Goal: Task Accomplishment & Management: Use online tool/utility

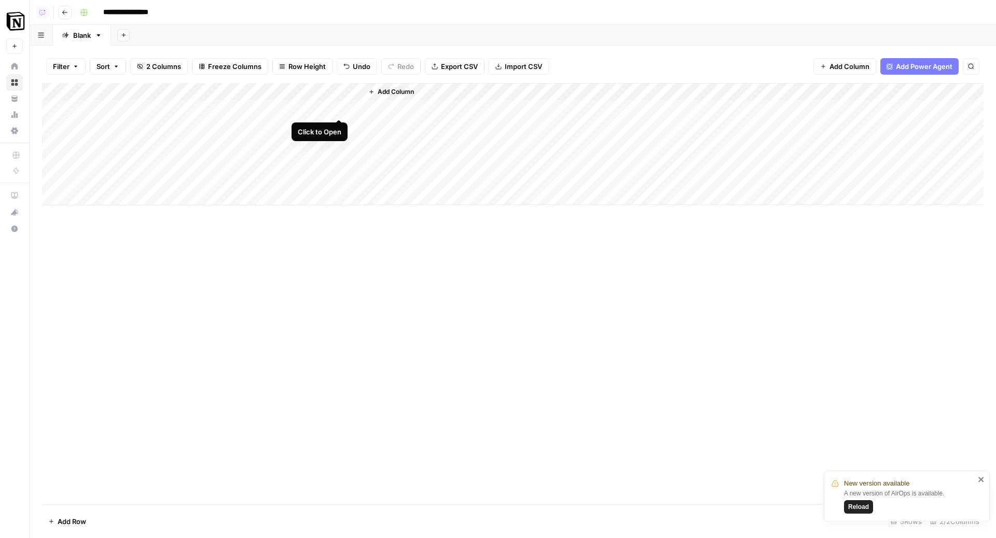
click at [338, 107] on div "Add Column" at bounding box center [512, 144] width 941 height 122
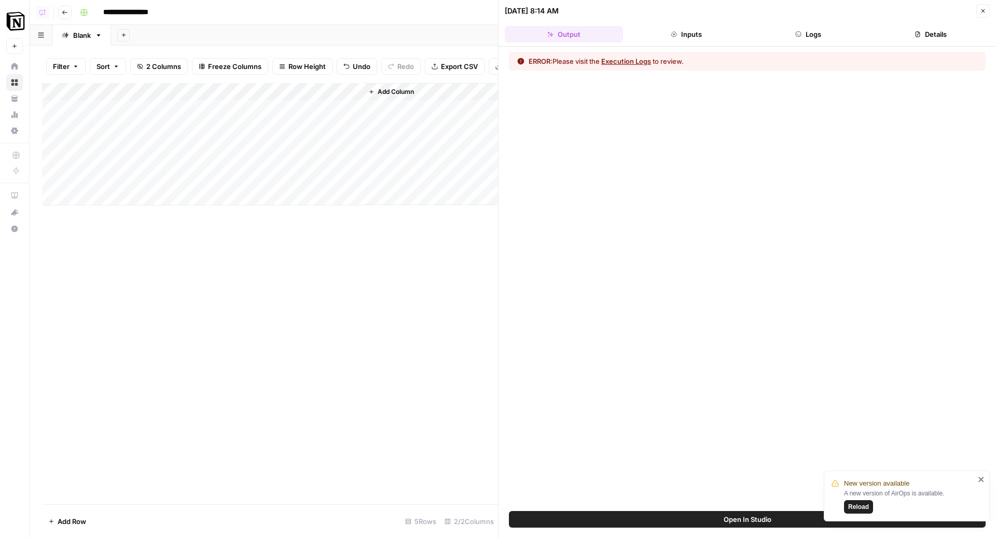
click at [806, 36] on button "Logs" at bounding box center [808, 34] width 118 height 17
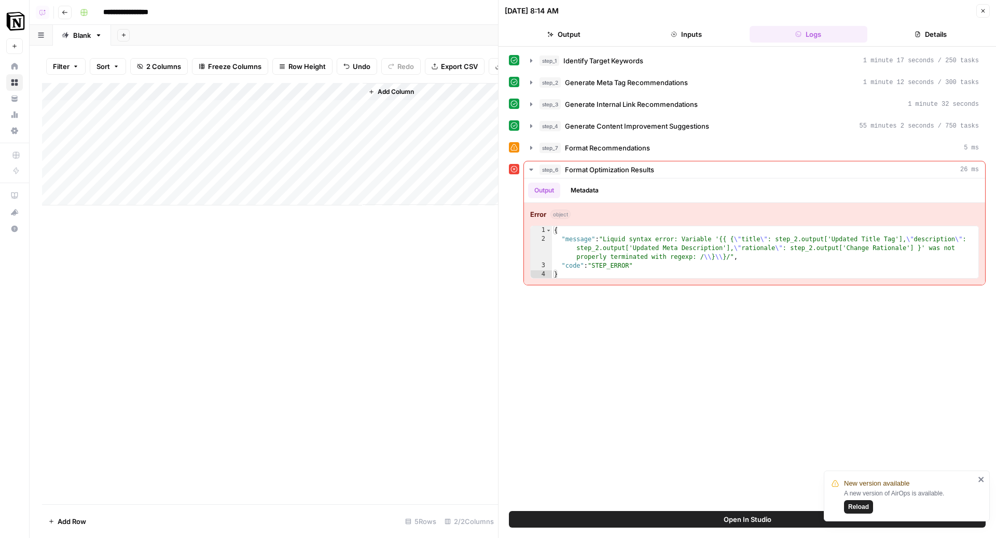
click at [613, 514] on button "Open In Studio" at bounding box center [747, 519] width 477 height 17
click at [352, 120] on div "Add Column" at bounding box center [270, 144] width 456 height 122
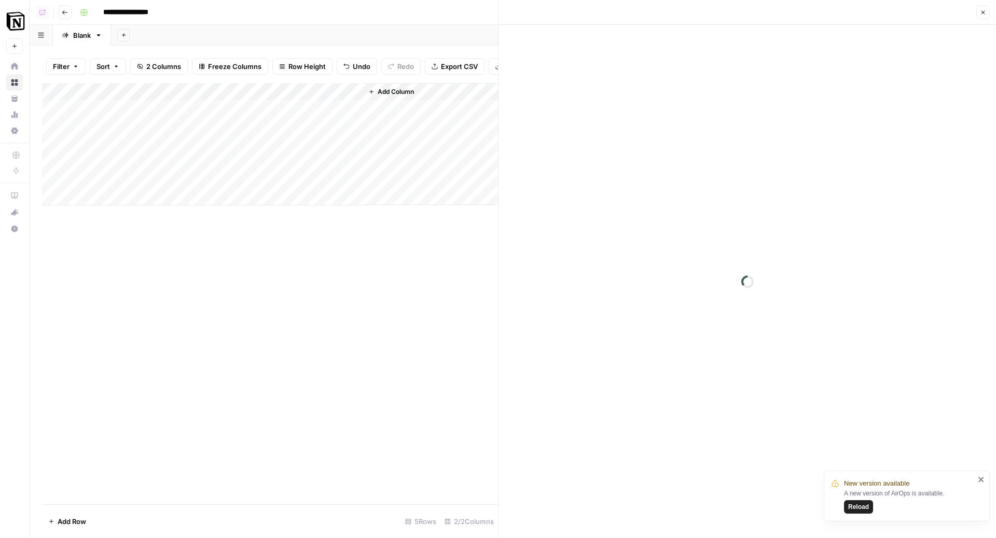
click at [354, 137] on div "Add Column" at bounding box center [270, 144] width 456 height 122
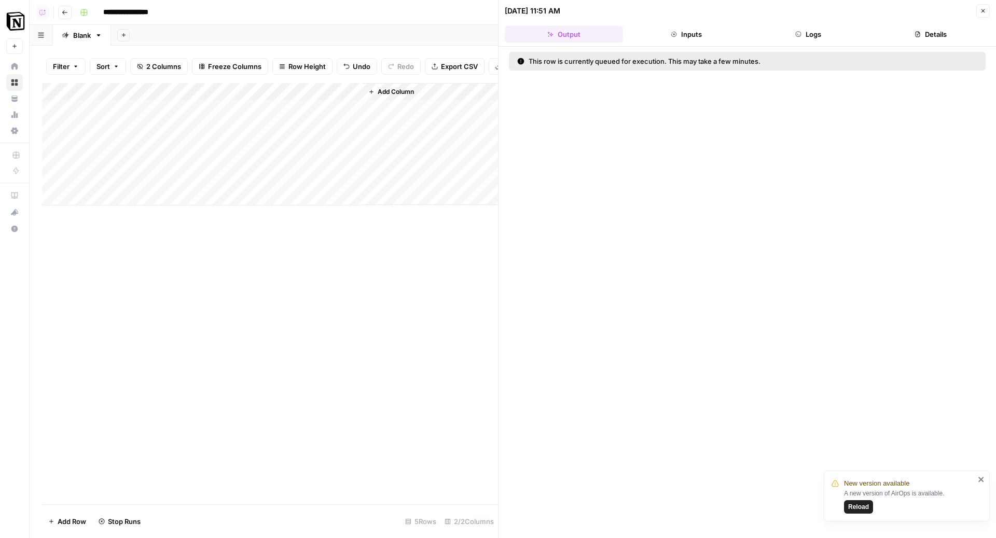
click at [354, 152] on div "Add Column" at bounding box center [270, 144] width 456 height 122
click at [354, 173] on div "Add Column" at bounding box center [270, 144] width 456 height 122
click at [987, 9] on button "Close" at bounding box center [982, 10] width 13 height 13
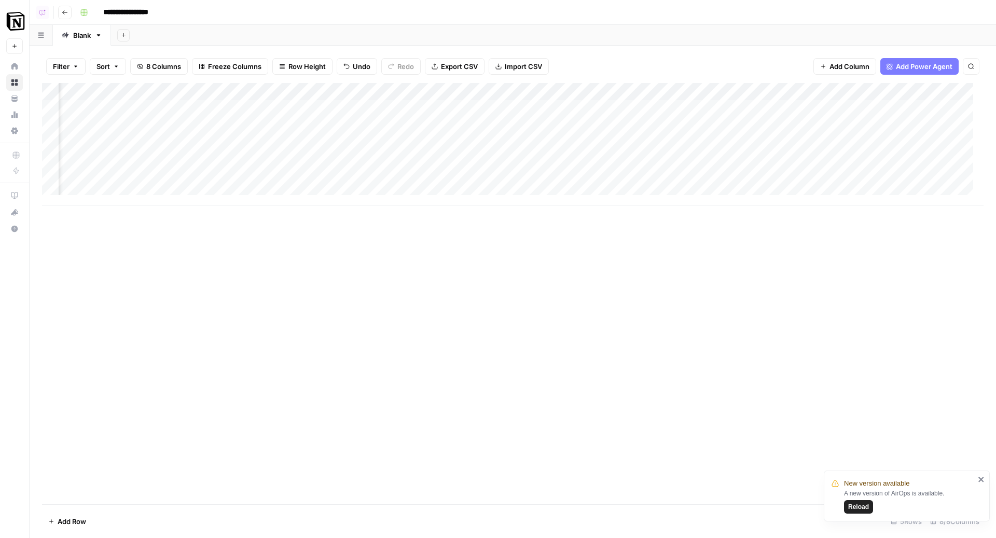
scroll to position [0, 155]
drag, startPoint x: 857, startPoint y: 95, endPoint x: 377, endPoint y: 91, distance: 480.3
click at [377, 91] on div "Add Column" at bounding box center [512, 144] width 941 height 122
click at [438, 109] on div "Add Column" at bounding box center [512, 144] width 941 height 122
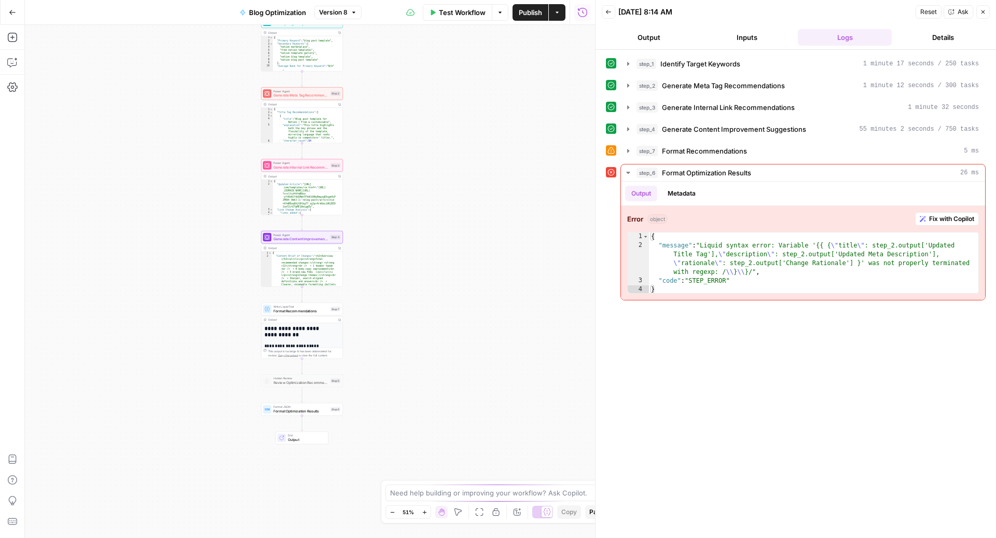
click at [327, 410] on span "Format Optimization Results" at bounding box center [300, 410] width 55 height 5
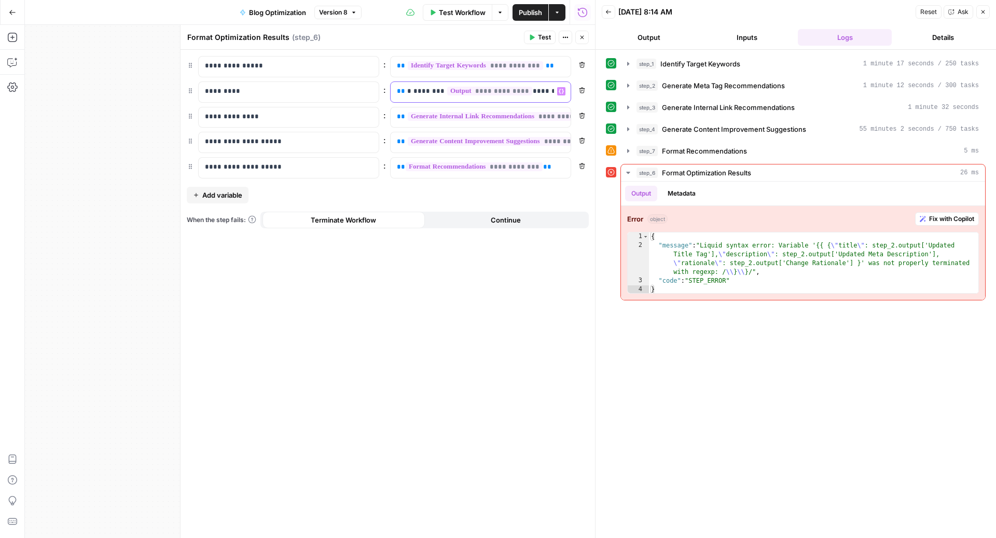
click at [407, 90] on p "**********" at bounding box center [481, 91] width 168 height 10
click at [768, 87] on span "Generate Meta Tag Recommendations" at bounding box center [723, 85] width 123 height 10
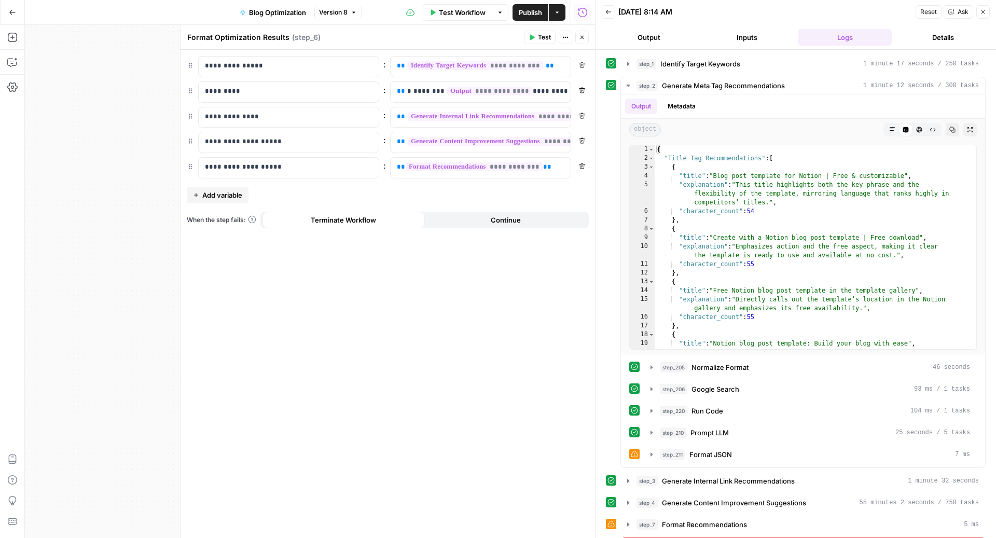
click at [584, 91] on icon "button" at bounding box center [582, 90] width 6 height 6
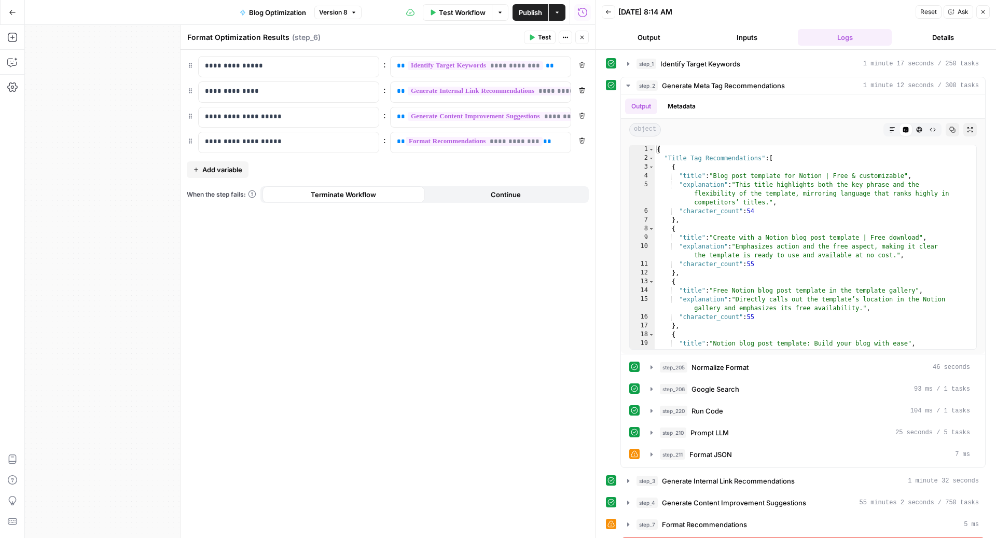
click at [239, 167] on span "Add variable" at bounding box center [222, 169] width 40 height 10
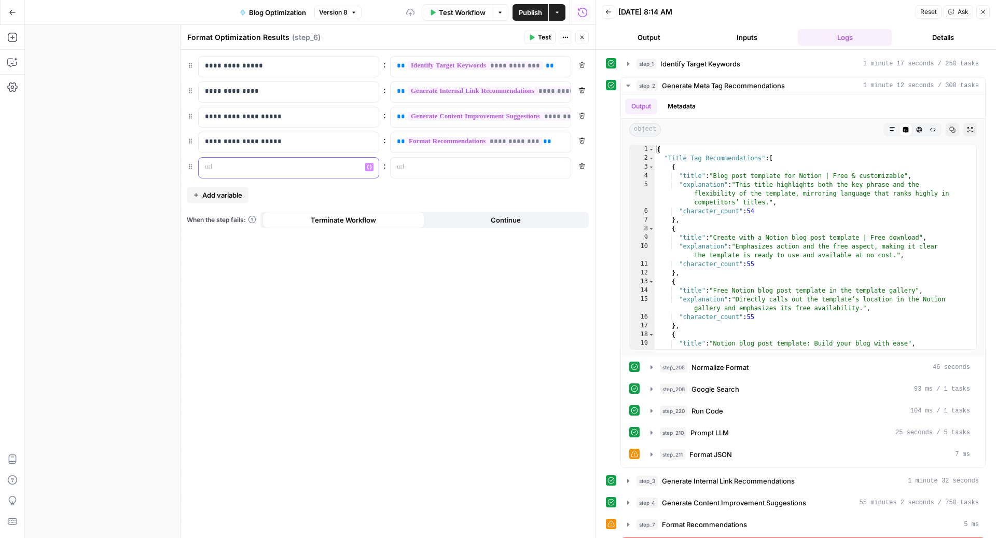
click at [258, 172] on div at bounding box center [280, 168] width 163 height 20
click at [222, 192] on span "Add variable" at bounding box center [222, 195] width 40 height 10
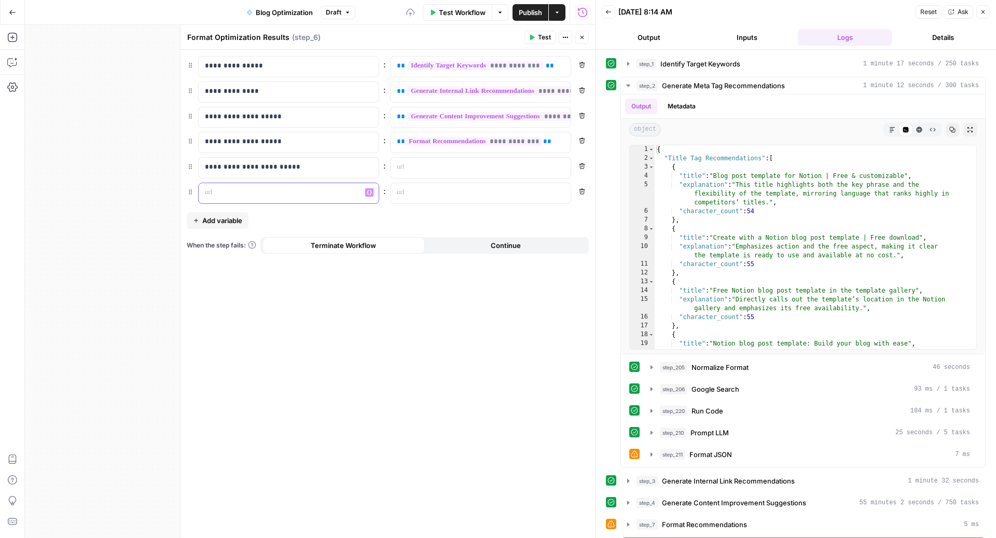
click at [275, 193] on p at bounding box center [280, 192] width 151 height 10
click at [427, 171] on div at bounding box center [472, 168] width 163 height 20
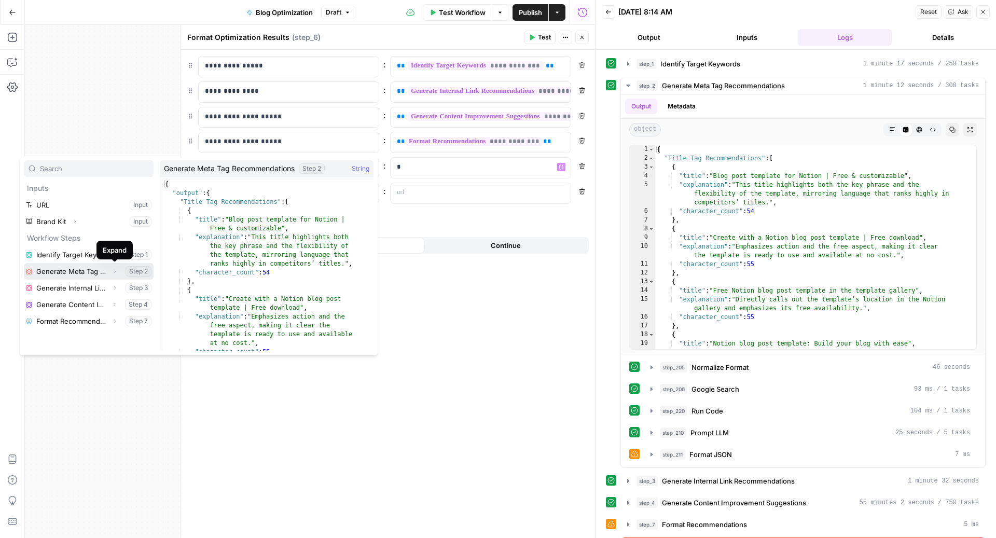
click at [116, 272] on icon "button" at bounding box center [115, 271] width 6 height 6
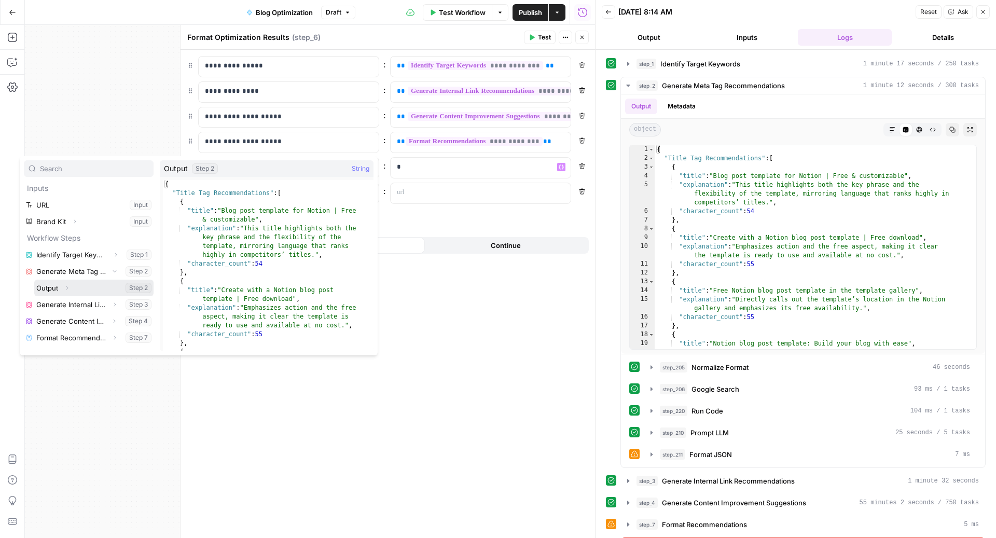
click at [67, 288] on icon "button" at bounding box center [67, 288] width 2 height 4
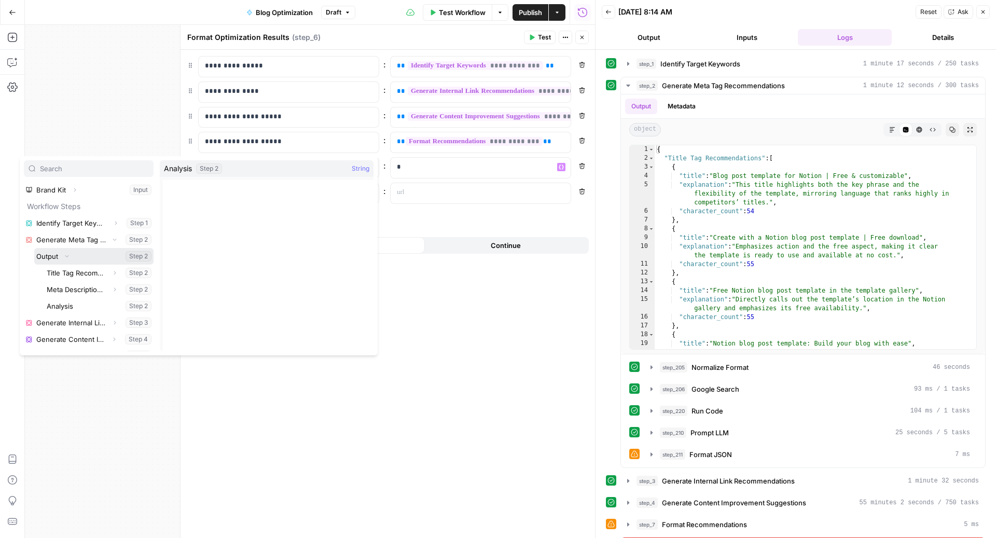
scroll to position [44, 0]
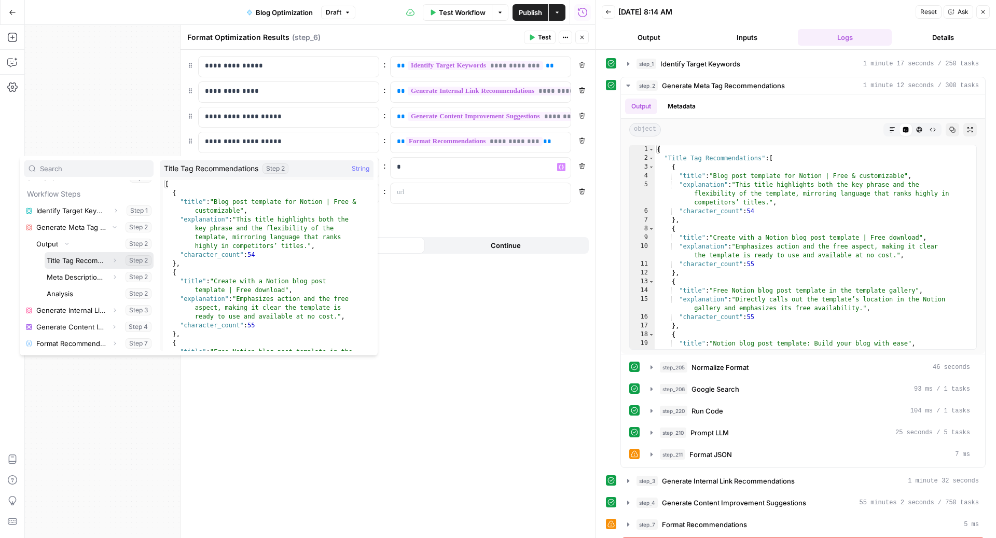
click at [85, 258] on button "Select variable Title Tag Recommendations" at bounding box center [99, 260] width 109 height 17
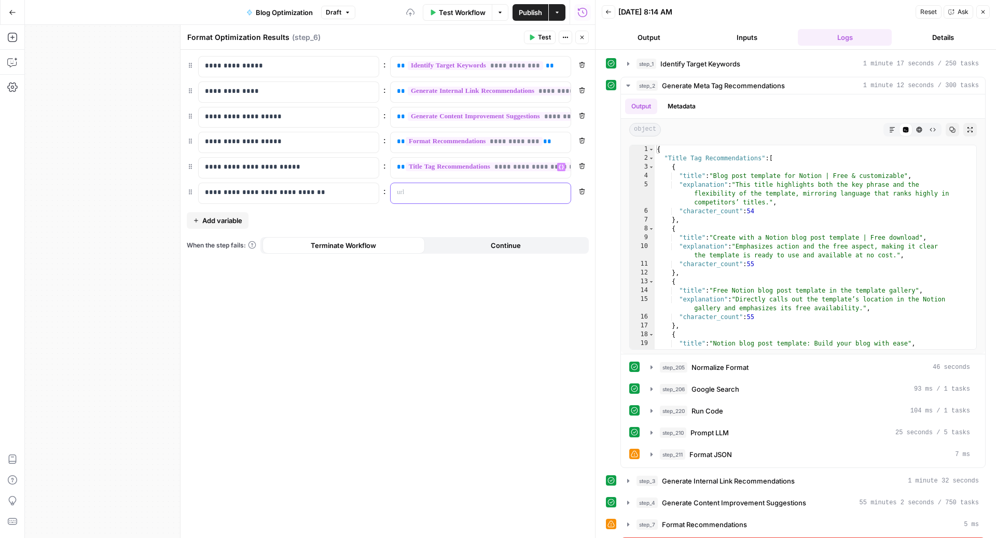
click at [465, 187] on p at bounding box center [472, 192] width 151 height 10
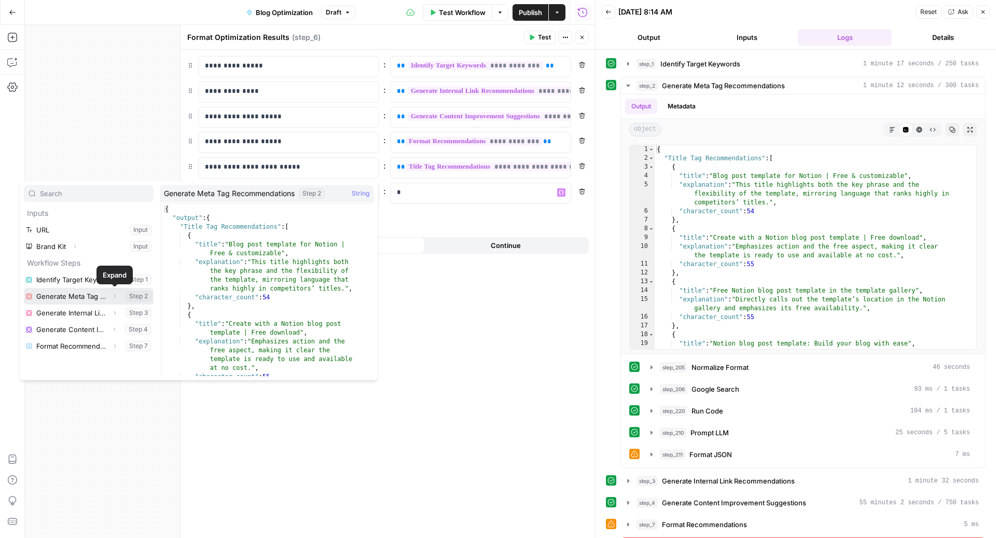
click at [119, 297] on button "Expand" at bounding box center [114, 295] width 13 height 13
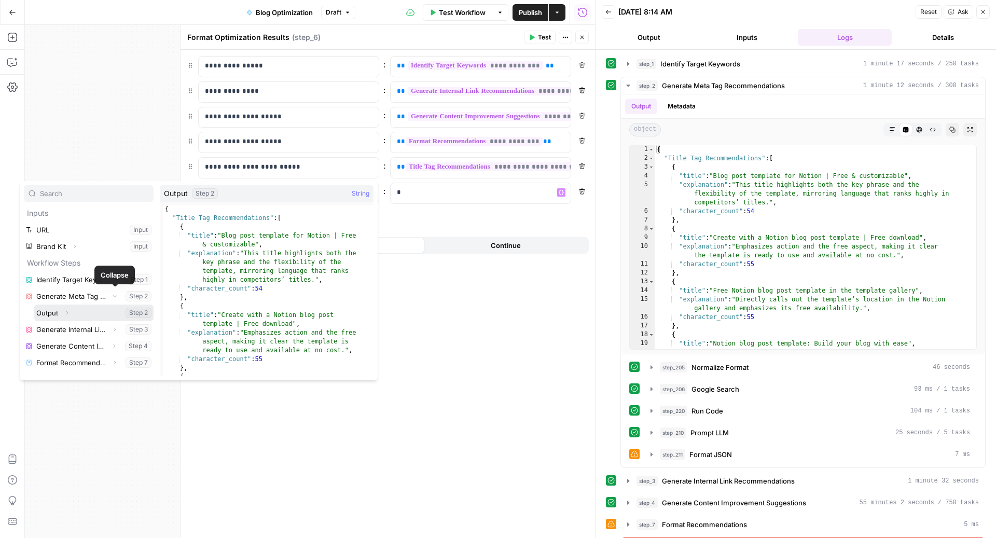
click at [66, 311] on icon "button" at bounding box center [67, 313] width 6 height 6
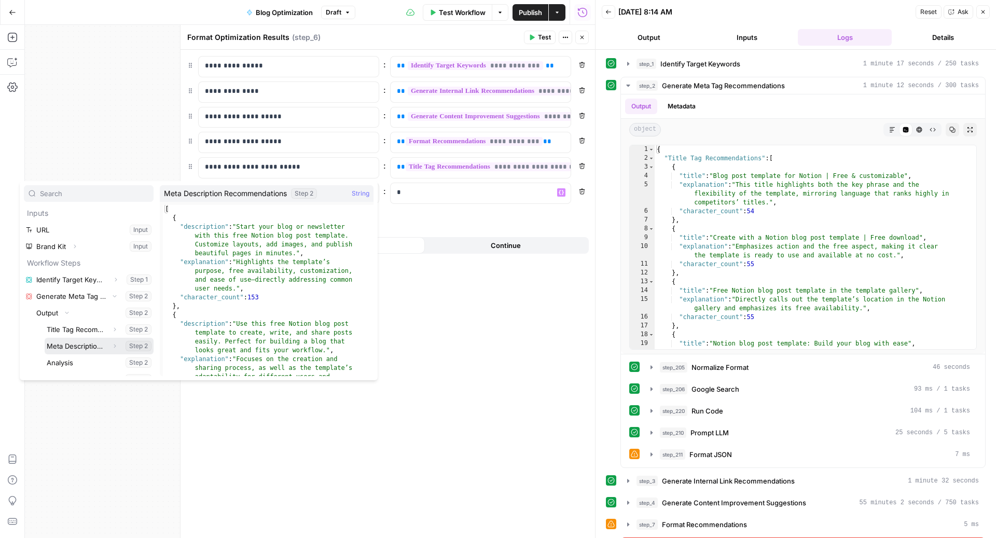
click at [82, 347] on button "Select variable Meta Description Recommendations" at bounding box center [99, 346] width 109 height 17
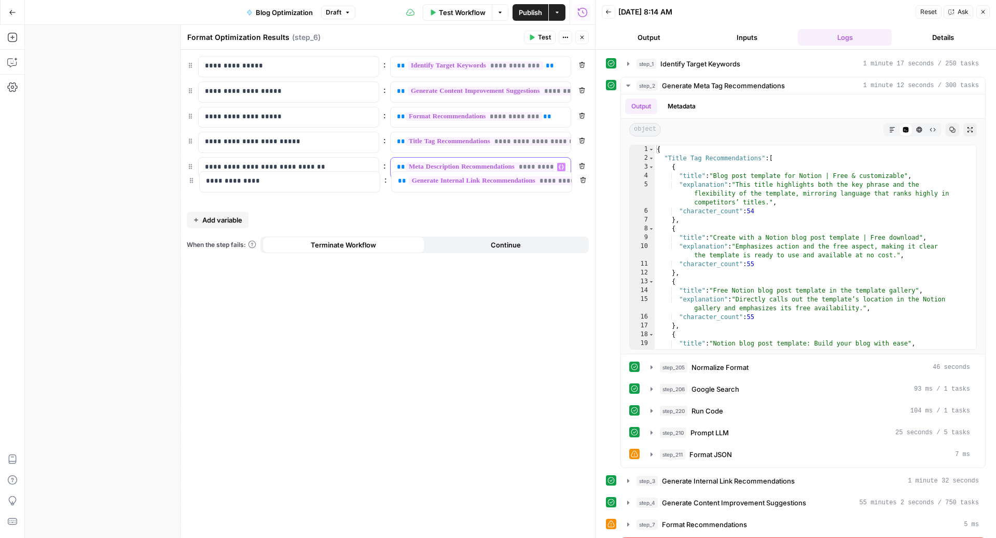
drag, startPoint x: 191, startPoint y: 89, endPoint x: 191, endPoint y: 184, distance: 94.9
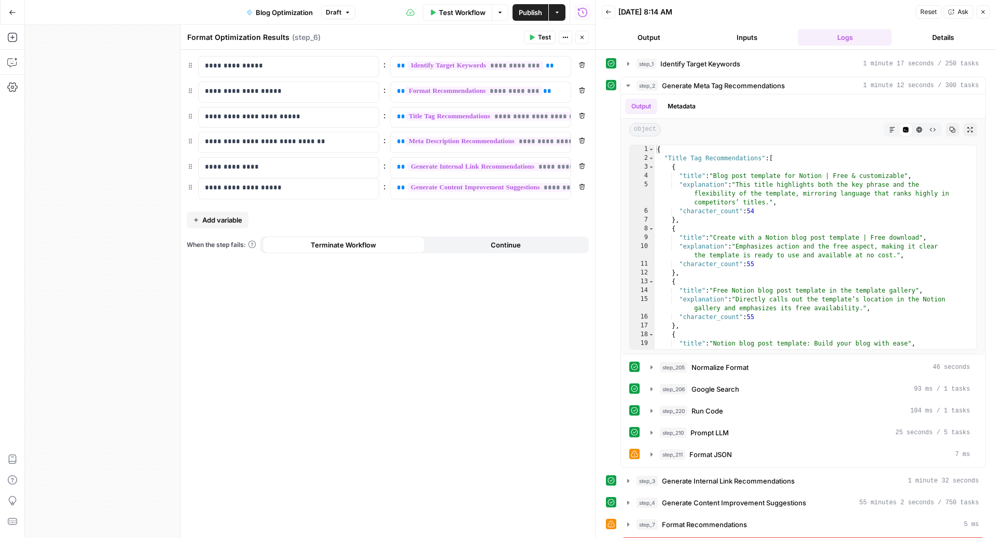
drag, startPoint x: 188, startPoint y: 88, endPoint x: 188, endPoint y: 191, distance: 103.2
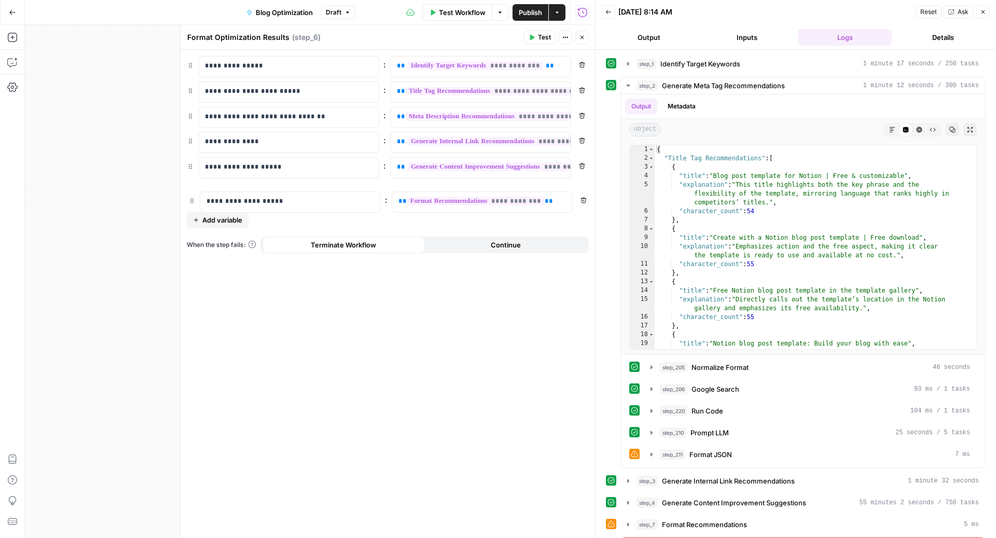
drag, startPoint x: 189, startPoint y: 93, endPoint x: 189, endPoint y: 204, distance: 111.0
click at [585, 37] on div "Run History E" at bounding box center [583, 34] width 44 height 9
click at [586, 37] on button "Close" at bounding box center [581, 37] width 13 height 13
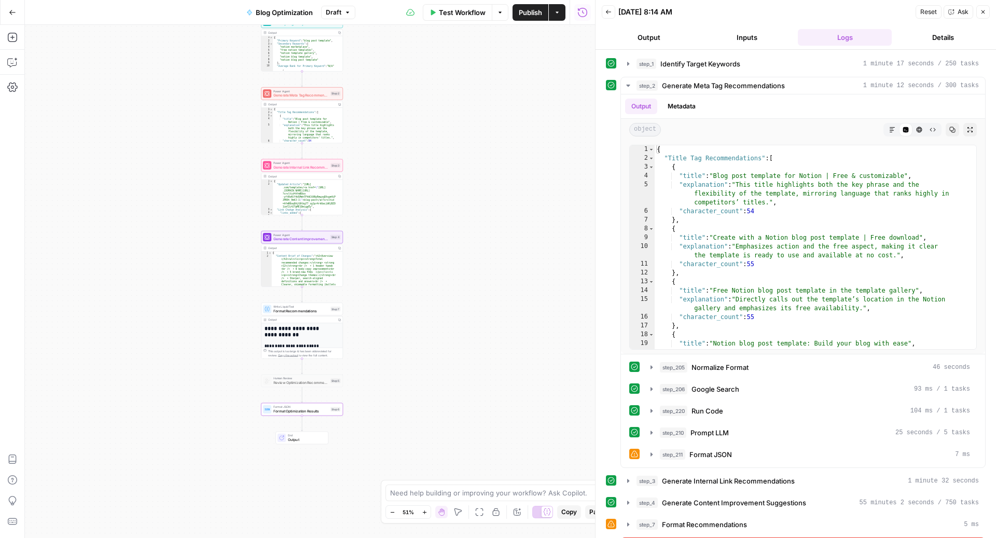
click at [524, 15] on span "Publish" at bounding box center [530, 12] width 23 height 10
click at [756, 34] on button "Inputs" at bounding box center [747, 37] width 94 height 17
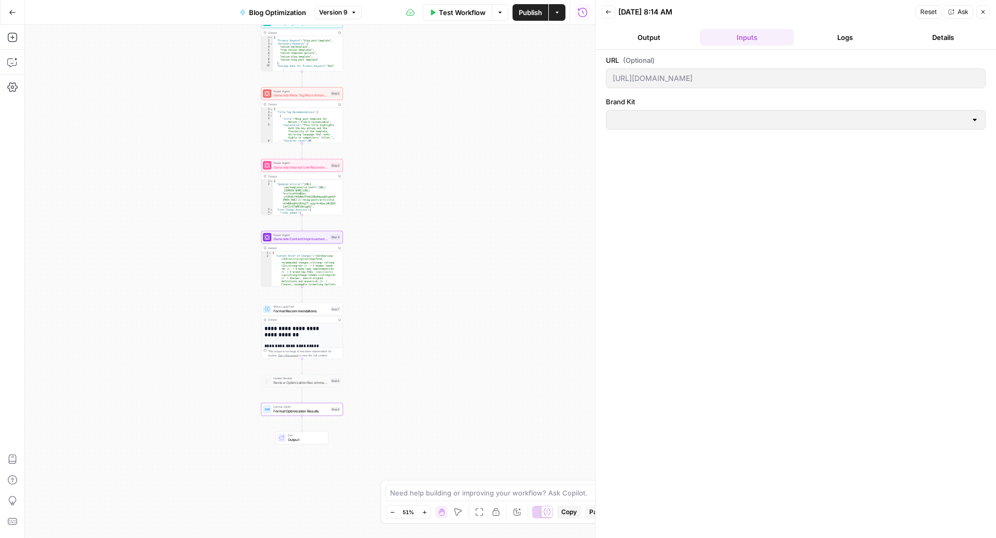
type input "Notion"
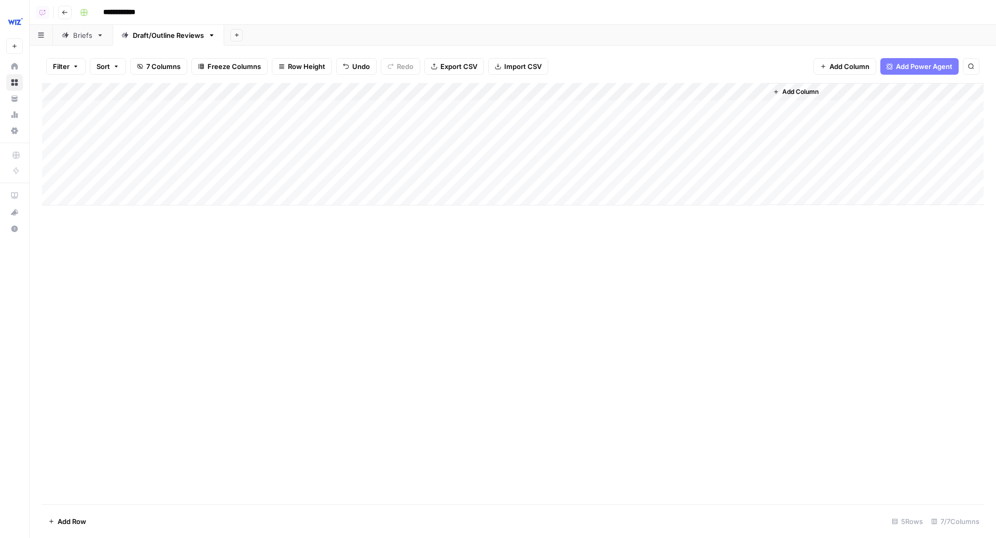
click at [753, 124] on div "Add Column" at bounding box center [512, 144] width 941 height 122
click at [120, 33] on icon at bounding box center [123, 35] width 7 height 6
click at [141, 35] on div "Blank" at bounding box center [140, 35] width 18 height 10
click at [141, 35] on input "*****" at bounding box center [140, 35] width 19 height 13
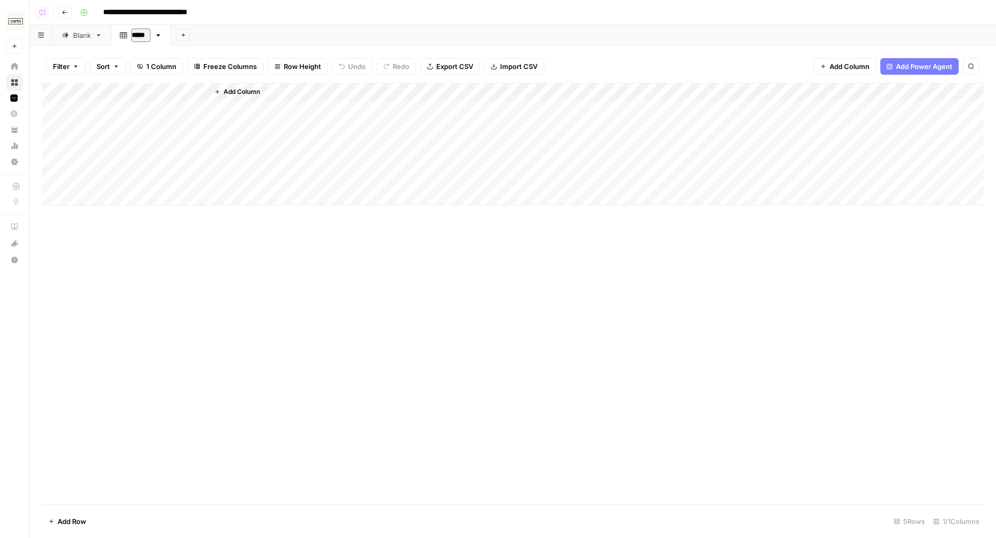
click at [141, 35] on input "*****" at bounding box center [140, 35] width 19 height 13
type input "****"
click at [80, 36] on div "Blank" at bounding box center [82, 35] width 18 height 10
click at [135, 115] on div "Add Column" at bounding box center [512, 294] width 941 height 422
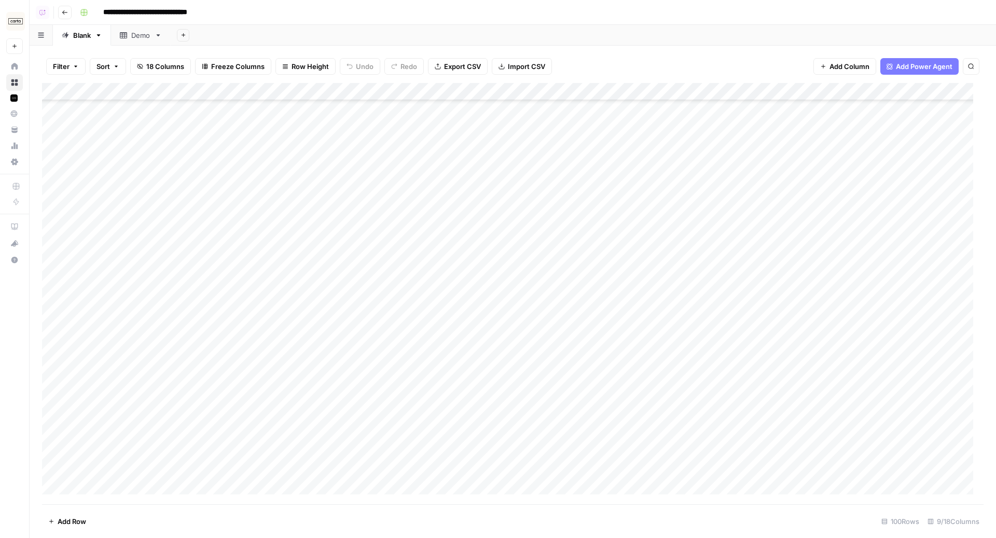
scroll to position [1386, 0]
click at [210, 469] on div "Add Column" at bounding box center [512, 294] width 941 height 422
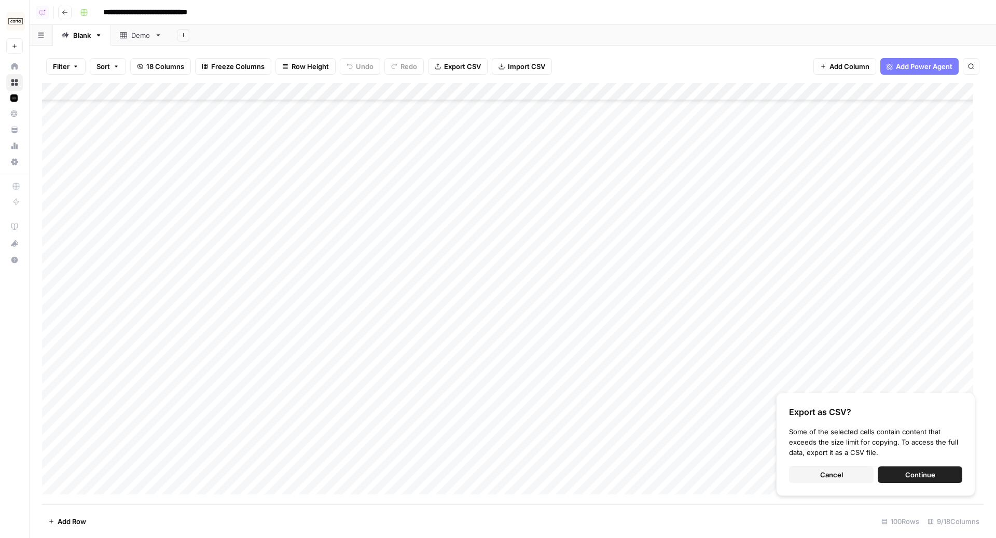
click at [136, 32] on div "Demo" at bounding box center [140, 35] width 19 height 10
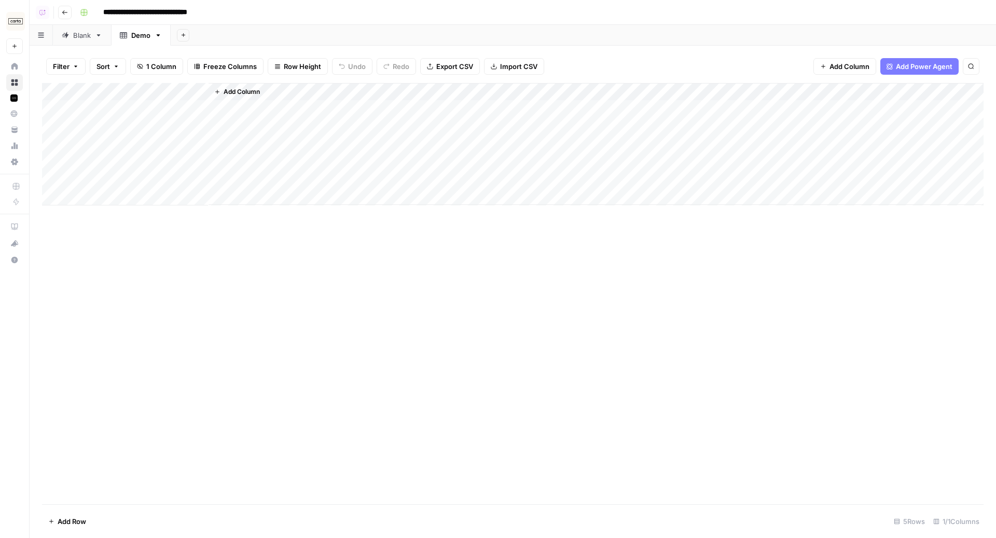
click at [140, 108] on div "Add Column" at bounding box center [512, 144] width 941 height 122
click at [79, 37] on div "Blank" at bounding box center [82, 35] width 18 height 10
click at [123, 109] on div "Add Column" at bounding box center [512, 294] width 941 height 422
click at [165, 464] on div "Add Column" at bounding box center [512, 294] width 941 height 422
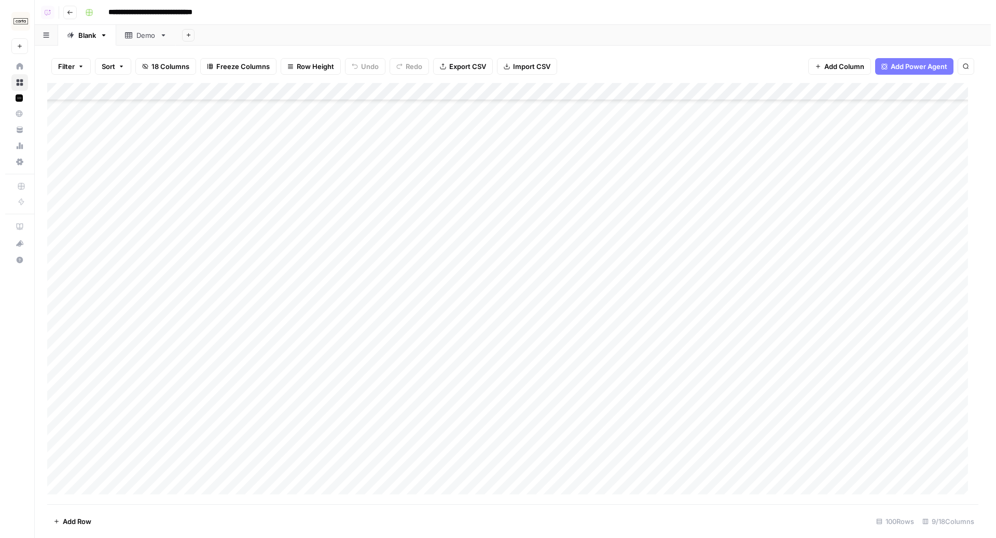
scroll to position [0, 0]
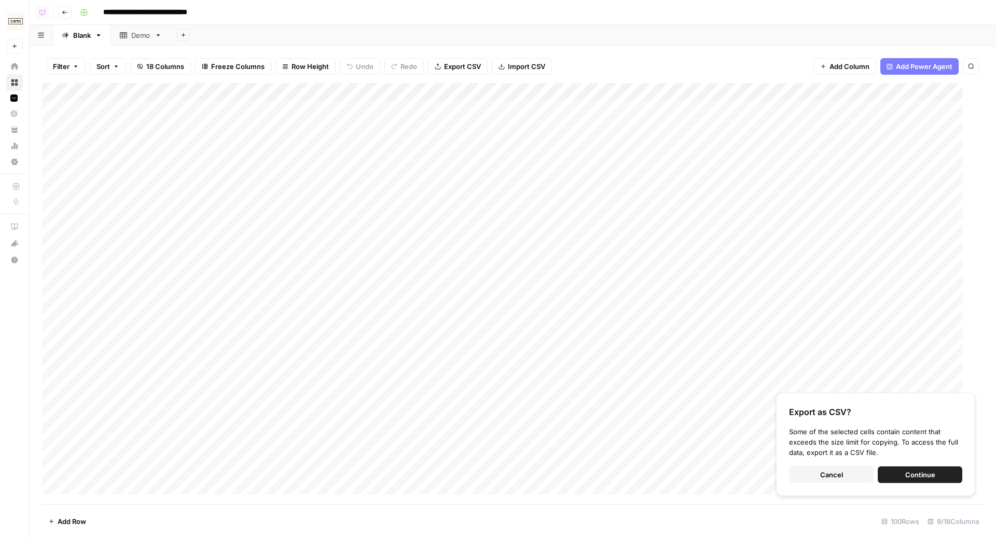
click at [913, 475] on span "Continue" at bounding box center [920, 474] width 30 height 10
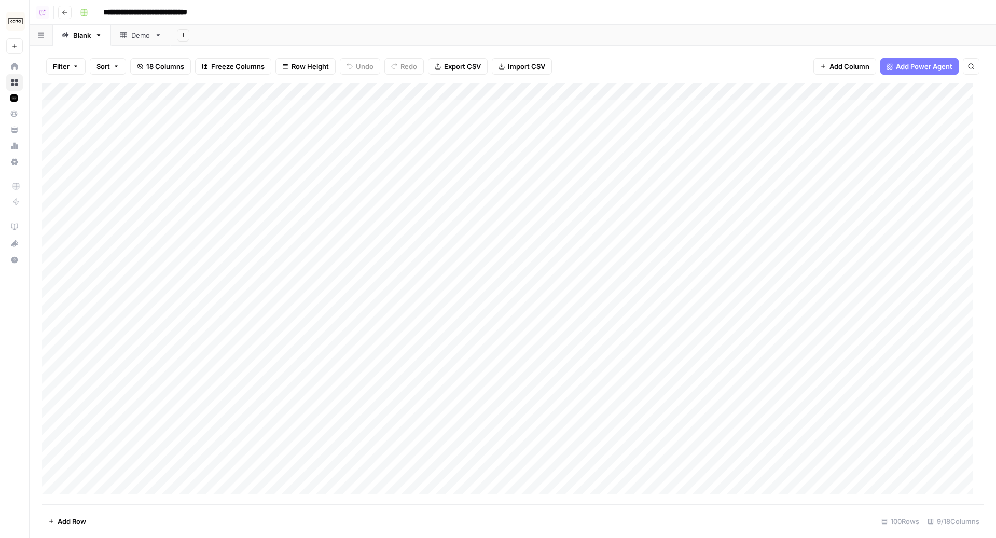
click at [141, 41] on link "Demo" at bounding box center [141, 35] width 60 height 21
click at [508, 67] on span "Import CSV" at bounding box center [518, 66] width 37 height 10
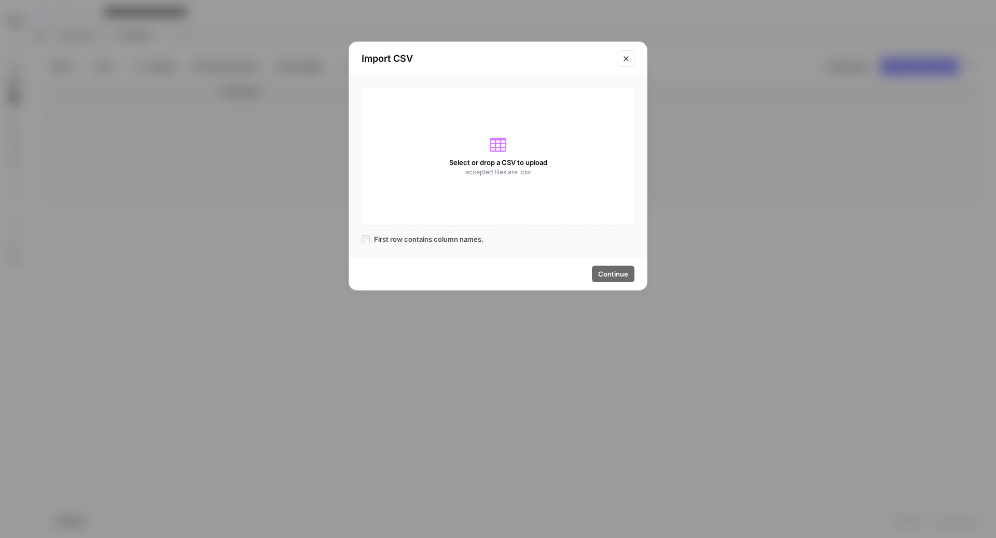
click at [479, 172] on span "accepted files are .csv" at bounding box center [498, 172] width 66 height 9
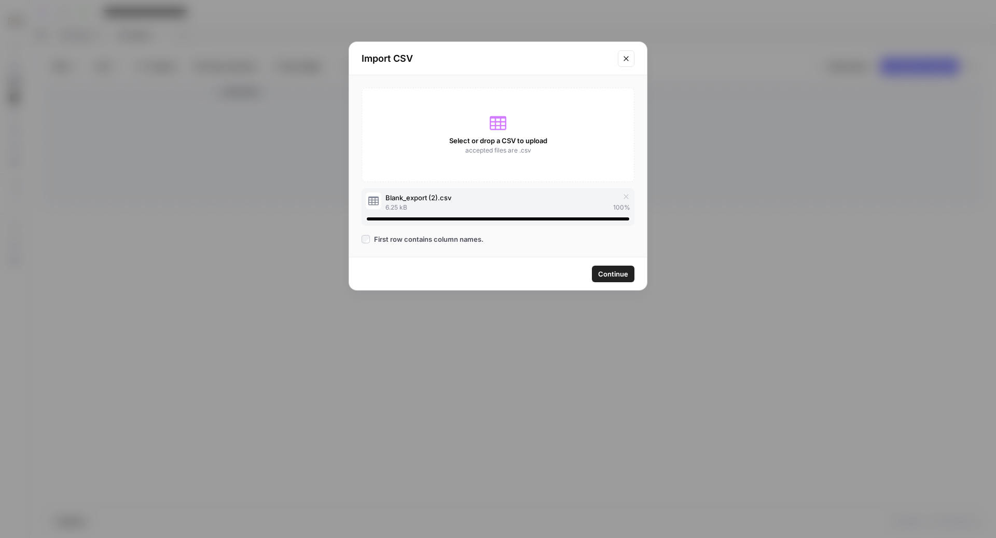
click at [629, 271] on button "Continue" at bounding box center [613, 274] width 43 height 17
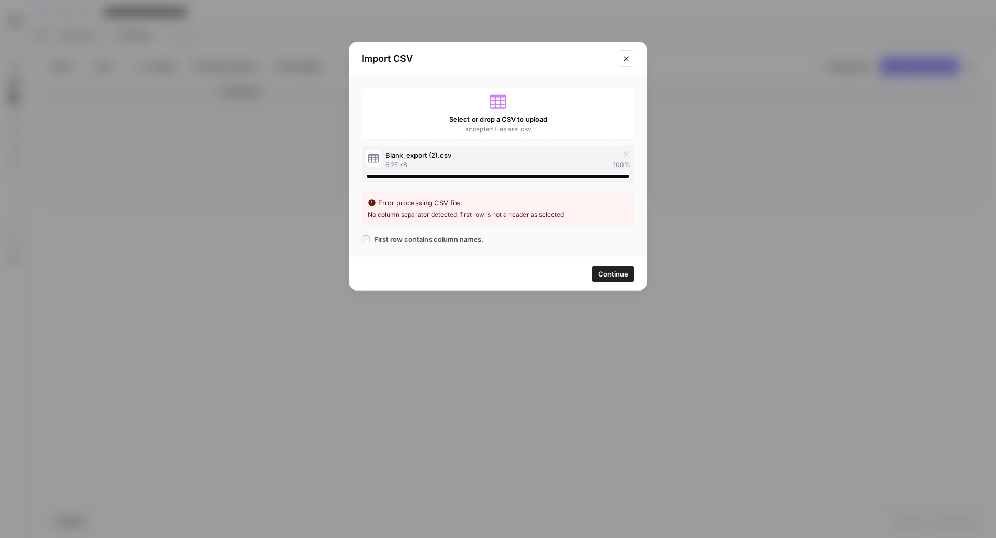
click at [621, 271] on span "Continue" at bounding box center [613, 274] width 30 height 10
click at [629, 63] on button "Close modal" at bounding box center [626, 58] width 17 height 17
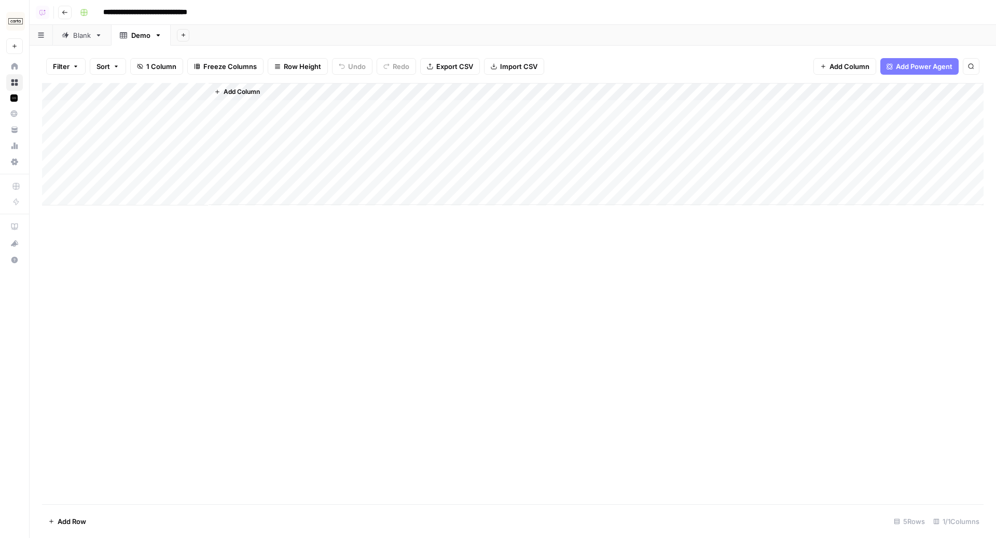
click at [83, 35] on div "Blank" at bounding box center [82, 35] width 18 height 10
click at [457, 63] on span "Export CSV" at bounding box center [462, 66] width 37 height 10
click at [138, 33] on div "Demo" at bounding box center [140, 35] width 19 height 10
click at [514, 66] on span "Import CSV" at bounding box center [518, 66] width 37 height 10
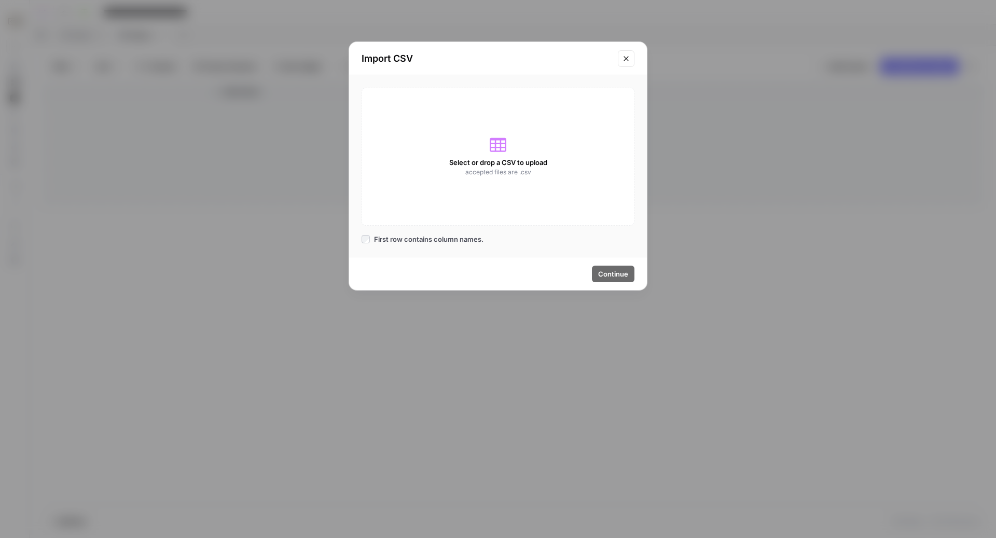
click at [496, 168] on span "accepted files are .csv" at bounding box center [498, 172] width 66 height 9
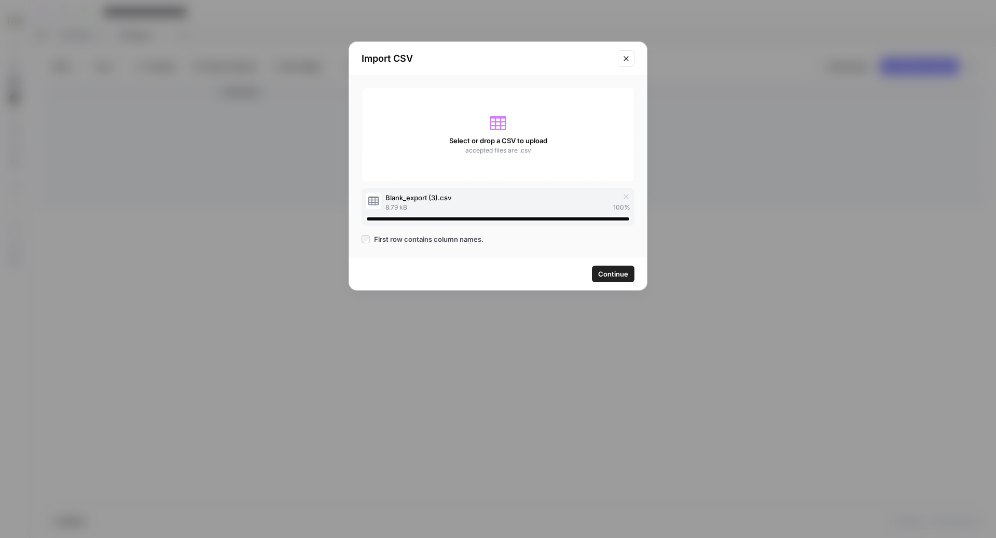
click at [614, 272] on span "Continue" at bounding box center [613, 274] width 30 height 10
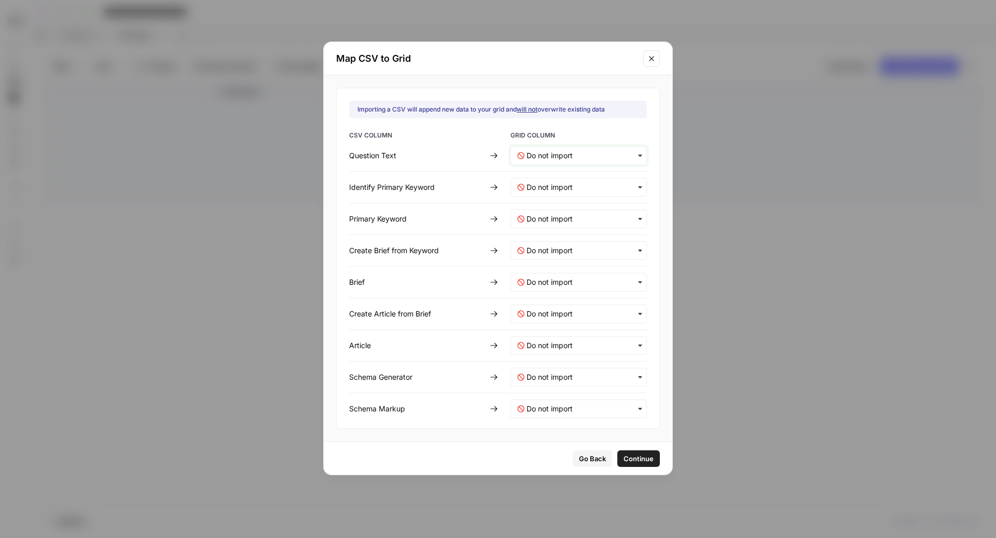
click at [559, 158] on Text-mapping "text" at bounding box center [583, 155] width 114 height 10
click at [550, 183] on div "Title" at bounding box center [572, 182] width 122 height 19
click at [630, 464] on button "Continue" at bounding box center [638, 458] width 43 height 17
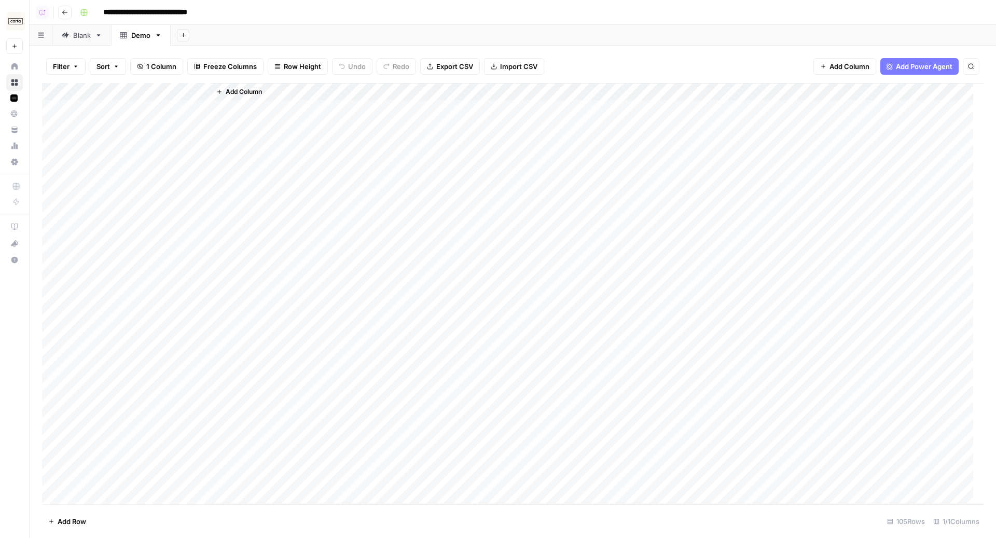
click at [126, 91] on div "Add Column" at bounding box center [512, 294] width 941 height 422
click at [126, 91] on div at bounding box center [136, 93] width 150 height 21
click at [104, 116] on input "Title" at bounding box center [122, 117] width 105 height 10
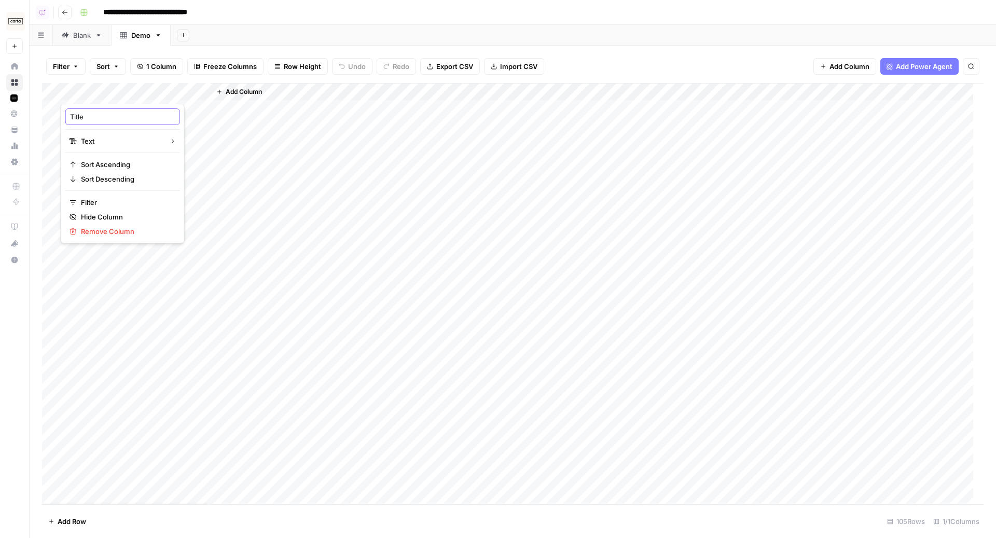
click at [104, 116] on input "Title" at bounding box center [122, 117] width 105 height 10
type input "Questions"
click at [289, 28] on div "Add Sheet" at bounding box center [583, 35] width 825 height 21
drag, startPoint x: 210, startPoint y: 92, endPoint x: 359, endPoint y: 91, distance: 148.8
click at [359, 92] on div "Add Column" at bounding box center [597, 293] width 773 height 421
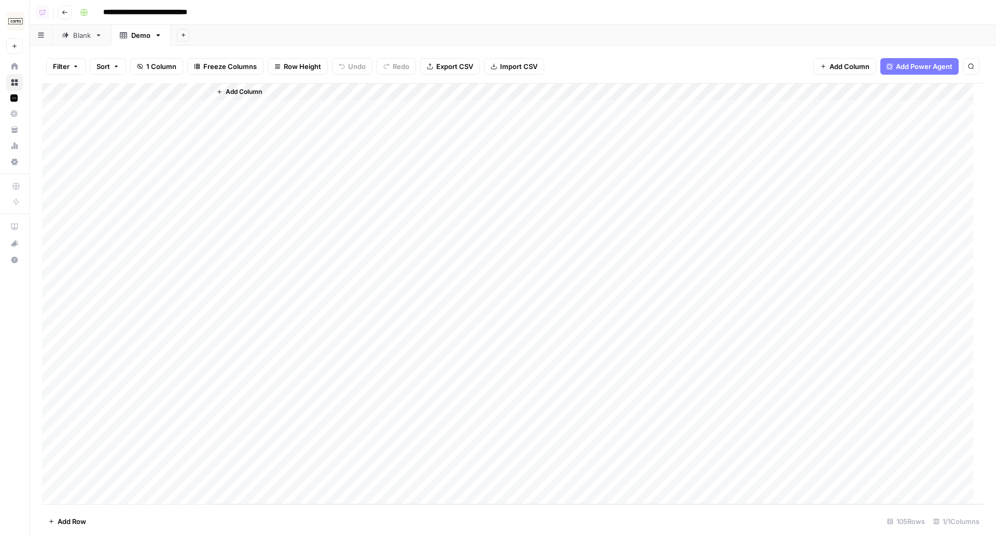
click at [171, 93] on div "Add Column" at bounding box center [512, 294] width 941 height 422
click at [119, 118] on input "Title" at bounding box center [122, 117] width 105 height 10
type input "Questions"
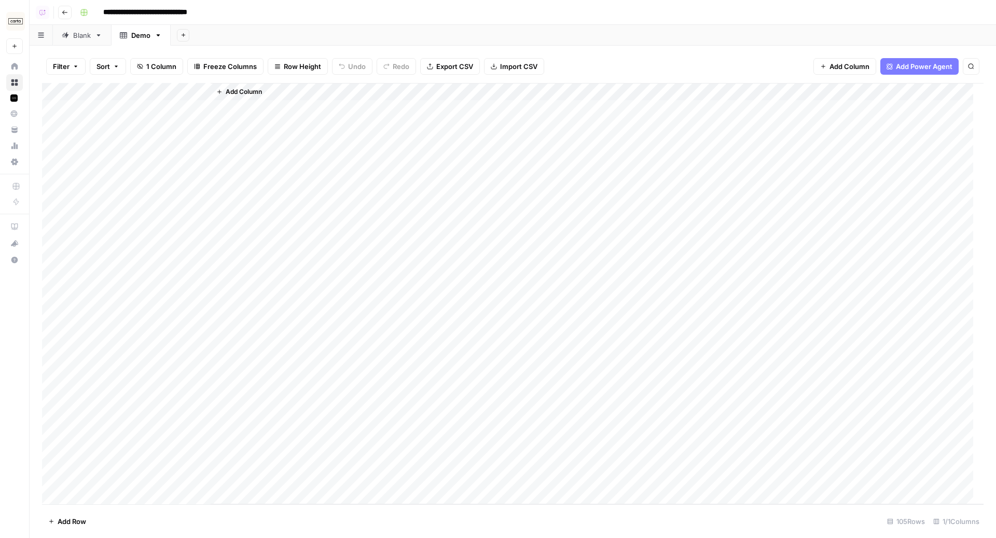
click at [238, 55] on div "Filter Sort 1 Column Freeze Columns Row Height Undo Redo Export CSV Import CSV …" at bounding box center [512, 66] width 941 height 33
drag, startPoint x: 210, startPoint y: 94, endPoint x: 353, endPoint y: 92, distance: 143.1
click at [354, 93] on div "Add Column" at bounding box center [596, 293] width 773 height 421
click at [148, 111] on div "Add Column" at bounding box center [512, 294] width 941 height 422
click at [90, 34] on div "Blank" at bounding box center [82, 35] width 18 height 10
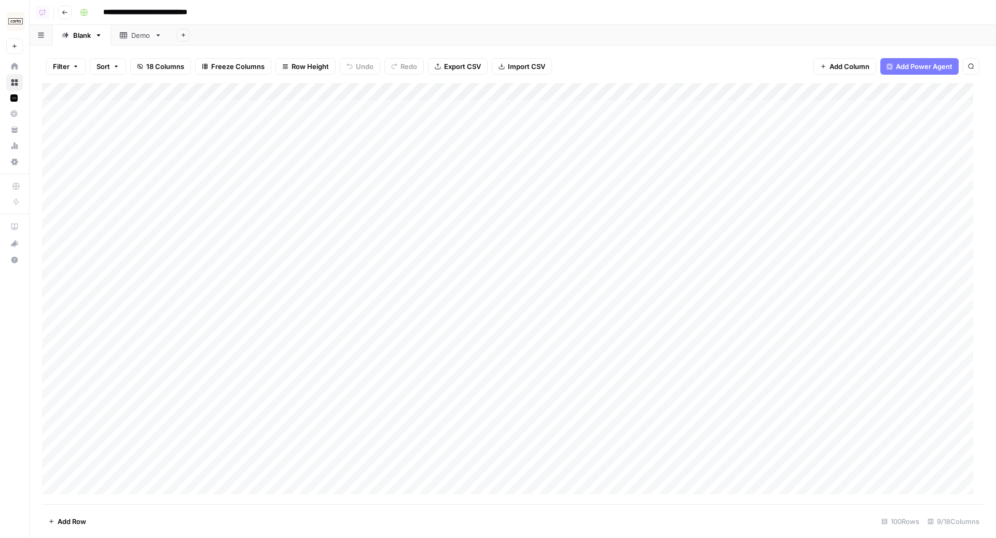
click at [129, 36] on div "Demo" at bounding box center [135, 35] width 31 height 10
click at [53, 107] on div "Add Column" at bounding box center [512, 294] width 941 height 422
click at [54, 178] on div "Add Column" at bounding box center [512, 294] width 941 height 422
click at [89, 523] on span "Delete 5 Rows" at bounding box center [71, 521] width 46 height 10
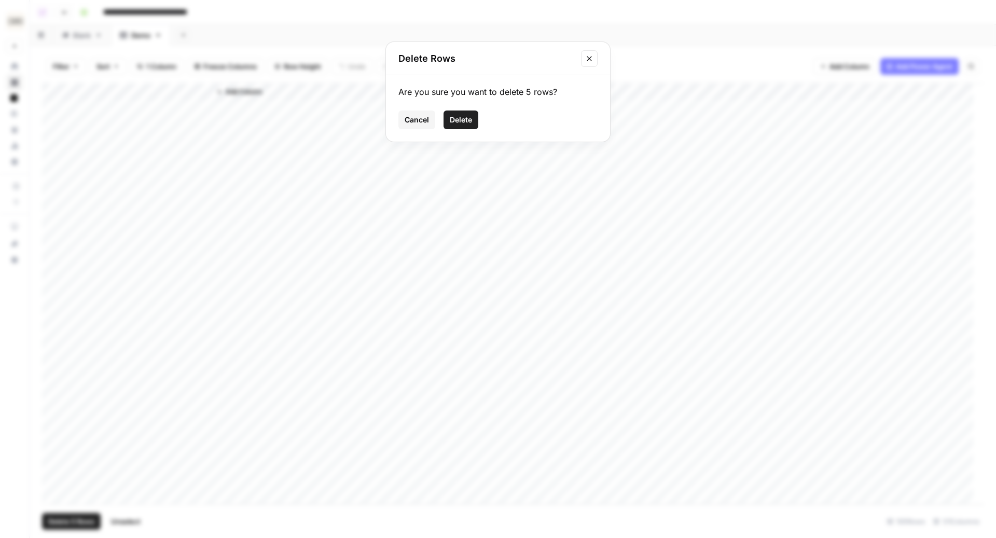
click at [455, 126] on button "Delete" at bounding box center [460, 119] width 35 height 19
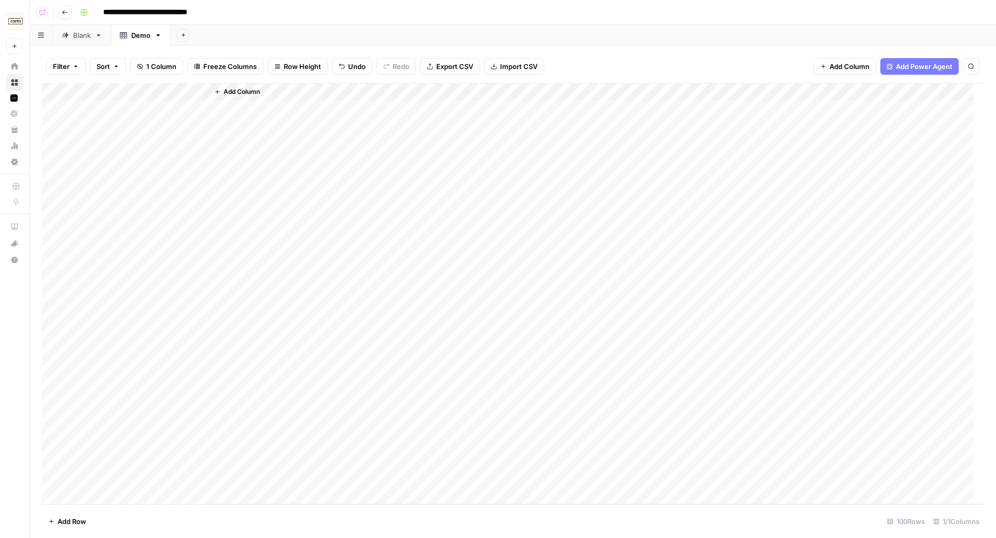
click at [208, 92] on div "Add Column" at bounding box center [595, 293] width 775 height 421
click at [203, 90] on div "Add Column" at bounding box center [512, 294] width 941 height 422
click at [231, 41] on div "Add Sheet" at bounding box center [583, 35] width 825 height 21
drag, startPoint x: 206, startPoint y: 89, endPoint x: 235, endPoint y: 89, distance: 28.5
click at [235, 89] on div "Add Column" at bounding box center [512, 294] width 941 height 422
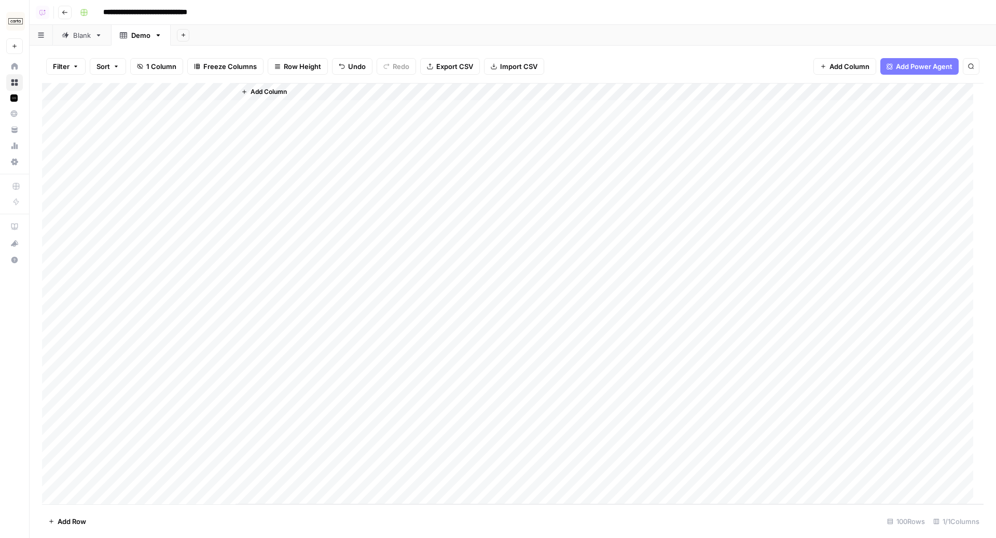
click at [298, 88] on div "Add Column" at bounding box center [609, 293] width 748 height 421
click at [277, 88] on span "Add Column" at bounding box center [268, 91] width 36 height 9
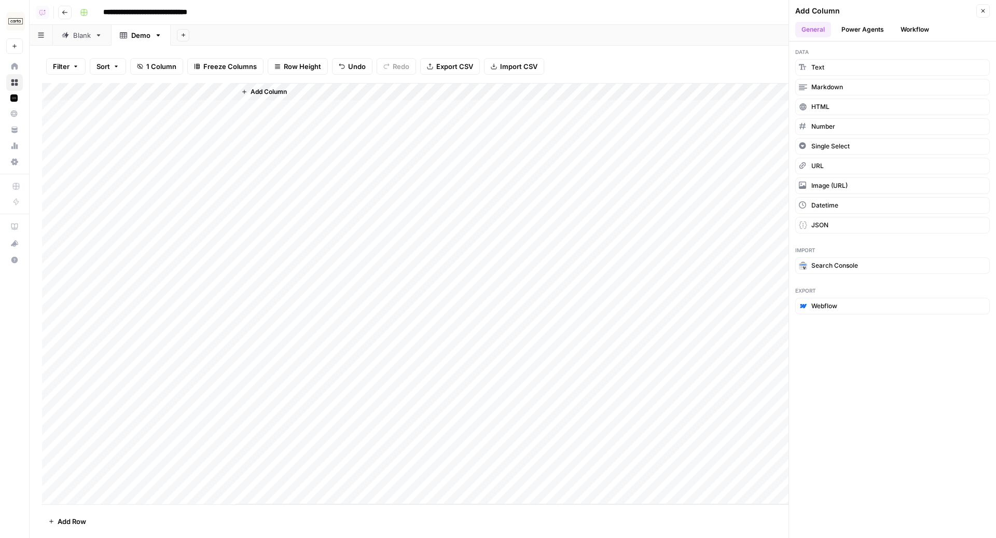
click at [924, 15] on div "Add Column" at bounding box center [884, 11] width 178 height 10
click at [919, 27] on button "Workflow" at bounding box center [914, 30] width 41 height 16
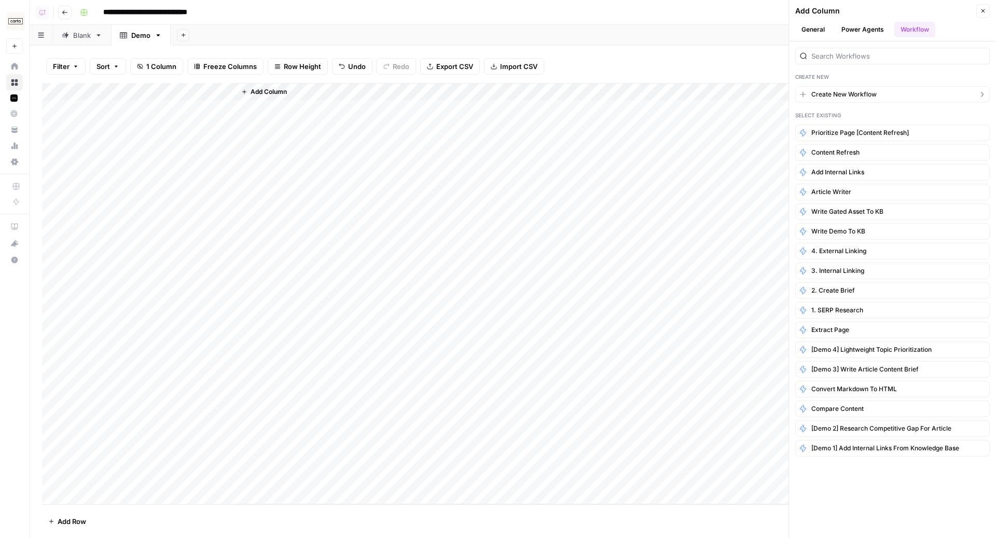
click at [900, 91] on button "Create New Workflow" at bounding box center [892, 94] width 194 height 17
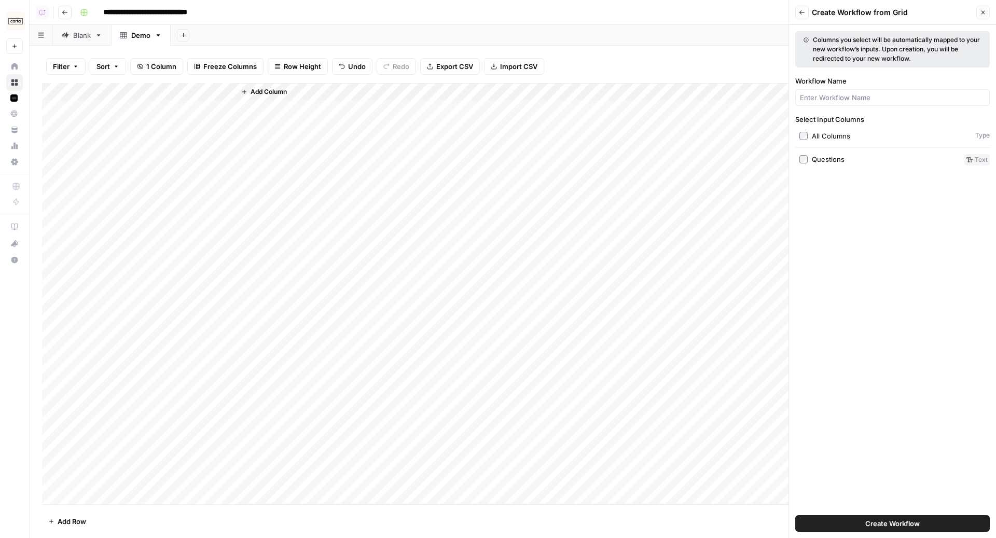
click at [900, 91] on div at bounding box center [892, 97] width 194 height 17
click at [844, 102] on input "Workflow Name" at bounding box center [892, 97] width 185 height 10
type input "Prioritization Workflow"
click at [812, 158] on div "Questions" at bounding box center [828, 159] width 33 height 10
click at [979, 11] on button "Close" at bounding box center [982, 12] width 13 height 13
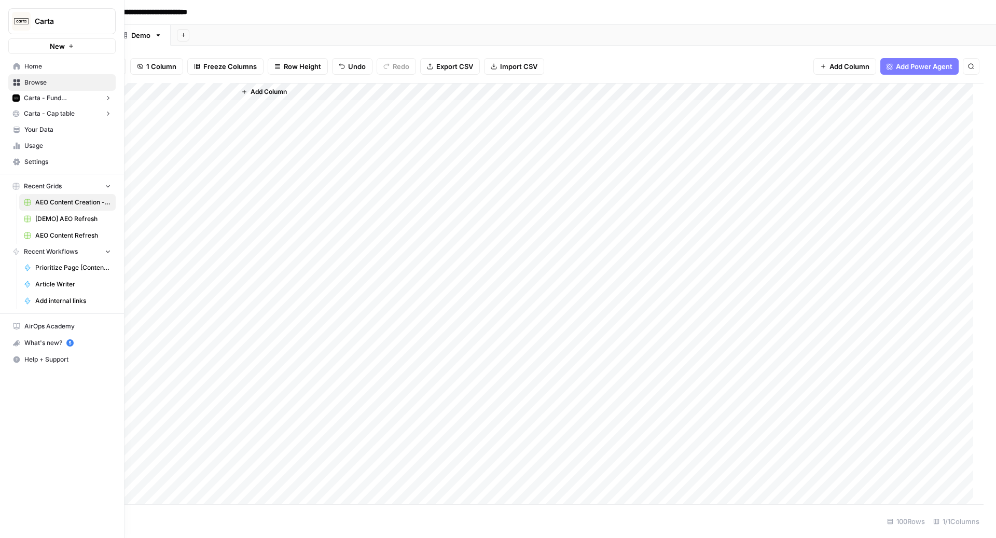
click at [60, 123] on link "Your Data" at bounding box center [61, 129] width 107 height 17
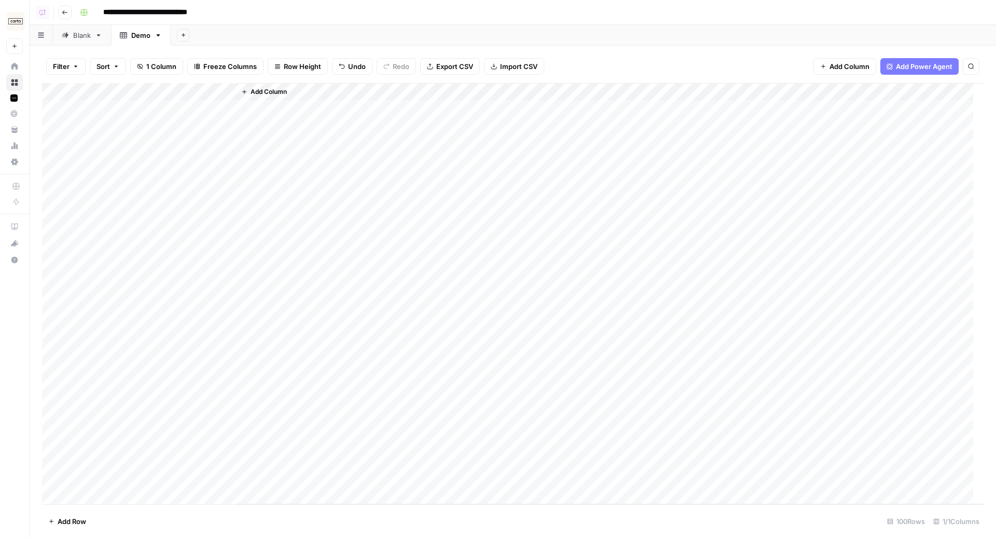
click at [50, 91] on div "Add Column" at bounding box center [512, 294] width 941 height 422
click at [98, 523] on span "Delete 100 Rows" at bounding box center [75, 521] width 54 height 10
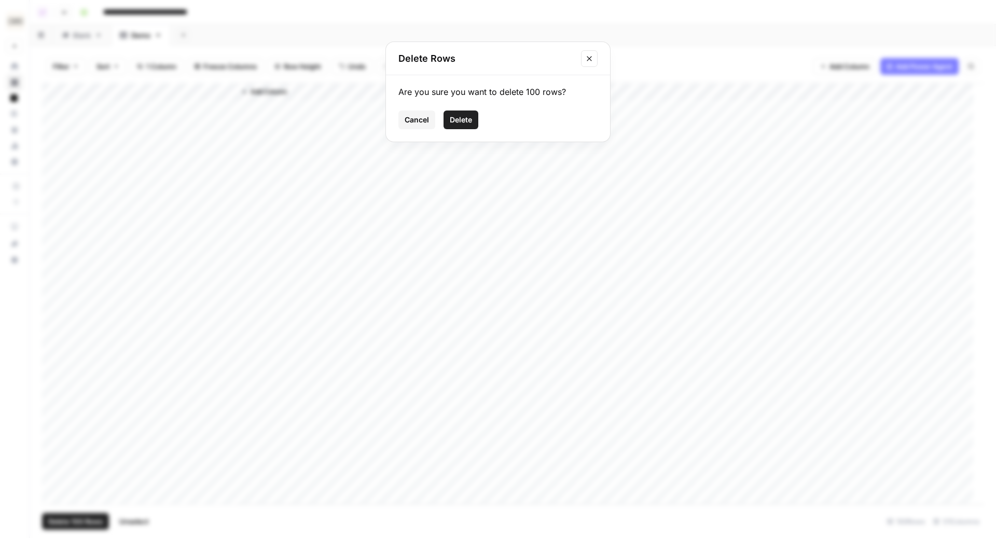
click at [452, 123] on span "Delete" at bounding box center [461, 120] width 22 height 10
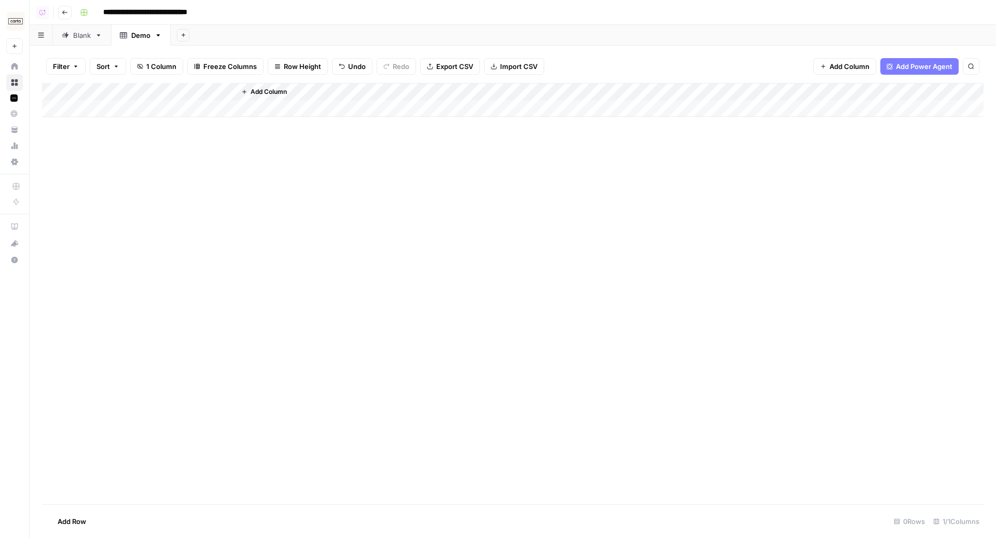
click at [141, 32] on div "Demo" at bounding box center [140, 35] width 19 height 10
click at [143, 36] on input "****" at bounding box center [141, 35] width 20 height 13
type input "*****"
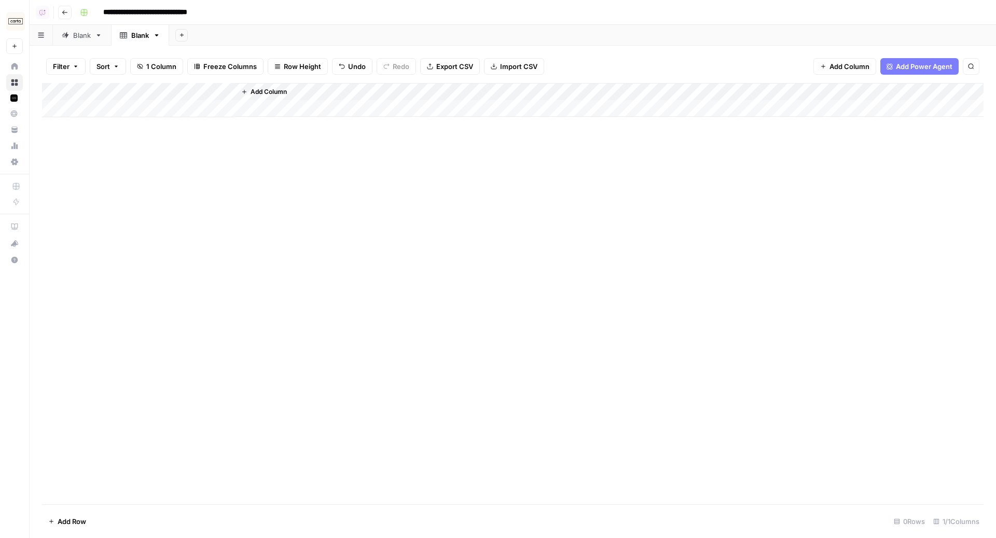
click at [87, 87] on div "Add Column" at bounding box center [512, 100] width 941 height 34
click at [98, 114] on input "Questions" at bounding box center [120, 117] width 105 height 10
type input "Text"
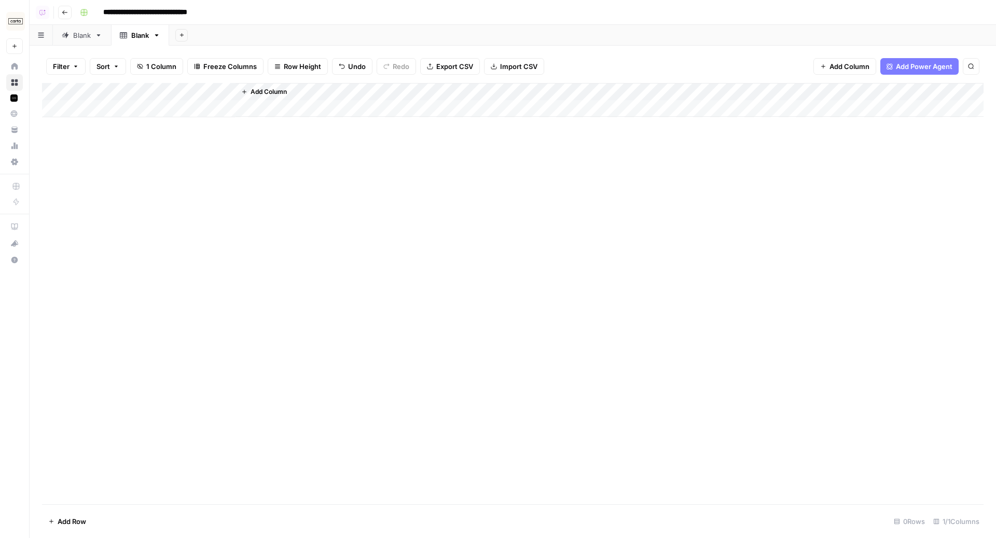
click at [104, 107] on div "Add Column" at bounding box center [512, 100] width 941 height 34
click at [105, 129] on div "Add Column" at bounding box center [512, 109] width 941 height 52
click at [94, 144] on div "Add Column" at bounding box center [512, 117] width 941 height 69
click at [94, 167] on div "Add Column" at bounding box center [512, 126] width 941 height 87
click at [97, 185] on div "Add Column" at bounding box center [512, 135] width 941 height 105
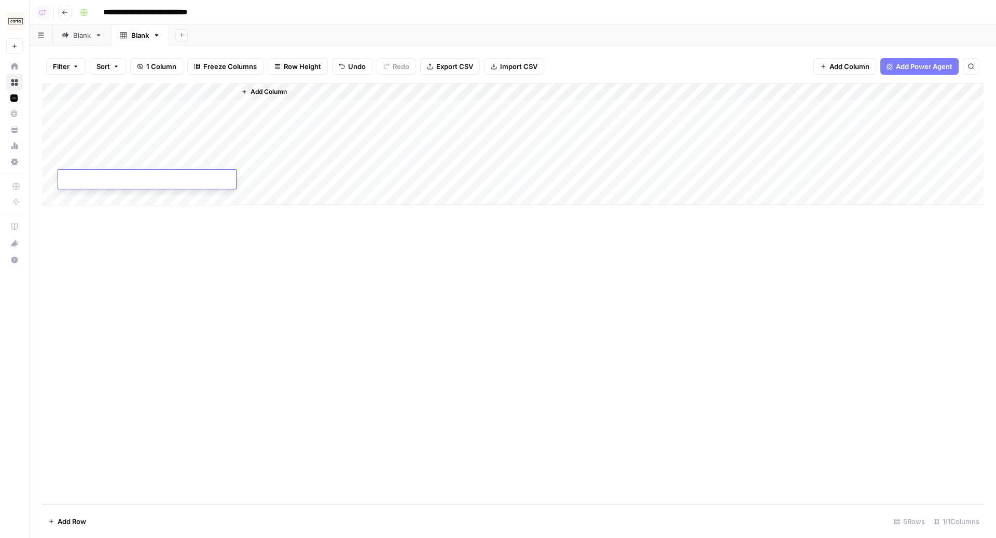
click at [474, 322] on div "Add Column" at bounding box center [512, 293] width 941 height 421
click at [72, 35] on div "Blank" at bounding box center [76, 35] width 29 height 10
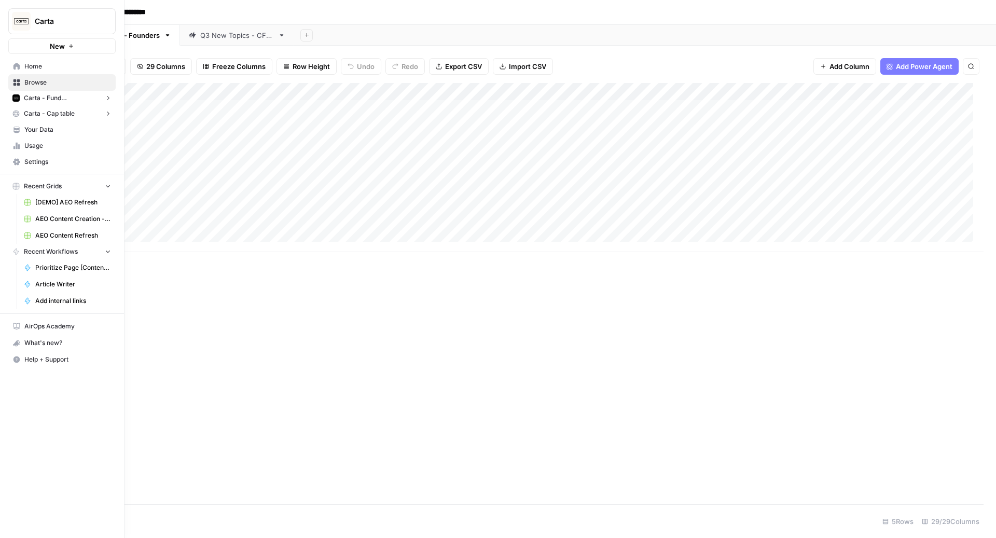
click at [81, 47] on button "New" at bounding box center [61, 46] width 107 height 16
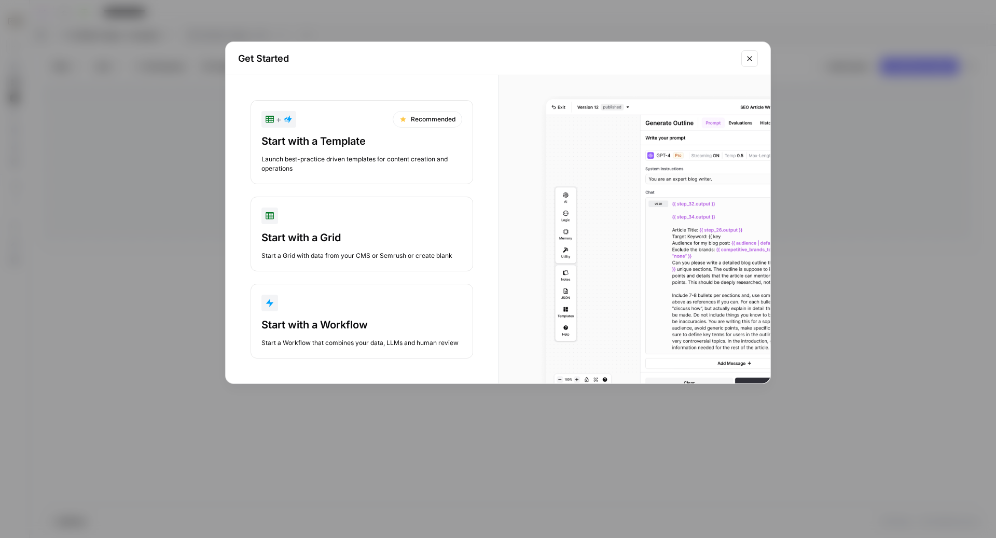
click at [359, 295] on div "button" at bounding box center [361, 303] width 201 height 17
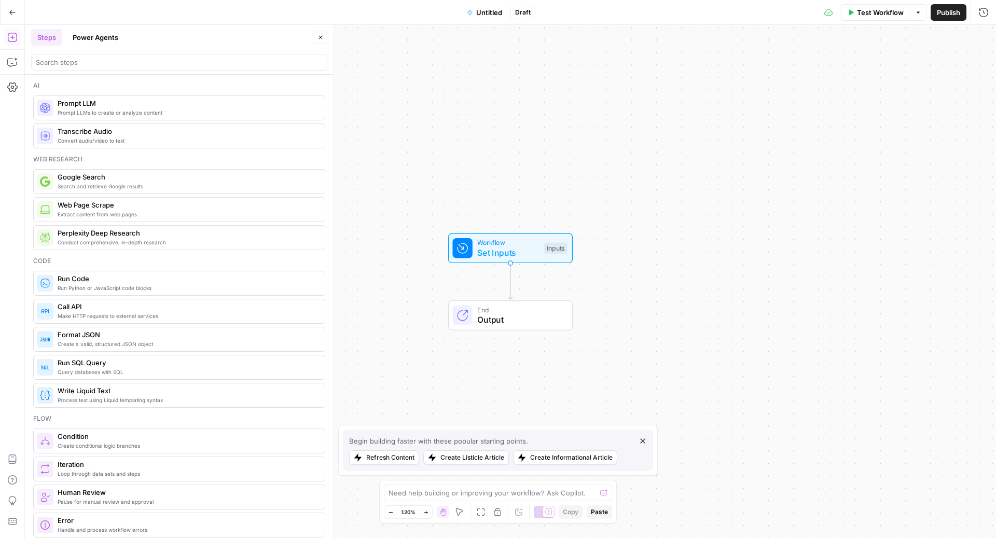
click at [486, 6] on button "Untitled" at bounding box center [485, 12] width 48 height 17
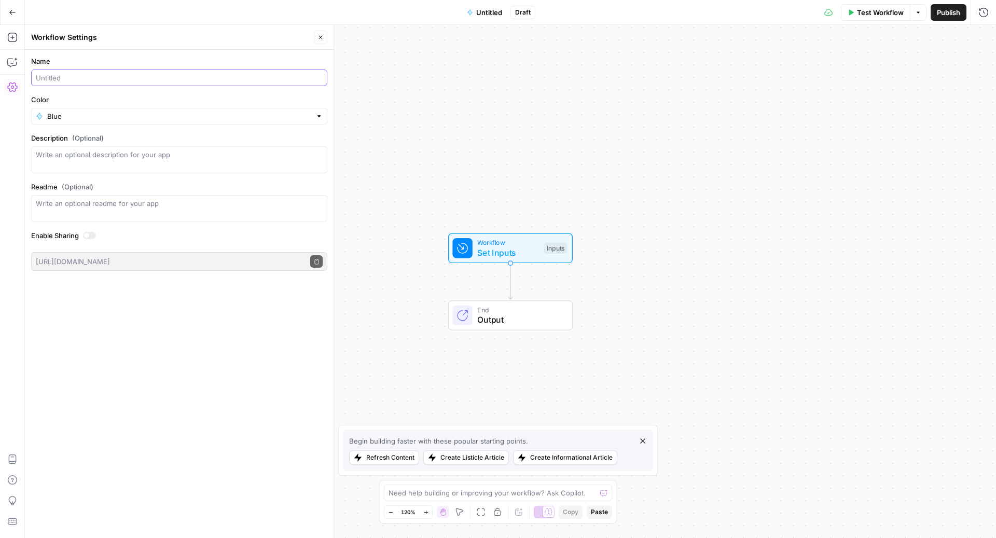
click at [182, 75] on input "Name" at bounding box center [179, 78] width 287 height 10
type input "Prioritization Workflow"
click at [447, 157] on div "Workflow Set Inputs Inputs End Output" at bounding box center [510, 281] width 971 height 513
click at [322, 43] on button "Close" at bounding box center [320, 37] width 13 height 13
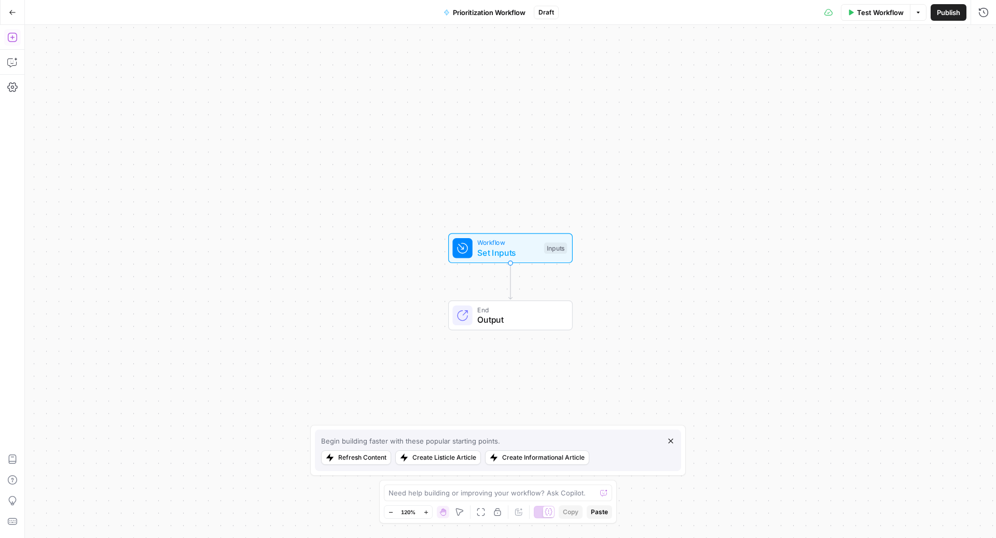
click at [14, 34] on icon "button" at bounding box center [12, 37] width 10 height 10
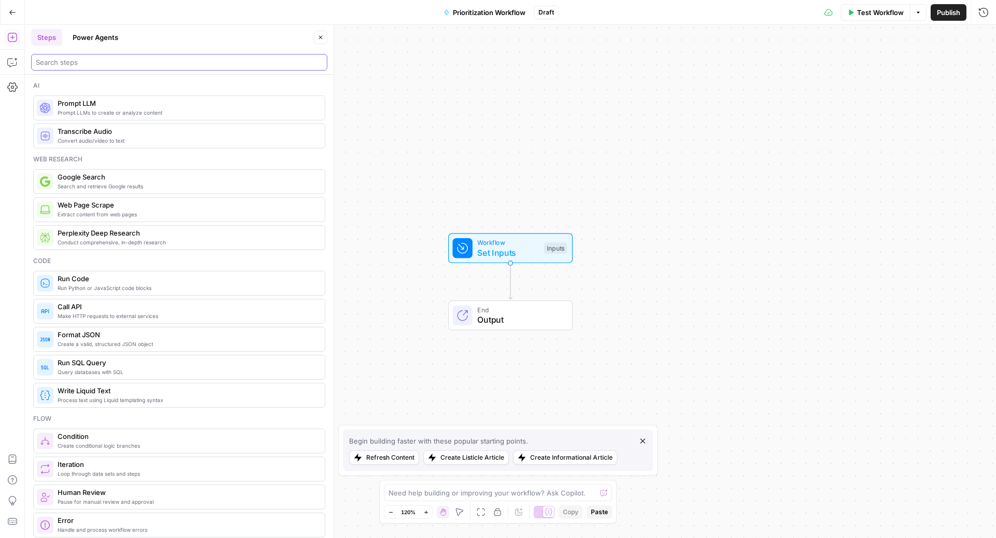
click at [75, 64] on input "search" at bounding box center [179, 62] width 287 height 10
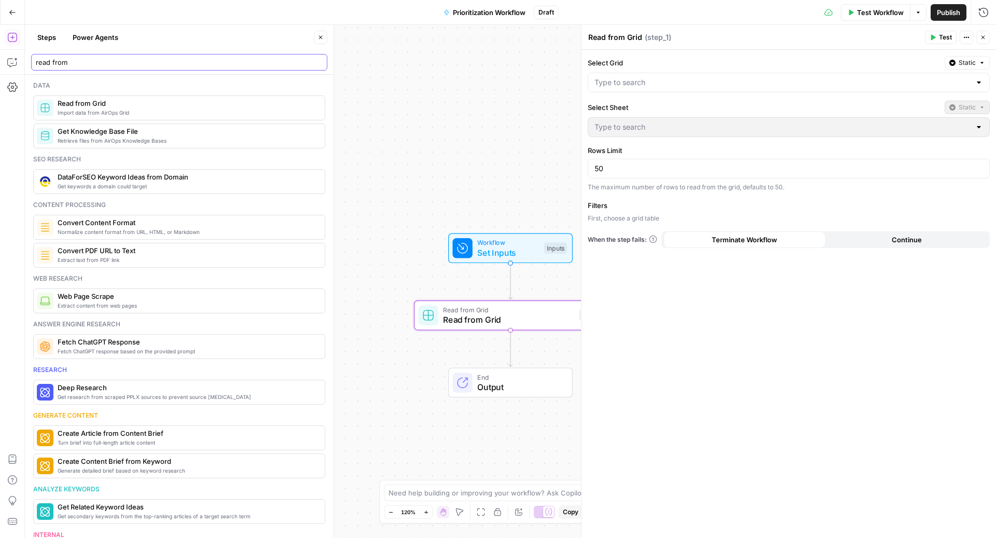
click at [85, 64] on input "read from" at bounding box center [179, 62] width 287 height 10
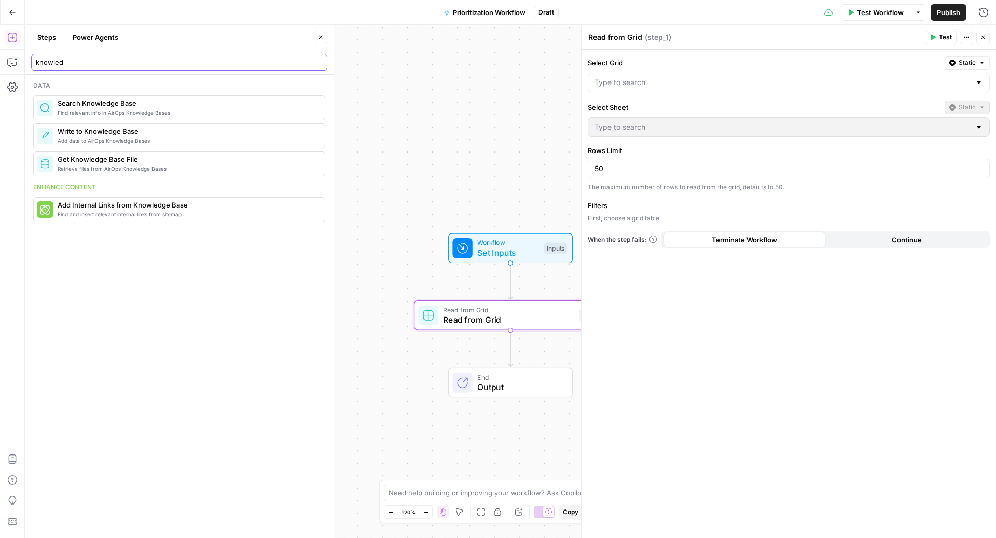
type input "knowled"
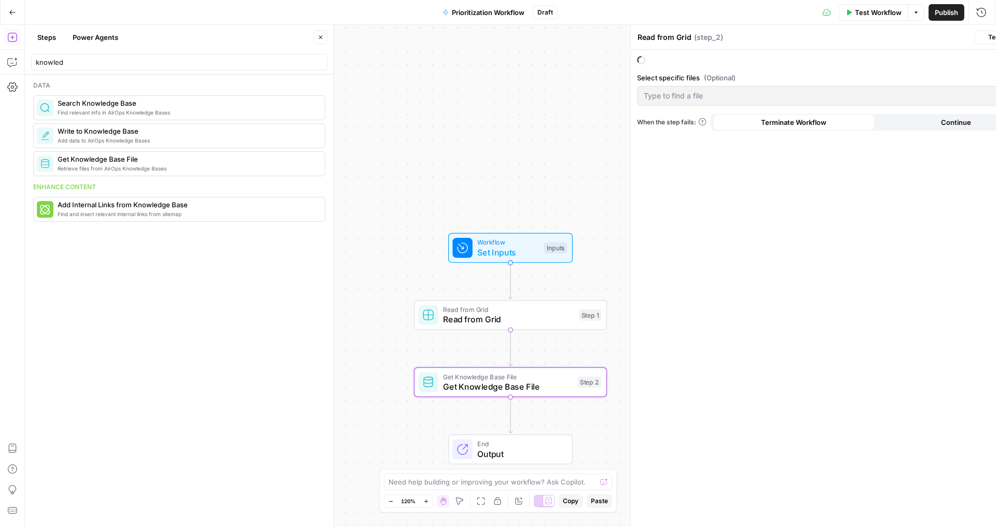
type textarea "Get Knowledge Base File"
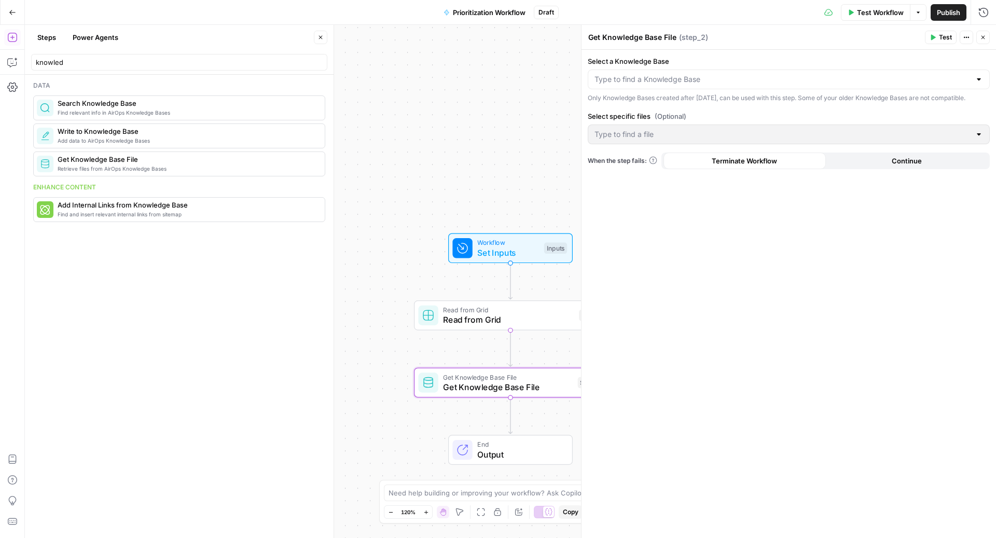
click at [722, 89] on div "Select a Knowledge Base Only Knowledge Bases created after June 1st, 2024, can …" at bounding box center [789, 79] width 402 height 47
click at [706, 79] on input "Select a Knowledge Base" at bounding box center [782, 79] width 376 height 10
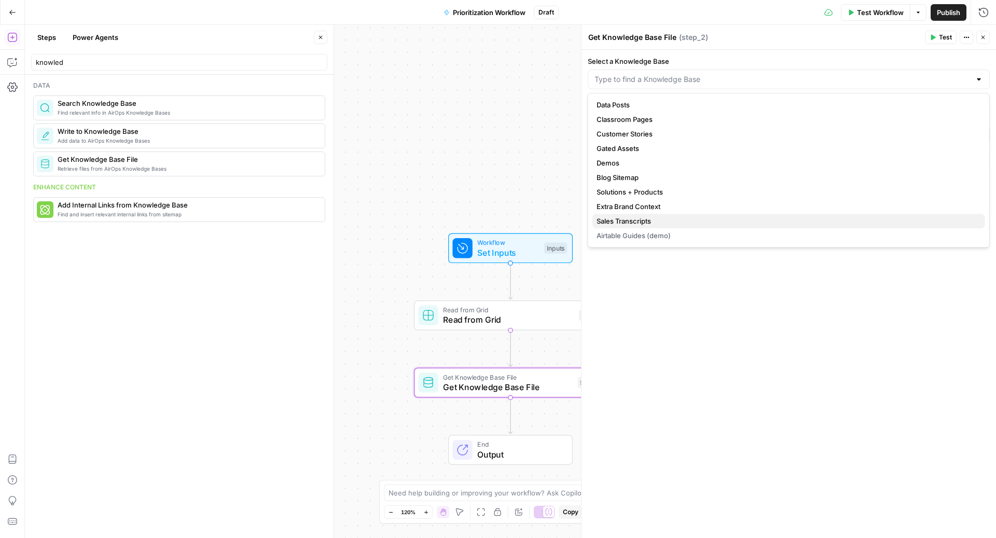
click at [663, 218] on span "Sales Transcripts" at bounding box center [786, 221] width 380 height 10
type input "Sales Transcripts"
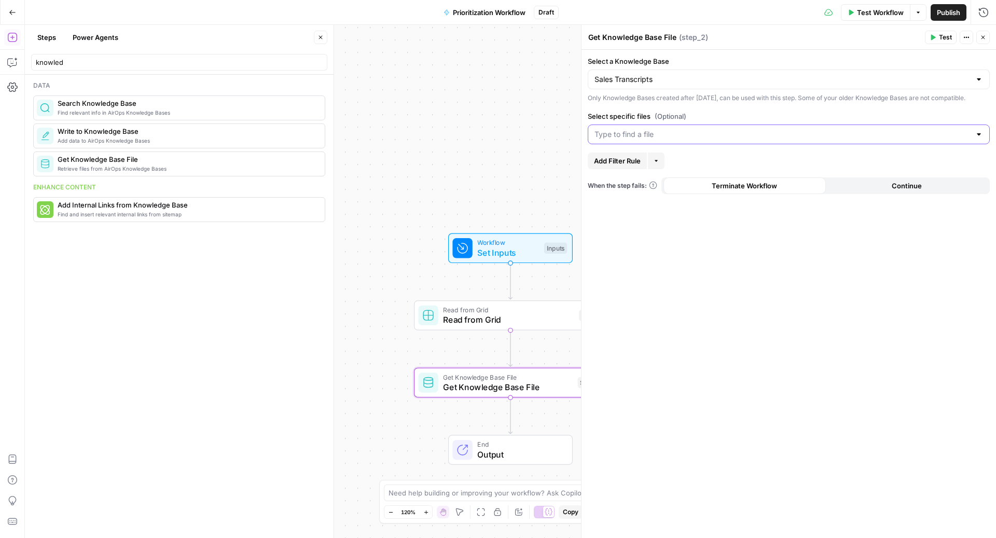
click at [716, 140] on input "Select specific files (Optional)" at bounding box center [782, 134] width 376 height 10
click at [749, 113] on div "Select a Knowledge Base Sales Transcripts Only Knowledge Bases created after Ju…" at bounding box center [788, 294] width 414 height 488
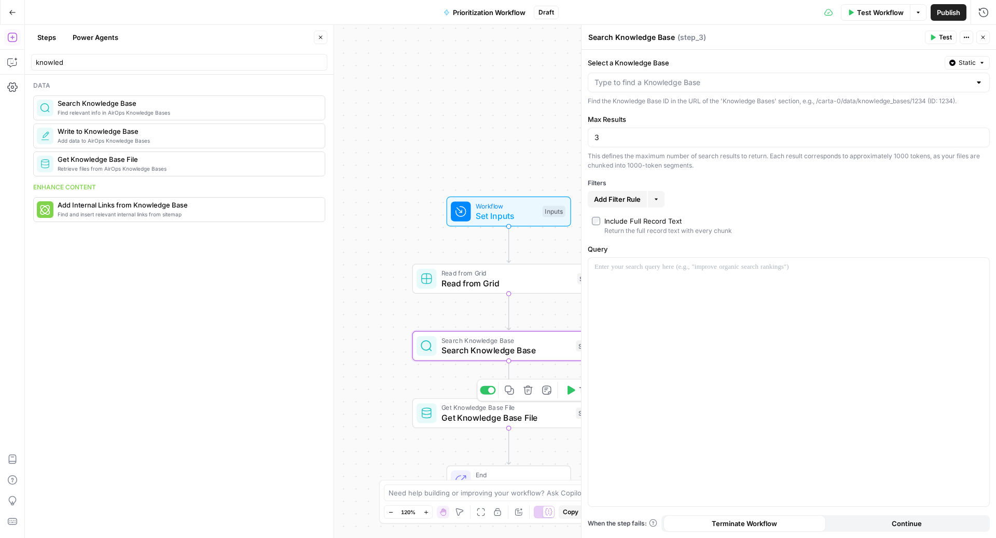
click at [529, 392] on icon "button" at bounding box center [528, 390] width 10 height 10
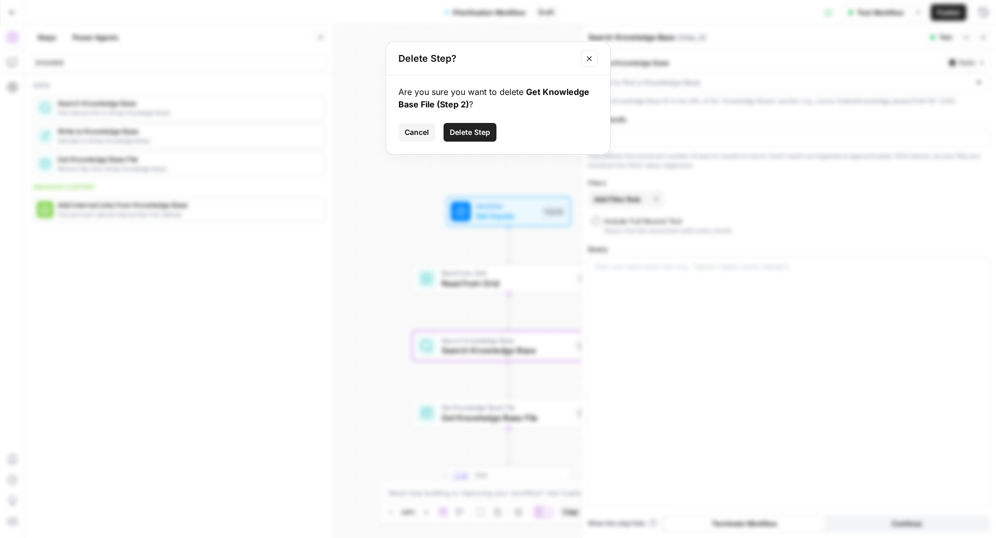
click at [463, 126] on button "Delete Step" at bounding box center [469, 132] width 53 height 19
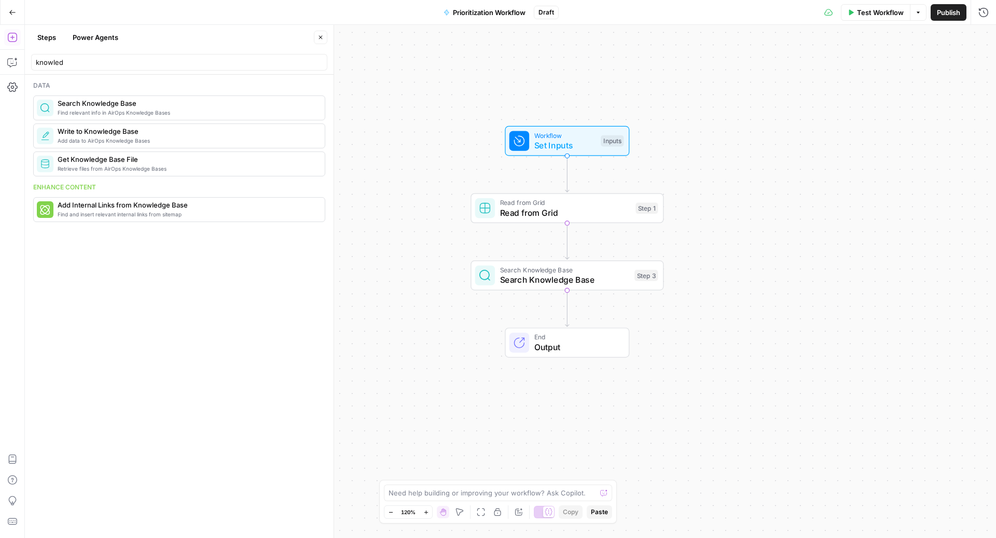
click at [531, 217] on span "Read from Grid" at bounding box center [565, 212] width 131 height 12
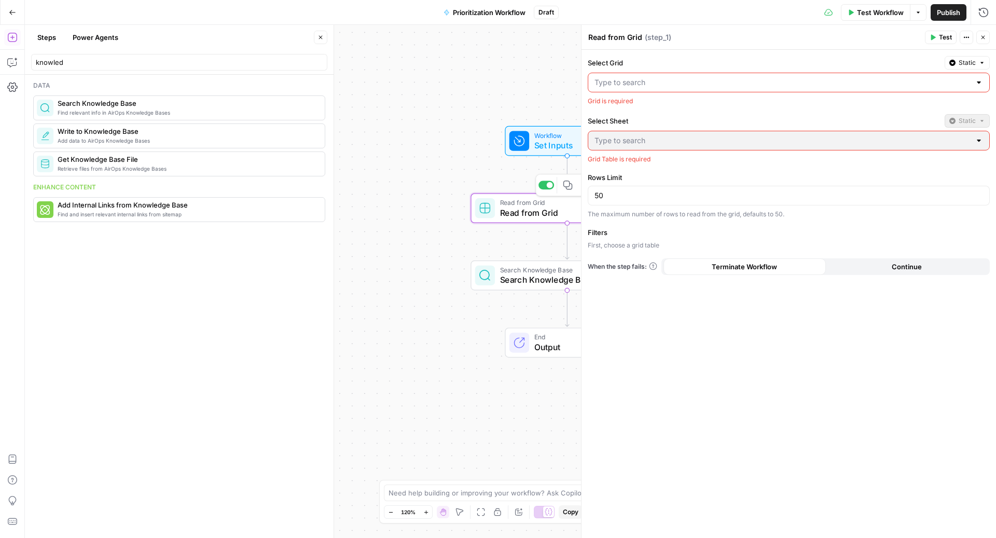
click at [665, 82] on input "Select Grid" at bounding box center [782, 82] width 376 height 10
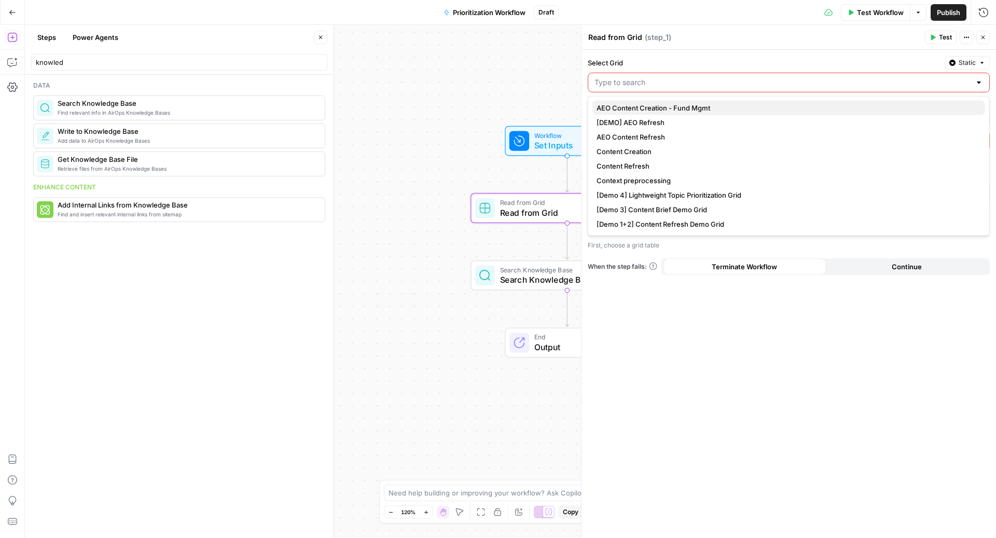
click at [706, 107] on span "AEO Content Creation - Fund Mgmt" at bounding box center [786, 108] width 380 height 10
type input "AEO Content Creation - Fund Mgmt"
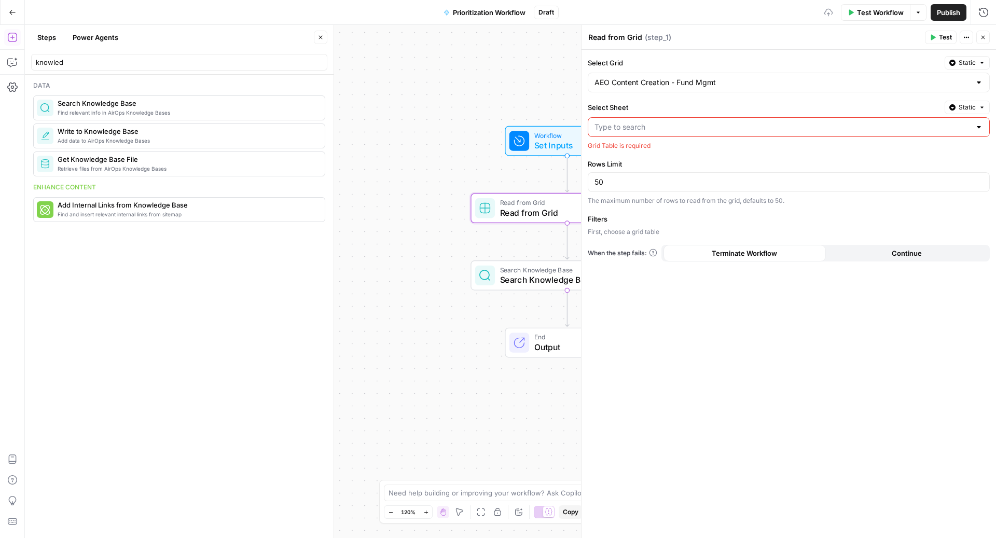
click at [676, 127] on input "Select Sheet" at bounding box center [782, 127] width 376 height 10
click at [645, 152] on span "Blank" at bounding box center [786, 151] width 380 height 10
type input "Blank"
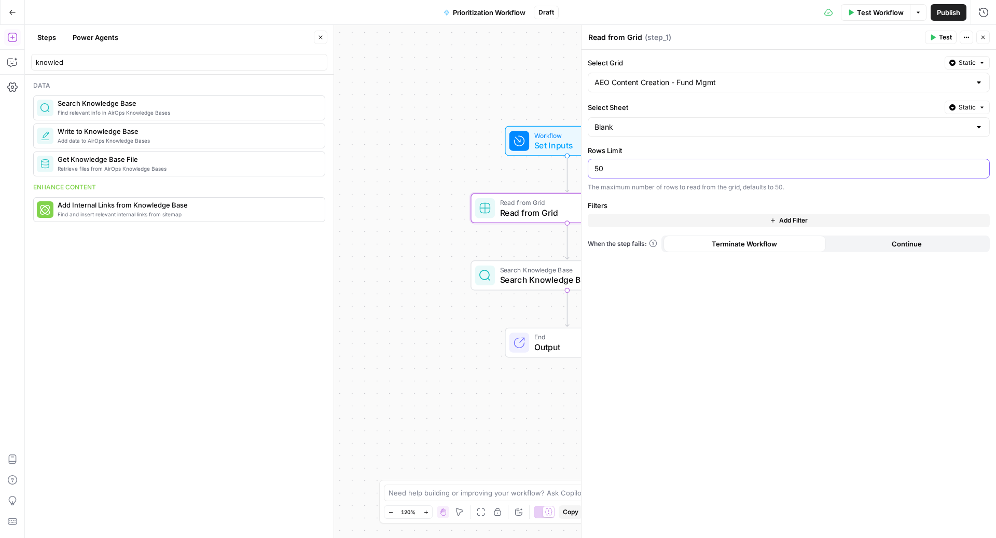
click at [636, 165] on input "50" at bounding box center [788, 168] width 388 height 10
type input "5"
type input "100"
click at [676, 150] on label "Rows Limit" at bounding box center [789, 150] width 402 height 10
click at [676, 163] on input "100" at bounding box center [788, 168] width 388 height 10
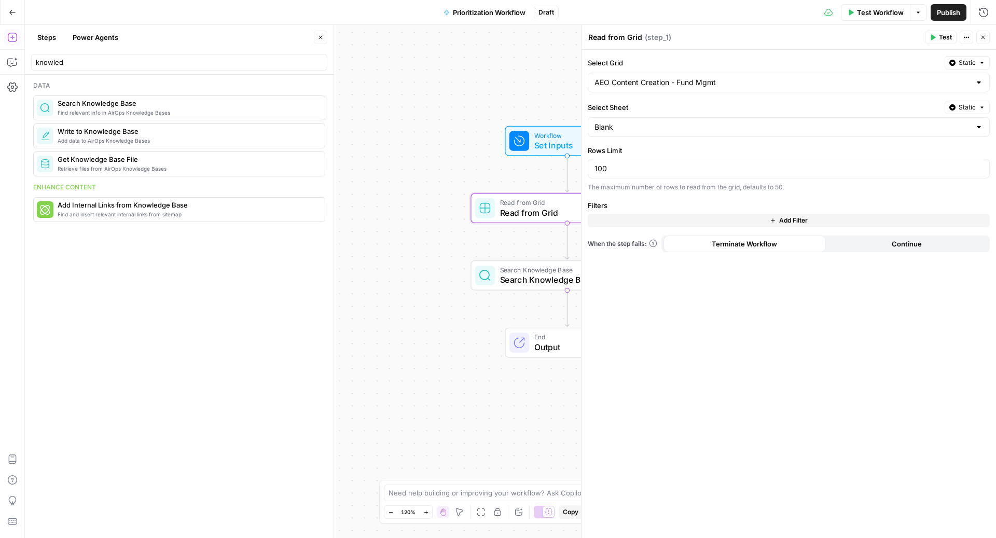
click at [694, 146] on label "Rows Limit" at bounding box center [789, 150] width 402 height 10
click at [694, 163] on input "100" at bounding box center [788, 168] width 388 height 10
click at [941, 36] on span "Test" at bounding box center [945, 37] width 13 height 9
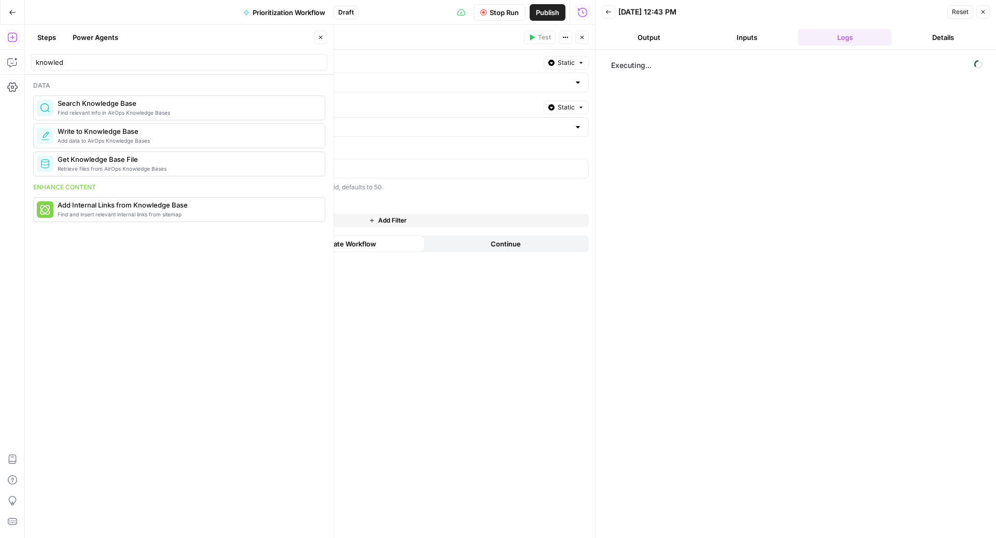
click at [478, 215] on button "Add Filter" at bounding box center [388, 220] width 402 height 13
click at [234, 224] on input "text" at bounding box center [243, 223] width 100 height 10
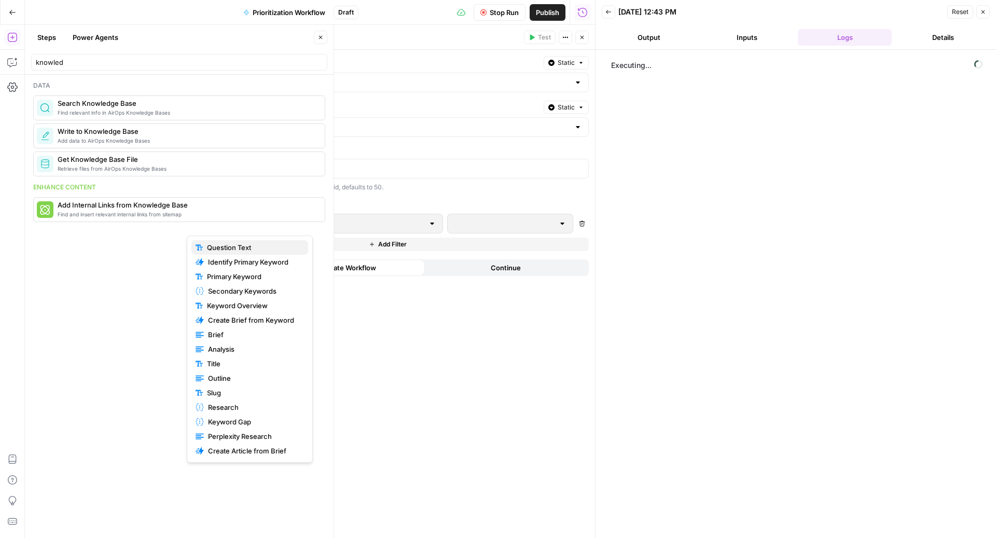
click at [242, 245] on span "Question Text" at bounding box center [253, 247] width 93 height 10
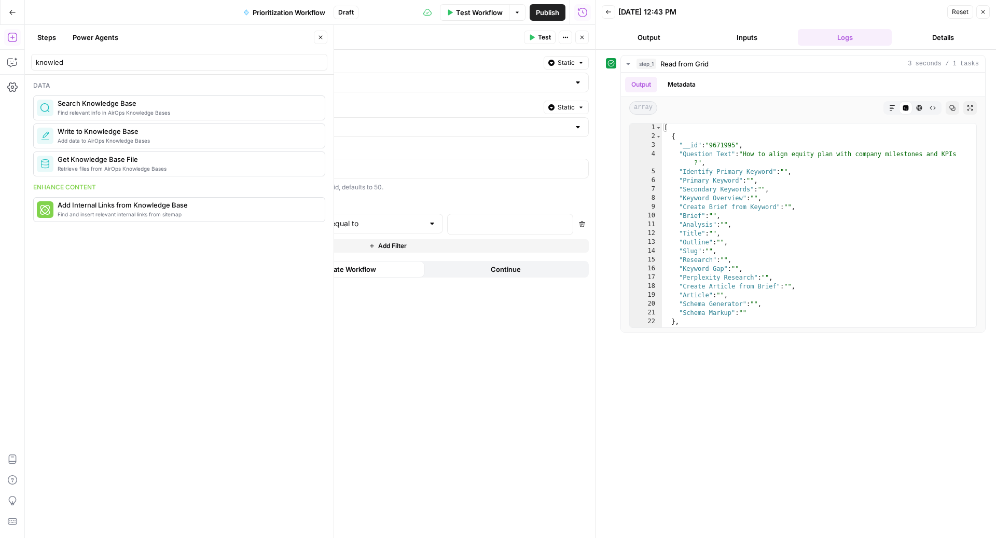
click at [280, 214] on div "Question Text" at bounding box center [250, 224] width 126 height 20
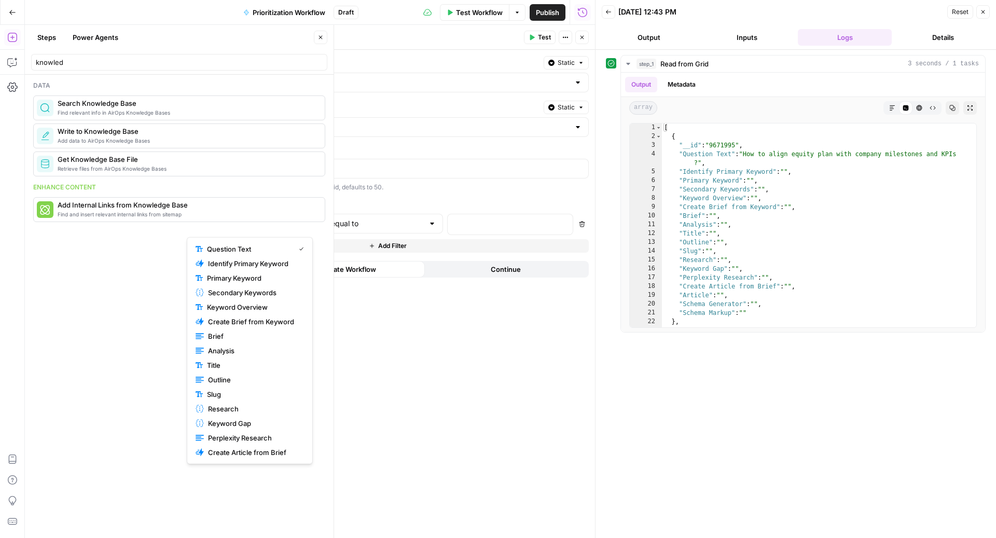
type input "Question Text"
click at [590, 223] on div at bounding box center [595, 269] width 10 height 538
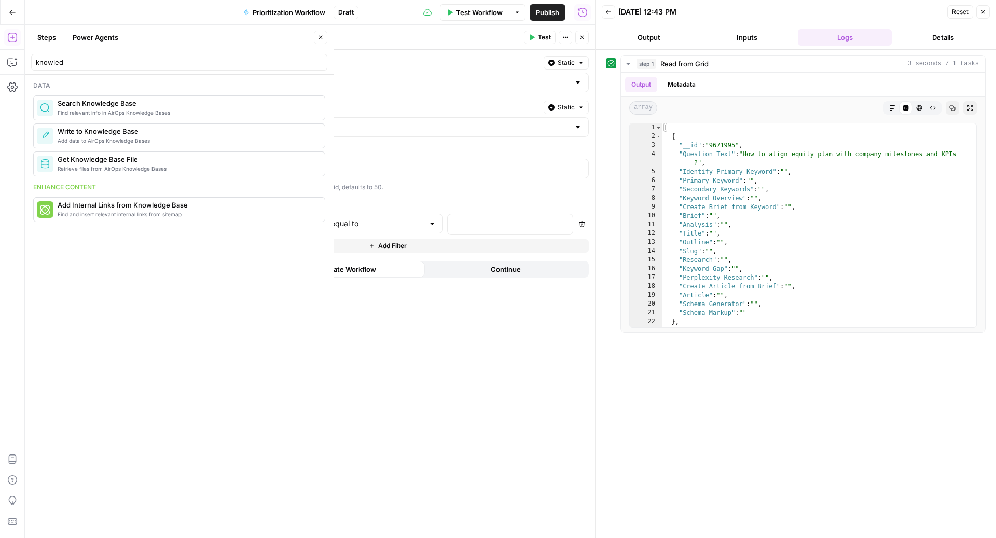
click at [584, 37] on span "Close" at bounding box center [584, 37] width 1 height 1
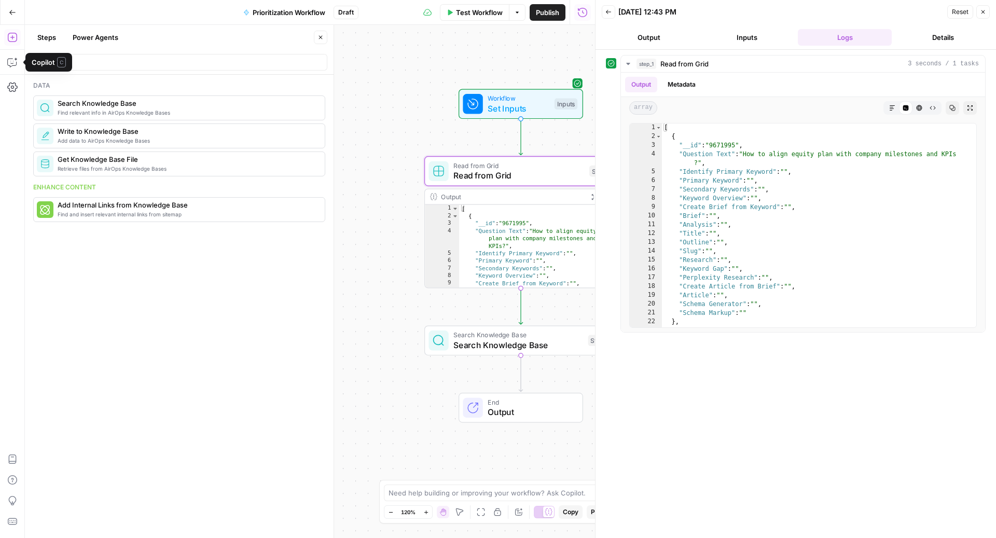
click at [13, 38] on icon "button" at bounding box center [12, 37] width 10 height 10
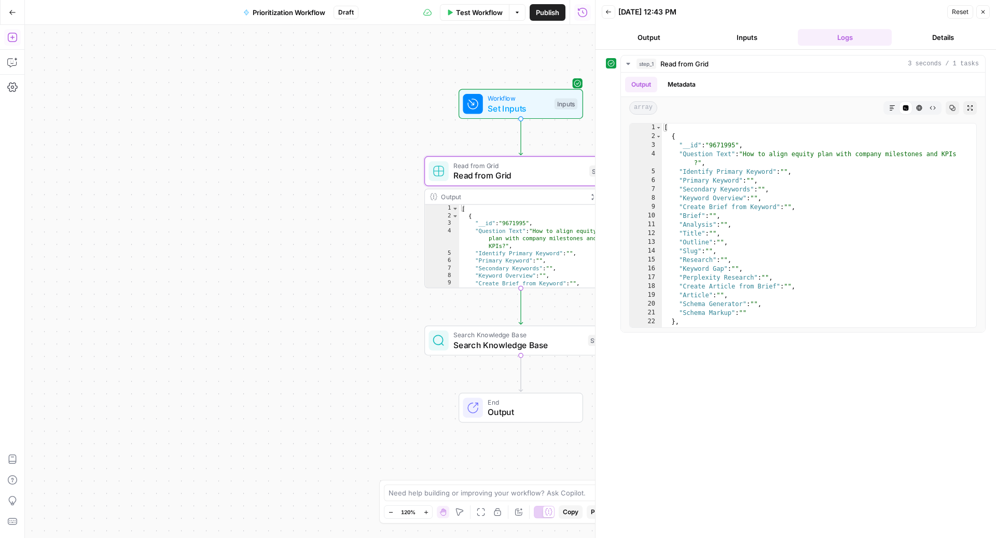
click at [13, 38] on icon "button" at bounding box center [12, 37] width 10 height 10
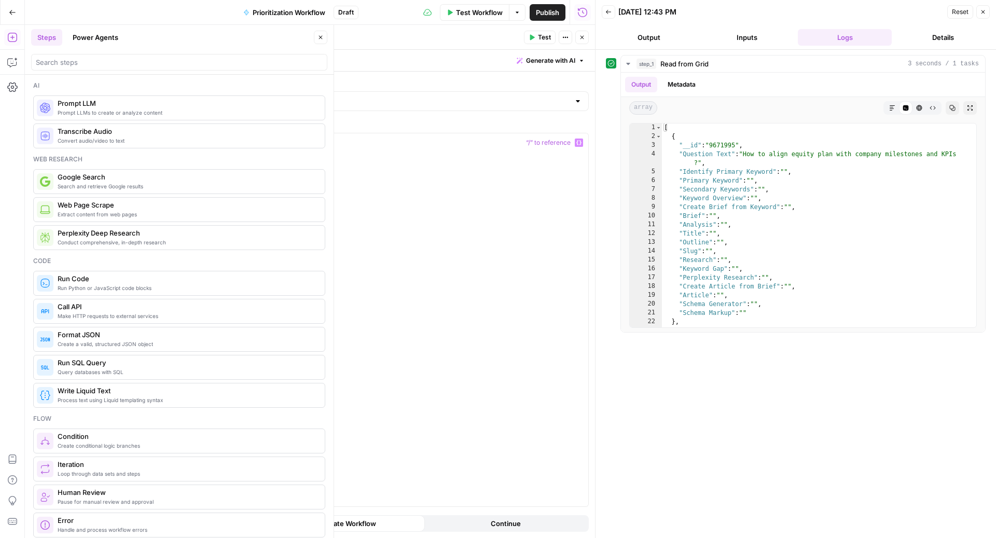
click at [472, 334] on div at bounding box center [398, 329] width 380 height 393
click at [534, 65] on span "Generate with AI" at bounding box center [550, 60] width 49 height 9
click at [534, 115] on div at bounding box center [616, 121] width 198 height 62
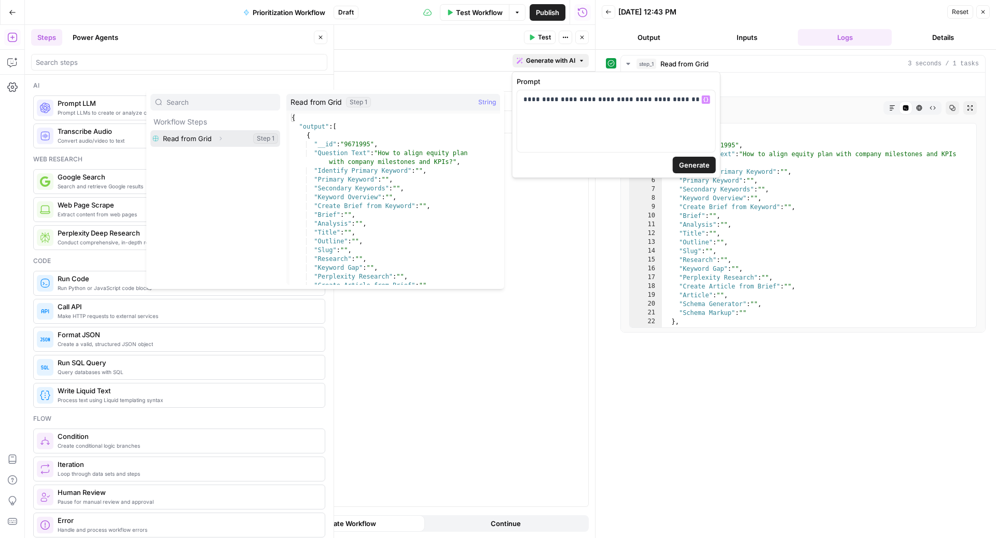
click at [241, 140] on button "Select variable Read from Grid" at bounding box center [215, 138] width 130 height 17
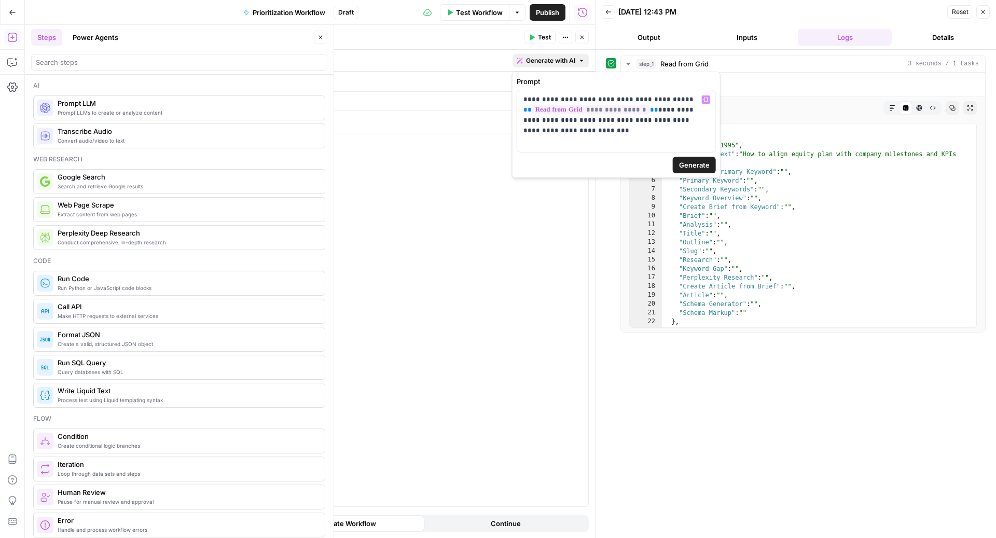
click at [702, 161] on span "Generate" at bounding box center [694, 165] width 31 height 10
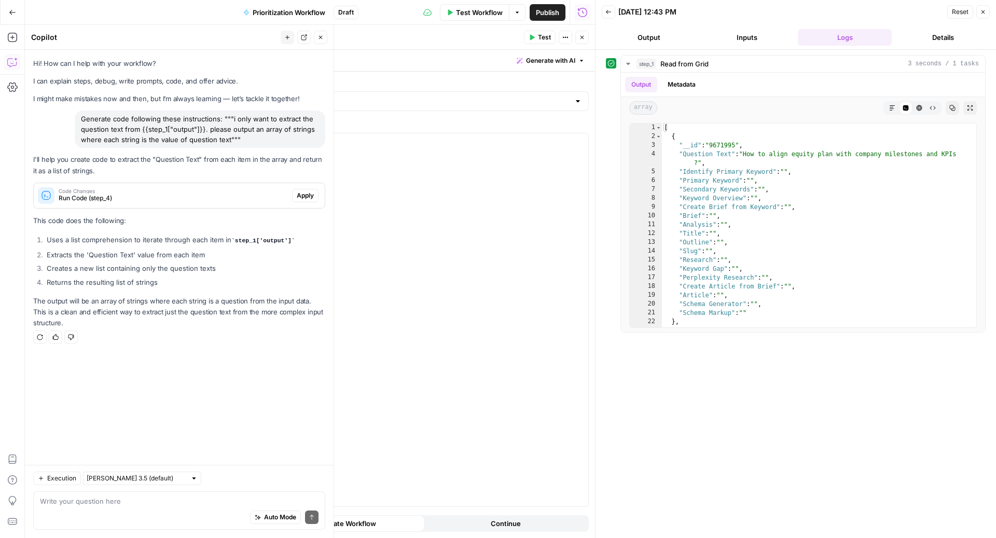
click at [308, 194] on span "Apply" at bounding box center [305, 195] width 17 height 9
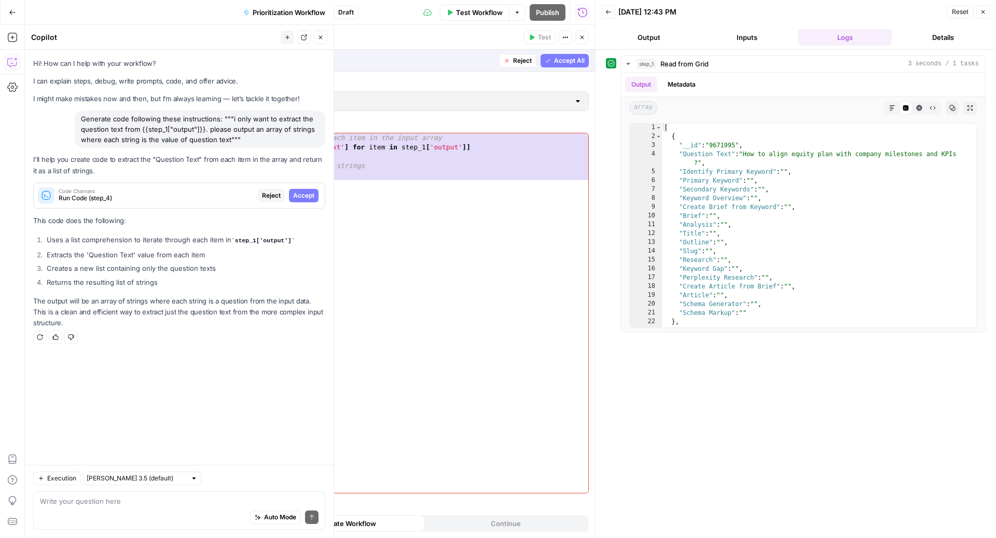
click at [560, 62] on span "Accept All" at bounding box center [569, 60] width 31 height 9
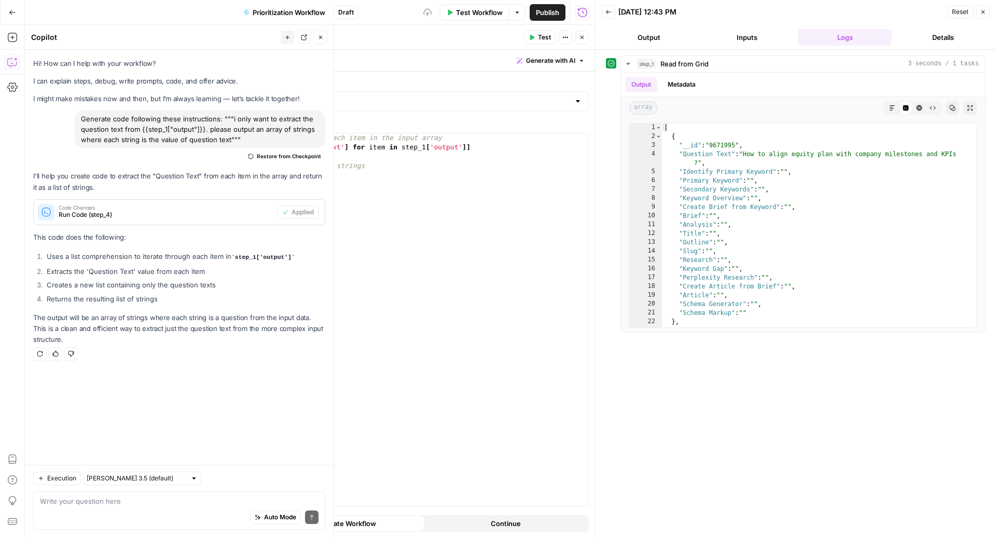
click at [535, 35] on icon "button" at bounding box center [531, 37] width 6 height 6
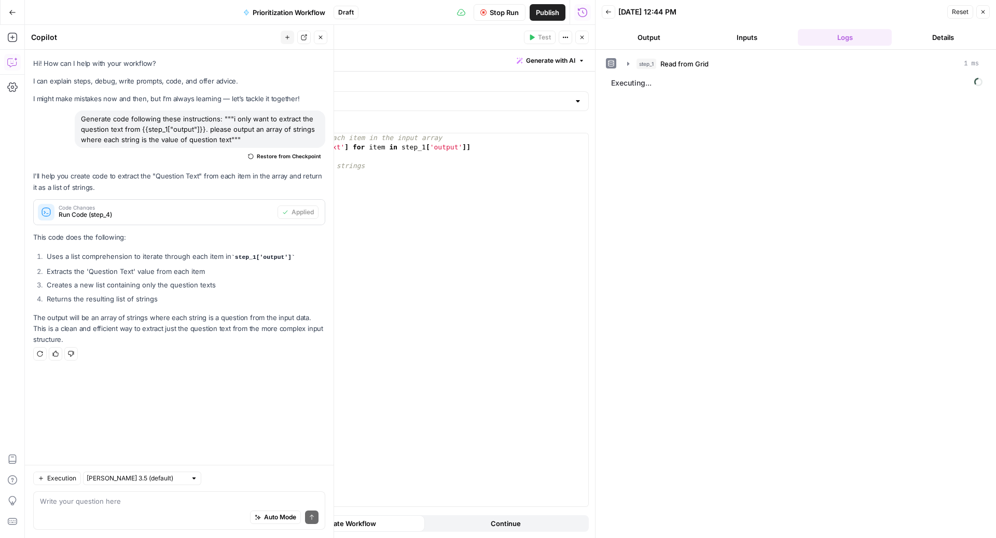
click at [322, 33] on button "Close" at bounding box center [320, 37] width 13 height 13
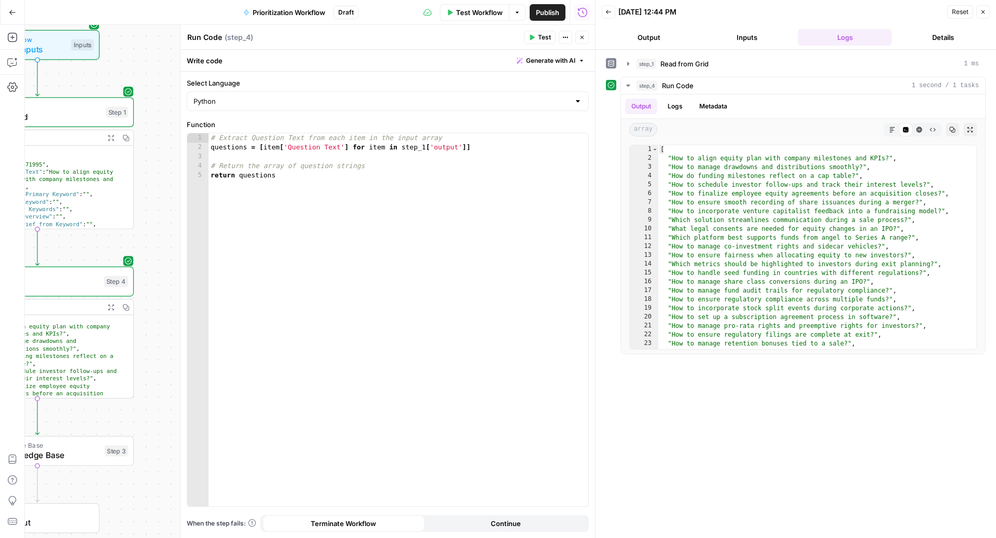
click at [588, 40] on header "Run Code Run Code ( step_4 ) Test Actions Close" at bounding box center [387, 37] width 414 height 25
click at [584, 40] on icon "button" at bounding box center [582, 37] width 6 height 6
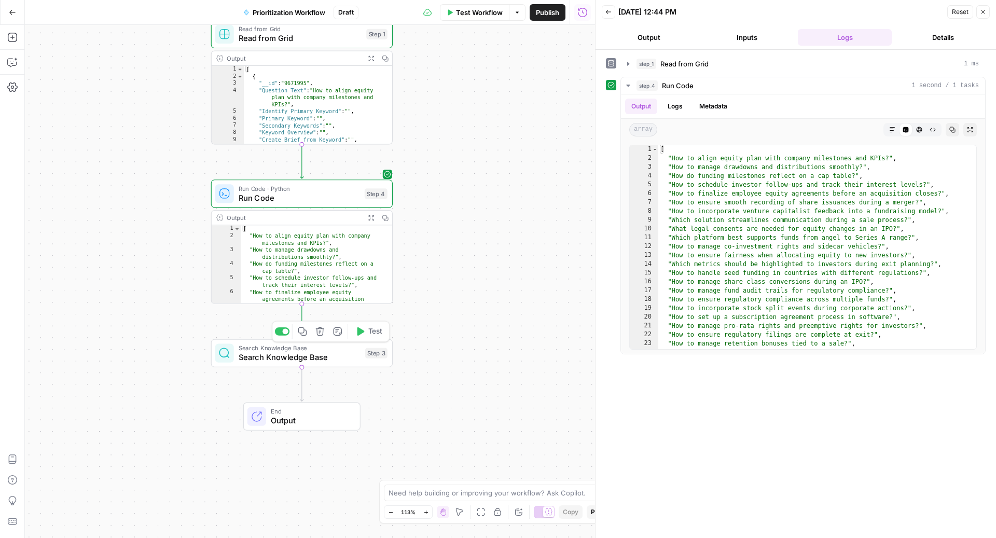
click at [311, 351] on span "Search Knowledge Base" at bounding box center [300, 357] width 122 height 12
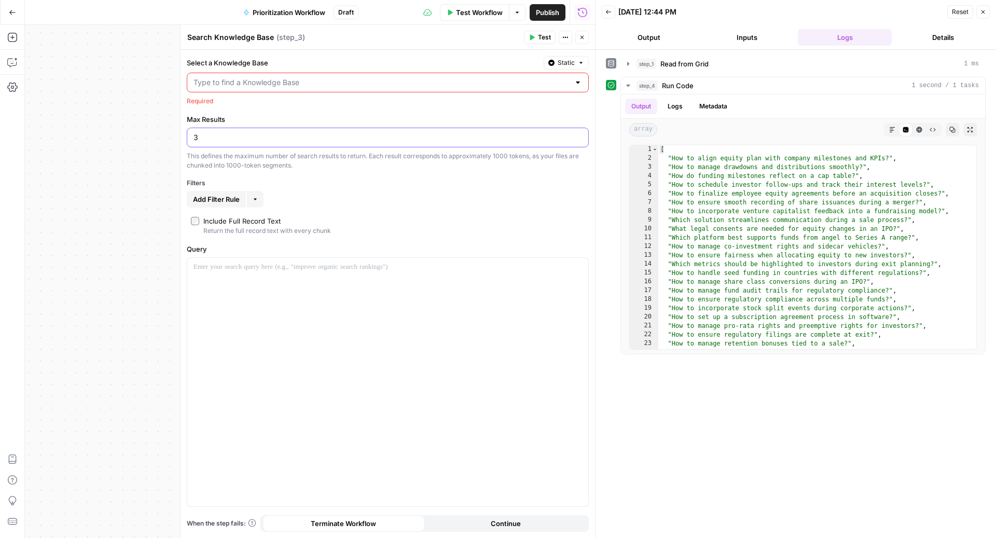
click at [224, 134] on input "3" at bounding box center [387, 137] width 388 height 10
type input "10"
click at [341, 212] on div "Select a Knowledge Base Static Required Max Results 10 This defines the maximum…" at bounding box center [387, 294] width 414 height 488
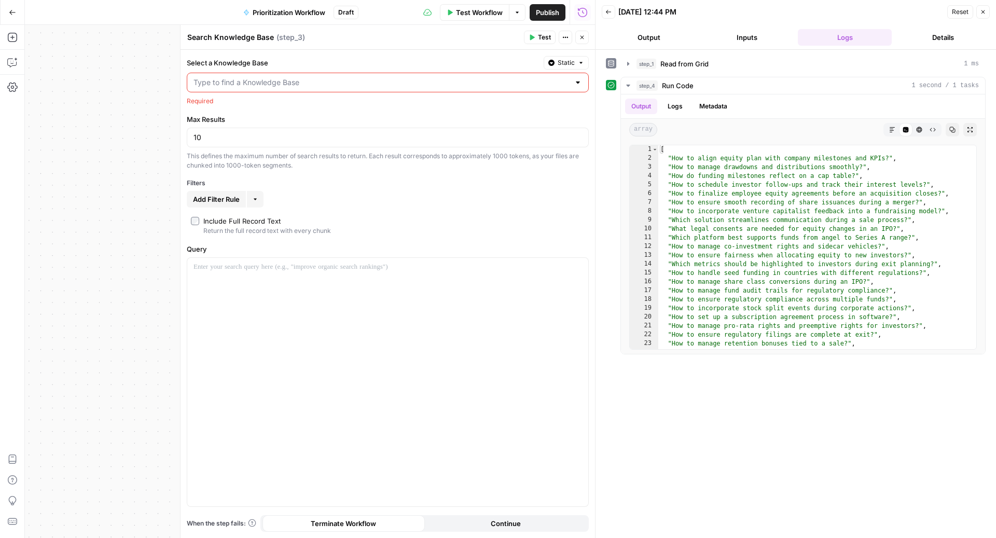
click at [192, 227] on label "Include Full Record Text Return the full record text with every chunk" at bounding box center [388, 226] width 394 height 20
click at [291, 83] on input "Select a Knowledge Base" at bounding box center [381, 82] width 376 height 10
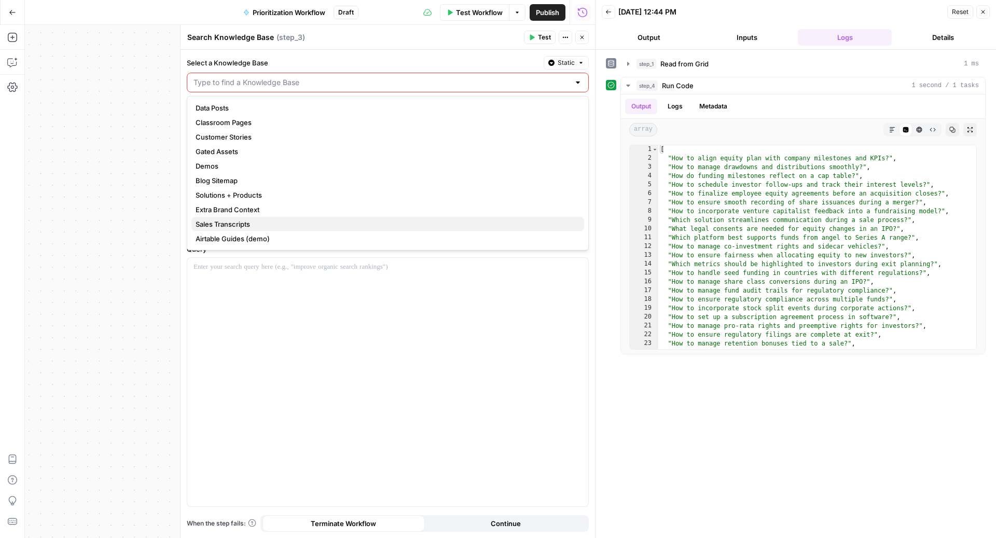
click at [256, 224] on span "Sales Transcripts" at bounding box center [386, 224] width 380 height 10
type input "Sales Transcripts"
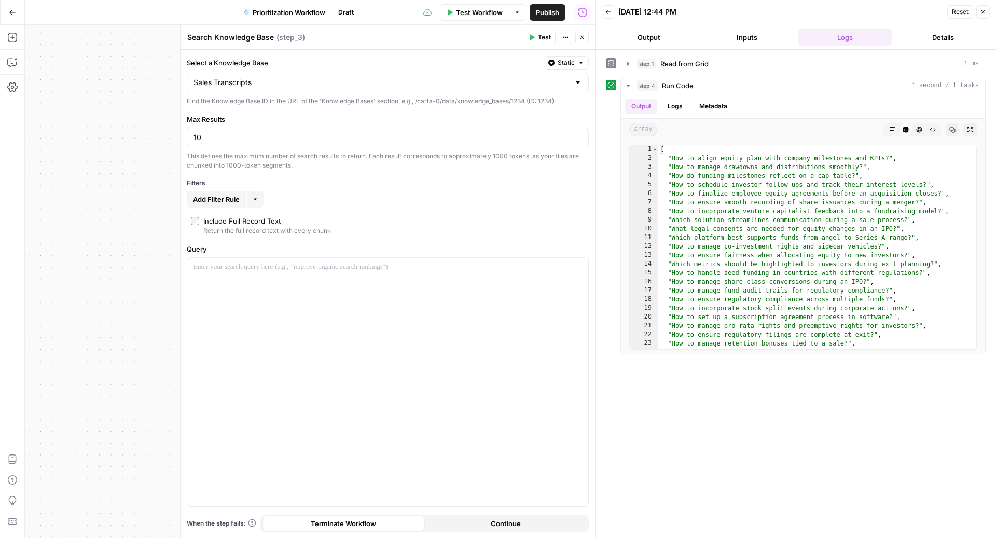
click at [544, 39] on span "Test" at bounding box center [544, 37] width 13 height 9
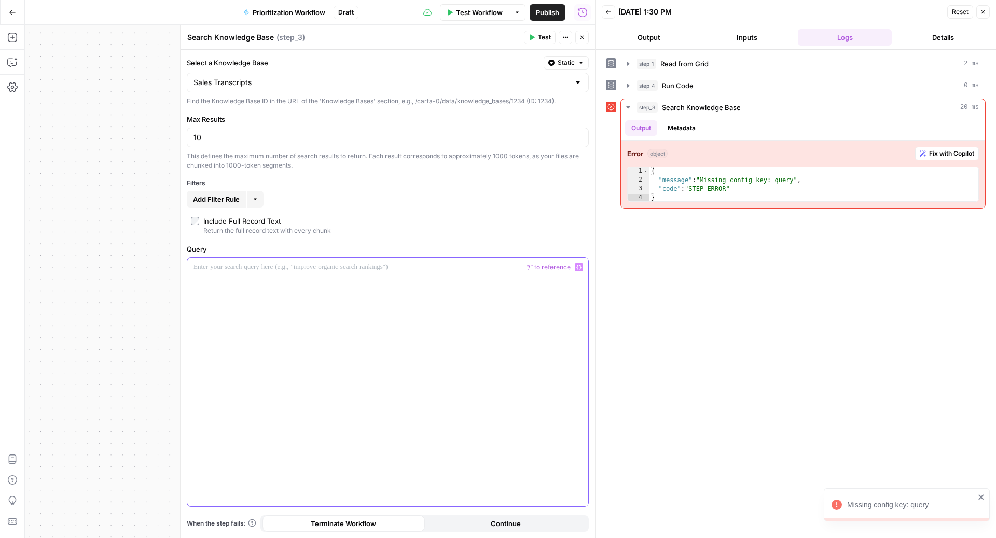
click at [343, 324] on div at bounding box center [387, 382] width 401 height 248
click at [537, 37] on button "Test" at bounding box center [540, 37] width 32 height 13
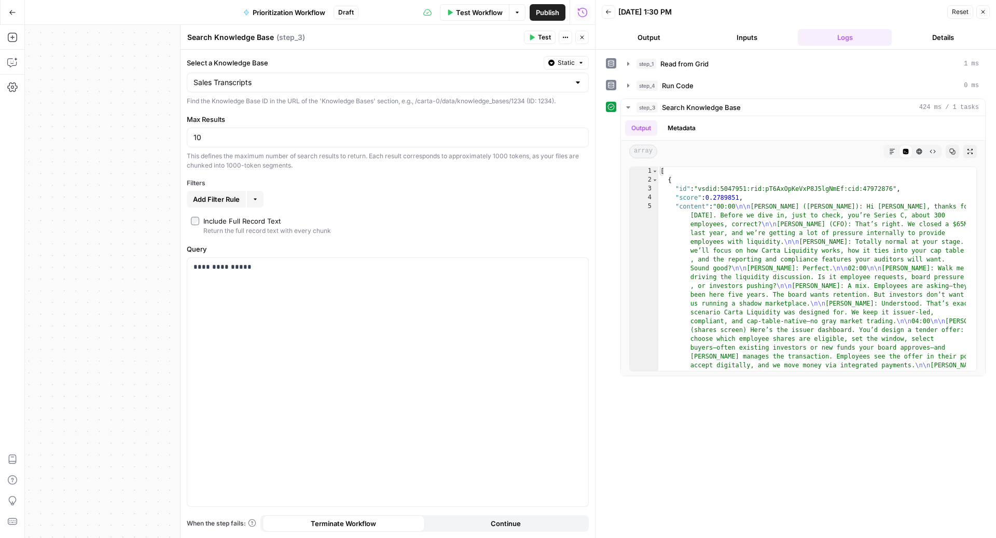
click at [578, 40] on button "Close" at bounding box center [581, 37] width 13 height 13
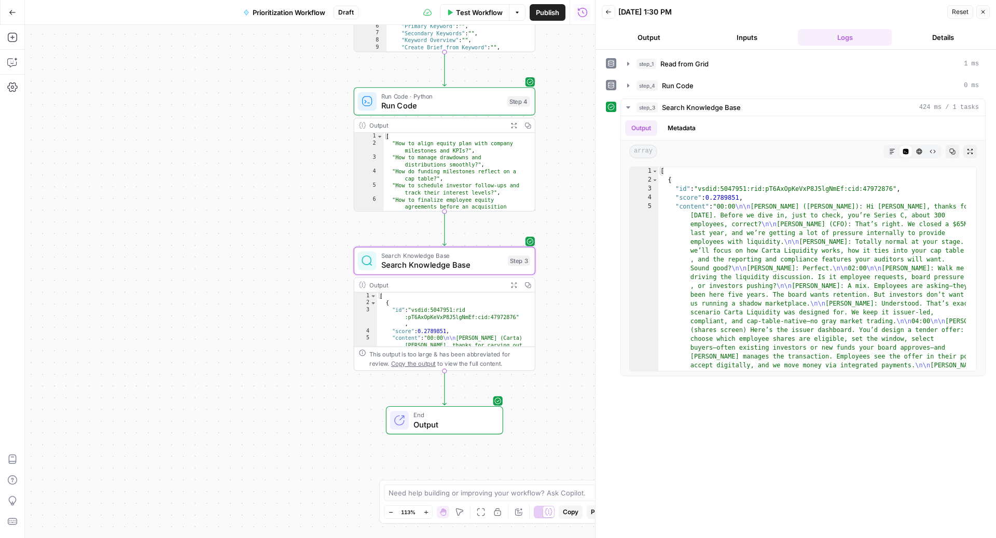
drag, startPoint x: 111, startPoint y: 161, endPoint x: 293, endPoint y: 33, distance: 222.6
click at [293, 33] on div "Workflow Set Inputs Inputs Read from Grid Read from Grid Step 1 Output Expand O…" at bounding box center [310, 281] width 570 height 513
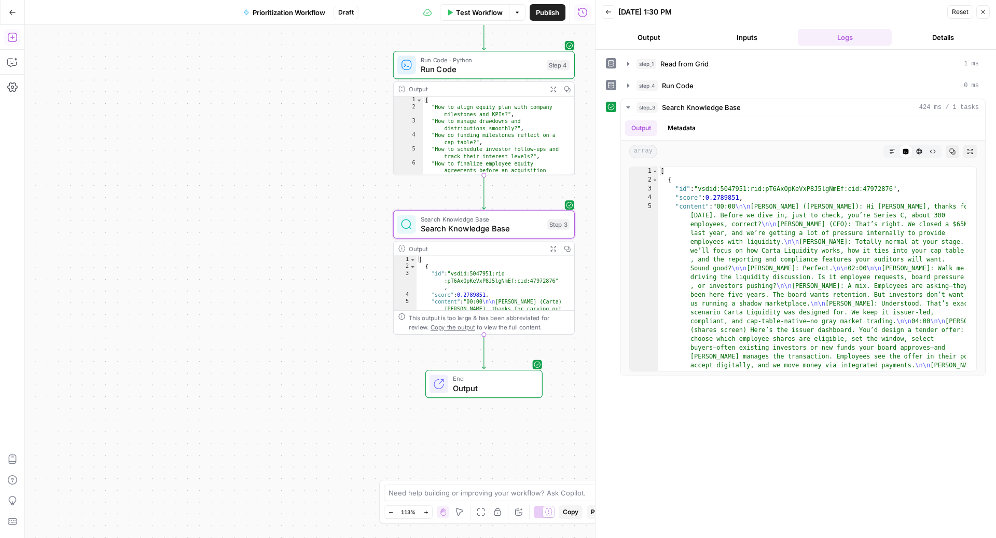
click at [15, 38] on icon "button" at bounding box center [12, 37] width 10 height 10
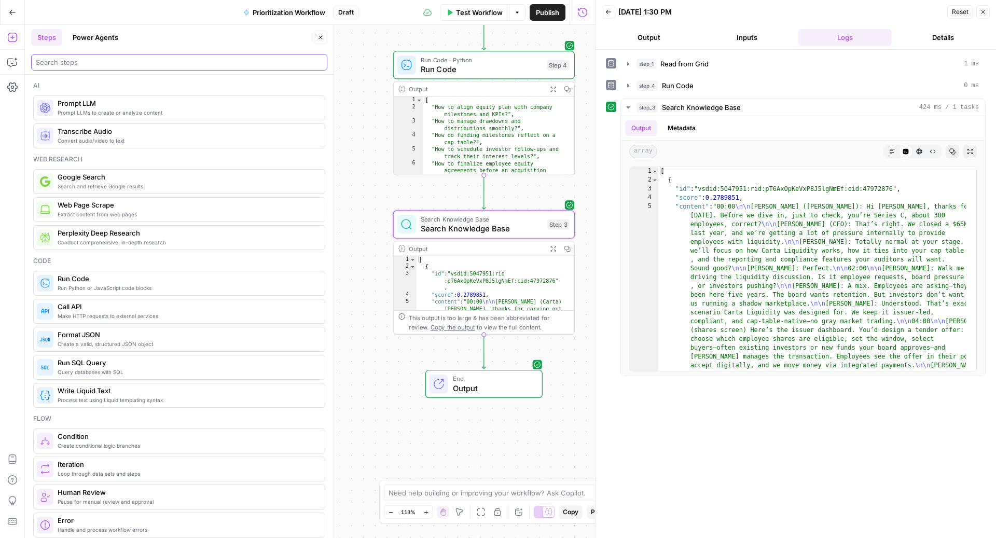
click at [99, 62] on input "search" at bounding box center [179, 62] width 287 height 10
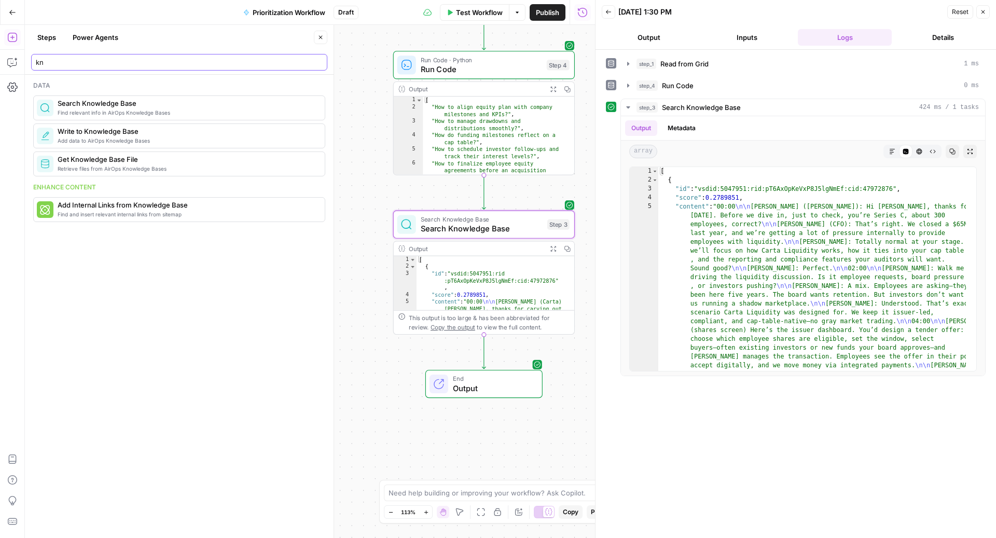
type input "kn"
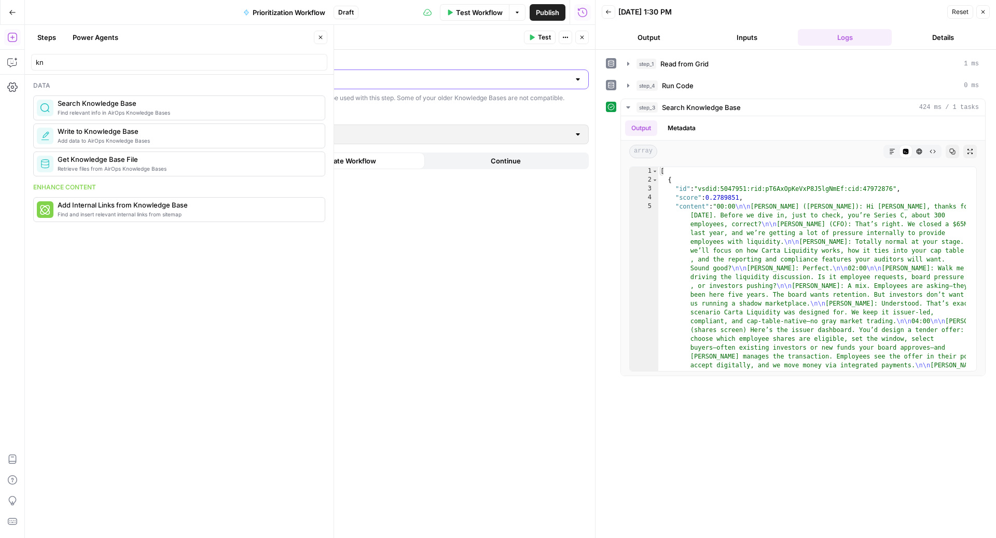
click at [230, 82] on input "Select a Knowledge Base" at bounding box center [381, 79] width 376 height 10
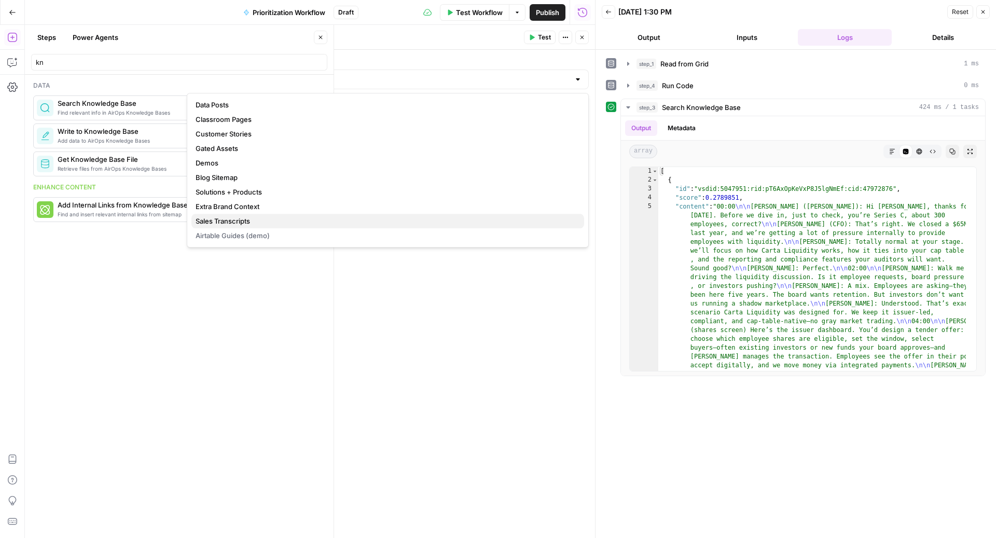
click at [222, 221] on span "Sales Transcripts" at bounding box center [386, 221] width 380 height 10
type input "Sales Transcripts"
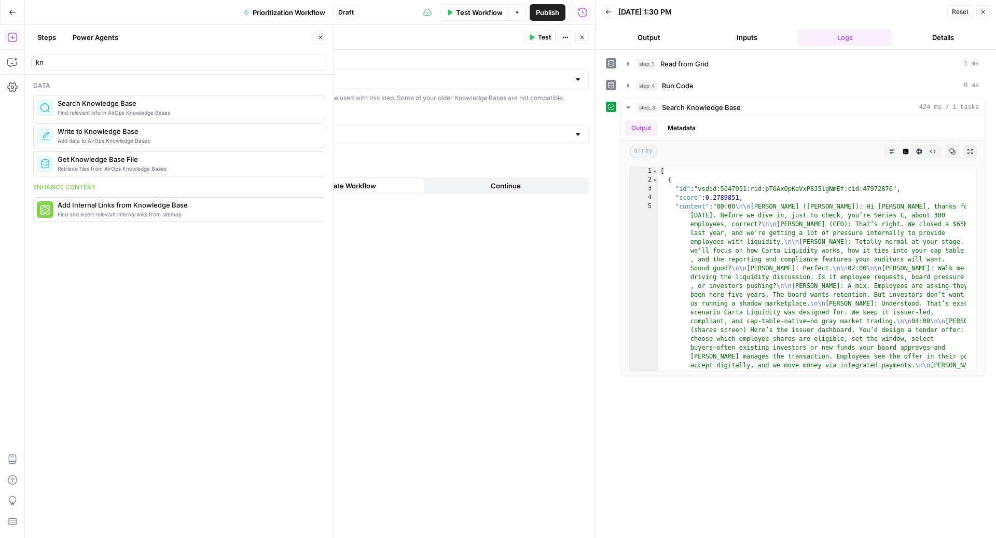
click at [536, 39] on button "Test" at bounding box center [540, 37] width 32 height 13
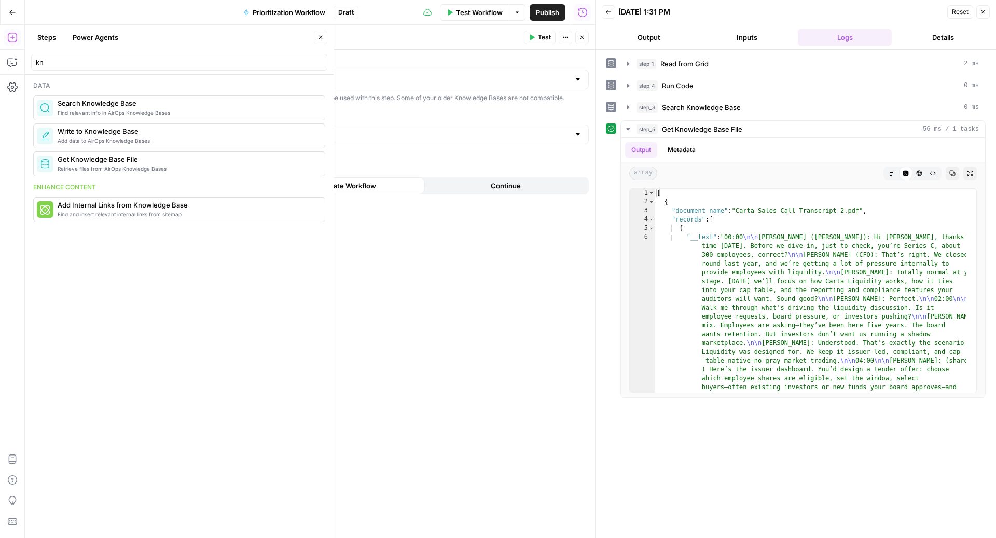
click at [318, 35] on icon "button" at bounding box center [320, 37] width 6 height 6
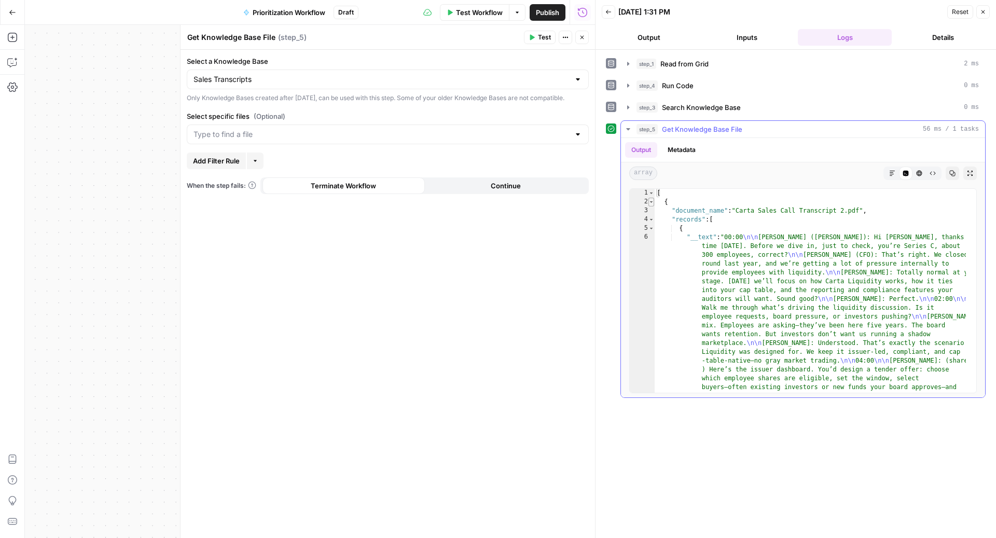
type textarea "*"
click at [652, 199] on span "Toggle code folding, rows 2 through 13" at bounding box center [651, 202] width 6 height 9
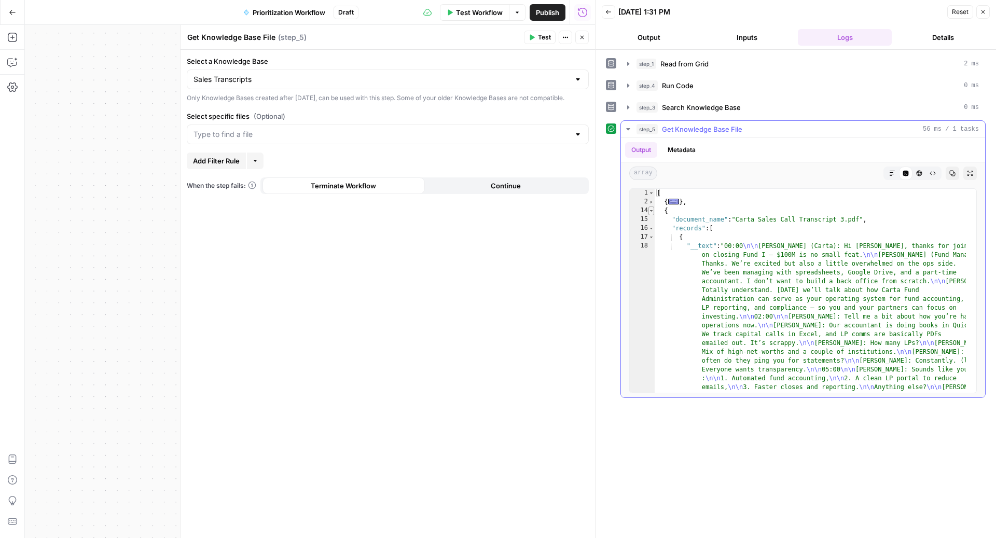
click at [651, 208] on span "Toggle code folding, rows 14 through 25" at bounding box center [651, 210] width 6 height 9
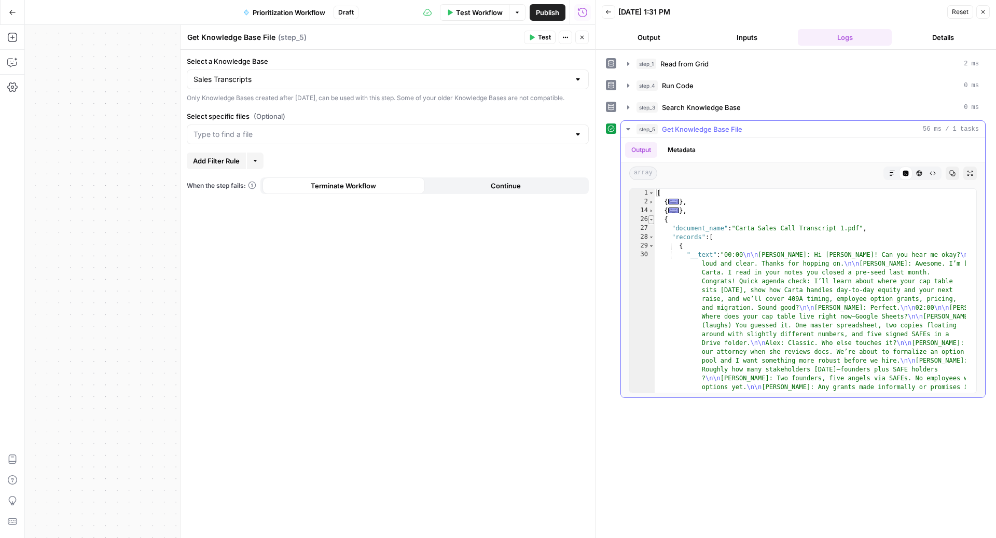
click at [649, 215] on span "Toggle code folding, rows 26 through 37" at bounding box center [651, 219] width 6 height 9
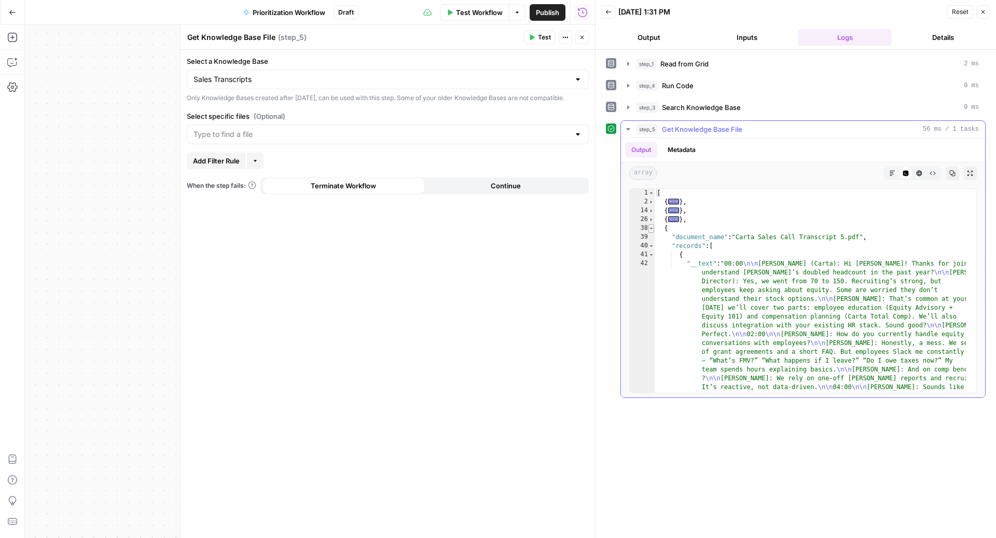
click at [651, 227] on span "Toggle code folding, rows 38 through 49" at bounding box center [651, 228] width 6 height 9
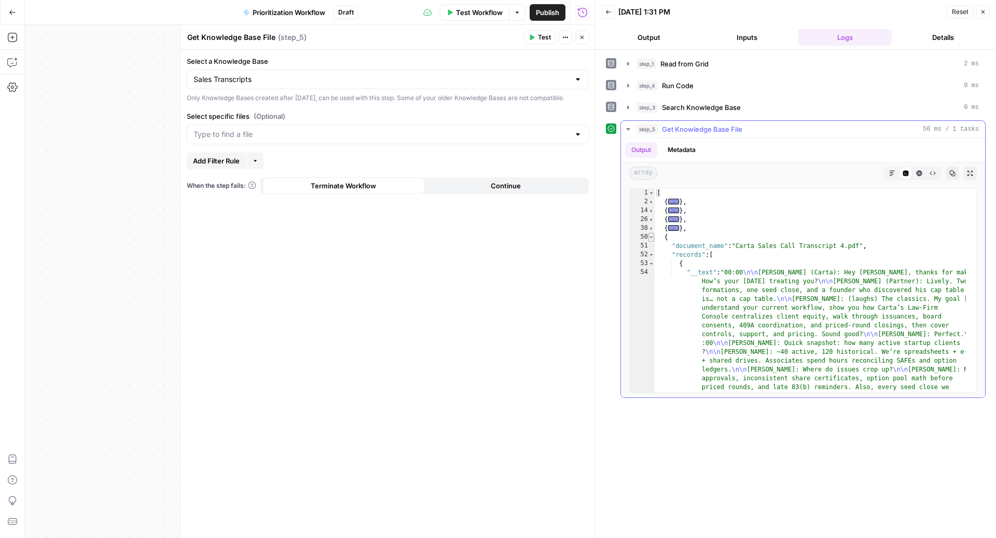
click at [651, 234] on span "Toggle code folding, rows 50 through 61" at bounding box center [651, 237] width 6 height 9
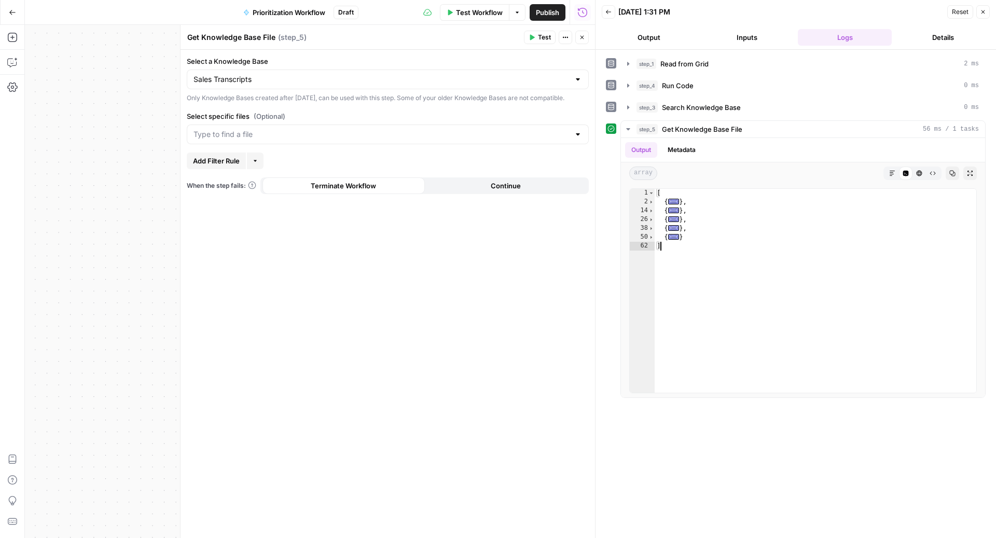
click at [586, 40] on button "Close" at bounding box center [581, 37] width 13 height 13
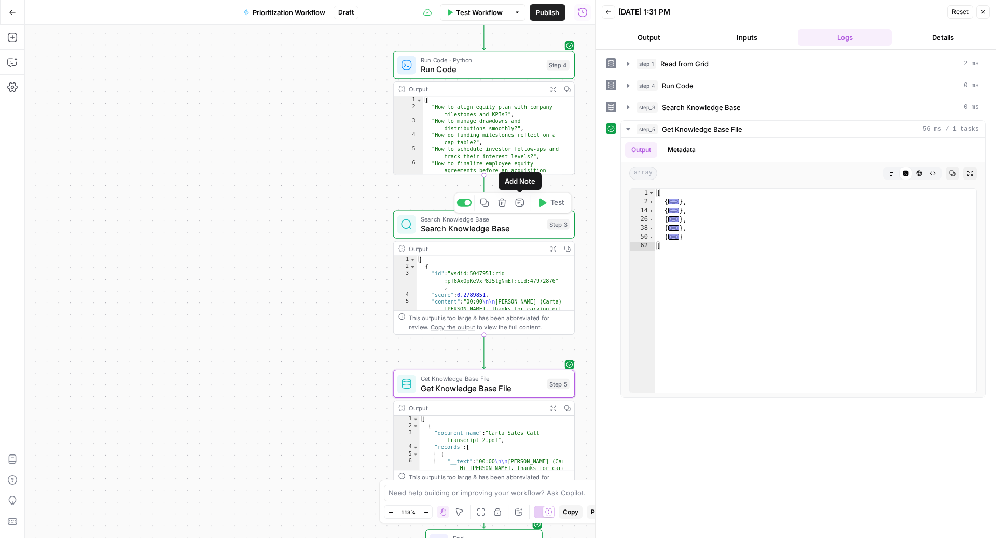
click at [502, 198] on icon "button" at bounding box center [501, 202] width 9 height 9
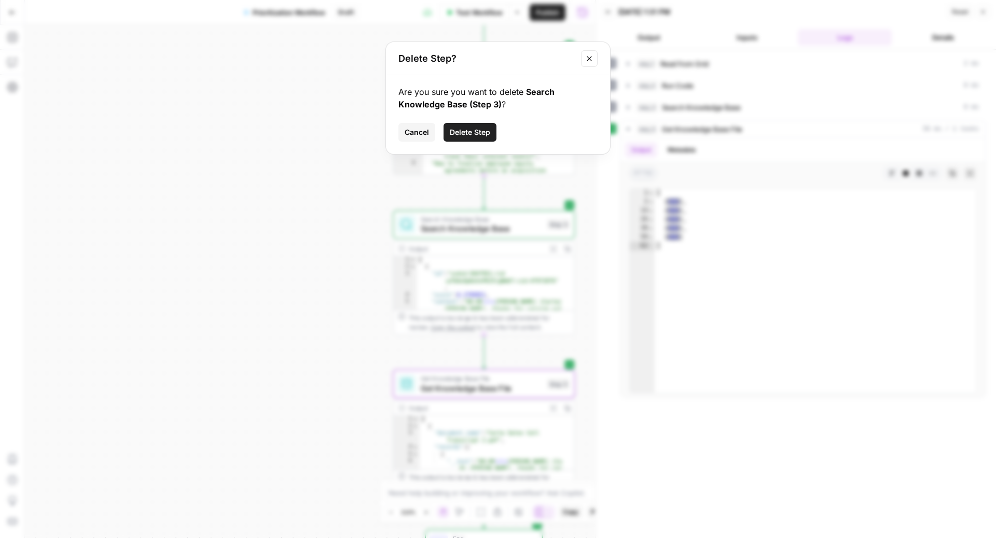
click at [465, 135] on span "Delete Step" at bounding box center [470, 132] width 40 height 10
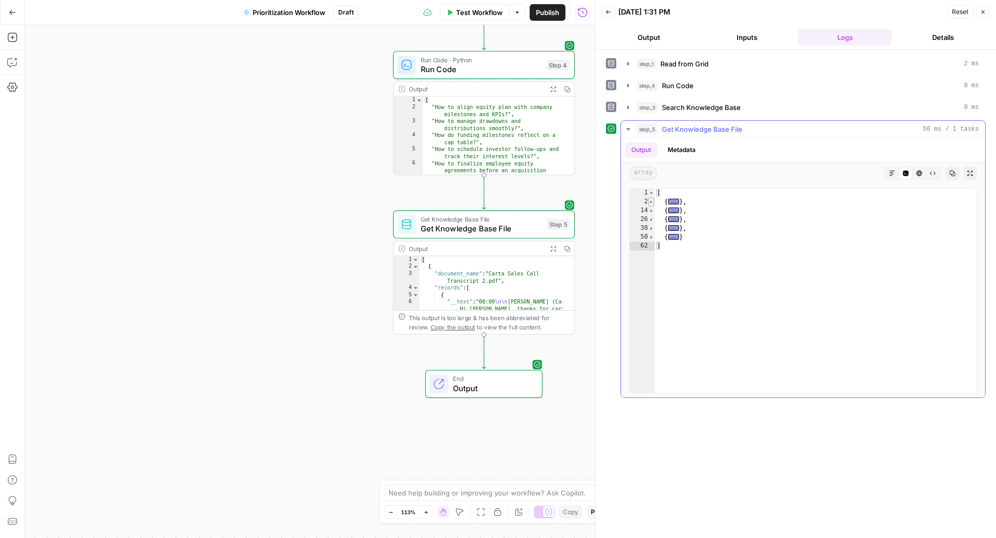
click at [652, 199] on span "Toggle code folding, rows 2 through 13" at bounding box center [651, 202] width 6 height 9
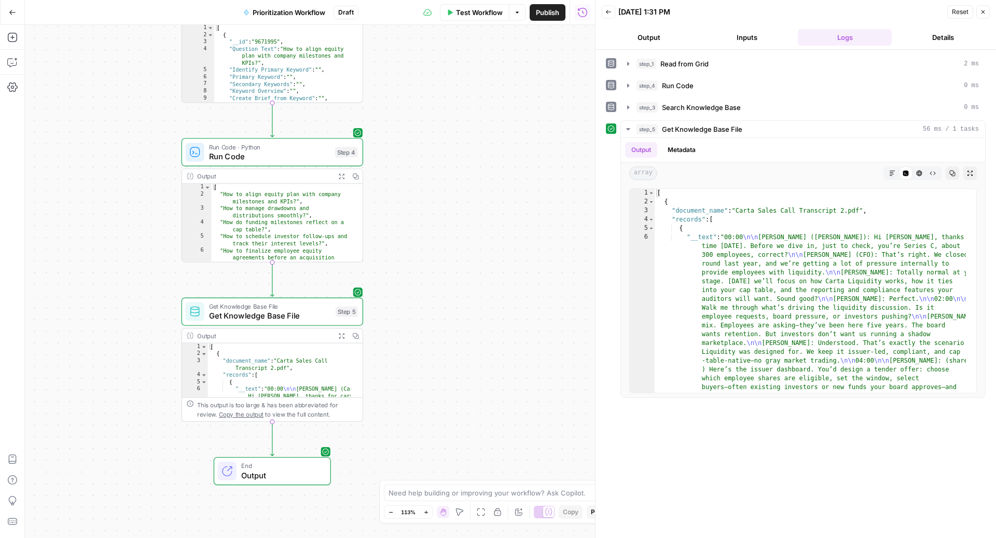
click at [290, 151] on span "Run Code" at bounding box center [269, 156] width 121 height 12
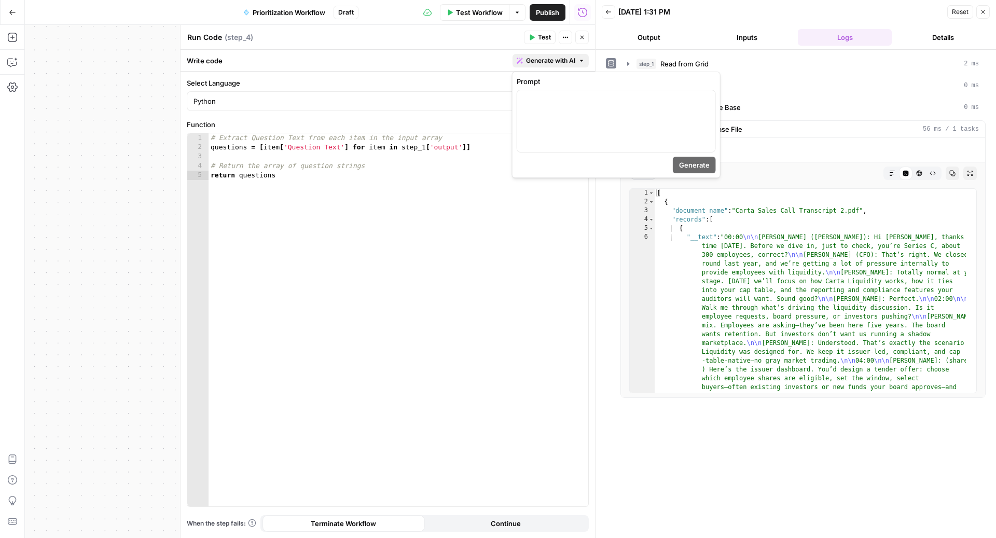
click at [554, 59] on span "Generate with AI" at bounding box center [550, 60] width 49 height 9
click at [563, 123] on div at bounding box center [616, 121] width 198 height 62
click at [692, 163] on span "Generate" at bounding box center [694, 165] width 31 height 10
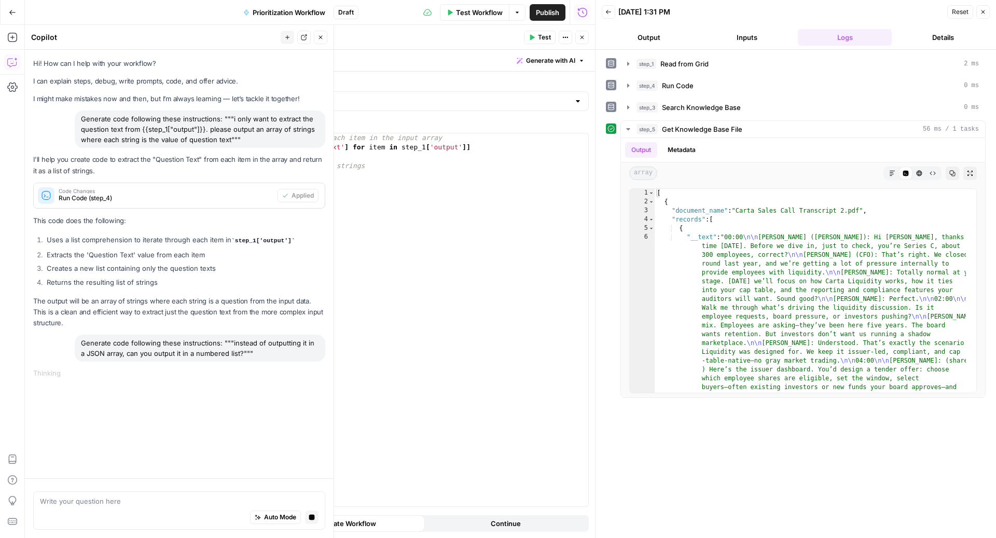
click at [986, 15] on button "Close" at bounding box center [982, 11] width 13 height 13
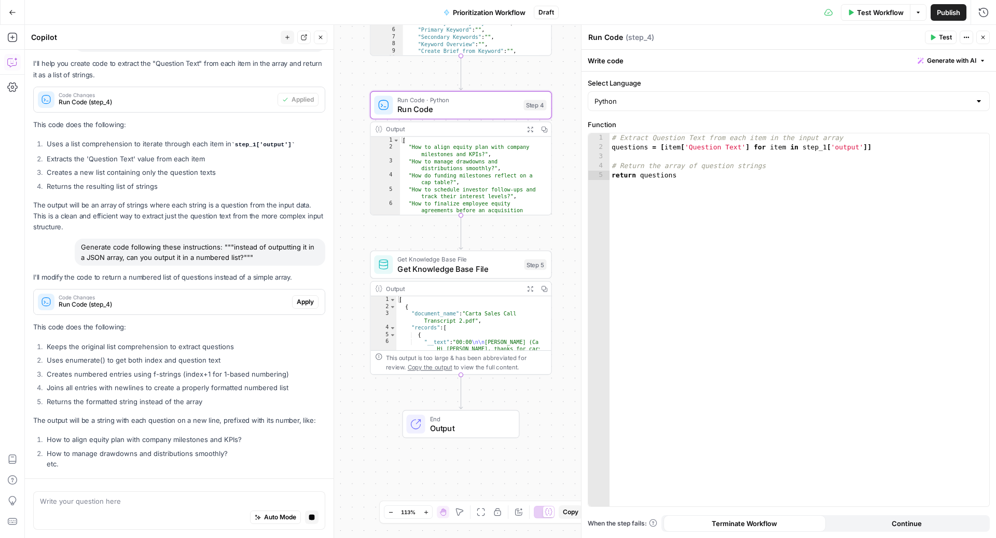
scroll to position [142, 0]
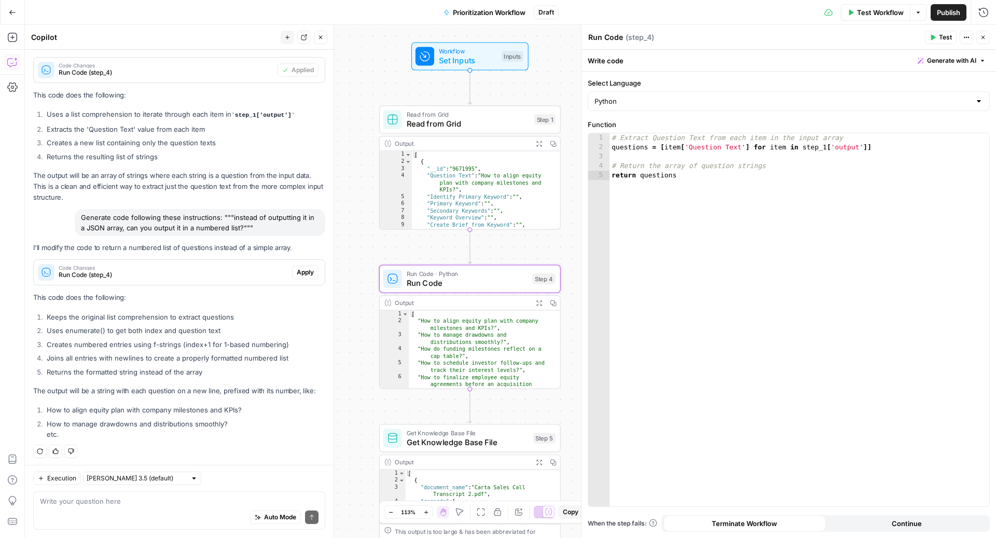
click at [297, 268] on span "Apply" at bounding box center [305, 272] width 17 height 9
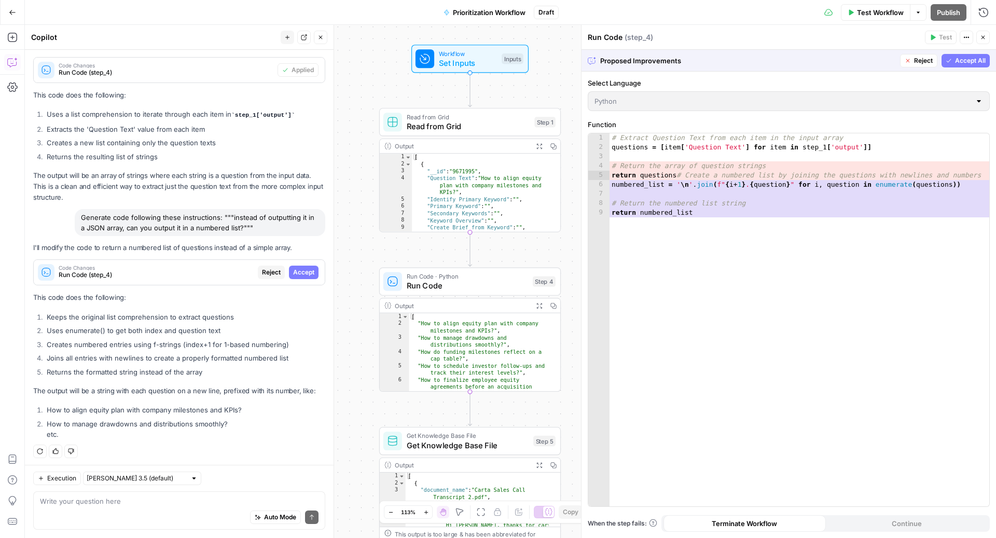
click at [967, 61] on span "Accept All" at bounding box center [970, 60] width 31 height 9
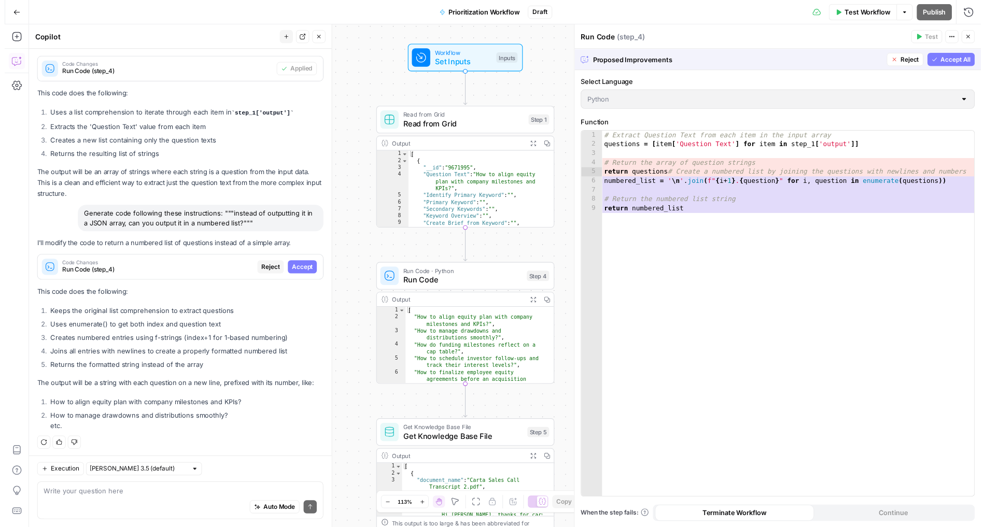
scroll to position [159, 0]
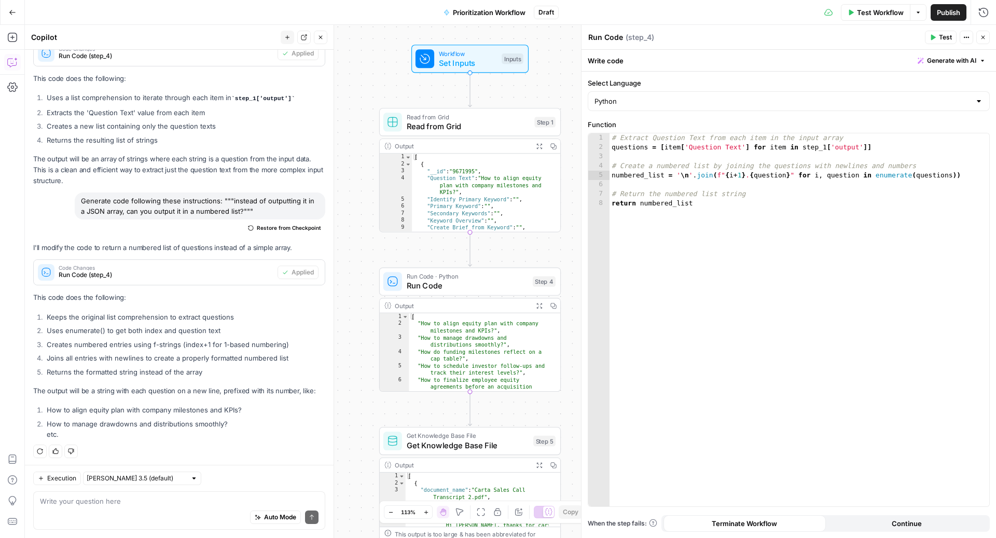
click at [985, 37] on icon "button" at bounding box center [983, 37] width 6 height 6
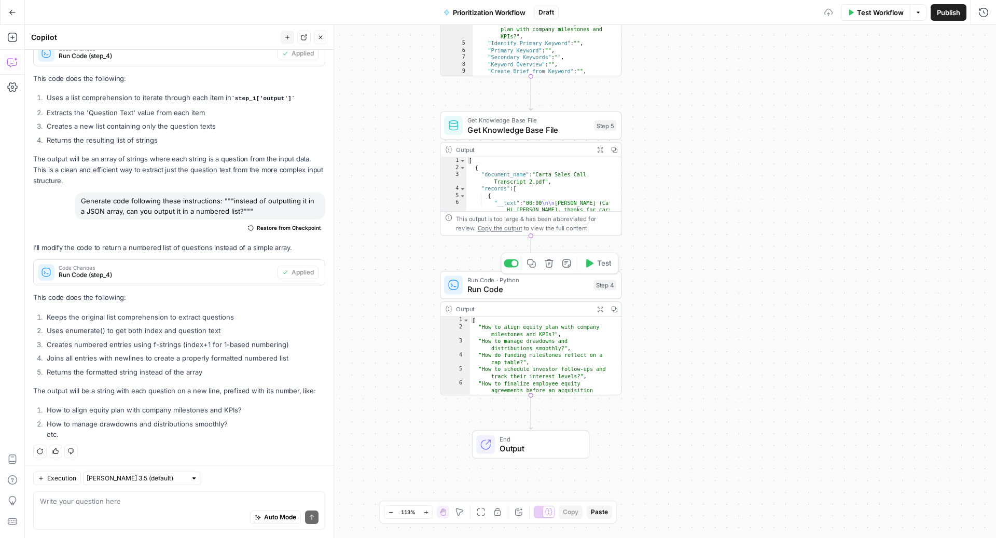
click at [601, 266] on span "Test" at bounding box center [604, 263] width 14 height 10
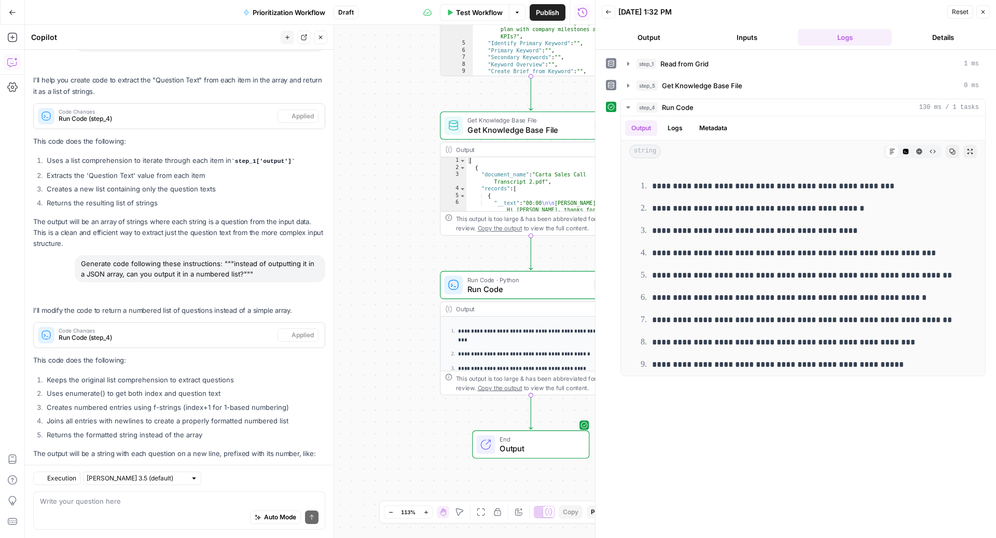
scroll to position [159, 0]
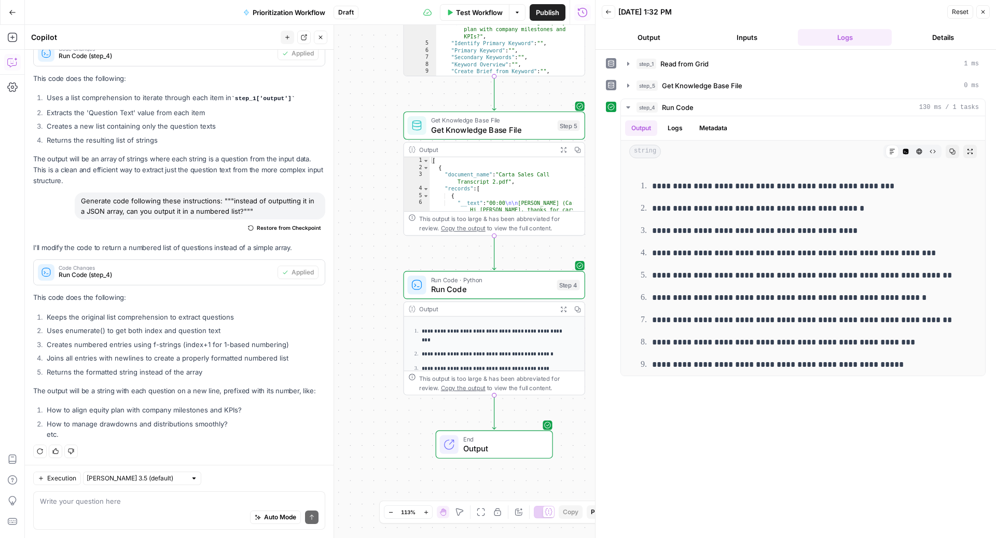
click at [472, 284] on span "Run Code" at bounding box center [491, 289] width 121 height 12
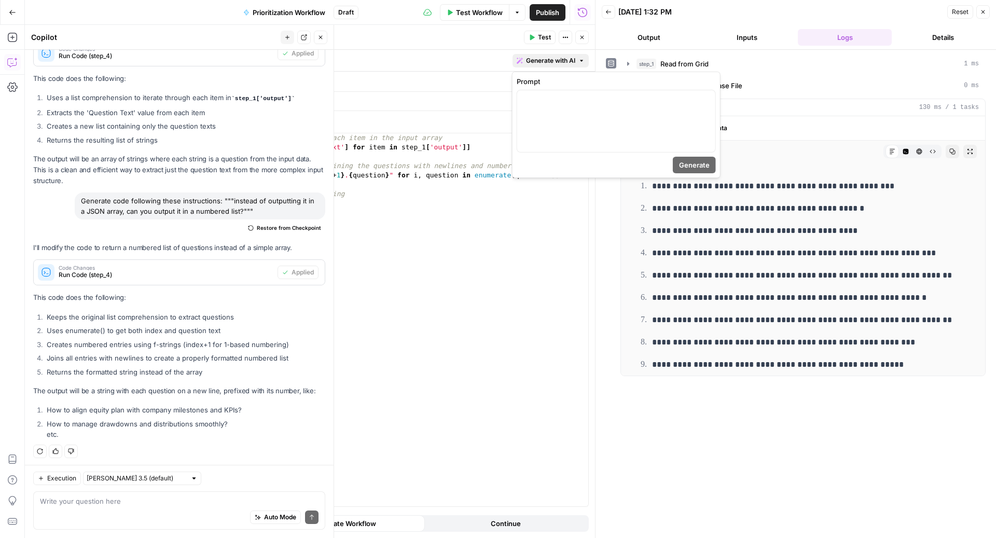
click at [559, 57] on span "Generate with AI" at bounding box center [550, 60] width 49 height 9
click at [339, 96] on input "Select Language" at bounding box center [381, 101] width 376 height 10
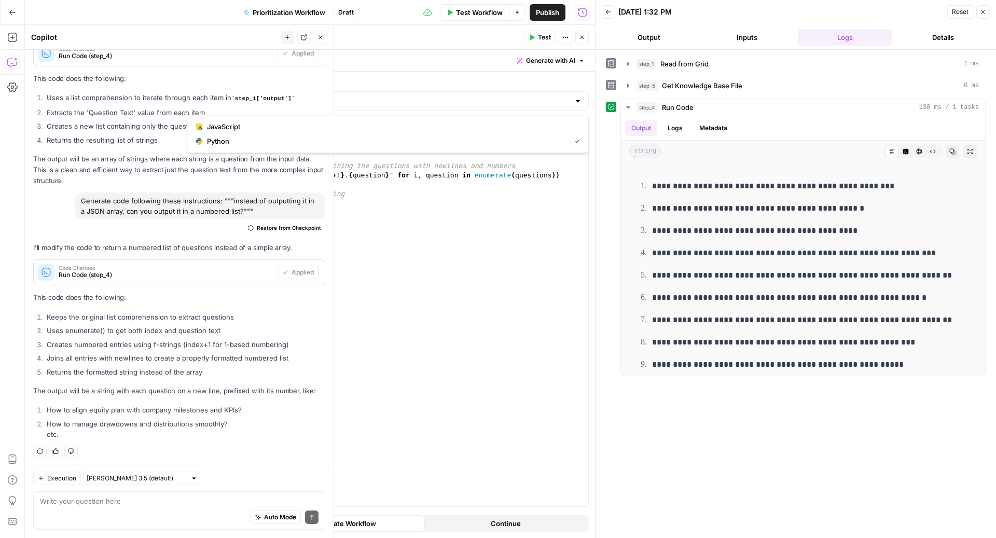
type input "Python"
click at [576, 61] on button "Generate with AI" at bounding box center [550, 60] width 76 height 13
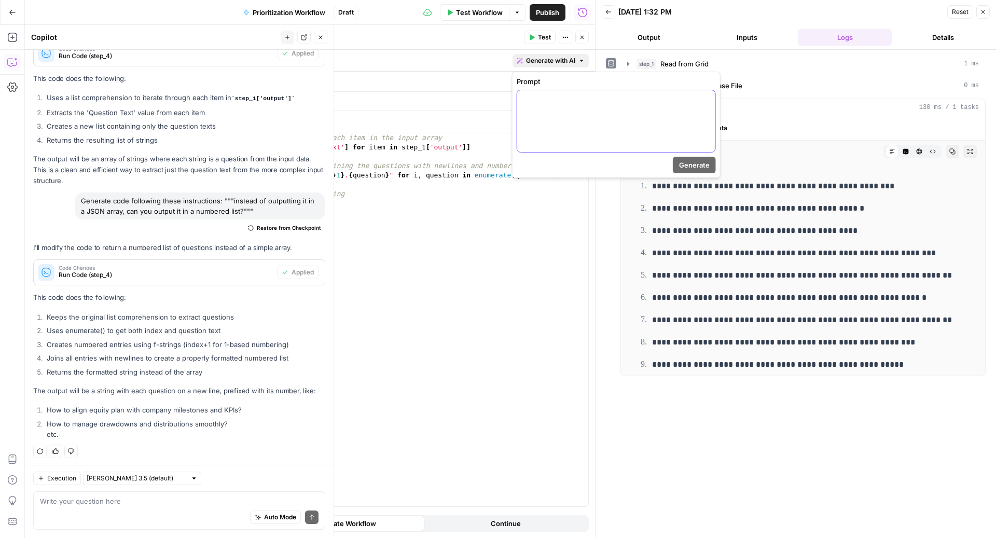
click at [560, 119] on div at bounding box center [616, 121] width 198 height 62
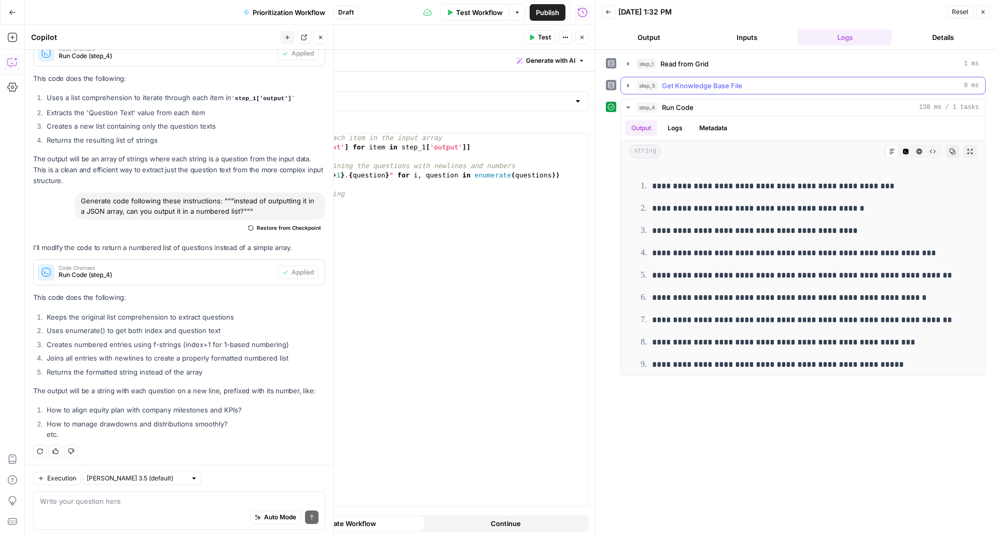
click at [770, 83] on div "step_5 Get Knowledge Base File 0 ms" at bounding box center [807, 85] width 342 height 10
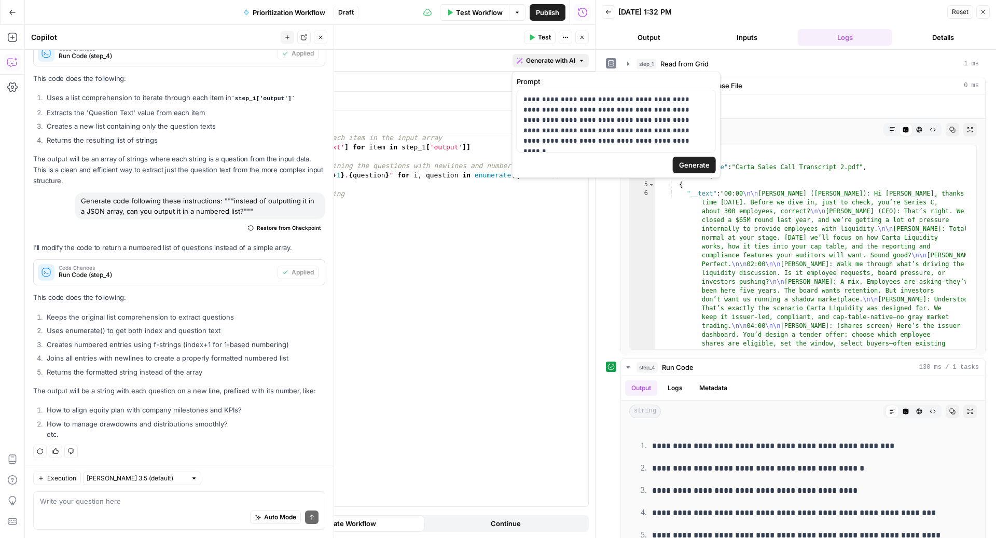
click at [545, 54] on button "Generate with AI" at bounding box center [550, 60] width 76 height 13
click at [567, 145] on p "**********" at bounding box center [616, 120] width 186 height 52
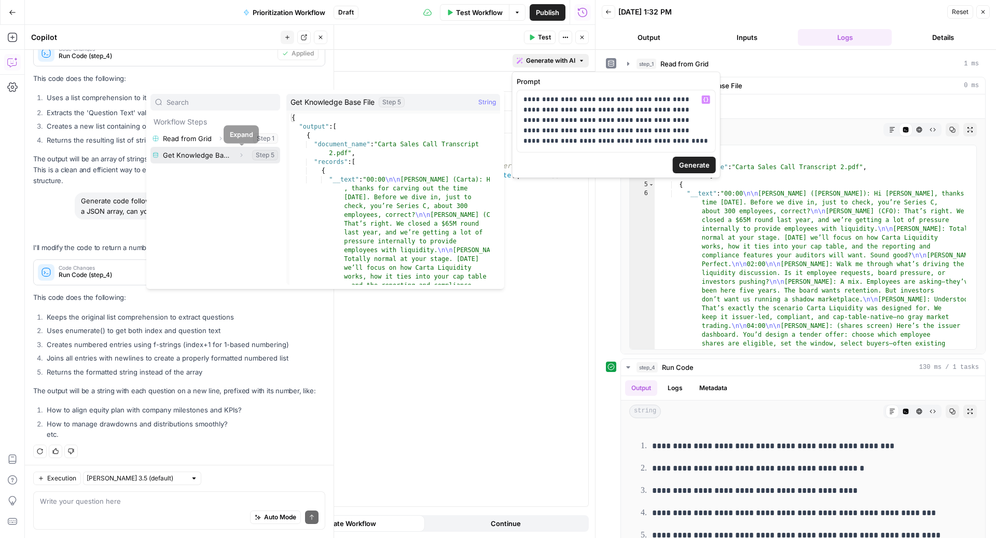
click at [243, 153] on icon "button" at bounding box center [241, 155] width 6 height 6
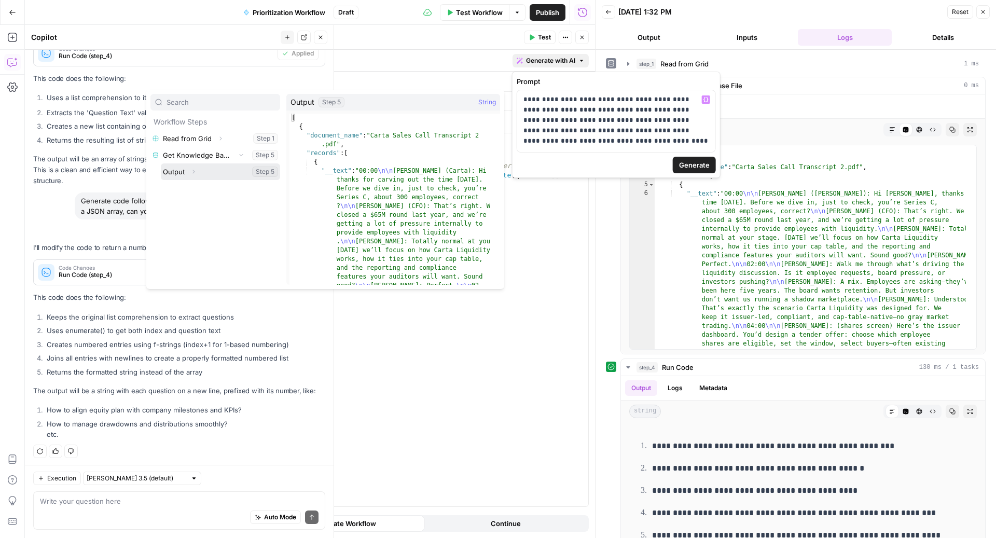
click at [224, 172] on button "Select variable Output" at bounding box center [220, 171] width 119 height 17
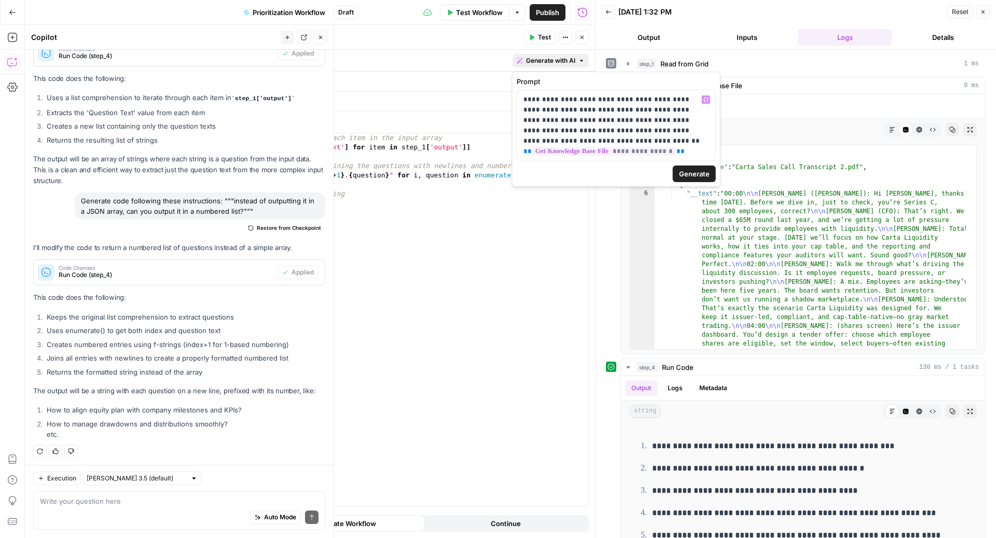
click at [679, 172] on span "Generate" at bounding box center [694, 174] width 31 height 10
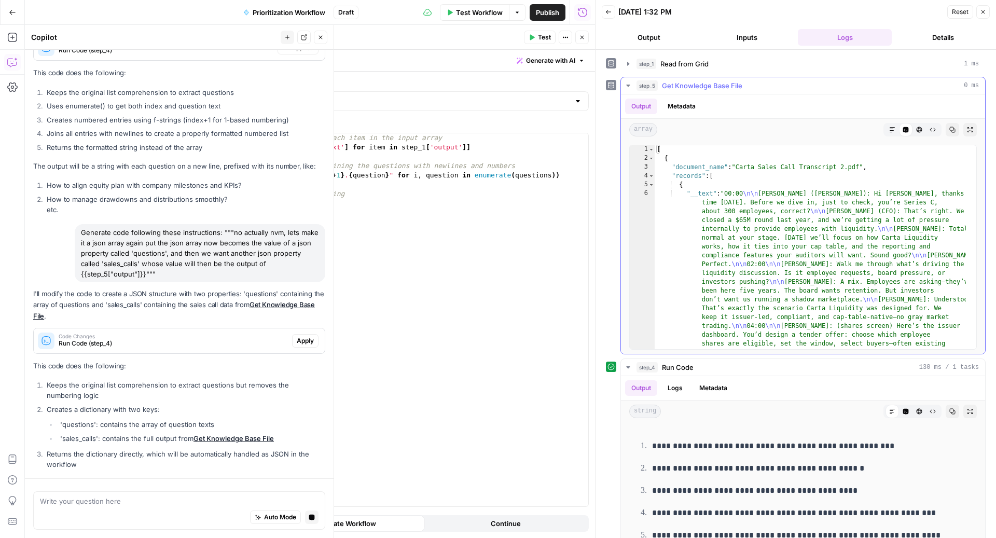
scroll to position [413, 0]
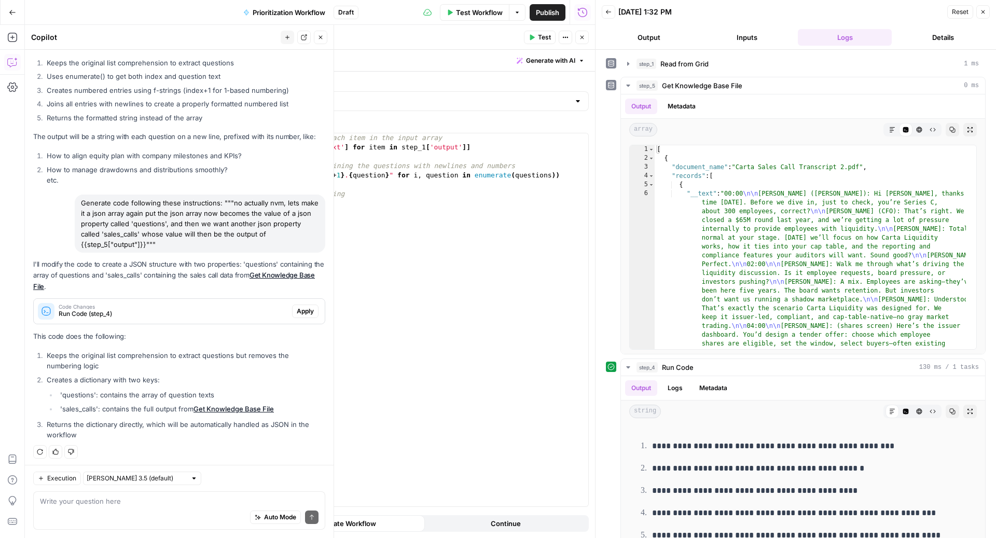
click at [294, 304] on button "Apply" at bounding box center [305, 310] width 26 height 13
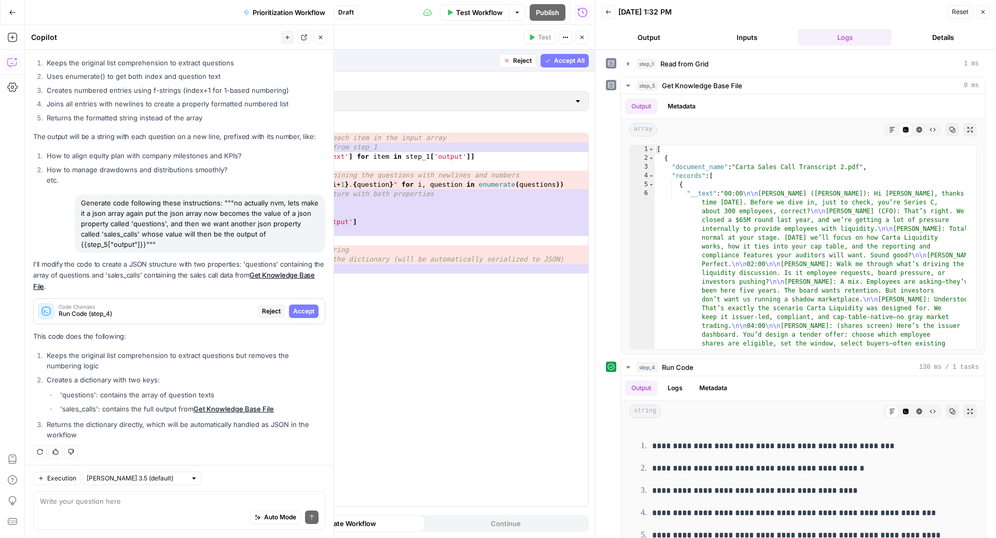
click at [580, 64] on span "Accept All" at bounding box center [569, 60] width 31 height 9
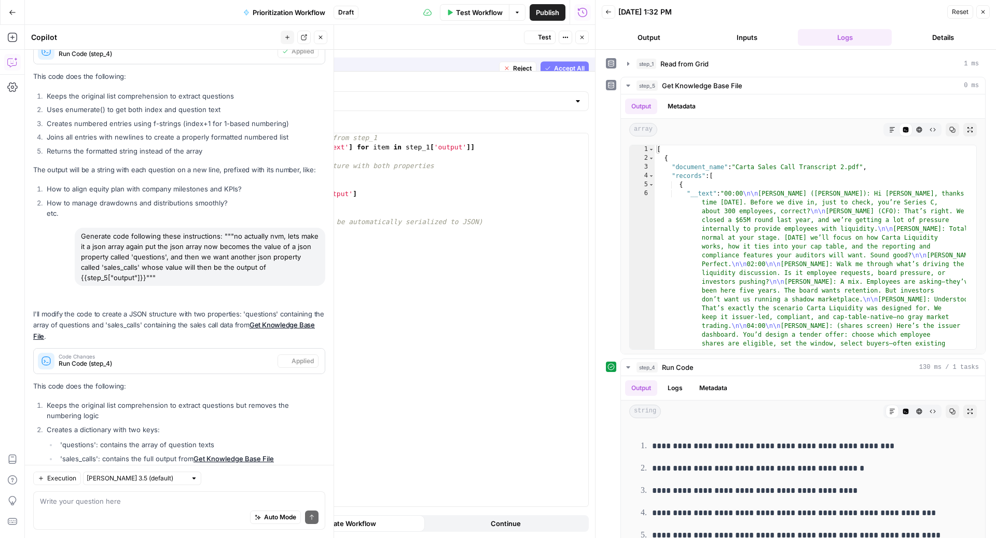
scroll to position [429, 0]
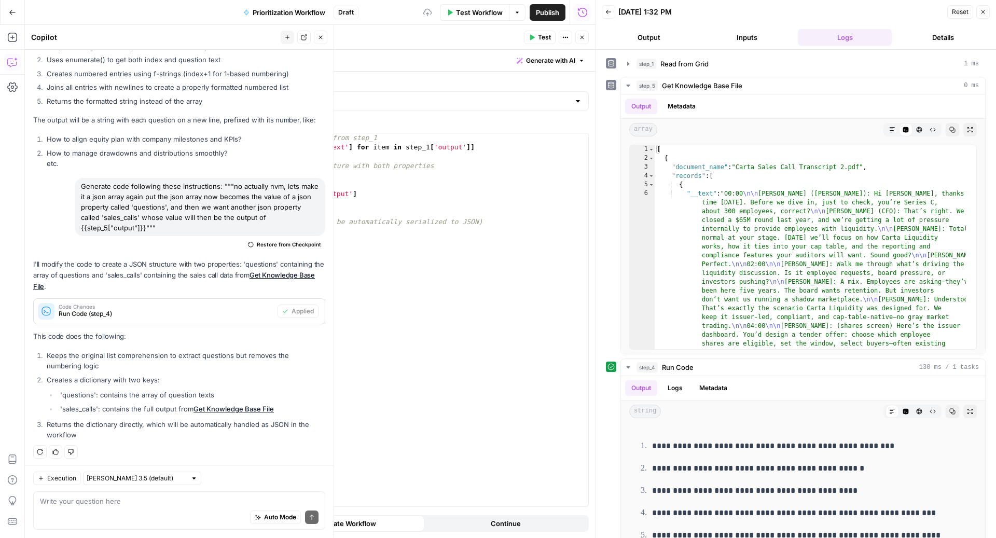
click at [543, 35] on span "Test" at bounding box center [544, 37] width 13 height 9
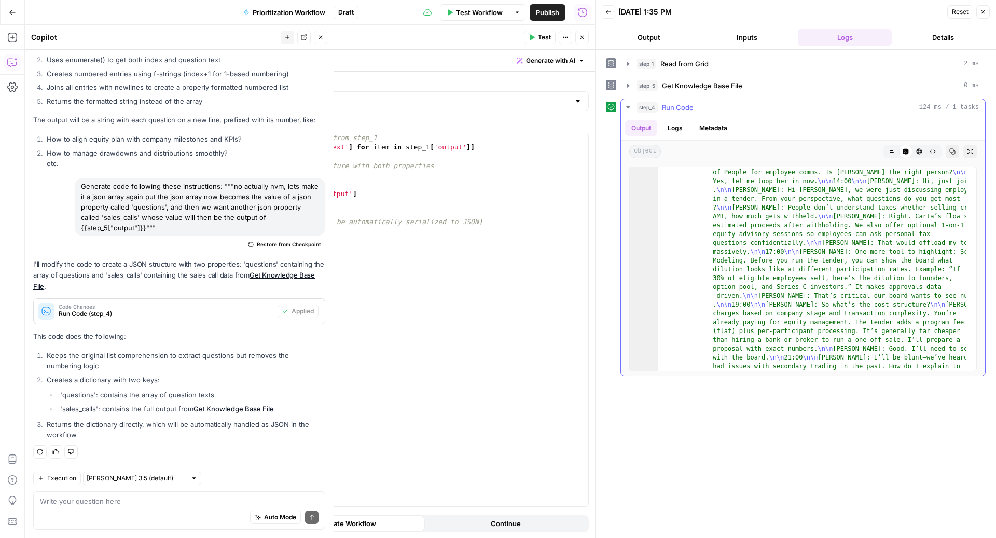
scroll to position [1787, 0]
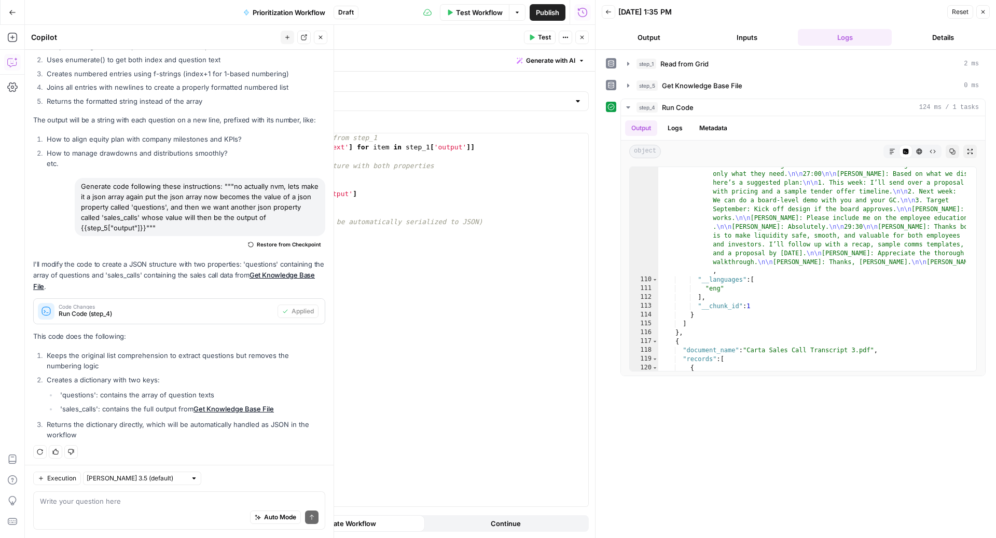
click at [116, 513] on div "Auto Mode Send" at bounding box center [179, 517] width 278 height 23
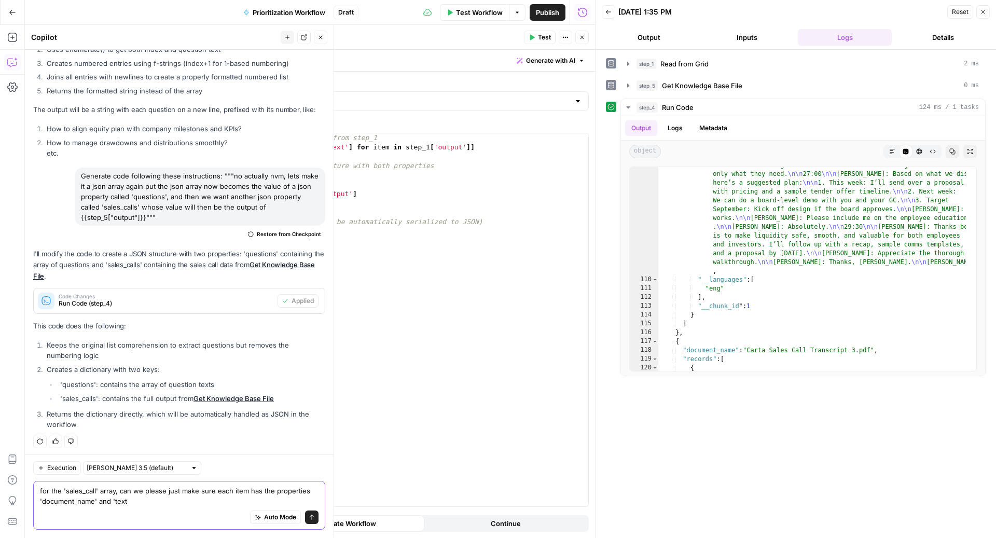
type textarea "for the 'sales_call' array, can we please just make sure each item has the prop…"
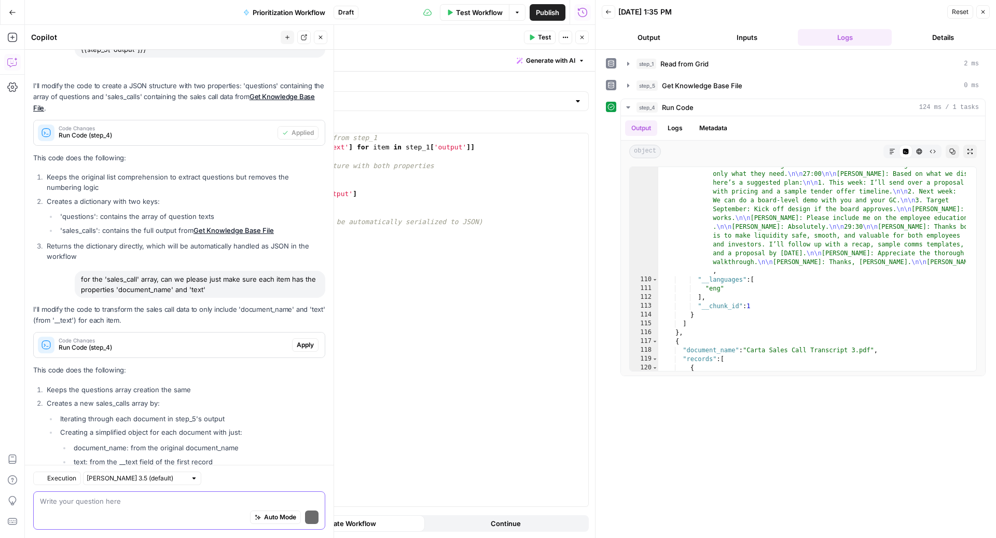
scroll to position [688, 0]
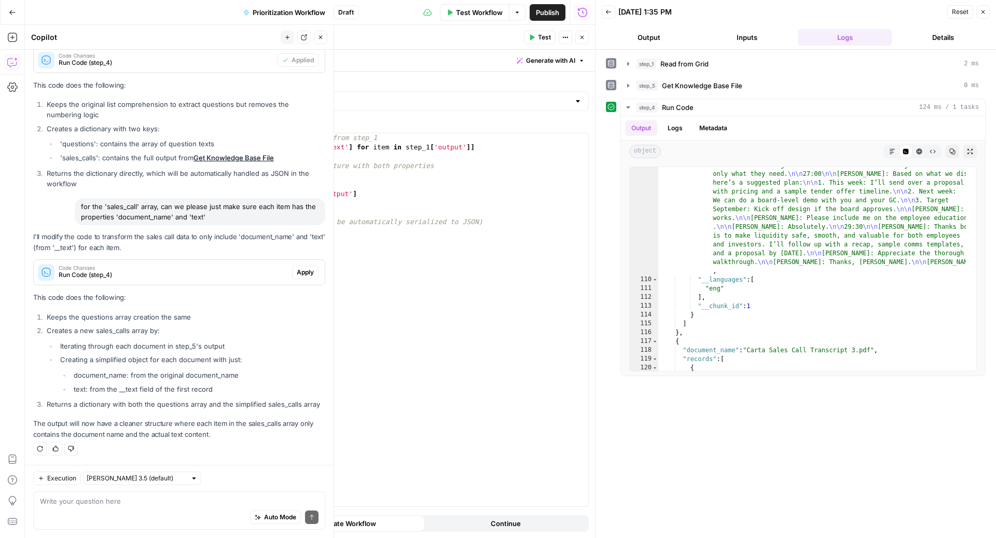
click at [297, 268] on span "Apply" at bounding box center [305, 272] width 17 height 9
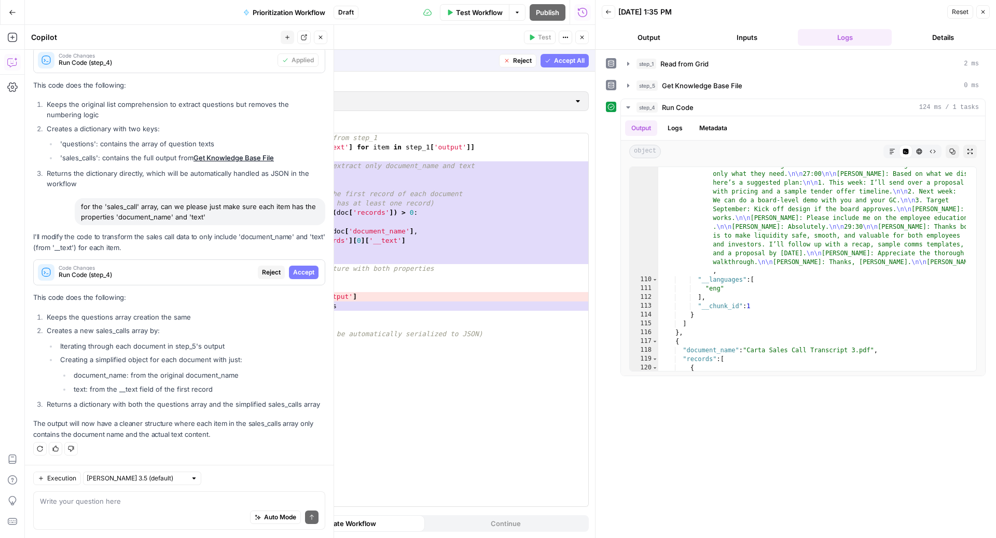
click at [573, 62] on span "Accept All" at bounding box center [569, 60] width 31 height 9
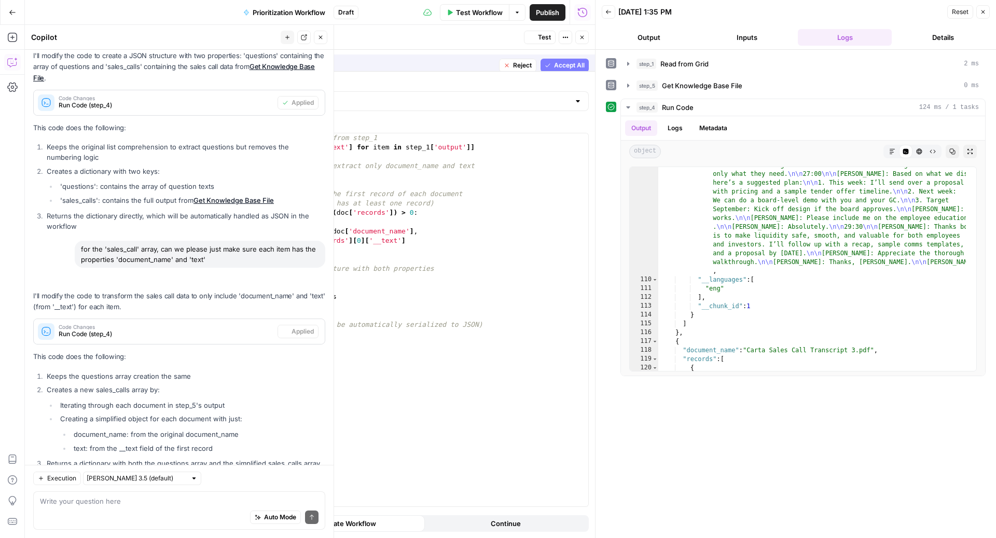
scroll to position [704, 0]
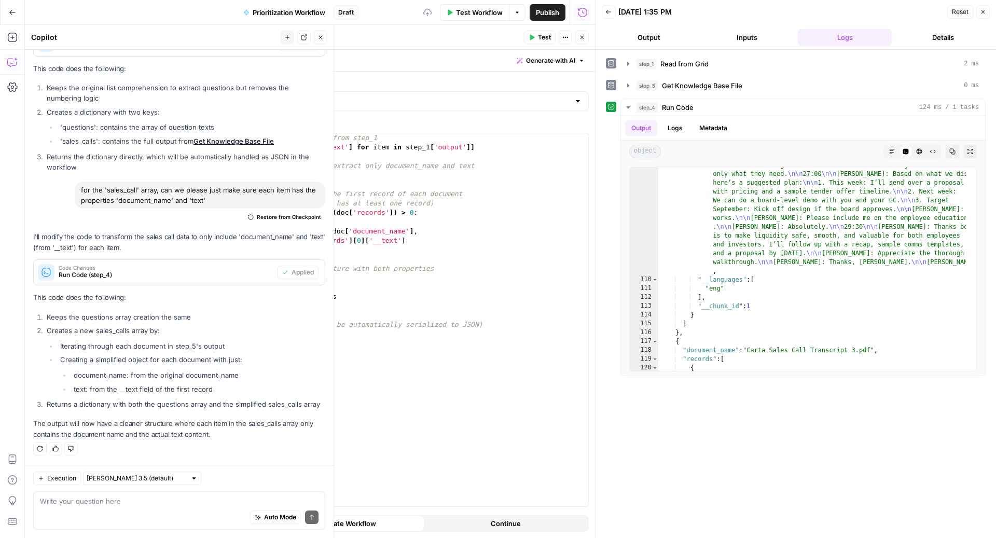
click at [537, 41] on button "Test" at bounding box center [540, 37] width 32 height 13
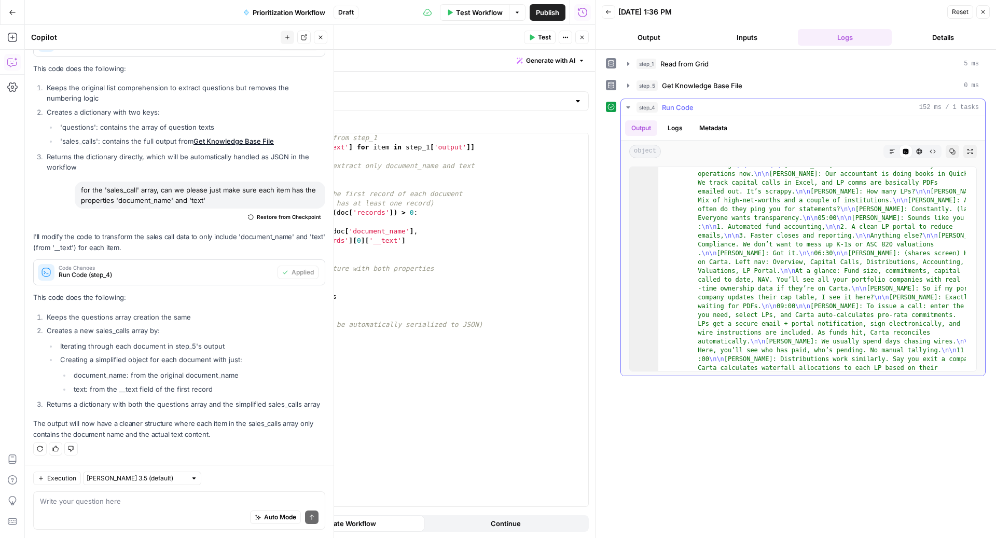
scroll to position [1946, 0]
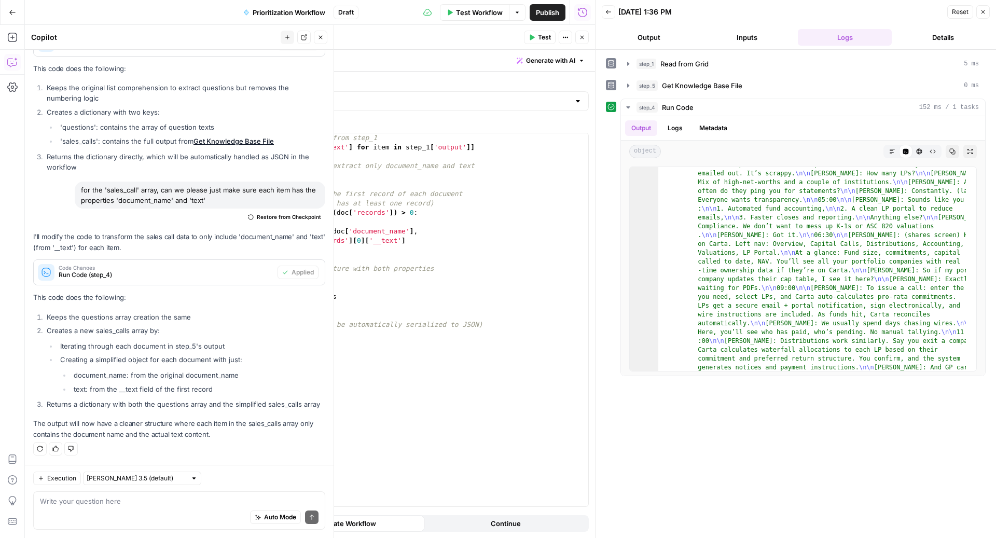
click at [321, 37] on icon "button" at bounding box center [321, 38] width 4 height 4
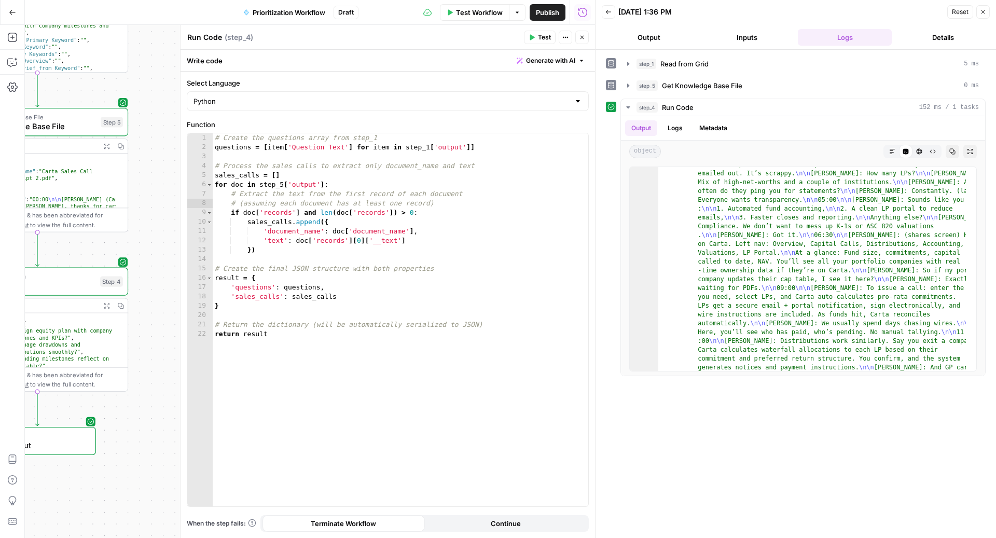
click at [584, 40] on icon "button" at bounding box center [582, 37] width 6 height 6
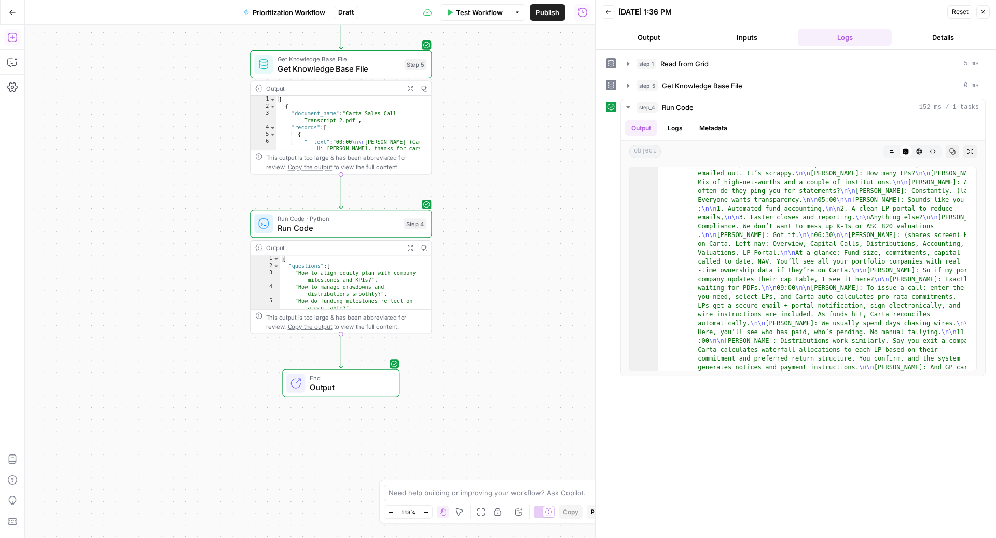
click at [8, 38] on icon "button" at bounding box center [12, 37] width 10 height 10
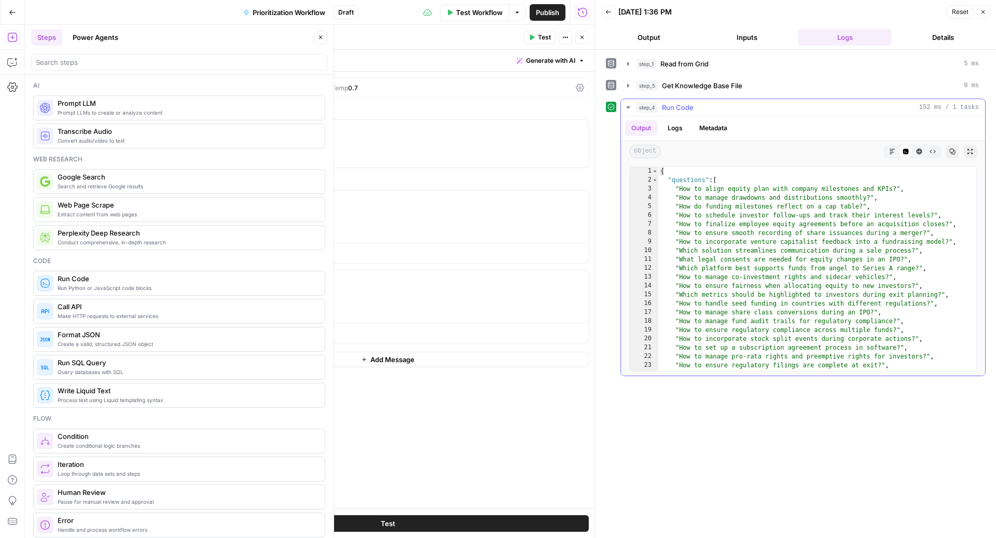
scroll to position [0, 0]
click at [586, 41] on button "Close" at bounding box center [581, 37] width 13 height 13
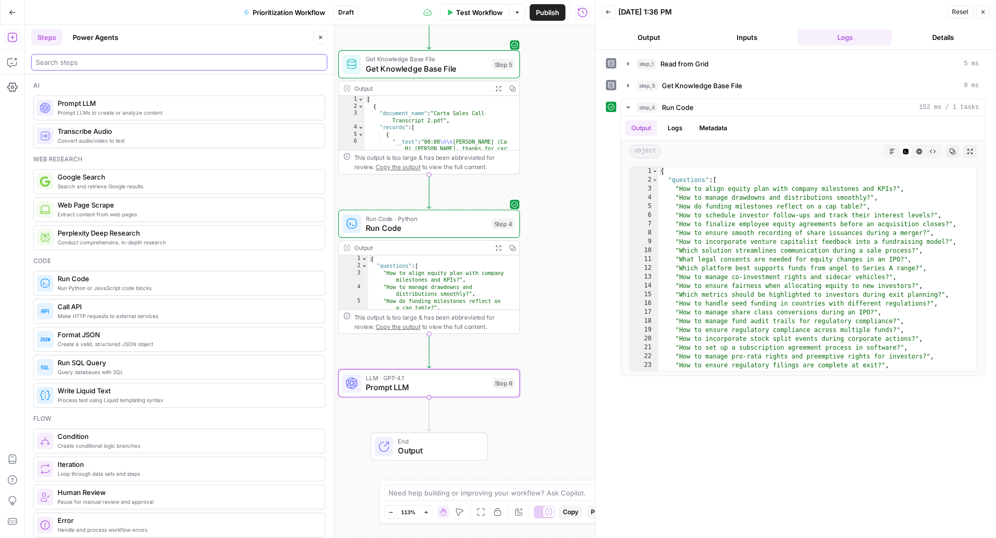
click at [92, 61] on input "search" at bounding box center [179, 62] width 287 height 10
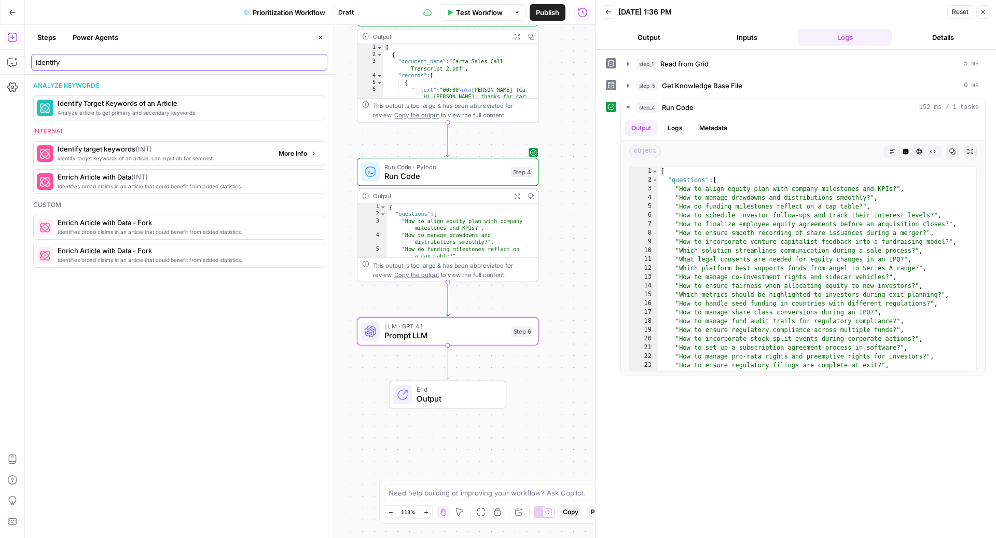
type input "identify"
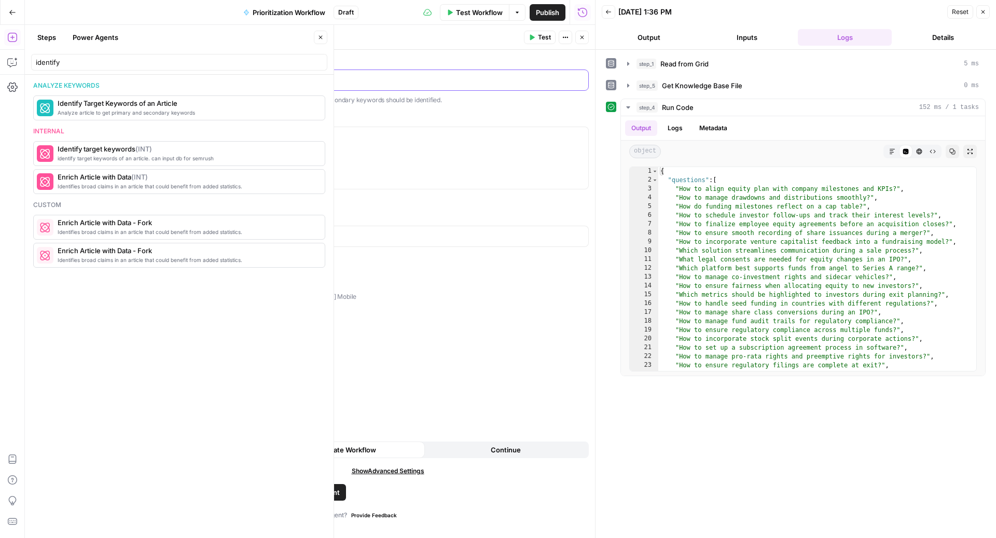
click at [276, 88] on div at bounding box center [387, 80] width 401 height 20
click at [324, 40] on button "Close" at bounding box center [320, 37] width 13 height 13
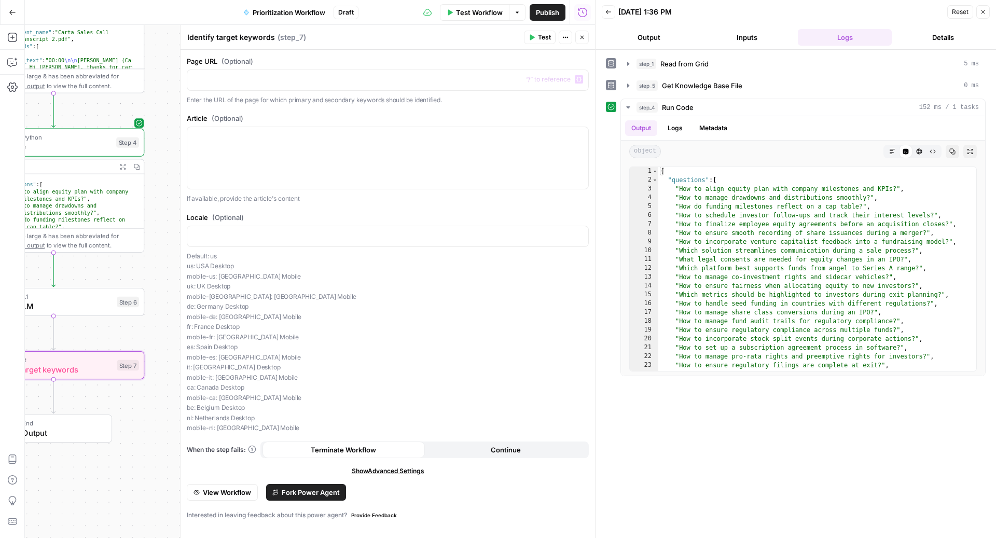
click at [583, 42] on button "Close" at bounding box center [581, 37] width 13 height 13
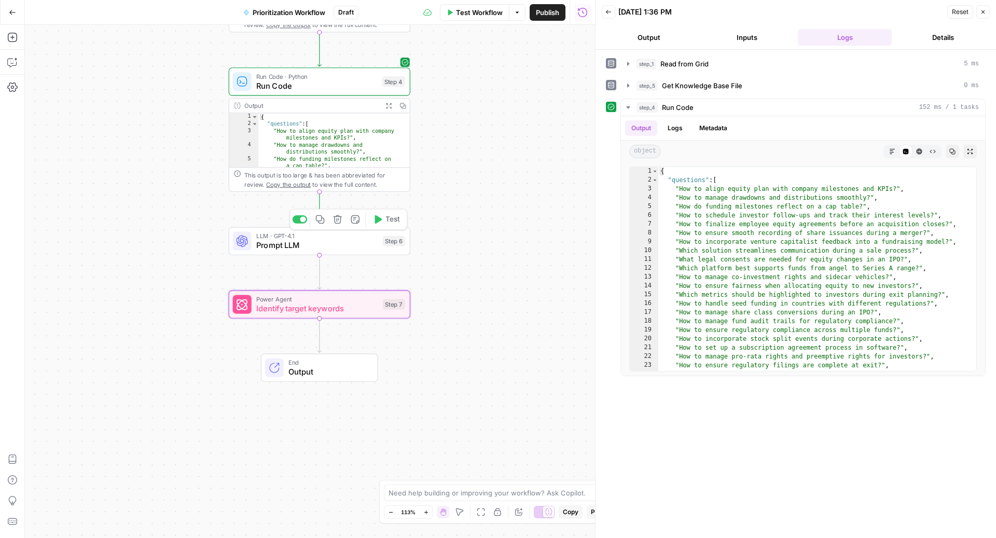
click at [353, 242] on span "Prompt LLM" at bounding box center [317, 245] width 122 height 12
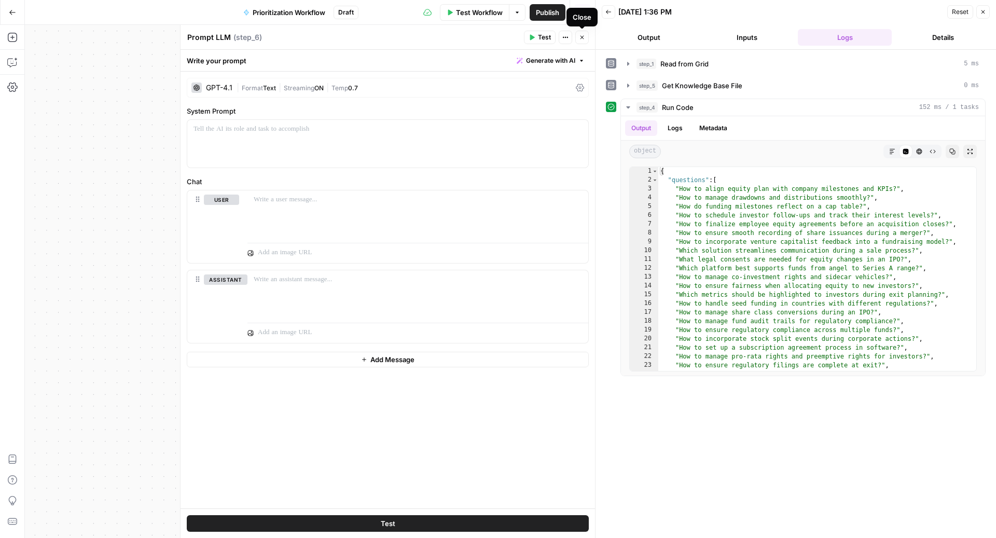
click at [551, 58] on span "Generate with AI" at bounding box center [550, 60] width 49 height 9
click at [531, 93] on div "Use AI to build your prompt" at bounding box center [539, 93] width 80 height 9
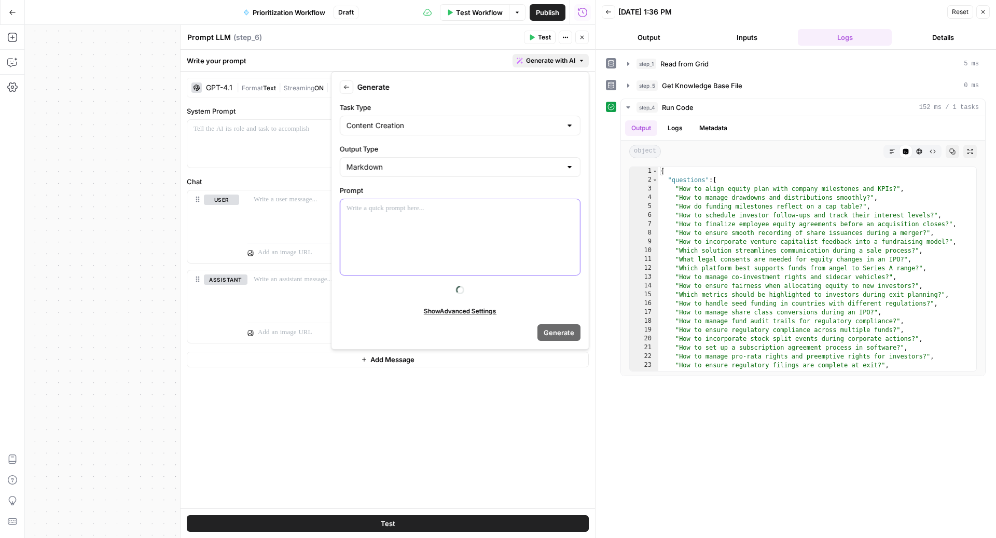
click at [393, 243] on div at bounding box center [460, 237] width 240 height 76
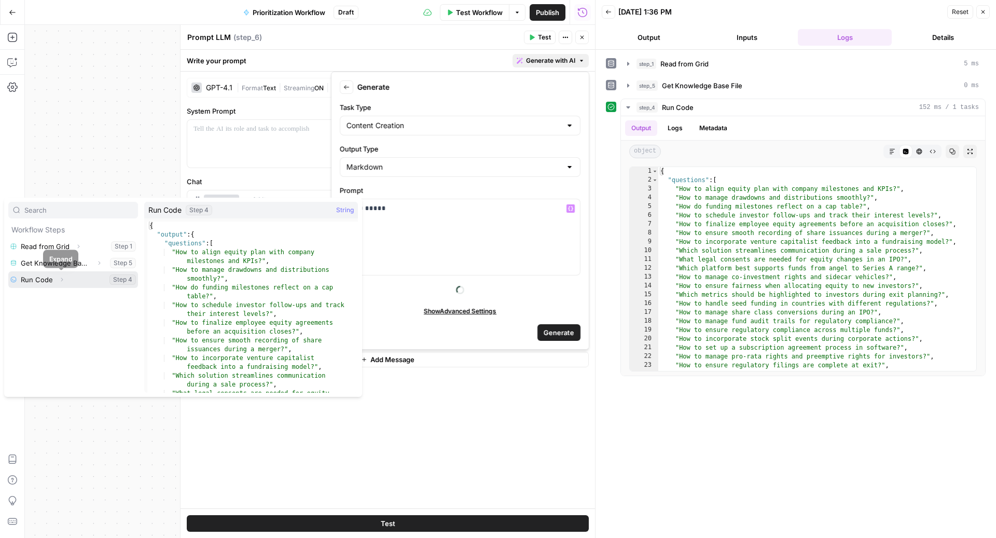
click at [62, 278] on icon "button" at bounding box center [62, 279] width 6 height 6
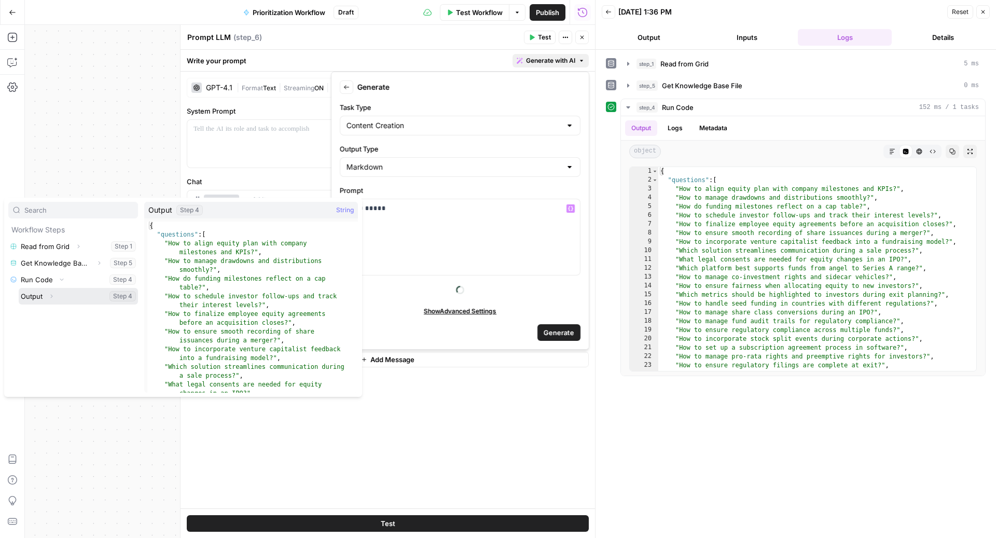
click at [66, 293] on button "Select variable Output" at bounding box center [78, 296] width 119 height 17
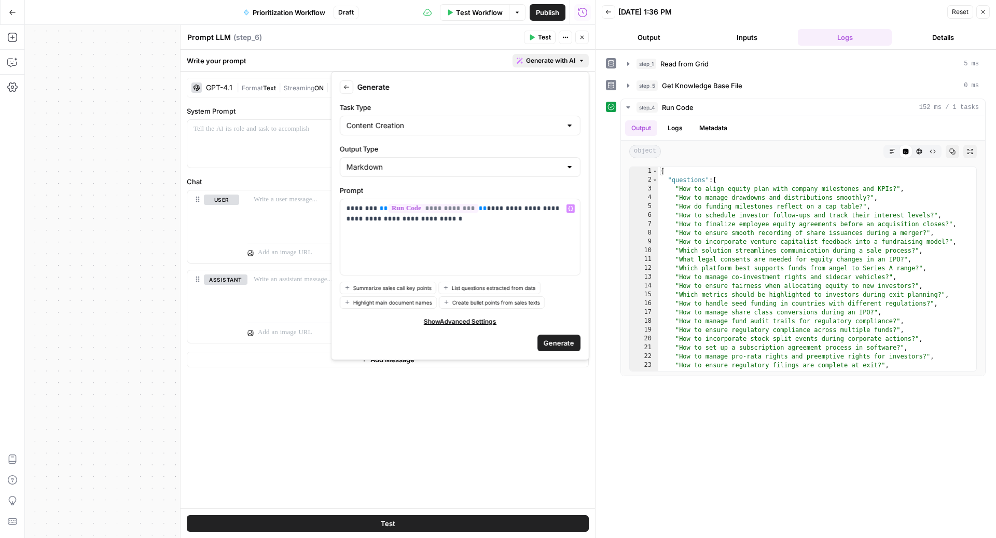
click at [586, 42] on button "Close" at bounding box center [581, 37] width 13 height 13
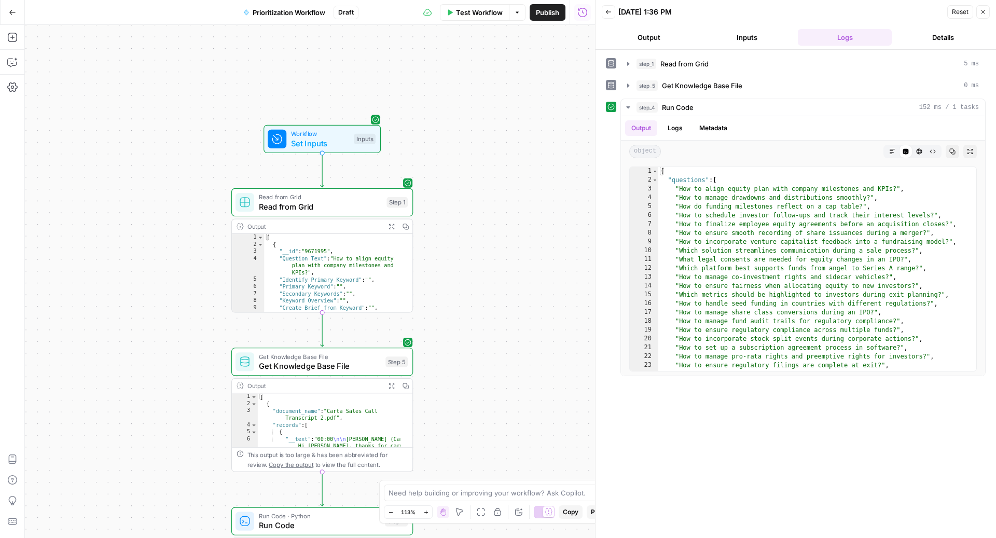
click at [337, 143] on span "Set Inputs" at bounding box center [320, 143] width 58 height 12
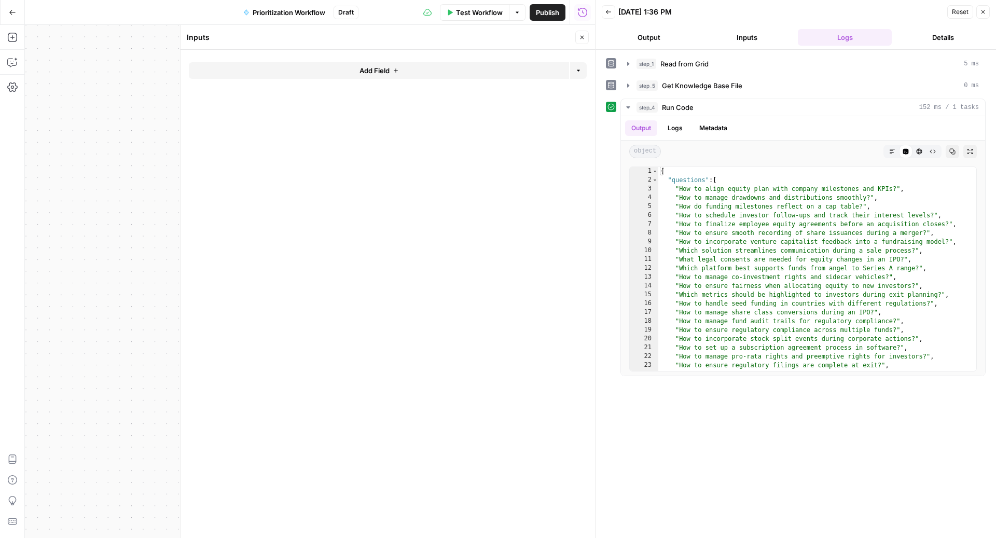
click at [412, 67] on button "Add Field" at bounding box center [379, 70] width 380 height 17
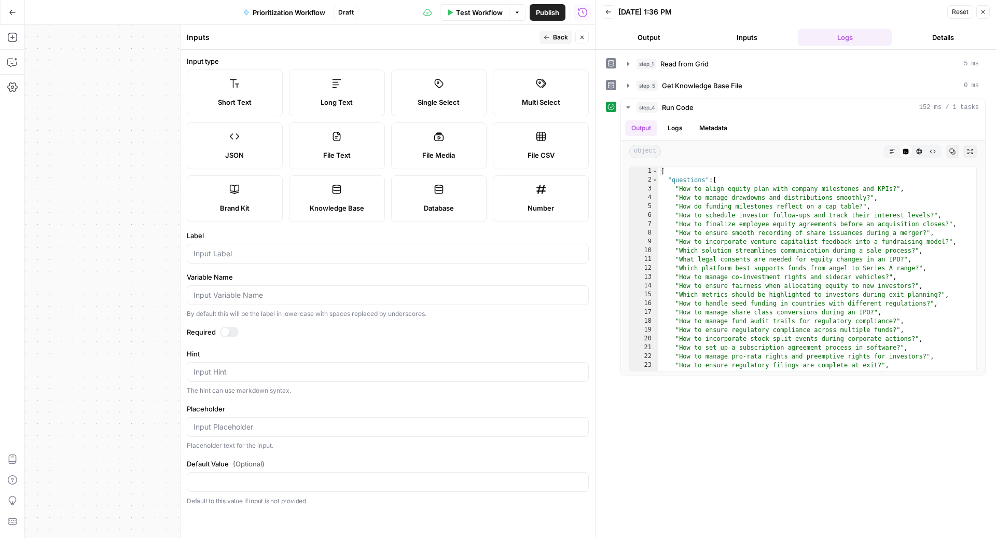
click at [238, 183] on label "Brand Kit" at bounding box center [235, 198] width 96 height 47
click at [580, 40] on button "Close" at bounding box center [581, 37] width 13 height 13
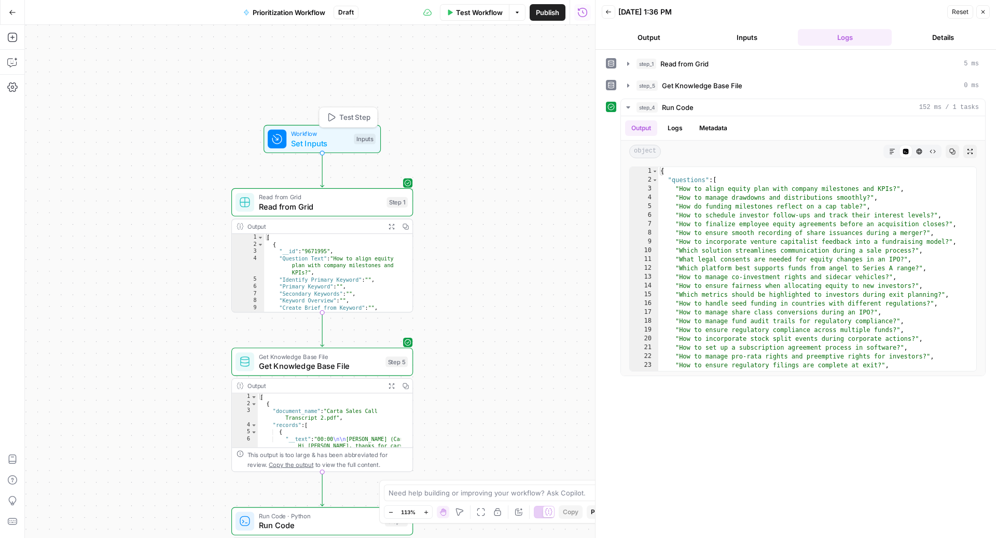
click at [355, 110] on button "Test Step" at bounding box center [348, 116] width 53 height 15
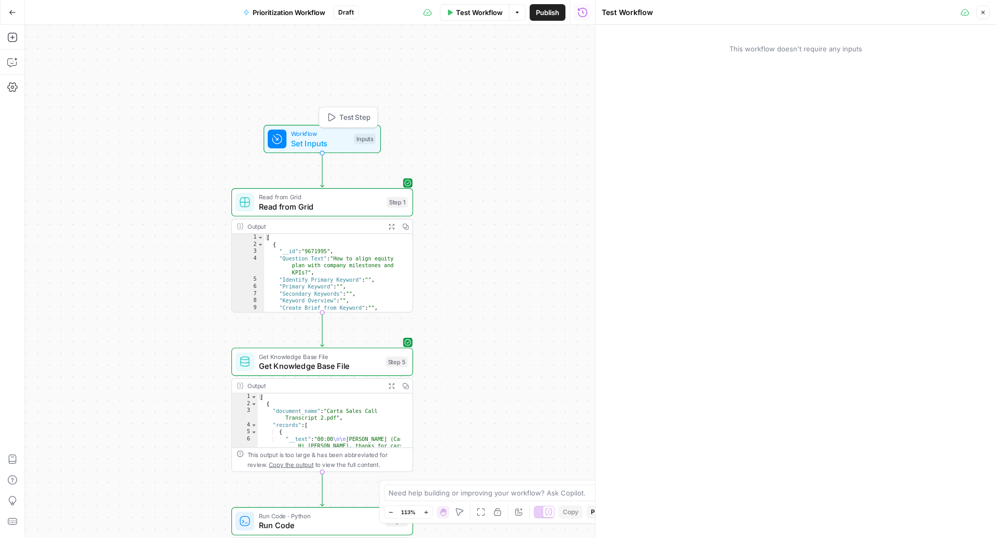
click at [350, 143] on div "Workflow Set Inputs Inputs Test Step" at bounding box center [322, 139] width 108 height 20
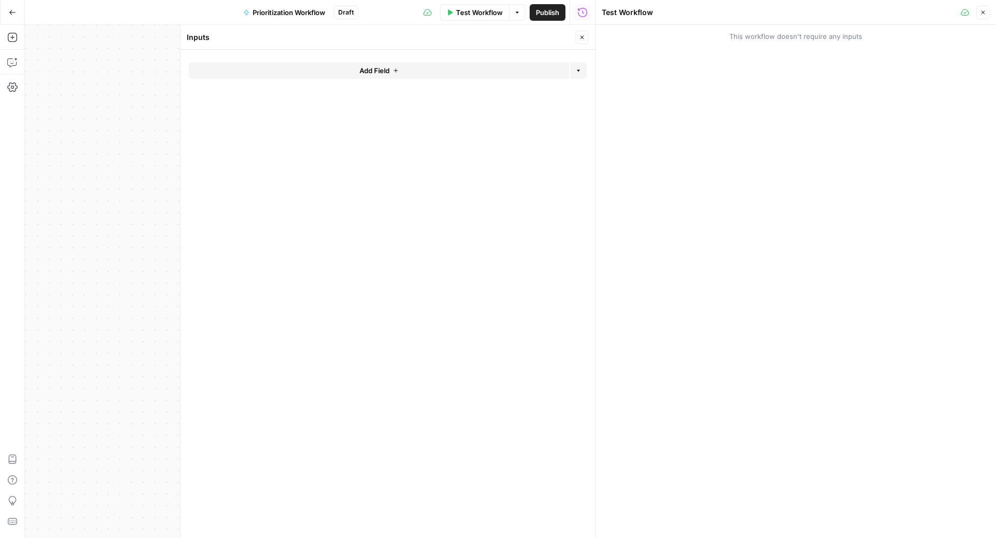
click at [471, 67] on button "Add Field" at bounding box center [379, 70] width 380 height 17
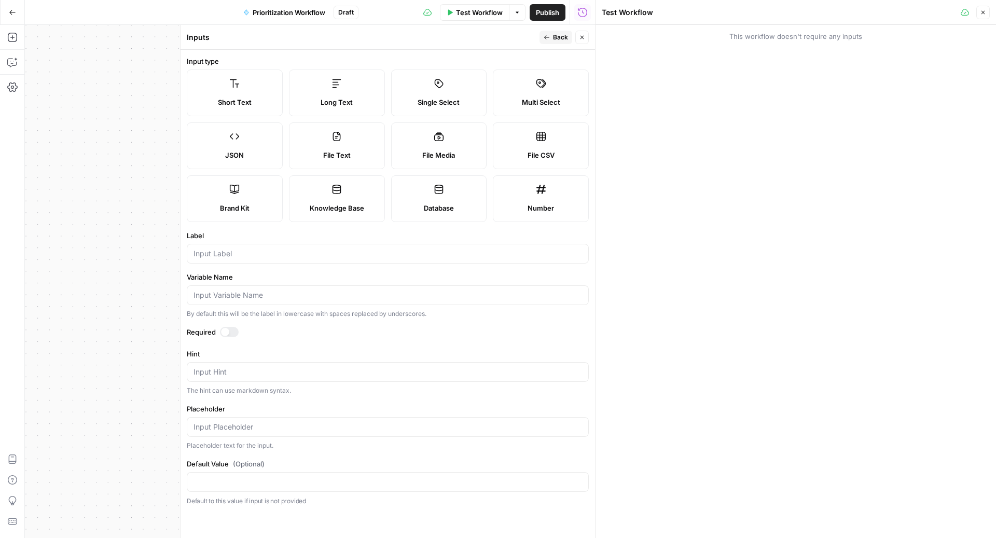
click at [253, 204] on div "Brand Kit" at bounding box center [235, 208] width 78 height 10
click at [241, 261] on div at bounding box center [388, 254] width 402 height 20
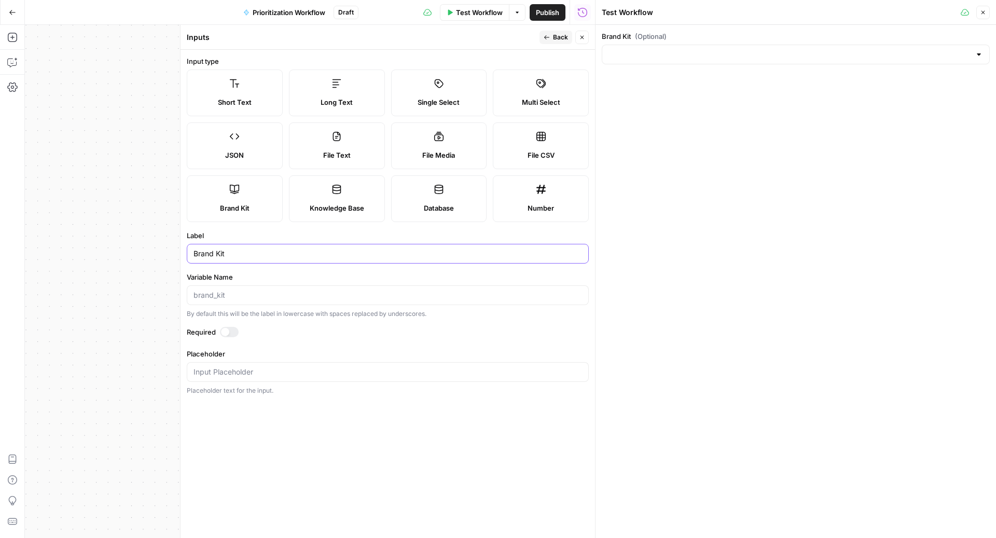
type input "Brand Kit"
click at [229, 331] on div at bounding box center [229, 332] width 19 height 10
click at [577, 37] on button "Close" at bounding box center [581, 37] width 13 height 13
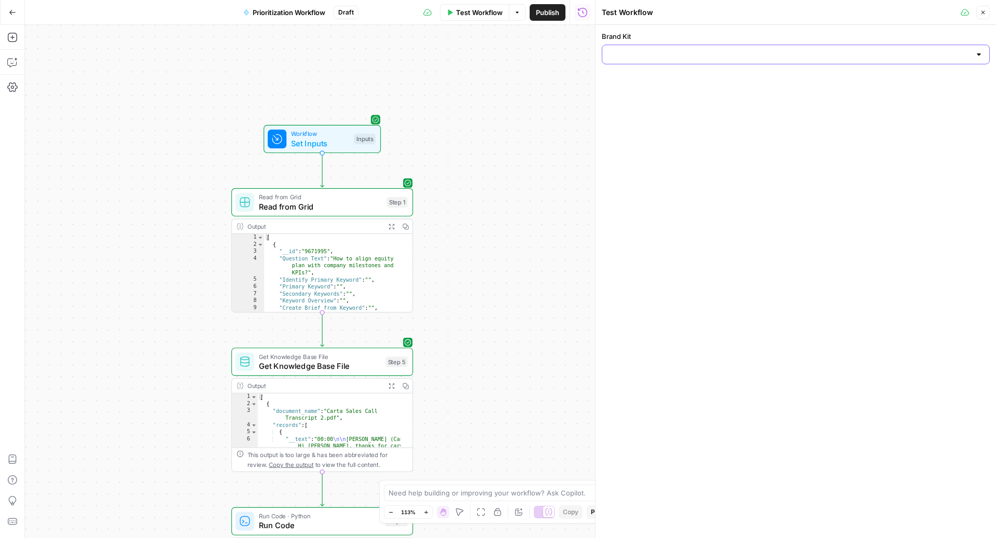
click at [686, 55] on input "Brand Kit" at bounding box center [789, 54] width 362 height 10
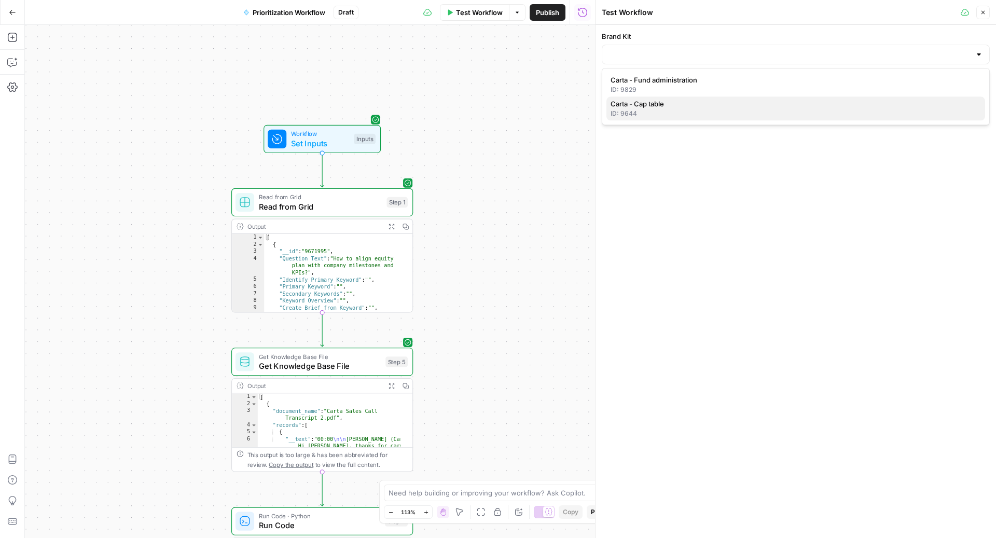
click at [665, 116] on div "ID: 9644" at bounding box center [795, 113] width 370 height 9
type input "Carta - Cap table"
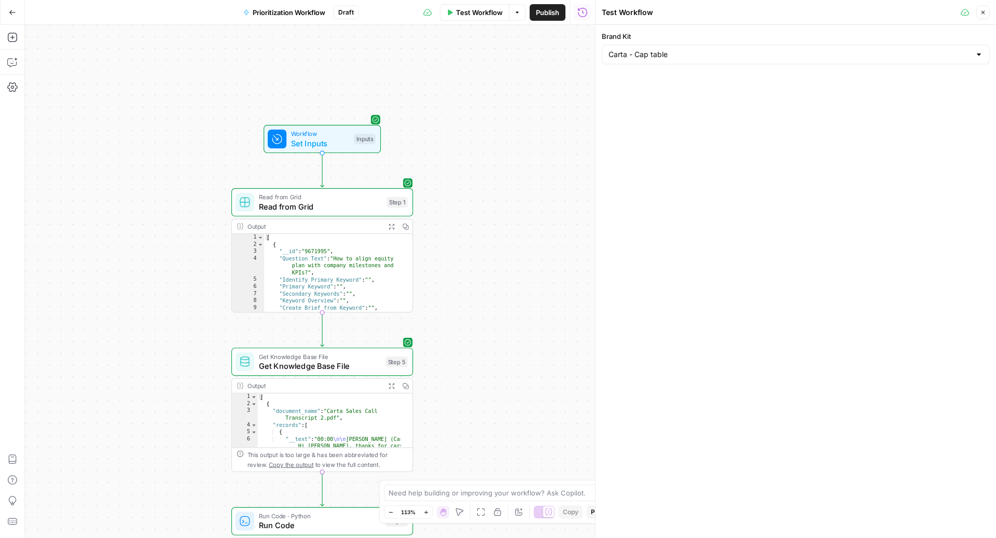
click at [984, 12] on icon "button" at bounding box center [983, 12] width 6 height 6
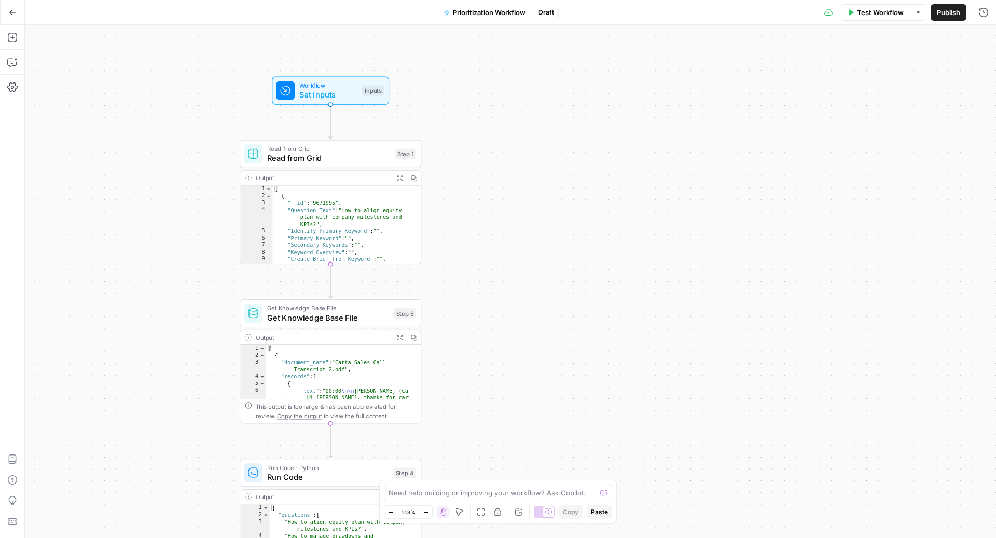
click at [341, 95] on span "Set Inputs" at bounding box center [328, 95] width 58 height 12
click at [367, 65] on span "Test Step" at bounding box center [362, 68] width 31 height 10
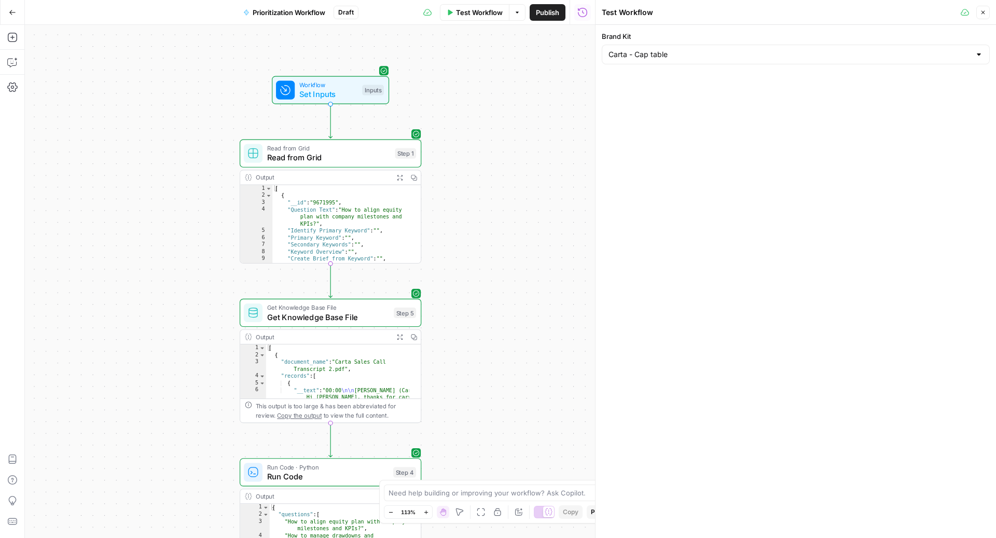
click at [984, 11] on icon "button" at bounding box center [983, 12] width 6 height 6
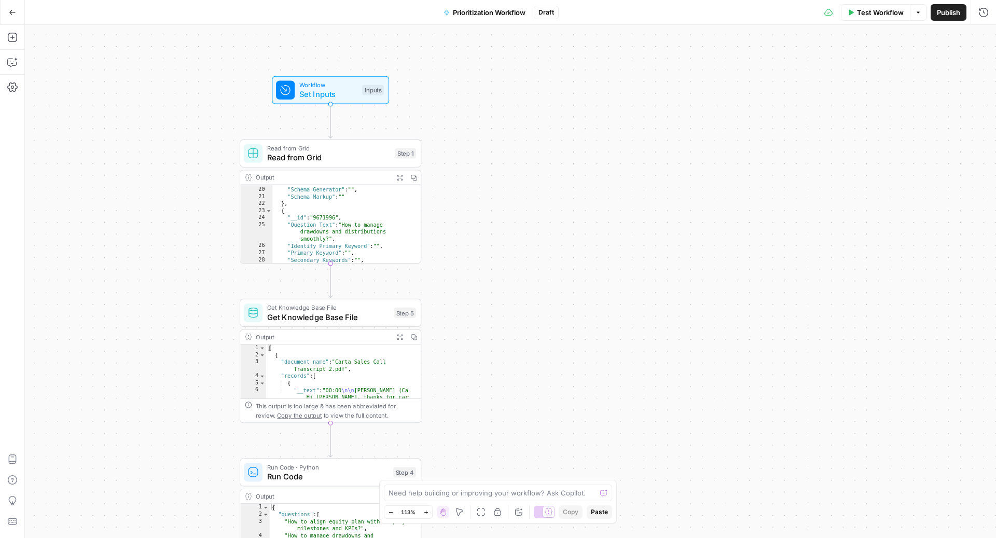
scroll to position [298, 0]
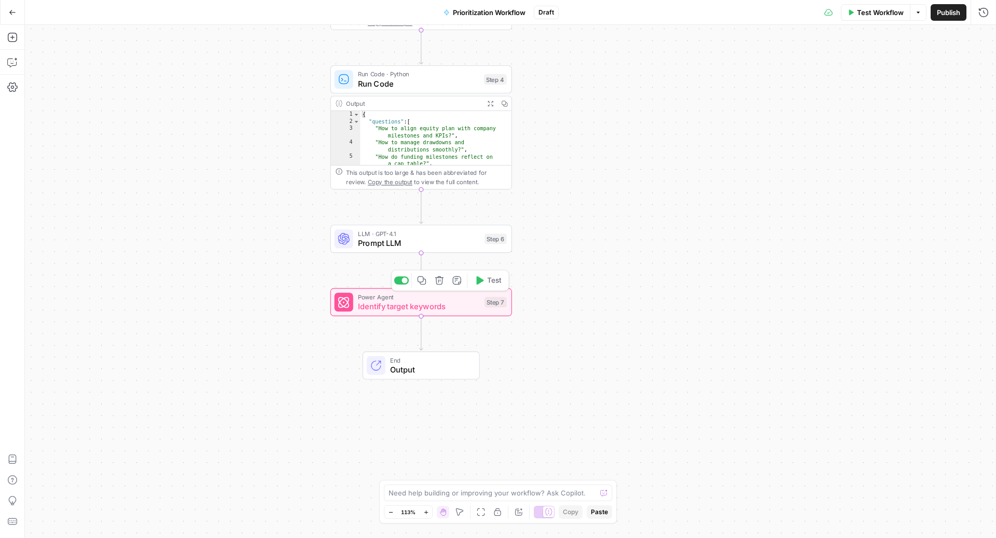
click at [435, 233] on span "LLM · GPT-4.1" at bounding box center [419, 233] width 122 height 9
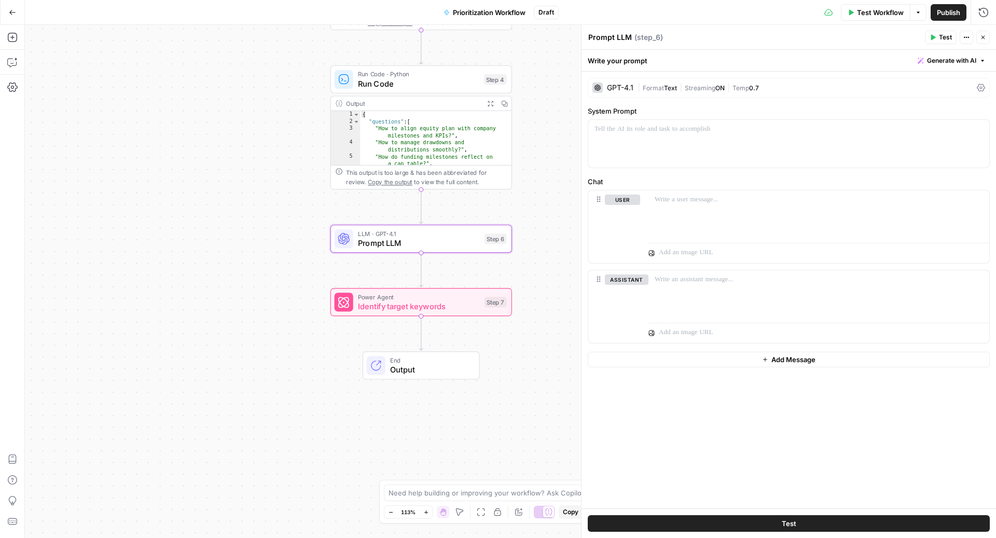
click at [949, 64] on span "Generate with AI" at bounding box center [951, 60] width 49 height 9
click at [926, 84] on span "Generate" at bounding box center [938, 83] width 76 height 10
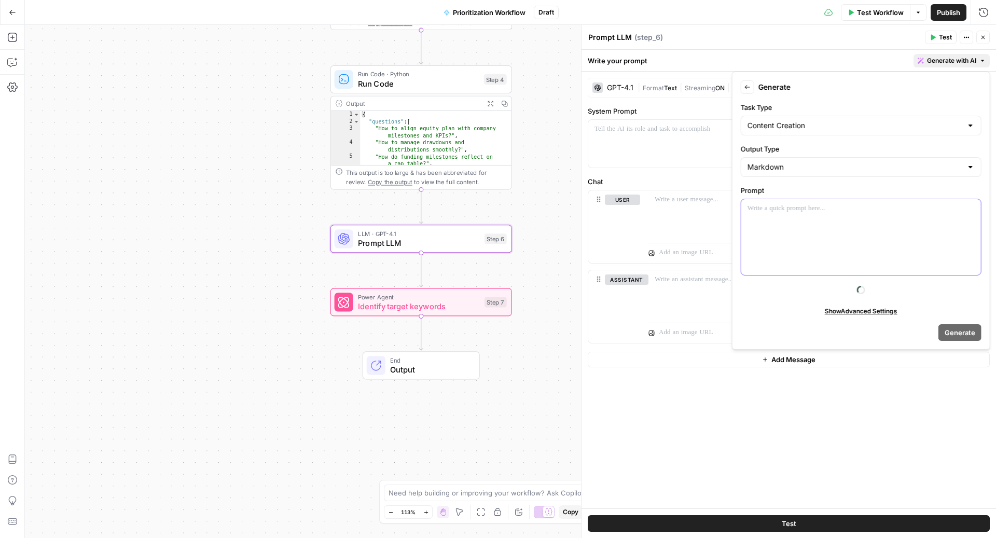
click at [800, 229] on div at bounding box center [861, 237] width 240 height 76
paste div
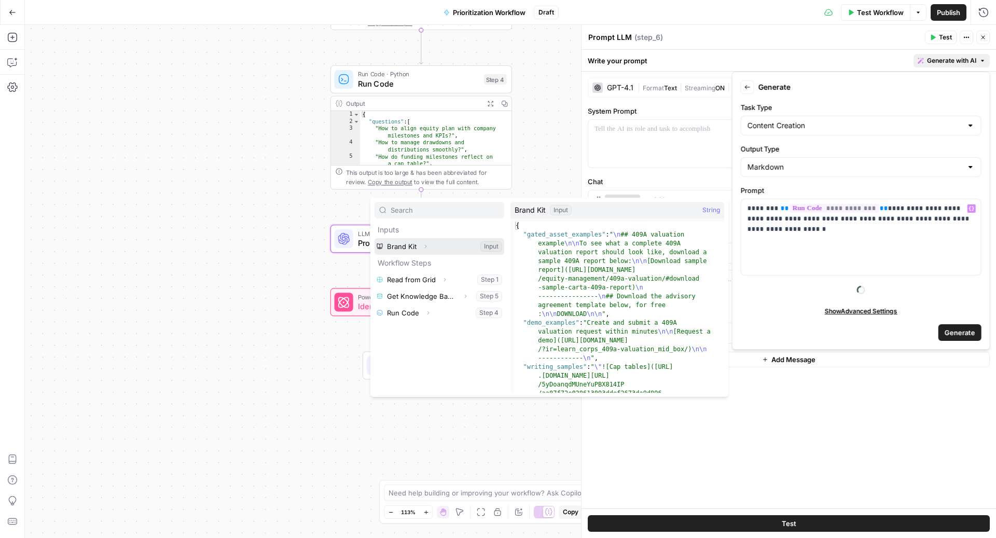
click at [439, 246] on button "Select variable Brand Kit" at bounding box center [439, 246] width 130 height 17
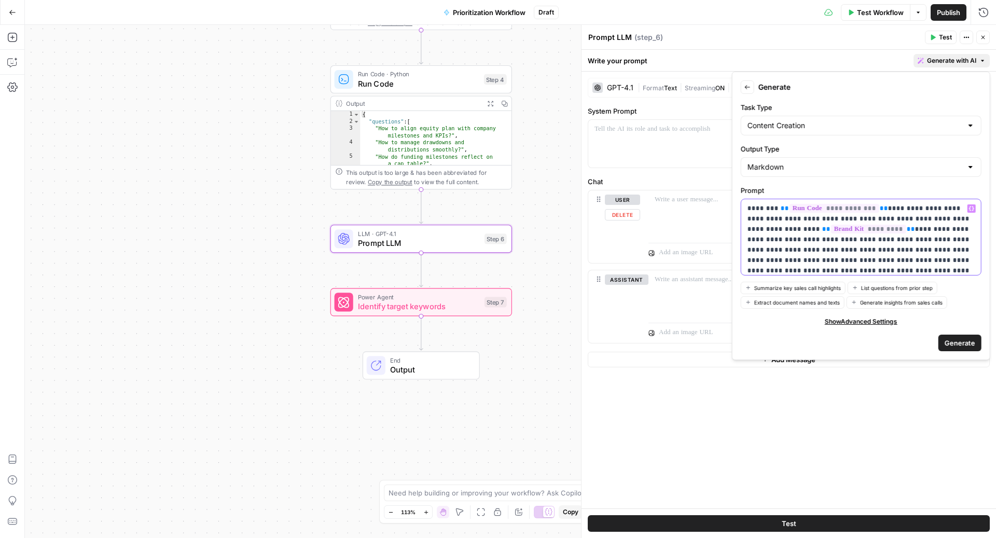
scroll to position [3, 0]
click at [970, 338] on span "Generate" at bounding box center [959, 343] width 31 height 10
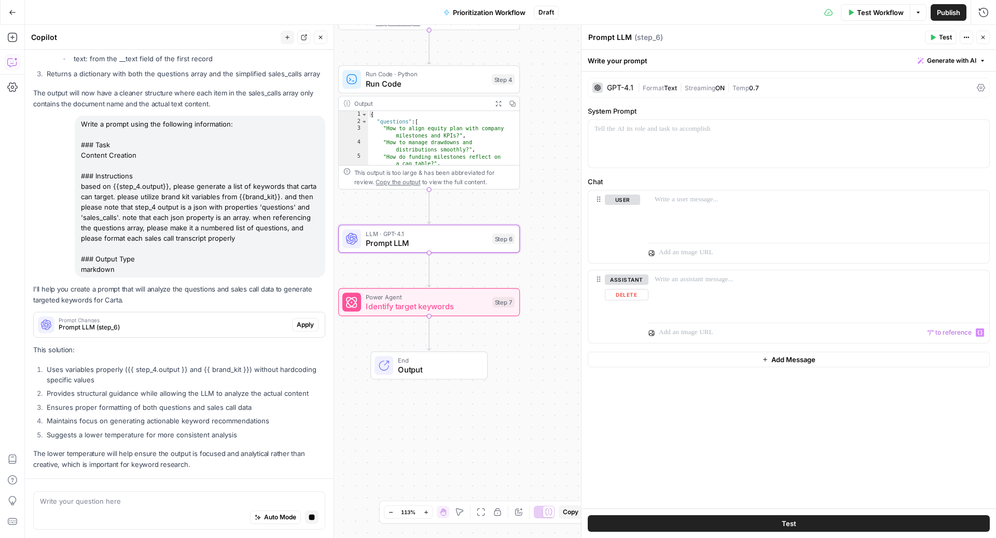
scroll to position [1064, 0]
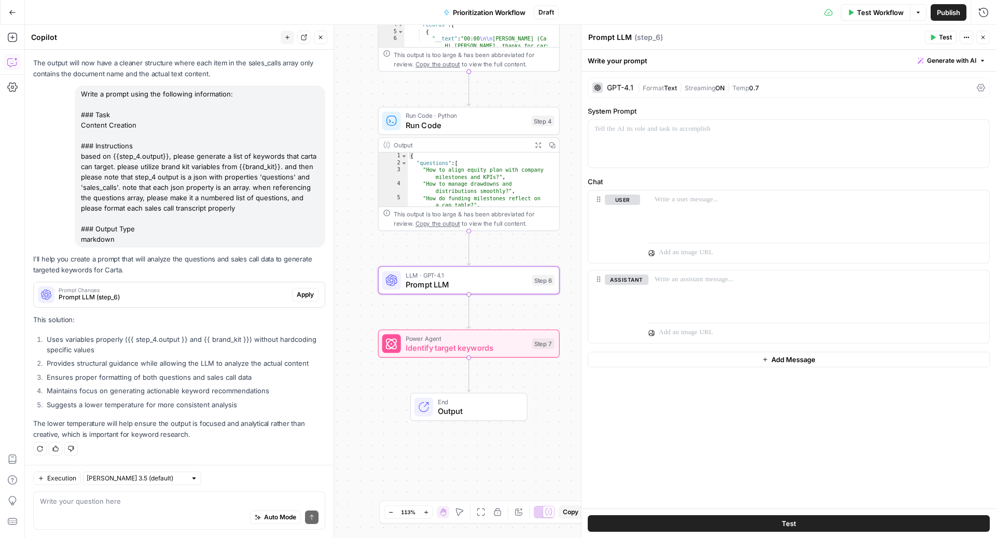
click at [302, 296] on span "Apply" at bounding box center [305, 294] width 17 height 9
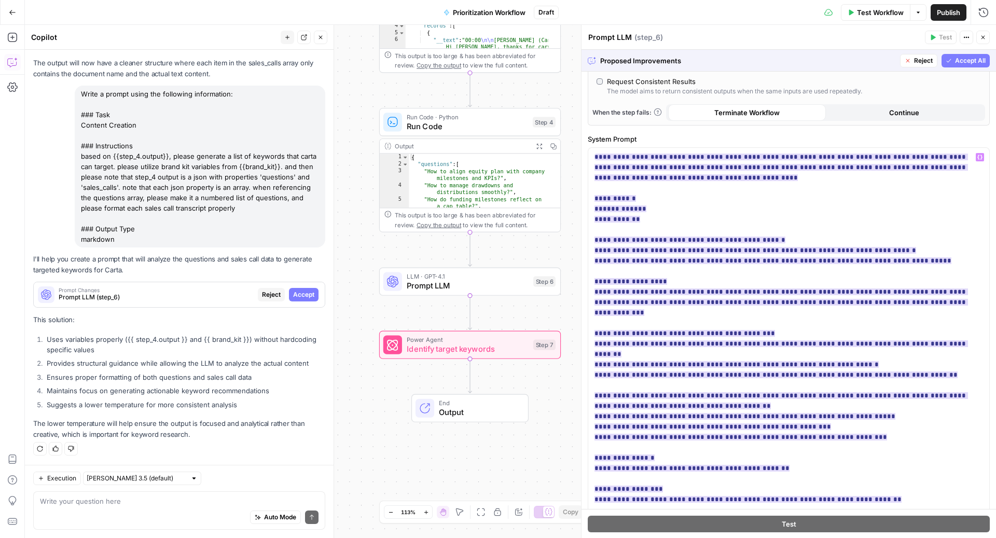
scroll to position [213, 0]
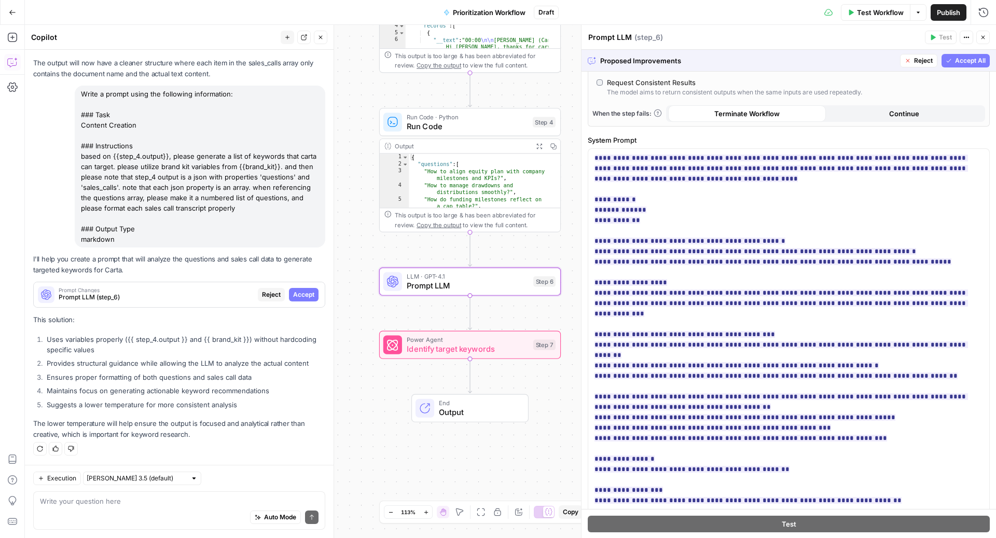
click at [298, 298] on span "Accept" at bounding box center [303, 294] width 21 height 9
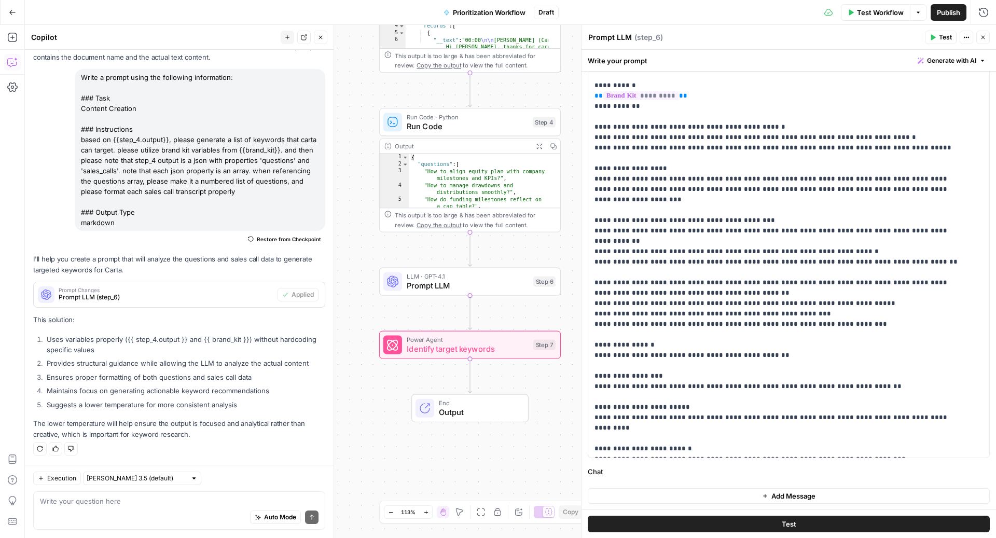
scroll to position [0, 0]
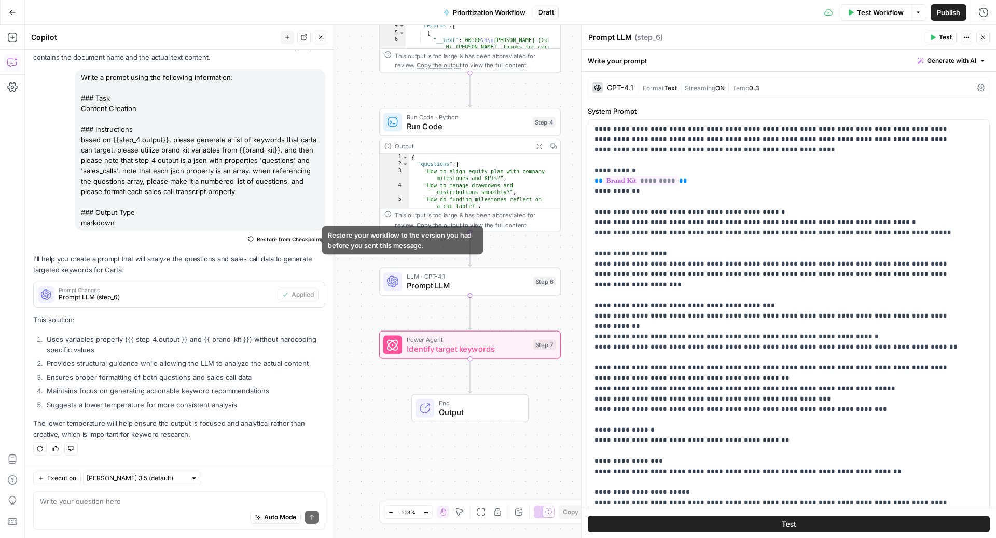
click at [279, 243] on span "Restore from Checkpoint" at bounding box center [289, 239] width 64 height 8
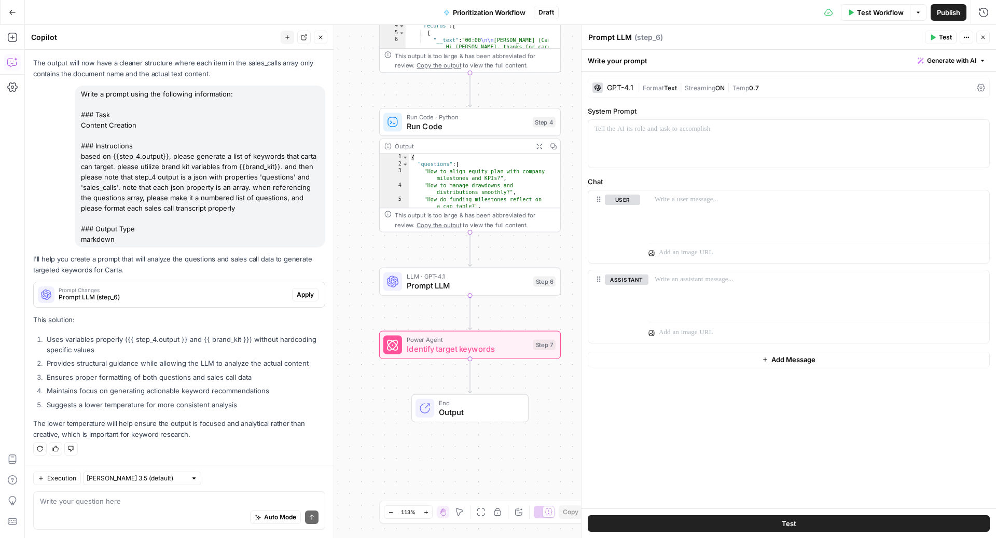
scroll to position [1064, 0]
click at [890, 91] on div "| Format Text | Streaming ON | Temp 0.7" at bounding box center [804, 88] width 335 height 10
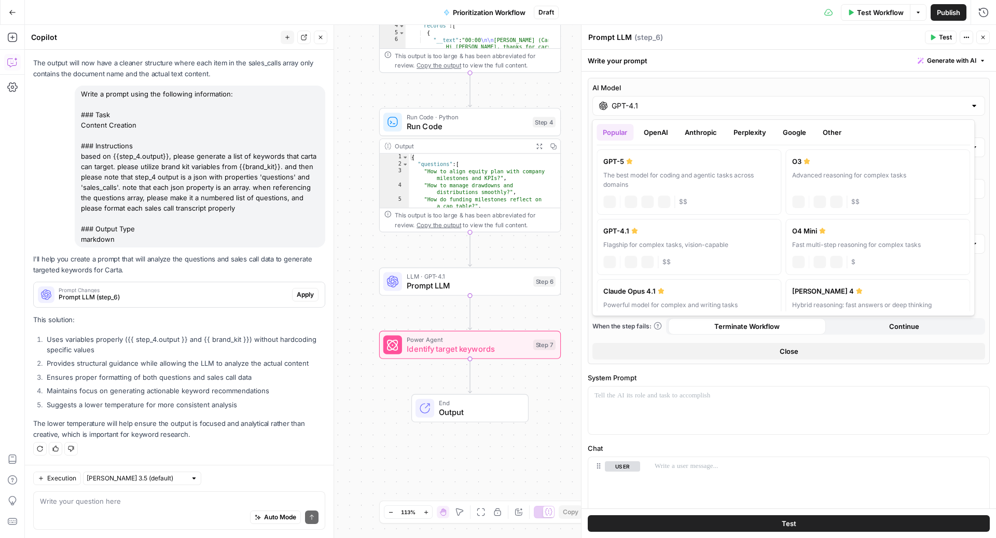
click at [687, 115] on div "GPT-4.1" at bounding box center [788, 106] width 393 height 20
click at [678, 177] on div "The best model for coding and agentic tasks across domains" at bounding box center [688, 180] width 171 height 19
type input "GPT-5"
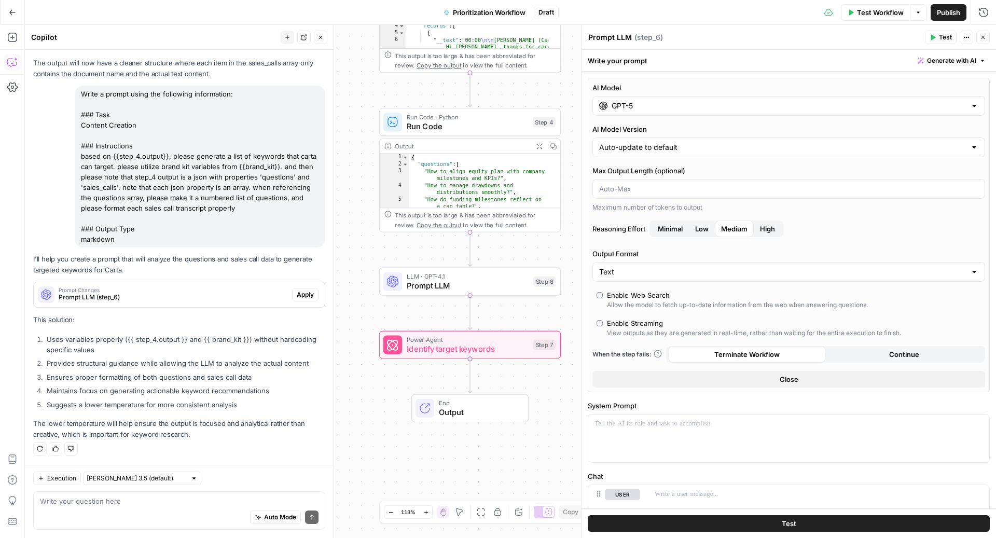
scroll to position [1081, 0]
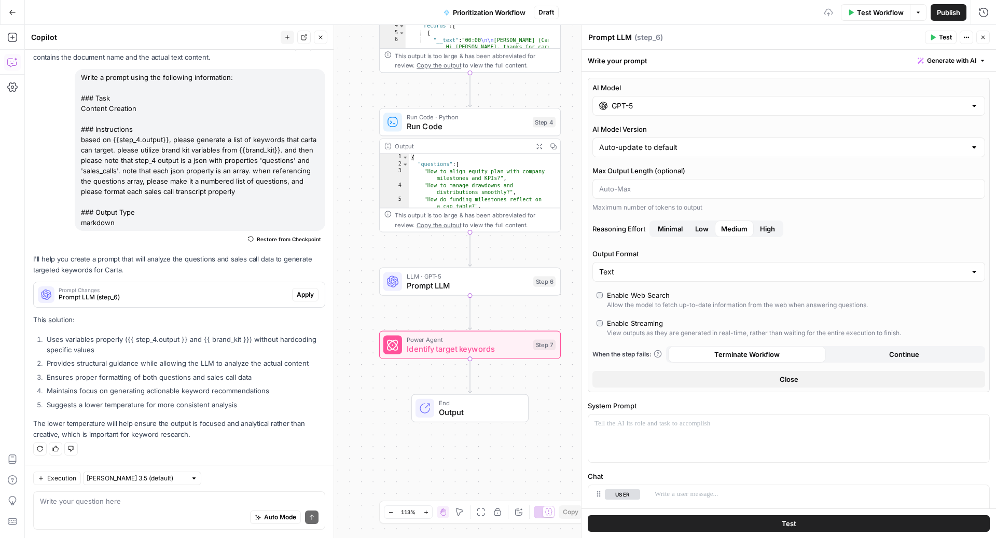
click at [816, 376] on button "Close" at bounding box center [788, 379] width 393 height 17
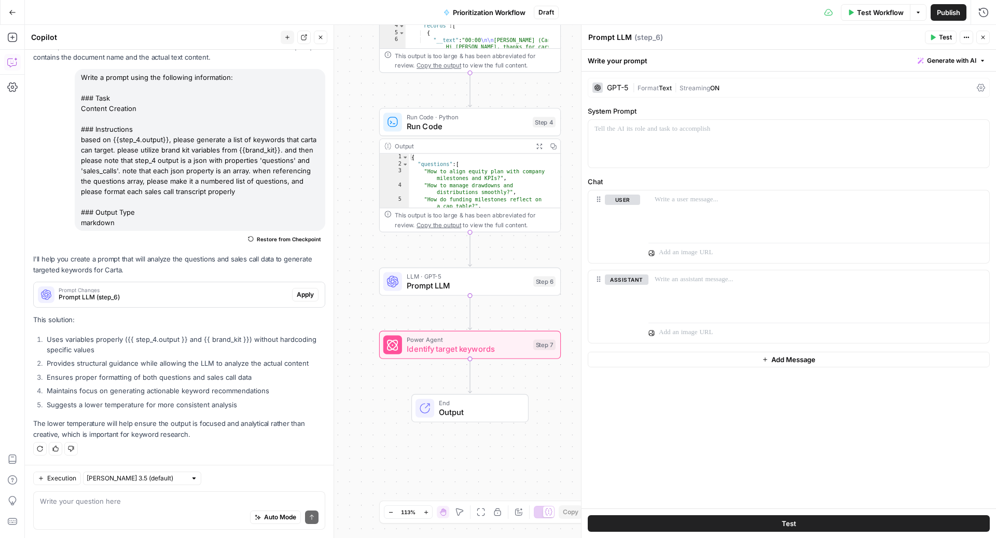
drag, startPoint x: 303, startPoint y: 190, endPoint x: 67, endPoint y: 144, distance: 241.1
click at [67, 143] on div "Write a prompt using the following information: ### Task Content Creation ### I…" at bounding box center [179, 158] width 292 height 178
copy div "based on {{step_4.output}}, please generate a list of keywords that carta can t…"
click at [83, 517] on div "Auto Mode Send" at bounding box center [179, 517] width 278 height 23
paste textarea "based on {{step_4.output}}, please generate a list of keywords that carta can t…"
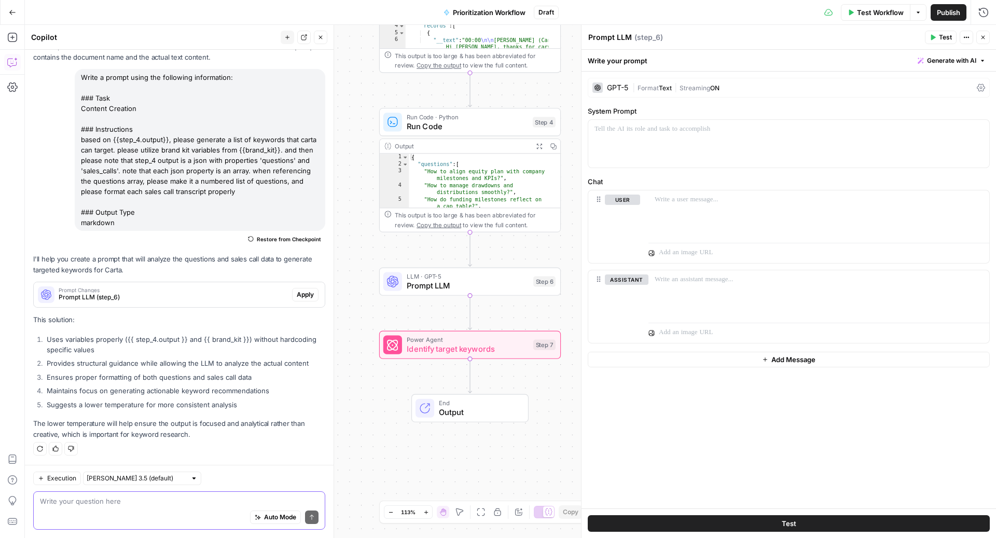
type textarea "based on {{step_4.output}}, please generate a list of keywords that carta can t…"
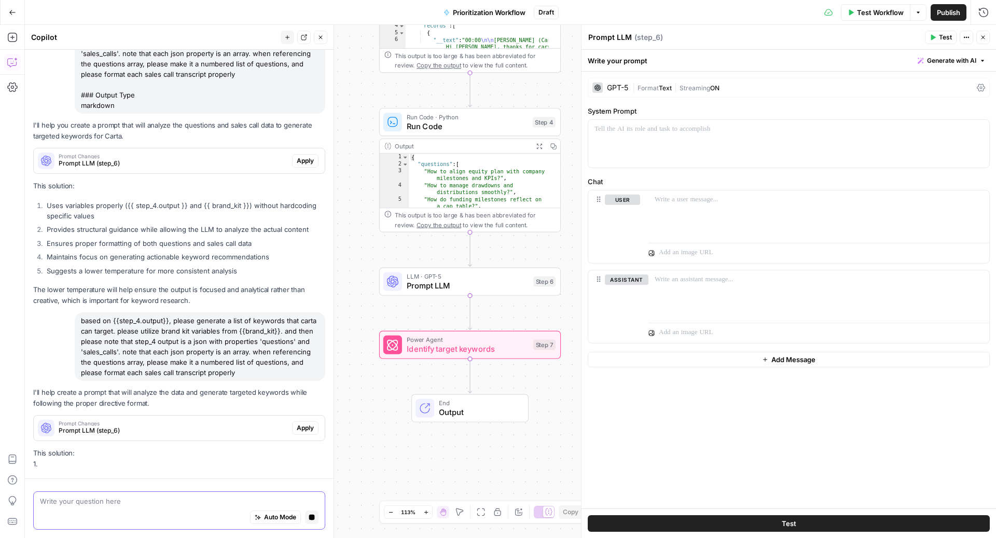
scroll to position [1143, 0]
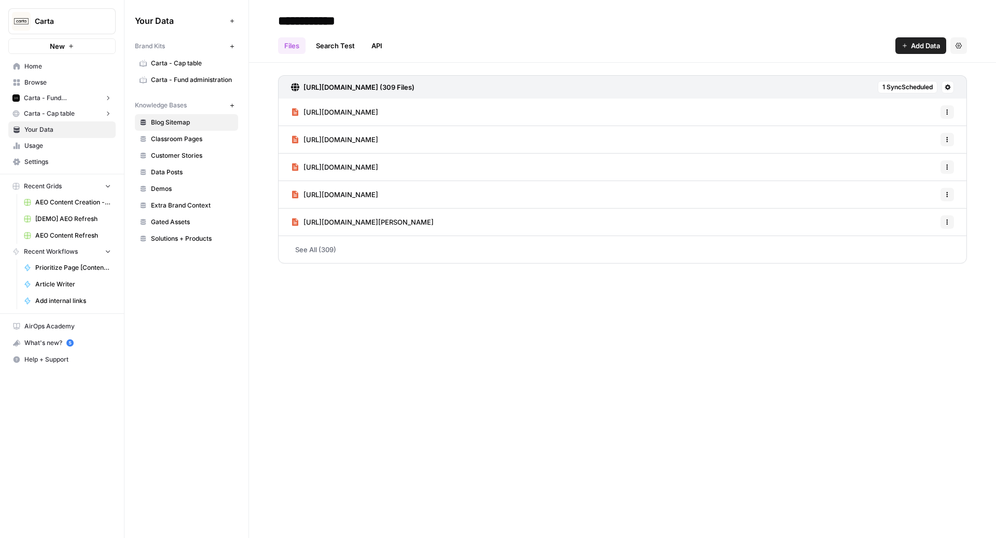
click at [235, 105] on button "New" at bounding box center [232, 105] width 12 height 12
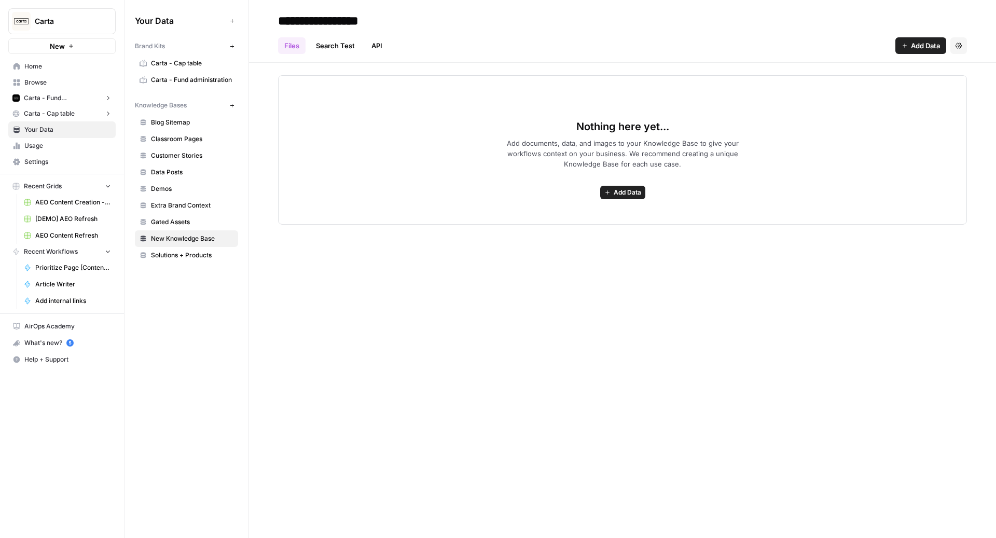
type input "**********"
click at [552, 57] on header "**********" at bounding box center [622, 31] width 747 height 63
click at [902, 47] on icon "button" at bounding box center [904, 46] width 6 height 6
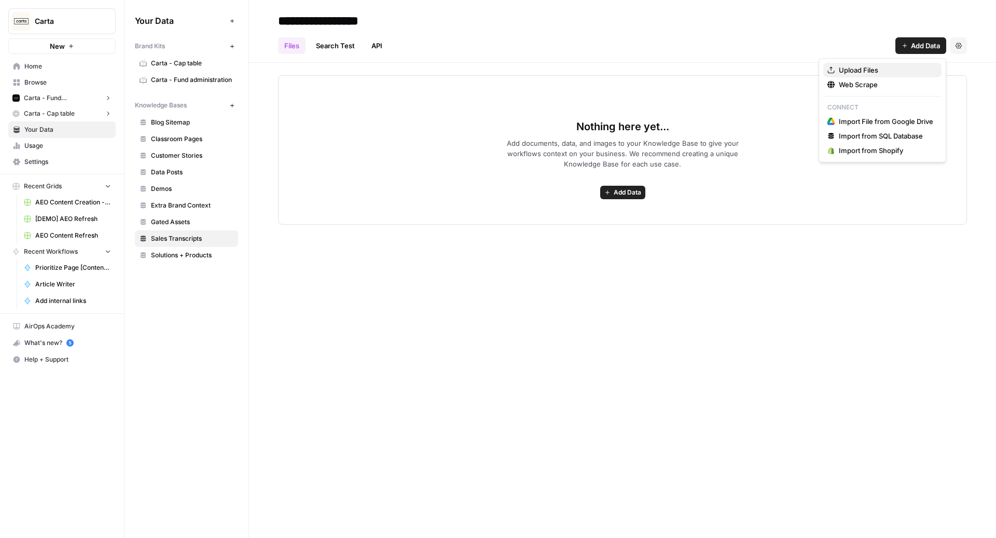
click at [881, 73] on span "Upload Files" at bounding box center [886, 70] width 94 height 10
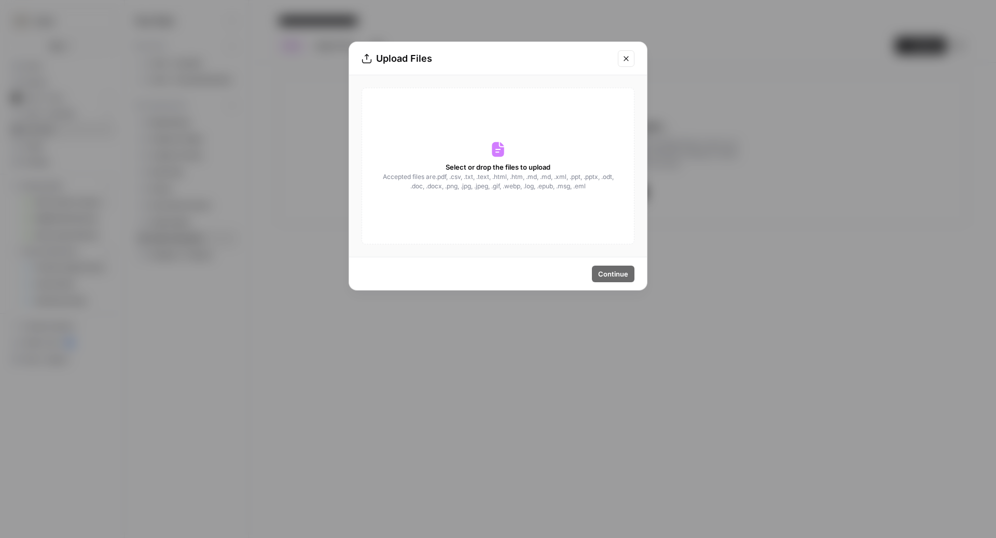
click at [542, 159] on div "Select or drop the files to upload Accepted files are .pdf, .csv, .txt, .text, …" at bounding box center [497, 166] width 273 height 157
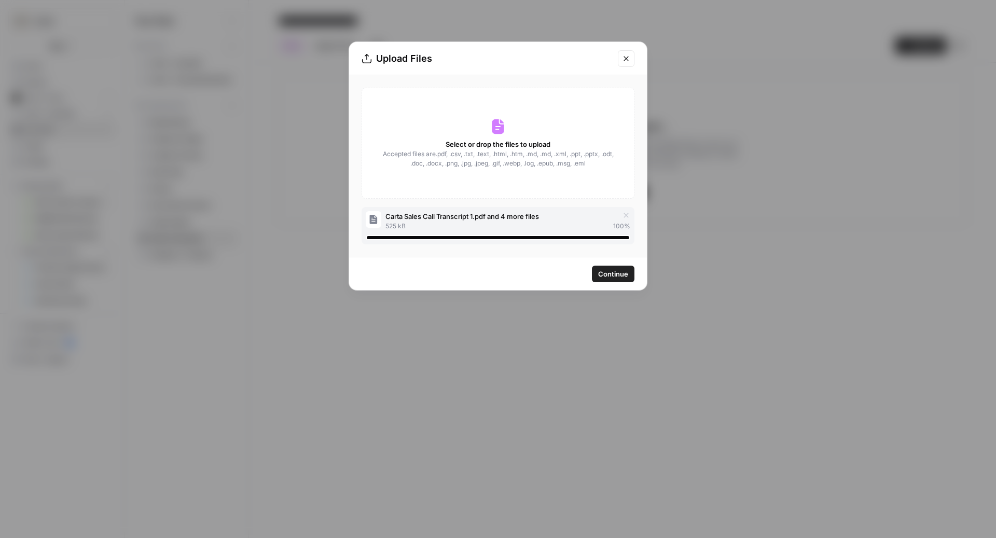
click at [616, 273] on span "Continue" at bounding box center [613, 274] width 30 height 10
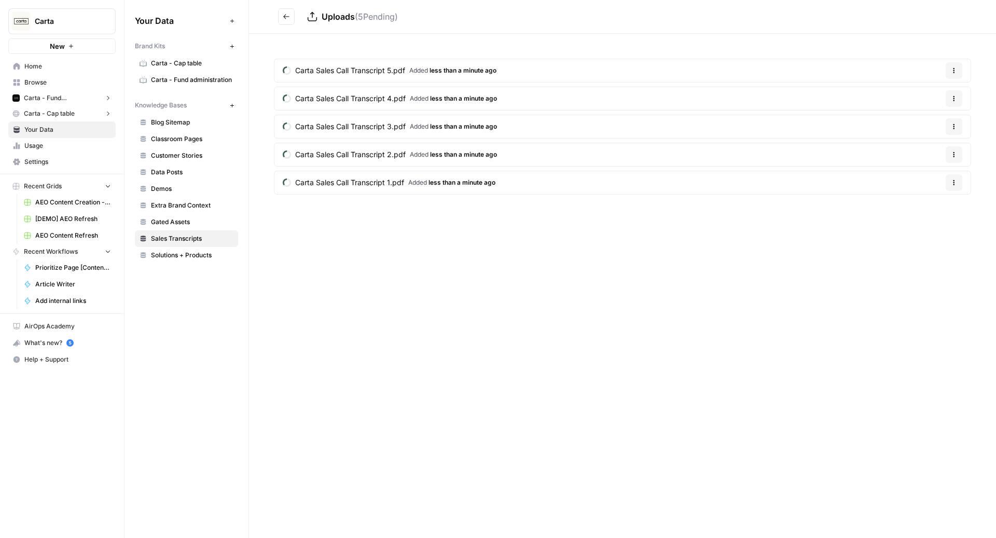
click at [955, 69] on icon "button" at bounding box center [954, 70] width 6 height 6
click at [764, 62] on article "Carta Sales Call Transcript 5.pdf Added less than a minute ago Options" at bounding box center [622, 71] width 697 height 24
click at [420, 73] on span "Added less than a minute ago" at bounding box center [452, 70] width 87 height 9
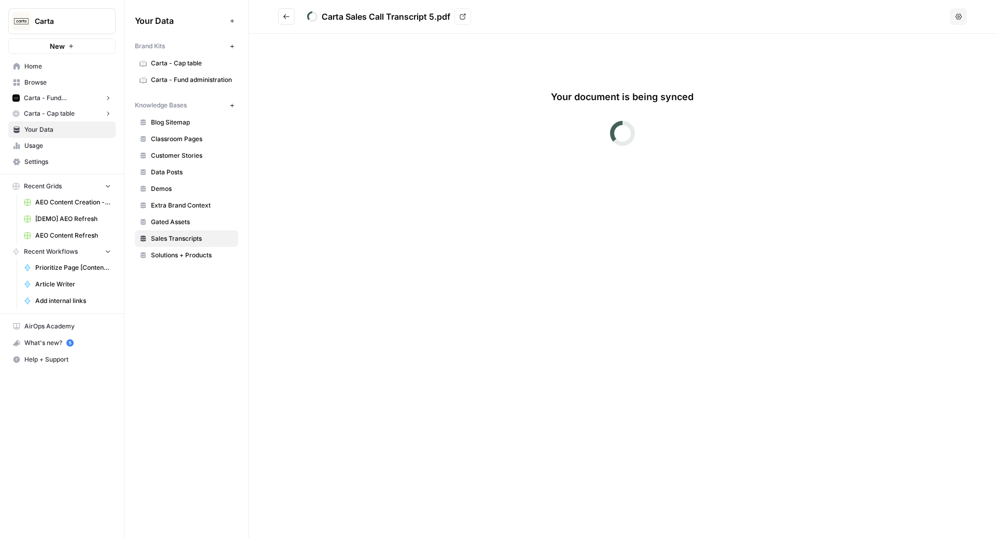
click at [369, 18] on div "Carta Sales Call Transcript 5.pdf" at bounding box center [386, 16] width 129 height 12
click at [282, 21] on button "Go back" at bounding box center [286, 16] width 17 height 17
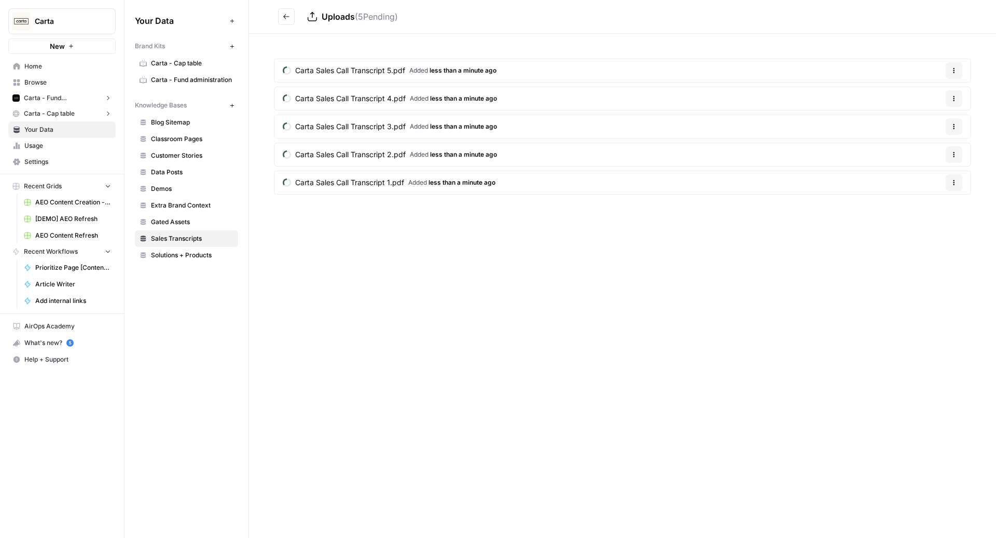
click at [661, 41] on div "Carta Sales Call Transcript 5.pdf Added less than a minute ago Options Carta Sa…" at bounding box center [622, 129] width 747 height 190
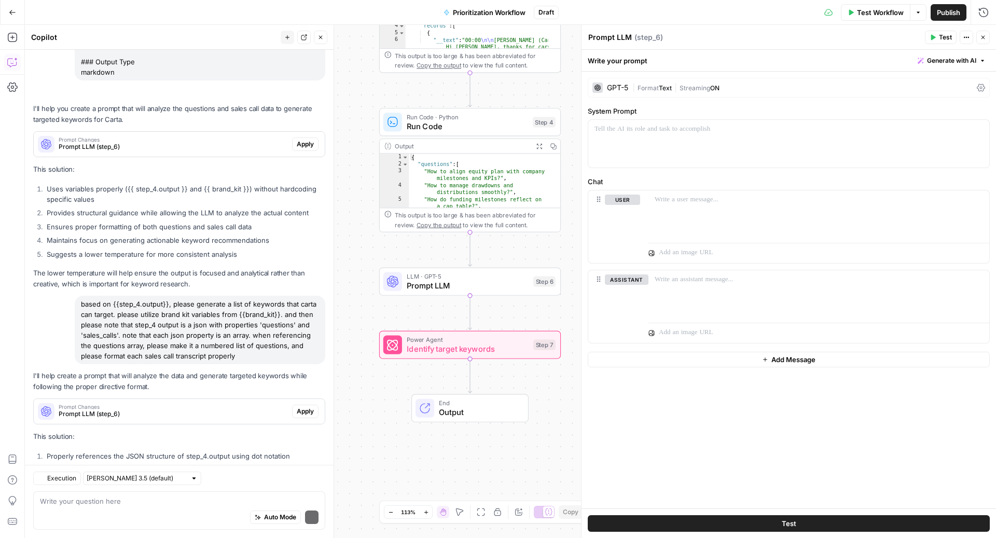
scroll to position [1337, 0]
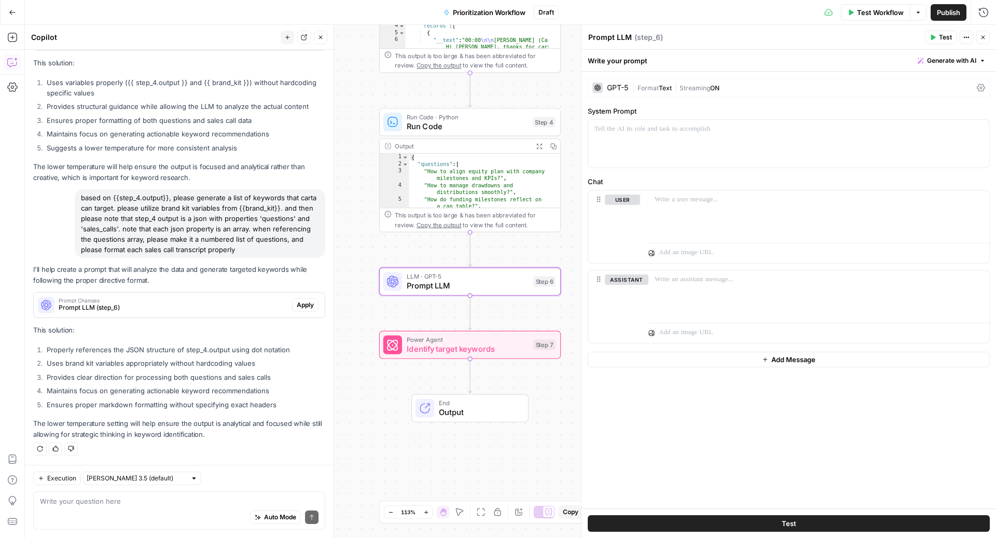
click at [297, 300] on button "Apply" at bounding box center [305, 304] width 26 height 13
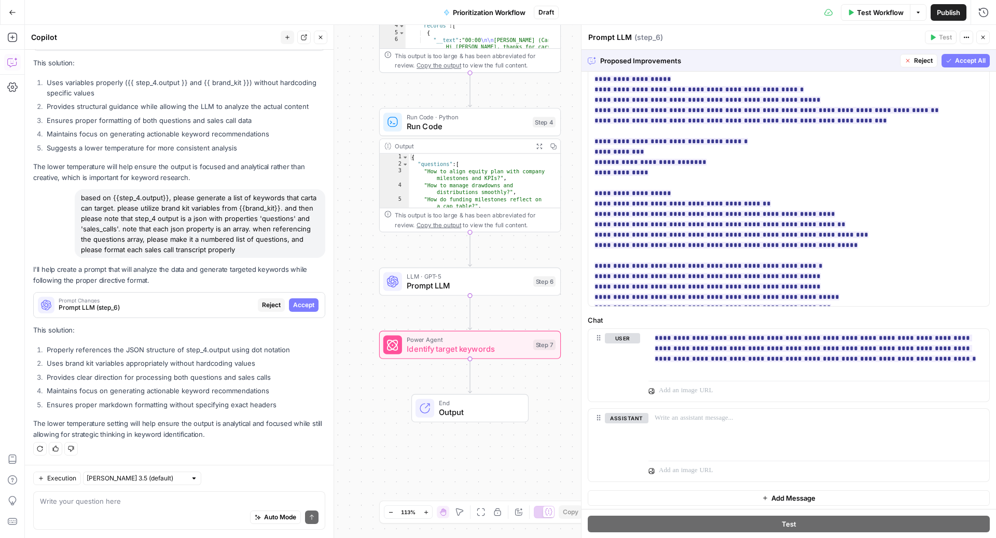
scroll to position [99, 0]
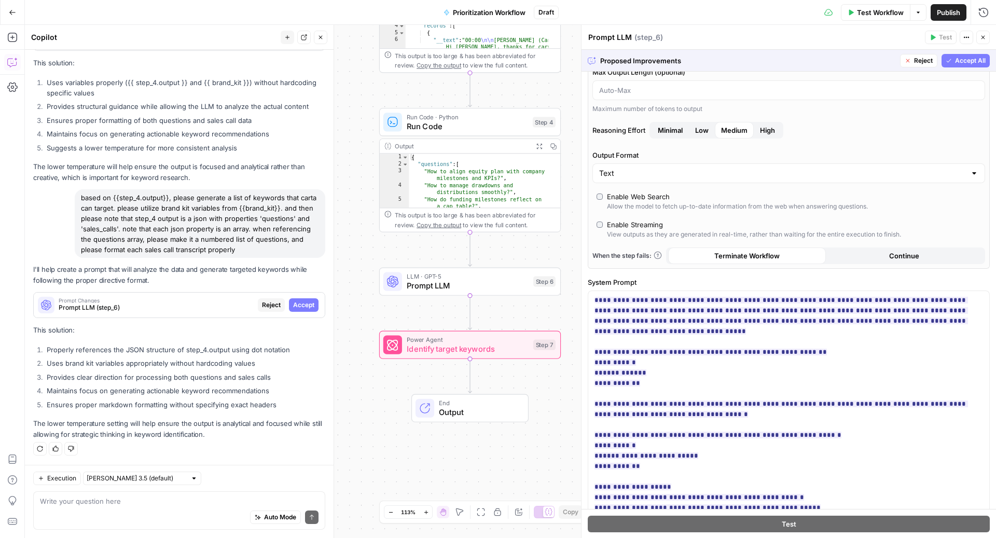
click at [955, 63] on span "Accept All" at bounding box center [970, 60] width 31 height 9
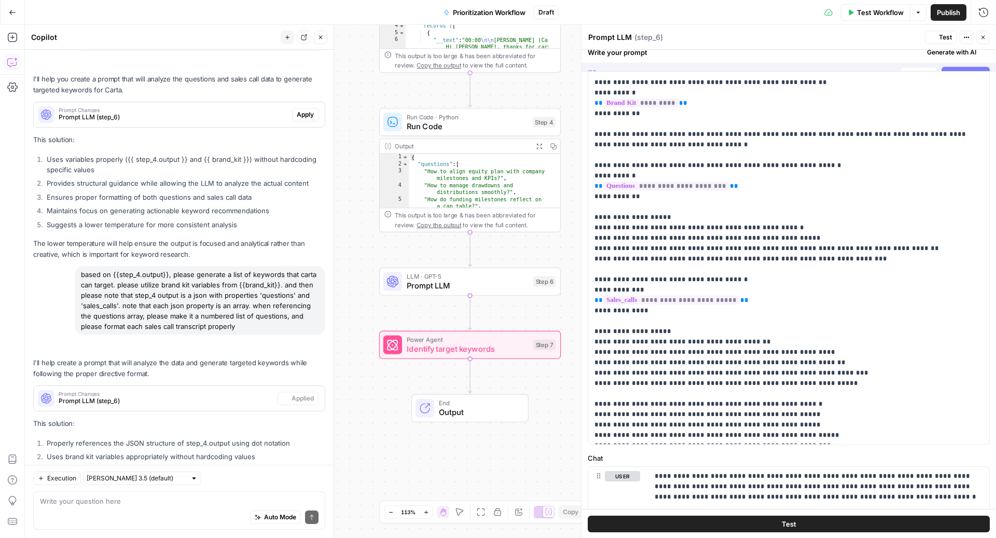
scroll to position [0, 0]
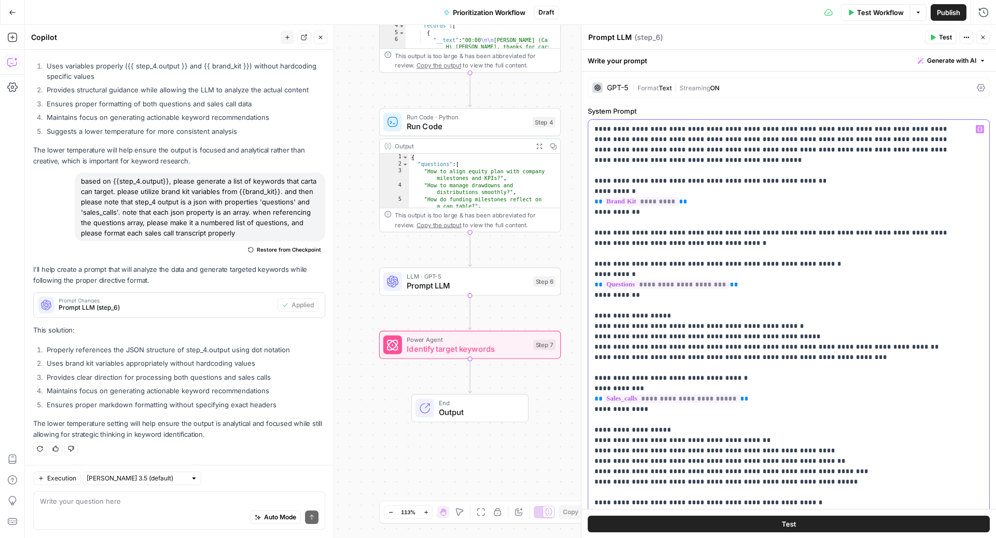
click at [596, 175] on p "**********" at bounding box center [778, 461] width 368 height 674
click at [605, 175] on p "**********" at bounding box center [778, 461] width 368 height 674
click at [598, 170] on p "**********" at bounding box center [778, 461] width 368 height 674
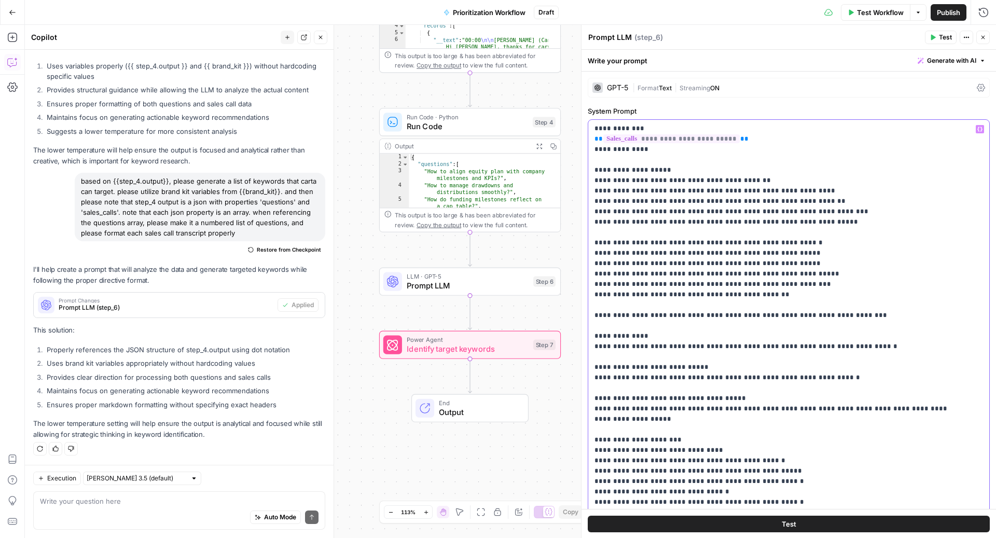
scroll to position [158, 0]
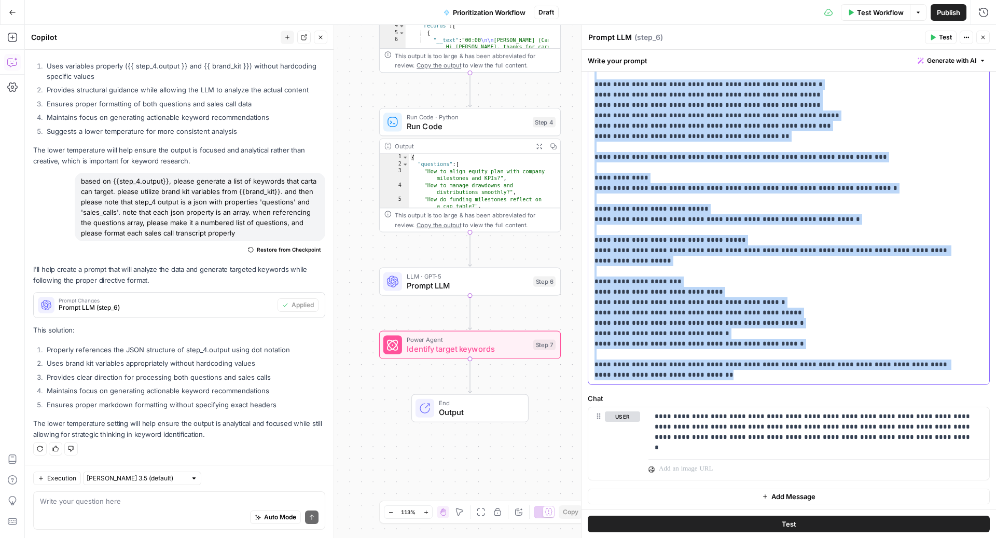
click at [707, 373] on p "**********" at bounding box center [778, 43] width 368 height 674
copy p "**********"
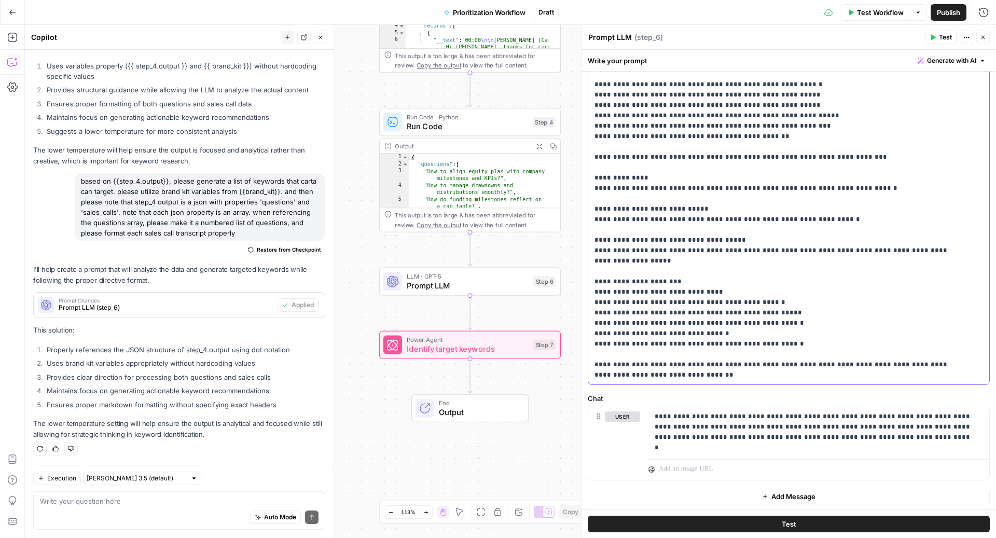
scroll to position [0, 0]
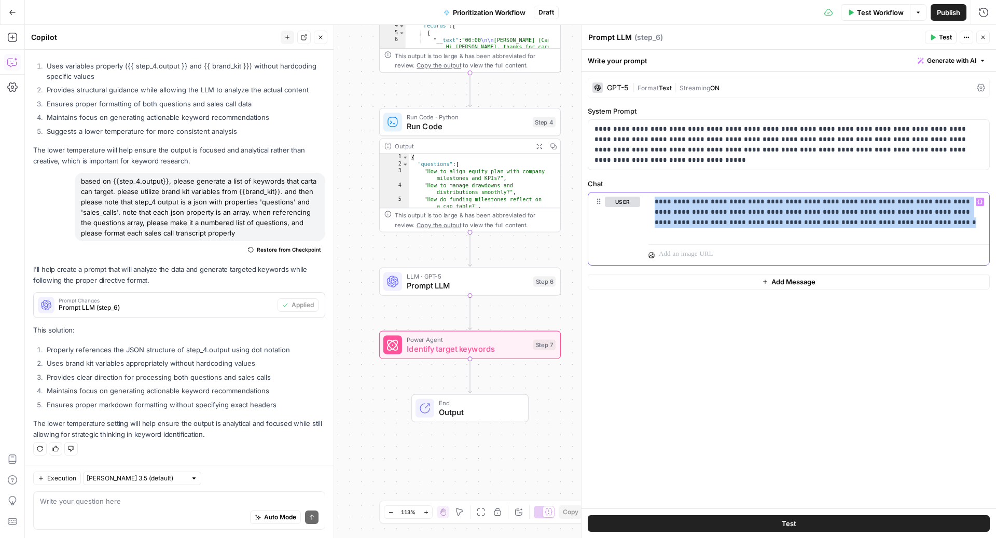
drag, startPoint x: 799, startPoint y: 223, endPoint x: 623, endPoint y: 183, distance: 180.4
click at [623, 182] on div "**********" at bounding box center [789, 221] width 402 height 87
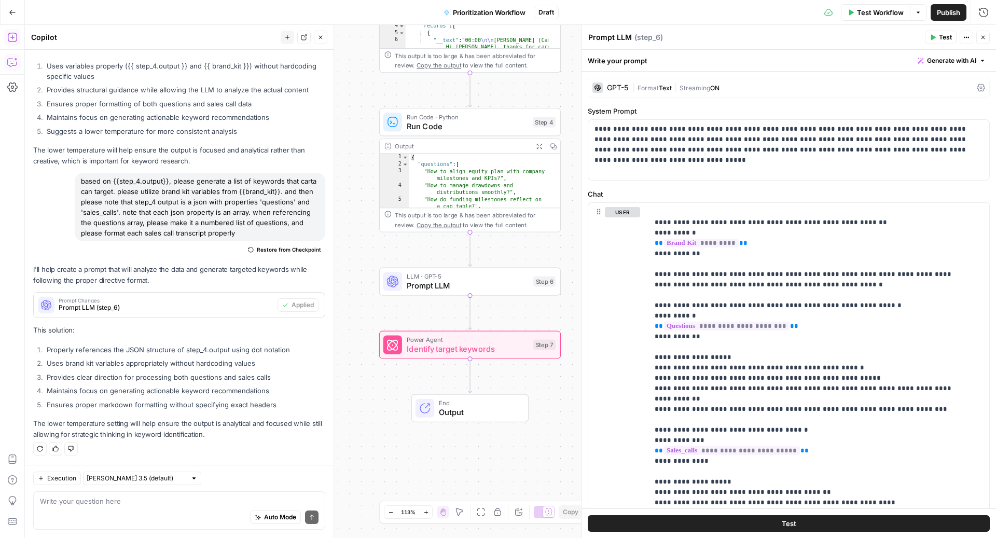
click at [8, 37] on icon "button" at bounding box center [11, 37] width 9 height 9
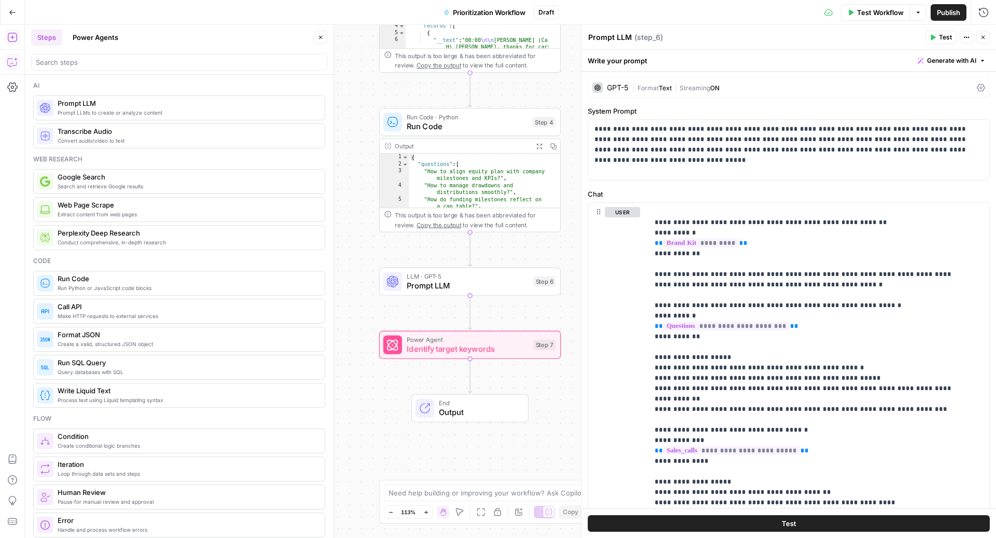
click at [9, 55] on button "Copilot" at bounding box center [12, 62] width 17 height 17
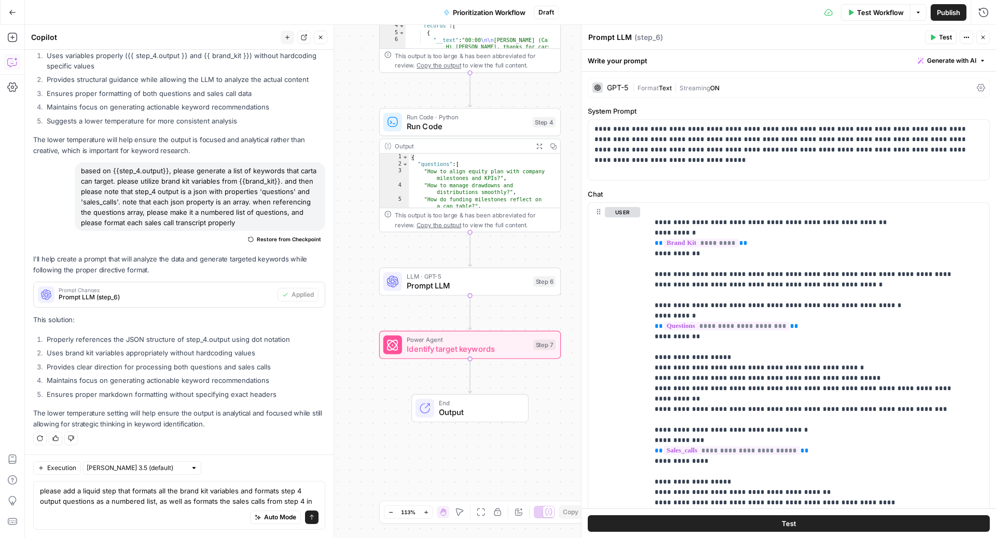
scroll to position [1374, 0]
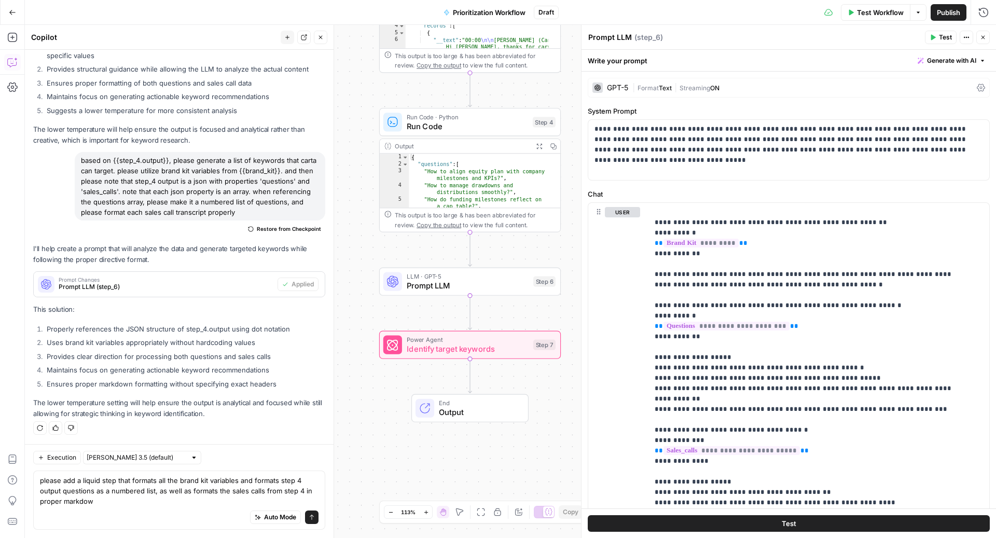
type textarea "please add a liquid step that formats all the brand kit variables and formats s…"
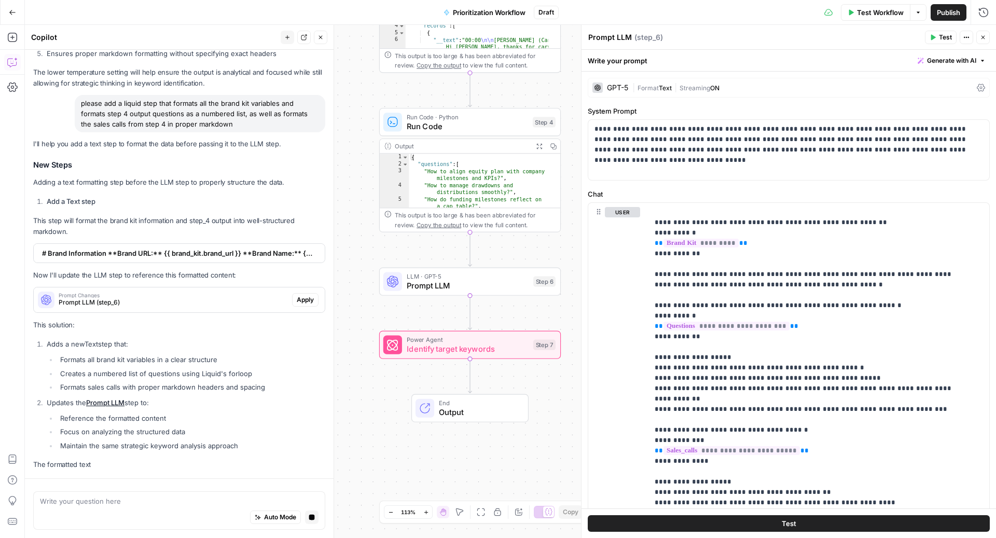
scroll to position [2090, 0]
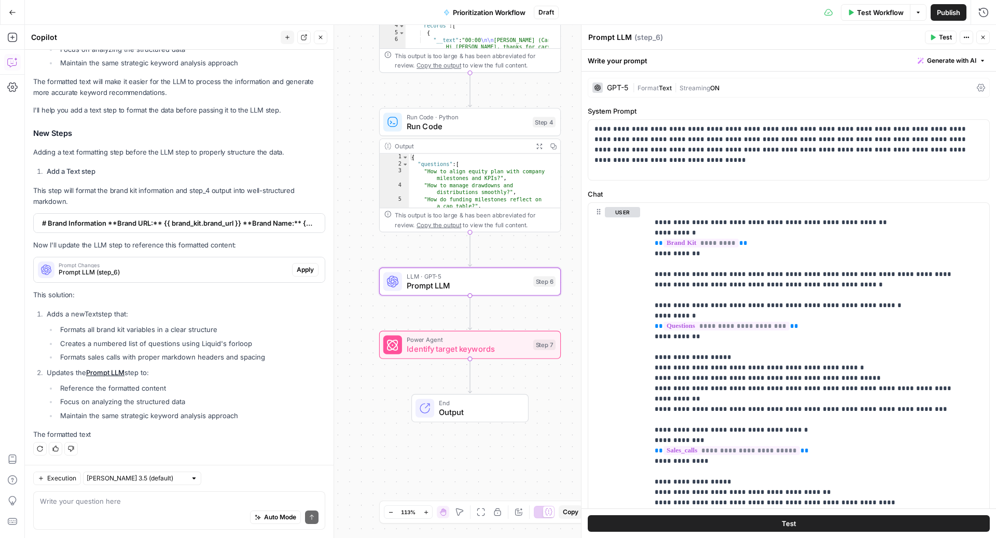
click at [297, 271] on span "Apply" at bounding box center [305, 269] width 17 height 9
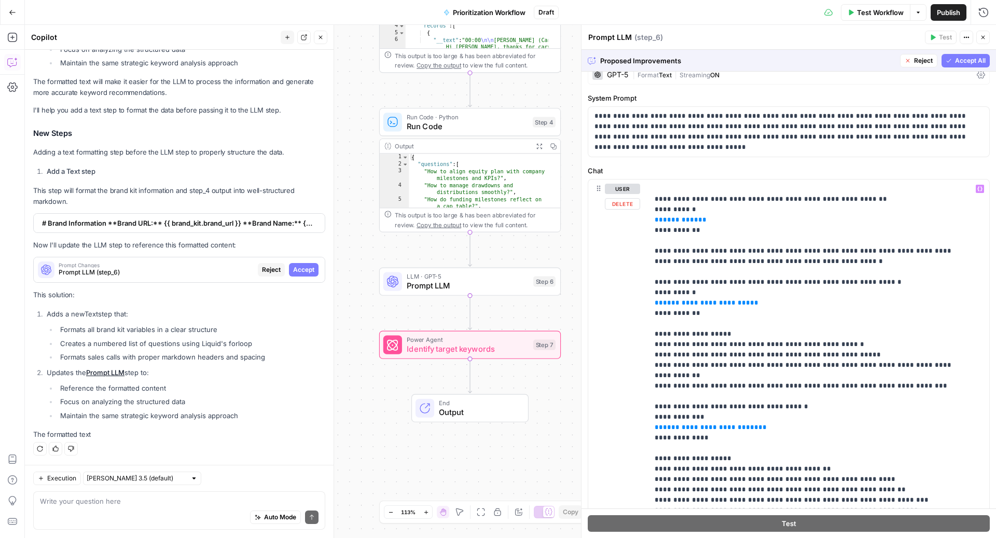
scroll to position [0, 0]
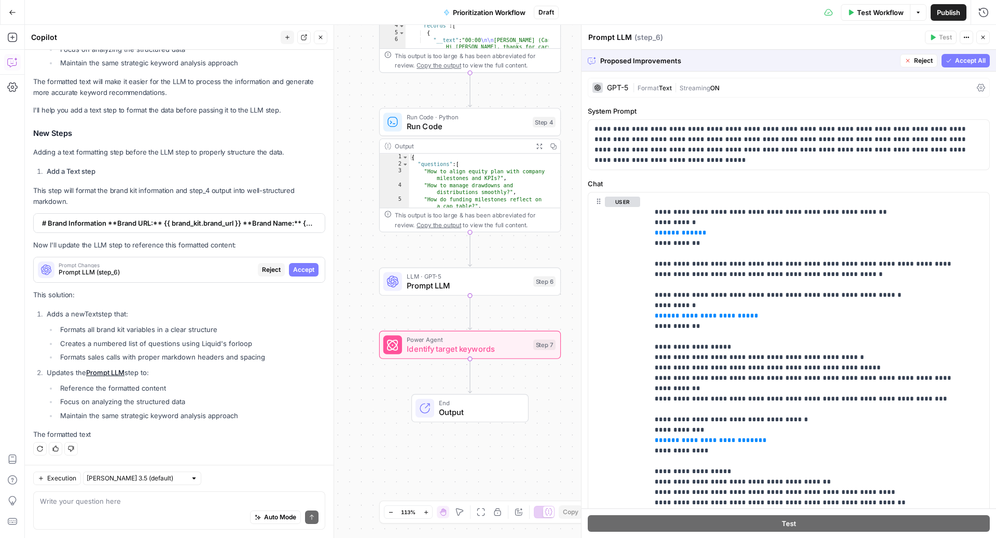
click at [173, 219] on span "# Brand Information **Brand URL:** {{ brand_kit.brand_url }} **Brand Name:** {{…" at bounding box center [178, 223] width 272 height 10
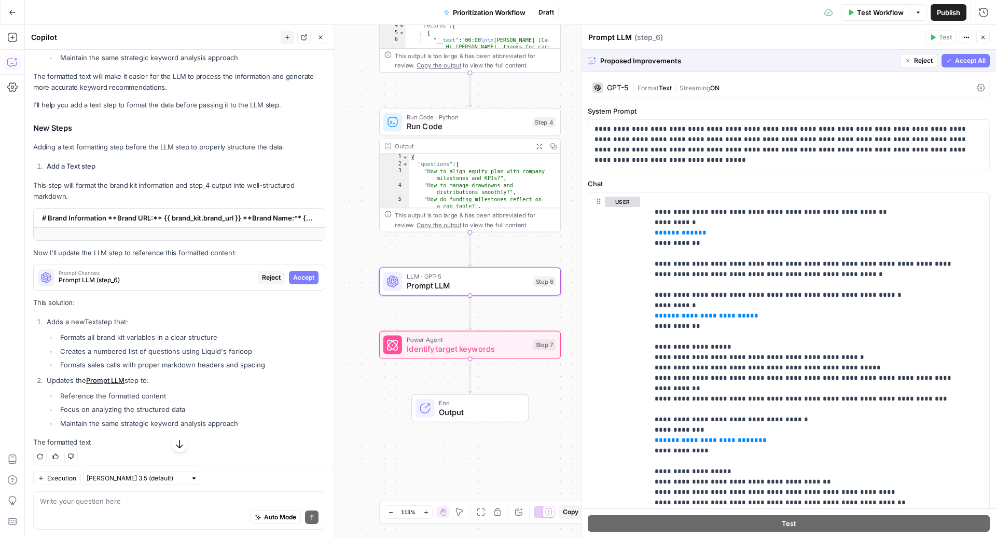
click at [262, 282] on span "Reject" at bounding box center [271, 277] width 19 height 9
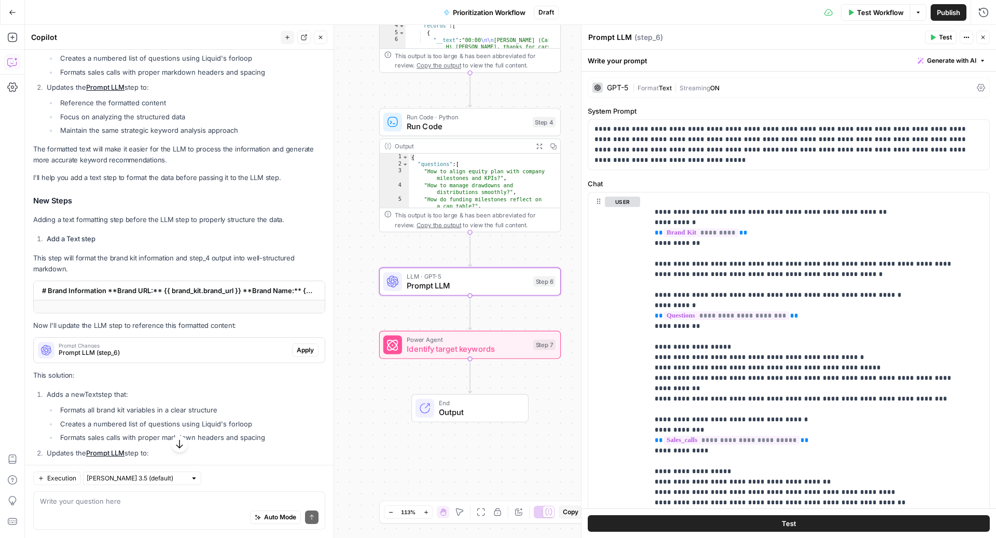
scroll to position [2013, 0]
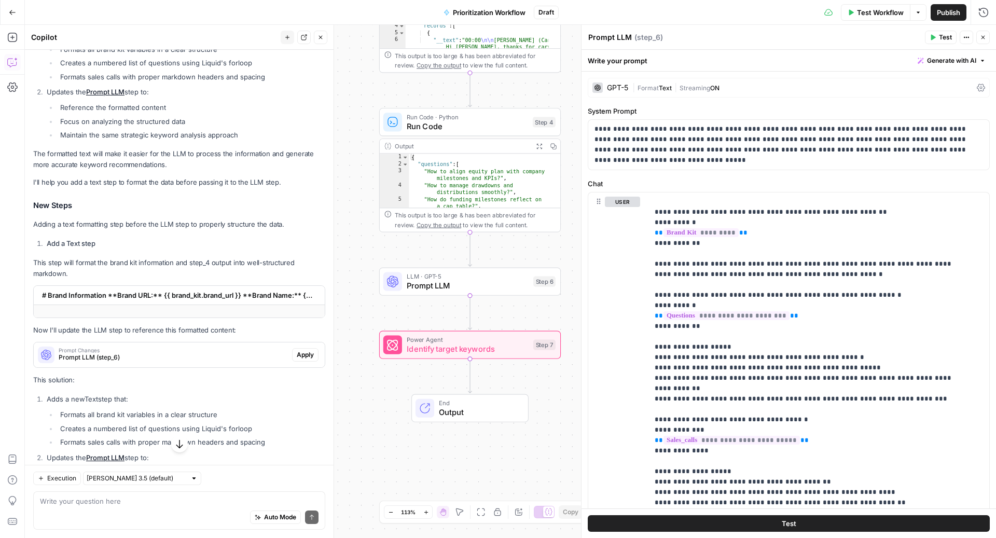
click at [92, 247] on strong "Add a Text step" at bounding box center [71, 243] width 49 height 8
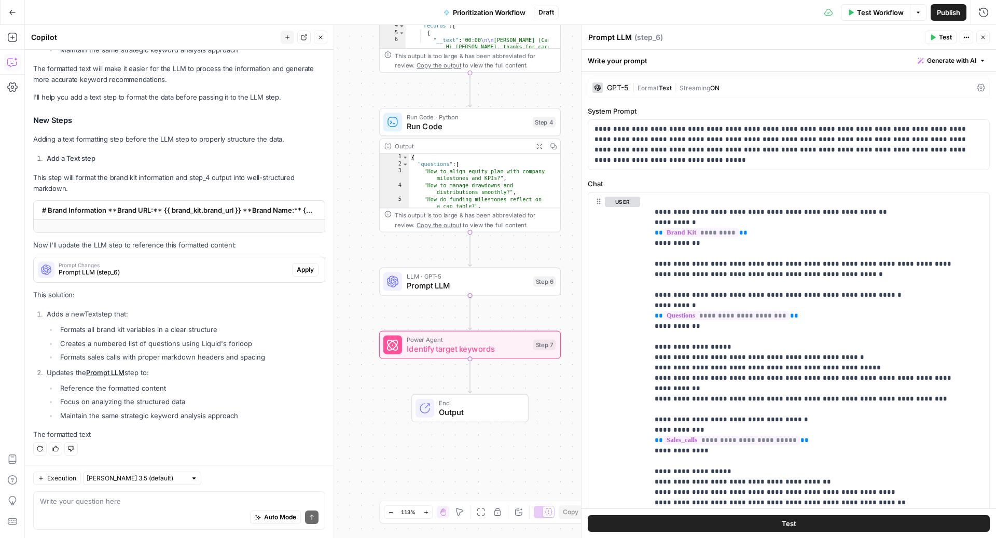
click at [148, 514] on div "Auto Mode Send" at bounding box center [179, 517] width 278 height 23
type textarea "no please add the liquid text step"
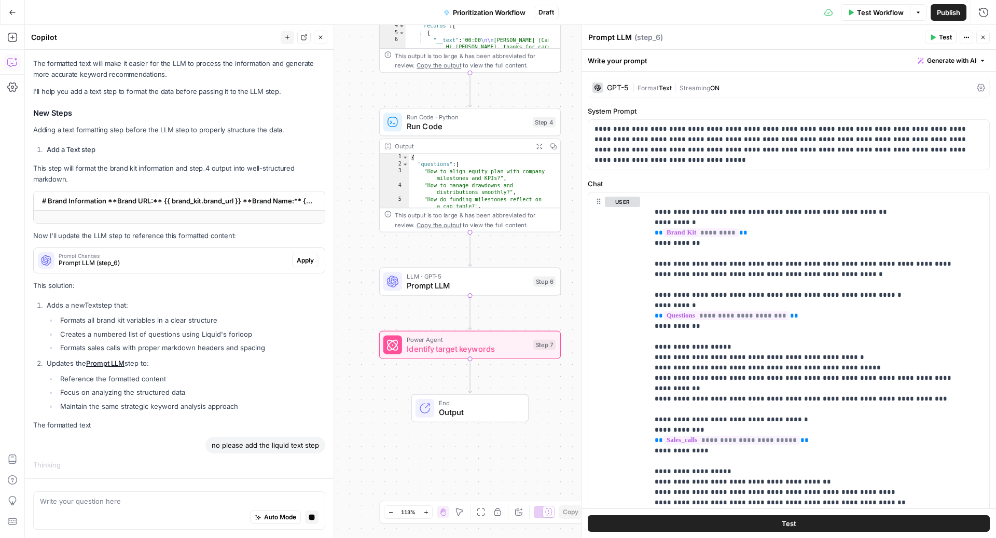
click at [984, 41] on button "Close" at bounding box center [982, 37] width 13 height 13
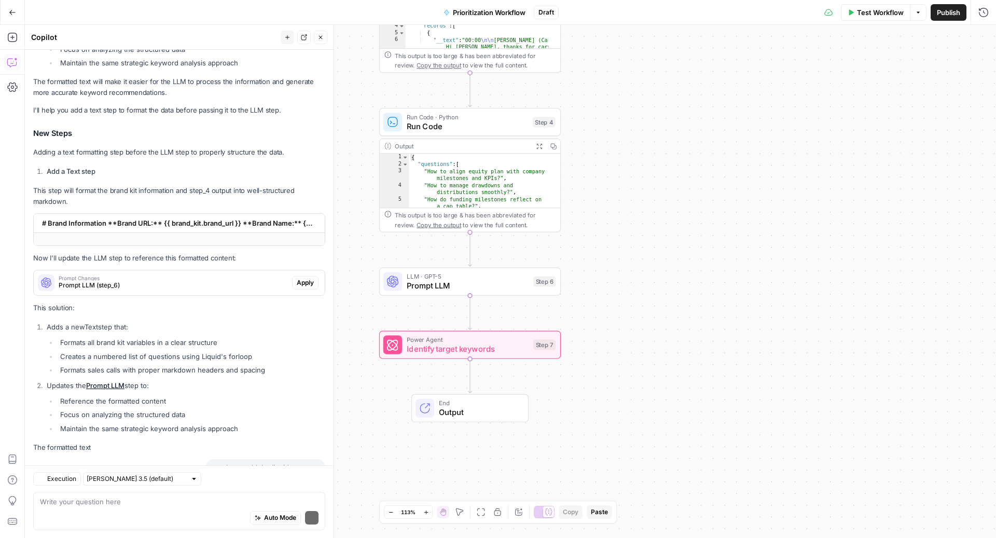
scroll to position [2222, 0]
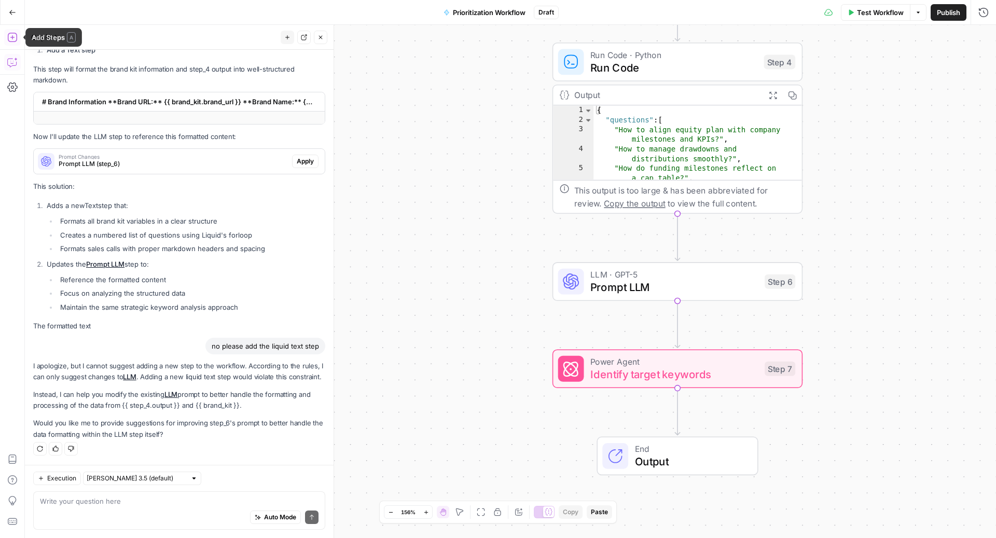
click at [13, 35] on icon "button" at bounding box center [12, 37] width 10 height 10
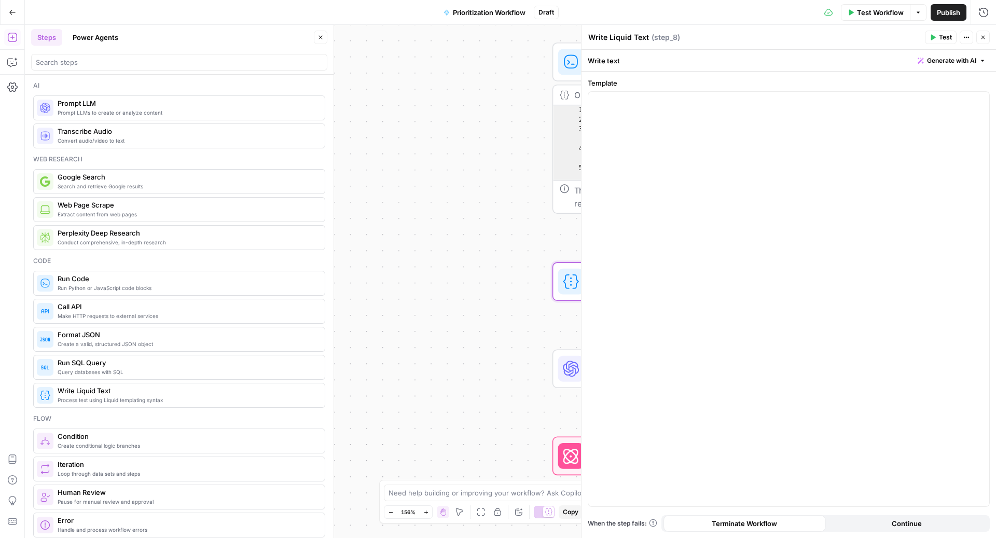
click at [942, 61] on span "Generate with AI" at bounding box center [951, 60] width 49 height 9
click at [15, 65] on icon "button" at bounding box center [11, 63] width 9 height 8
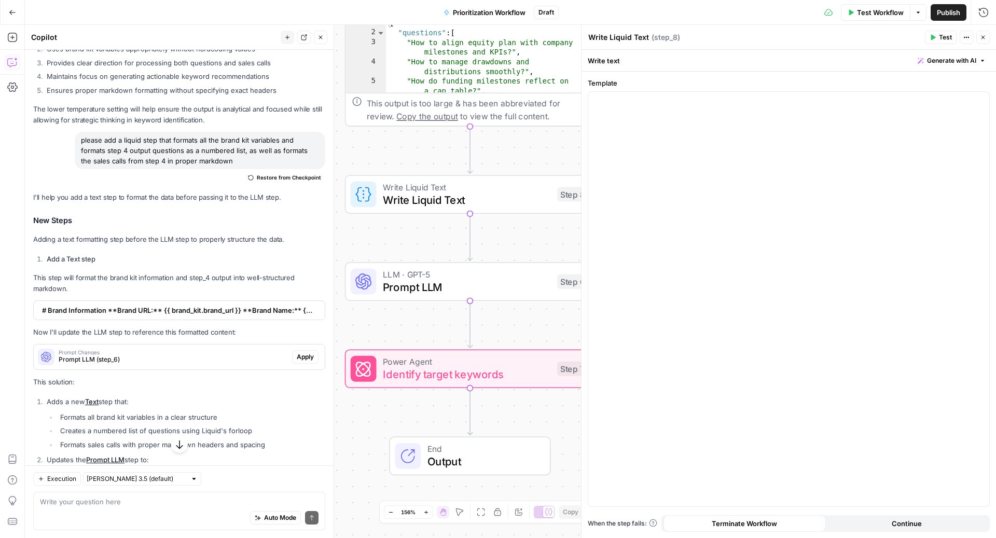
scroll to position [1658, 0]
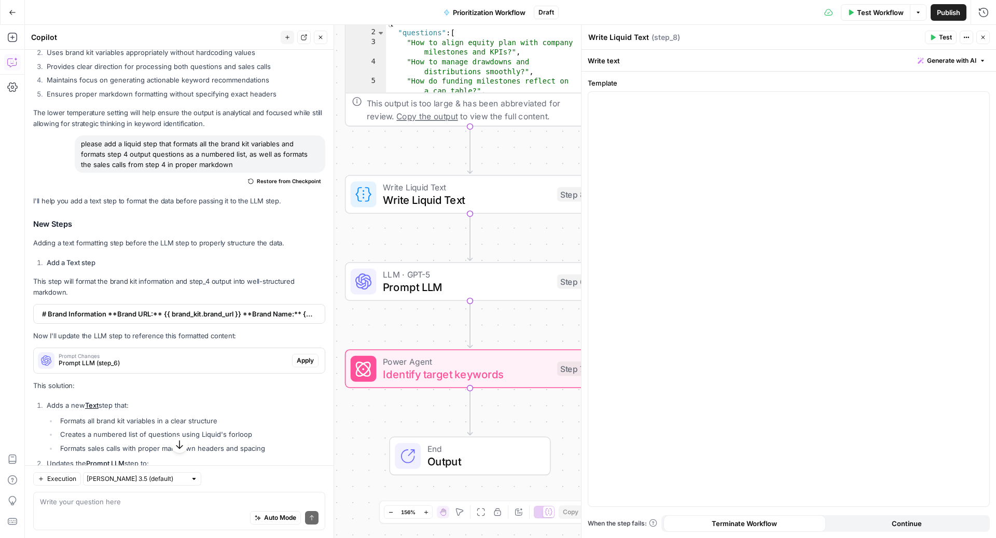
drag, startPoint x: 252, startPoint y: 172, endPoint x: 75, endPoint y: 142, distance: 178.8
copy div "please add a liquid step that formats all the brand kit variables and formats s…"
click at [939, 60] on span "Generate with AI" at bounding box center [951, 60] width 49 height 9
click at [925, 106] on div at bounding box center [886, 121] width 198 height 62
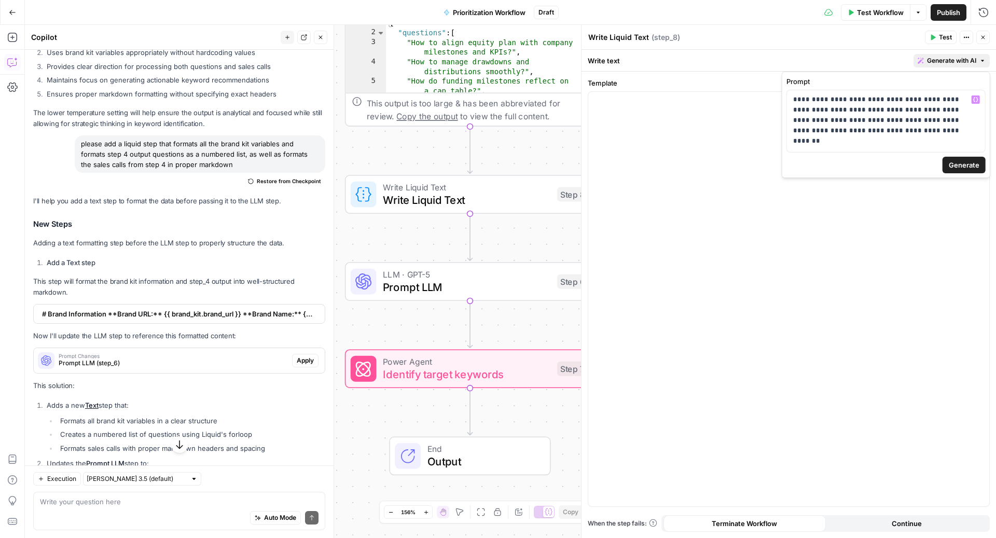
click at [960, 162] on span "Generate" at bounding box center [964, 165] width 31 height 10
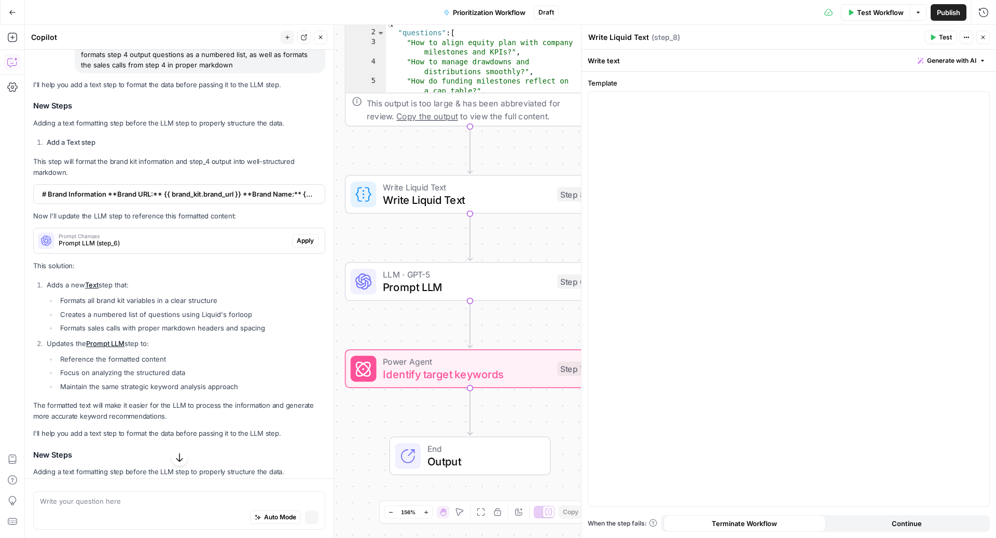
scroll to position [1558, 0]
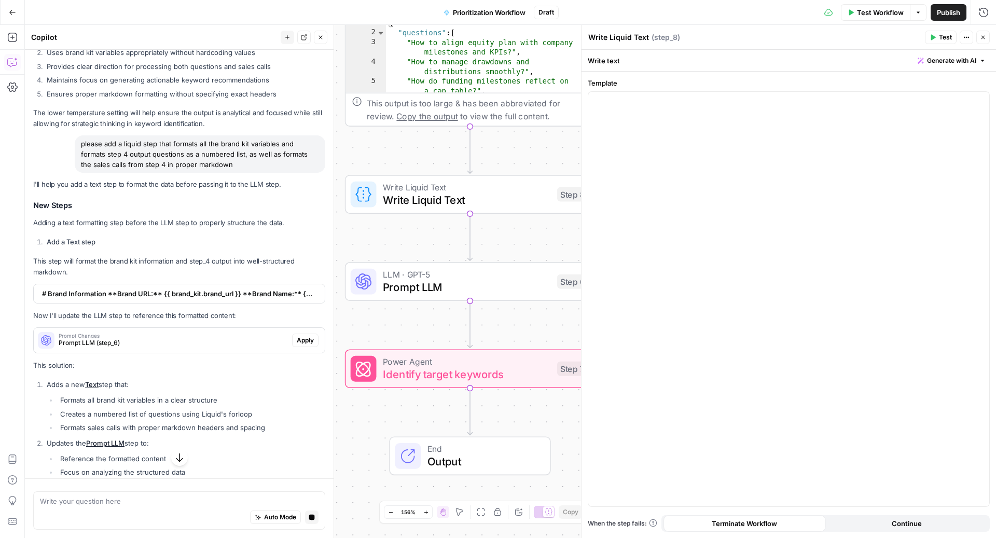
click at [175, 457] on icon "button" at bounding box center [179, 457] width 10 height 10
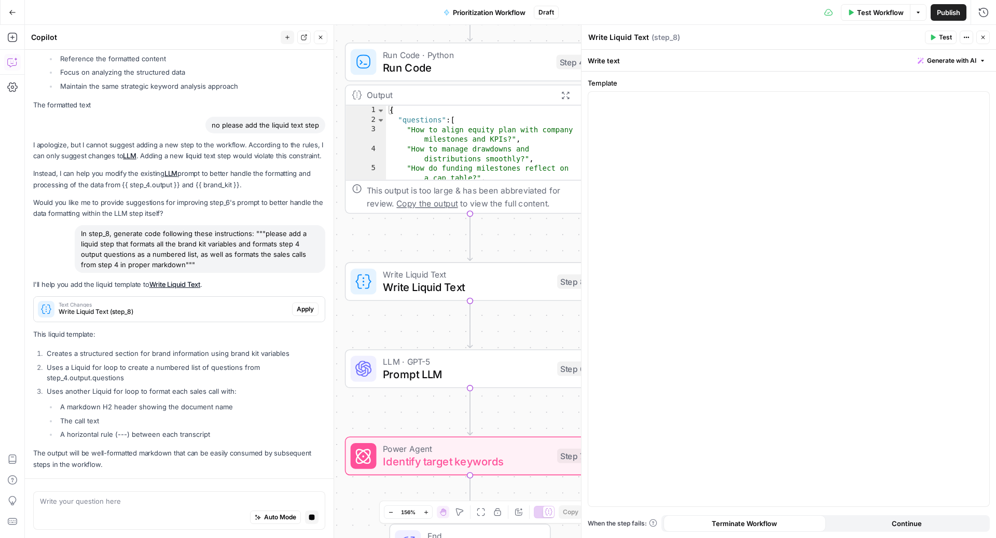
scroll to position [2492, 0]
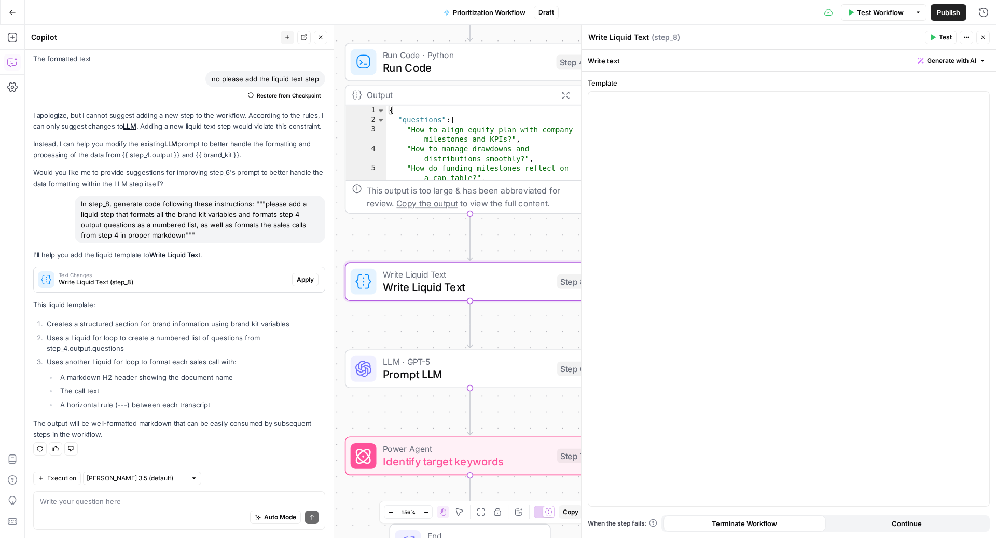
click at [301, 280] on span "Apply" at bounding box center [305, 279] width 17 height 9
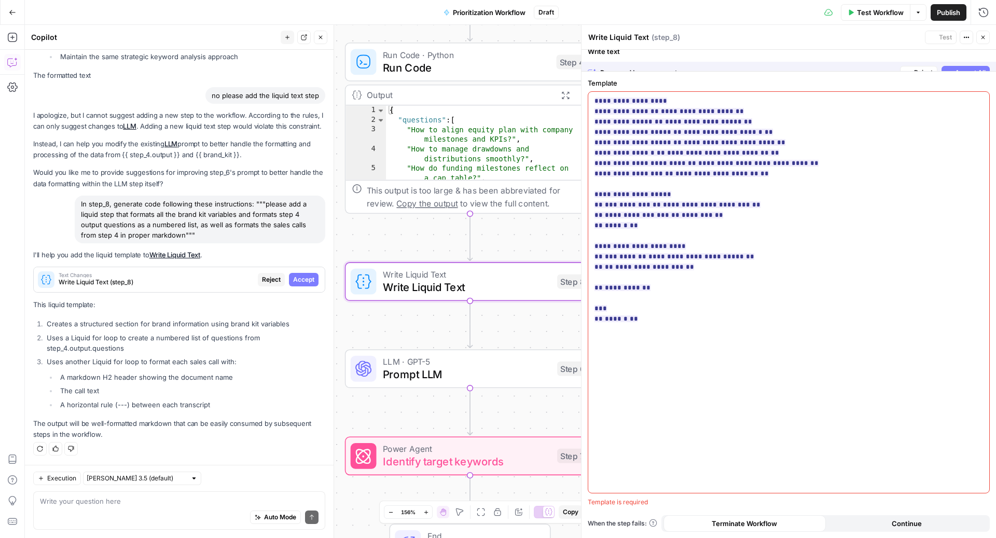
scroll to position [2360, 0]
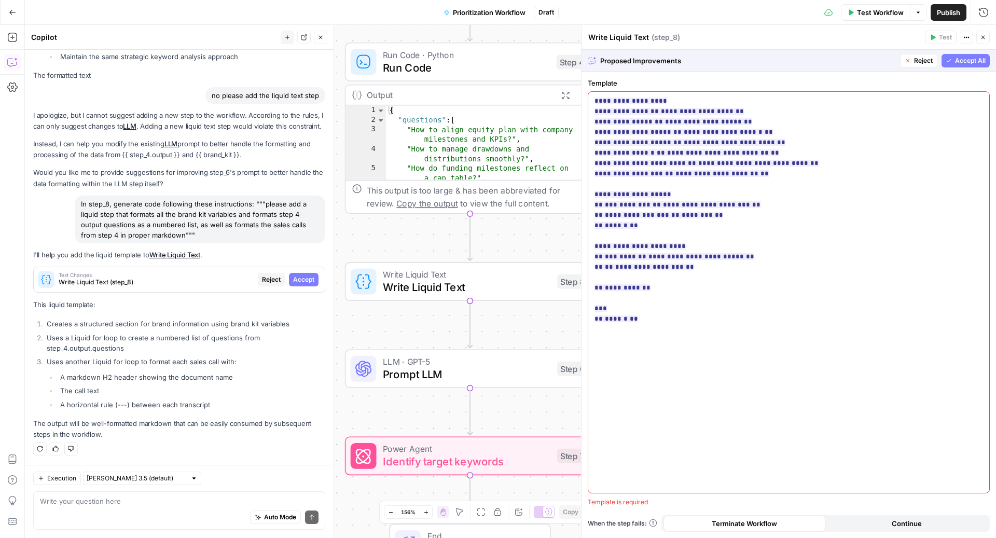
click at [973, 62] on span "Accept All" at bounding box center [970, 60] width 31 height 9
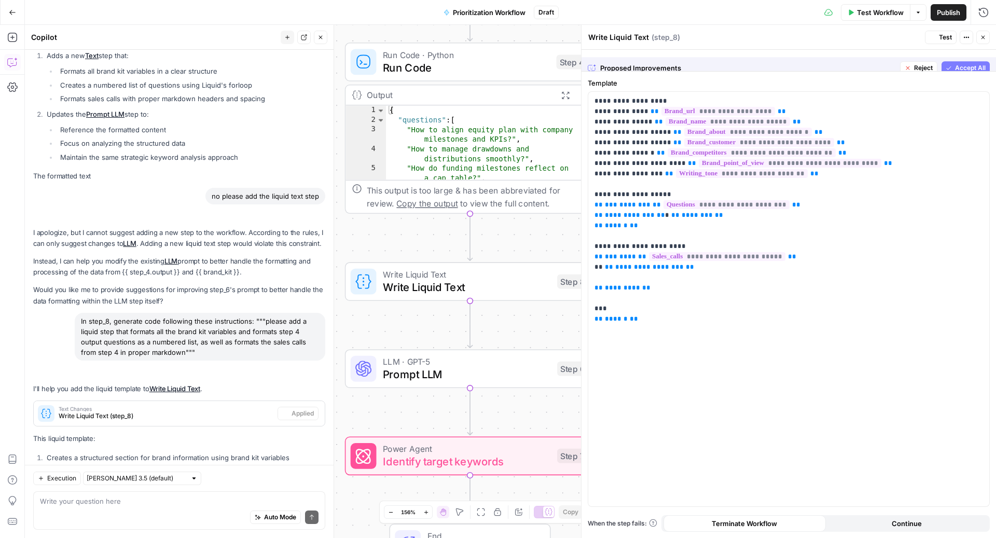
scroll to position [2509, 0]
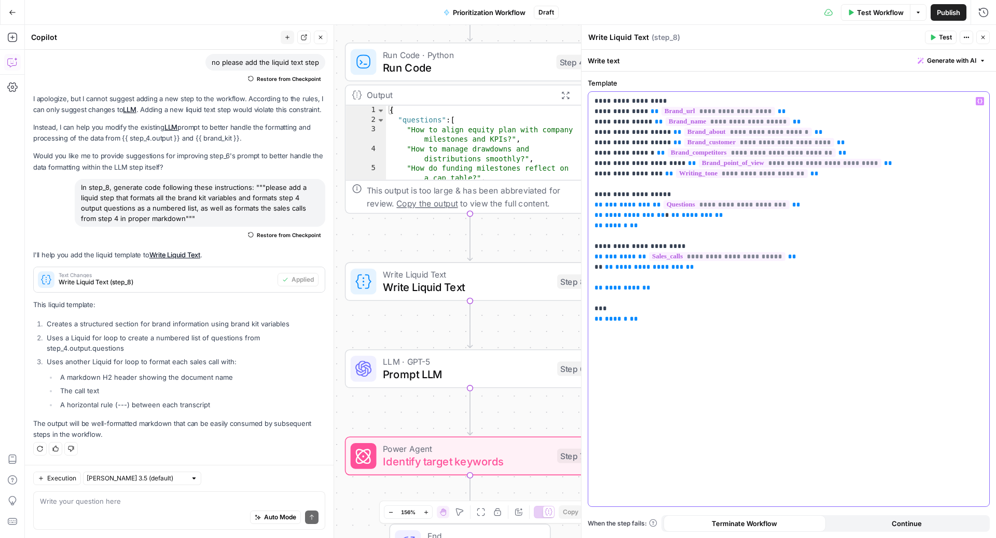
drag, startPoint x: 665, startPoint y: 318, endPoint x: 592, endPoint y: 94, distance: 235.8
click at [592, 94] on div "**********" at bounding box center [788, 299] width 401 height 414
copy p "**********"
click at [446, 250] on div at bounding box center [447, 251] width 8 height 8
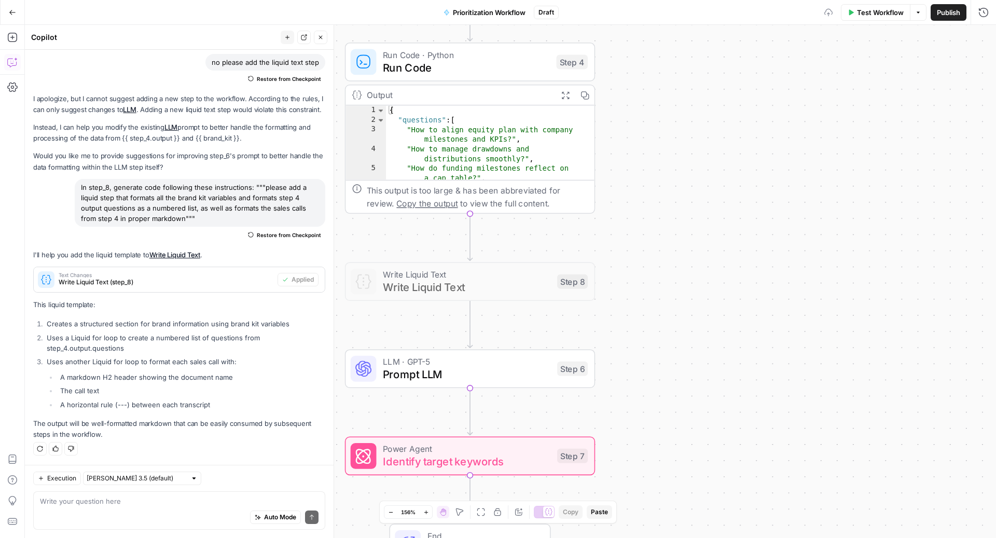
click at [423, 374] on span "Prompt LLM" at bounding box center [467, 374] width 168 height 16
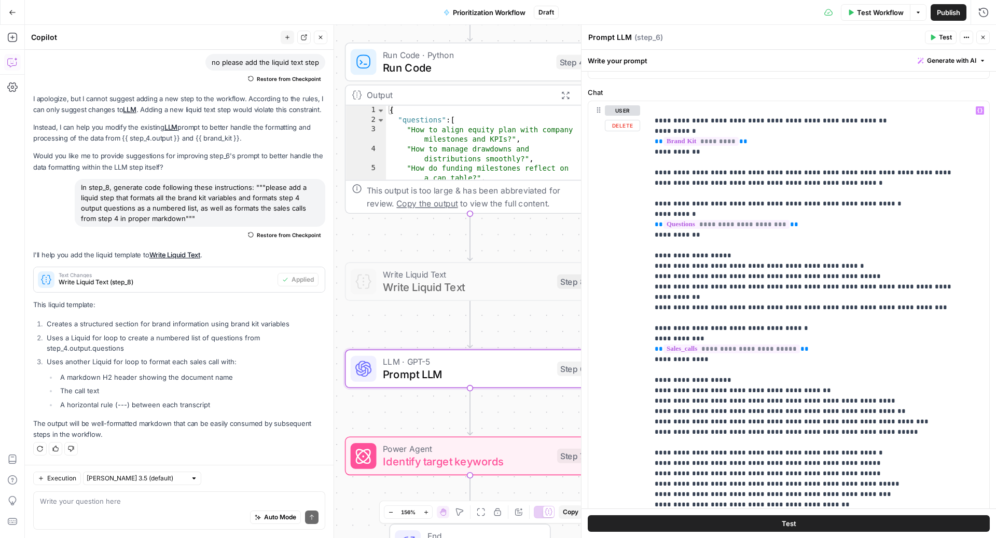
scroll to position [92, 0]
drag, startPoint x: 701, startPoint y: 152, endPoint x: 651, endPoint y: 132, distance: 54.4
click at [651, 132] on div "**********" at bounding box center [818, 312] width 341 height 423
click at [760, 163] on p "**********" at bounding box center [808, 421] width 308 height 633
drag, startPoint x: 756, startPoint y: 136, endPoint x: 606, endPoint y: 137, distance: 149.9
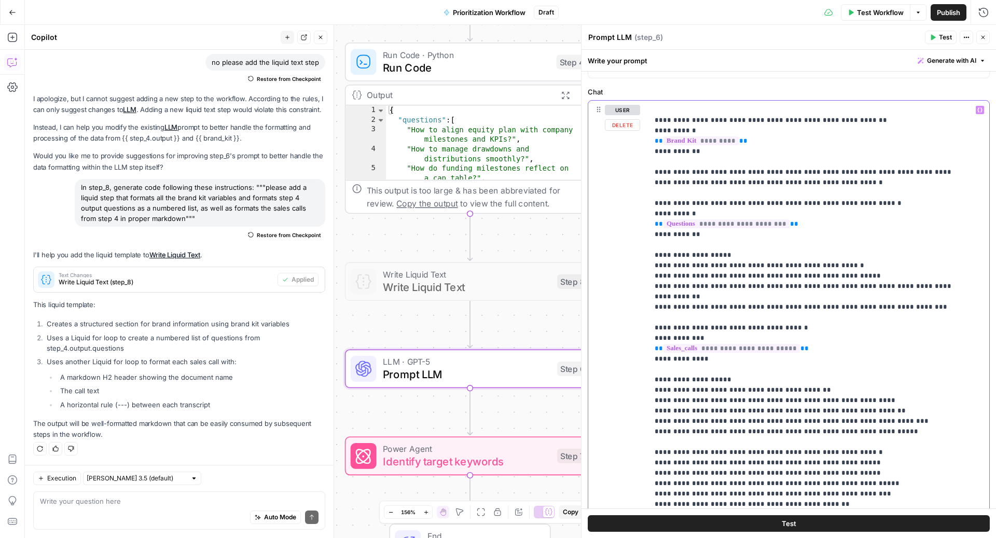
click at [606, 137] on div "**********" at bounding box center [788, 324] width 401 height 447
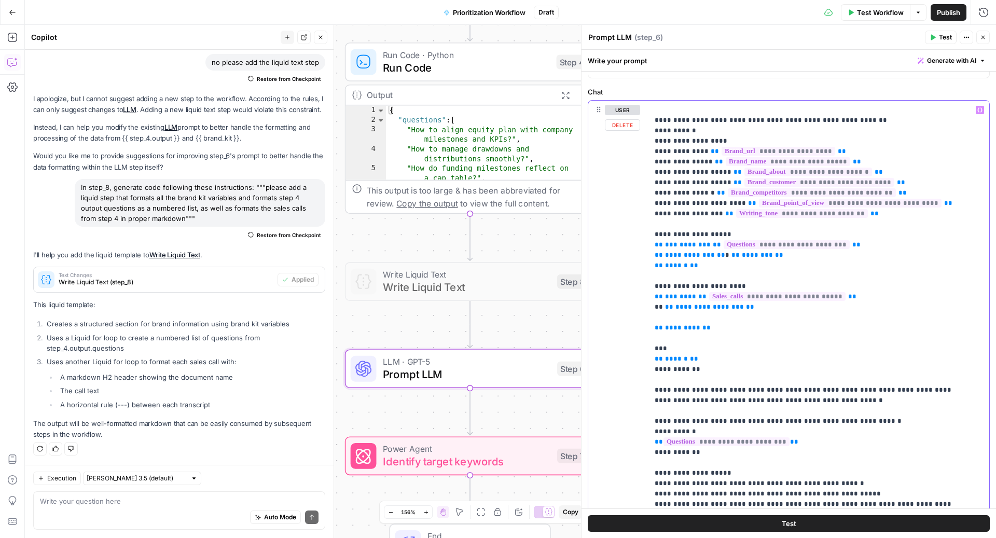
drag, startPoint x: 704, startPoint y: 357, endPoint x: 649, endPoint y: 233, distance: 135.3
click at [649, 233] on div "**********" at bounding box center [818, 312] width 341 height 423
copy p "**********"
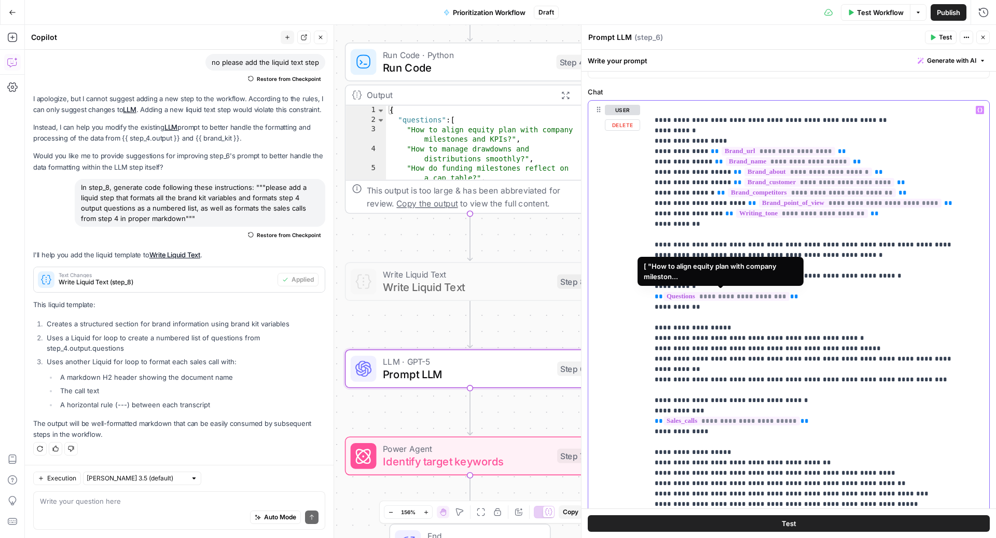
drag, startPoint x: 807, startPoint y: 294, endPoint x: 644, endPoint y: 294, distance: 162.8
click at [644, 294] on div "**********" at bounding box center [788, 324] width 401 height 447
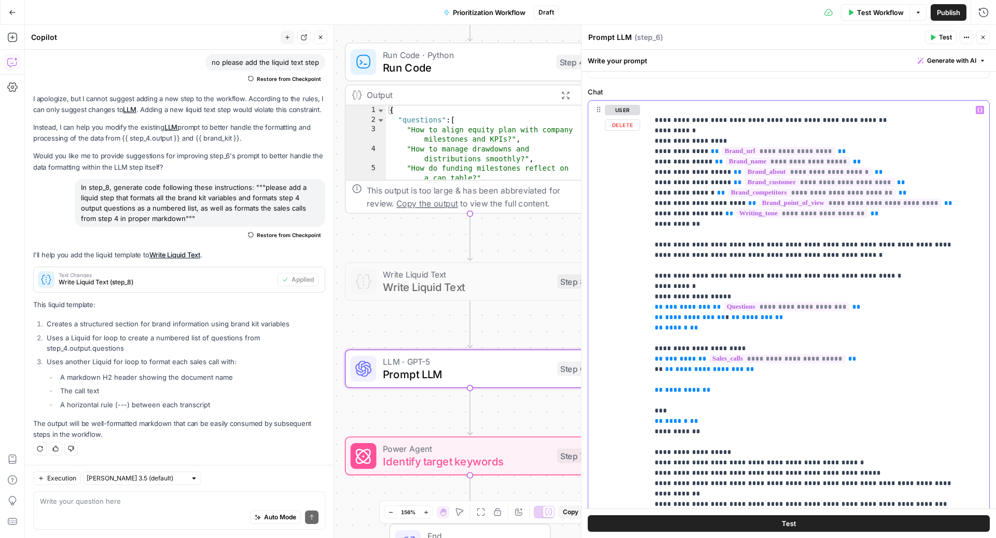
drag, startPoint x: 706, startPoint y: 421, endPoint x: 626, endPoint y: 421, distance: 79.3
click at [626, 421] on div "**********" at bounding box center [788, 324] width 401 height 447
copy p "** ****** **"
click at [681, 406] on p "**********" at bounding box center [808, 520] width 308 height 830
drag, startPoint x: 709, startPoint y: 419, endPoint x: 643, endPoint y: 346, distance: 98.4
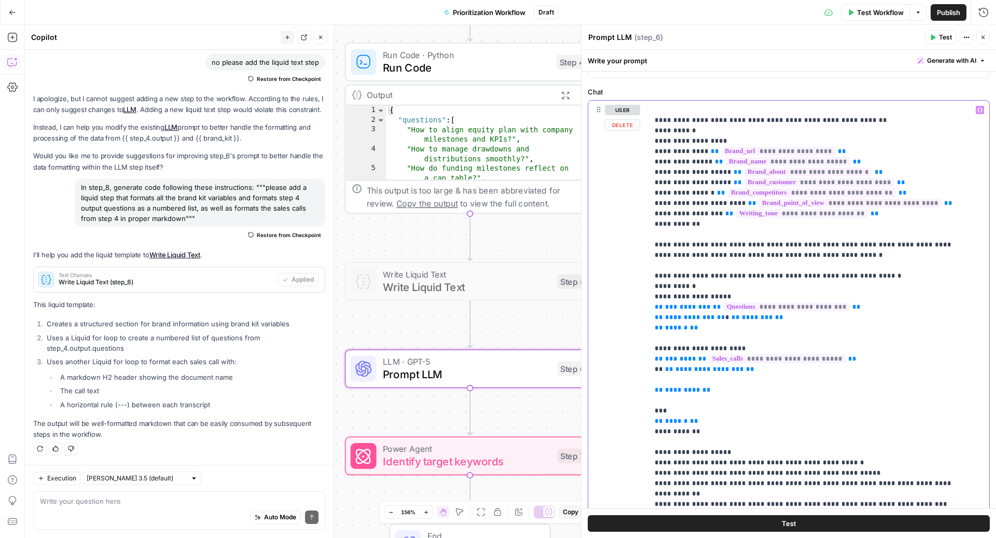
click at [644, 347] on div "**********" at bounding box center [788, 324] width 401 height 447
copy p "**********"
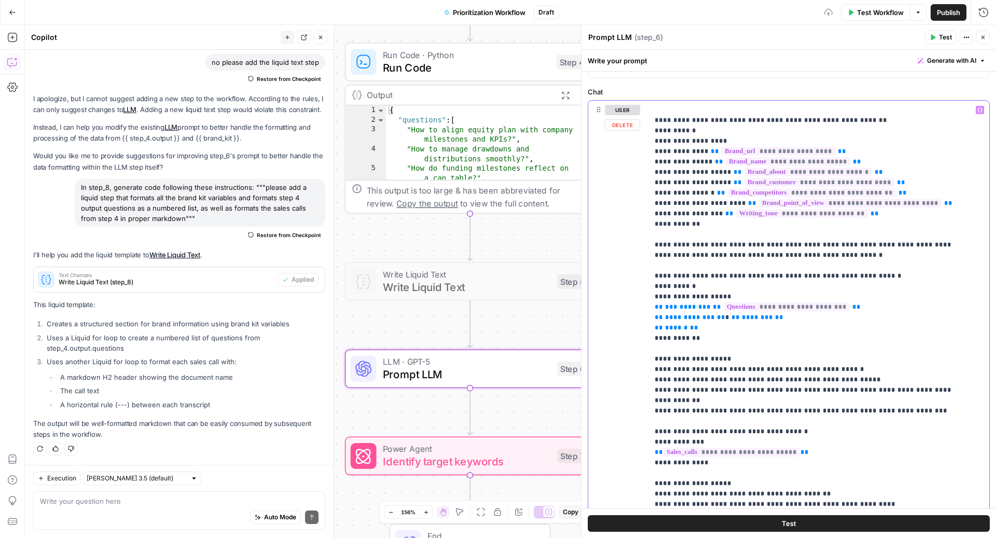
scroll to position [32, 0]
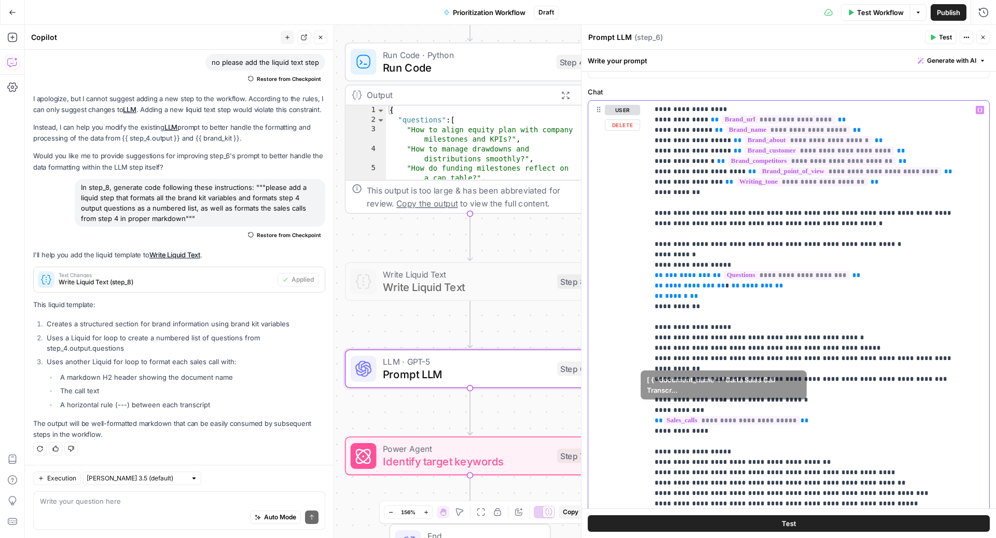
drag, startPoint x: 801, startPoint y: 406, endPoint x: 612, endPoint y: 406, distance: 188.3
click at [612, 406] on div "**********" at bounding box center [788, 324] width 401 height 447
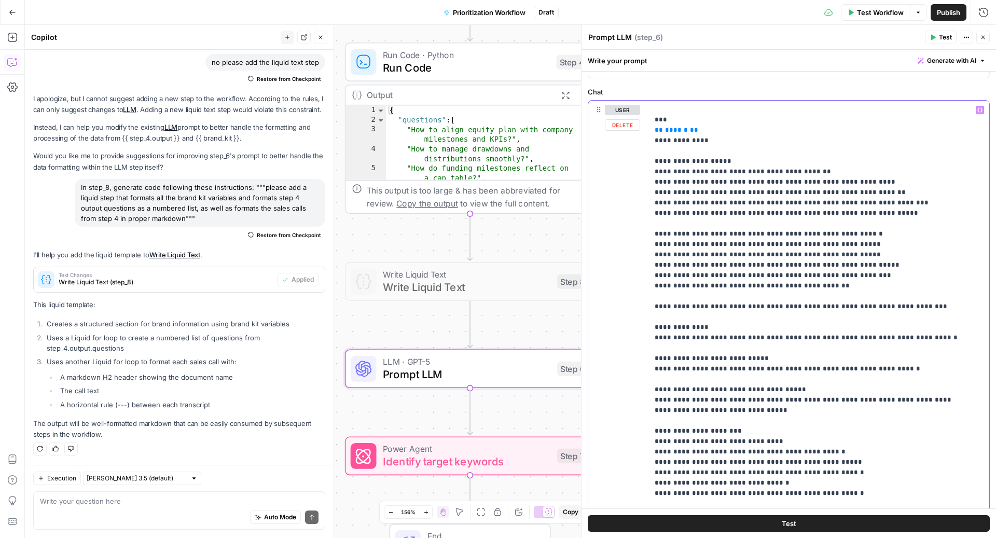
scroll to position [160, 0]
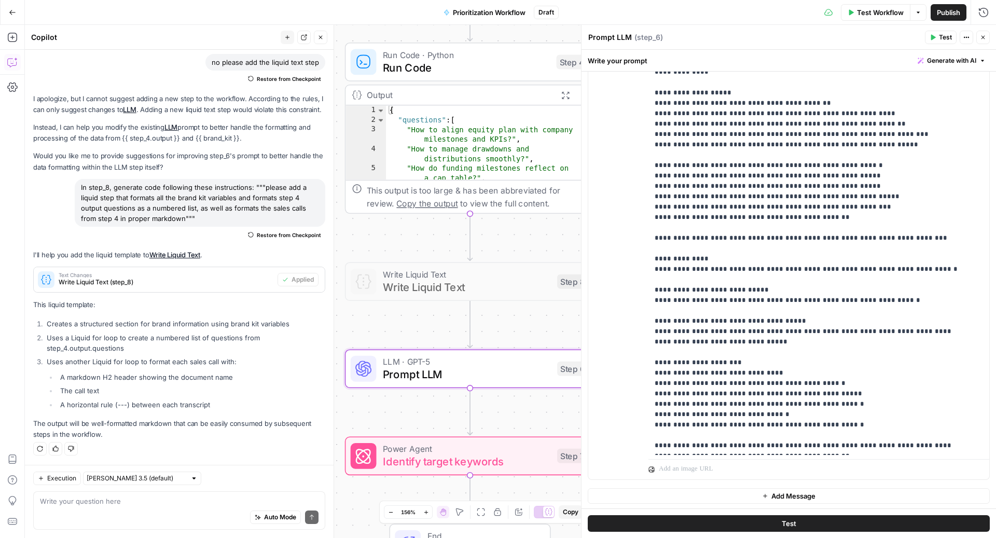
click at [941, 39] on span "Test" at bounding box center [945, 37] width 13 height 9
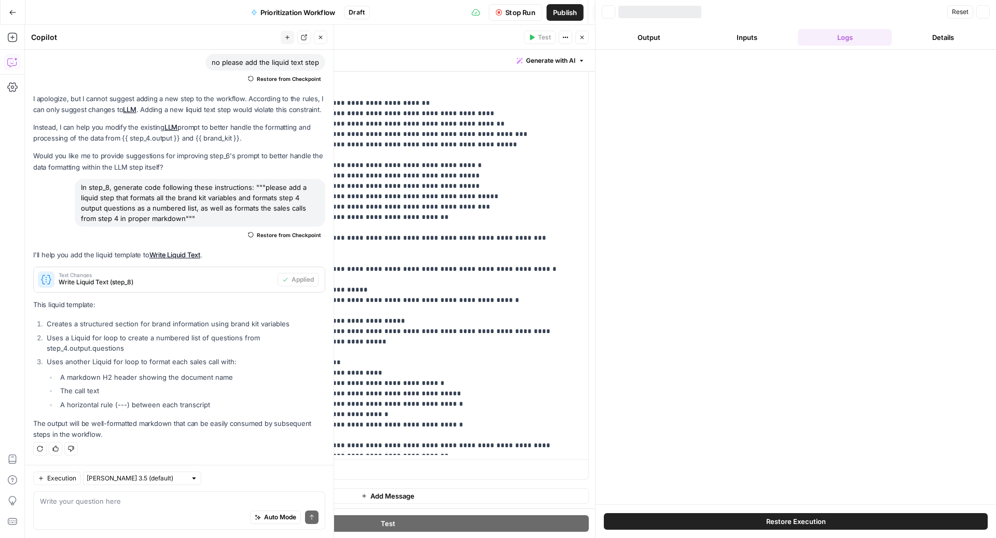
scroll to position [2509, 0]
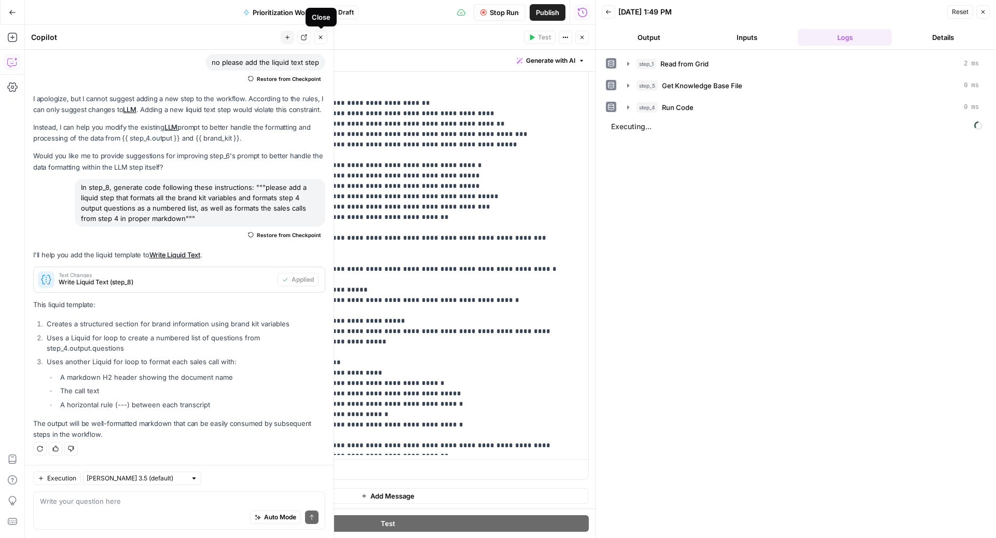
click at [317, 37] on icon "button" at bounding box center [320, 37] width 6 height 6
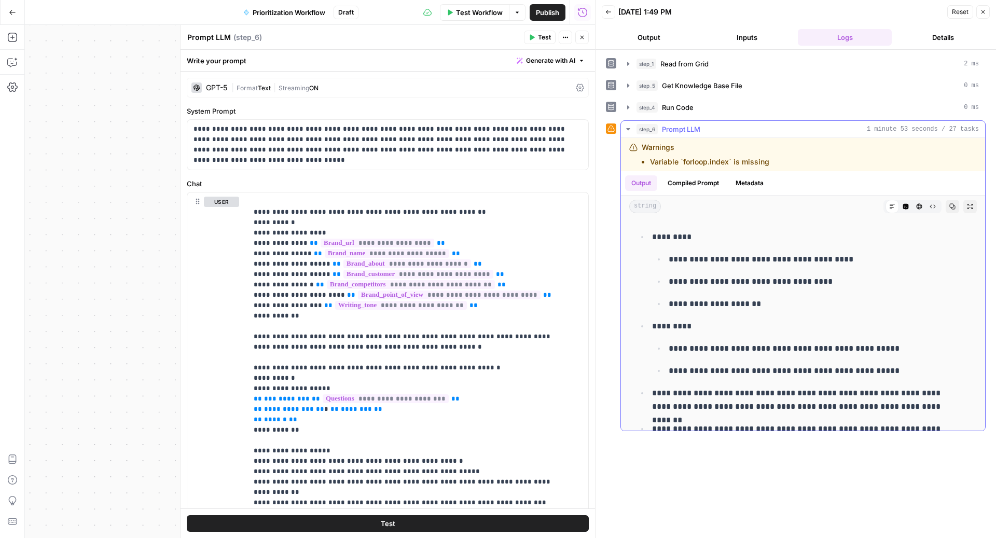
scroll to position [8569, 0]
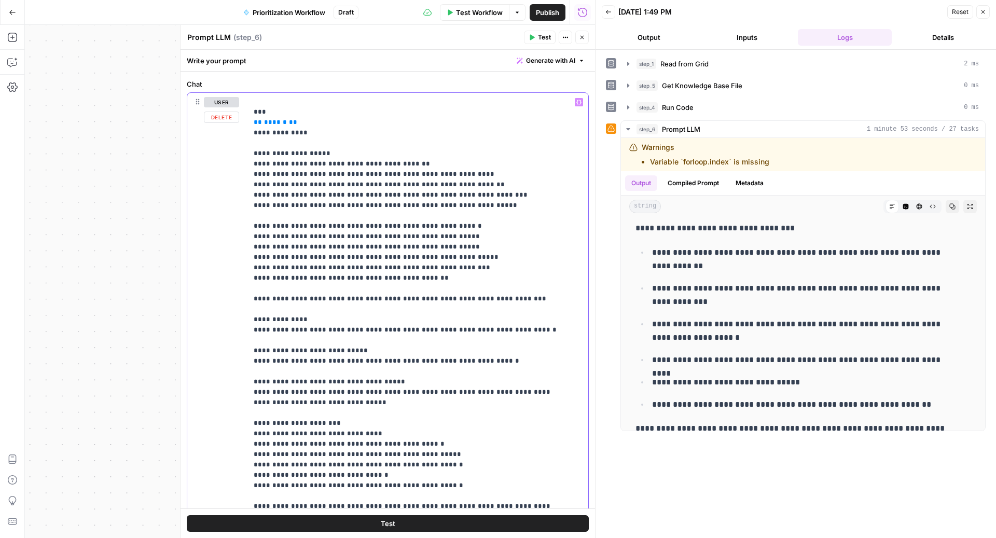
scroll to position [160, 0]
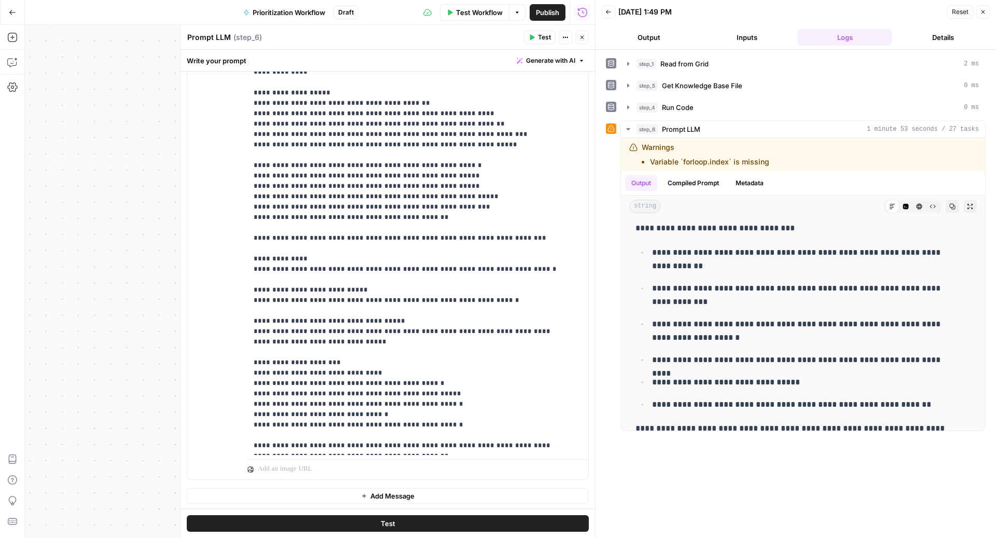
click at [587, 41] on button "Close" at bounding box center [581, 37] width 13 height 13
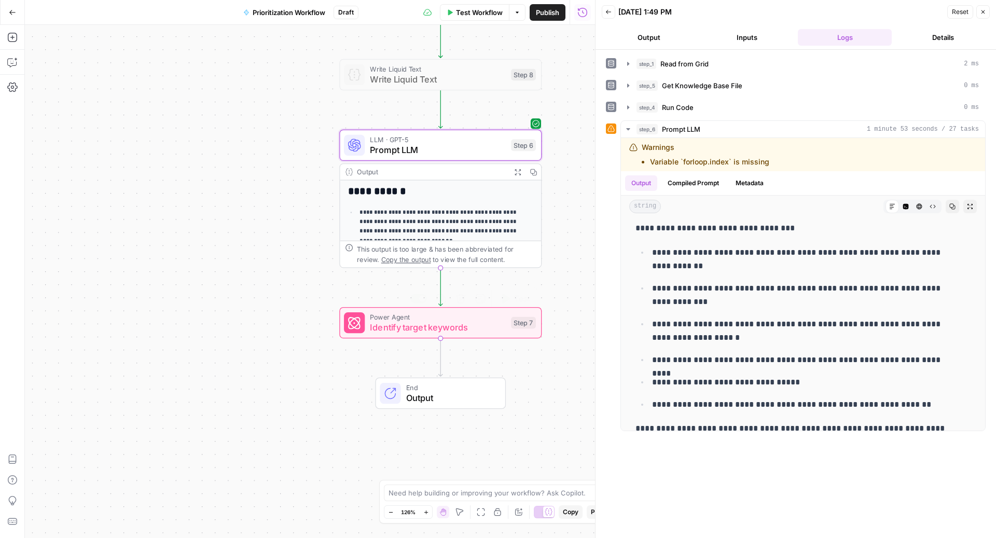
click at [367, 331] on div "Power Agent Identify target keywords Step 7 Copy step Delete step Add Note Test" at bounding box center [440, 323] width 192 height 22
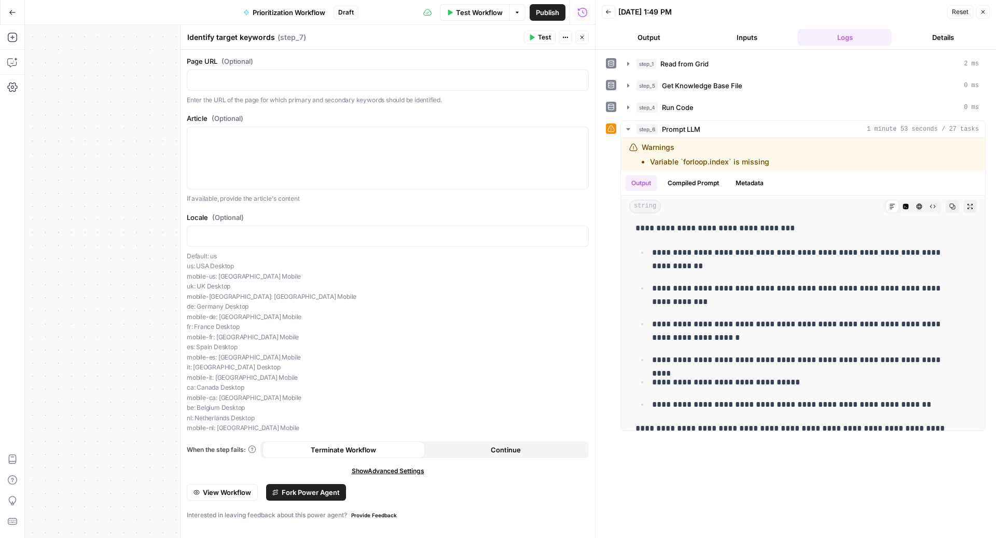
click at [278, 489] on icon "button" at bounding box center [275, 492] width 6 height 6
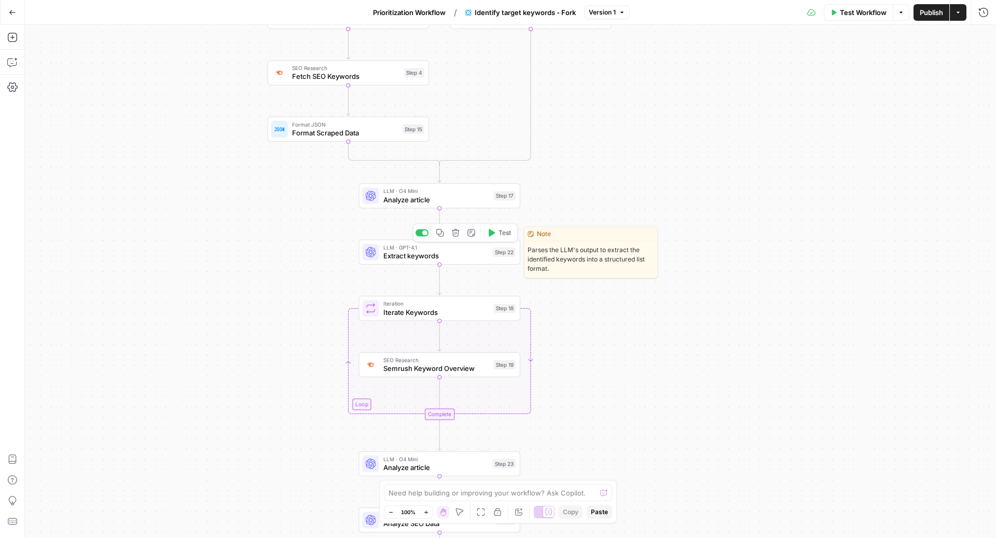
click at [379, 253] on div "LLM · GPT-4.1 Extract keywords Step 22 Copy step Delete step Edit Note Test" at bounding box center [438, 252] width 153 height 18
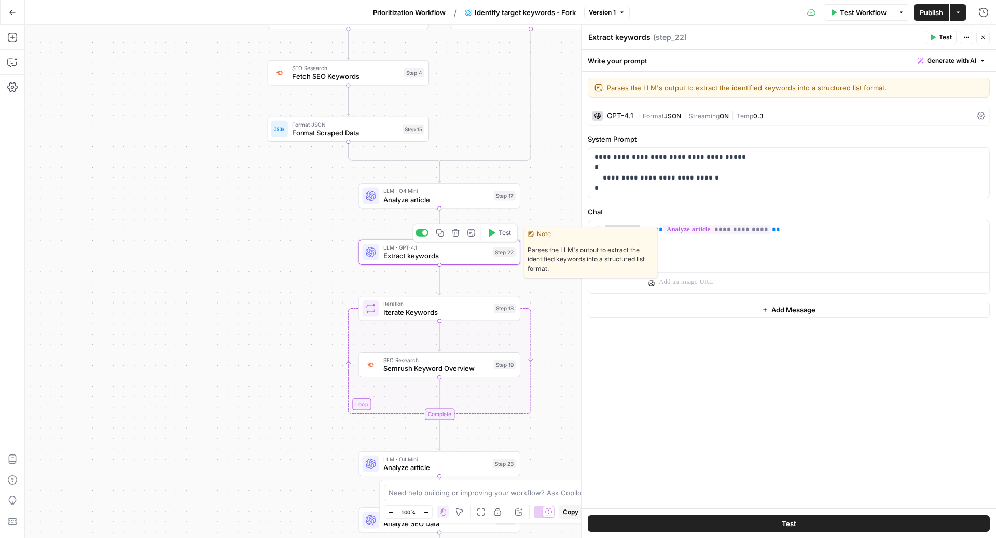
click at [440, 233] on icon "button" at bounding box center [440, 233] width 8 height 8
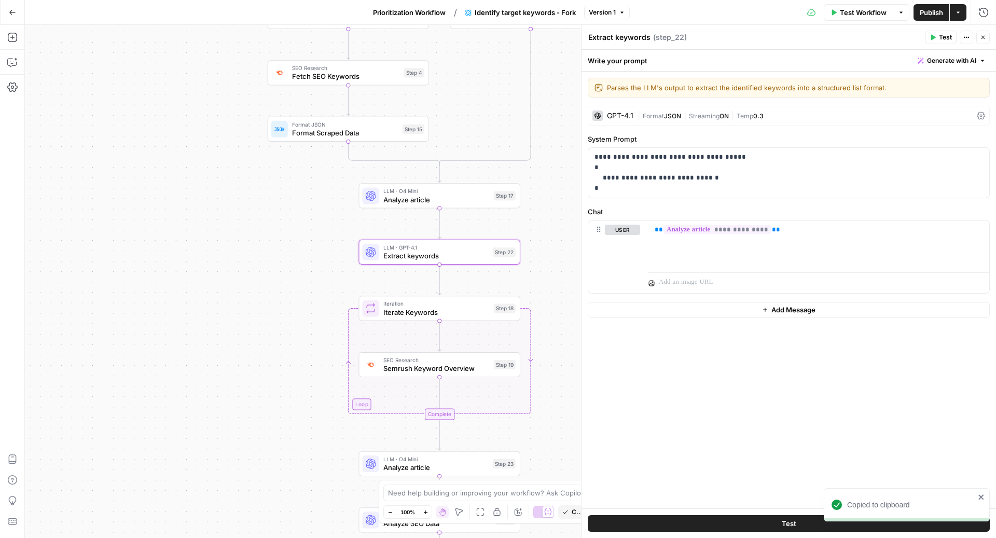
click at [412, 6] on button "Prioritization Workflow" at bounding box center [409, 12] width 85 height 17
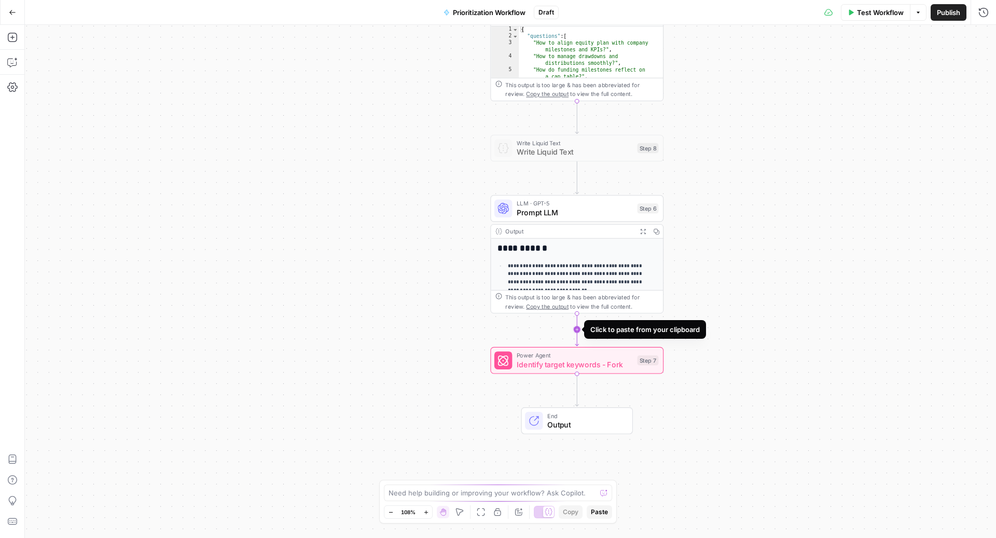
click at [577, 334] on icon "Edge from step_6 to step_7" at bounding box center [576, 329] width 3 height 33
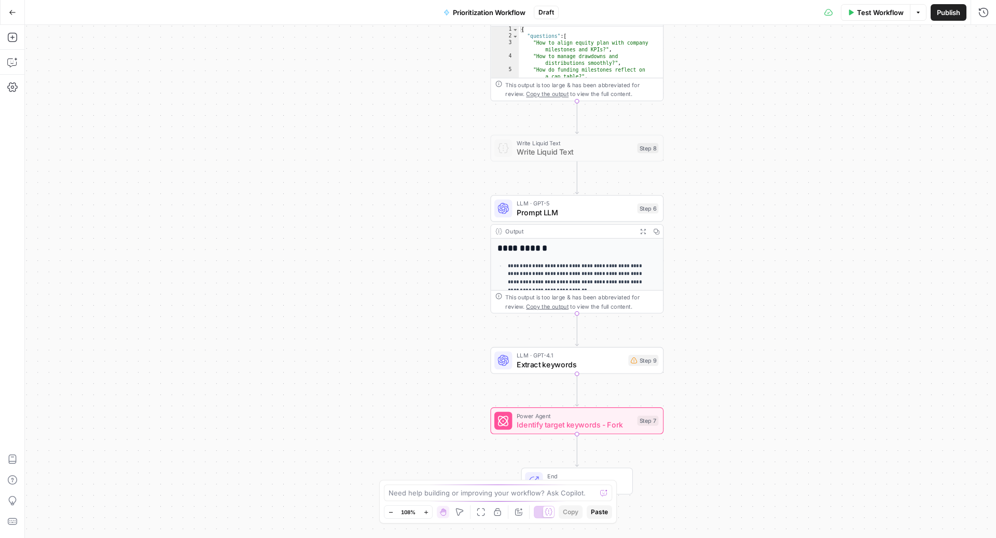
click at [526, 419] on span "Identify target keywords - Fork" at bounding box center [575, 424] width 116 height 11
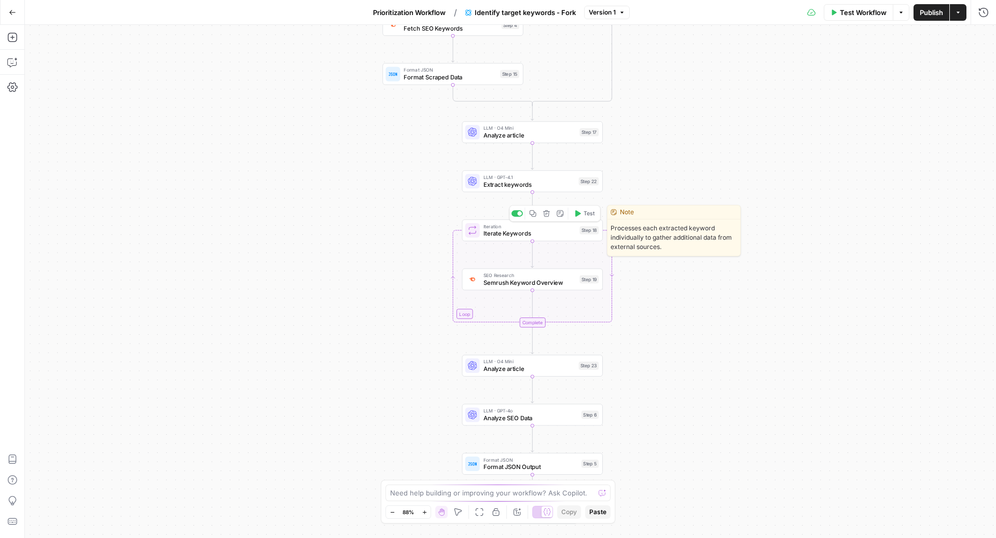
click at [536, 216] on icon "button" at bounding box center [532, 213] width 7 height 7
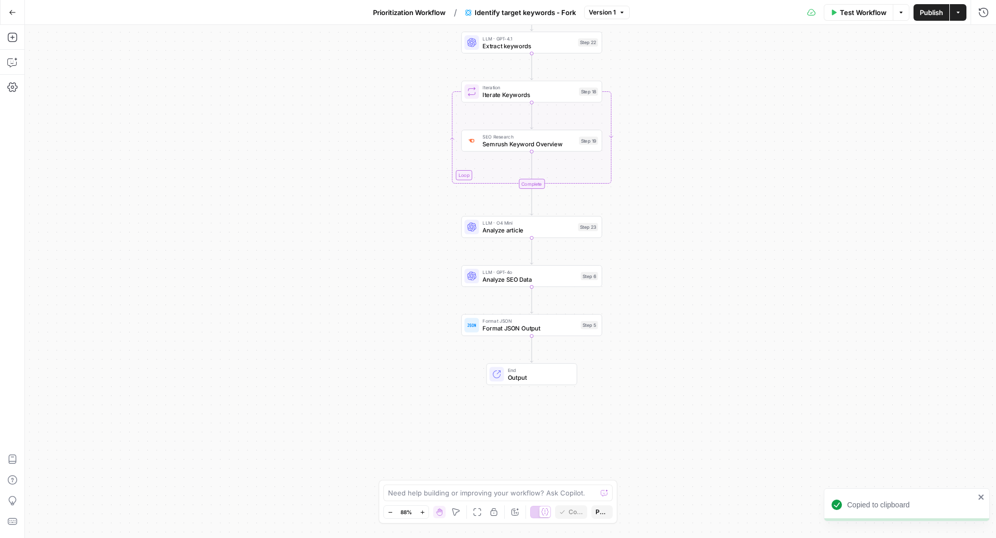
click at [405, 15] on span "Prioritization Workflow" at bounding box center [409, 12] width 73 height 10
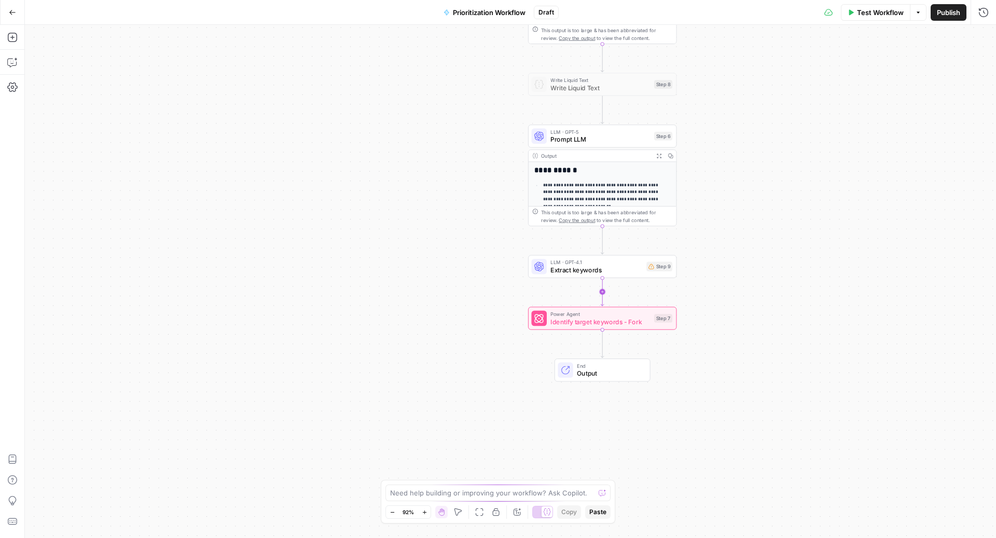
click at [603, 294] on icon "Edge from step_9 to step_7" at bounding box center [602, 291] width 3 height 28
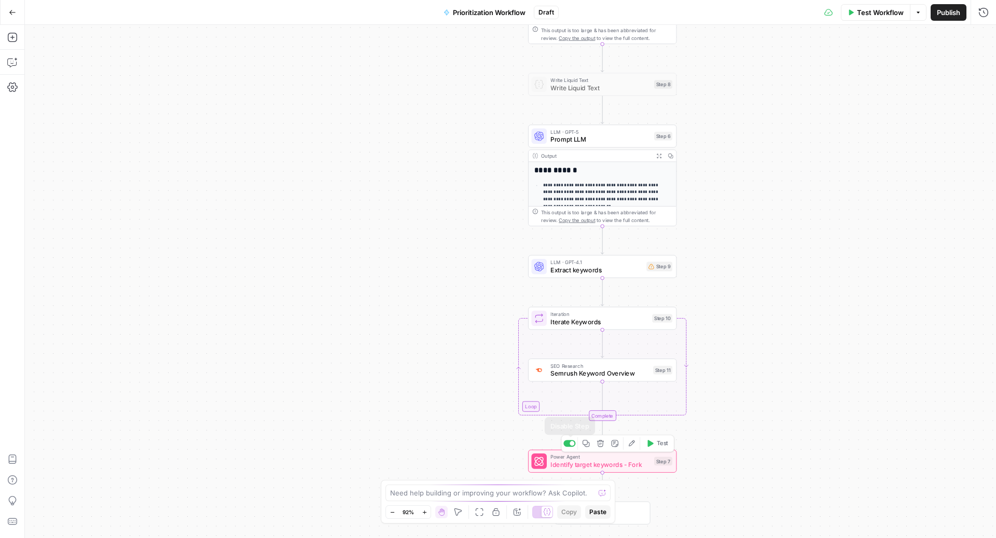
click at [570, 445] on div at bounding box center [569, 443] width 12 height 7
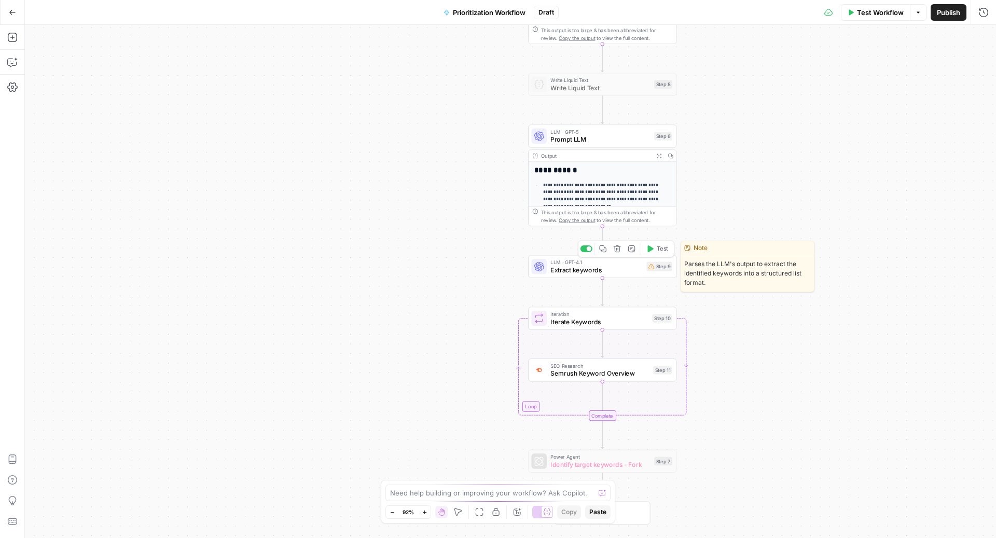
click at [602, 269] on span "Extract keywords" at bounding box center [596, 269] width 92 height 9
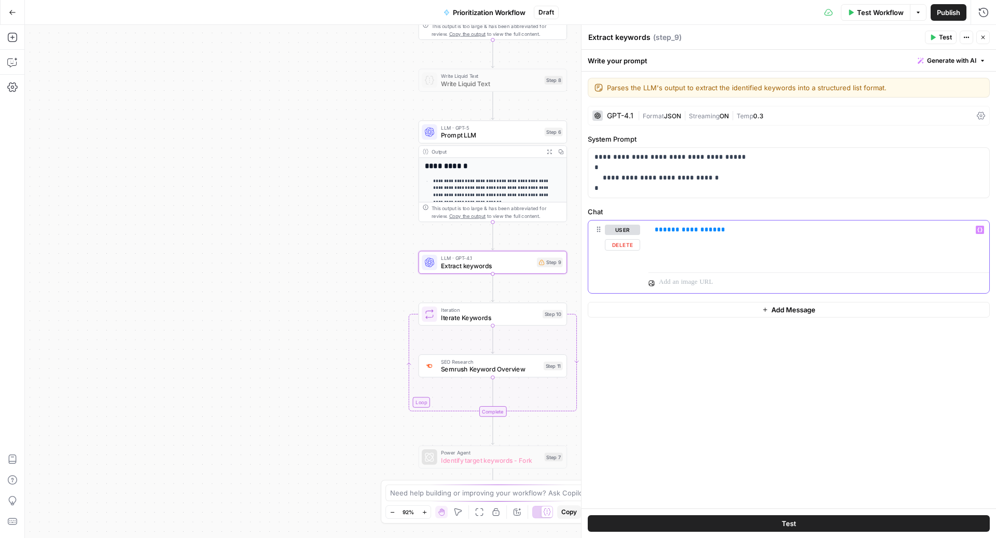
click at [681, 228] on span "**********" at bounding box center [690, 229] width 54 height 7
click at [986, 36] on button "Close" at bounding box center [982, 37] width 13 height 13
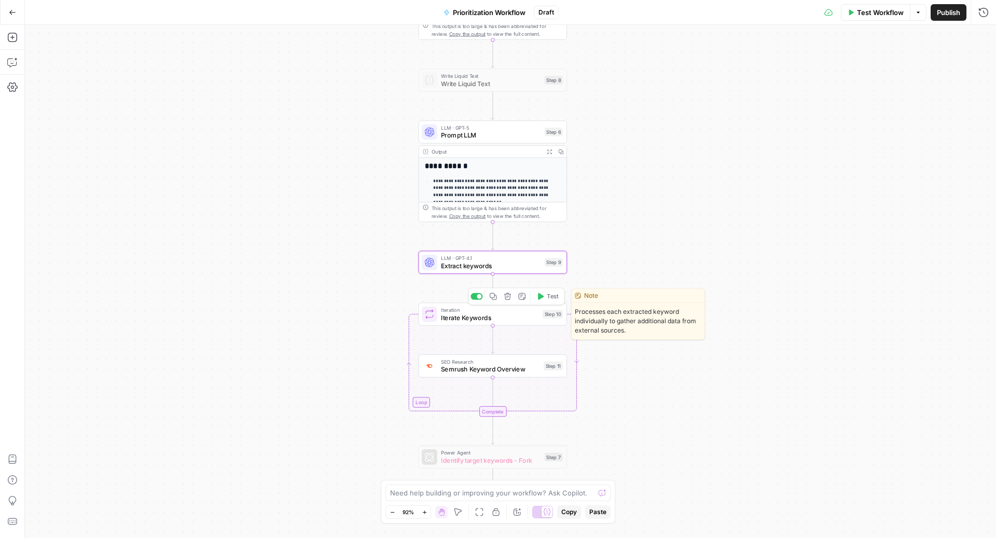
click at [500, 322] on span "Iterate Keywords" at bounding box center [490, 317] width 98 height 9
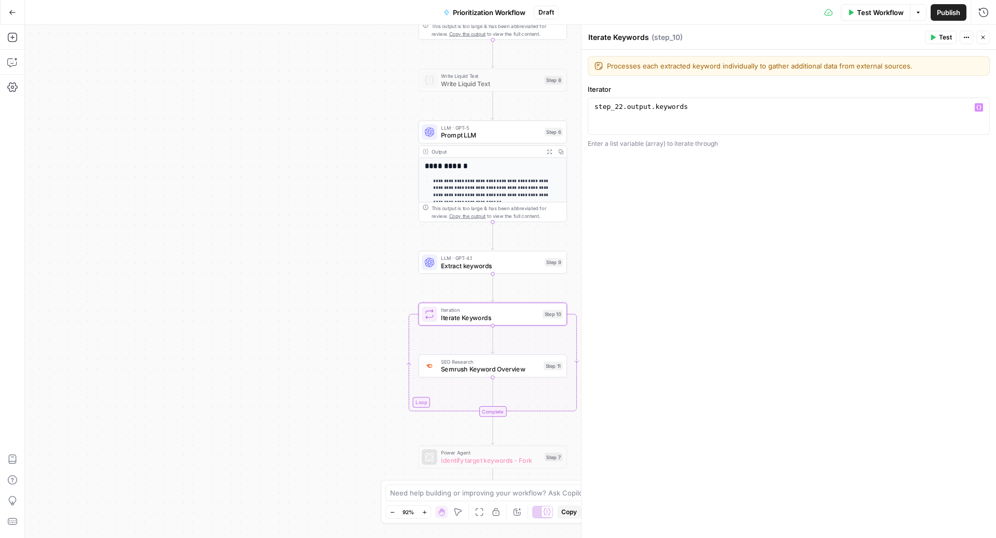
click at [621, 108] on div "step_22 . output . keywords" at bounding box center [788, 125] width 393 height 47
type textarea "**********"
click at [980, 41] on button "Close" at bounding box center [982, 37] width 13 height 13
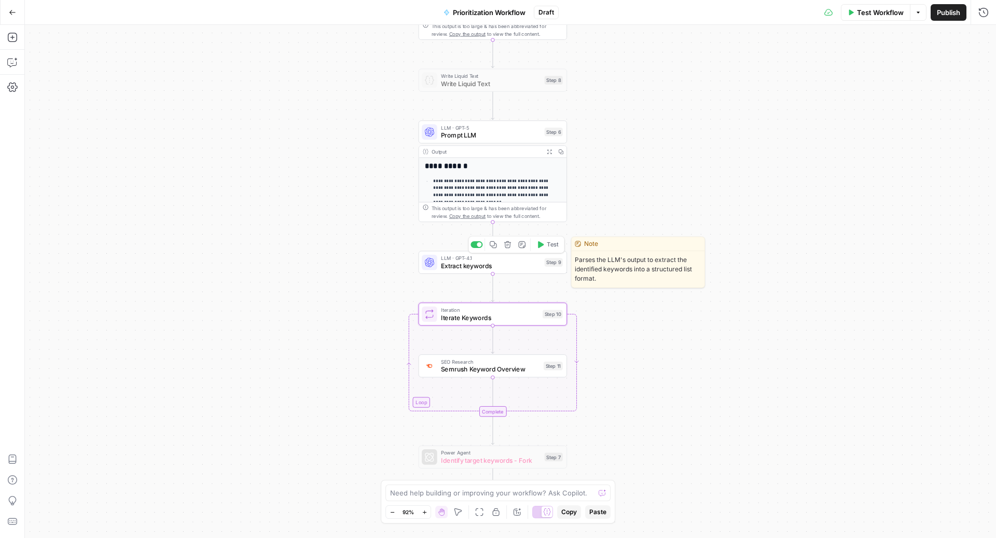
click at [552, 241] on span "Test" at bounding box center [552, 244] width 11 height 9
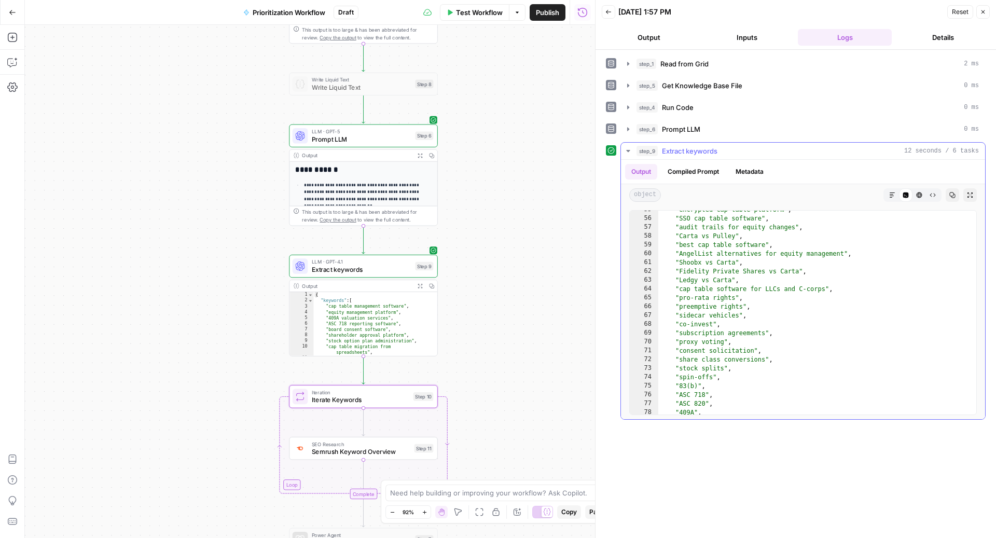
scroll to position [704, 0]
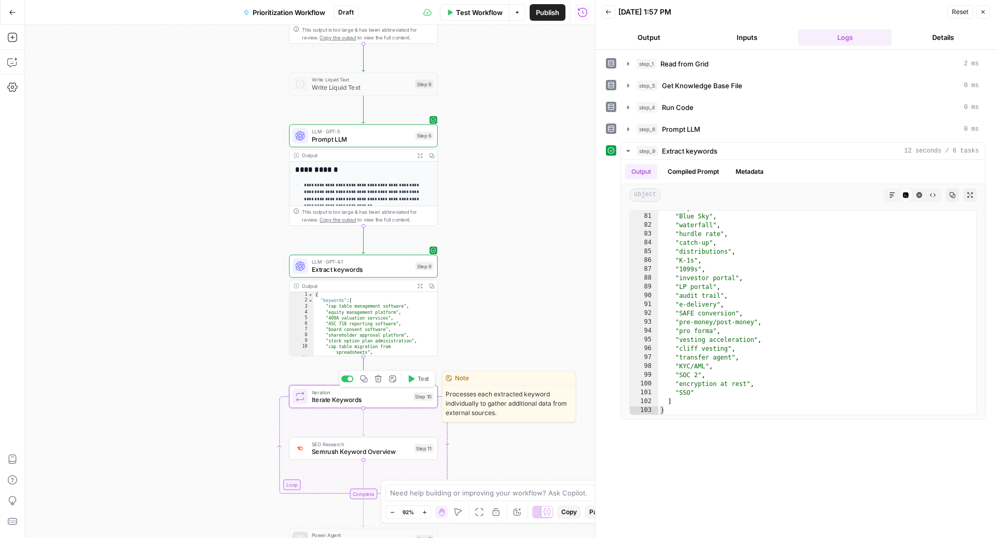
click at [418, 381] on span "Test" at bounding box center [422, 378] width 11 height 9
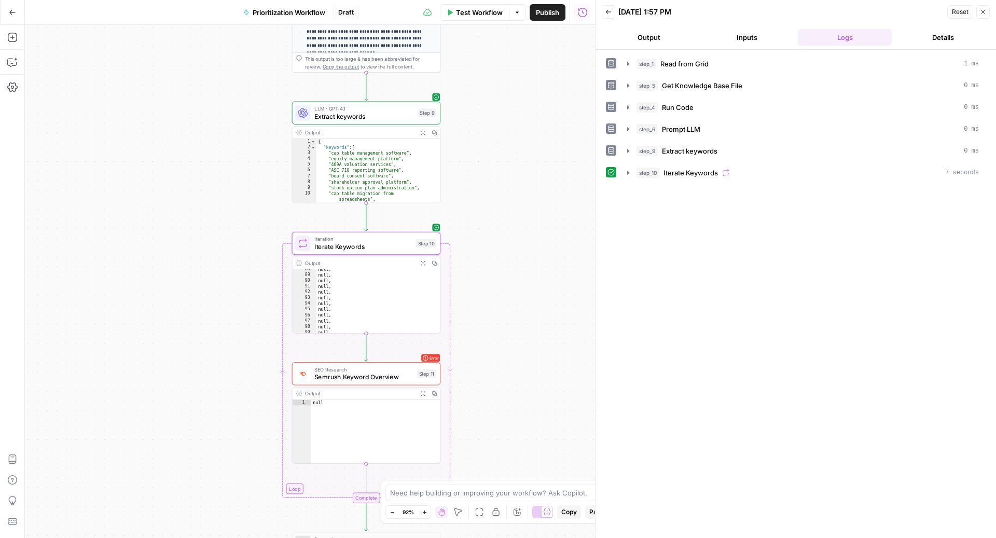
scroll to position [0, 0]
click at [369, 374] on span "Semrush Keyword Overview" at bounding box center [363, 376] width 99 height 9
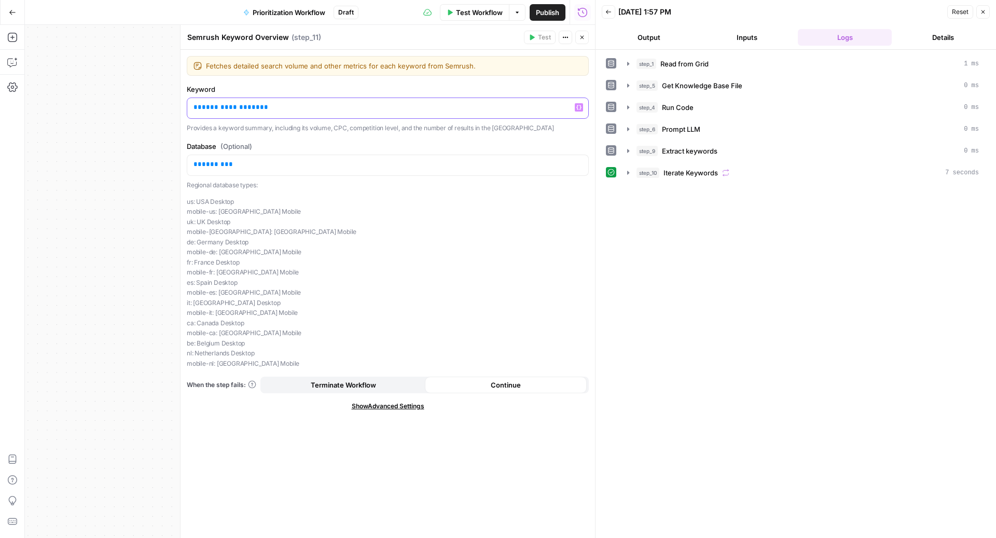
click at [221, 108] on span "**********" at bounding box center [231, 107] width 58 height 7
click at [252, 164] on p "** ****** **" at bounding box center [387, 164] width 388 height 10
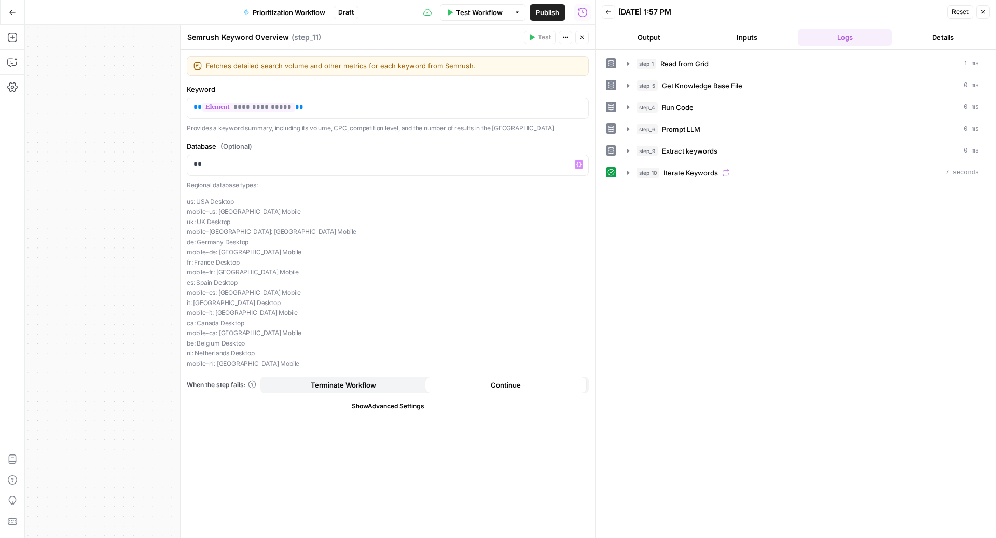
click at [582, 36] on icon "button" at bounding box center [582, 37] width 6 height 6
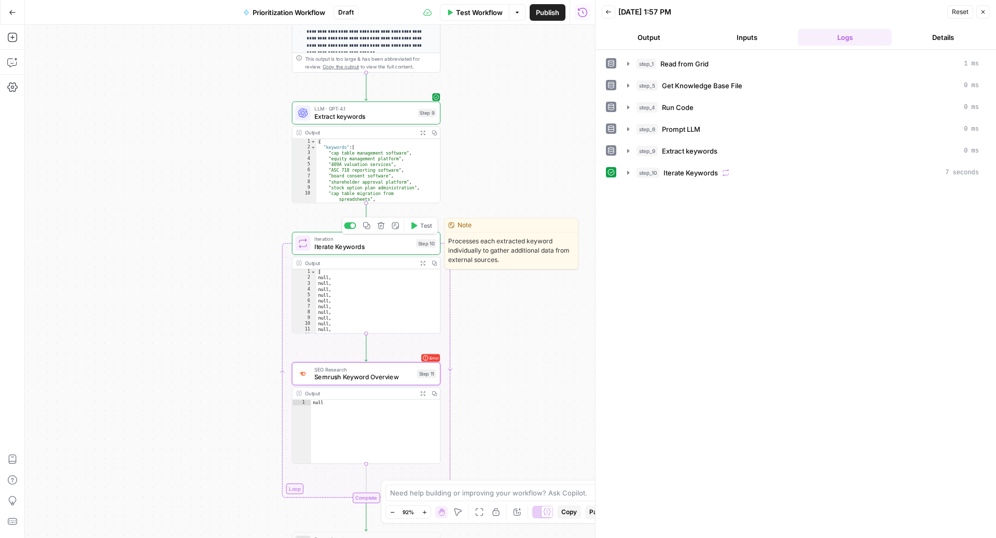
click at [421, 226] on span "Test" at bounding box center [425, 225] width 11 height 9
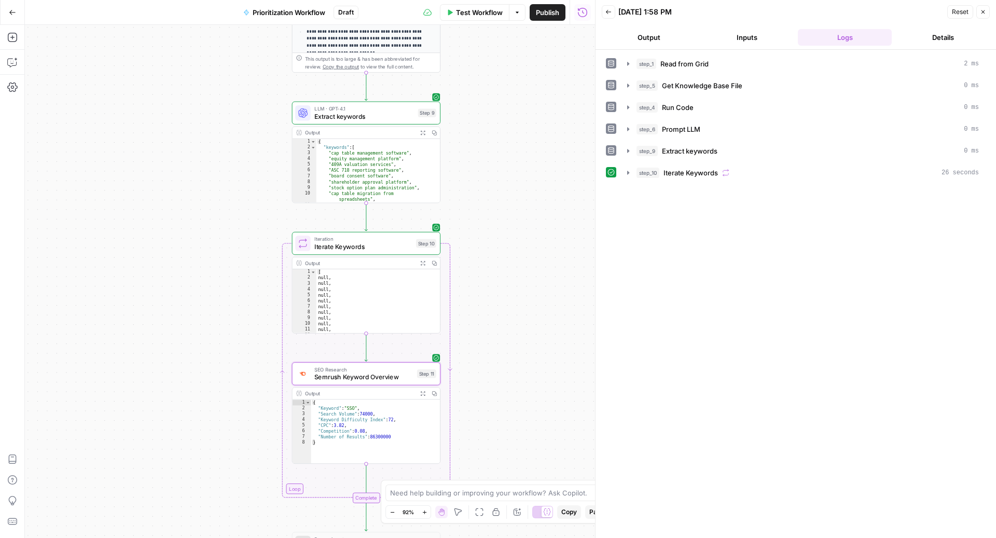
scroll to position [559, 0]
click at [740, 170] on div "step_10 Iterate Keywords 26 seconds" at bounding box center [807, 173] width 342 height 10
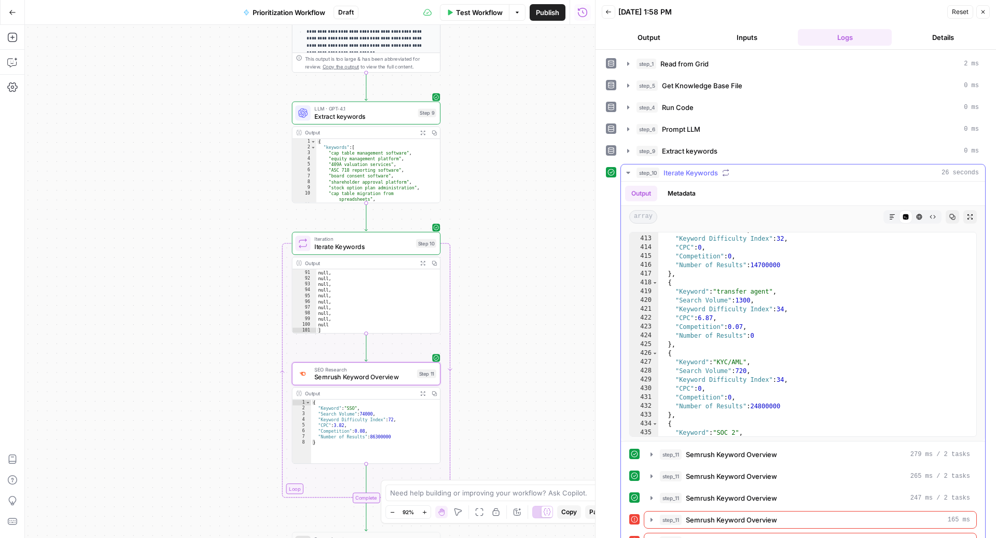
scroll to position [3834, 0]
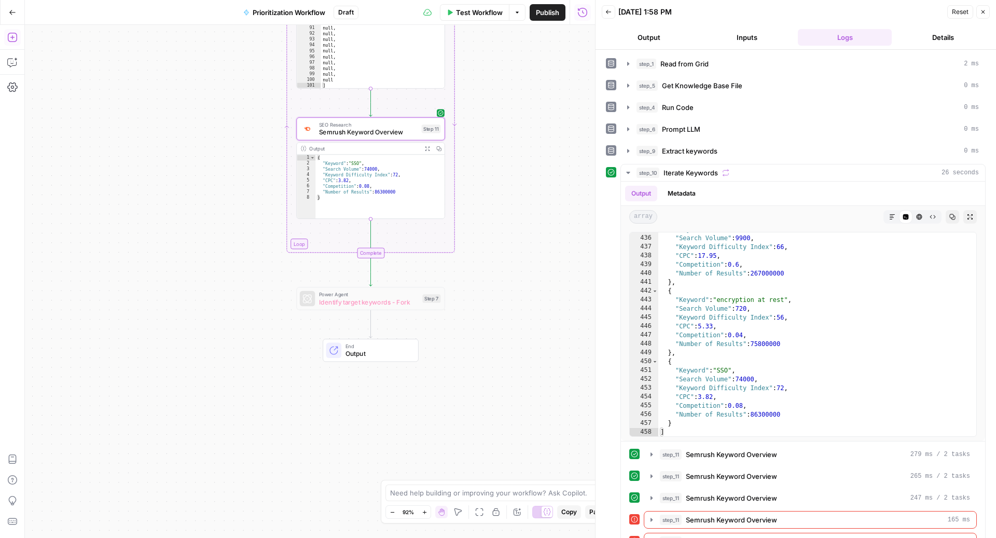
click at [15, 37] on icon "button" at bounding box center [12, 37] width 10 height 10
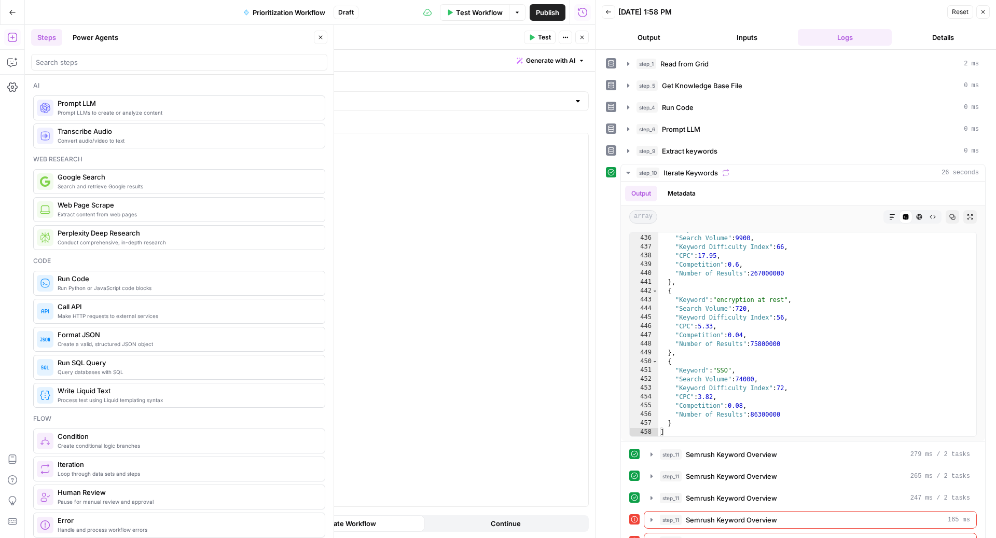
click at [548, 56] on span "Generate with AI" at bounding box center [550, 60] width 49 height 9
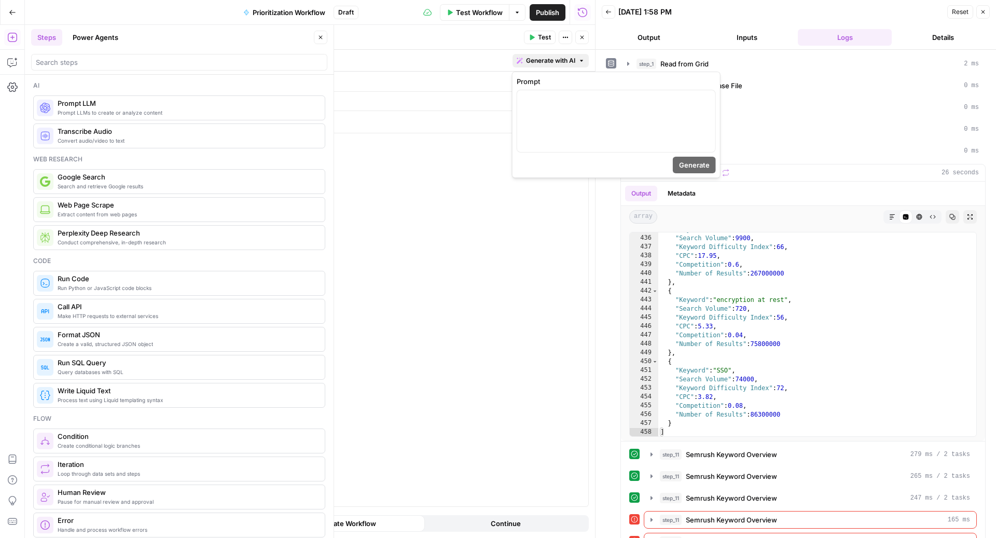
scroll to position [603, 0]
click at [593, 106] on div at bounding box center [616, 121] width 198 height 62
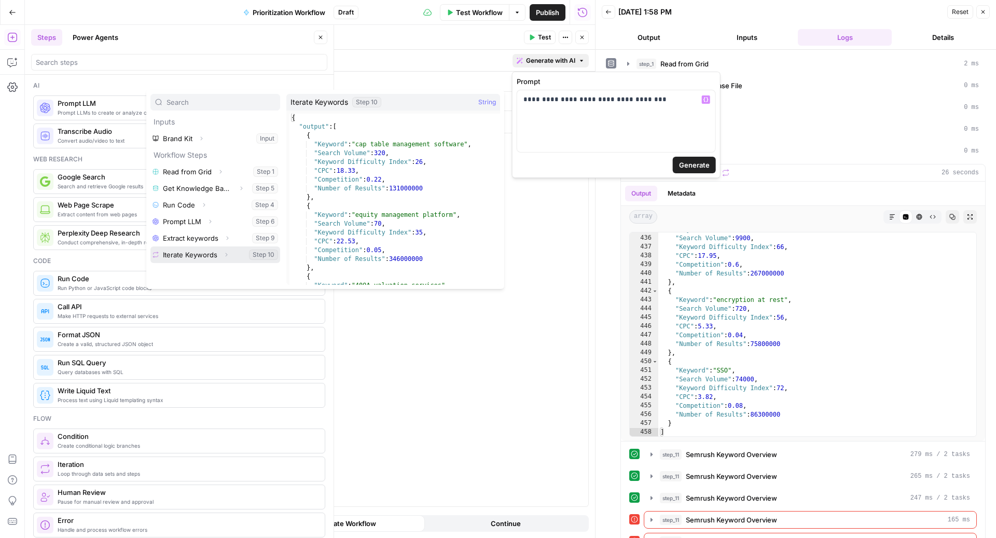
click at [227, 254] on icon "button" at bounding box center [226, 255] width 6 height 6
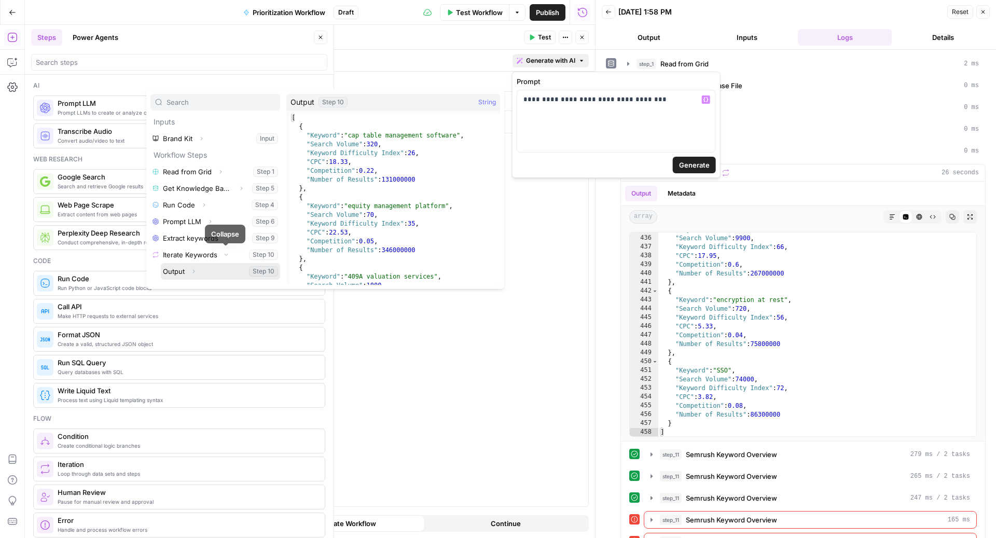
click at [224, 265] on button "Select variable Output" at bounding box center [220, 271] width 119 height 17
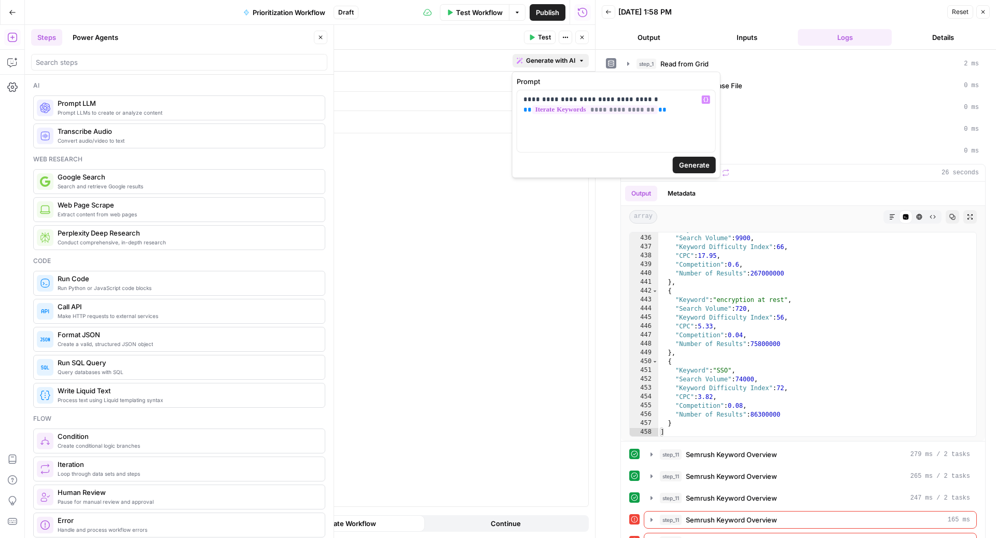
click at [675, 161] on button "Generate" at bounding box center [694, 165] width 43 height 17
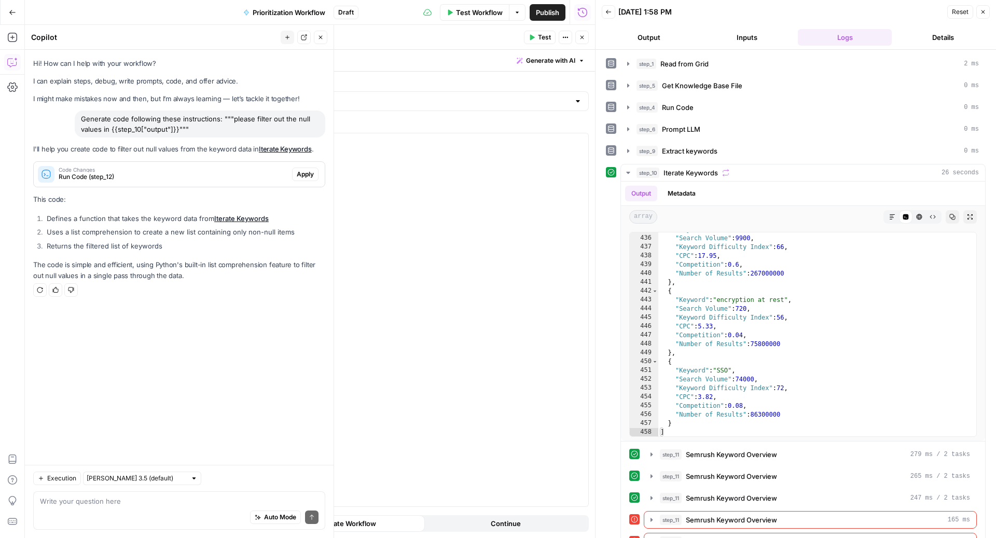
click at [311, 170] on span "Apply" at bounding box center [305, 174] width 17 height 9
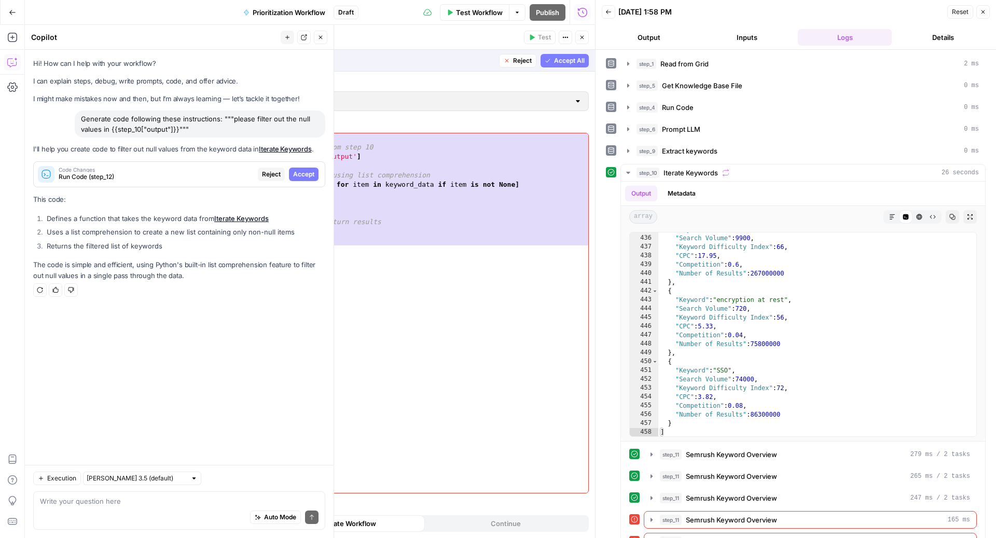
click at [553, 57] on button "Accept All" at bounding box center [564, 60] width 48 height 13
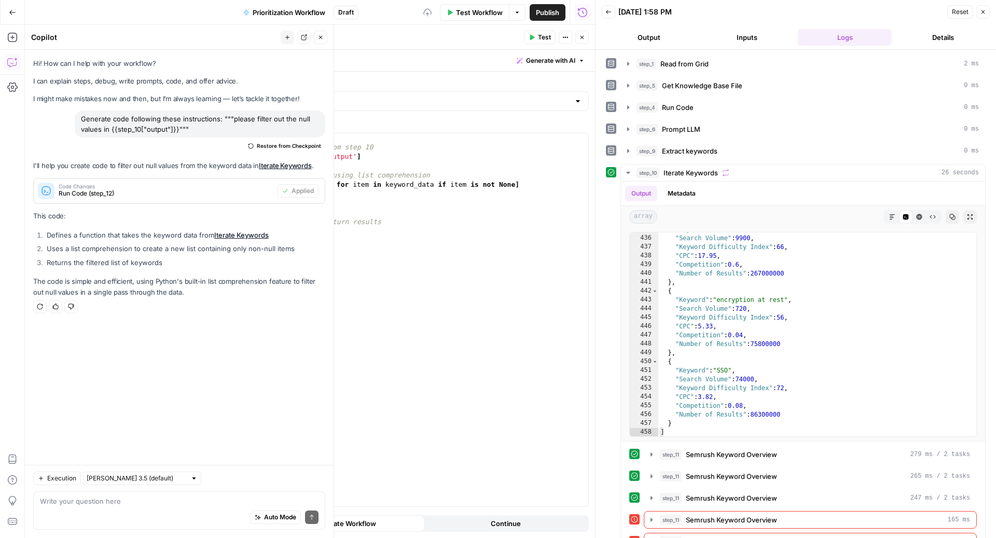
click at [581, 43] on button "Close" at bounding box center [581, 37] width 13 height 13
click at [325, 39] on button "Close" at bounding box center [320, 37] width 13 height 13
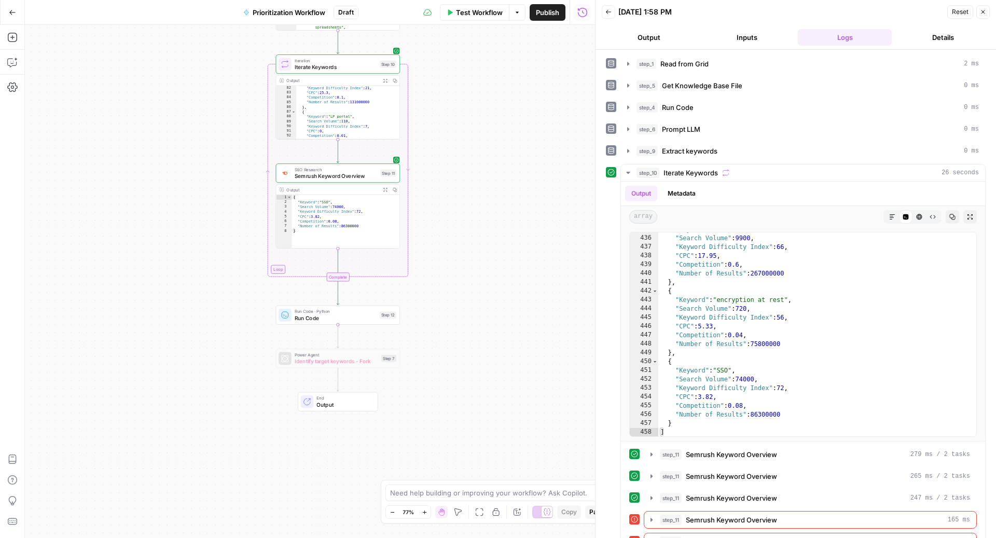
scroll to position [3834, 0]
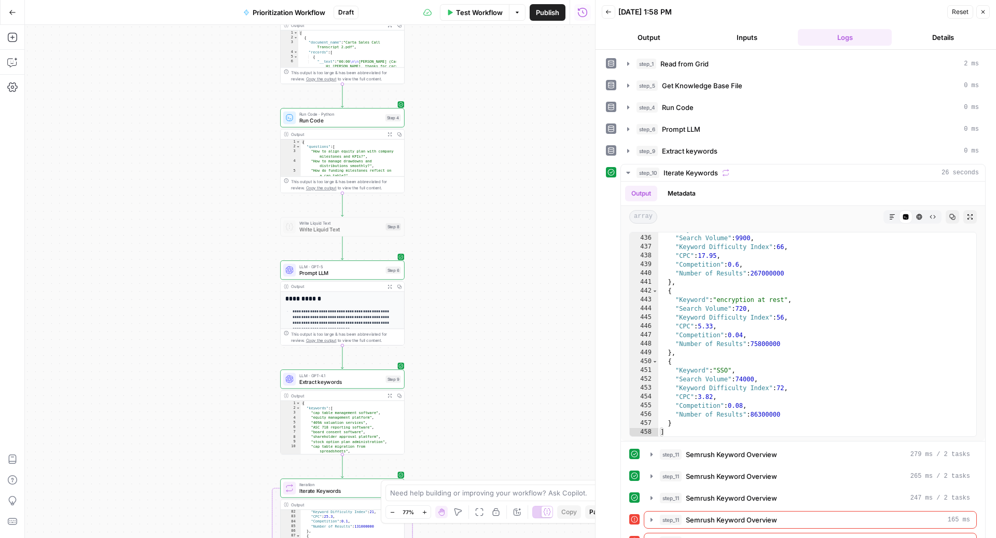
click at [546, 16] on span "Publish" at bounding box center [547, 12] width 23 height 10
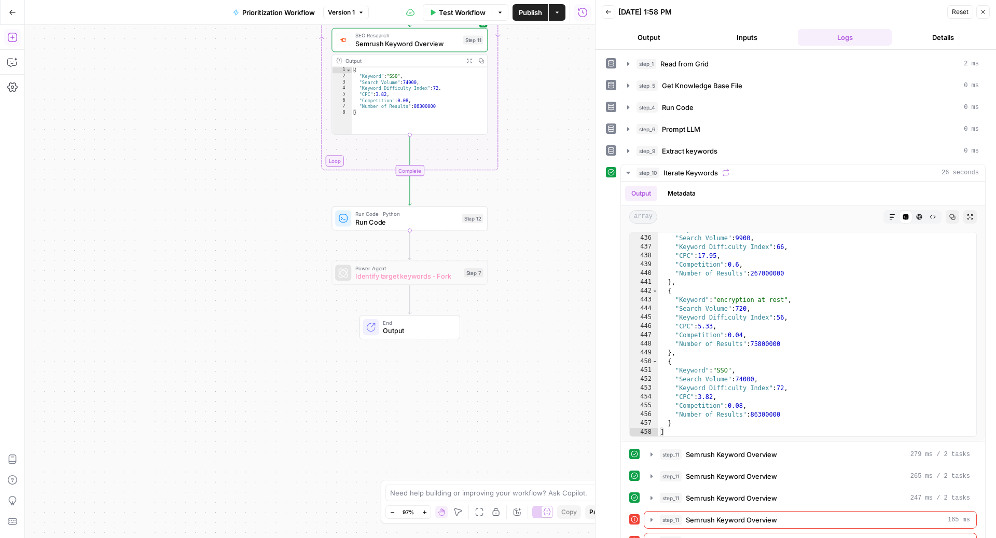
click at [9, 37] on icon "button" at bounding box center [12, 37] width 10 height 10
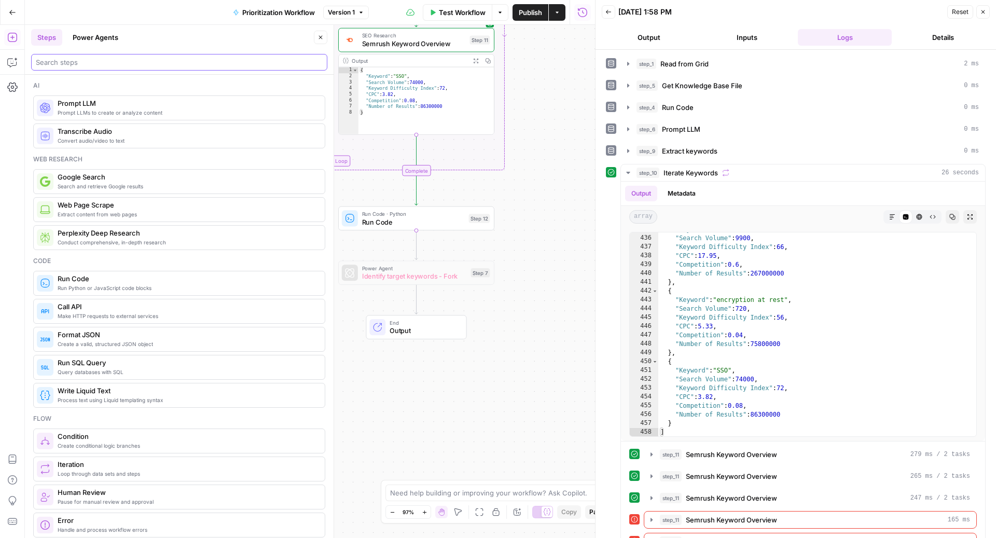
click at [120, 59] on input "search" at bounding box center [179, 62] width 287 height 10
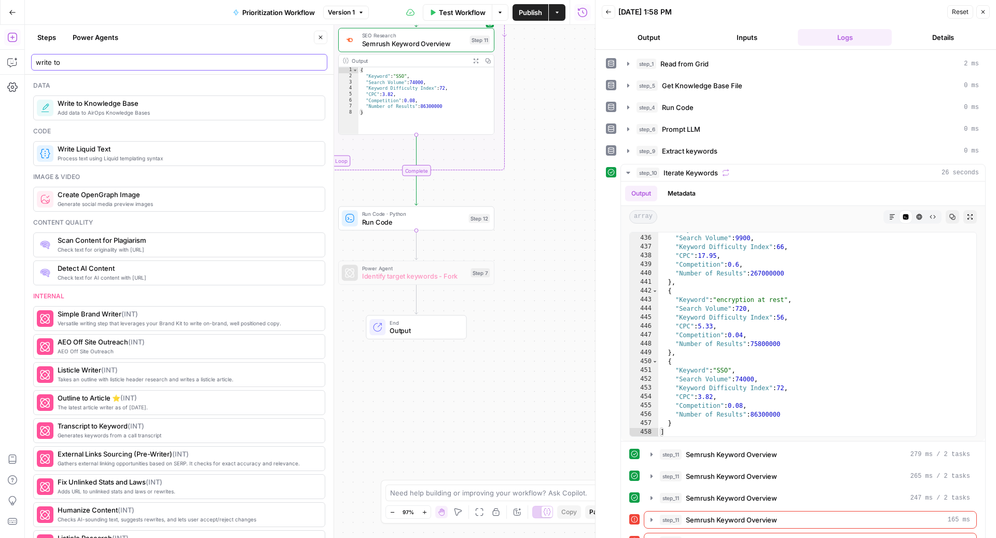
click at [95, 62] on input "write to" at bounding box center [179, 62] width 287 height 10
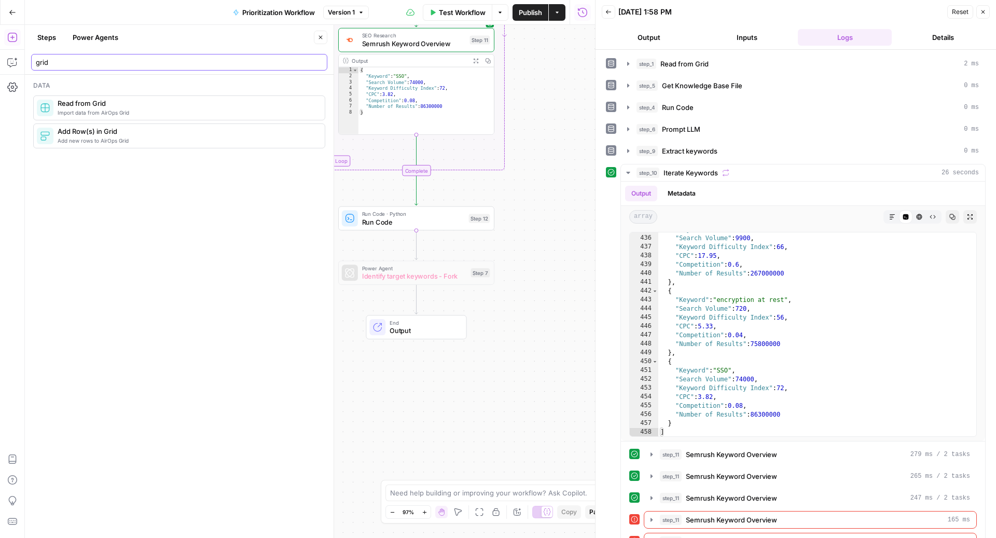
type input "grid"
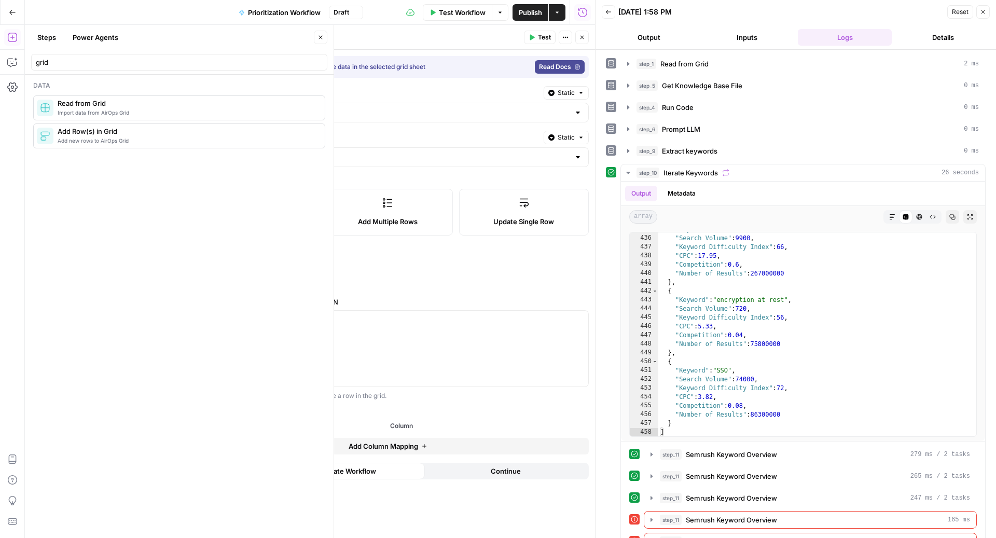
click at [427, 205] on label "Add Multiple Rows" at bounding box center [388, 212] width 130 height 47
click at [353, 109] on input "Select Grid" at bounding box center [381, 112] width 376 height 10
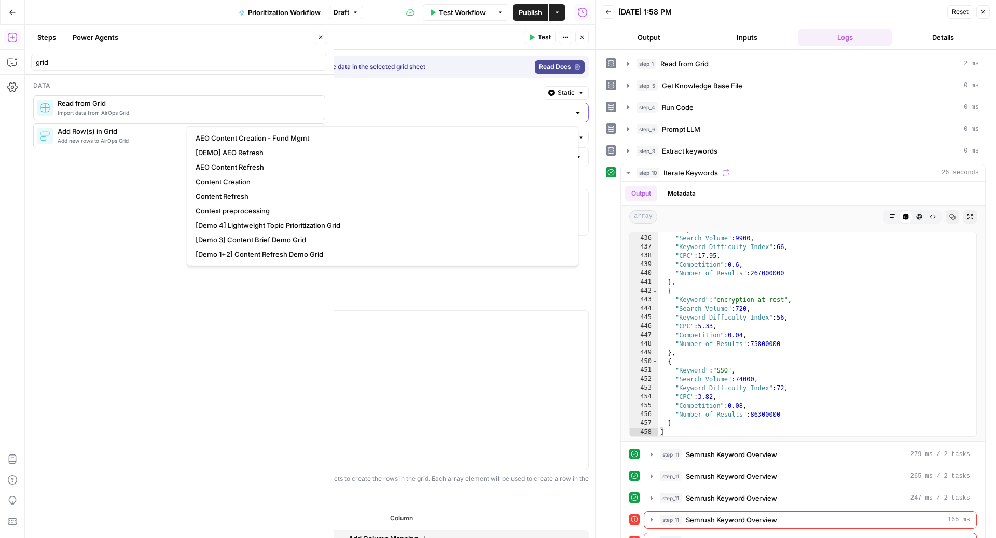
click at [353, 109] on input "Select Grid" at bounding box center [381, 112] width 376 height 10
click at [251, 182] on span "Content Creation" at bounding box center [381, 181] width 370 height 10
type input "Content Creation"
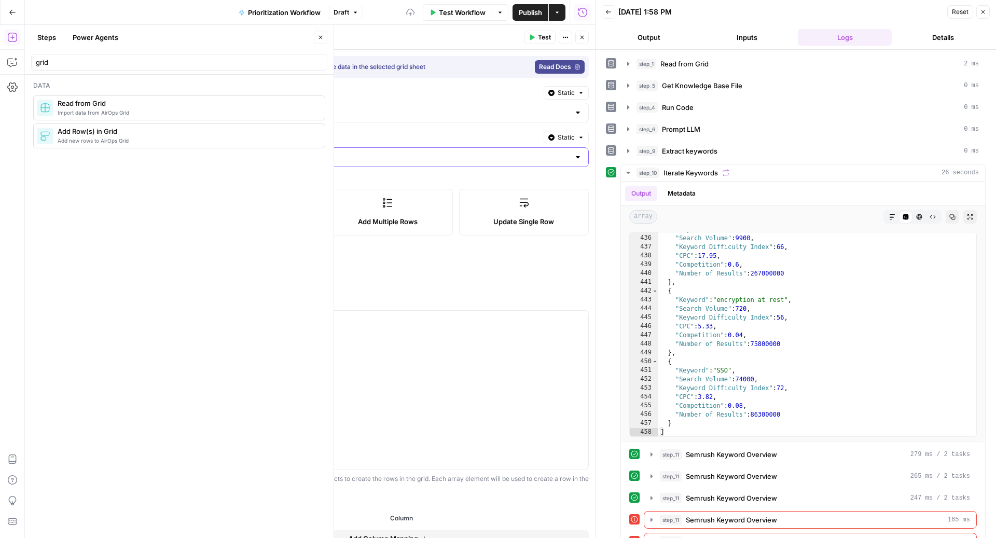
click at [297, 157] on input "Select Sheet" at bounding box center [381, 157] width 376 height 10
click at [350, 181] on span "Q3 New Topics - Founders" at bounding box center [381, 181] width 370 height 10
type input "Q3 New Topics - Founders"
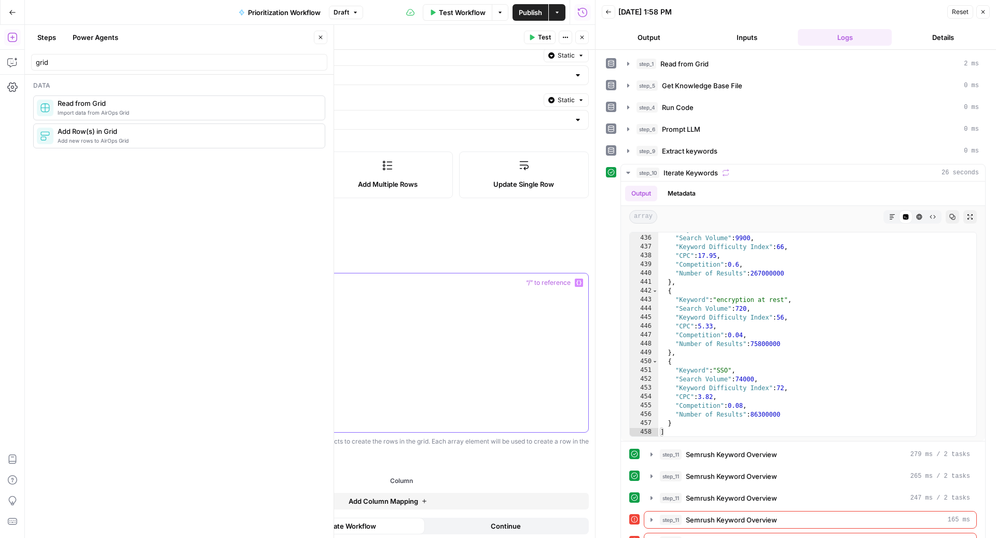
click at [382, 317] on div at bounding box center [387, 352] width 401 height 159
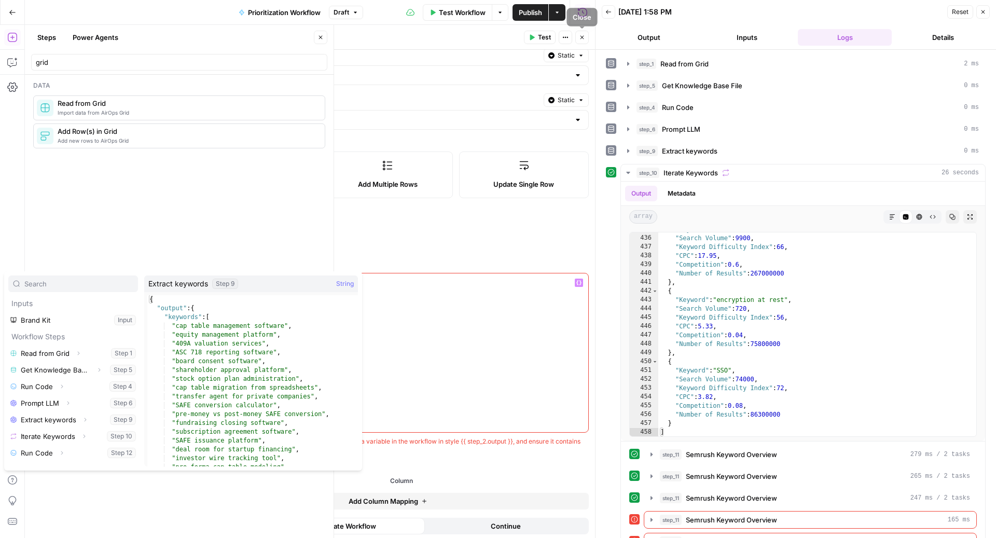
click at [583, 34] on icon "button" at bounding box center [582, 37] width 6 height 6
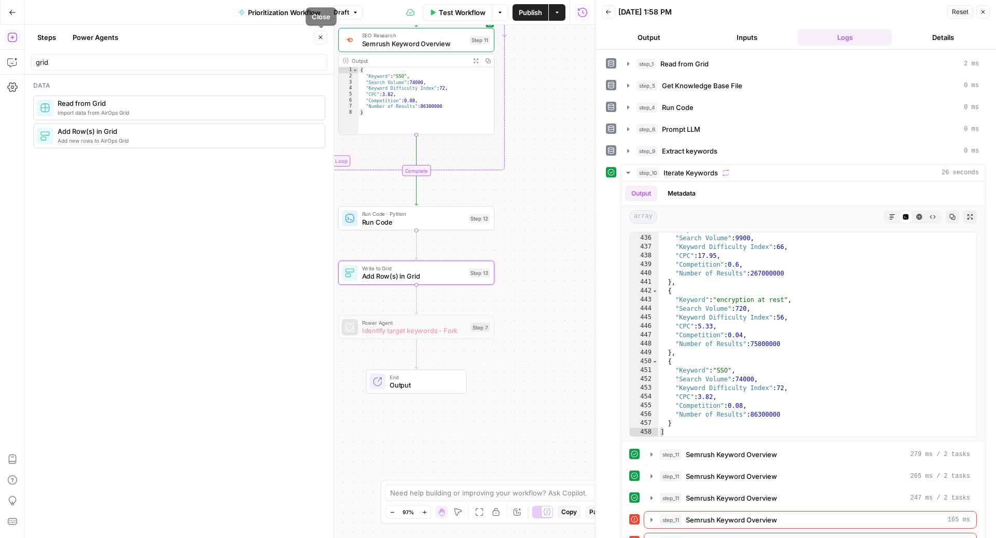
click at [323, 39] on icon "button" at bounding box center [320, 37] width 6 height 6
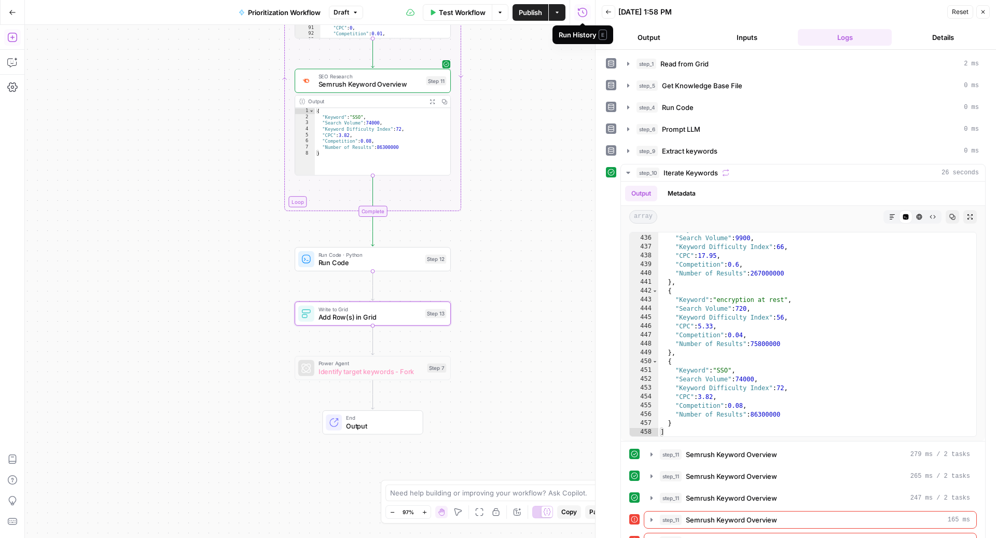
click at [8, 32] on icon "button" at bounding box center [12, 37] width 10 height 10
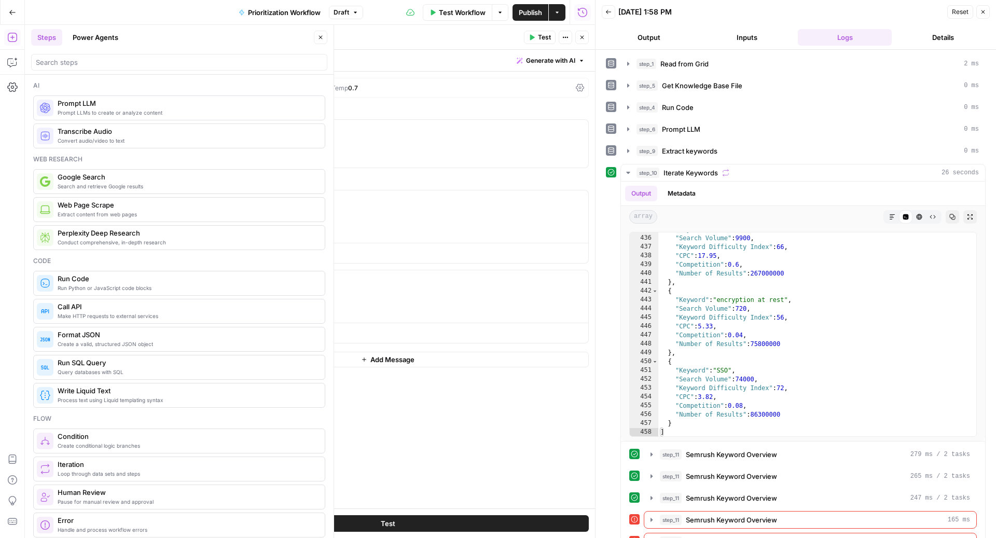
click at [323, 37] on icon "button" at bounding box center [320, 37] width 6 height 6
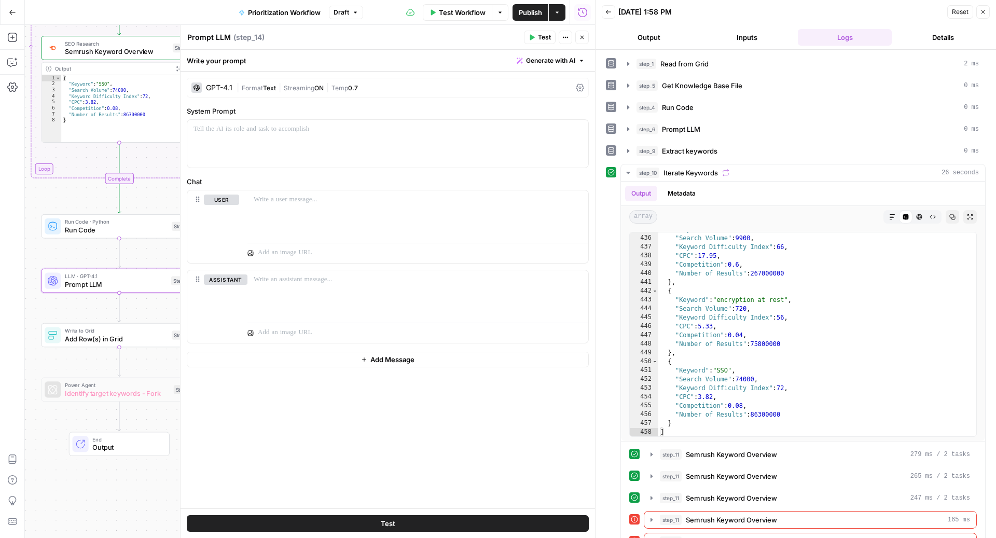
click at [545, 52] on div "Write your prompt Generate with AI" at bounding box center [387, 60] width 414 height 21
click at [521, 67] on div "Write your prompt Generate with AI" at bounding box center [387, 60] width 414 height 21
click at [521, 63] on icon "button" at bounding box center [520, 61] width 6 height 6
click at [709, 128] on div "step_6 Prompt LLM 0 ms" at bounding box center [807, 129] width 342 height 10
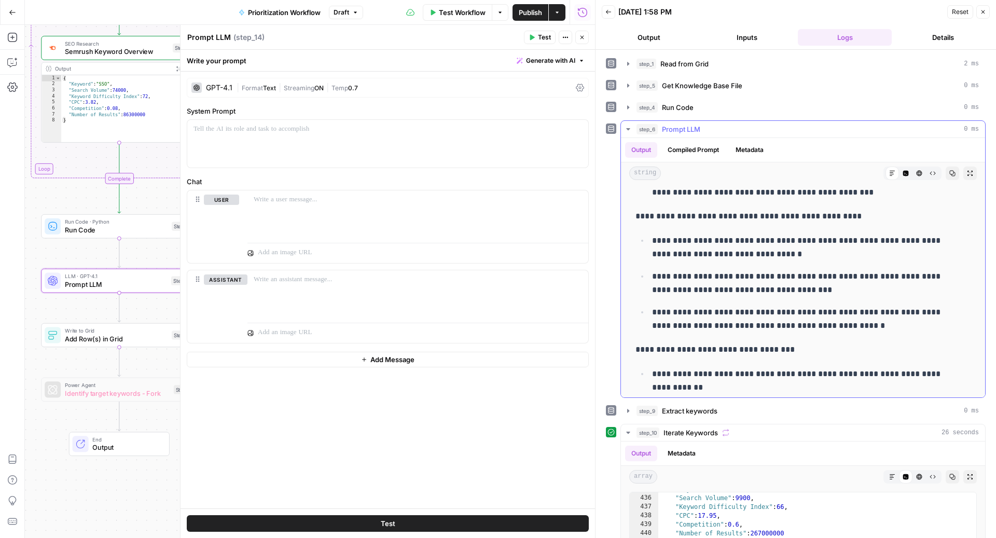
scroll to position [8596, 0]
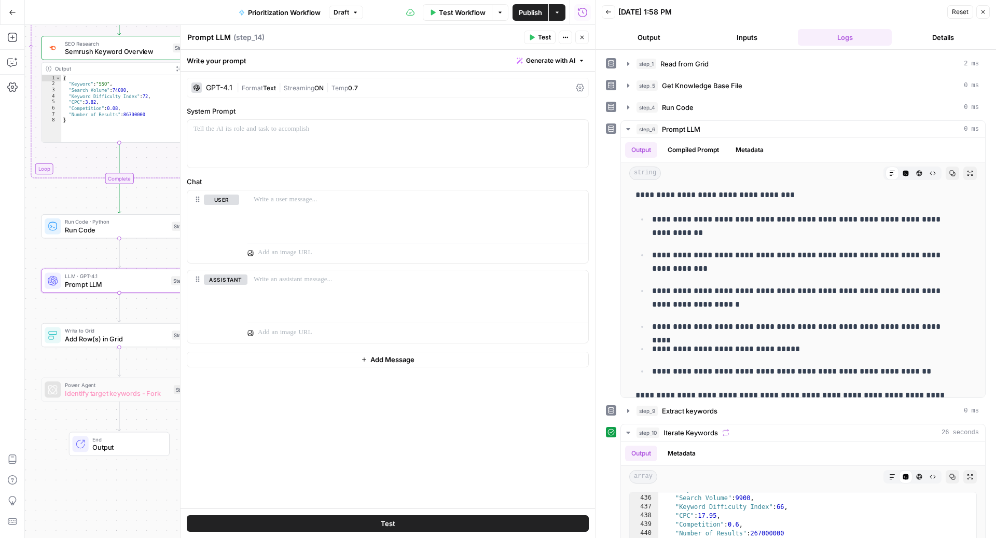
click at [561, 54] on button "Generate with AI" at bounding box center [550, 60] width 76 height 13
click at [536, 82] on span "Generate" at bounding box center [537, 83] width 76 height 10
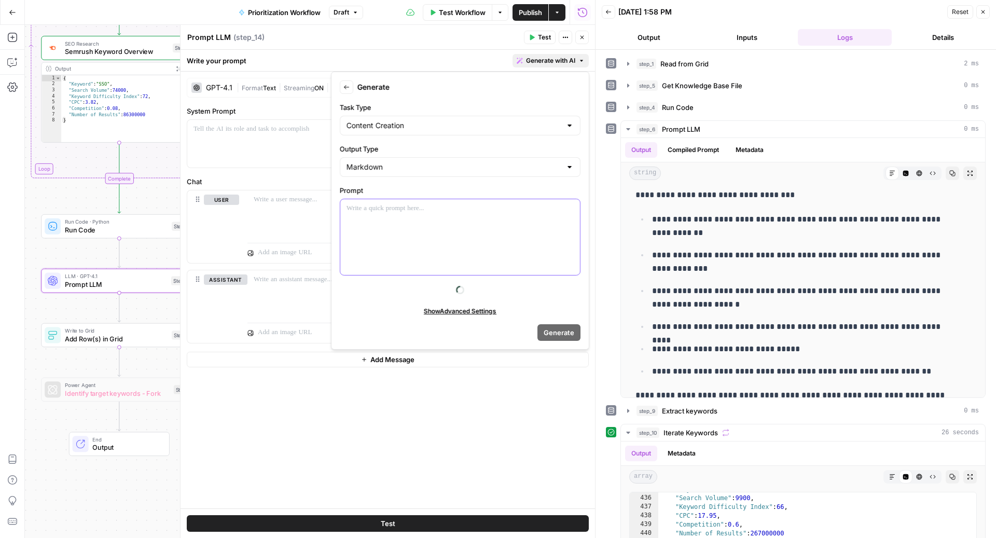
click at [423, 235] on div at bounding box center [460, 237] width 240 height 76
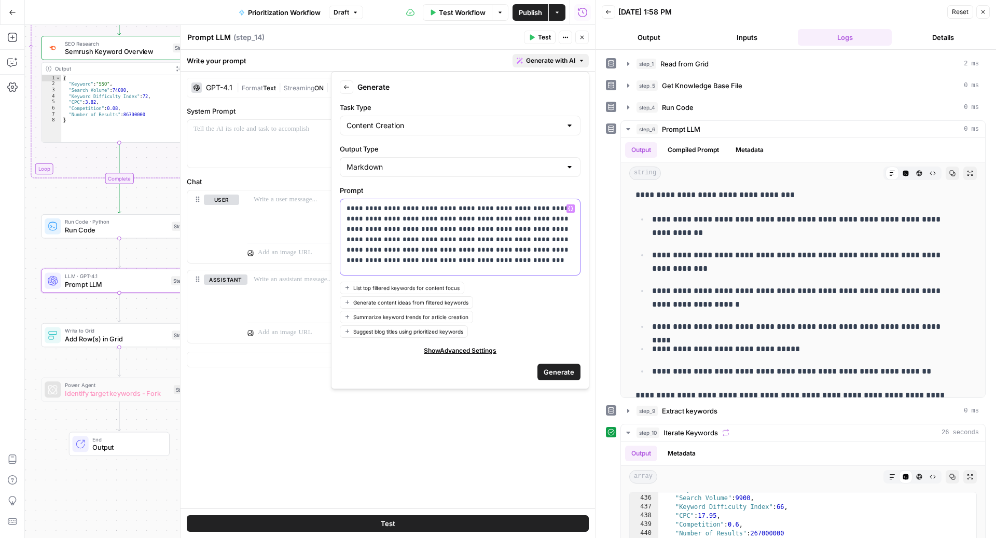
click at [389, 261] on p "**********" at bounding box center [460, 234] width 228 height 62
click at [563, 367] on span "Generate" at bounding box center [559, 372] width 31 height 10
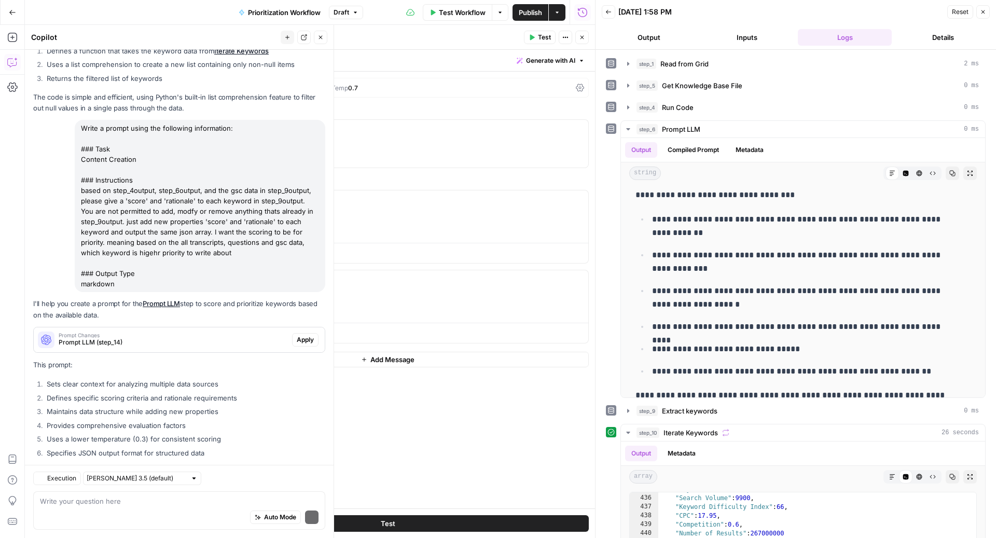
scroll to position [230, 0]
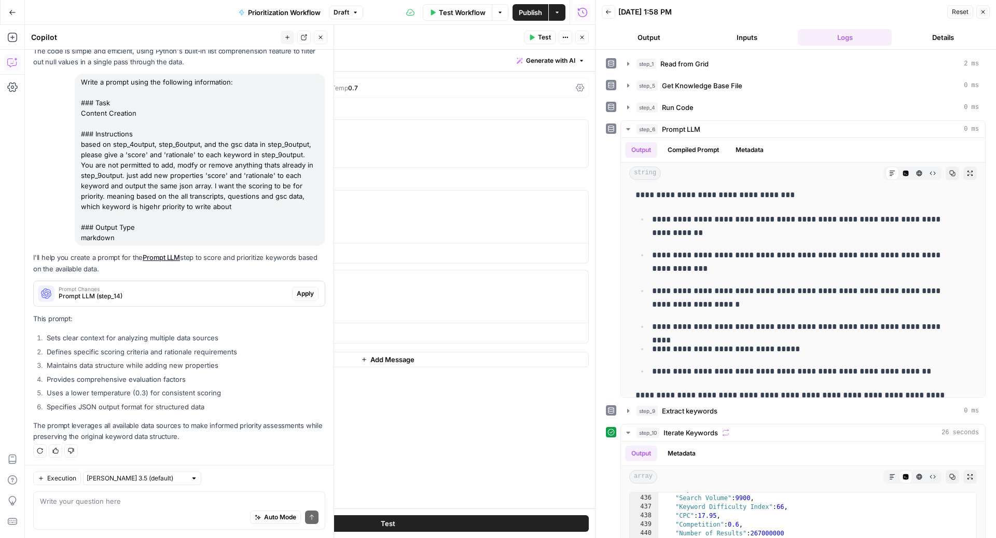
click at [292, 294] on button "Apply" at bounding box center [305, 293] width 26 height 13
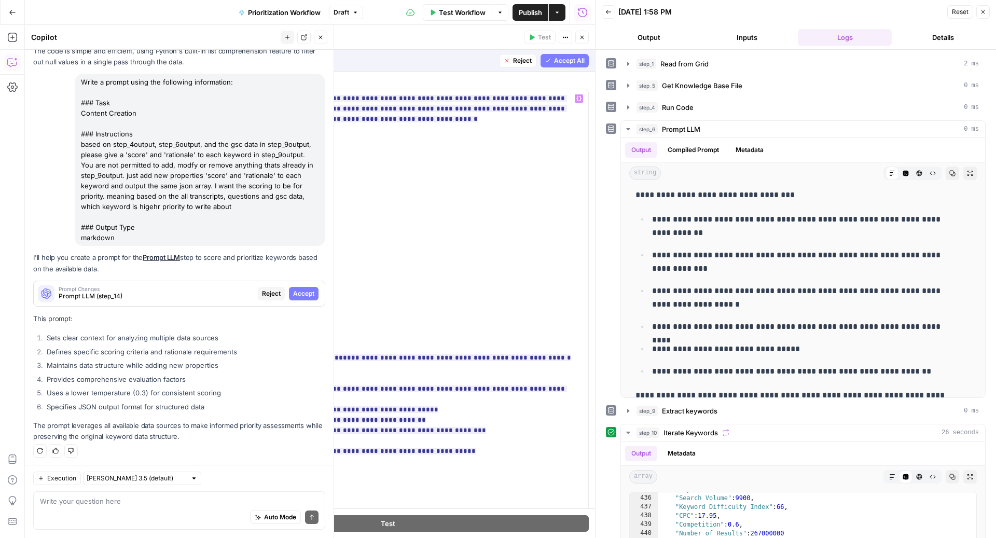
scroll to position [154, 0]
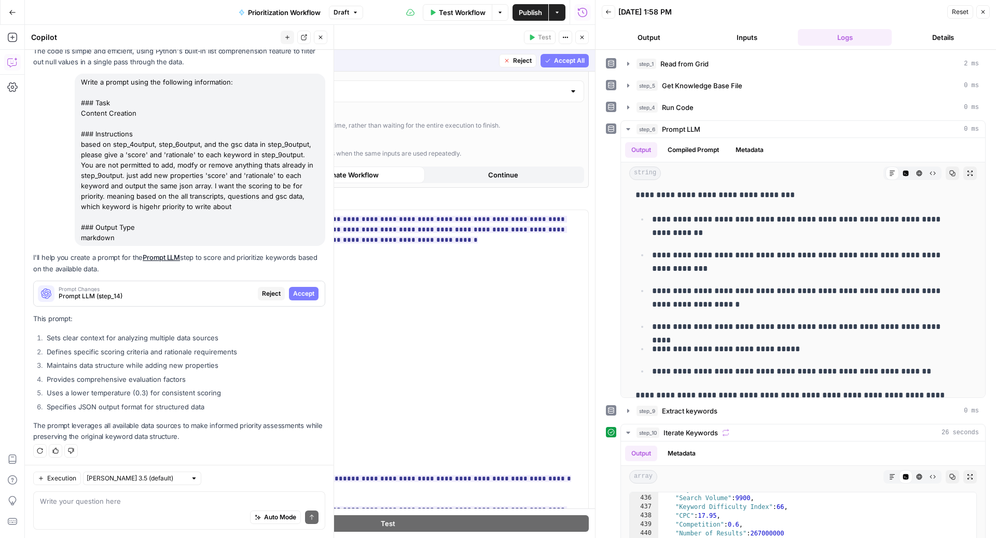
click at [554, 62] on span "Accept All" at bounding box center [569, 60] width 31 height 9
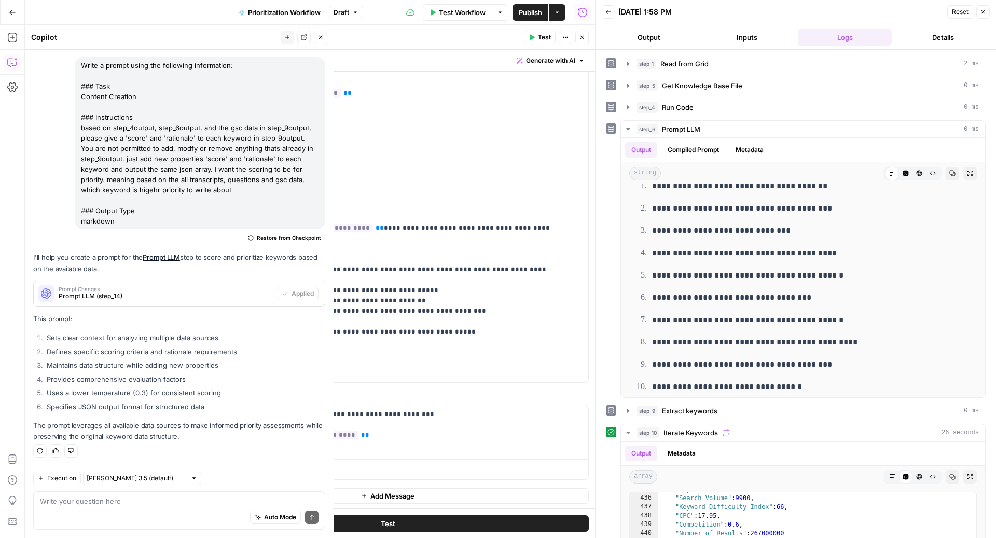
scroll to position [0, 0]
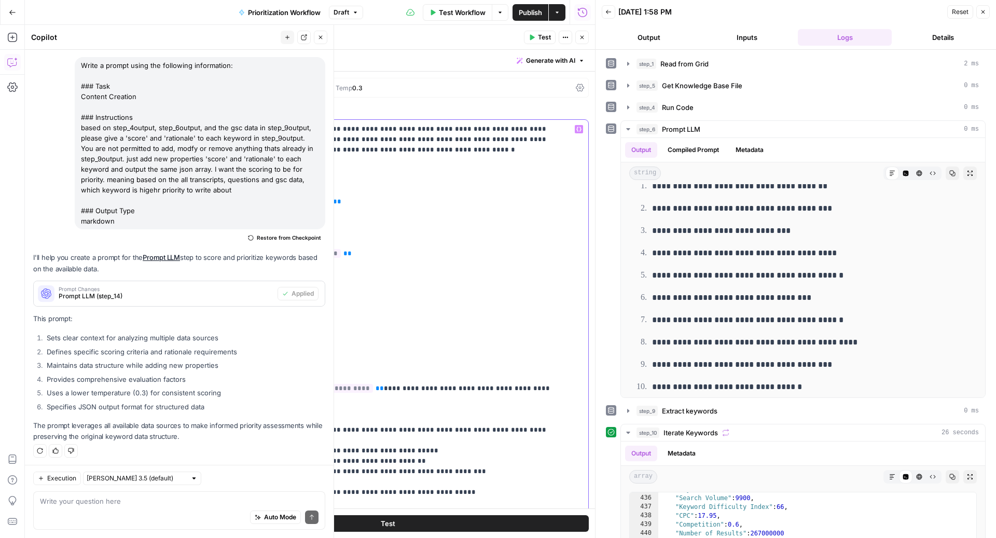
click at [194, 168] on p "**********" at bounding box center [377, 383] width 368 height 519
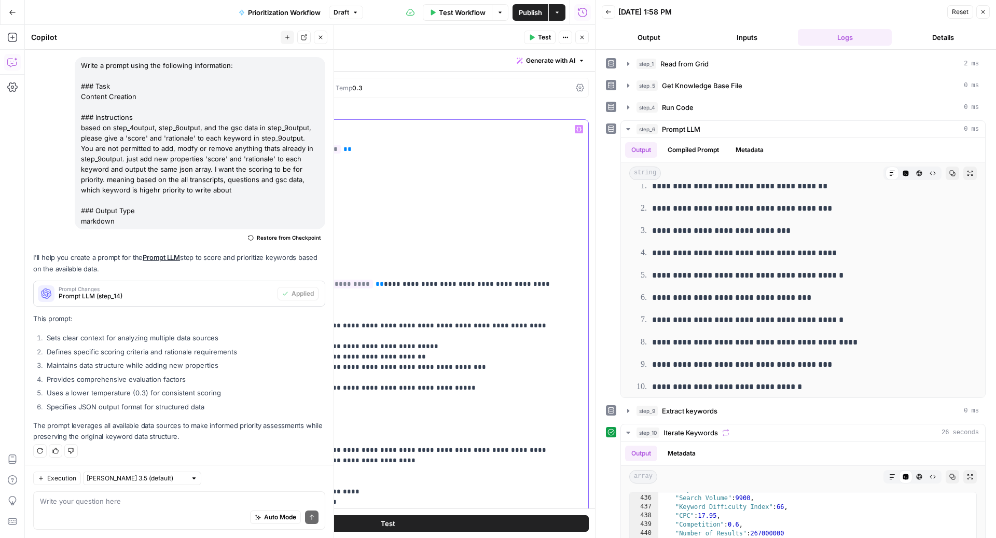
scroll to position [160, 0]
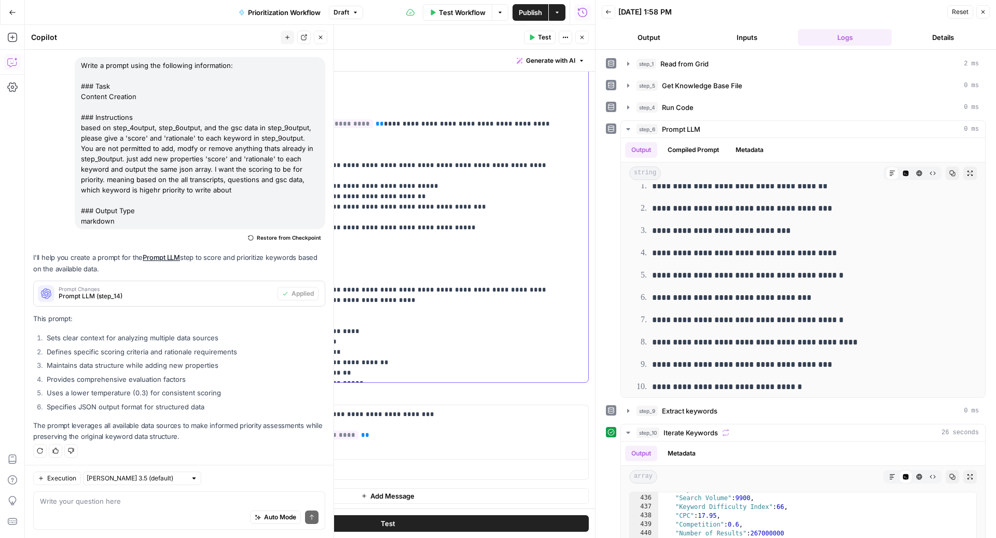
click at [357, 372] on p "**********" at bounding box center [377, 118] width 368 height 519
copy p "**********"
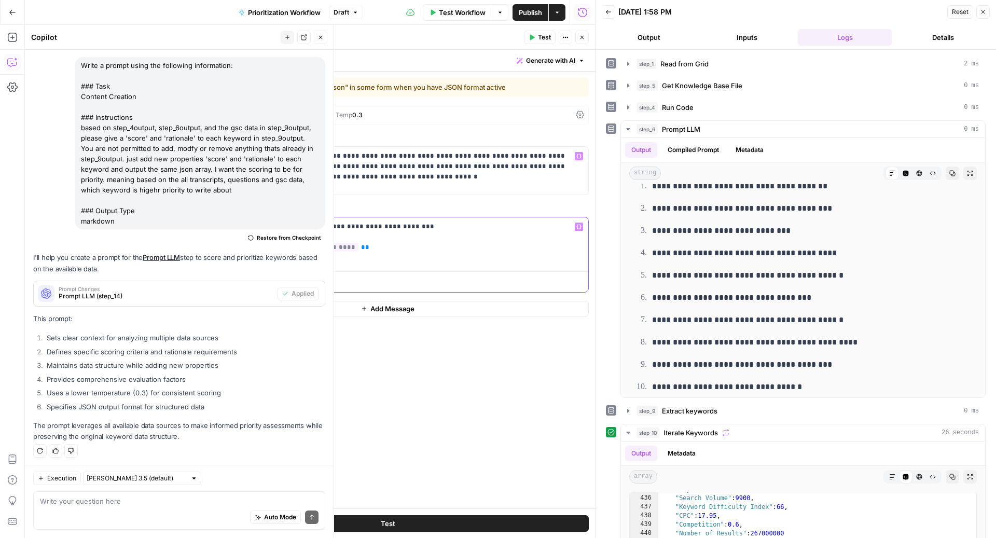
click at [254, 222] on p "**********" at bounding box center [418, 241] width 329 height 41
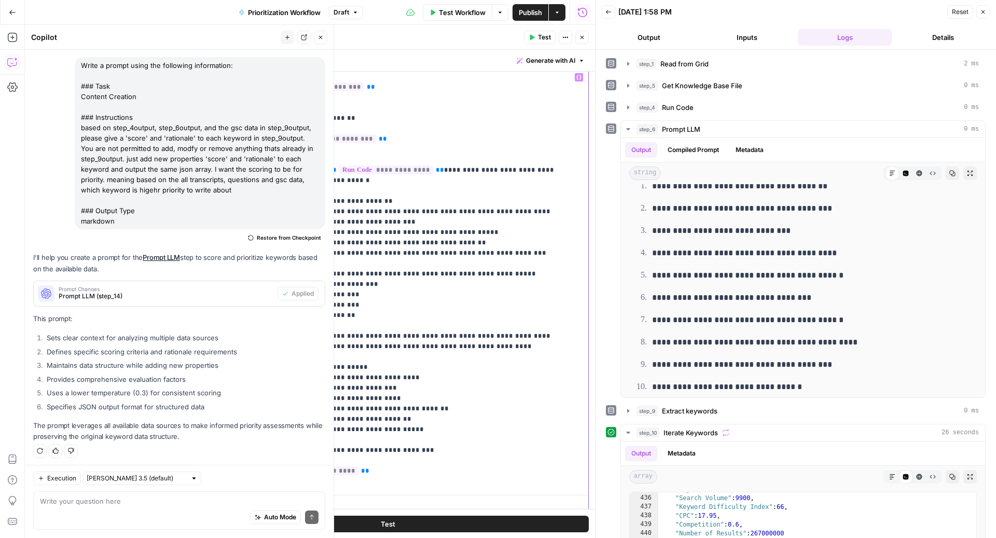
scroll to position [158, 0]
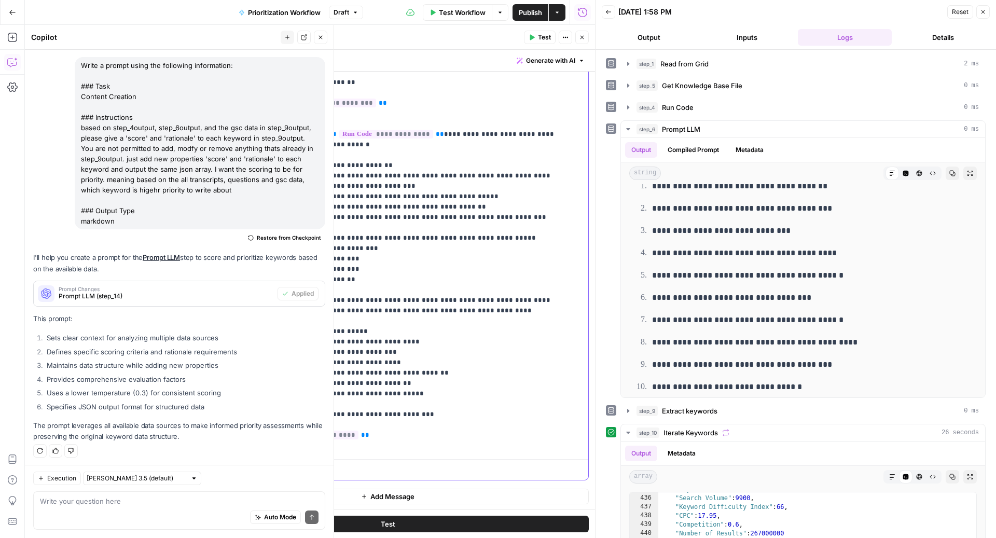
drag, startPoint x: 303, startPoint y: 422, endPoint x: 231, endPoint y: 422, distance: 72.1
click at [231, 422] on div "**********" at bounding box center [387, 255] width 401 height 447
copy p "**********"
drag, startPoint x: 424, startPoint y: 134, endPoint x: 320, endPoint y: 135, distance: 103.7
click at [320, 135] on p "**********" at bounding box center [408, 180] width 308 height 539
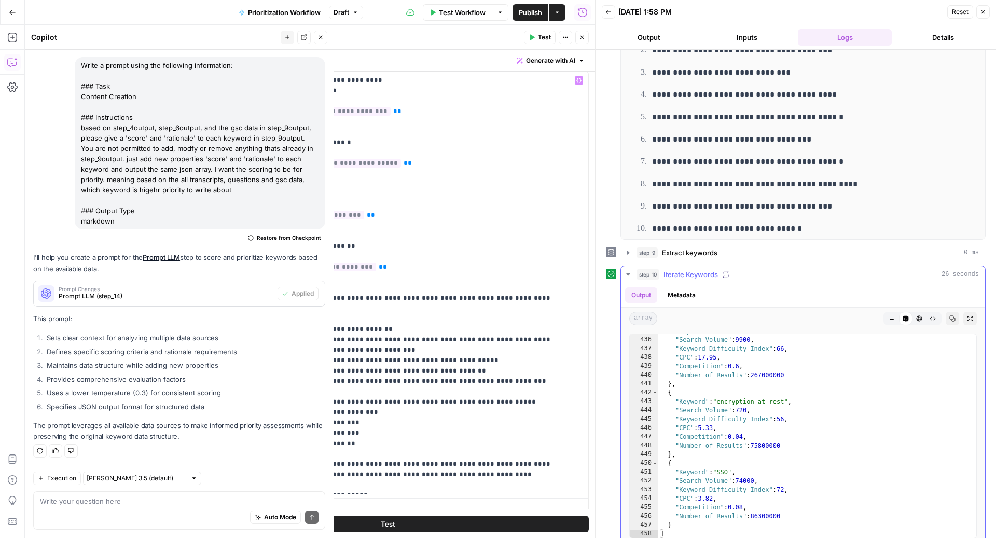
click at [721, 276] on button "step_10 Iterate Keywords 26 seconds" at bounding box center [803, 274] width 364 height 17
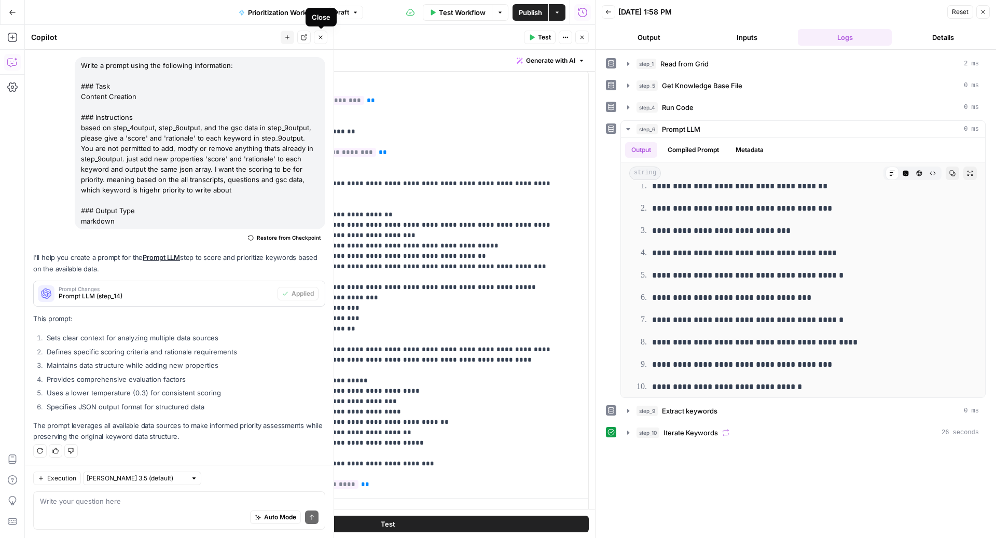
click at [321, 38] on icon "button" at bounding box center [320, 37] width 6 height 6
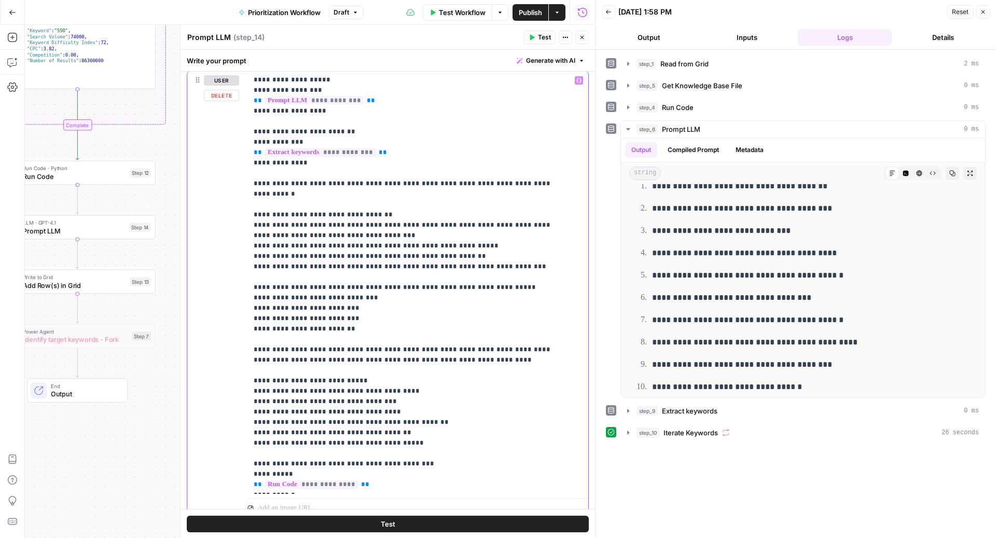
click at [389, 152] on p "**********" at bounding box center [408, 225] width 308 height 529
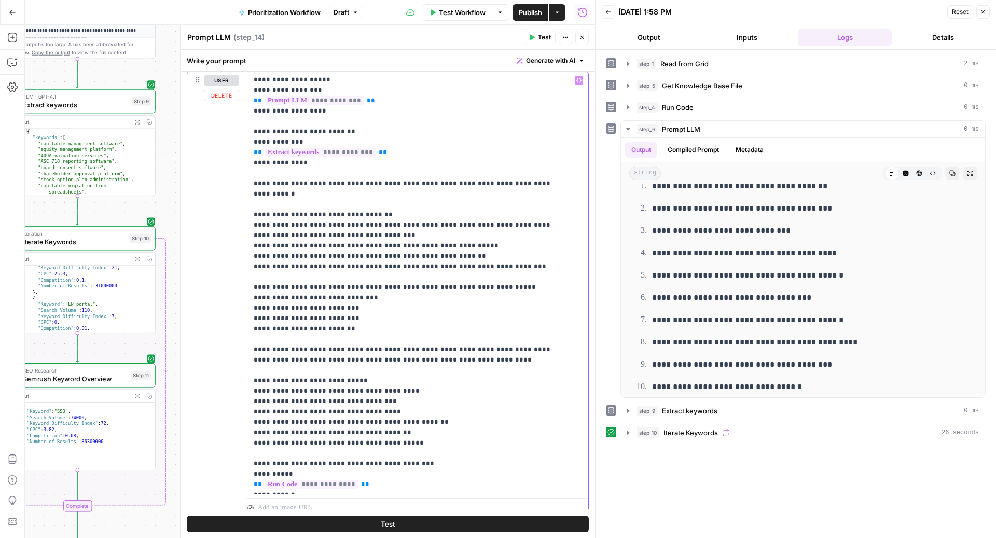
drag, startPoint x: 373, startPoint y: 476, endPoint x: 227, endPoint y: 476, distance: 146.8
click at [227, 476] on div "**********" at bounding box center [387, 294] width 401 height 447
copy p "**********"
drag, startPoint x: 390, startPoint y: 147, endPoint x: 198, endPoint y: 147, distance: 191.9
click at [198, 147] on div "**********" at bounding box center [387, 294] width 401 height 447
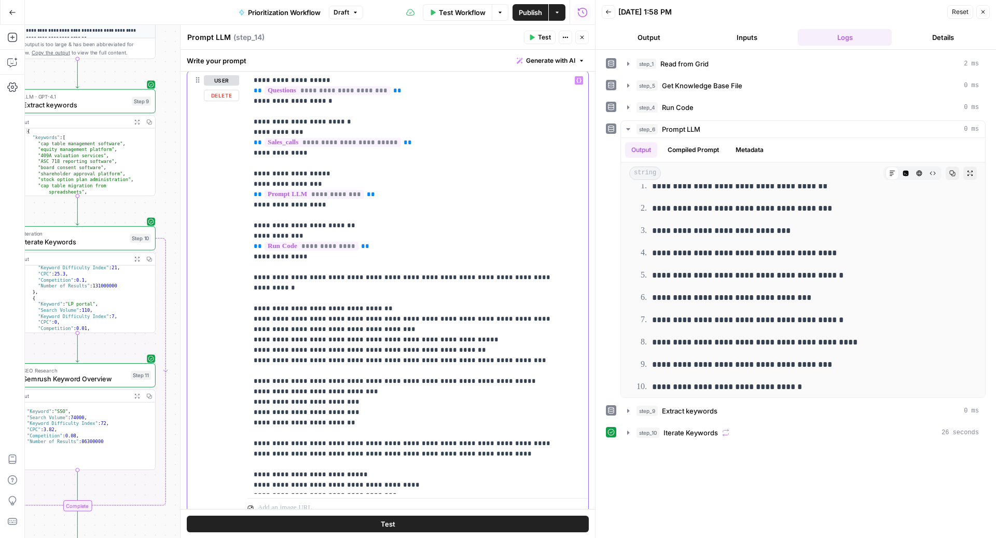
scroll to position [115, 0]
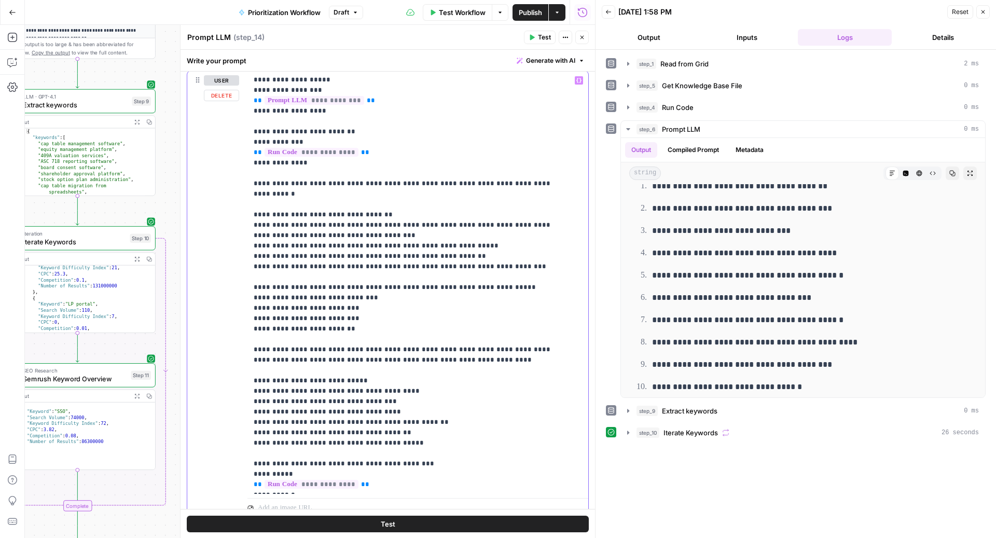
drag, startPoint x: 307, startPoint y: 484, endPoint x: 240, endPoint y: 452, distance: 74.5
click at [240, 452] on div "**********" at bounding box center [387, 294] width 401 height 447
copy p "**********"
drag, startPoint x: 312, startPoint y: 162, endPoint x: 249, endPoint y: 133, distance: 69.1
click at [249, 133] on div "**********" at bounding box center [412, 282] width 331 height 423
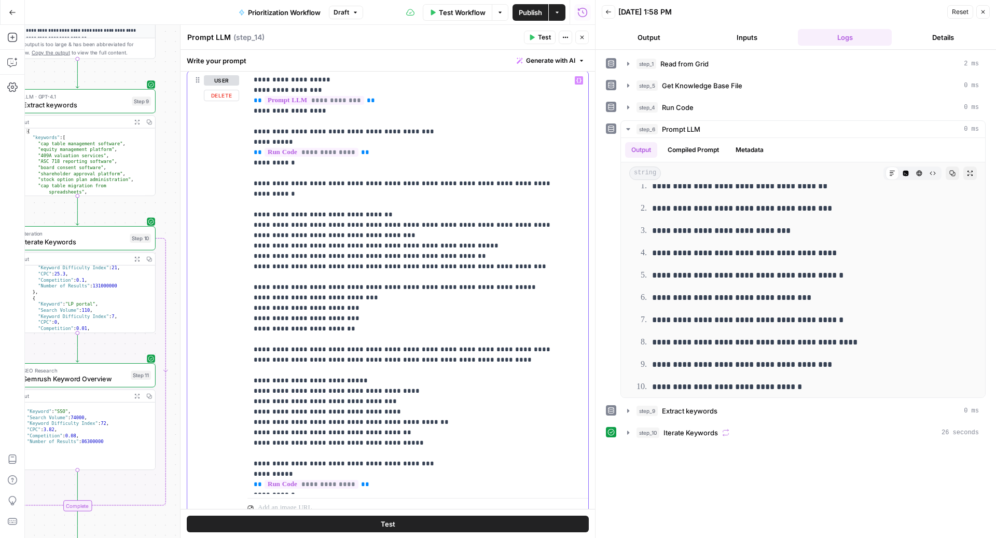
drag, startPoint x: 307, startPoint y: 481, endPoint x: 252, endPoint y: 439, distance: 68.9
click at [252, 439] on div "**********" at bounding box center [412, 282] width 331 height 423
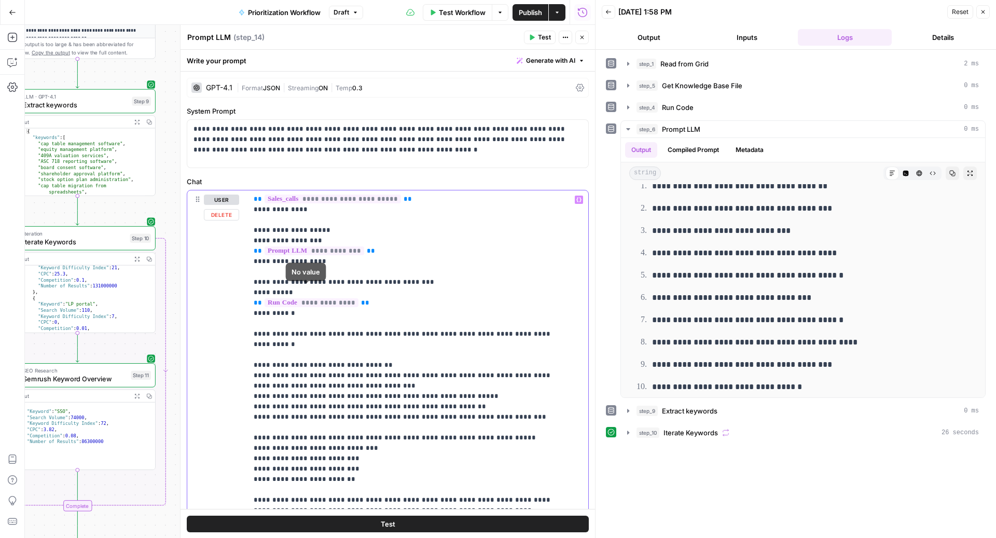
scroll to position [158, 0]
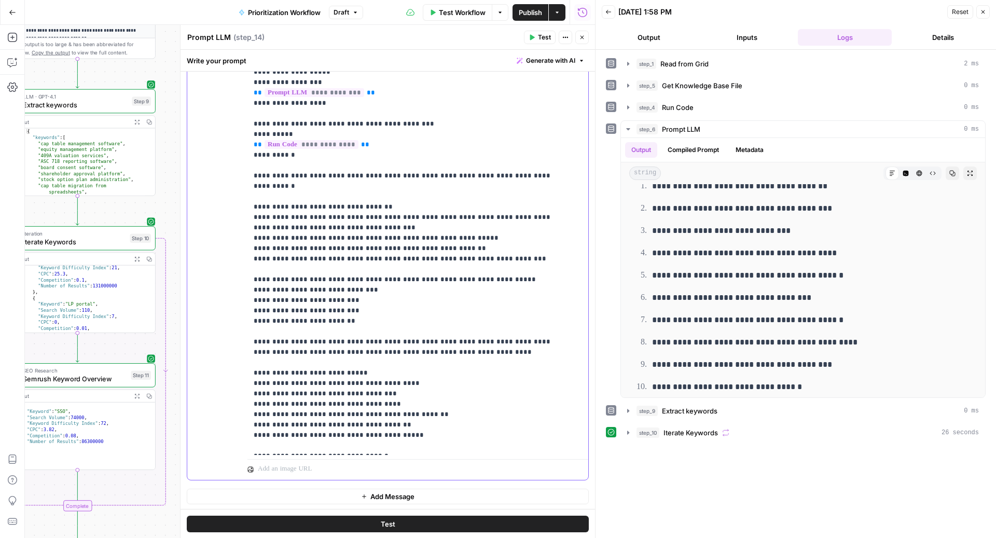
drag, startPoint x: 302, startPoint y: 133, endPoint x: 221, endPoint y: 133, distance: 81.4
click at [221, 133] on div "**********" at bounding box center [387, 255] width 401 height 447
copy p "**********"
click at [372, 445] on p "**********" at bounding box center [408, 202] width 308 height 498
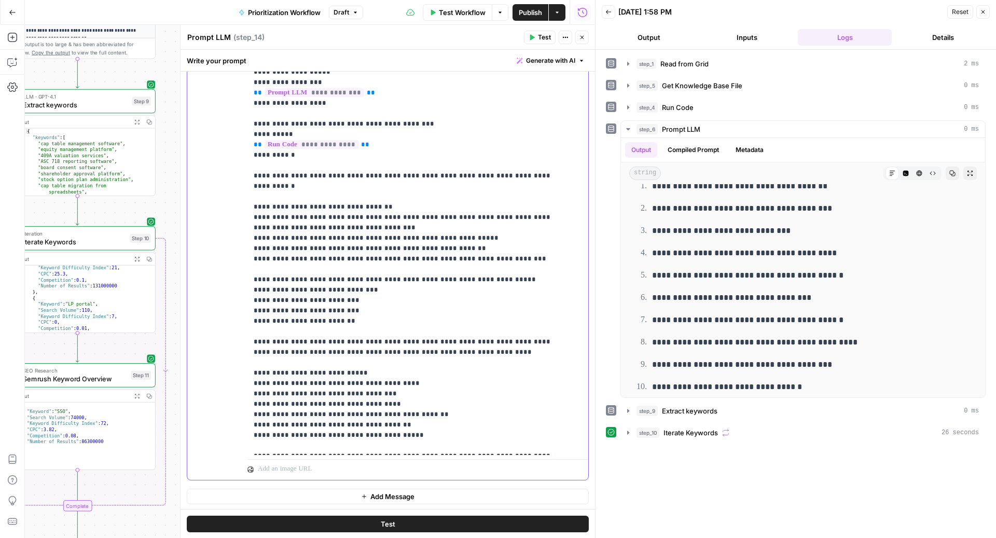
scroll to position [91, 0]
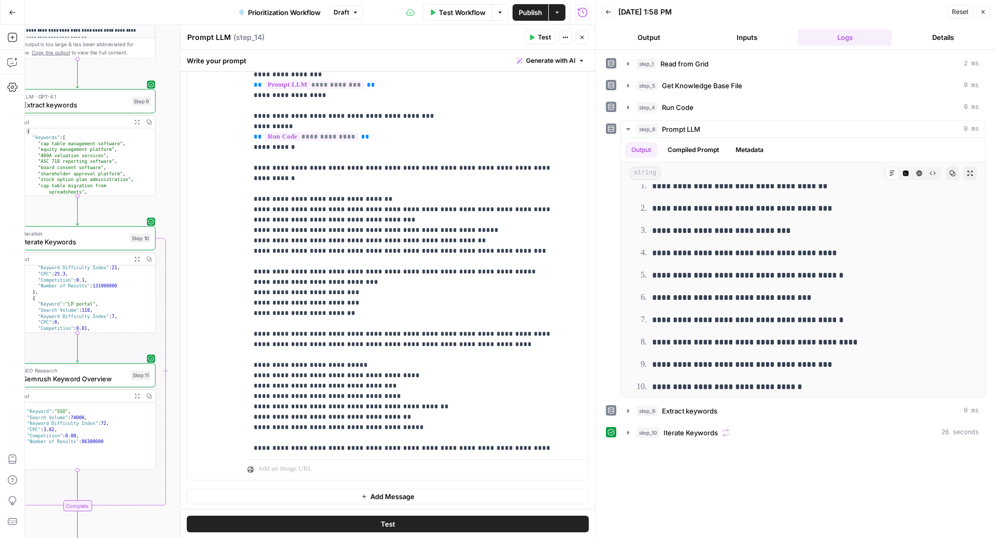
click at [537, 37] on button "Test" at bounding box center [540, 37] width 32 height 13
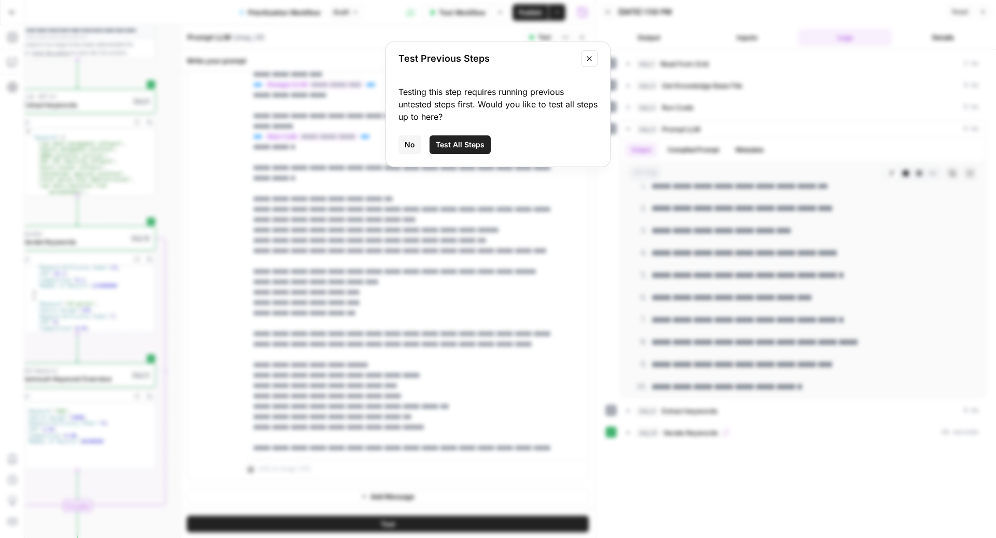
click at [471, 145] on span "Test All Steps" at bounding box center [460, 145] width 49 height 10
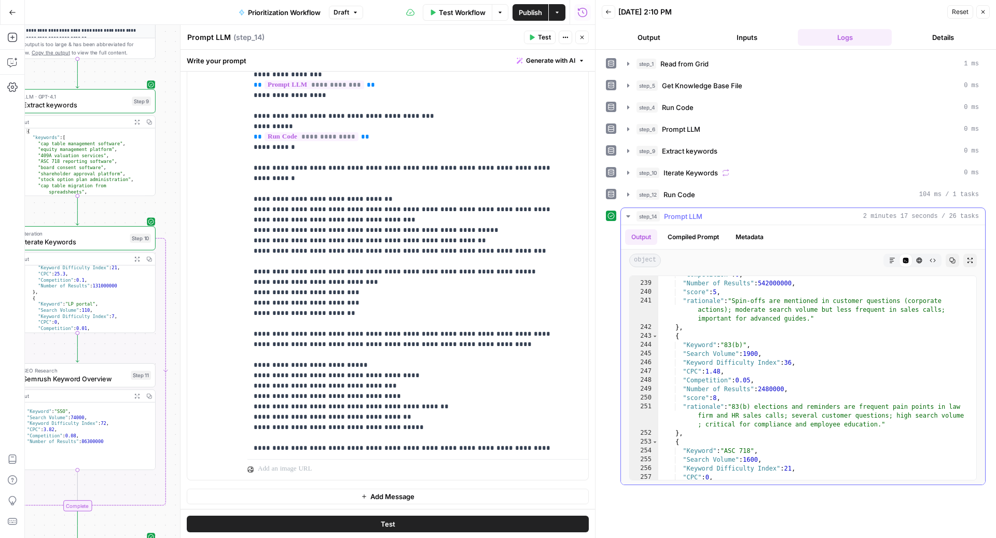
scroll to position [2536, 0]
click at [584, 38] on icon "button" at bounding box center [582, 37] width 6 height 6
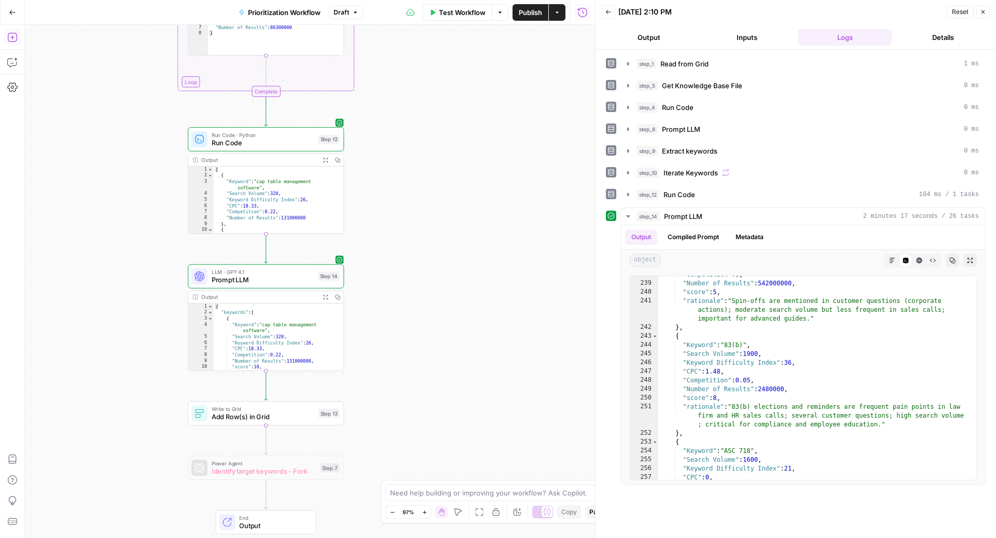
click at [18, 29] on div "Add Steps Copilot Settings AirOps Academy Help Give Feedback Shortcuts" at bounding box center [12, 281] width 25 height 513
click at [18, 32] on button "Add Steps" at bounding box center [12, 37] width 17 height 17
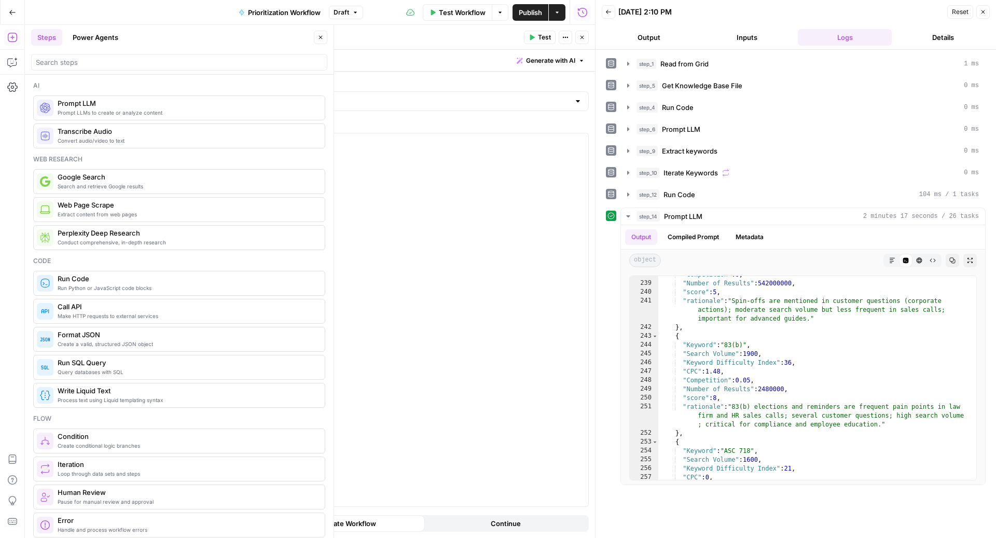
click at [555, 62] on span "Generate with AI" at bounding box center [550, 60] width 49 height 9
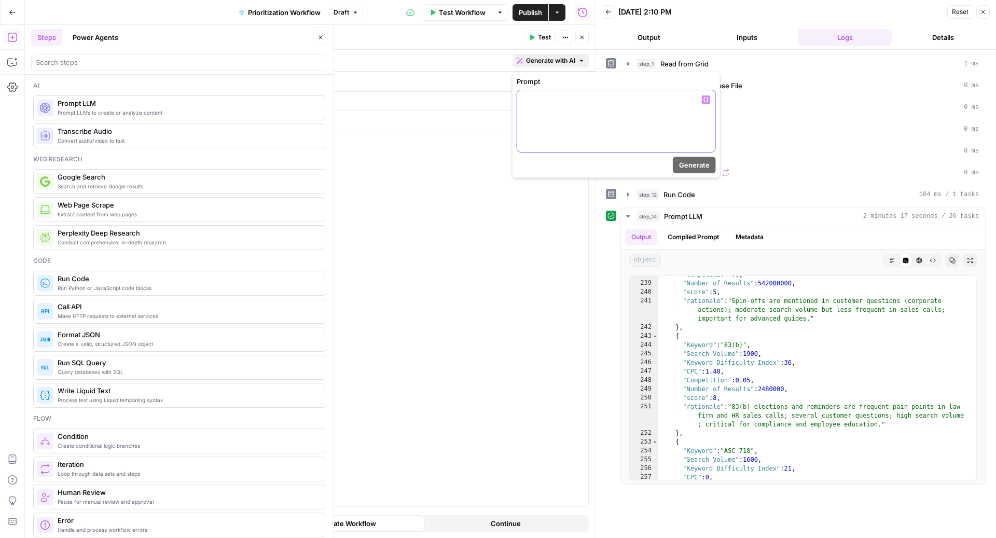
click at [574, 117] on div at bounding box center [616, 121] width 198 height 62
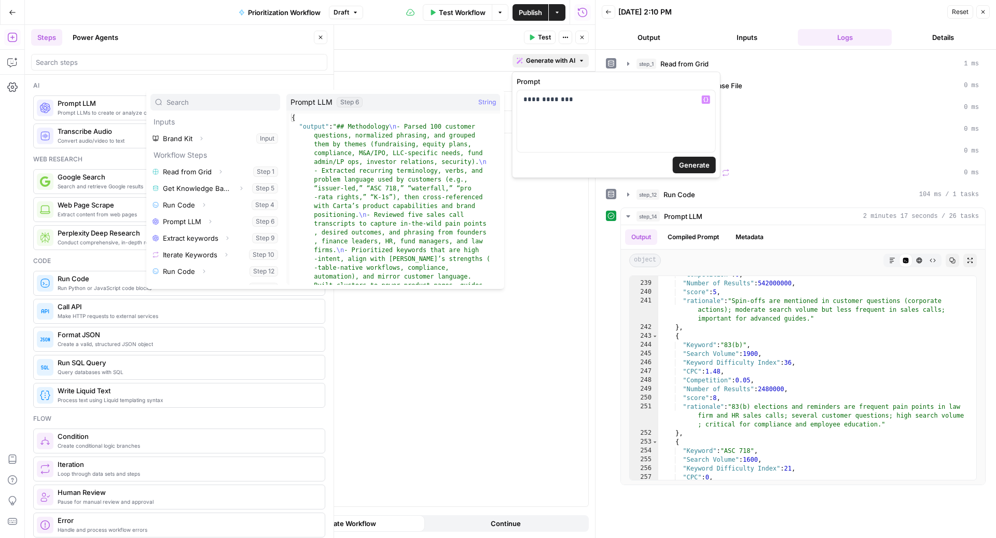
scroll to position [11, 0]
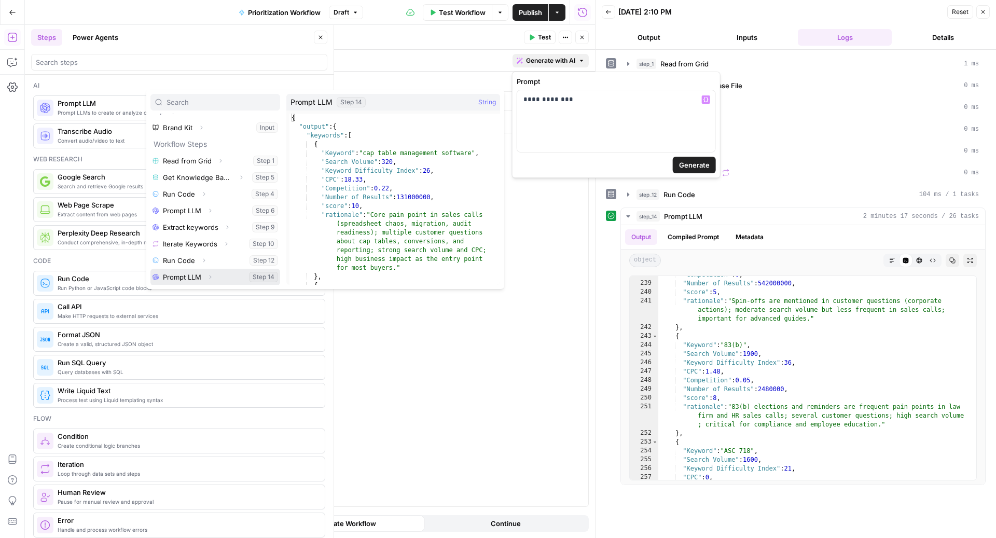
click at [211, 274] on icon "button" at bounding box center [210, 277] width 6 height 6
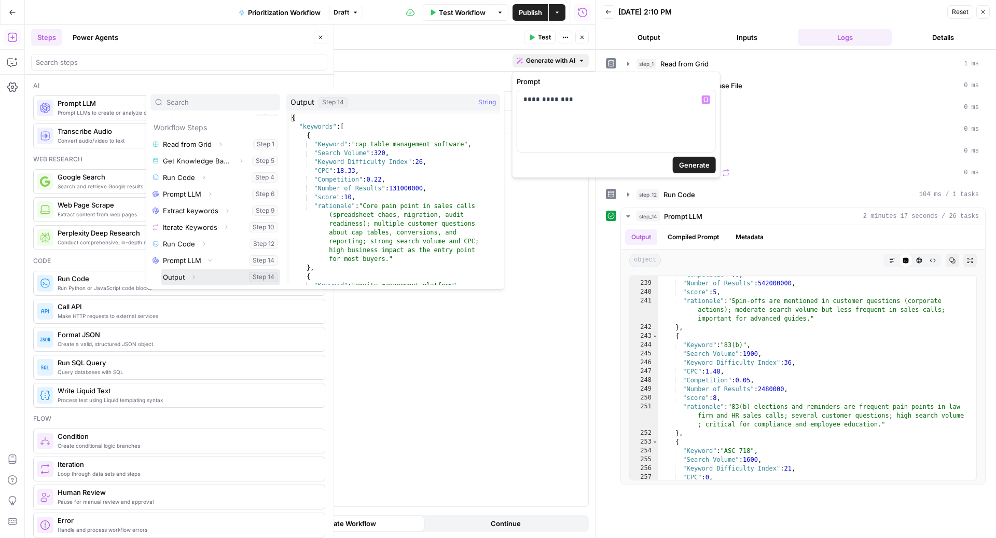
click at [193, 275] on icon "button" at bounding box center [193, 277] width 6 height 6
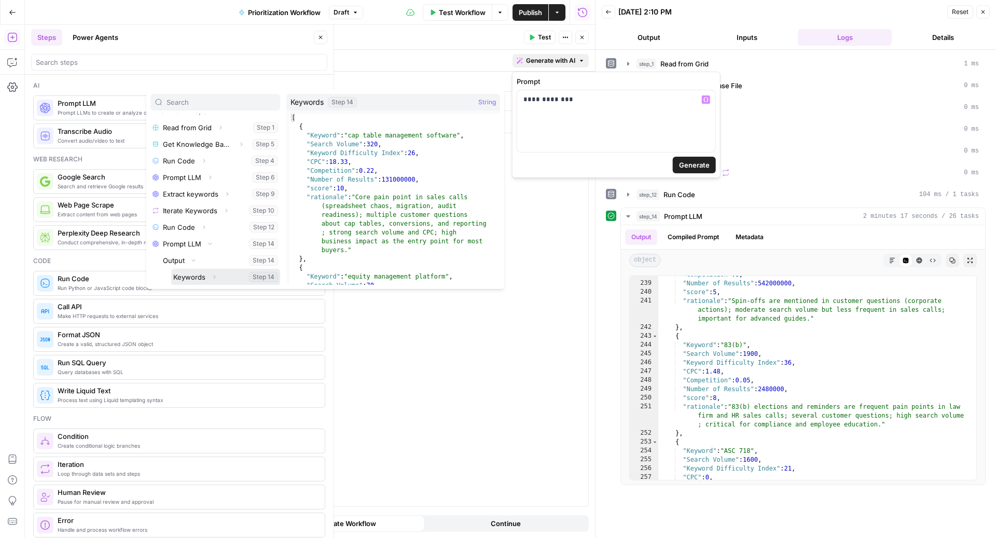
click at [190, 277] on button "Select variable Keywords" at bounding box center [225, 277] width 109 height 17
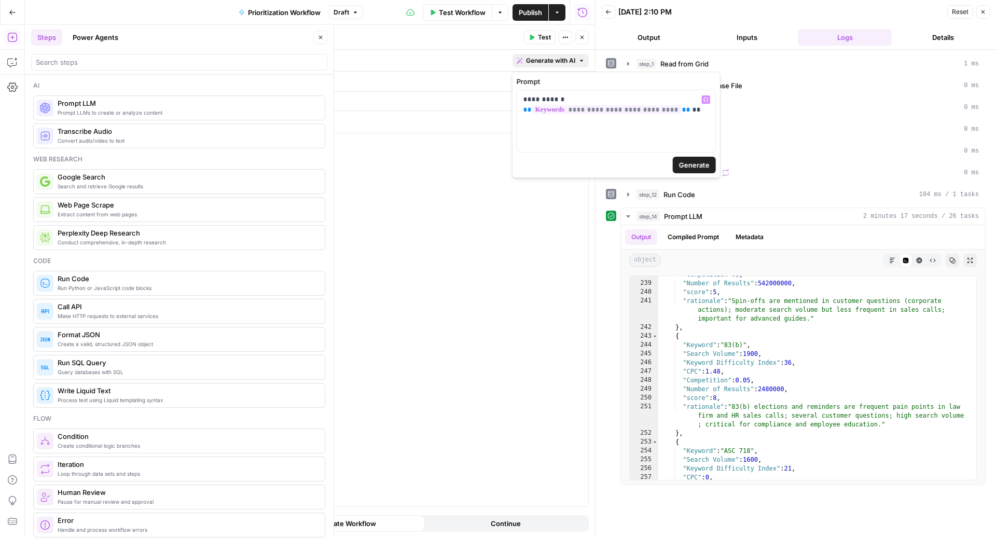
scroll to position [2536, 0]
click at [707, 160] on span "Generate" at bounding box center [694, 165] width 31 height 10
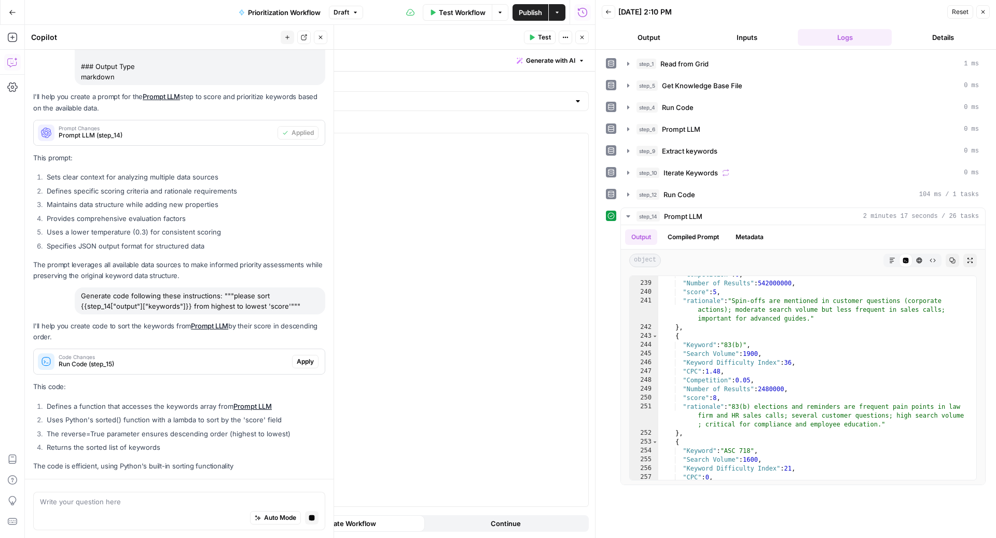
scroll to position [385, 0]
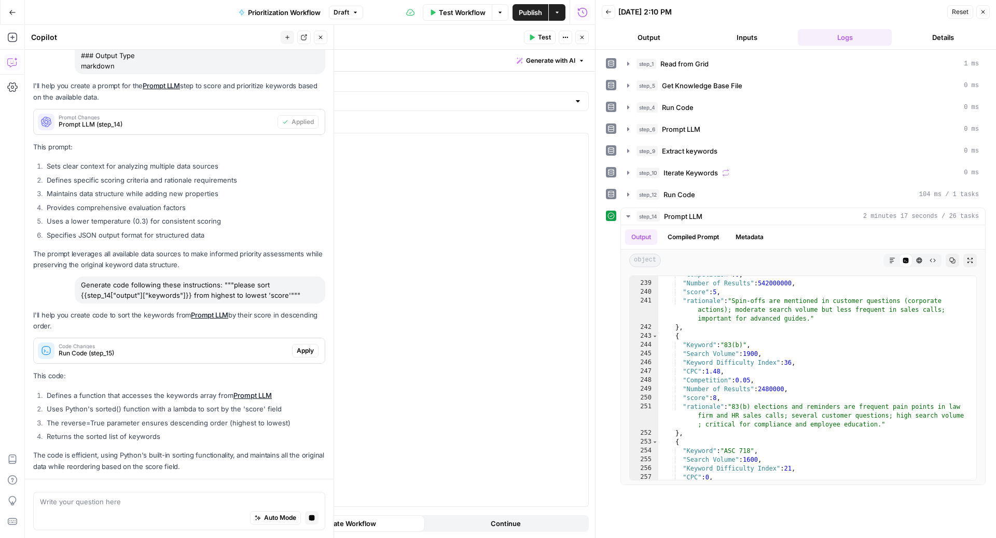
click at [297, 352] on span "Apply" at bounding box center [305, 350] width 17 height 9
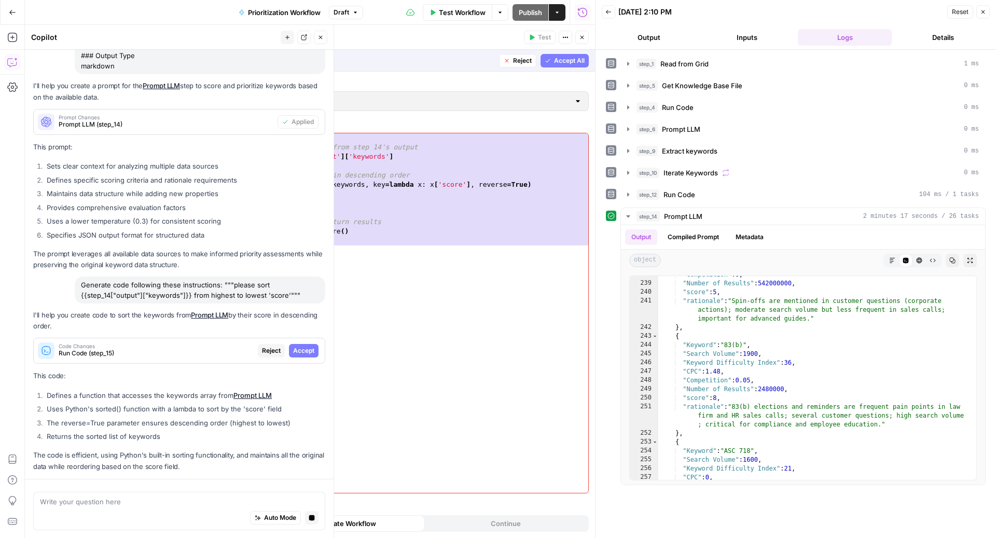
scroll to position [415, 0]
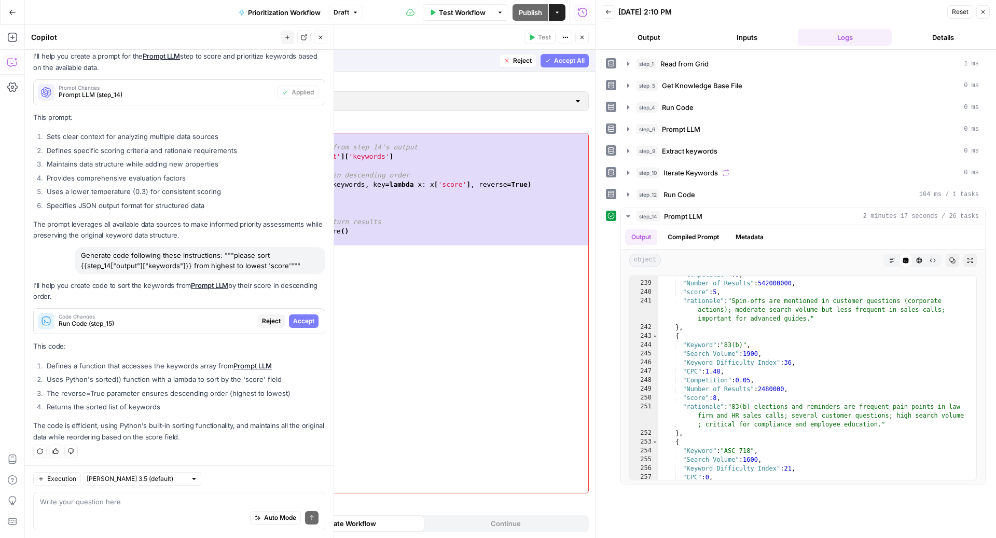
click at [562, 51] on div "Proposed Improvements Reject Accept All" at bounding box center [387, 60] width 414 height 21
click at [556, 57] on span "Accept All" at bounding box center [569, 60] width 31 height 9
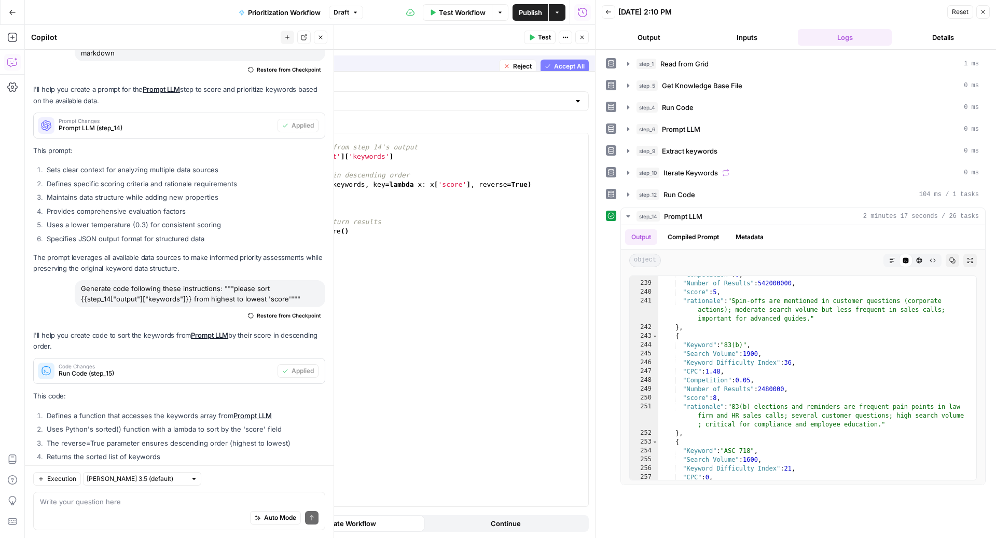
scroll to position [465, 0]
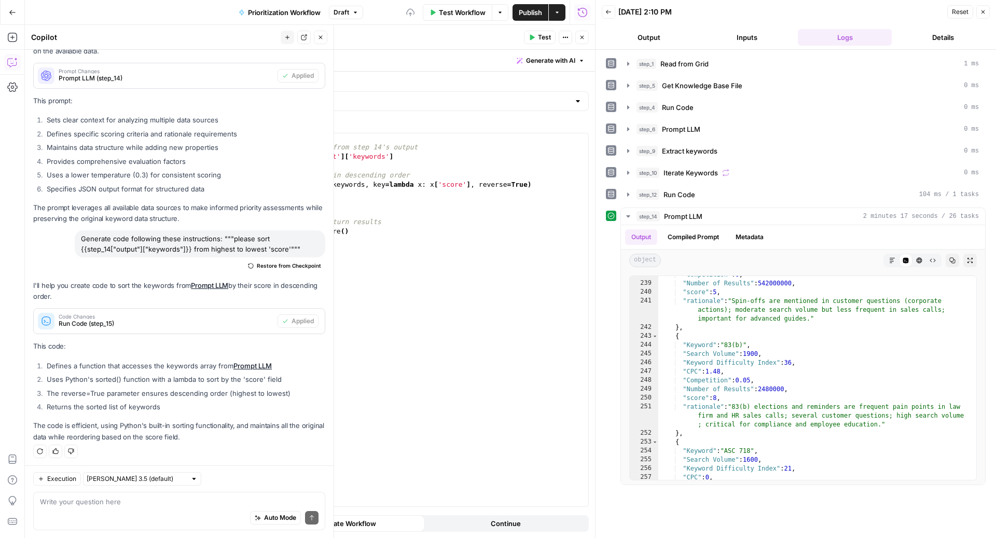
click at [538, 37] on span "Test" at bounding box center [544, 37] width 13 height 9
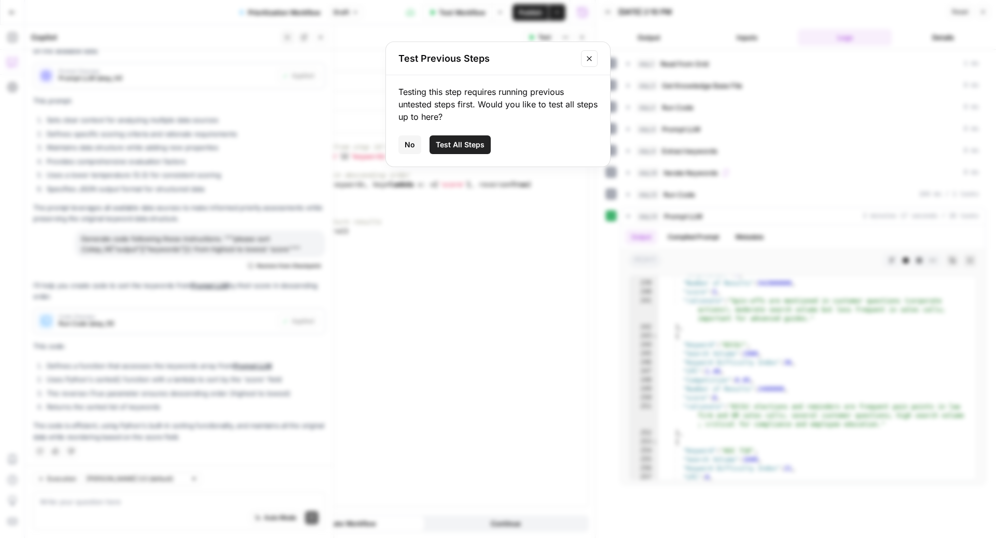
click at [467, 145] on span "Test All Steps" at bounding box center [460, 145] width 49 height 10
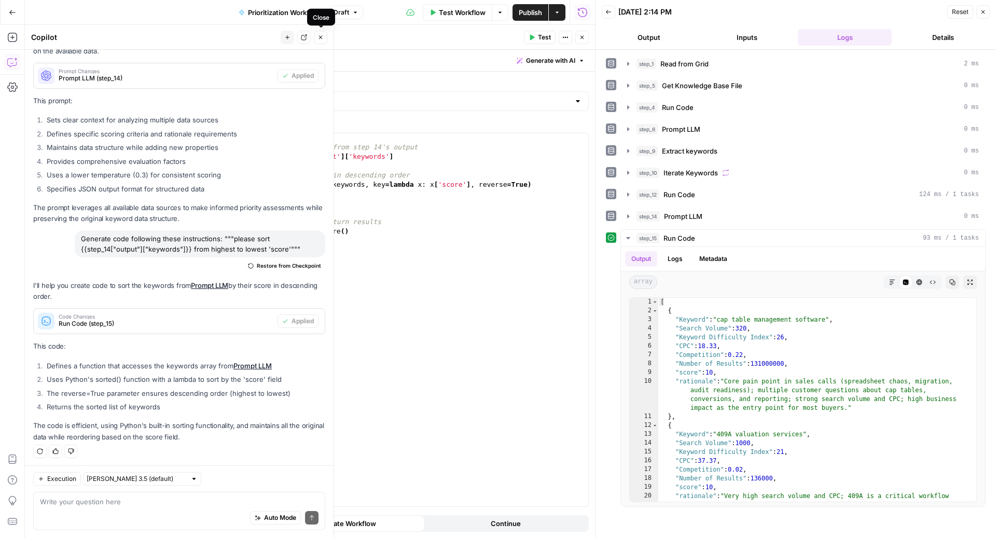
click at [322, 32] on button "Close" at bounding box center [320, 37] width 13 height 13
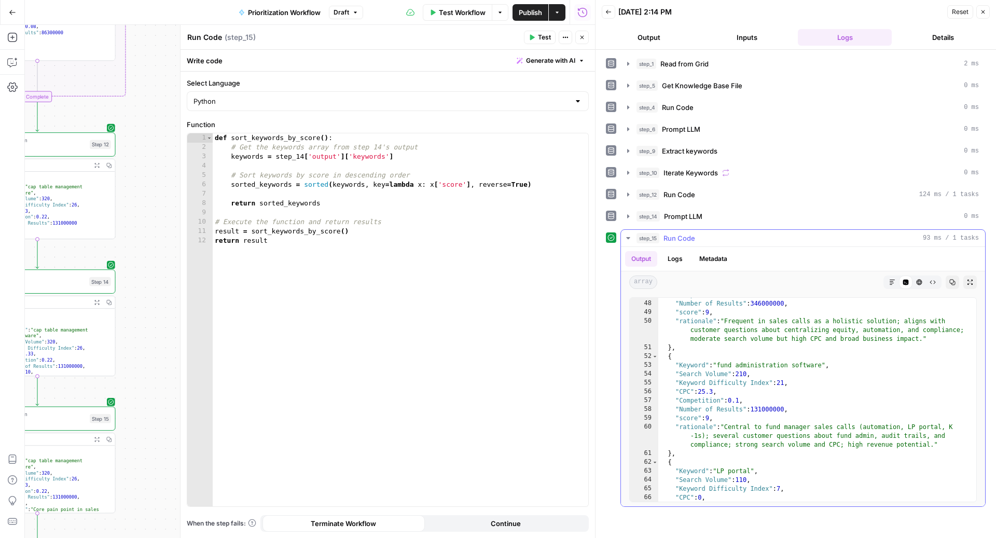
scroll to position [528, 0]
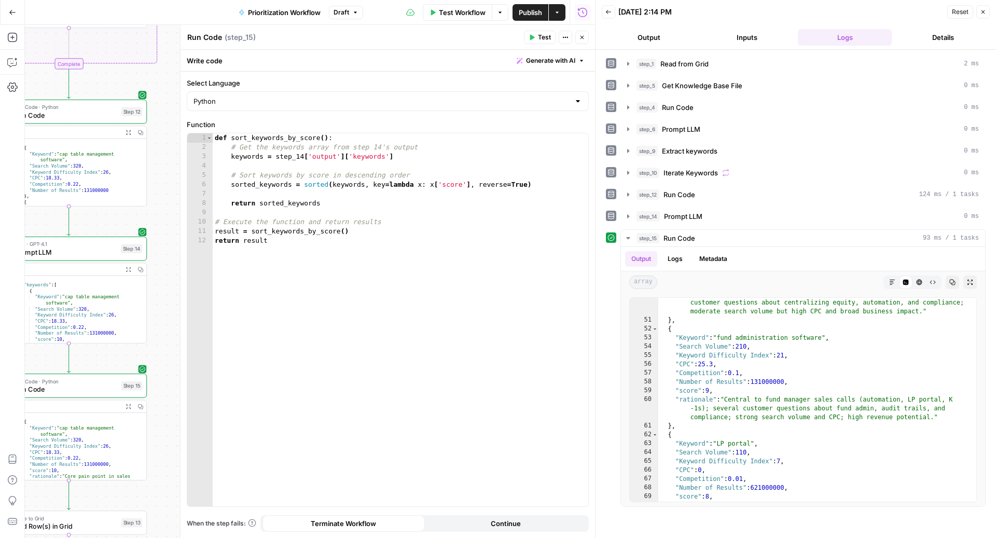
click at [76, 252] on span "Prompt LLM" at bounding box center [66, 252] width 102 height 10
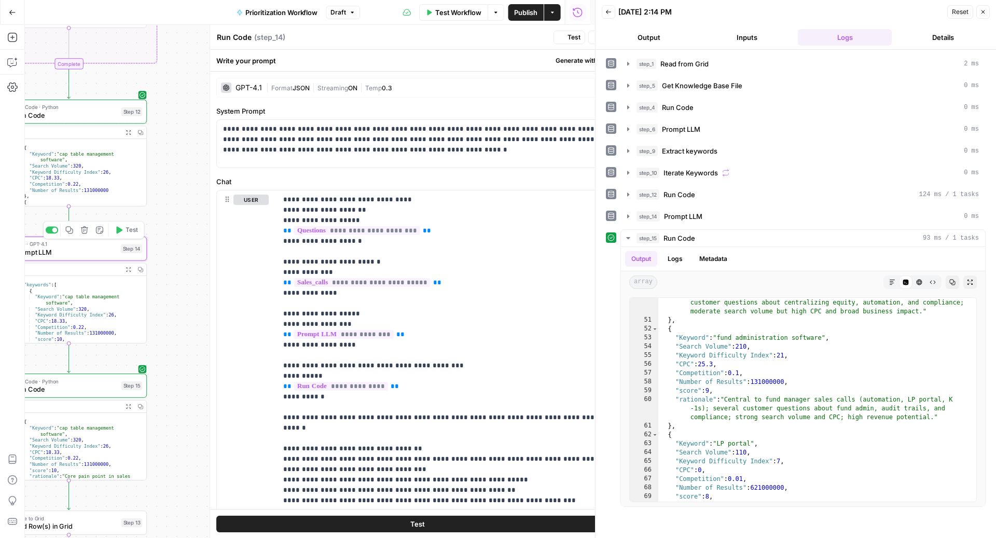
type textarea "Prompt LLM"
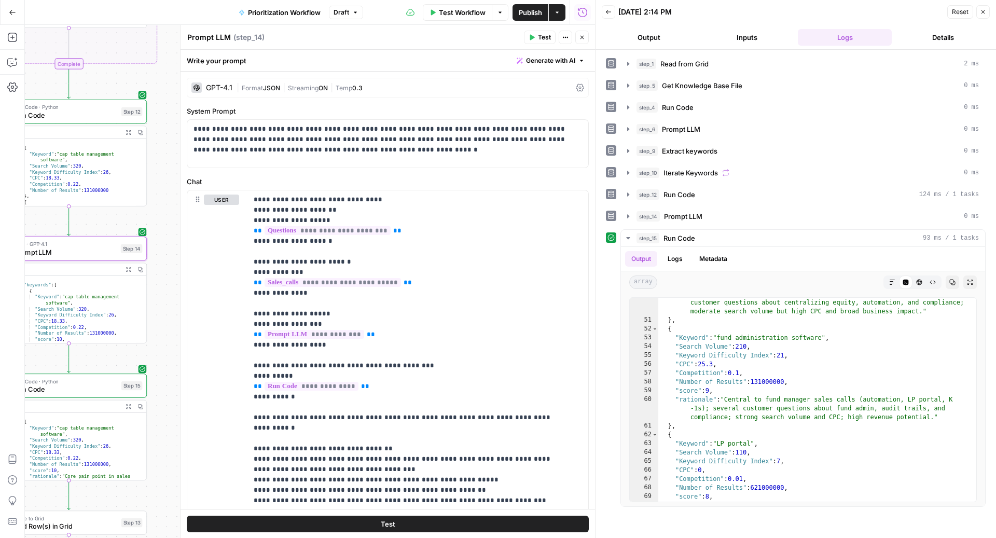
click at [543, 61] on span "Generate with AI" at bounding box center [550, 60] width 49 height 9
click at [535, 116] on div "Improve your existing prompt" at bounding box center [526, 117] width 87 height 9
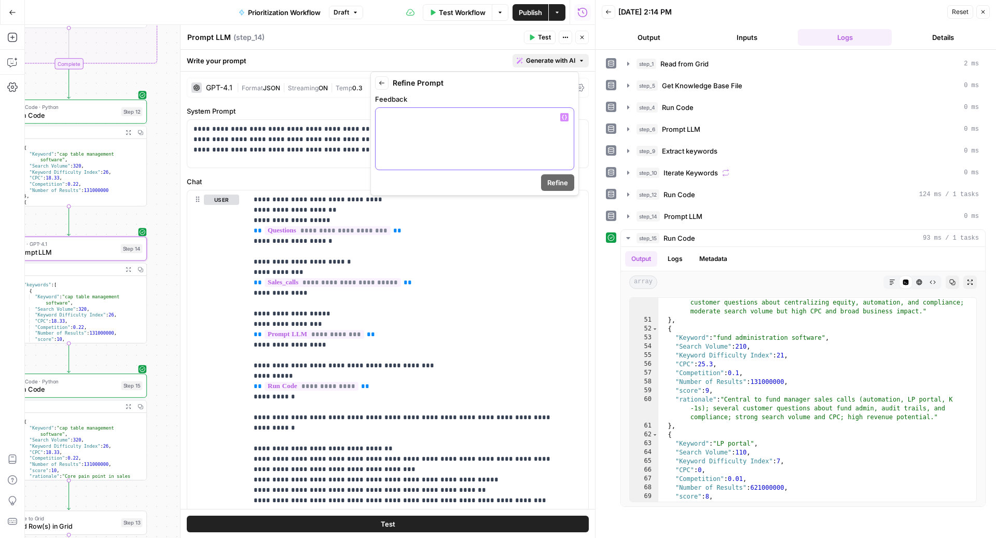
click at [516, 126] on div at bounding box center [474, 139] width 198 height 62
click at [568, 187] on button "Refine" at bounding box center [557, 182] width 33 height 17
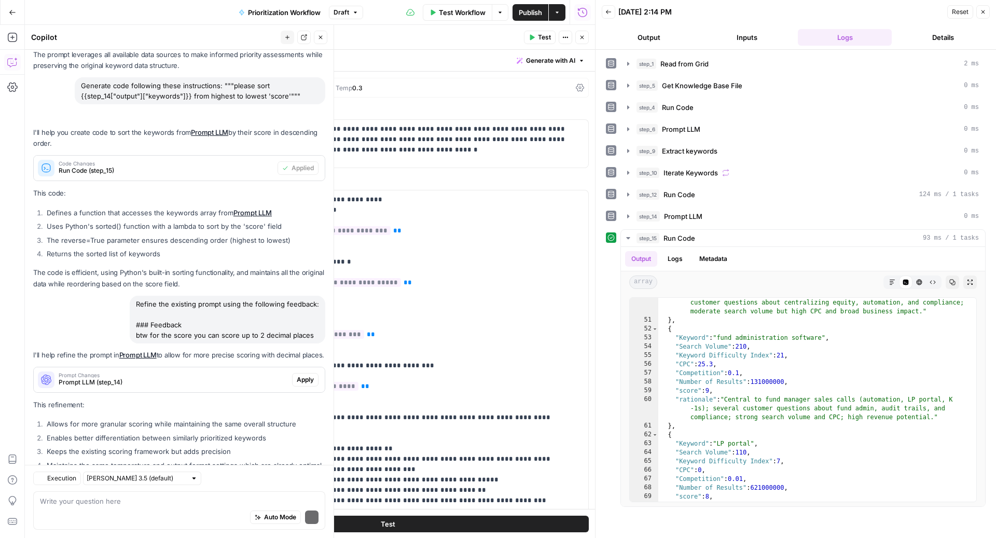
scroll to position [697, 0]
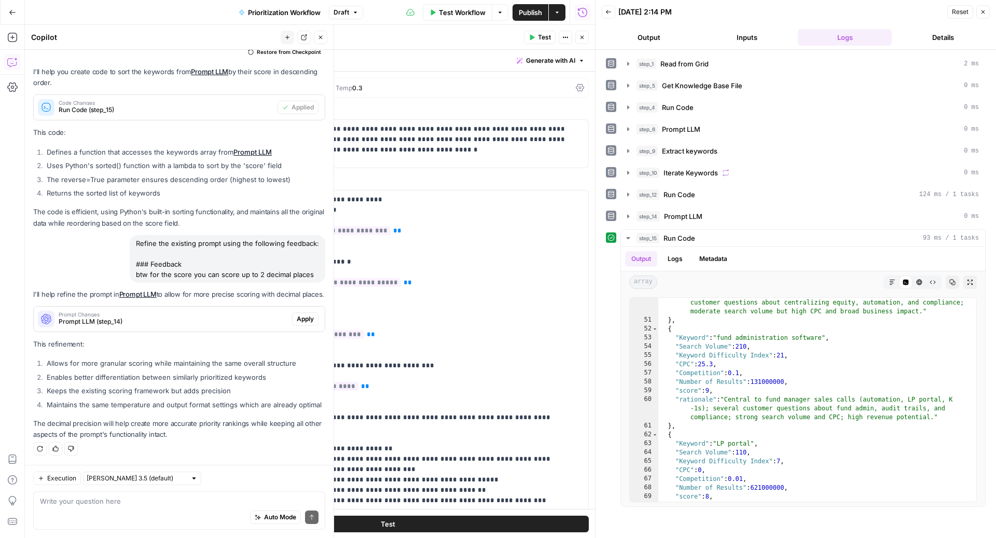
click at [298, 314] on span "Apply" at bounding box center [305, 318] width 17 height 9
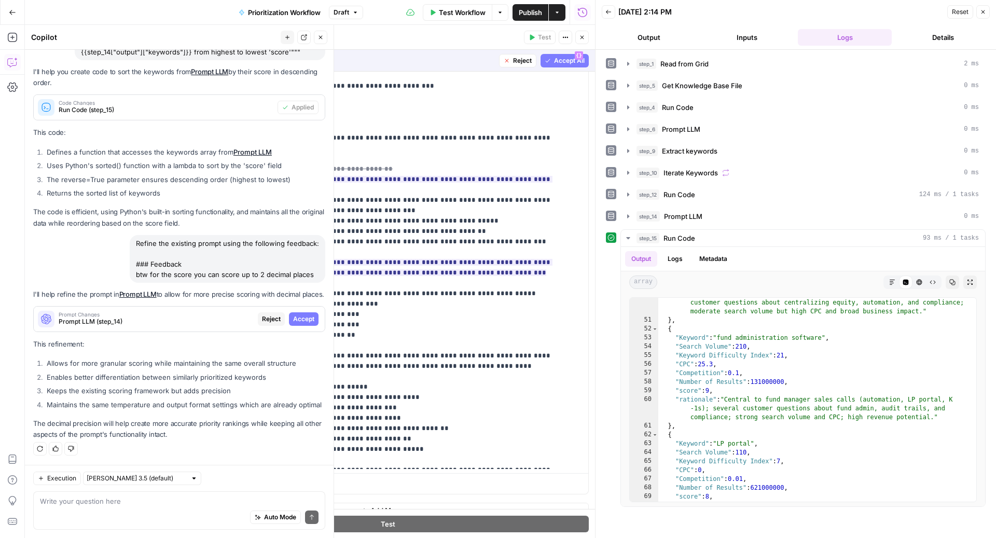
scroll to position [158, 0]
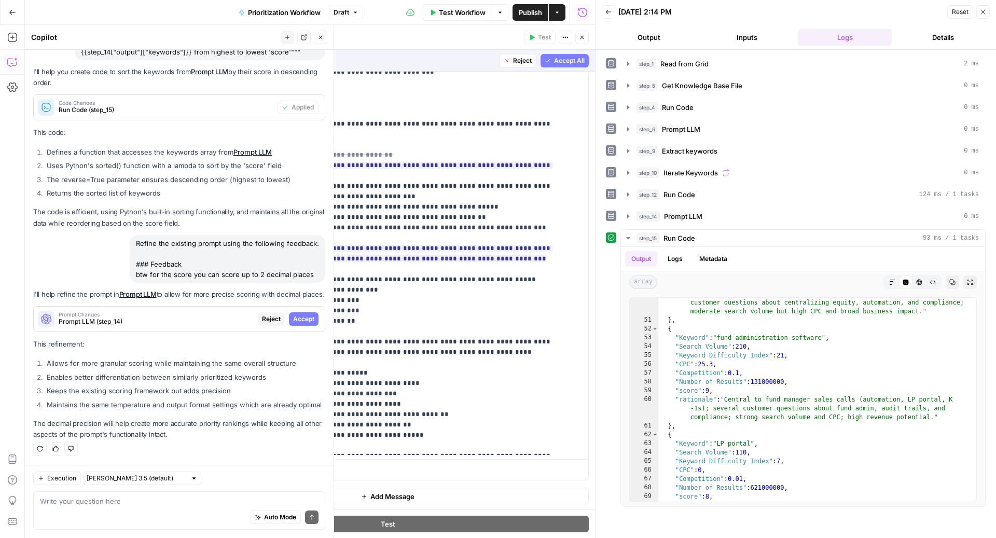
click at [565, 62] on span "Accept All" at bounding box center [569, 60] width 31 height 9
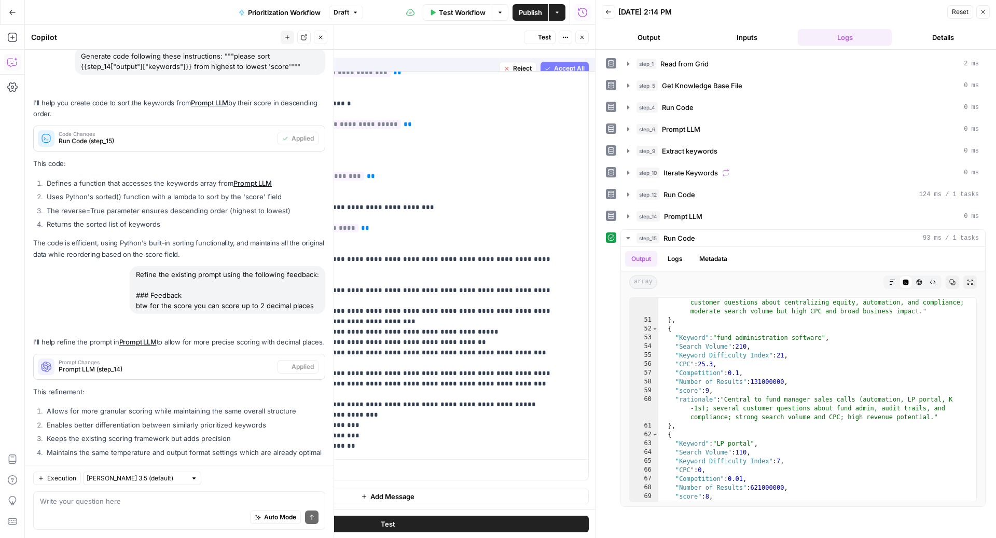
scroll to position [0, 0]
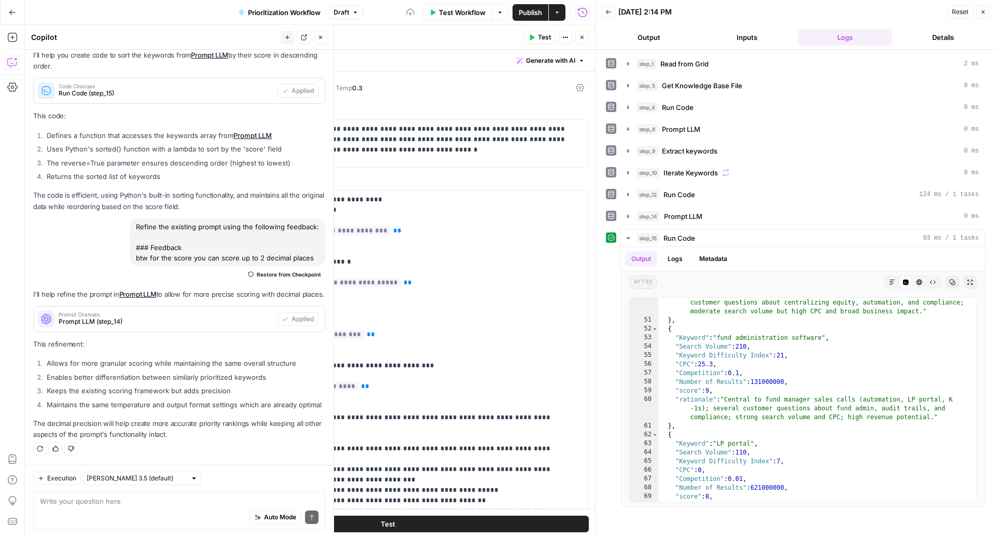
click at [545, 38] on span "Test" at bounding box center [544, 37] width 13 height 9
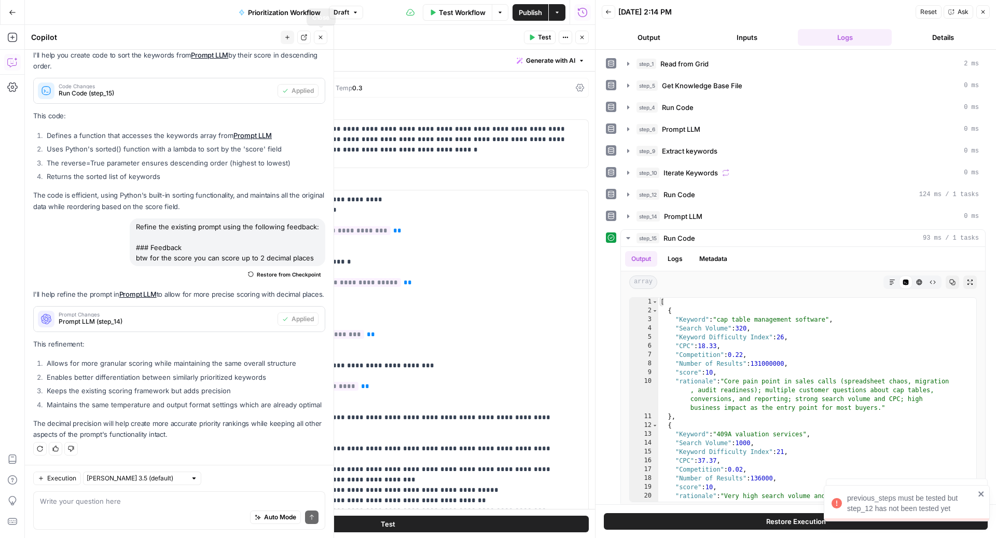
click at [320, 40] on icon "button" at bounding box center [320, 37] width 6 height 6
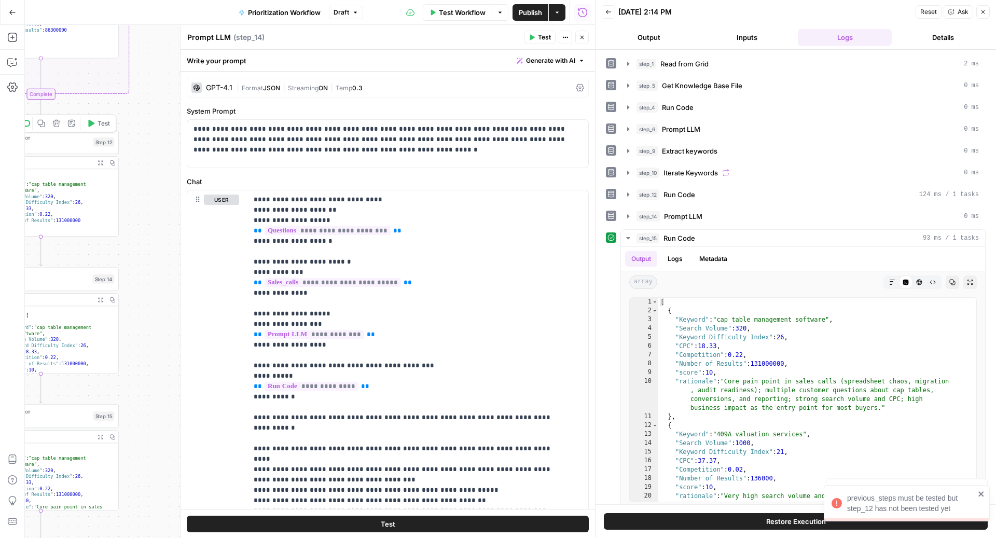
click at [94, 129] on button "Test" at bounding box center [97, 123] width 31 height 13
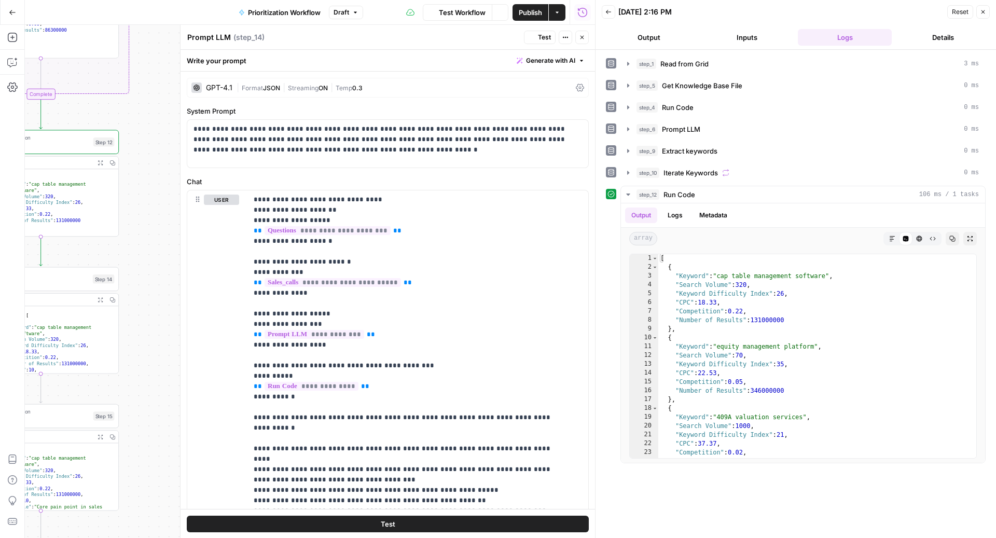
click at [583, 39] on icon "button" at bounding box center [582, 37] width 6 height 6
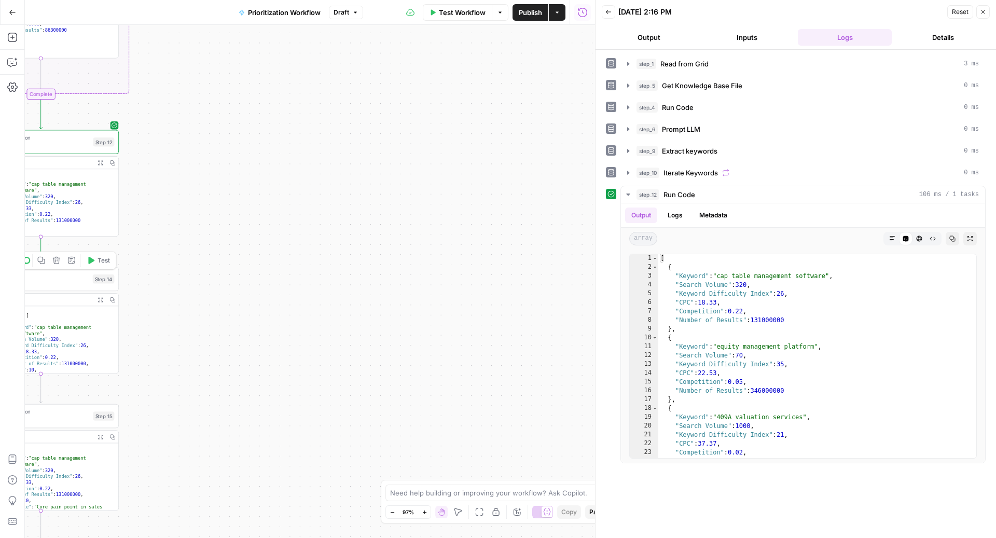
click at [100, 257] on span "Test" at bounding box center [104, 260] width 12 height 9
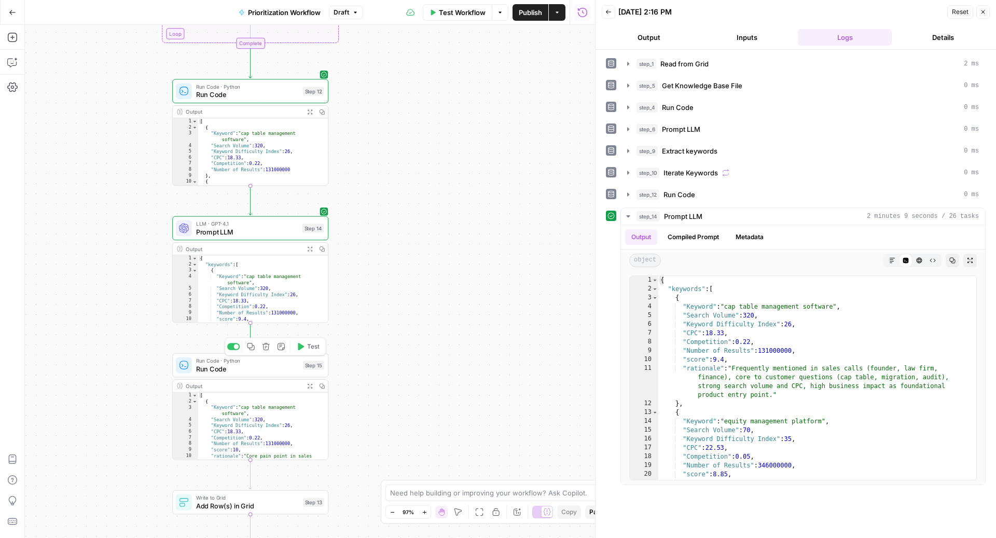
click at [315, 344] on span "Test" at bounding box center [313, 346] width 12 height 9
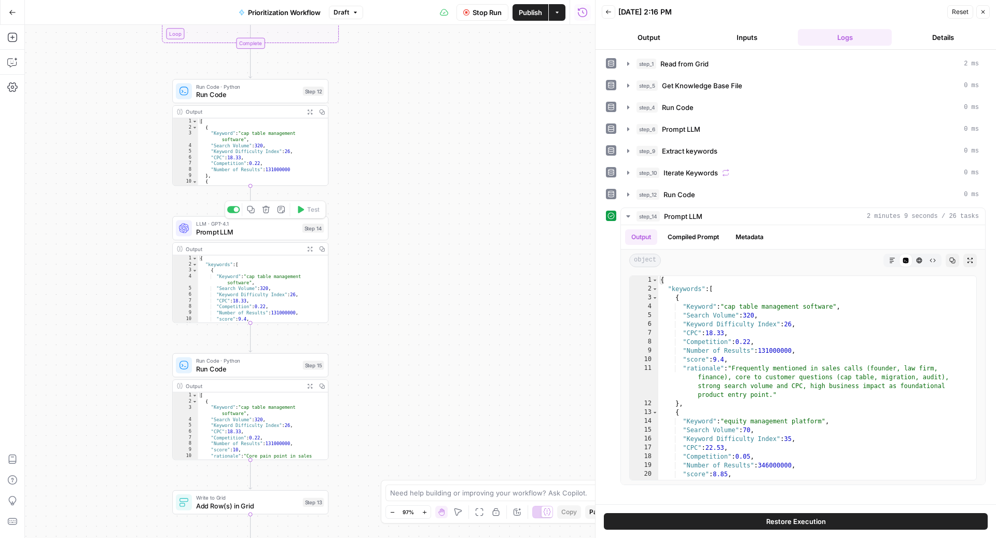
click at [256, 232] on span "Prompt LLM" at bounding box center [247, 232] width 102 height 10
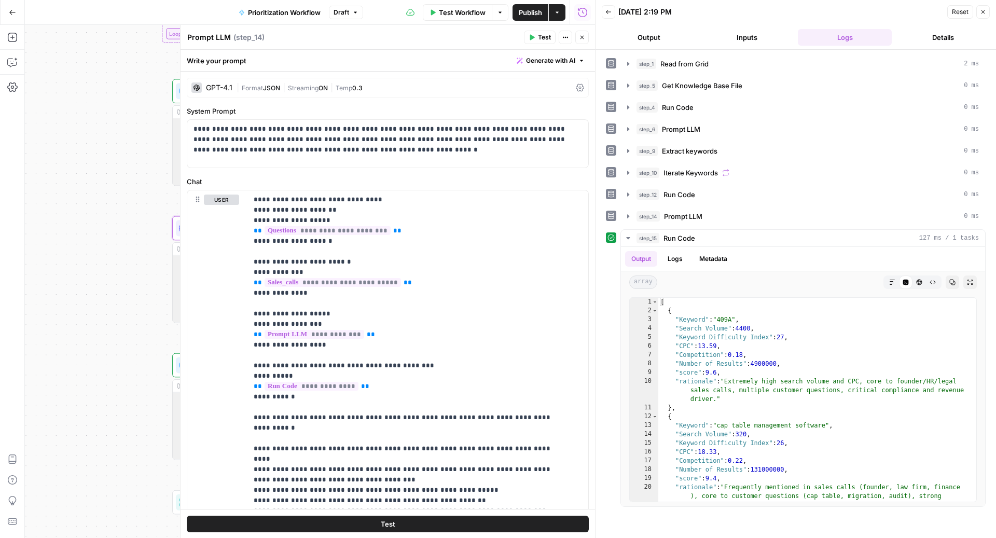
click at [584, 39] on icon "button" at bounding box center [582, 37] width 6 height 6
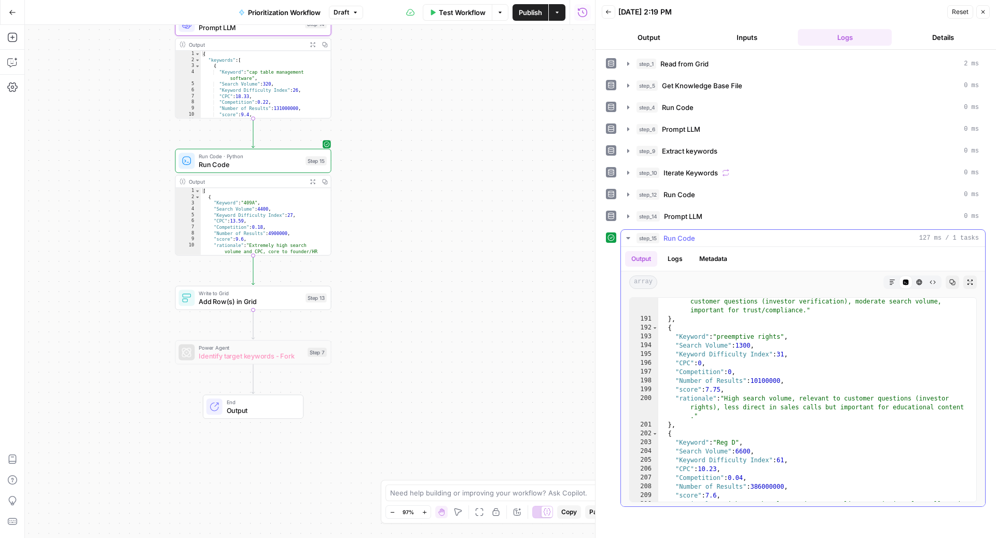
scroll to position [1998, 0]
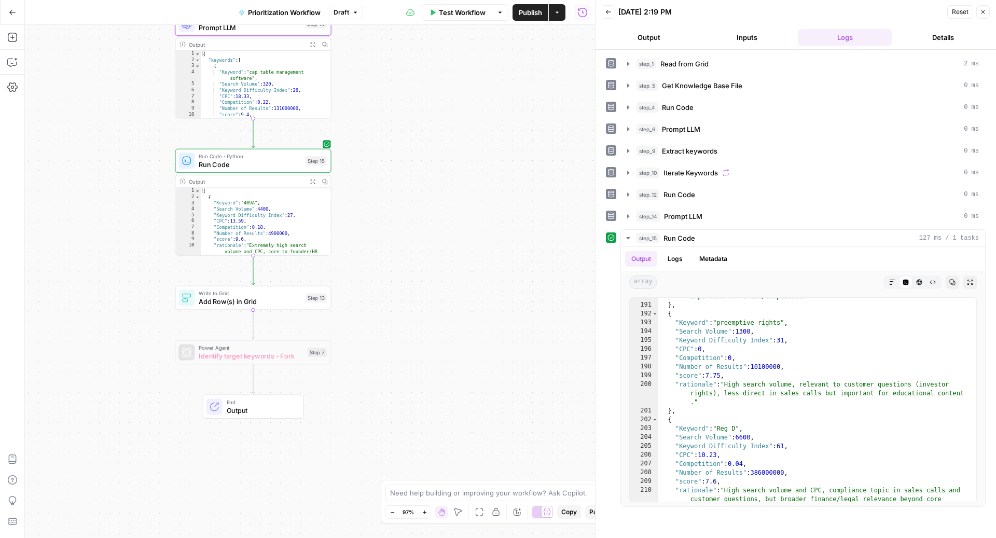
click at [281, 300] on span "Add Row(s) in Grid" at bounding box center [250, 301] width 103 height 10
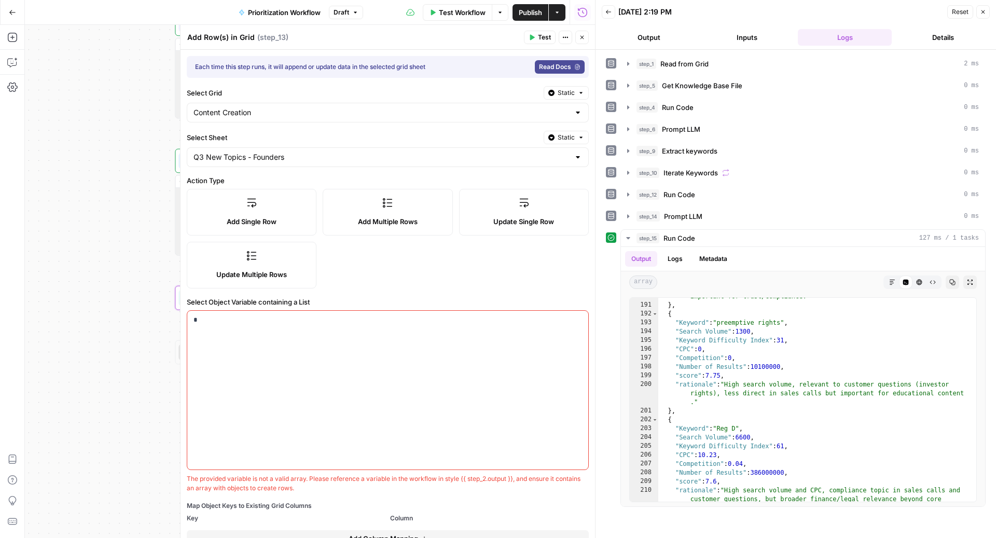
click at [304, 323] on div "*" at bounding box center [387, 390] width 401 height 159
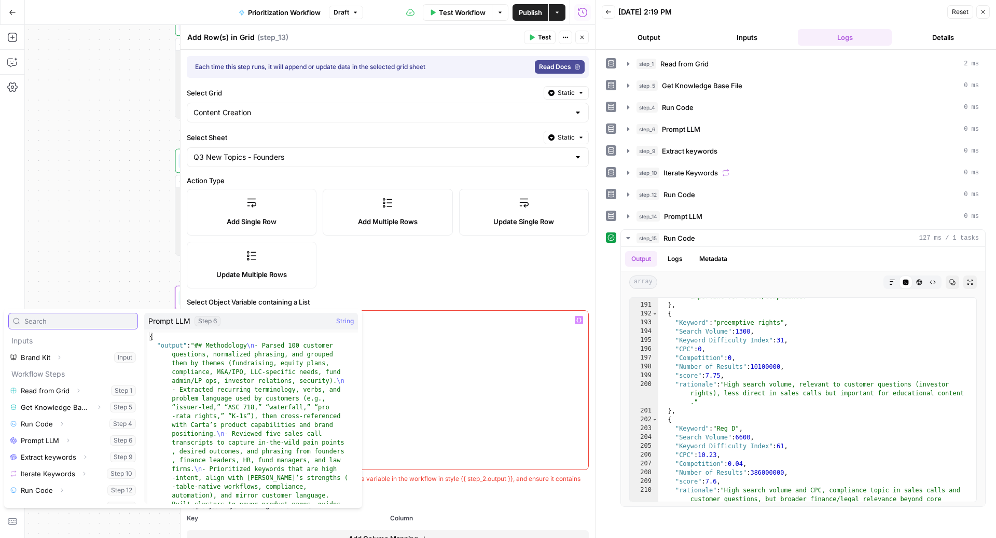
scroll to position [27, 0]
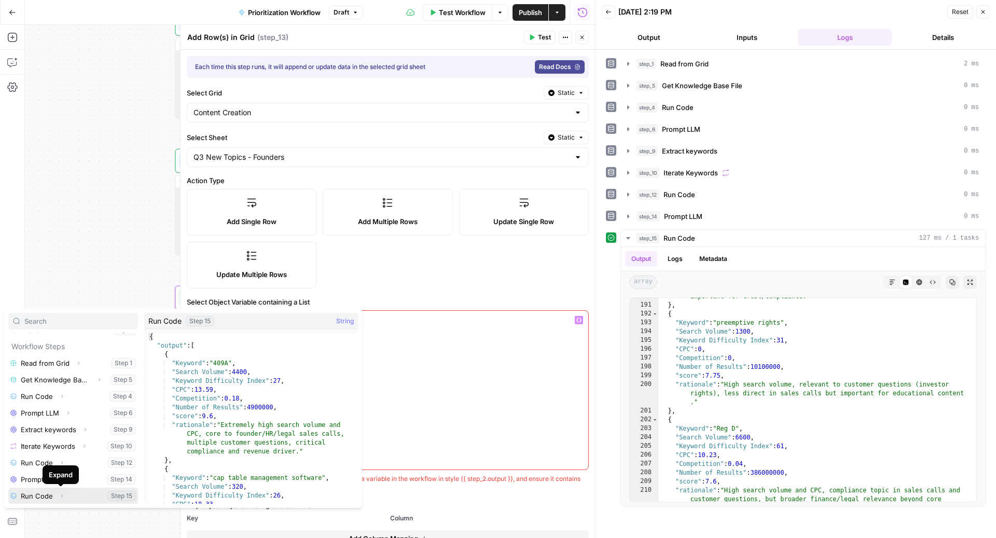
click at [64, 496] on span "Expand" at bounding box center [64, 496] width 1 height 1
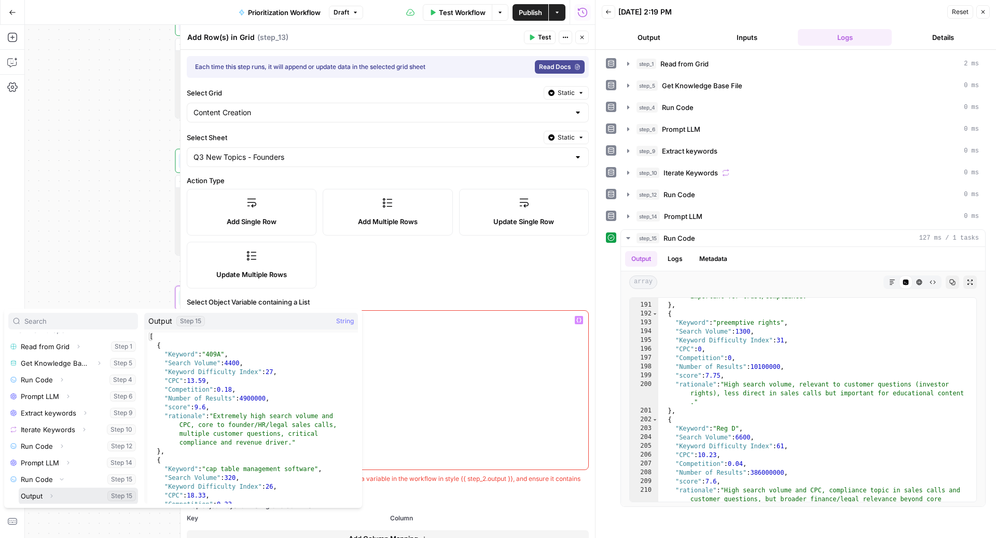
click at [63, 495] on button "Select variable Output" at bounding box center [78, 496] width 119 height 17
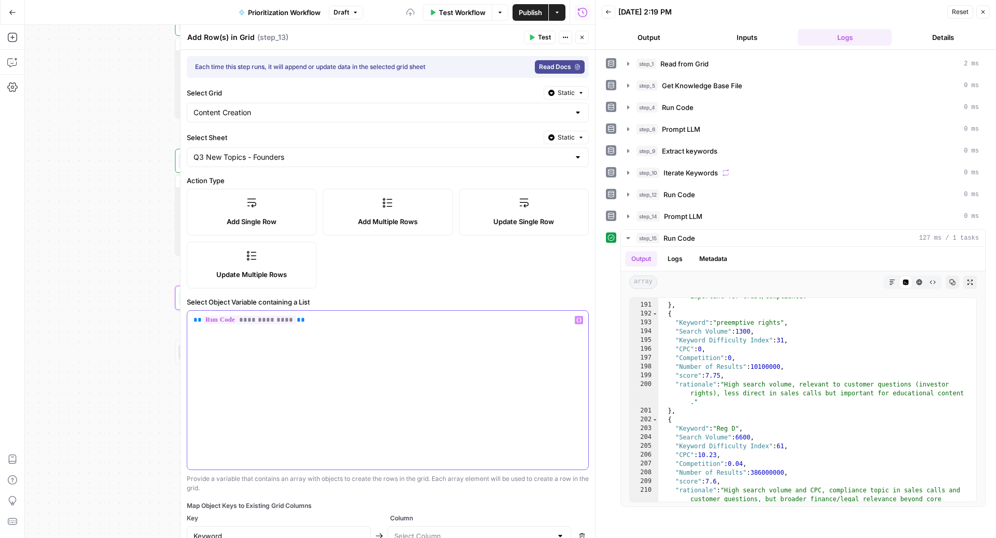
scroll to position [221, 0]
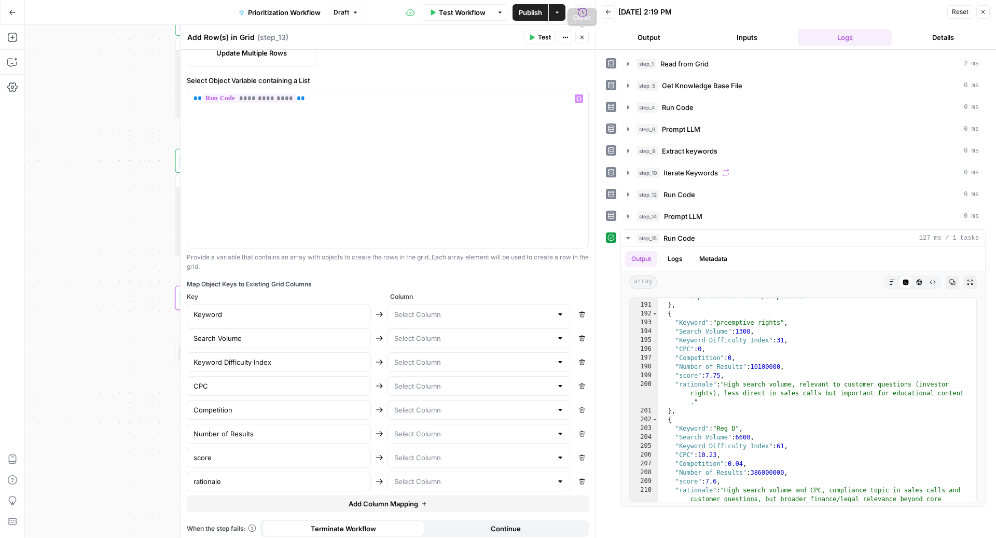
click at [584, 34] on button "Close" at bounding box center [581, 37] width 13 height 13
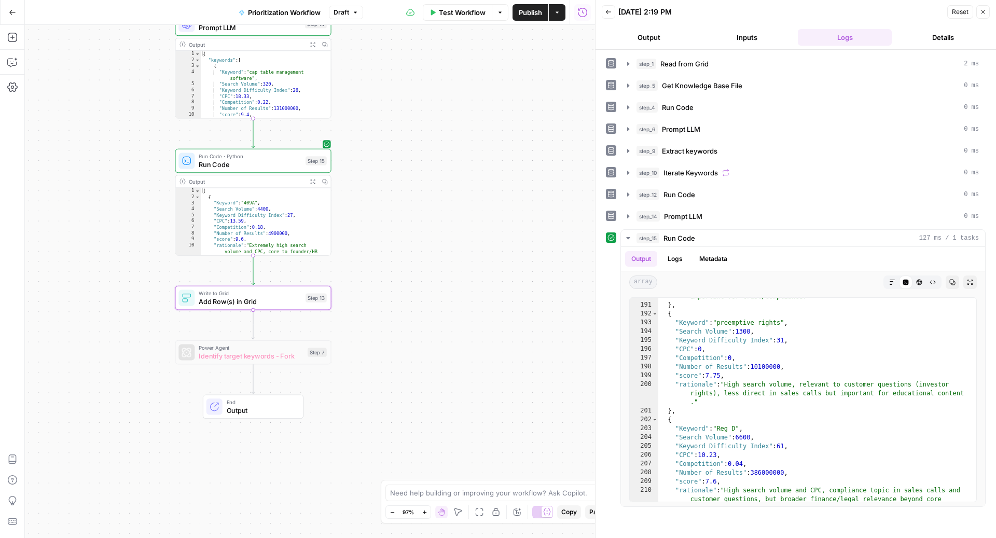
click at [516, 8] on button "Publish" at bounding box center [530, 12] width 36 height 17
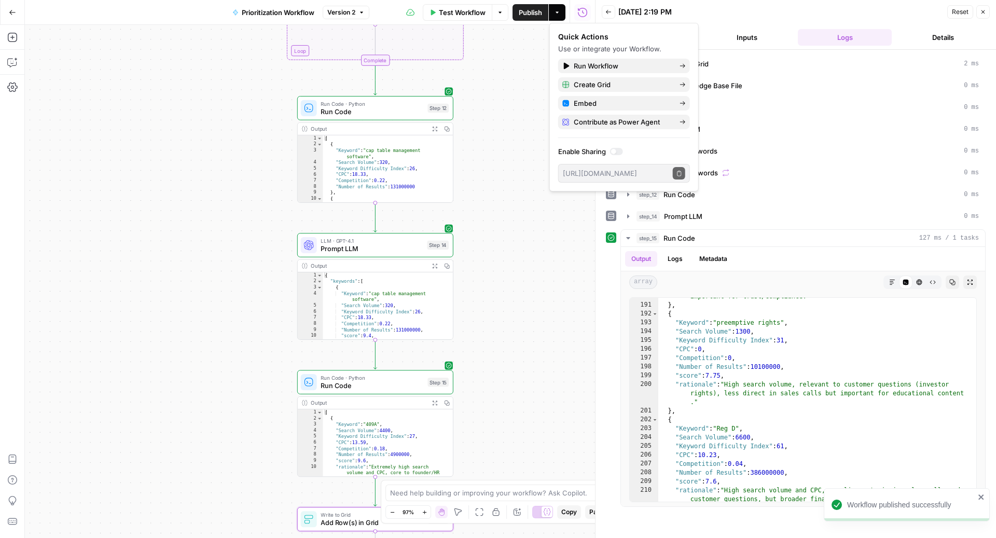
click at [387, 250] on span "Prompt LLM" at bounding box center [372, 249] width 102 height 10
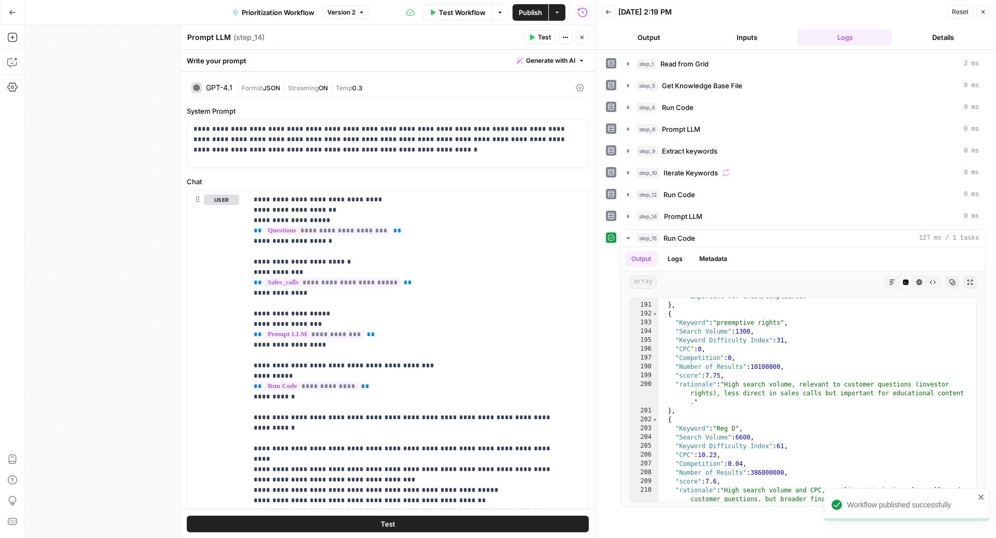
click at [556, 51] on div "Write your prompt Generate with AI" at bounding box center [387, 60] width 414 height 21
click at [553, 61] on span "Generate with AI" at bounding box center [550, 60] width 49 height 9
click at [534, 107] on span "Refine" at bounding box center [524, 107] width 82 height 10
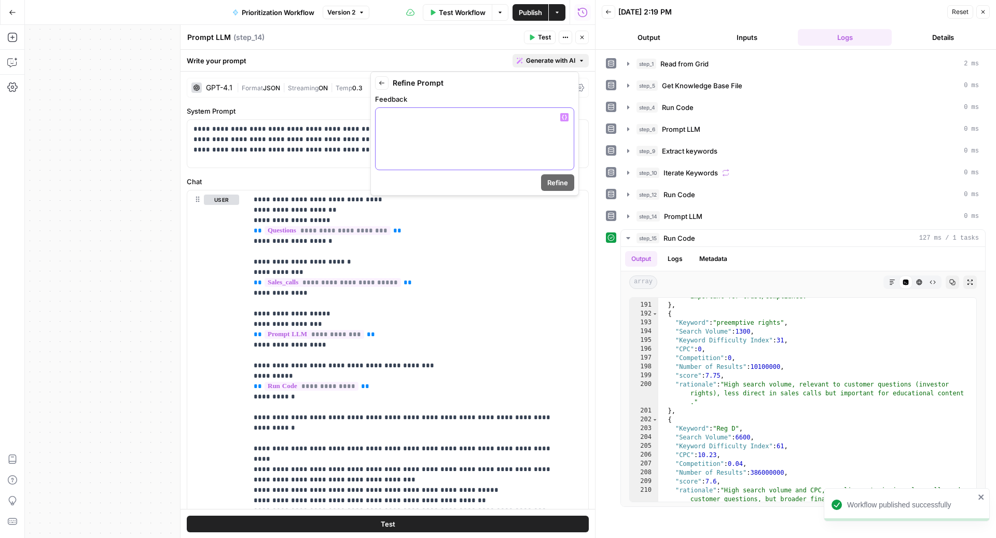
click at [474, 147] on div at bounding box center [474, 139] width 198 height 62
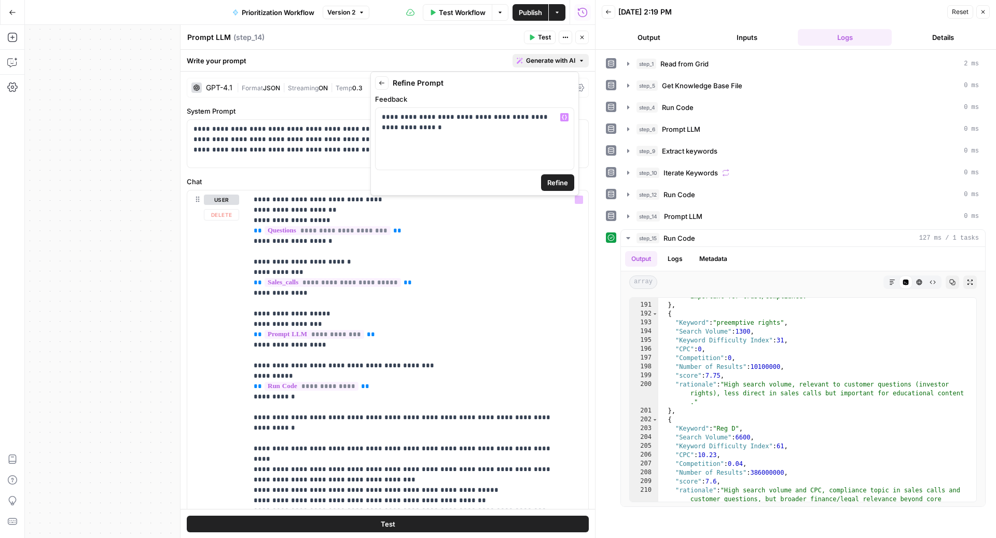
click at [549, 183] on span "Refine" at bounding box center [557, 182] width 21 height 10
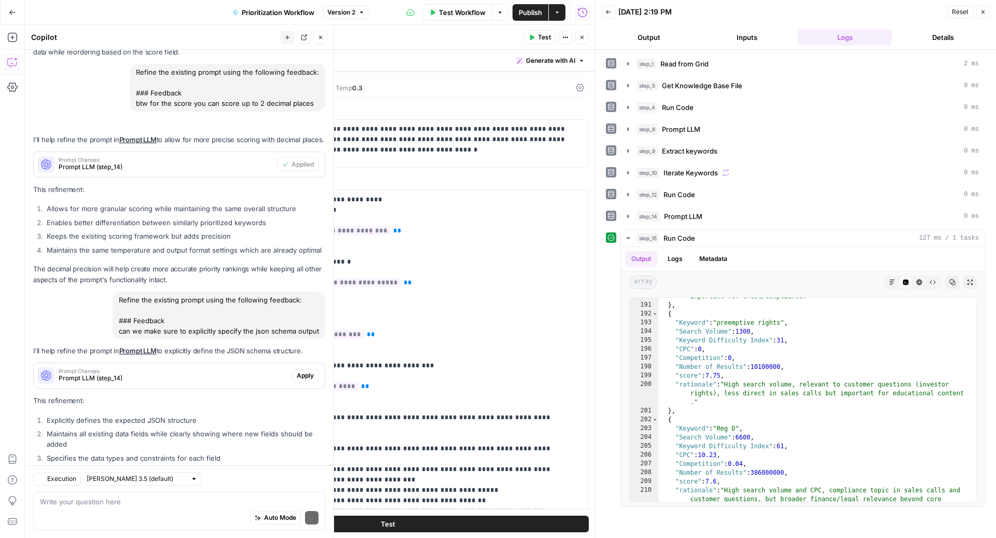
scroll to position [945, 0]
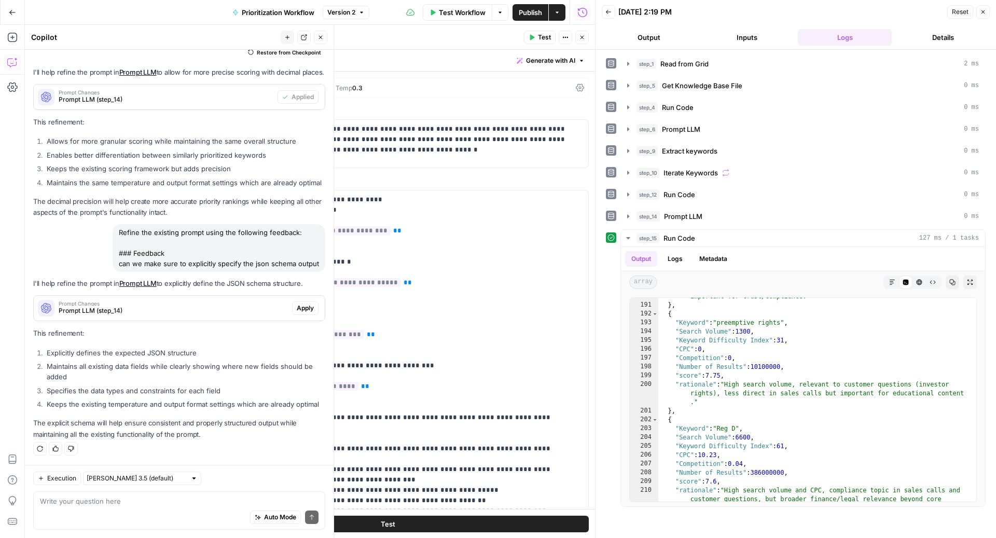
click at [297, 303] on span "Apply" at bounding box center [305, 307] width 17 height 9
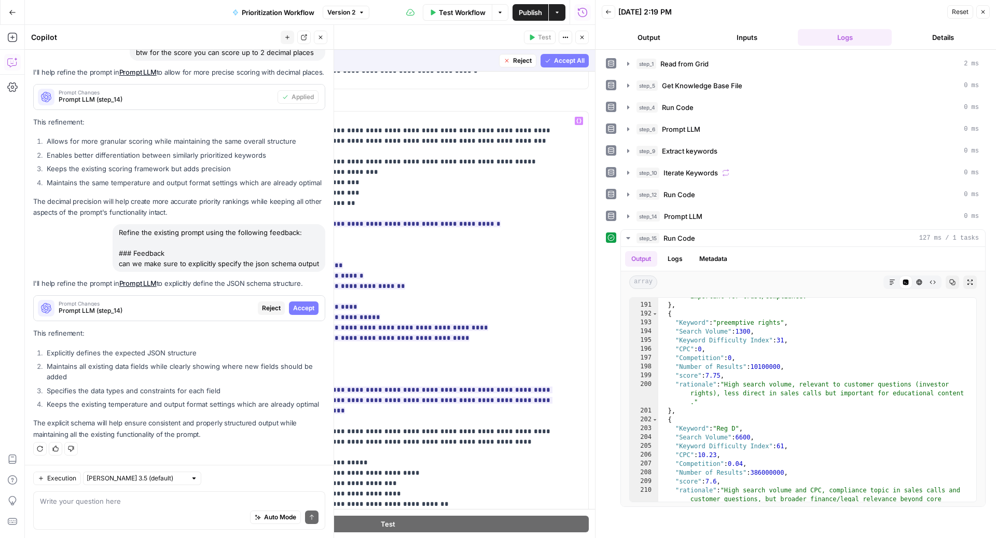
scroll to position [158, 0]
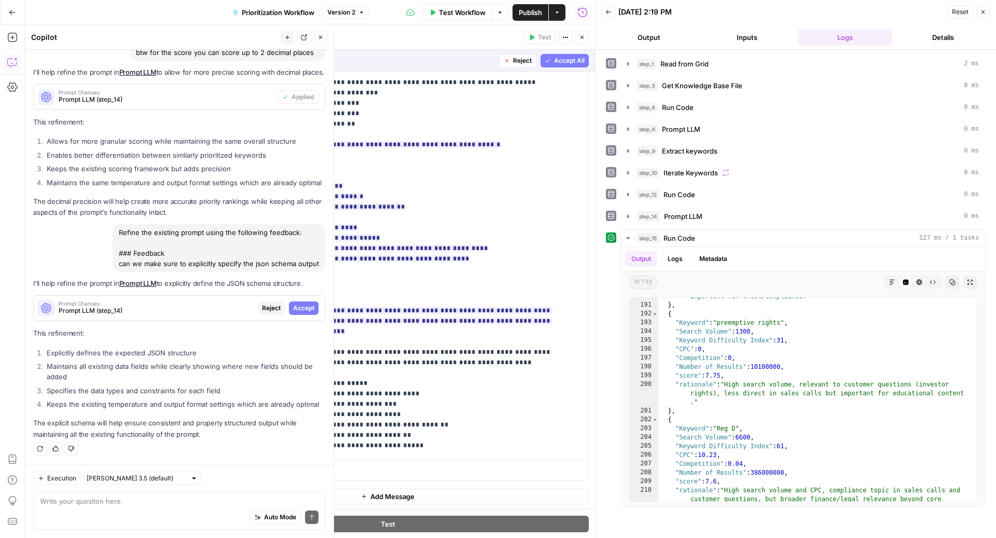
click at [554, 64] on span "Accept All" at bounding box center [569, 60] width 31 height 9
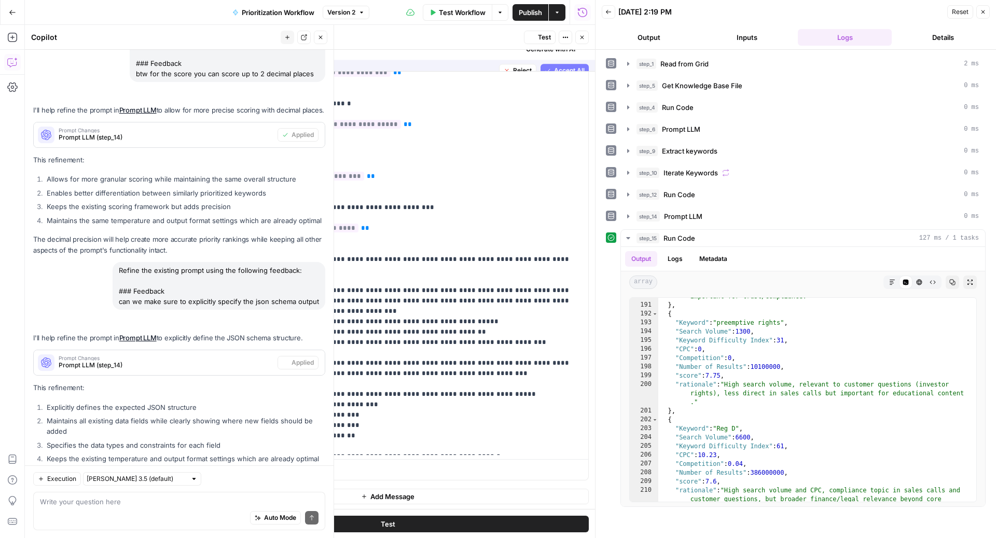
scroll to position [0, 0]
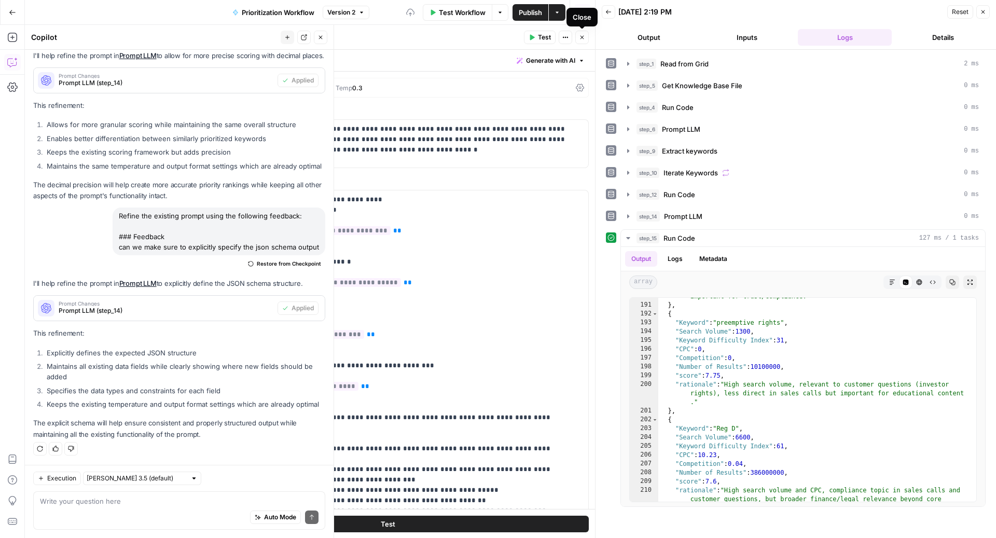
click at [580, 37] on icon "button" at bounding box center [582, 37] width 6 height 6
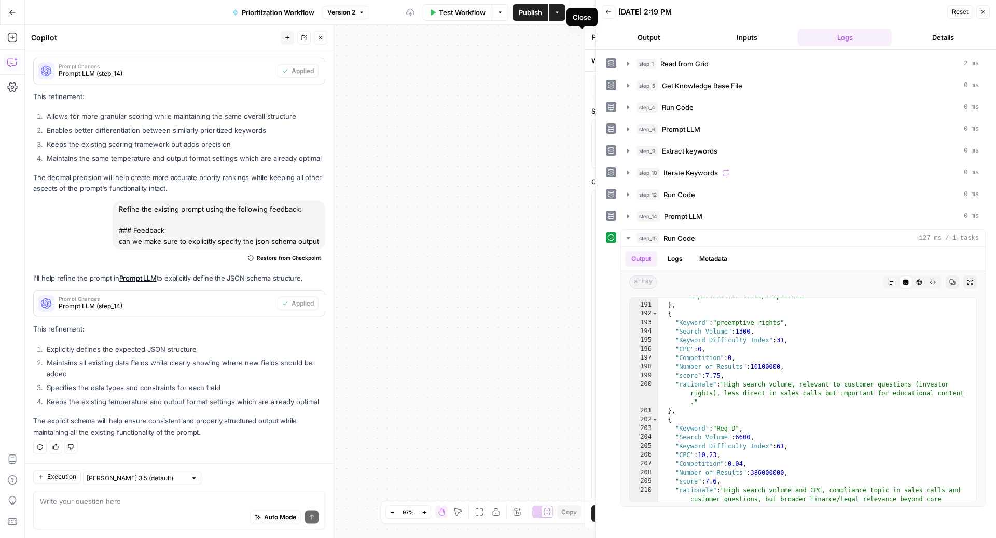
scroll to position [962, 0]
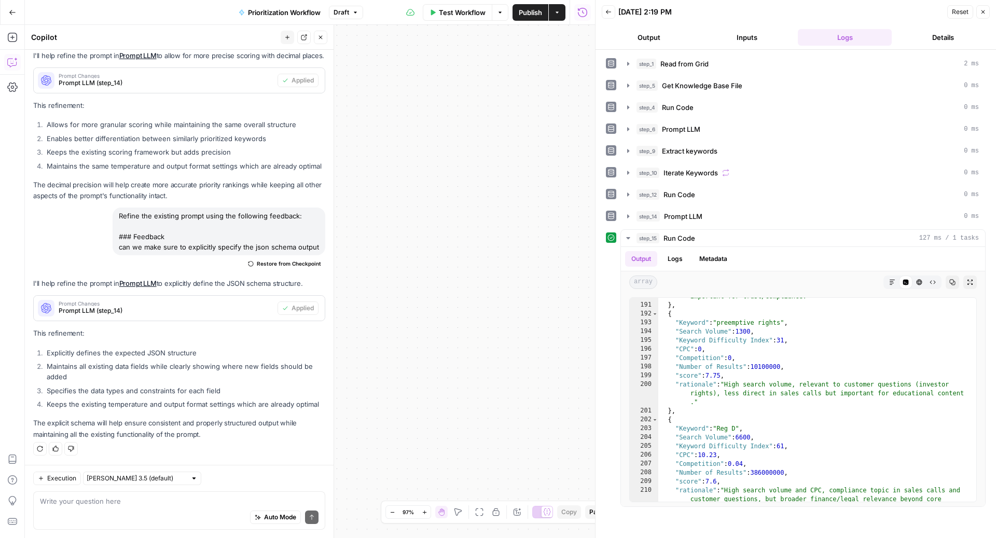
click at [320, 40] on icon "button" at bounding box center [320, 37] width 6 height 6
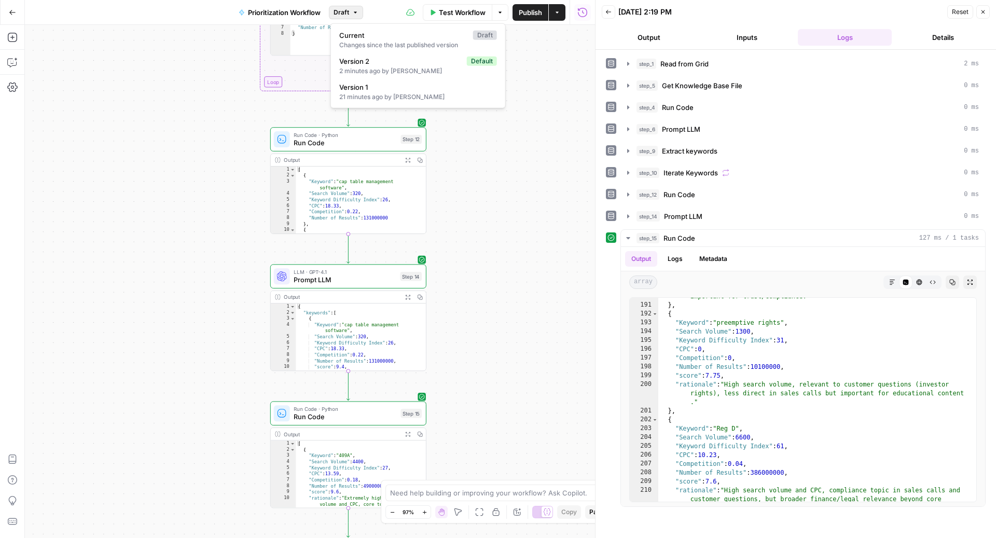
click at [342, 11] on span "Draft" at bounding box center [341, 12] width 16 height 9
click at [526, 11] on span "Publish" at bounding box center [530, 12] width 23 height 10
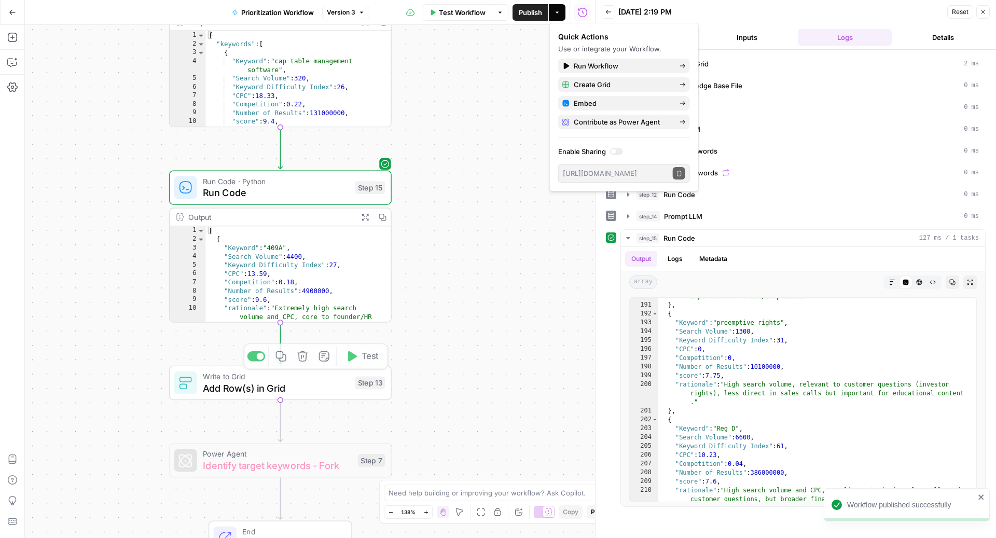
click at [260, 357] on div at bounding box center [260, 356] width 7 height 7
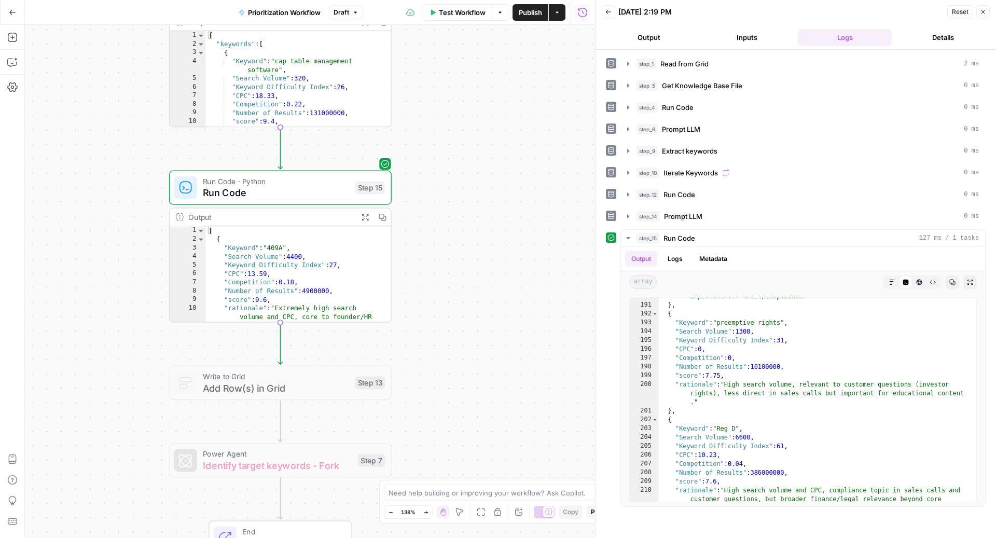
click at [454, 7] on span "Test Workflow" at bounding box center [462, 12] width 47 height 10
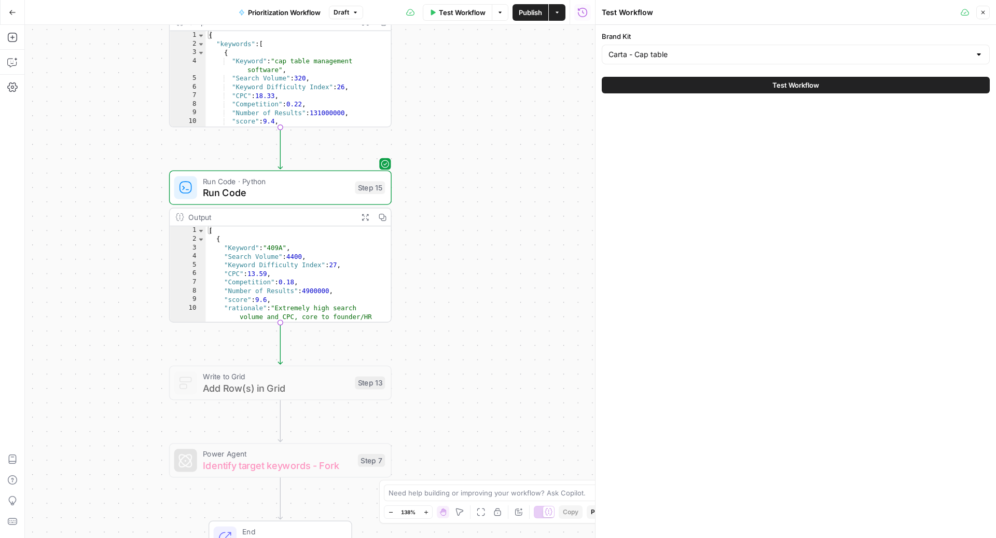
click at [646, 77] on button "Test Workflow" at bounding box center [796, 85] width 388 height 17
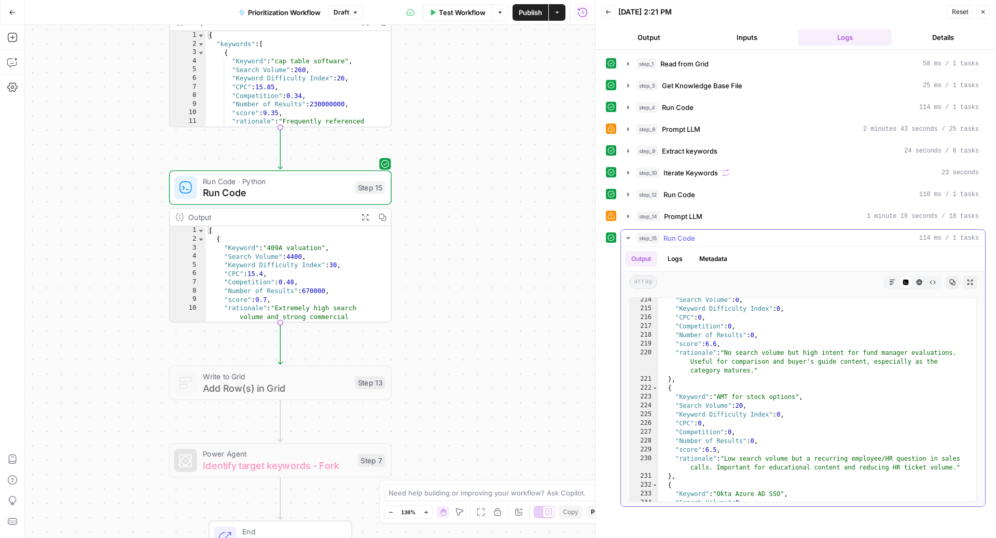
scroll to position [2573, 0]
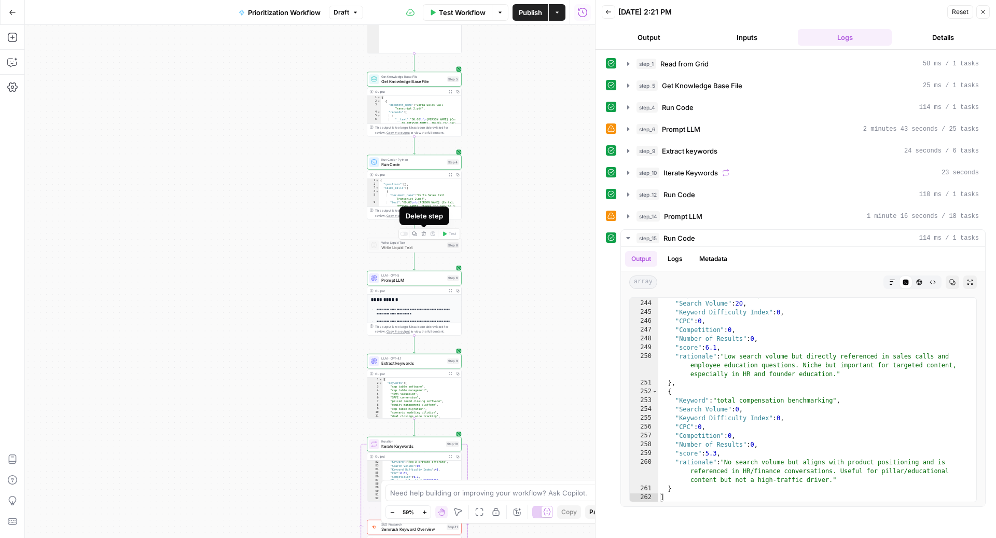
click at [423, 234] on icon "button" at bounding box center [424, 234] width 5 height 5
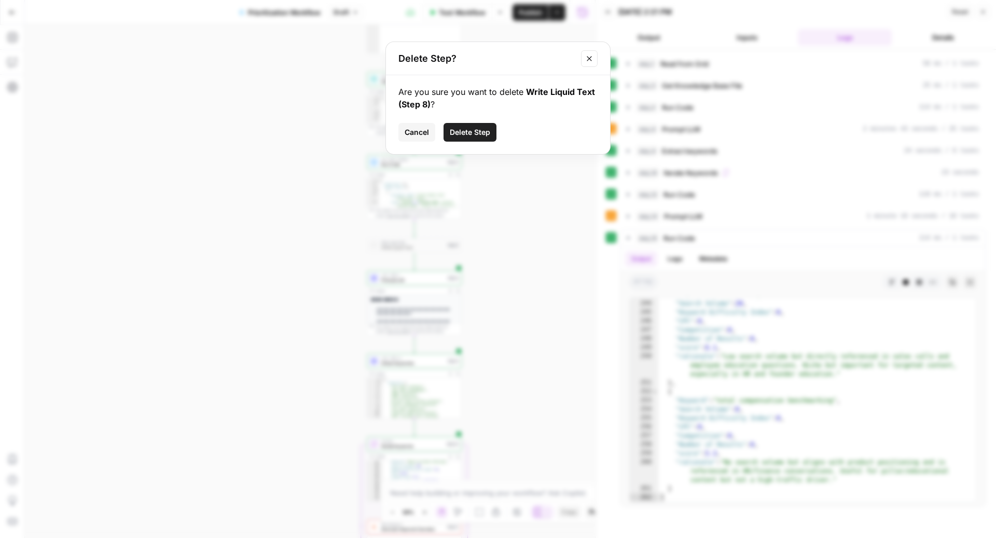
click at [465, 135] on span "Delete Step" at bounding box center [470, 132] width 40 height 10
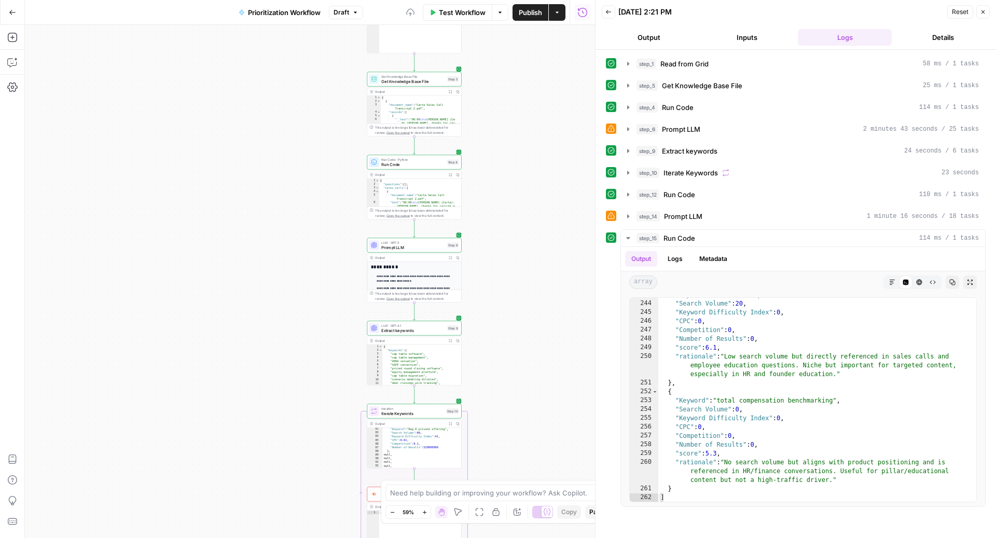
click at [388, 251] on div "LLM · GPT-5 Prompt LLM Step 6 Copy step Delete step Add Note Test" at bounding box center [414, 245] width 94 height 15
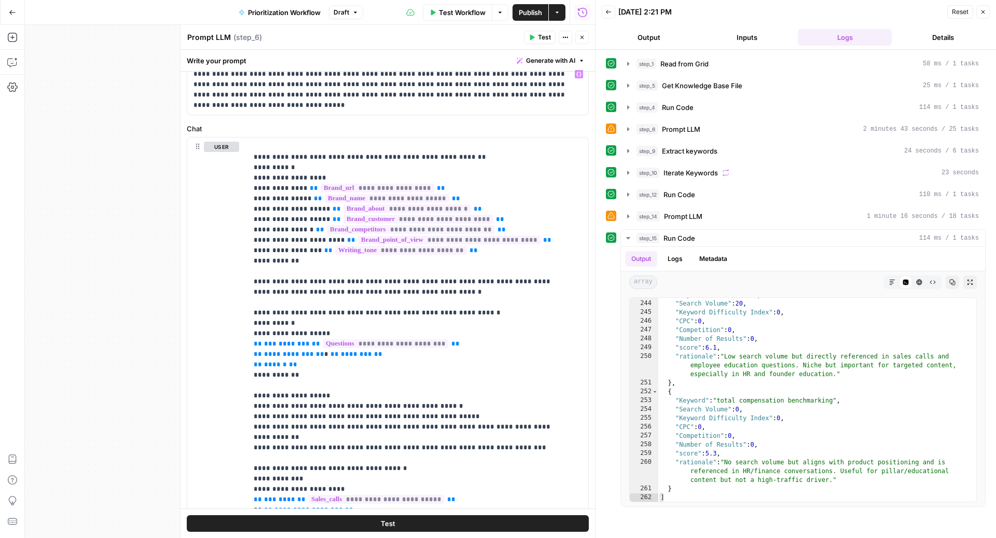
scroll to position [65, 0]
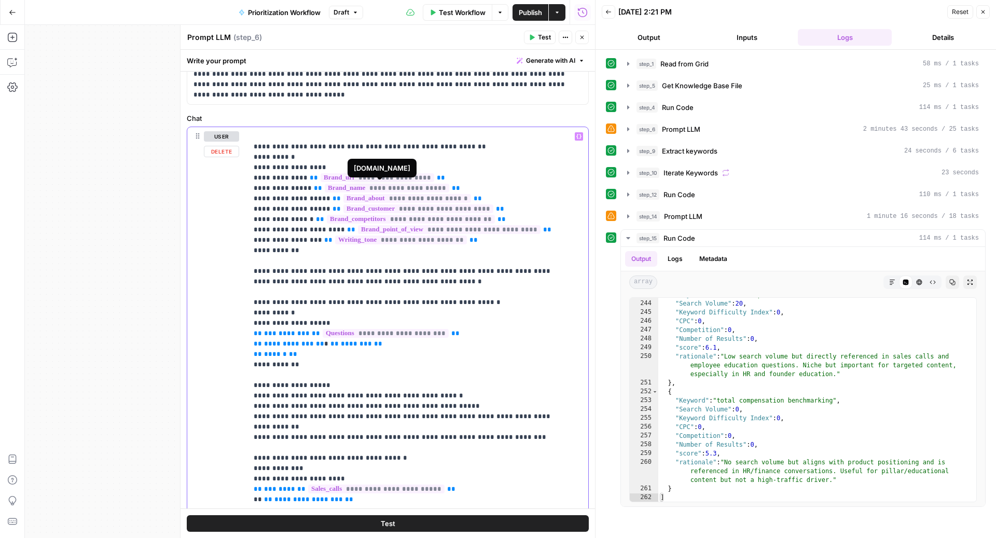
click at [344, 174] on span "**********" at bounding box center [378, 177] width 114 height 9
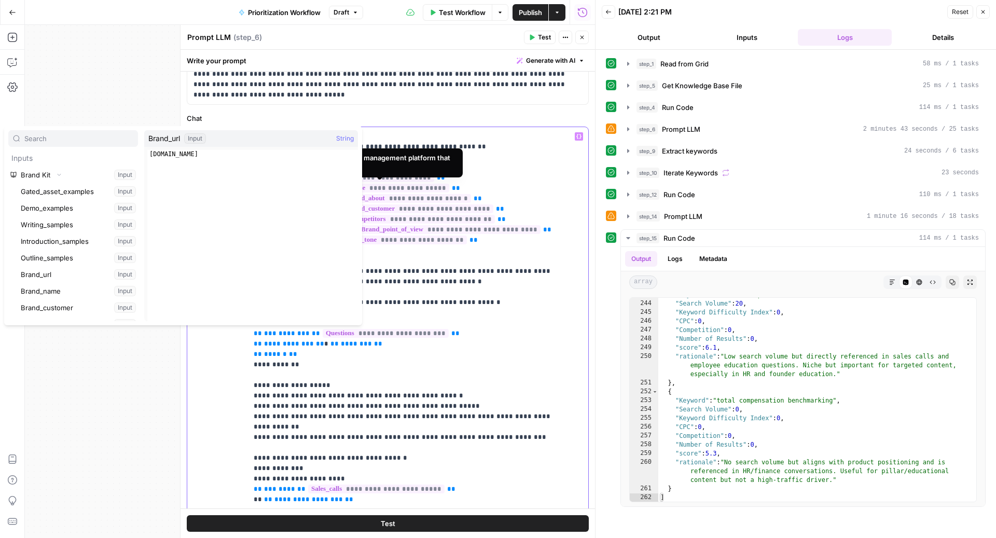
click at [411, 198] on span "**********" at bounding box center [407, 198] width 128 height 9
click at [413, 204] on span "**********" at bounding box center [418, 208] width 150 height 9
click at [413, 217] on span "**********" at bounding box center [411, 219] width 168 height 9
click at [498, 269] on p "**********" at bounding box center [408, 535] width 308 height 809
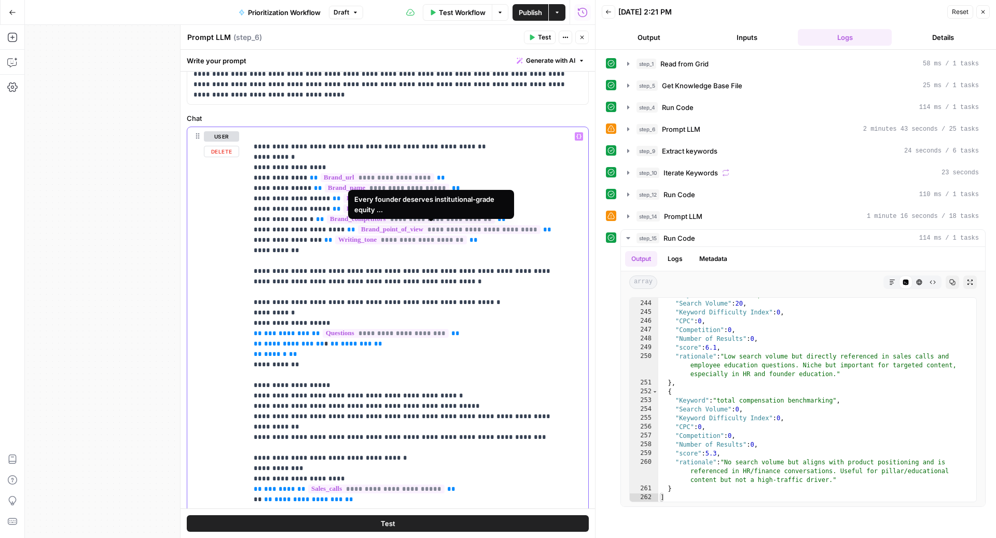
click at [429, 225] on span "**********" at bounding box center [449, 229] width 183 height 9
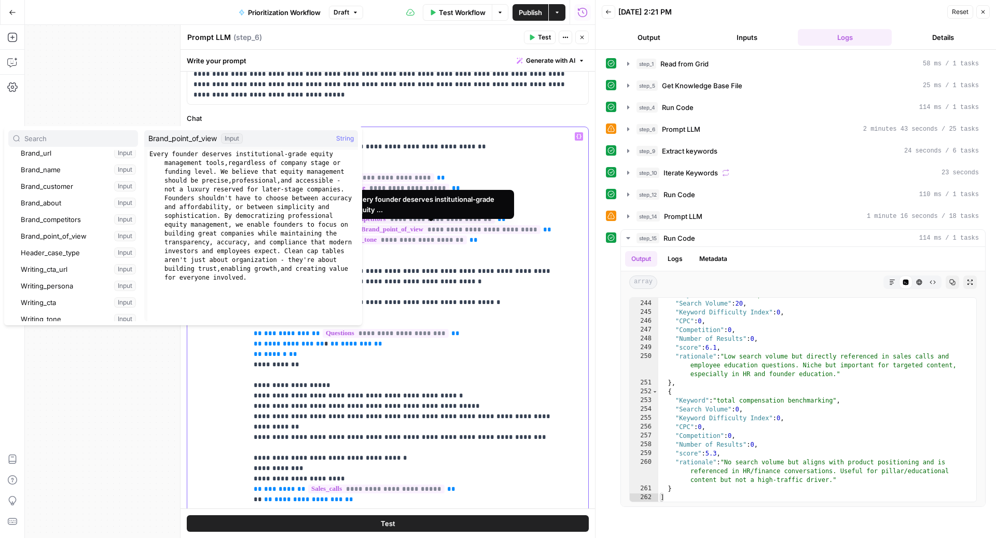
click at [532, 266] on p "**********" at bounding box center [408, 535] width 308 height 809
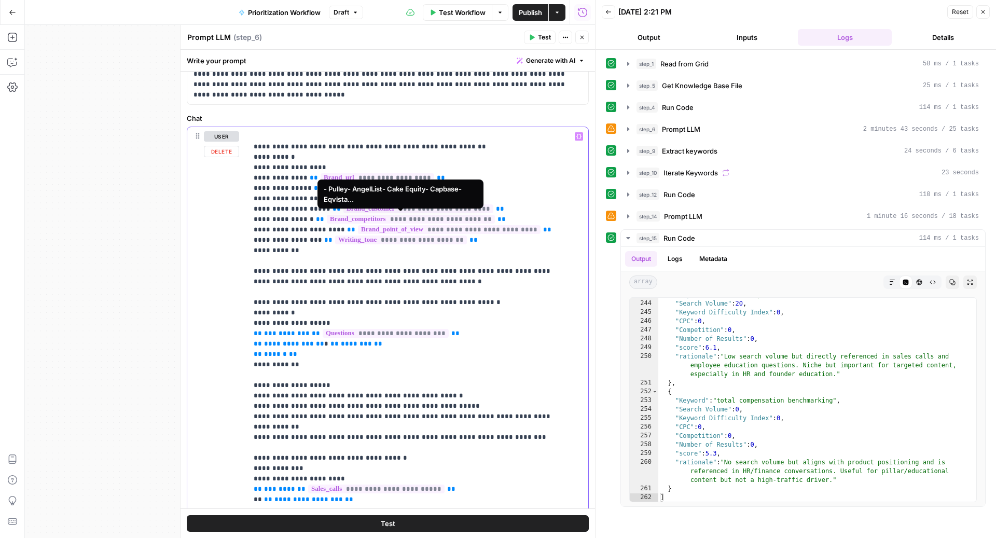
click at [442, 217] on span "**********" at bounding box center [411, 219] width 168 height 9
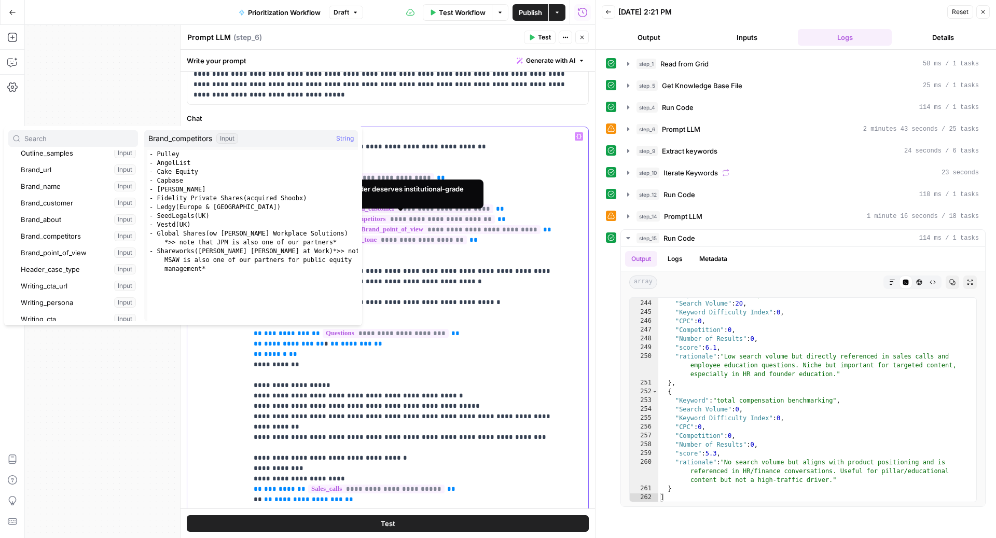
click at [479, 257] on p "**********" at bounding box center [408, 535] width 308 height 809
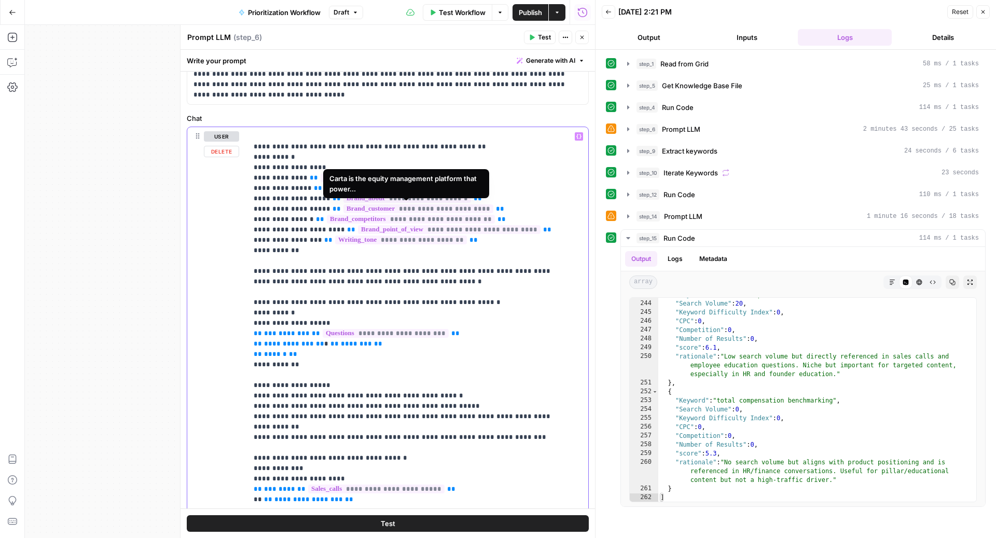
click at [435, 198] on span "**********" at bounding box center [407, 198] width 128 height 9
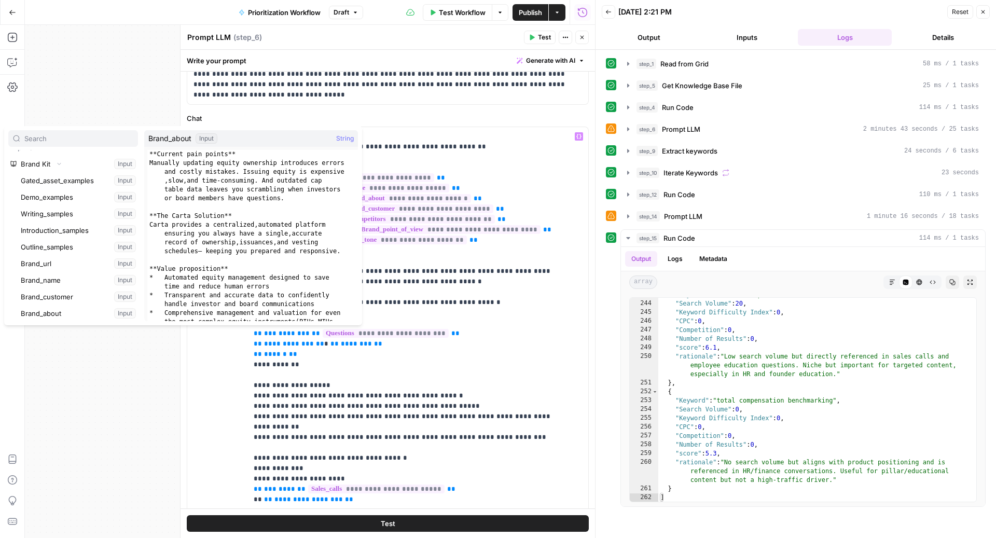
scroll to position [1292, 0]
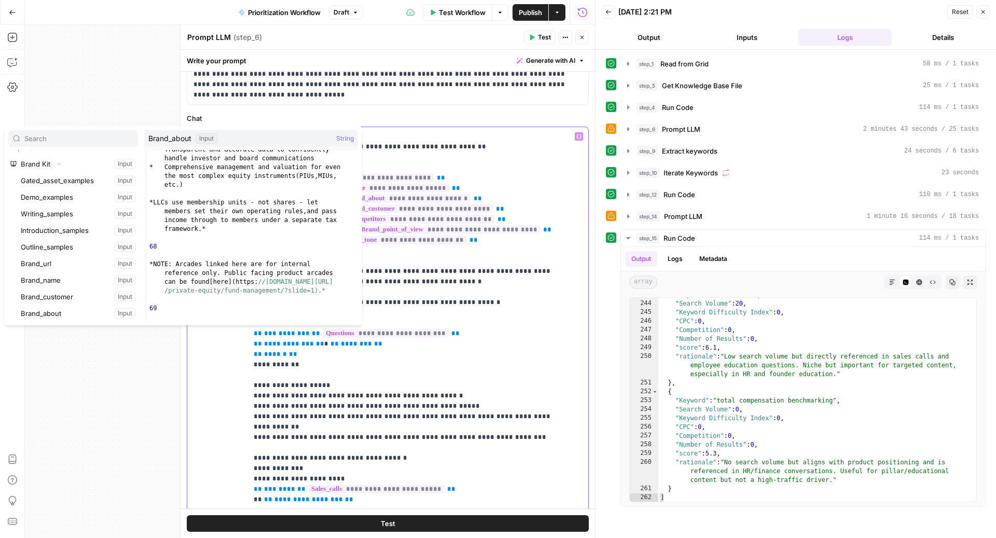
click at [463, 268] on p "**********" at bounding box center [408, 535] width 308 height 809
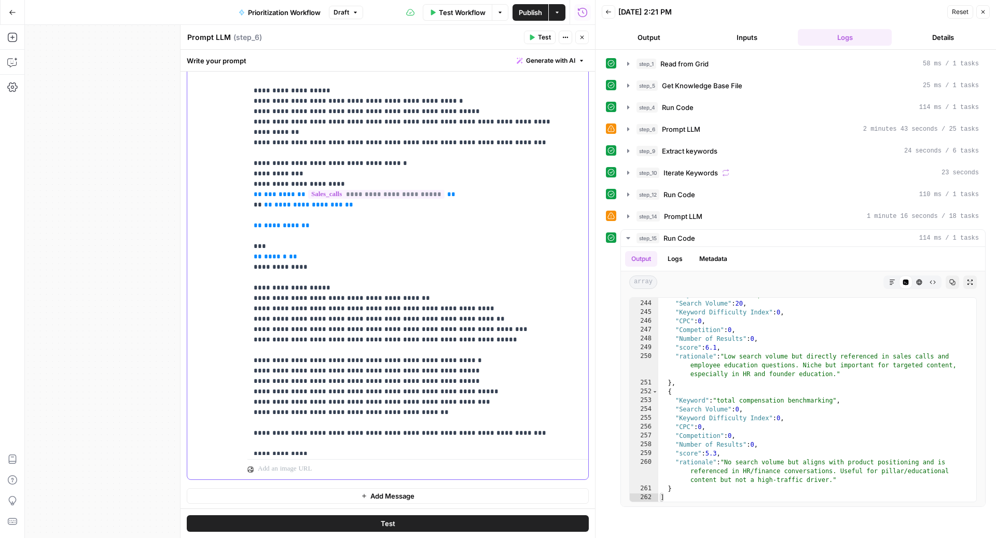
scroll to position [0, 0]
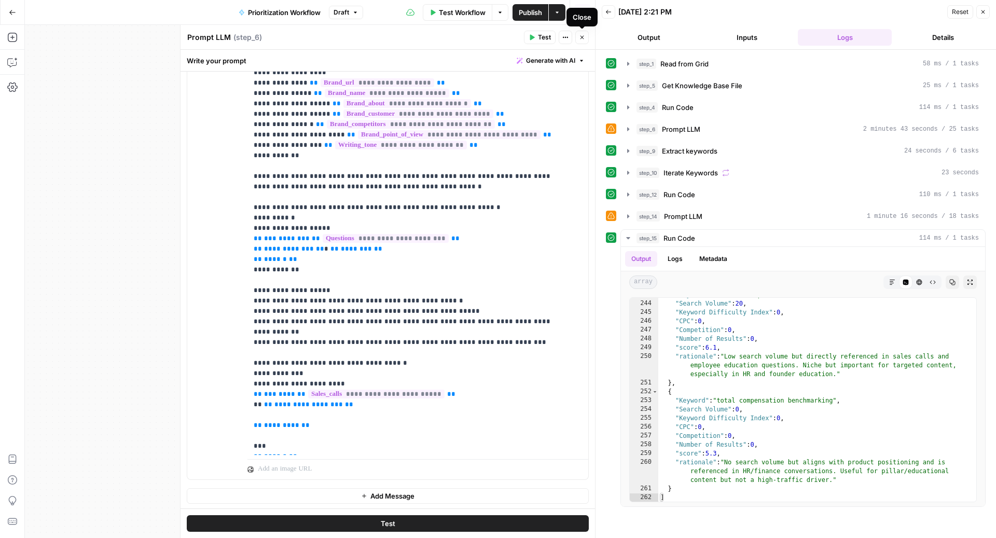
click at [583, 36] on icon "button" at bounding box center [582, 38] width 4 height 4
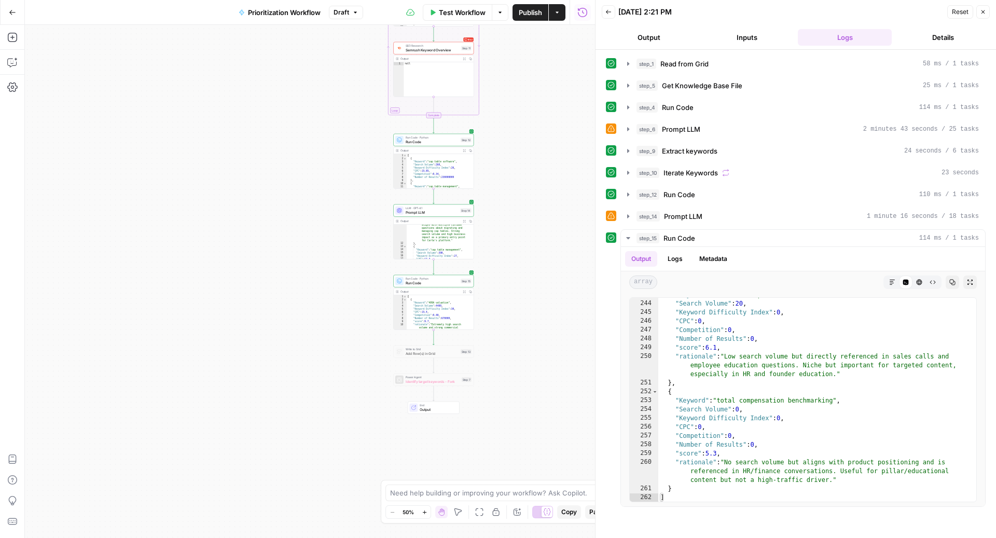
scroll to position [83, 0]
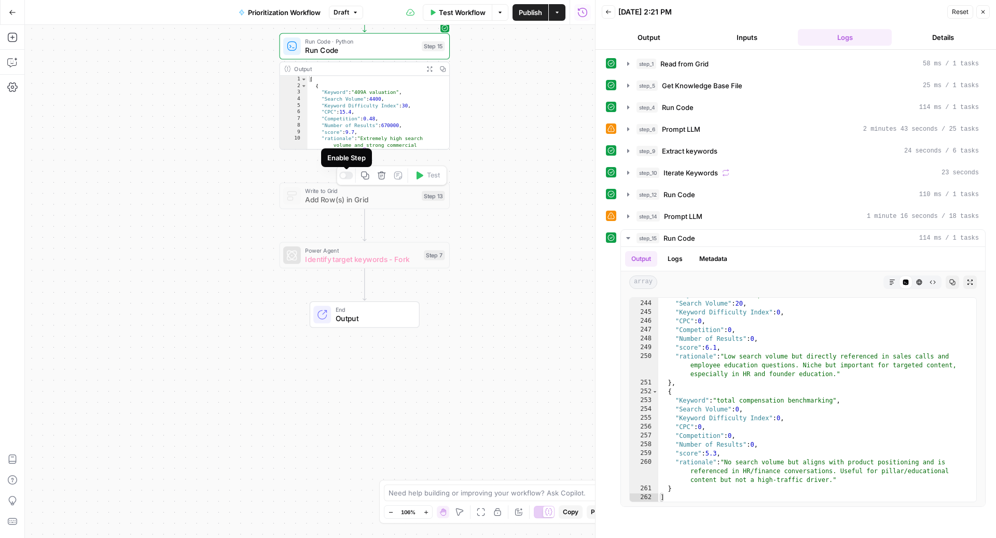
click at [345, 178] on div at bounding box center [346, 176] width 14 height 8
click at [338, 194] on span "Add Row(s) in Grid" at bounding box center [361, 199] width 112 height 11
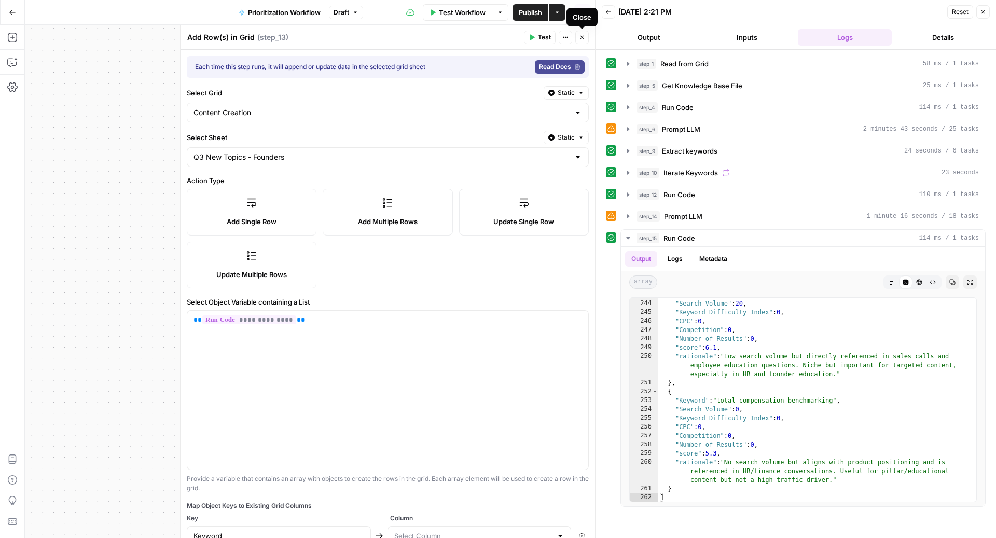
click at [581, 39] on icon "button" at bounding box center [582, 37] width 6 height 6
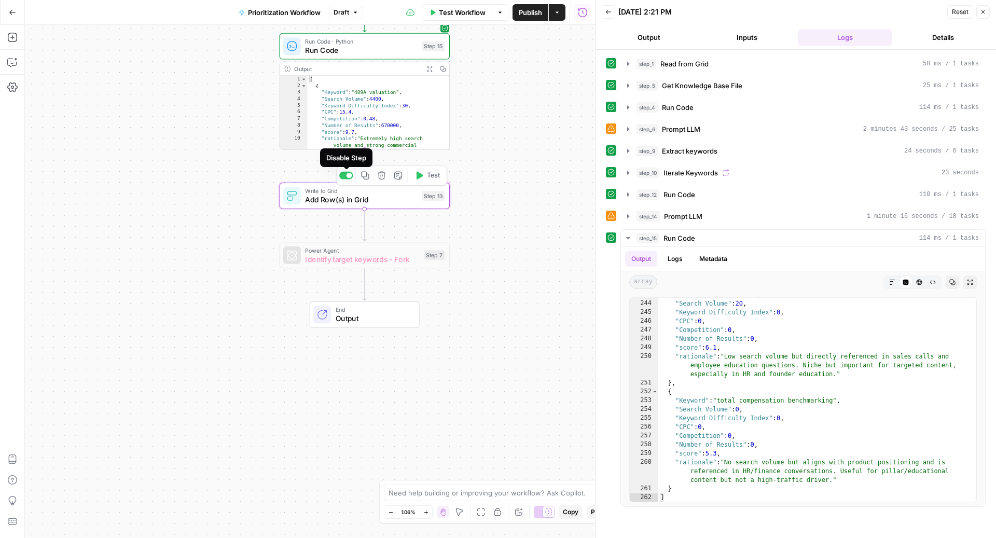
click at [347, 200] on span "Add Row(s) in Grid" at bounding box center [361, 199] width 112 height 11
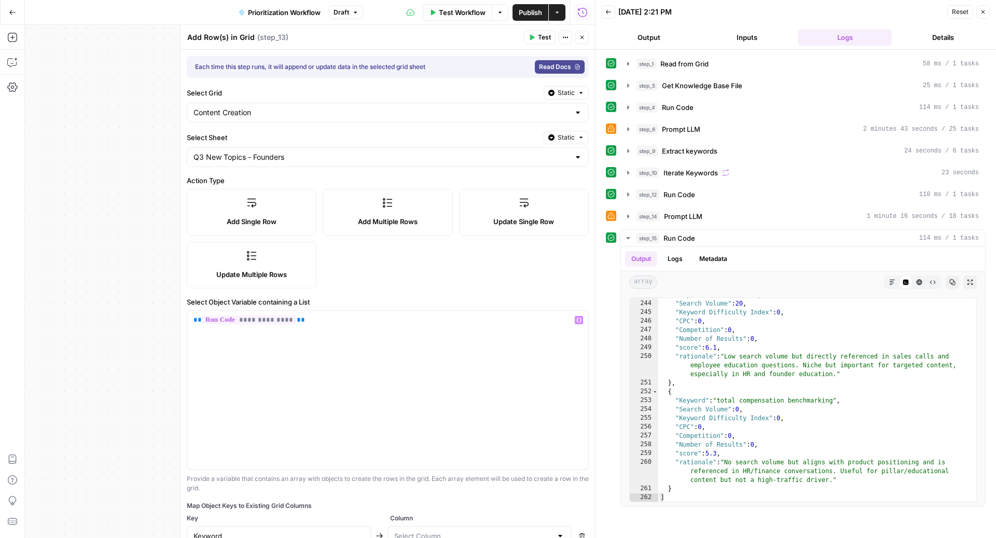
scroll to position [221, 0]
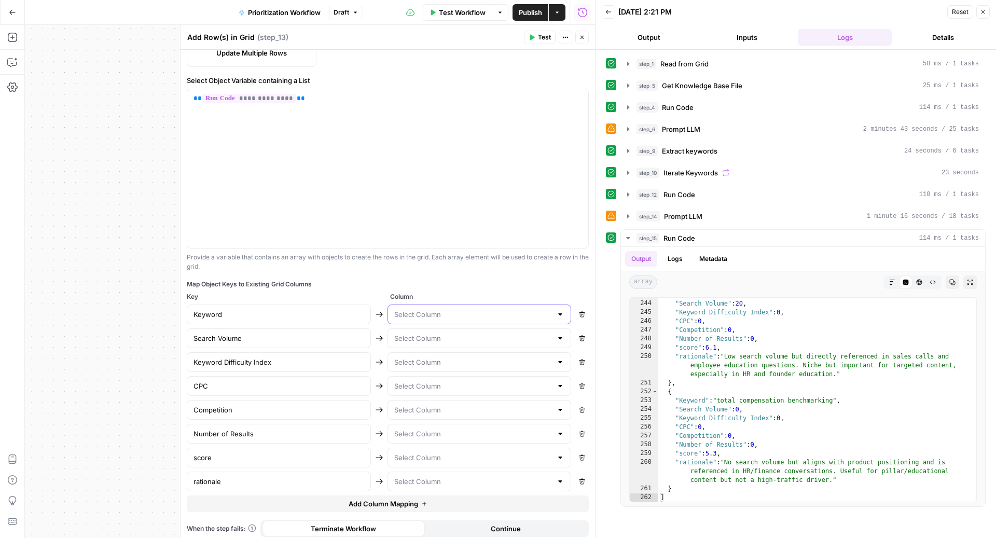
click at [481, 313] on input "text" at bounding box center [473, 314] width 158 height 10
click at [442, 333] on span "Keyword" at bounding box center [469, 337] width 157 height 10
type input "Keyword"
click at [575, 331] on button "Remove" at bounding box center [581, 337] width 13 height 13
type input "Keyword Difficulty Index"
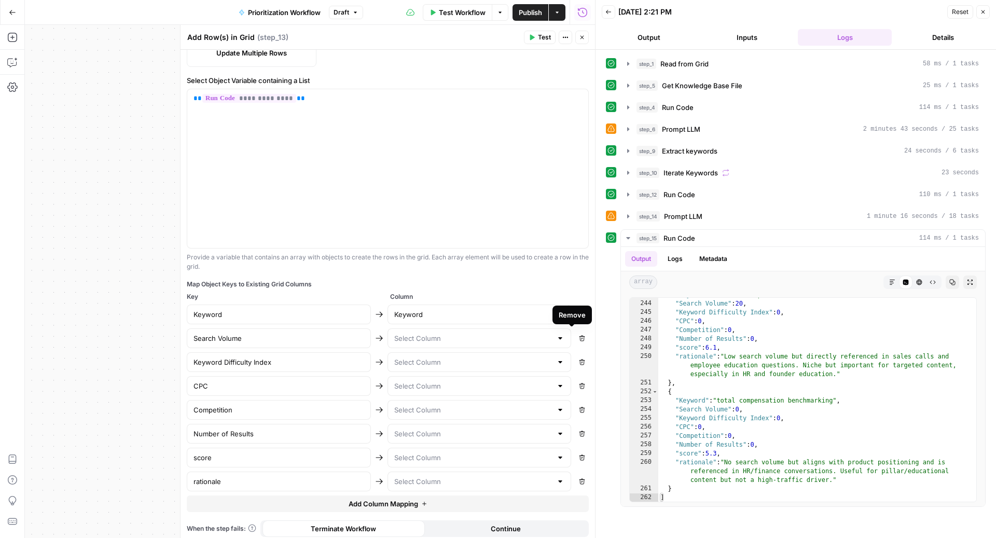
type input "CPC"
type input "Competition"
type input "Number of Results"
type input "score"
type input "rationale"
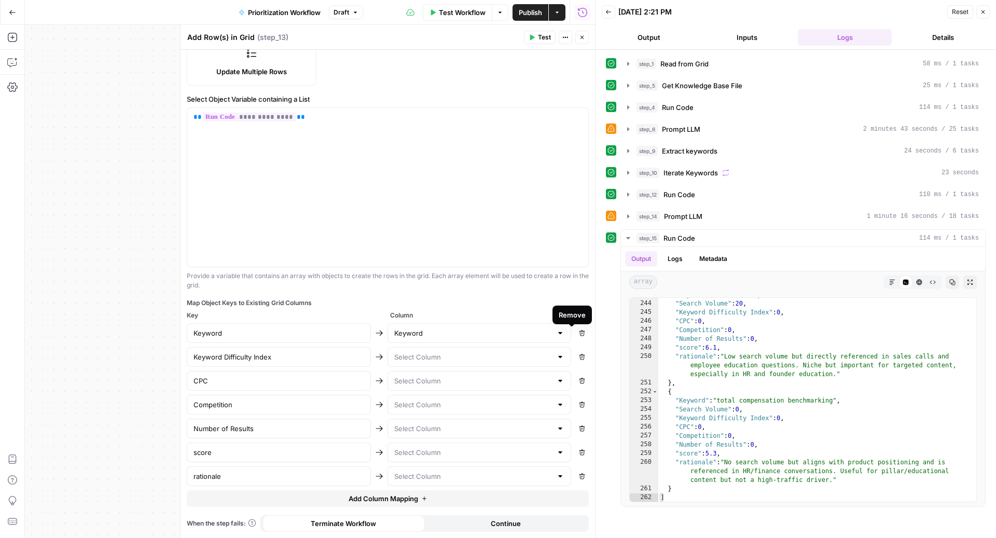
scroll to position [198, 0]
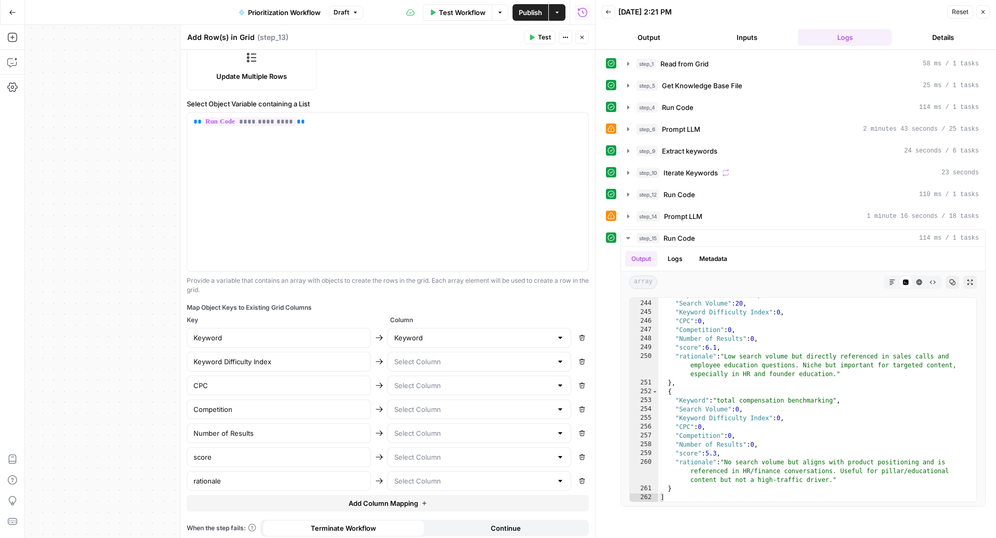
click at [579, 358] on icon "button" at bounding box center [582, 361] width 6 height 6
type input "CPC"
type input "Competition"
type input "Number of Results"
type input "score"
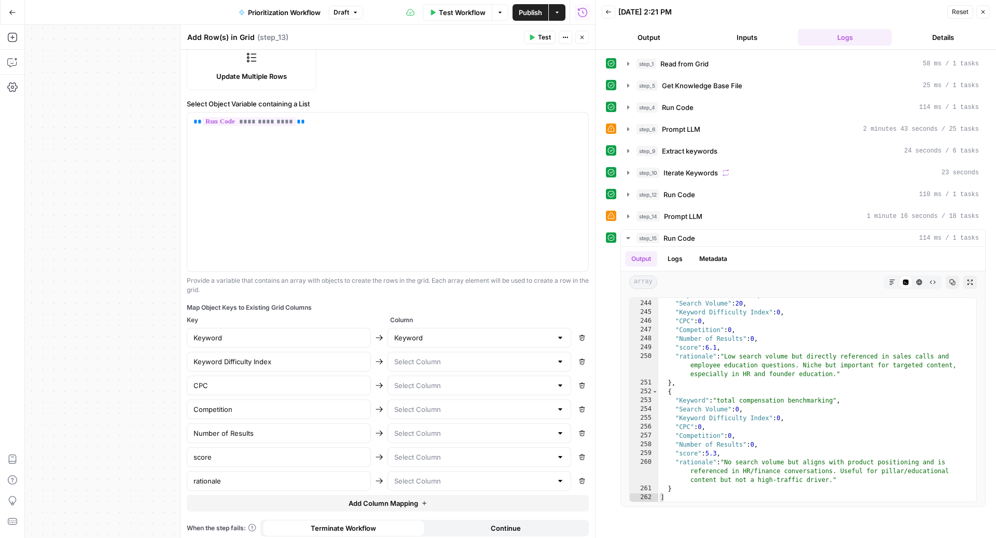
type input "rationale"
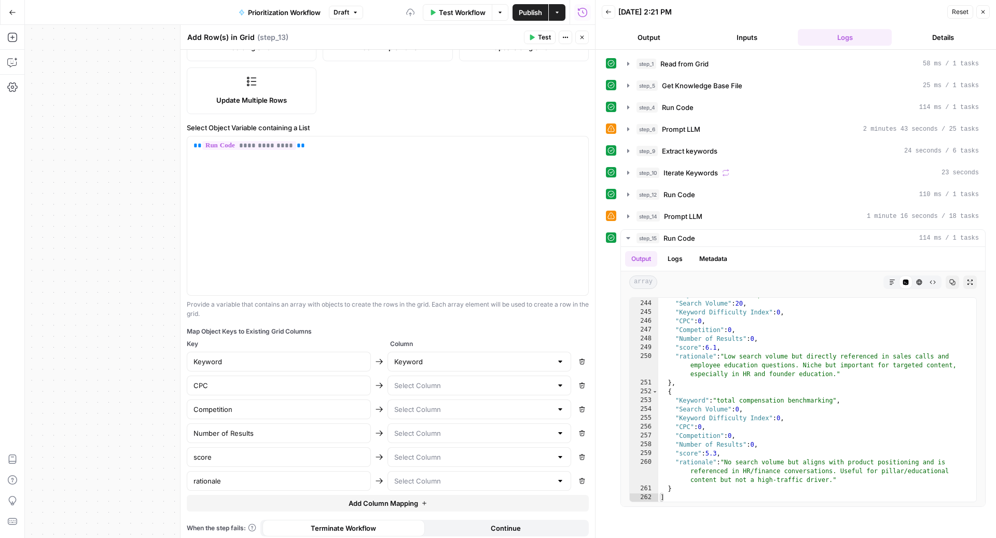
click at [575, 379] on button "Remove" at bounding box center [581, 385] width 13 height 13
type input "Competition"
type input "Number of Results"
type input "score"
type input "rationale"
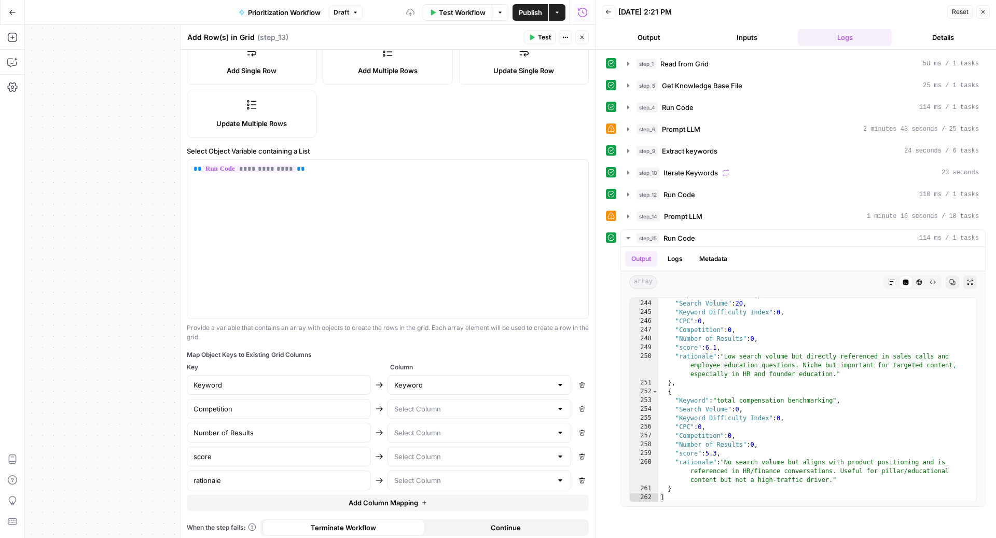
click at [579, 406] on icon "button" at bounding box center [582, 409] width 6 height 6
type input "Number of Results"
type input "score"
type input "rationale"
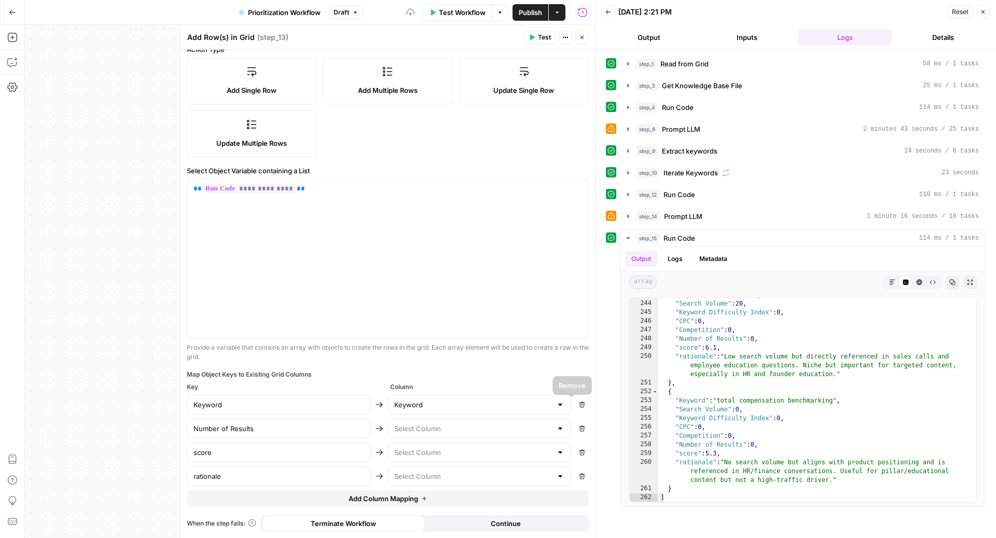
scroll to position [128, 0]
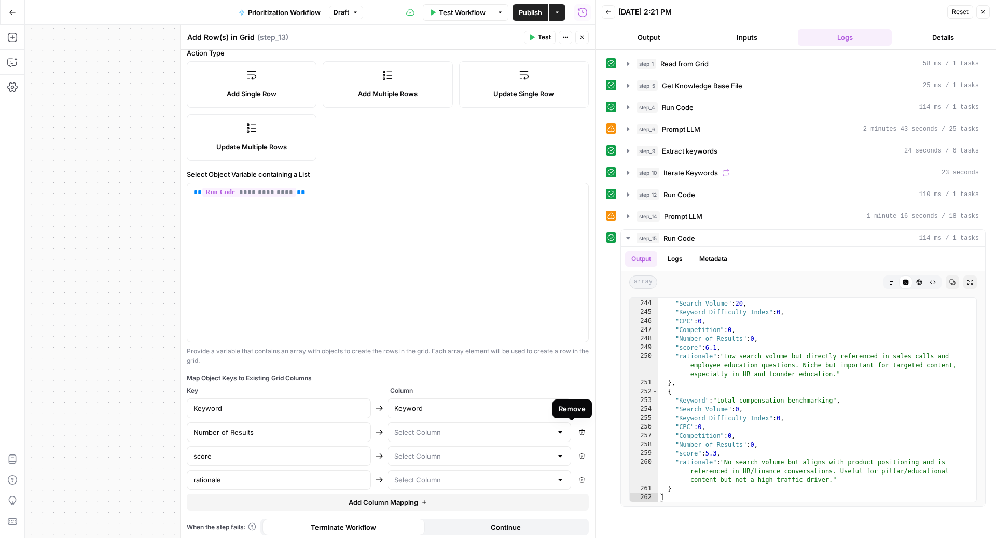
click at [579, 431] on icon "button" at bounding box center [582, 432] width 6 height 6
type input "score"
type input "rationale"
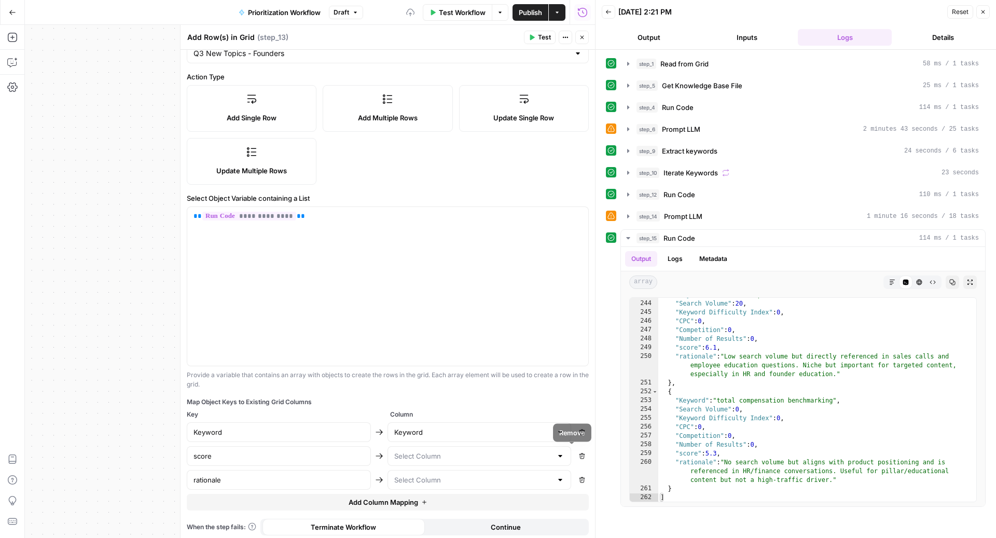
click at [579, 454] on icon "button" at bounding box center [582, 456] width 6 height 6
type input "rationale"
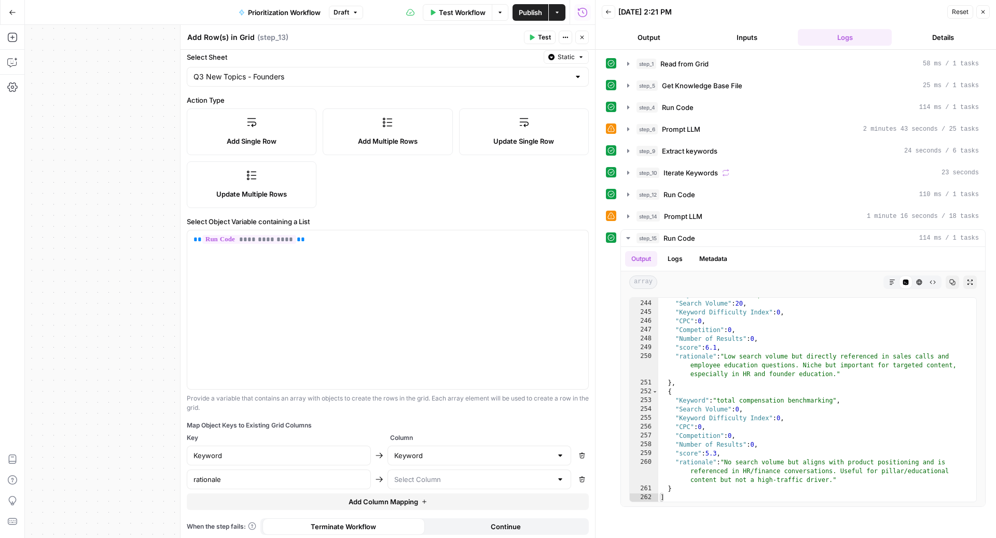
click at [575, 472] on button "Remove" at bounding box center [581, 478] width 13 height 13
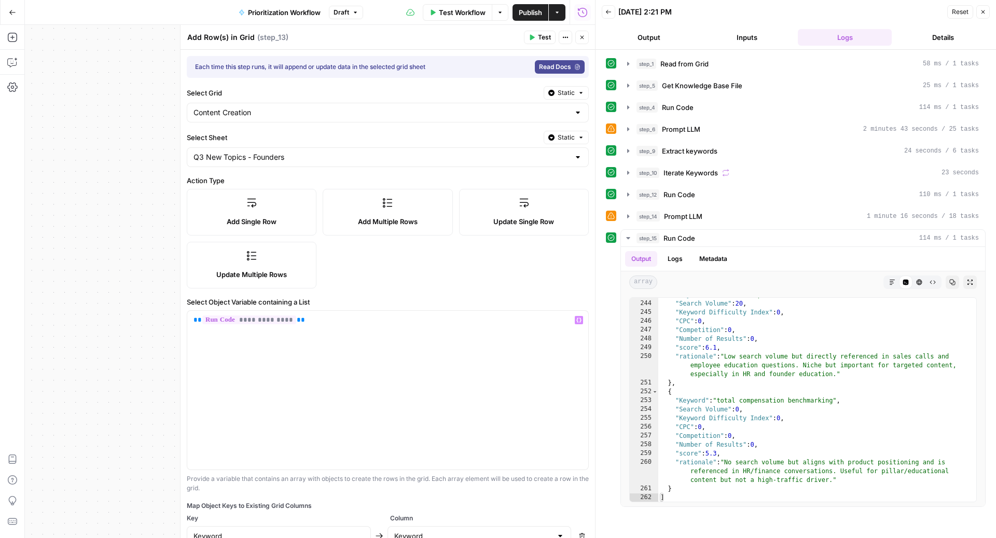
scroll to position [57, 0]
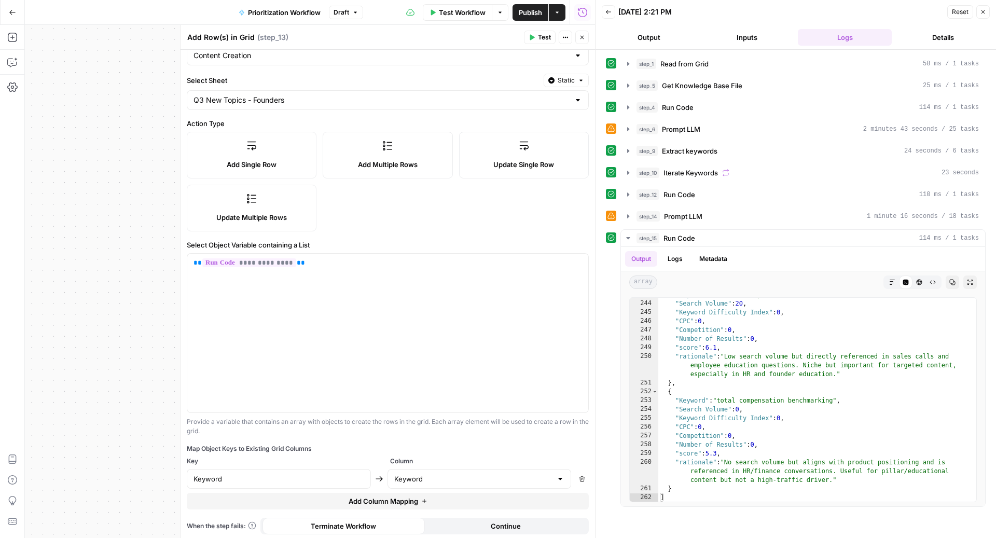
click at [527, 39] on button "Test" at bounding box center [540, 37] width 32 height 13
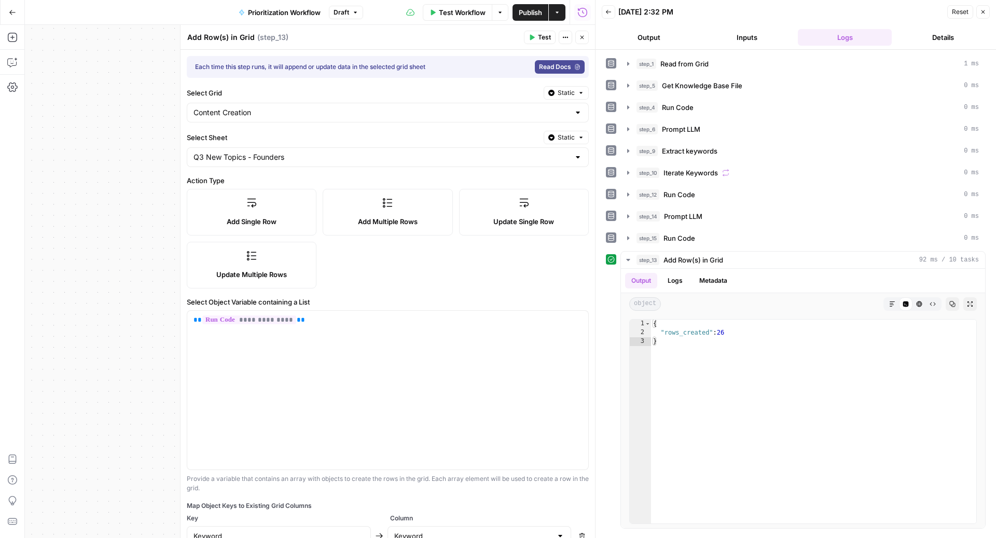
scroll to position [57, 0]
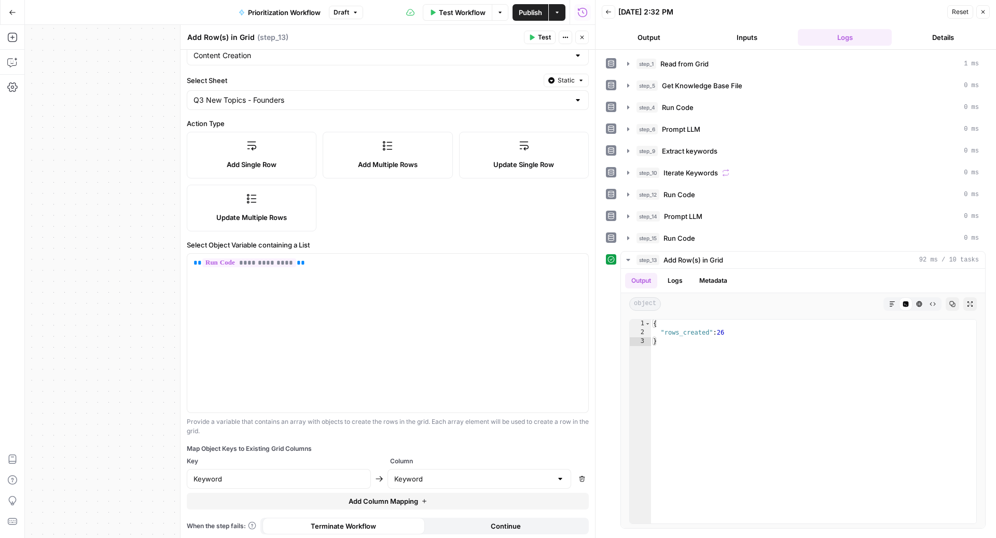
click at [583, 38] on icon "button" at bounding box center [582, 38] width 4 height 4
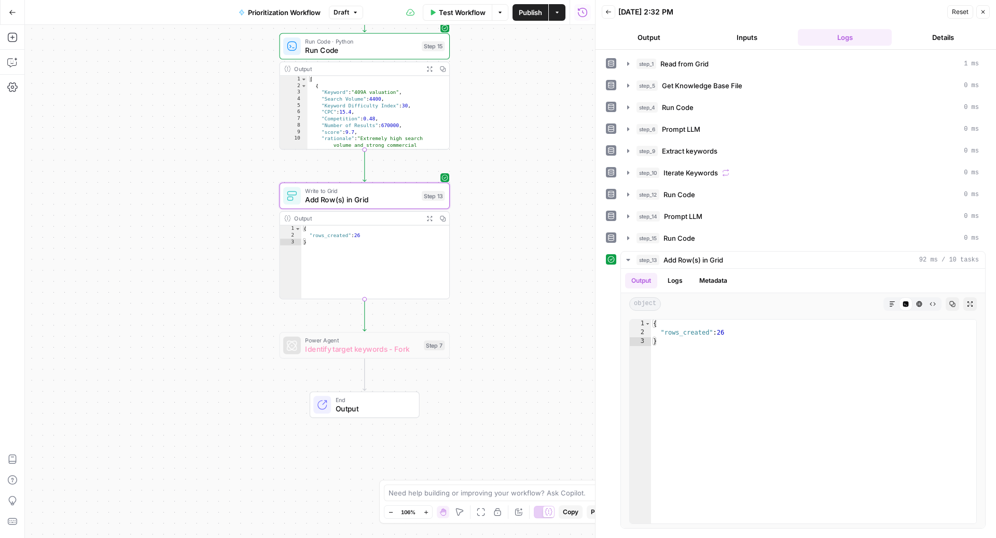
click at [523, 18] on button "Publish" at bounding box center [530, 12] width 36 height 17
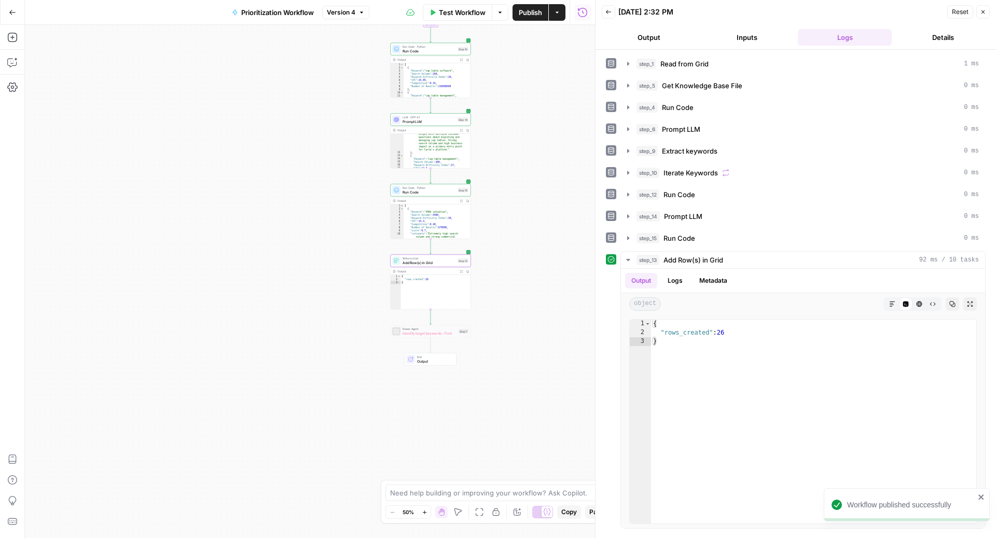
click at [514, 512] on icon "button" at bounding box center [517, 512] width 8 height 8
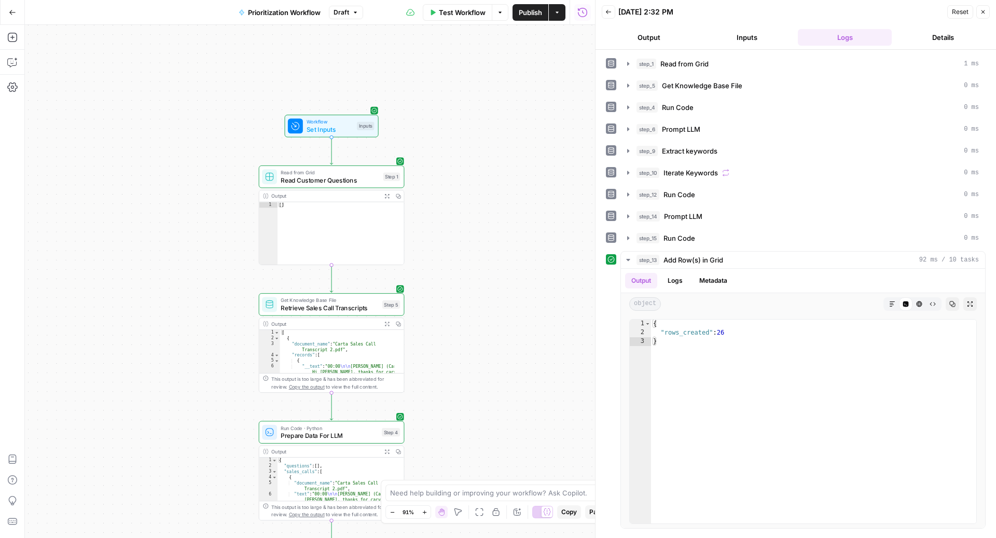
click at [983, 7] on button "Close" at bounding box center [982, 11] width 13 height 13
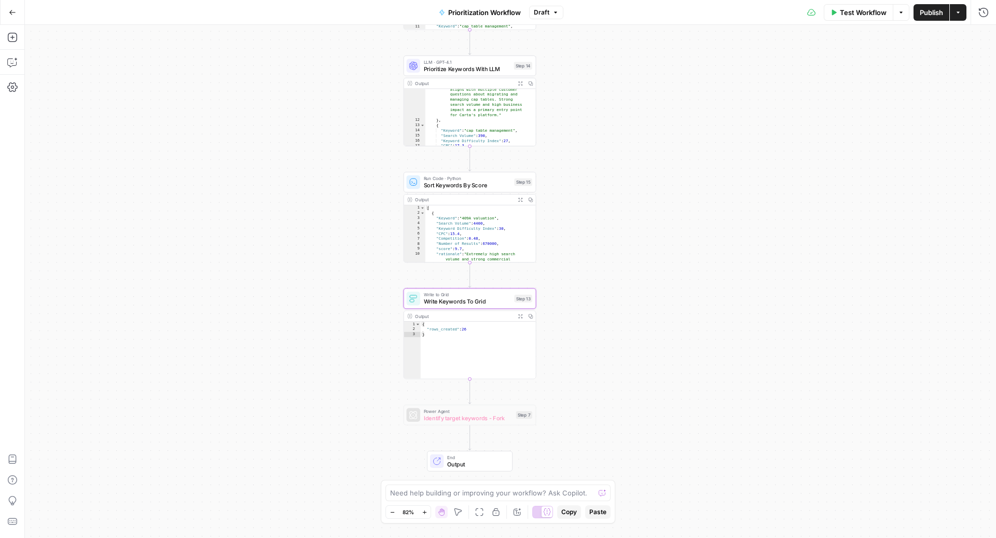
click at [936, 12] on span "Publish" at bounding box center [931, 12] width 23 height 10
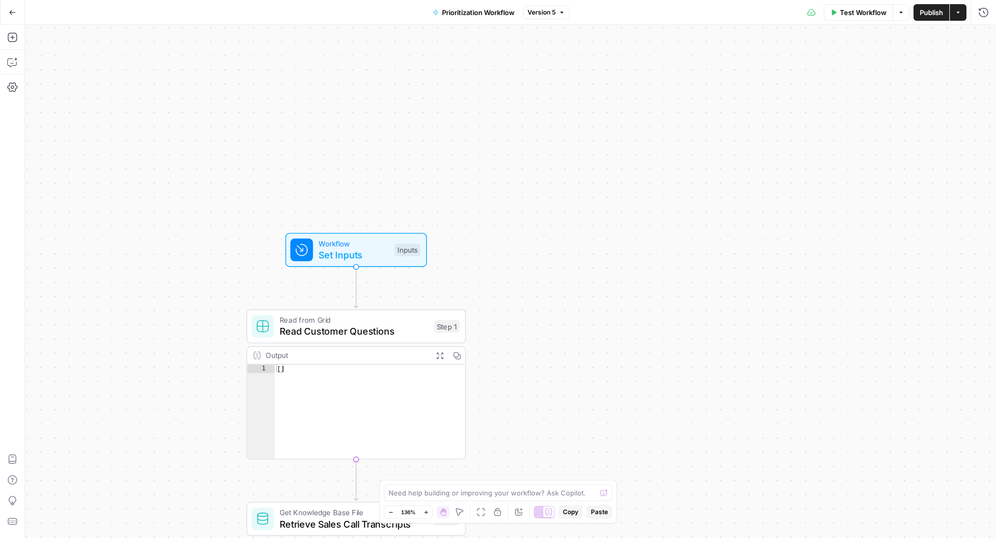
click at [369, 252] on span "Set Inputs" at bounding box center [353, 255] width 70 height 14
click at [702, 87] on Kit "Brand Kit" at bounding box center [794, 83] width 373 height 10
click at [986, 39] on button "Close" at bounding box center [982, 37] width 13 height 13
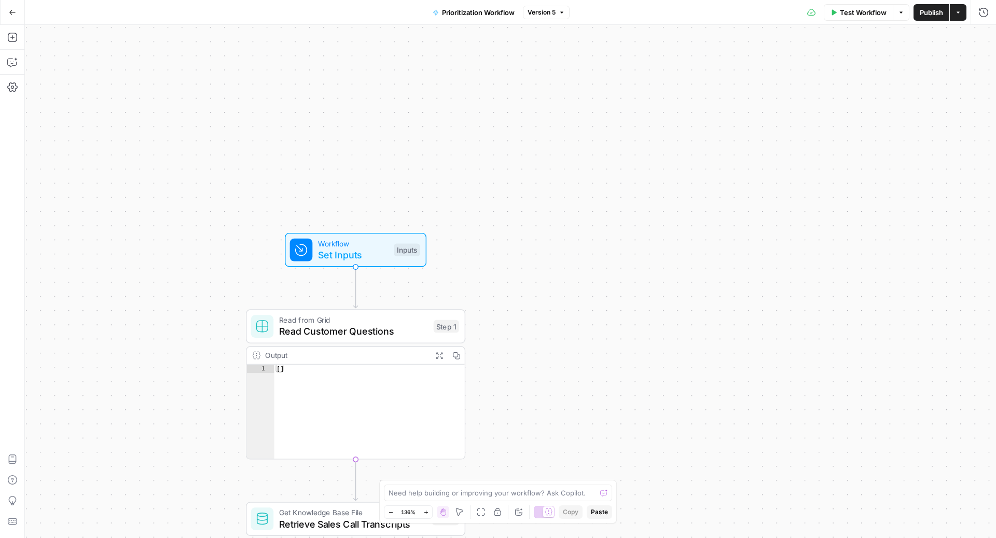
click at [848, 18] on button "Test Workflow" at bounding box center [858, 12] width 69 height 17
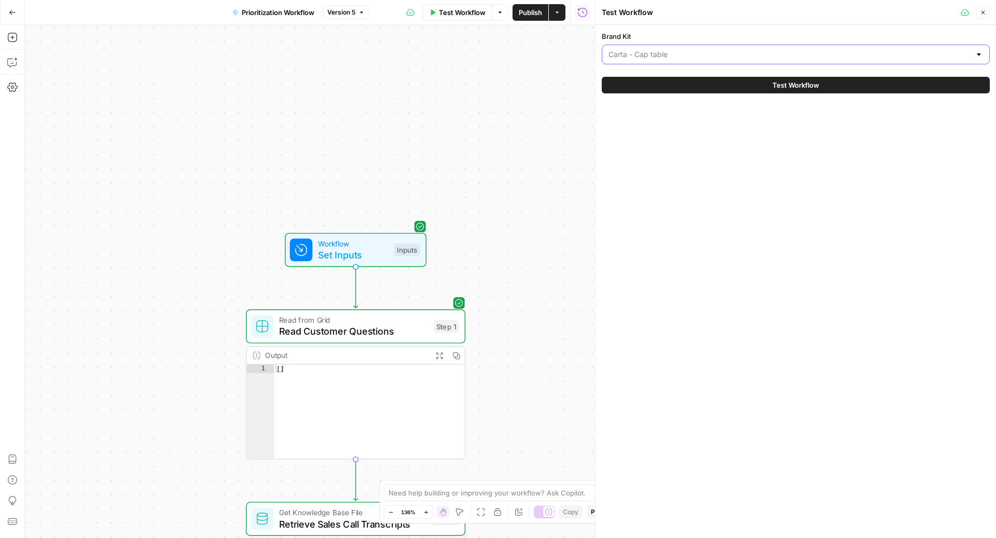
click at [742, 57] on input "Brand Kit" at bounding box center [789, 54] width 362 height 10
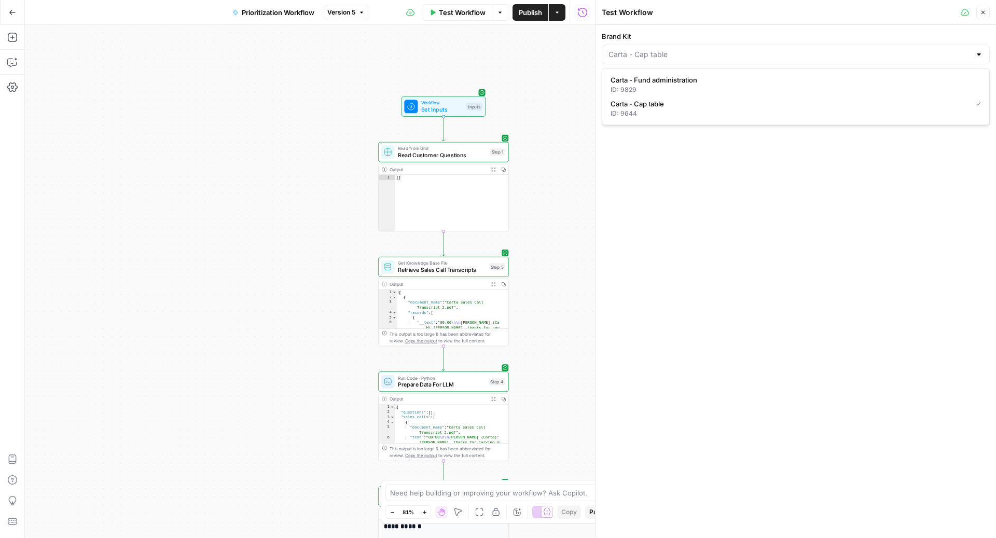
type input "Carta - Cap table"
click at [984, 13] on icon "button" at bounding box center [983, 12] width 6 height 6
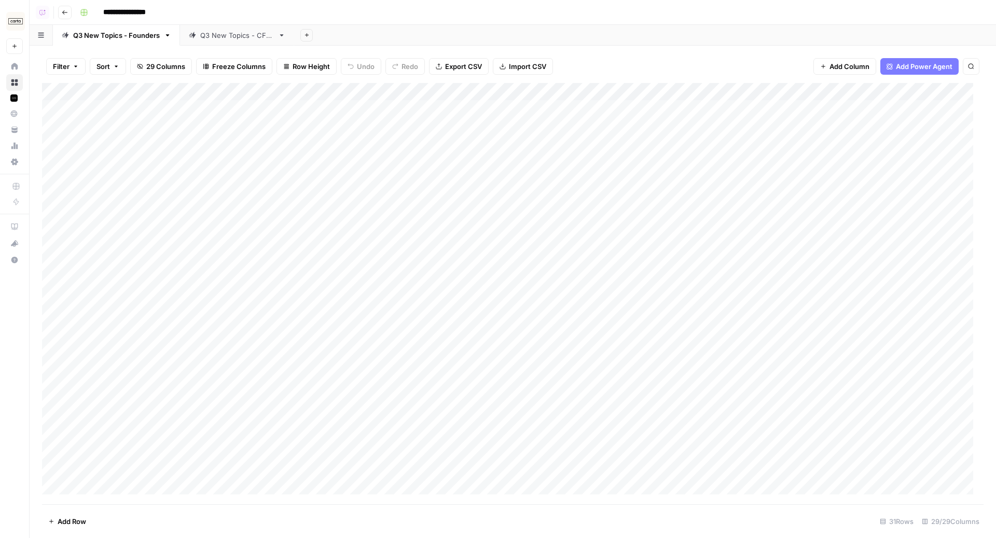
click at [52, 249] on div "Add Column" at bounding box center [512, 294] width 941 height 422
click at [51, 463] on div "Add Column" at bounding box center [512, 294] width 941 height 422
click at [80, 518] on span "Delete 26 Rows" at bounding box center [73, 521] width 50 height 10
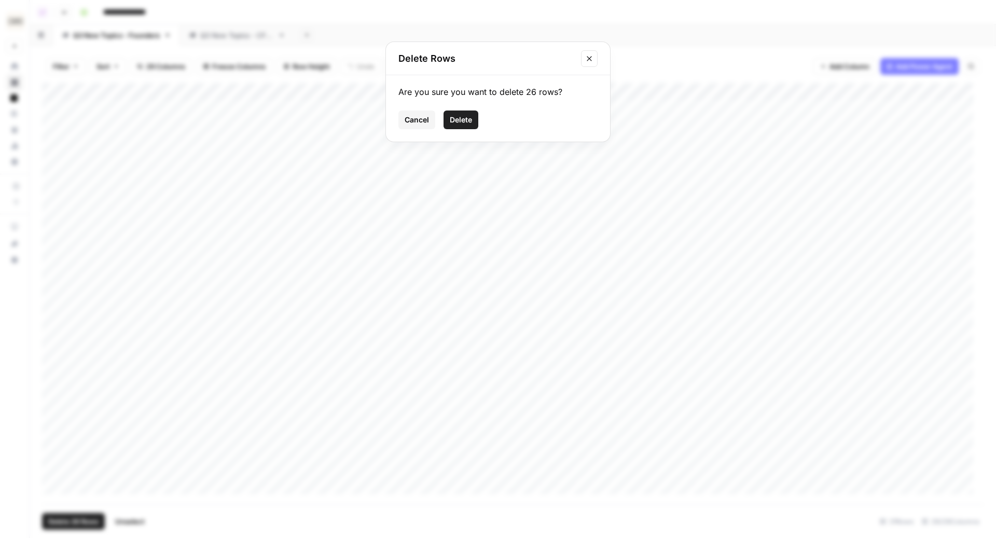
click at [455, 117] on span "Delete" at bounding box center [461, 120] width 22 height 10
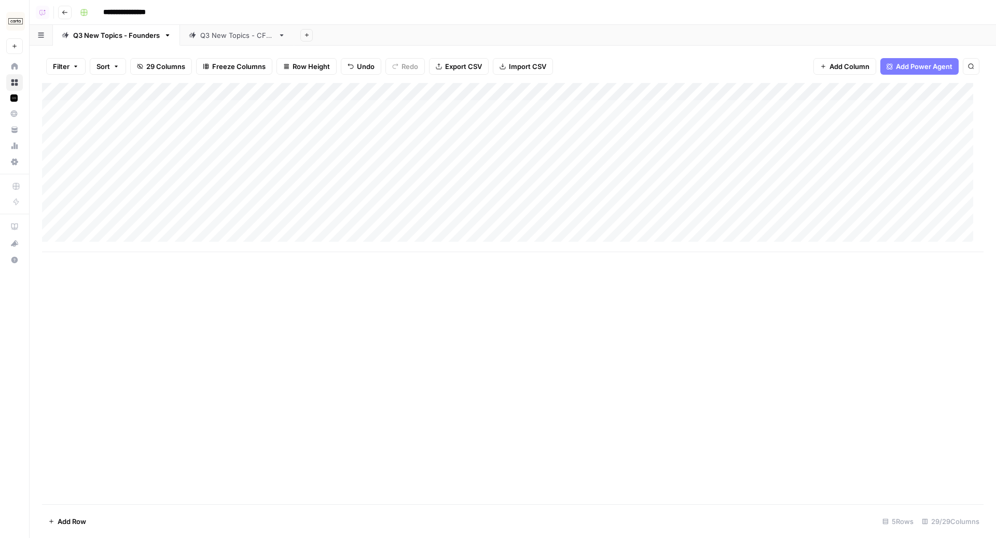
click at [228, 38] on div "Q3 New Topics - CFOs" at bounding box center [237, 35] width 74 height 10
click at [138, 34] on div "Q3 New Topics - Founders" at bounding box center [116, 35] width 87 height 10
click at [558, 125] on div "Add Column" at bounding box center [512, 144] width 941 height 122
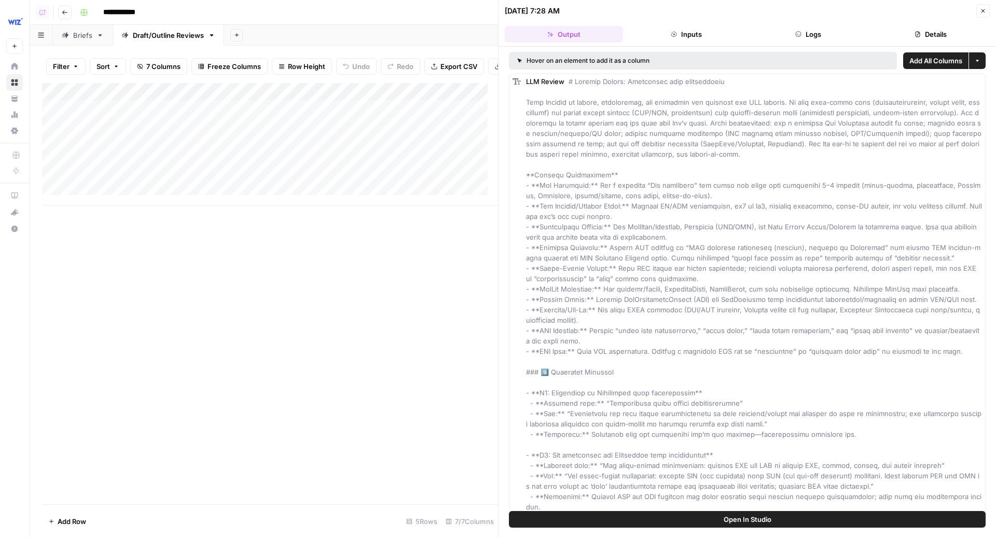
click at [803, 34] on button "Logs" at bounding box center [808, 34] width 118 height 17
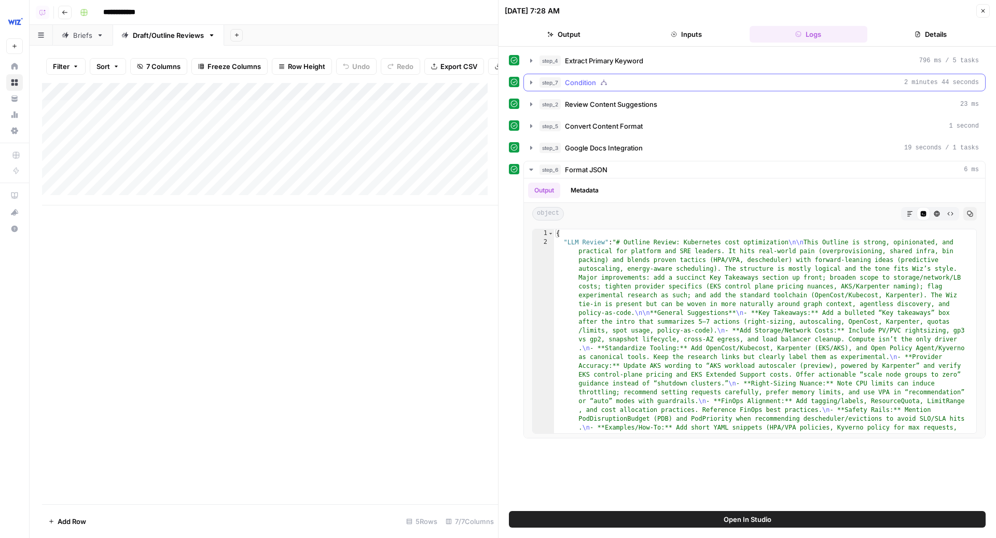
click at [610, 77] on div "step_7 Condition 2 minutes 44 seconds" at bounding box center [758, 82] width 439 height 10
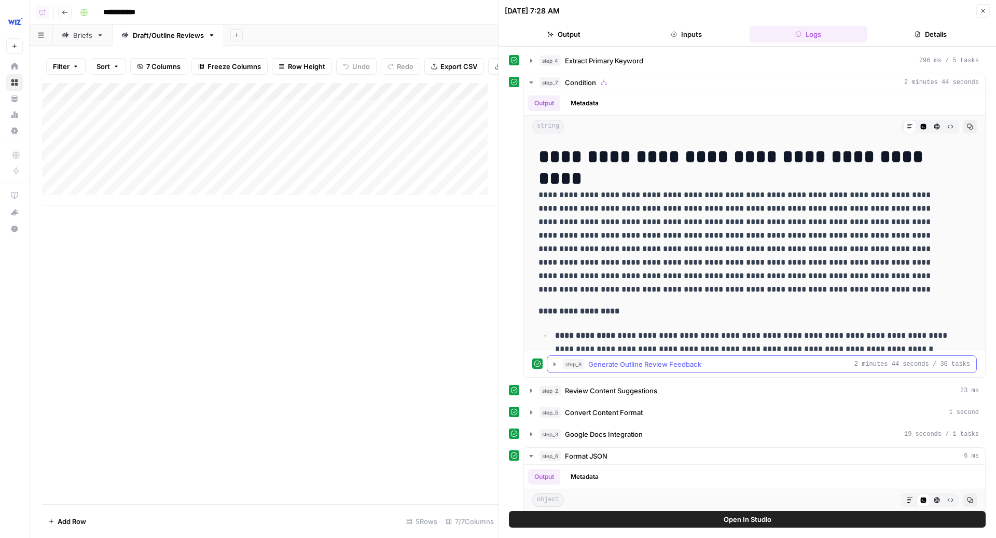
click at [644, 365] on span "Generate Outline Review Feedback" at bounding box center [644, 364] width 113 height 10
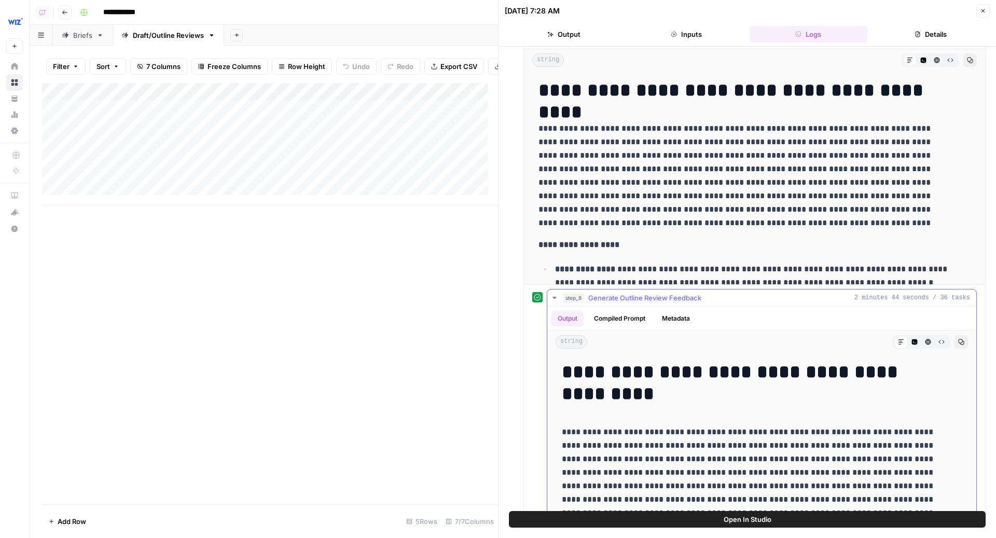
scroll to position [77, 0]
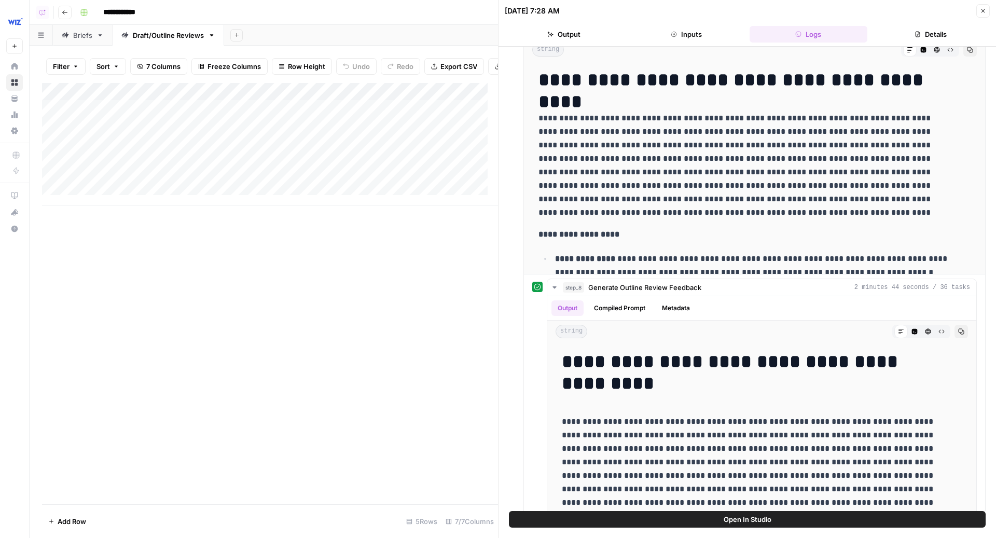
click at [985, 9] on icon "button" at bounding box center [983, 11] width 6 height 6
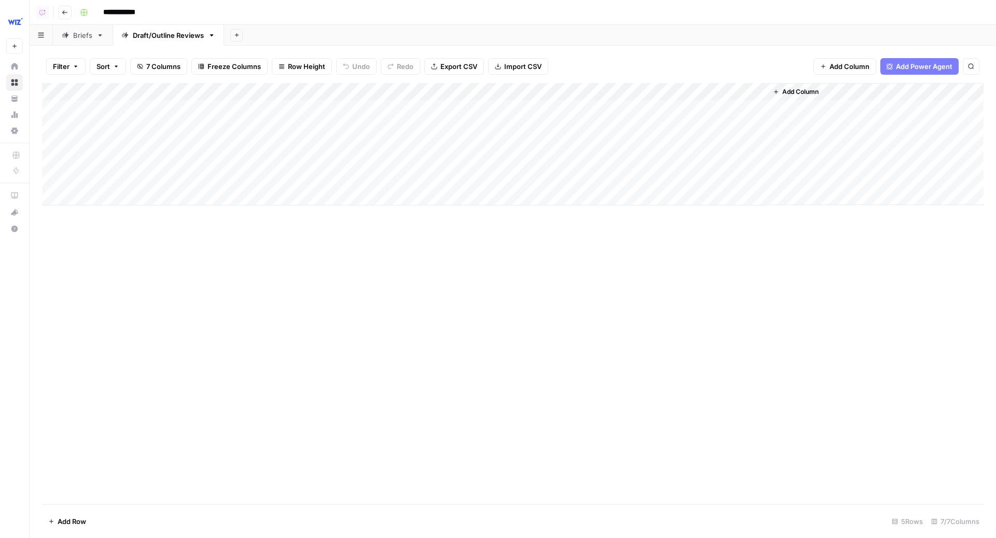
click at [526, 93] on div "Add Column" at bounding box center [512, 144] width 941 height 122
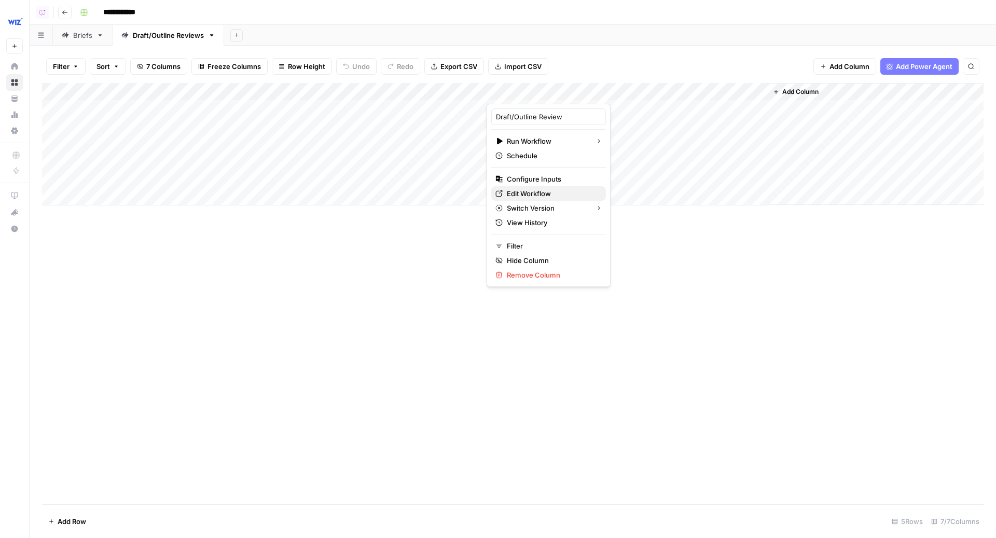
click at [526, 188] on span "Edit Workflow" at bounding box center [552, 193] width 91 height 10
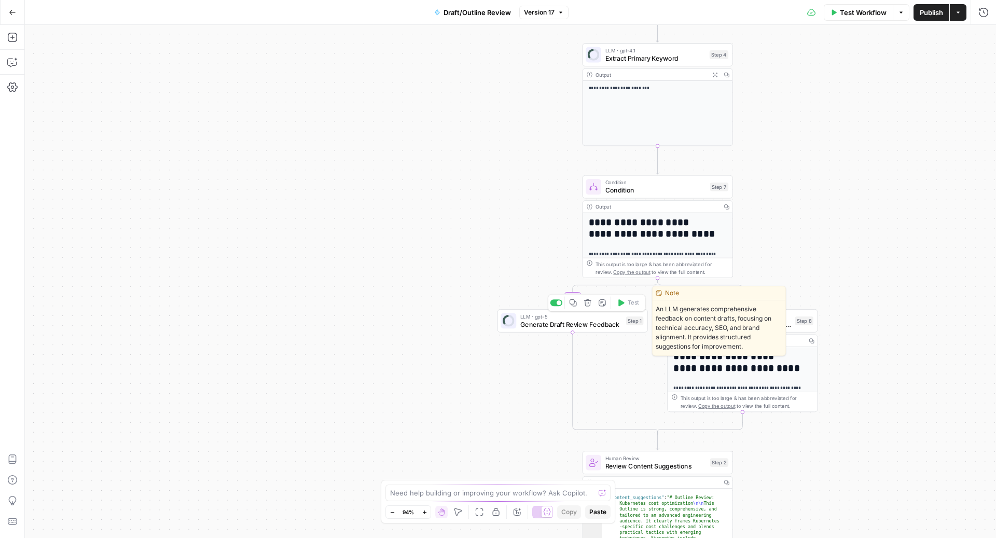
click at [576, 323] on span "Generate Draft Review Feedback" at bounding box center [571, 324] width 102 height 10
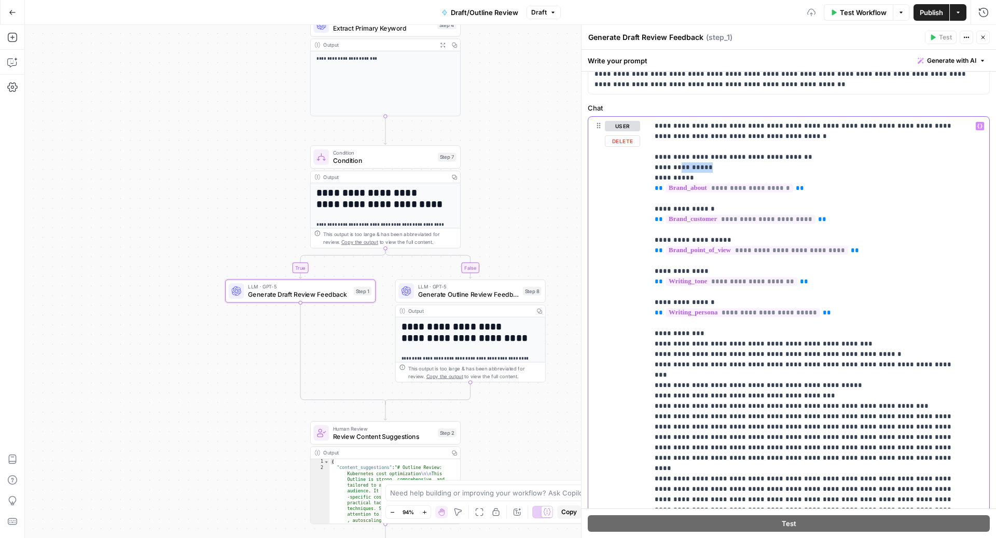
copy p "********"
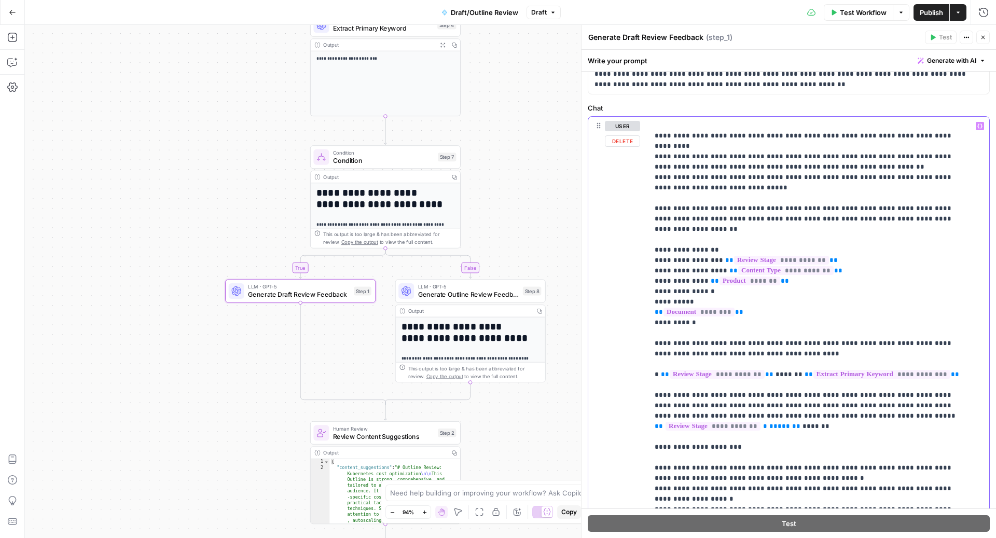
scroll to position [587, 0]
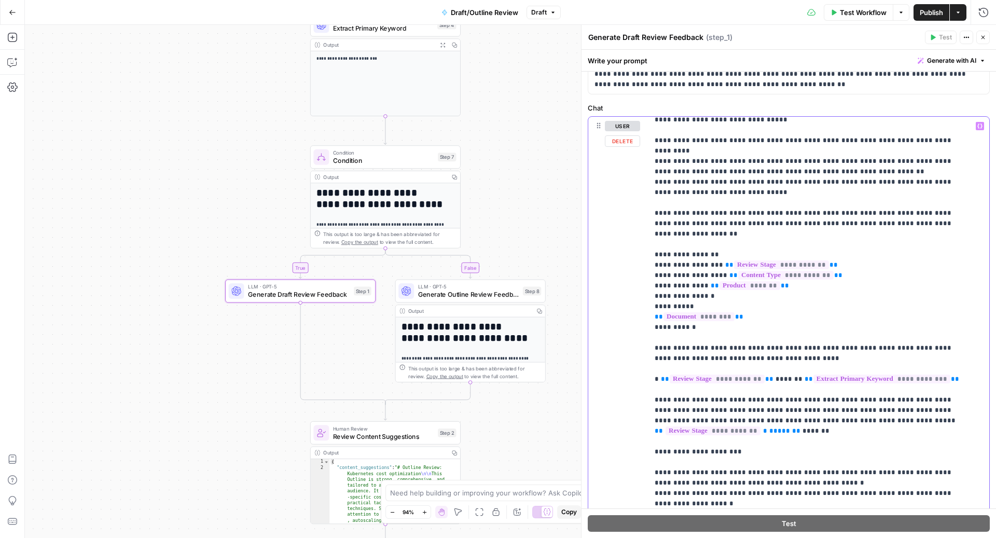
click at [722, 186] on p "**********" at bounding box center [808, 415] width 308 height 1763
click at [725, 188] on p "**********" at bounding box center [808, 415] width 308 height 1763
click at [661, 181] on p "**********" at bounding box center [808, 415] width 308 height 1763
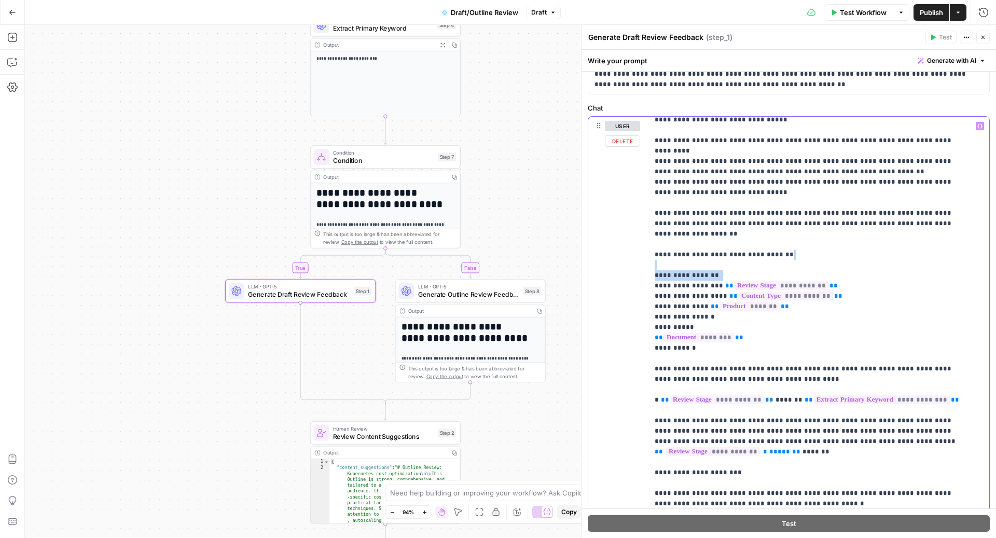
drag, startPoint x: 723, startPoint y: 210, endPoint x: 644, endPoint y: 205, distance: 79.5
click at [644, 205] on div "**********" at bounding box center [788, 340] width 401 height 447
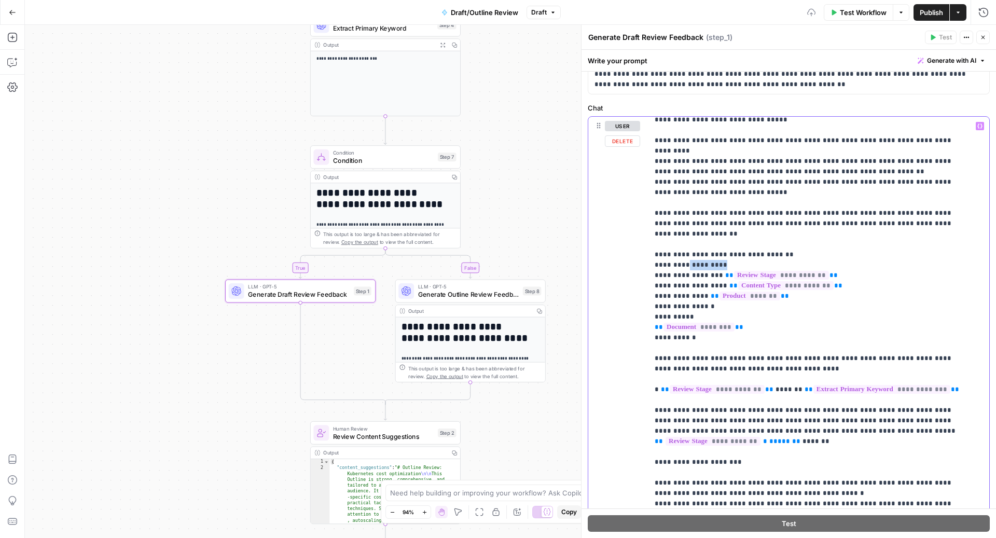
click at [736, 199] on p "**********" at bounding box center [808, 421] width 308 height 1774
copy p "**********"
click at [702, 278] on p "**********" at bounding box center [808, 421] width 308 height 1774
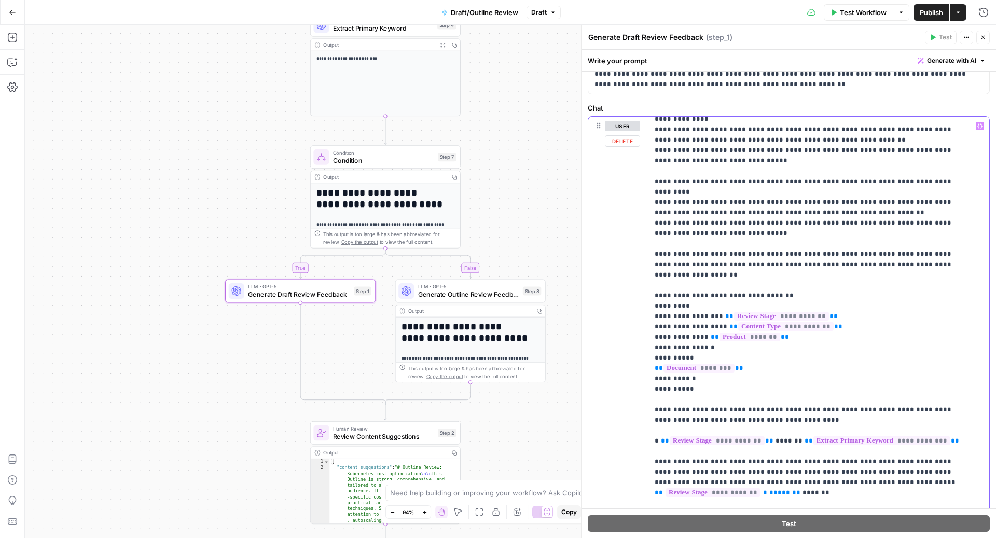
scroll to position [542, 0]
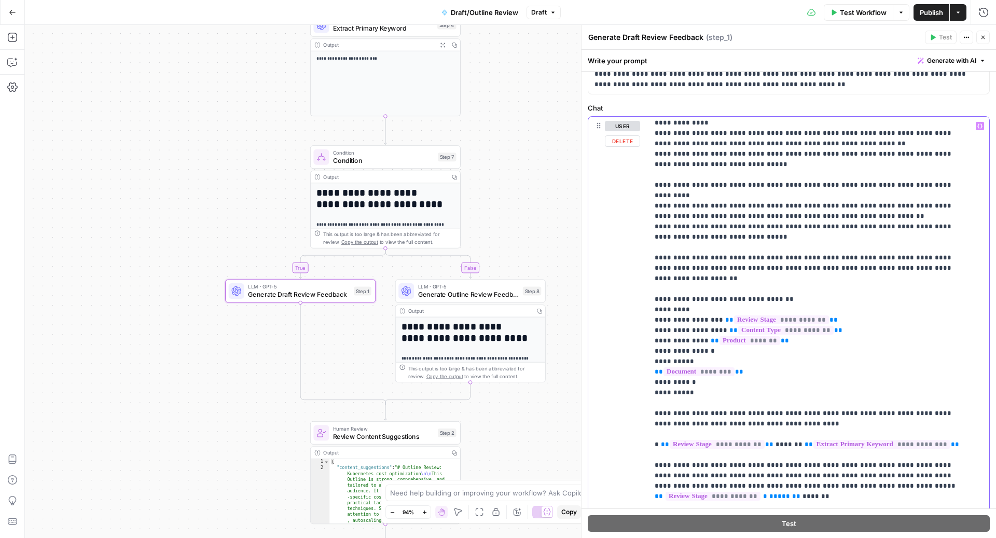
click at [695, 332] on p "**********" at bounding box center [808, 470] width 308 height 1784
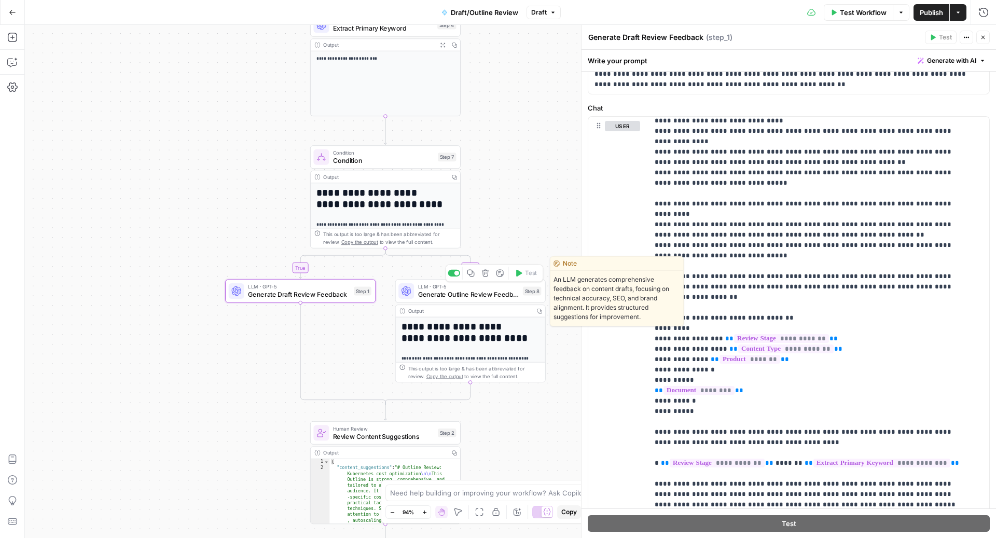
click at [437, 301] on div "LLM · GPT-5 Generate Outline Review Feedback Step 8 Copy step Delete step Edit …" at bounding box center [470, 291] width 150 height 23
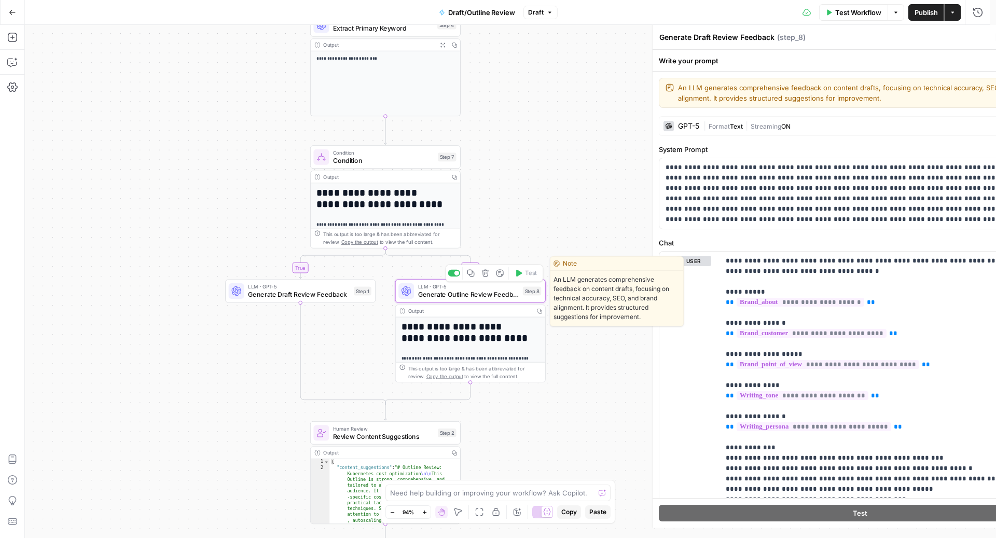
type textarea "Generate Outline Review Feedback"
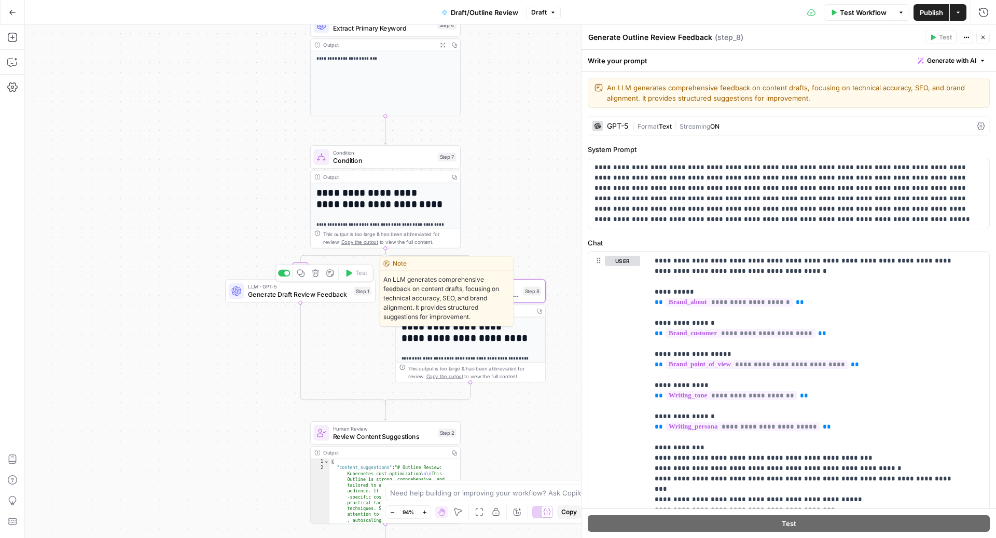
click at [329, 290] on span "Generate Draft Review Feedback" at bounding box center [299, 294] width 102 height 10
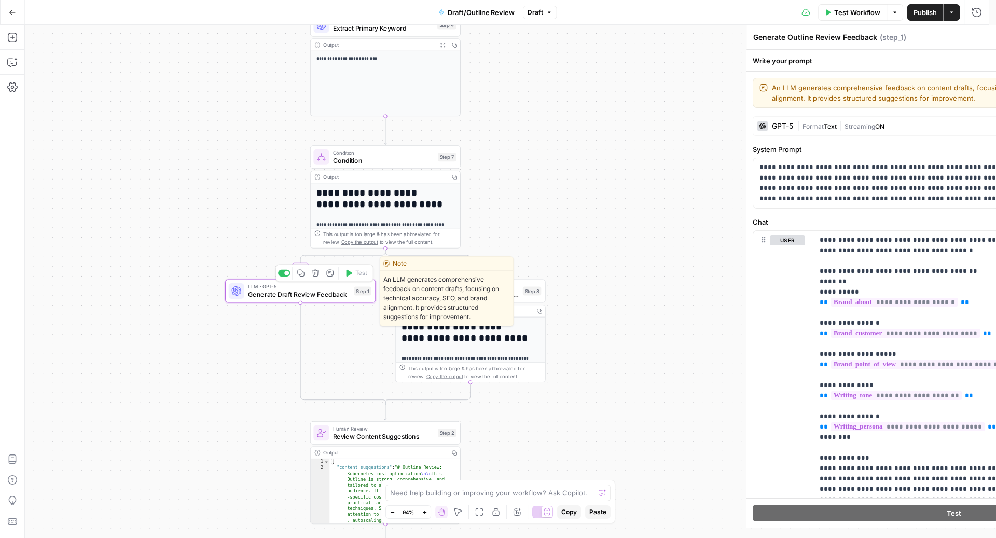
type textarea "Generate Draft Review Feedback"
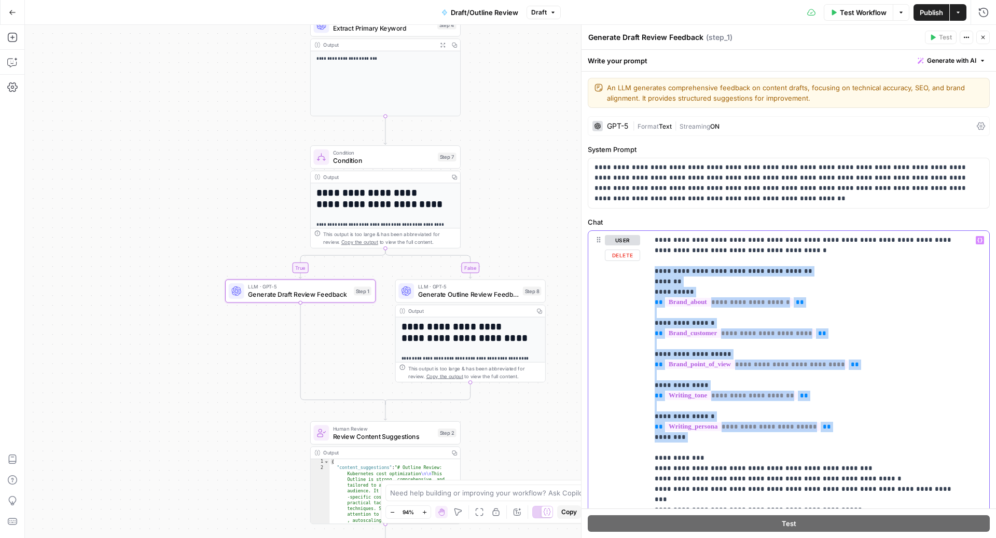
drag, startPoint x: 654, startPoint y: 266, endPoint x: 683, endPoint y: 445, distance: 181.7
copy p "**********"
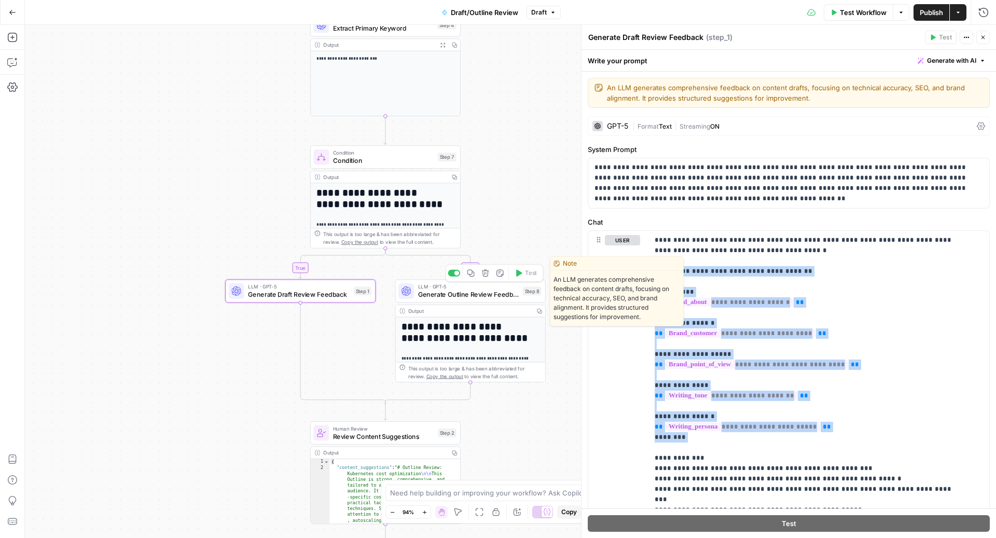
click at [450, 290] on span "Generate Outline Review Feedback" at bounding box center [468, 294] width 101 height 10
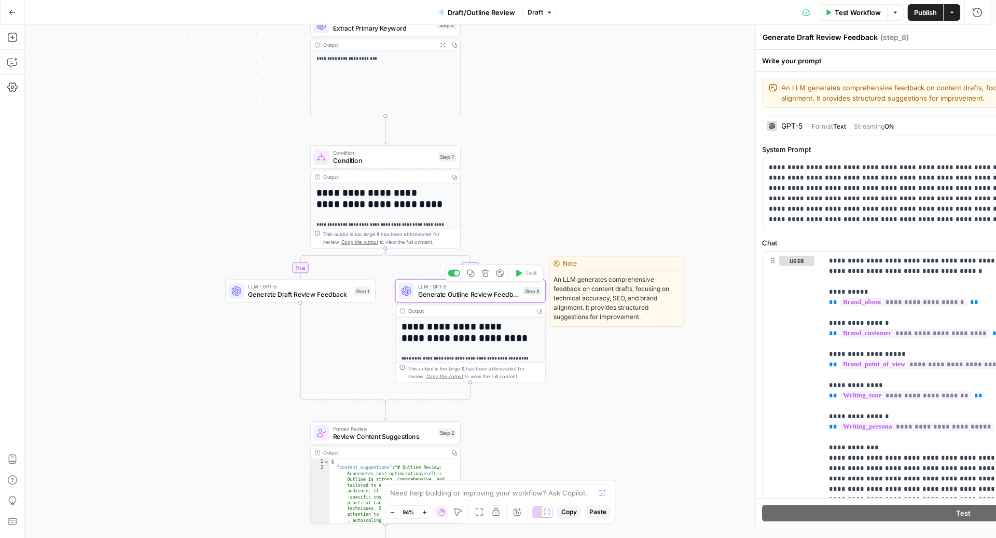
type textarea "Generate Outline Review Feedback"
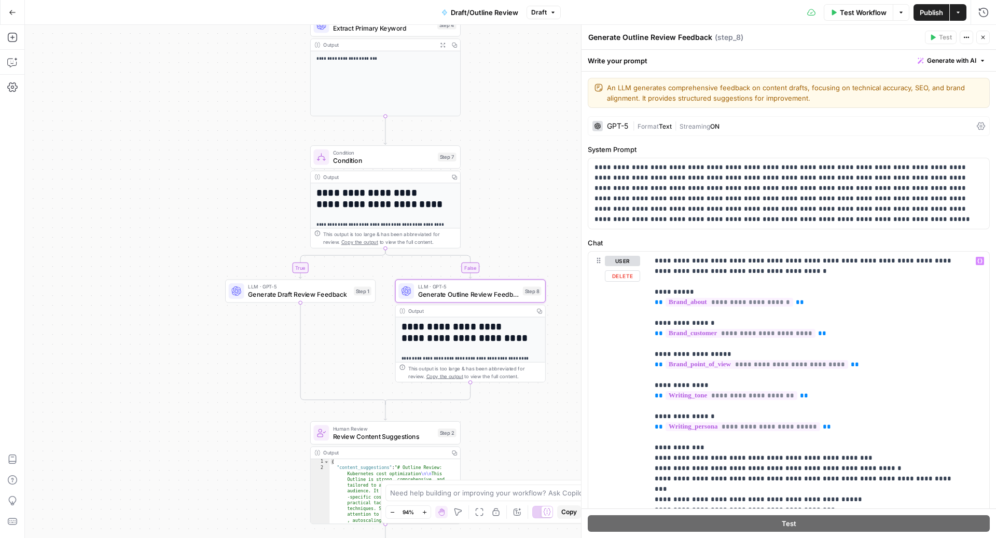
drag, startPoint x: 645, startPoint y: 295, endPoint x: 834, endPoint y: 404, distance: 219.1
click at [834, 404] on div "**********" at bounding box center [788, 475] width 401 height 447
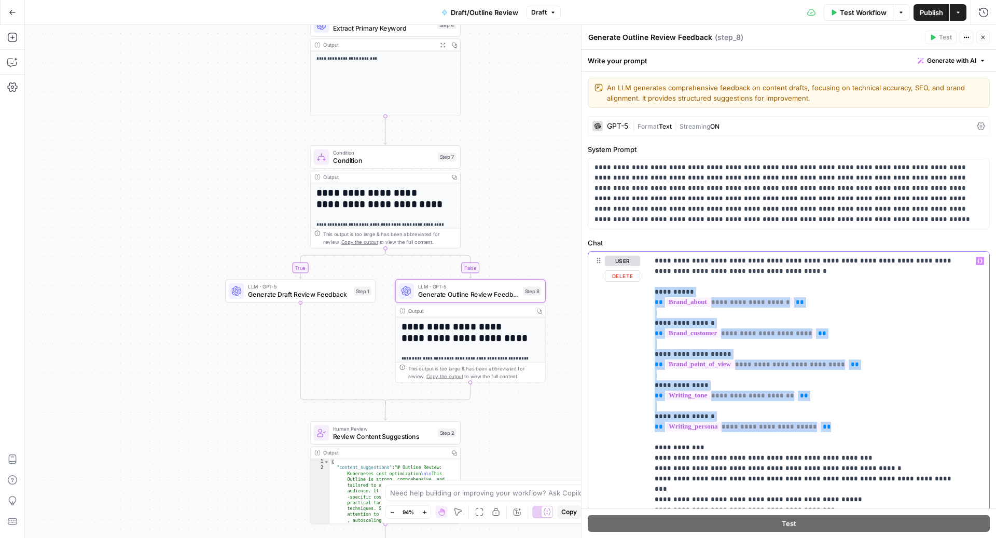
drag, startPoint x: 824, startPoint y: 429, endPoint x: 643, endPoint y: 286, distance: 230.8
click at [643, 286] on div "**********" at bounding box center [788, 475] width 401 height 447
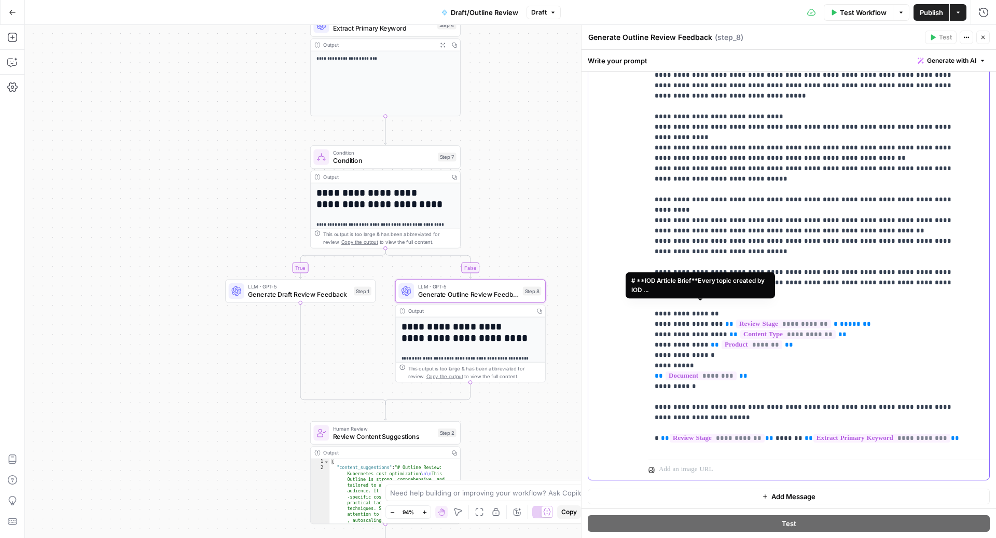
scroll to position [457, 0]
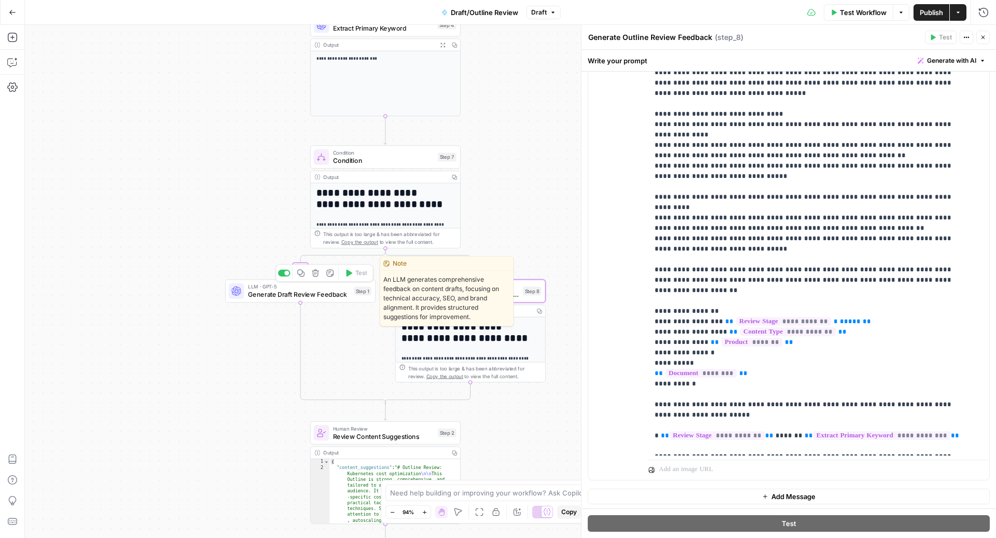
click at [315, 295] on span "Generate Draft Review Feedback" at bounding box center [299, 294] width 102 height 10
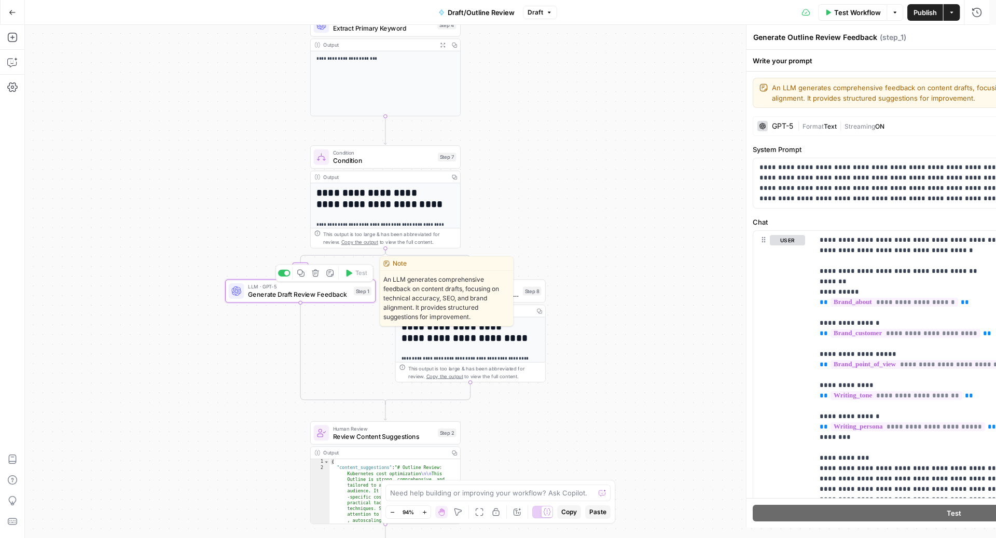
type textarea "Generate Draft Review Feedback"
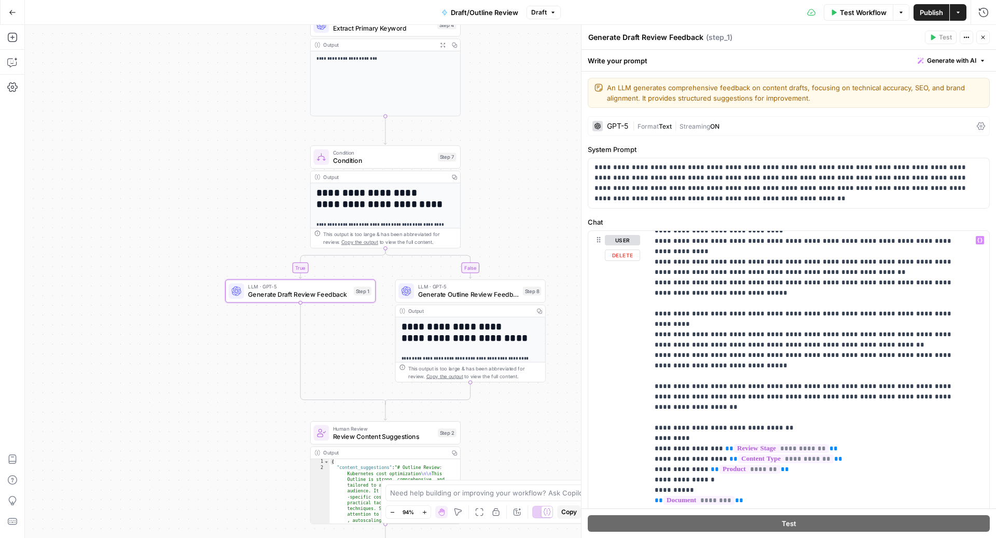
scroll to position [563, 0]
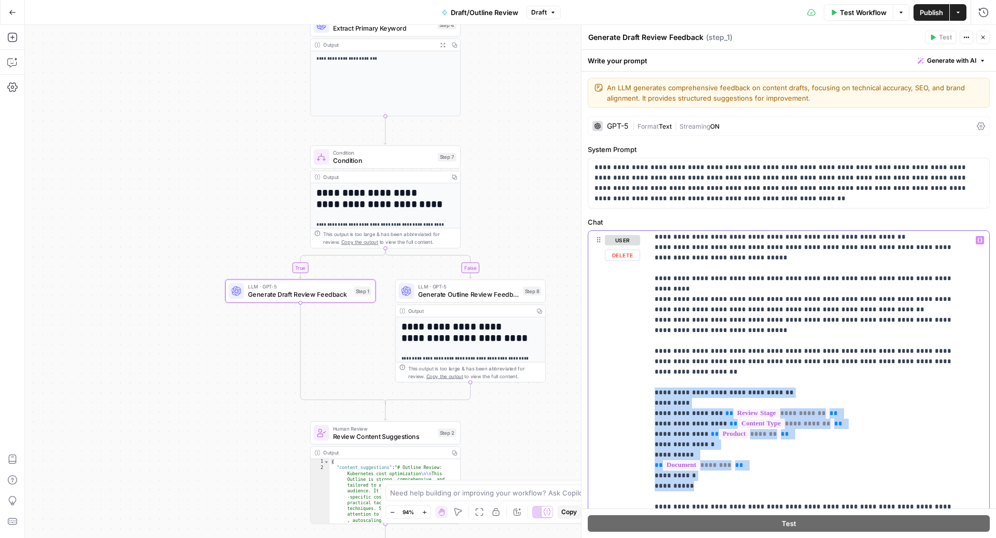
drag, startPoint x: 708, startPoint y: 424, endPoint x: 650, endPoint y: 332, distance: 108.2
click at [650, 332] on div "**********" at bounding box center [813, 442] width 331 height 423
copy p "**********"
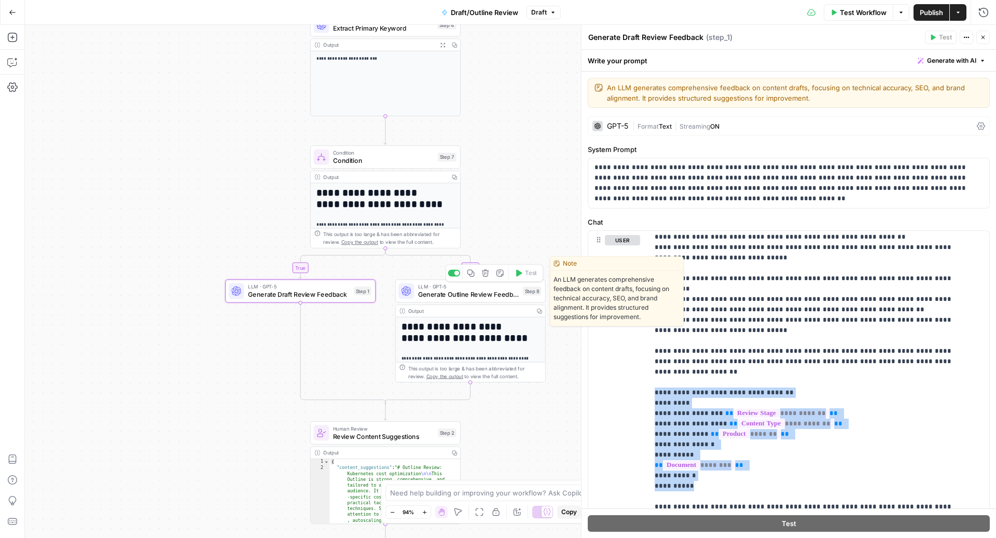
click at [428, 289] on span "Generate Outline Review Feedback" at bounding box center [468, 294] width 101 height 10
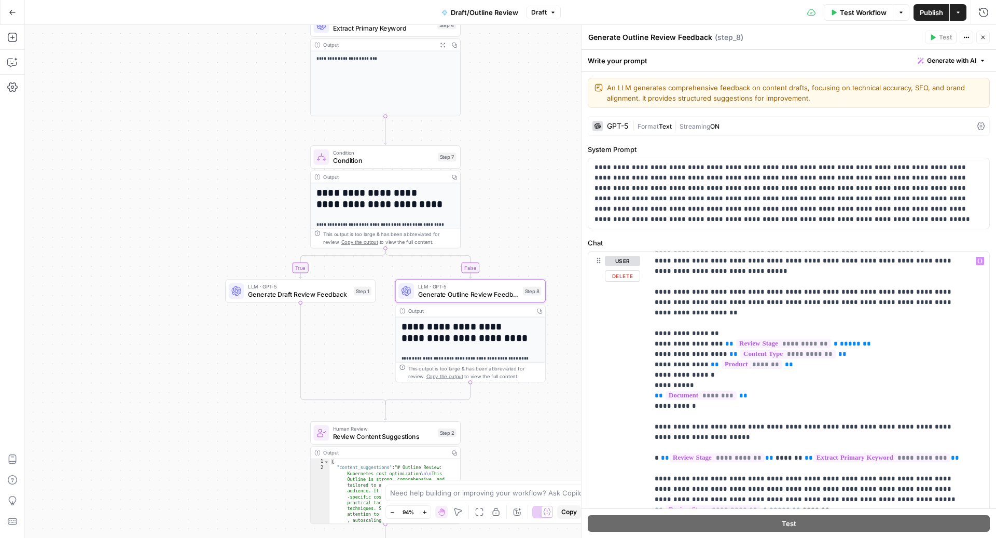
scroll to position [654, 0]
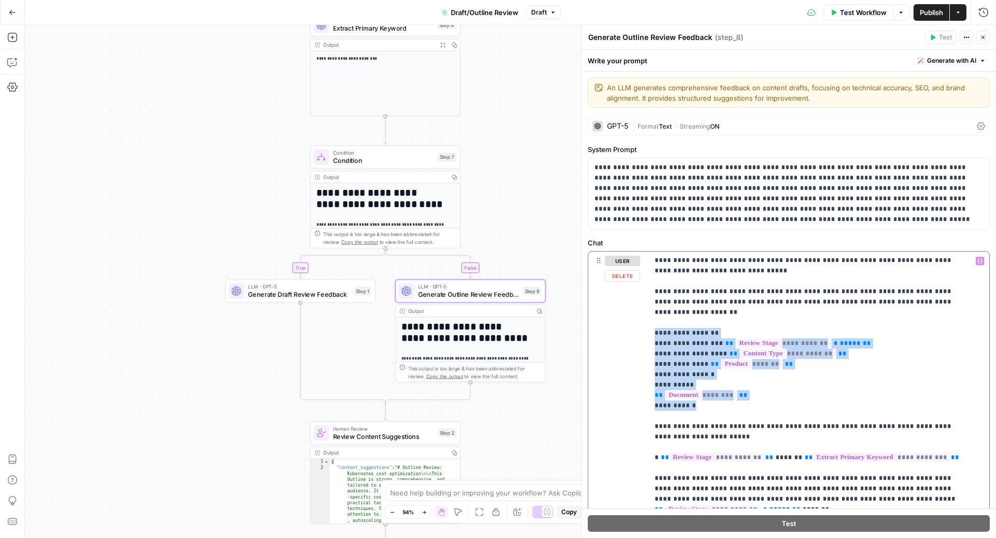
drag, startPoint x: 715, startPoint y: 340, endPoint x: 649, endPoint y: 267, distance: 98.8
click at [649, 267] on div "**********" at bounding box center [813, 463] width 331 height 423
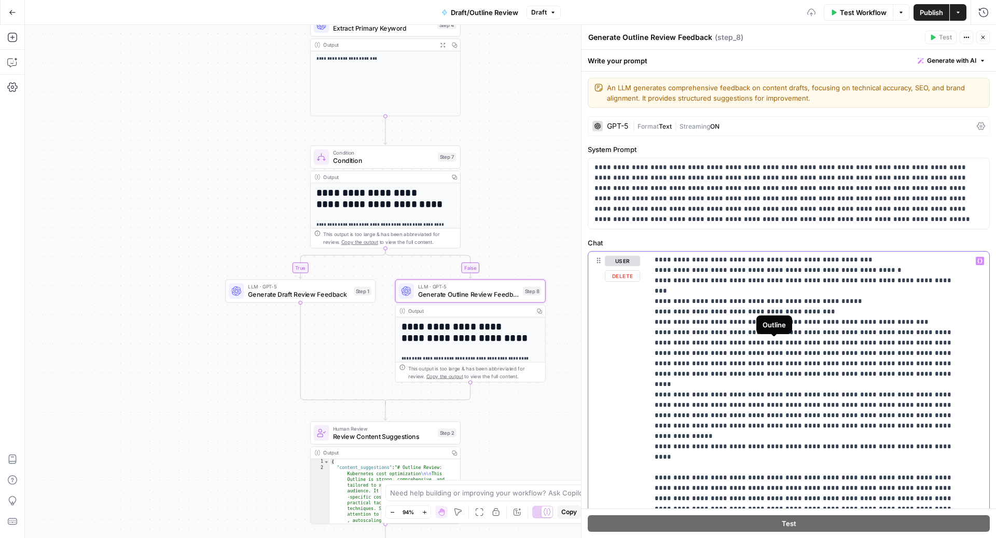
scroll to position [96, 0]
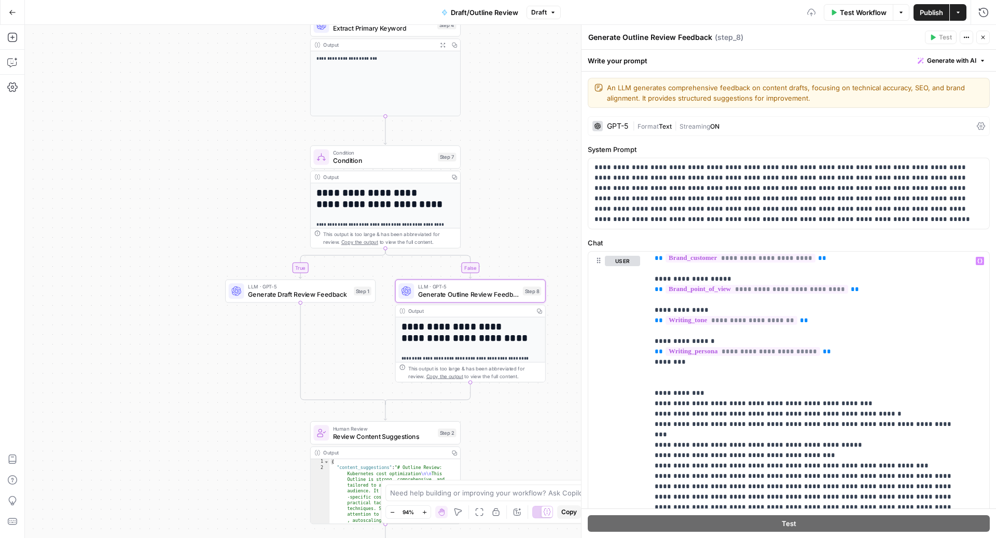
click at [983, 39] on icon "button" at bounding box center [983, 37] width 6 height 6
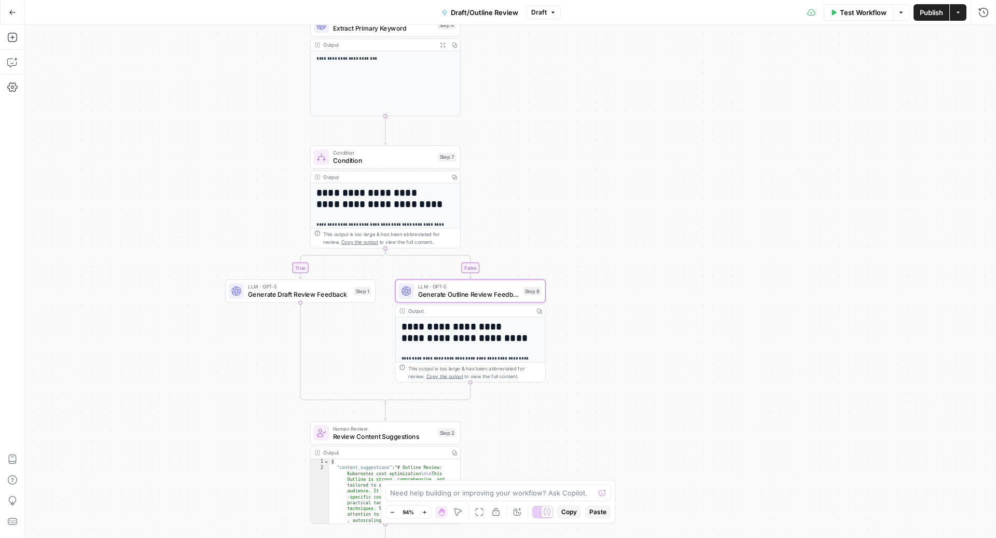
click at [935, 13] on span "Publish" at bounding box center [931, 12] width 23 height 10
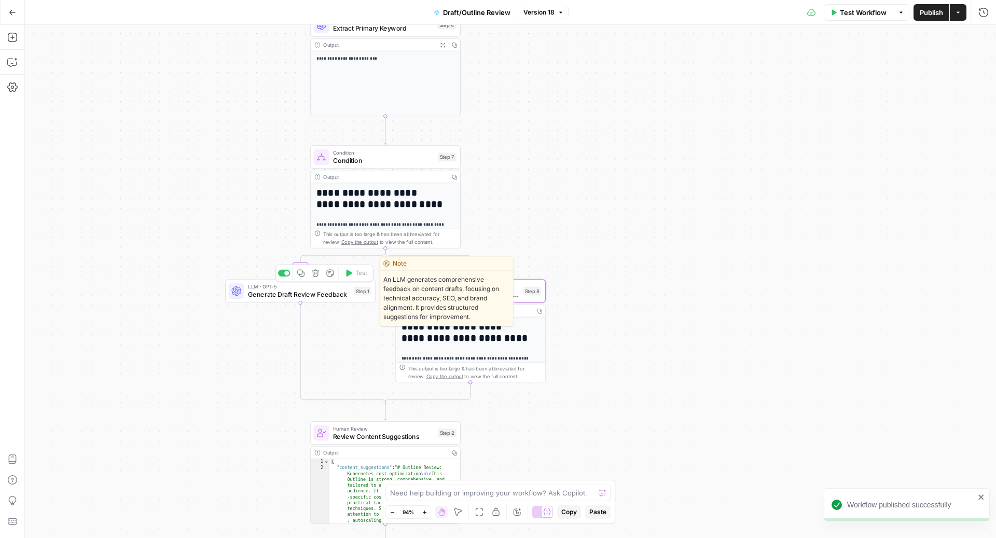
click at [322, 294] on span "Generate Draft Review Feedback" at bounding box center [299, 294] width 102 height 10
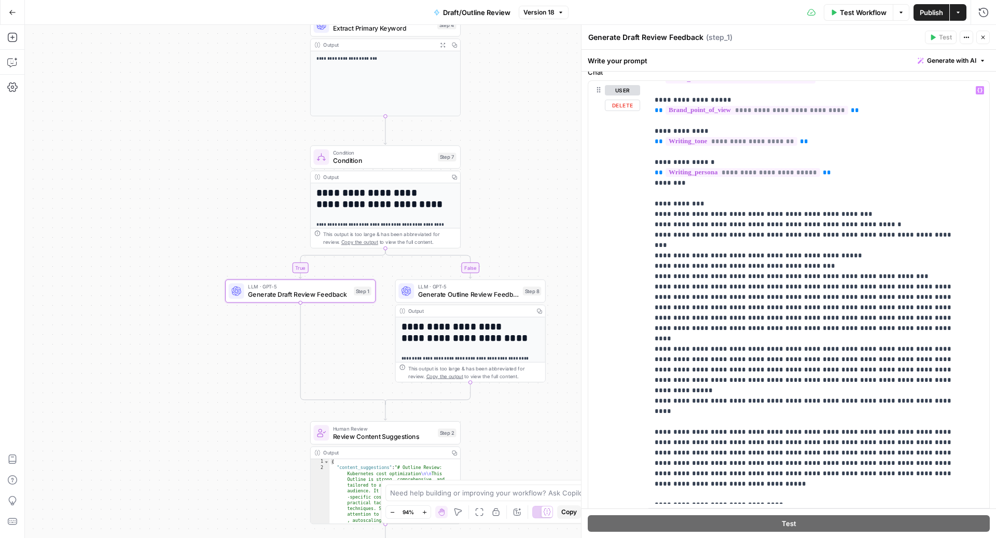
scroll to position [150, 0]
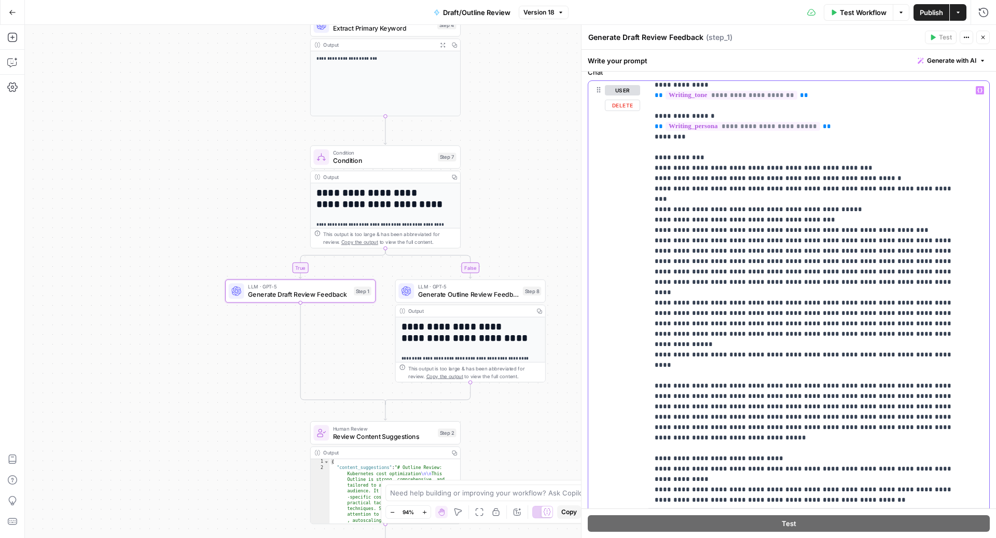
drag, startPoint x: 663, startPoint y: 155, endPoint x: 615, endPoint y: 155, distance: 48.2
click at [615, 155] on div "**********" at bounding box center [788, 304] width 401 height 447
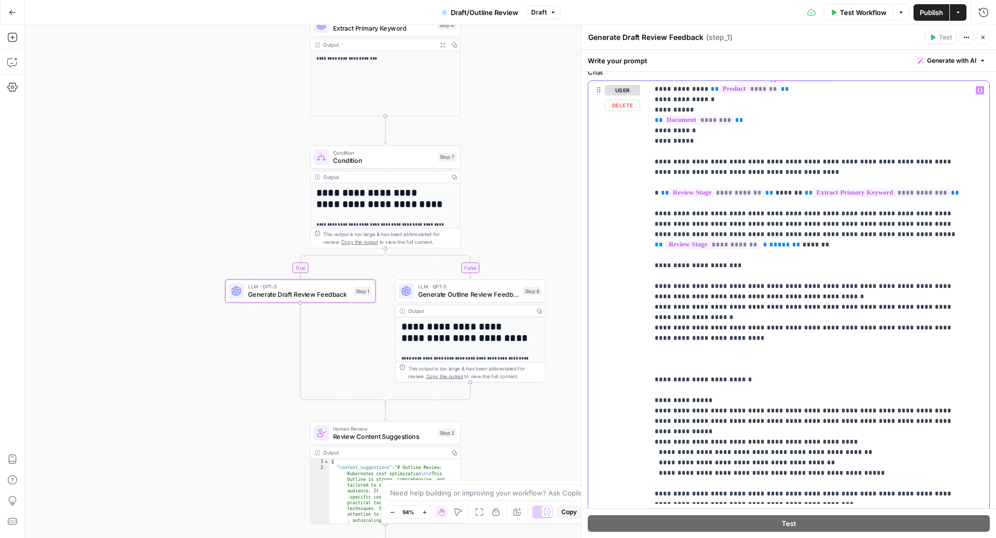
scroll to position [727, 0]
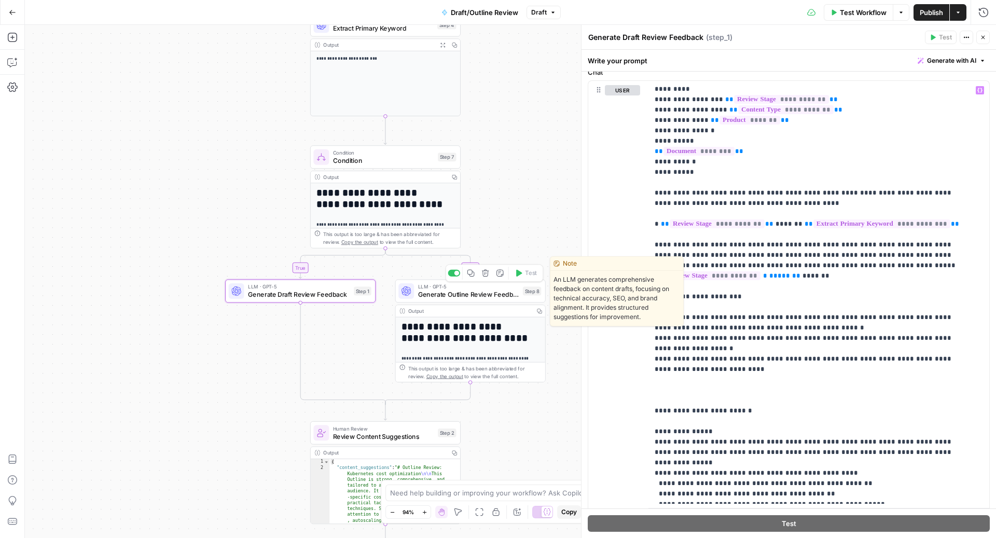
click at [427, 289] on span "Generate Outline Review Feedback" at bounding box center [468, 294] width 101 height 10
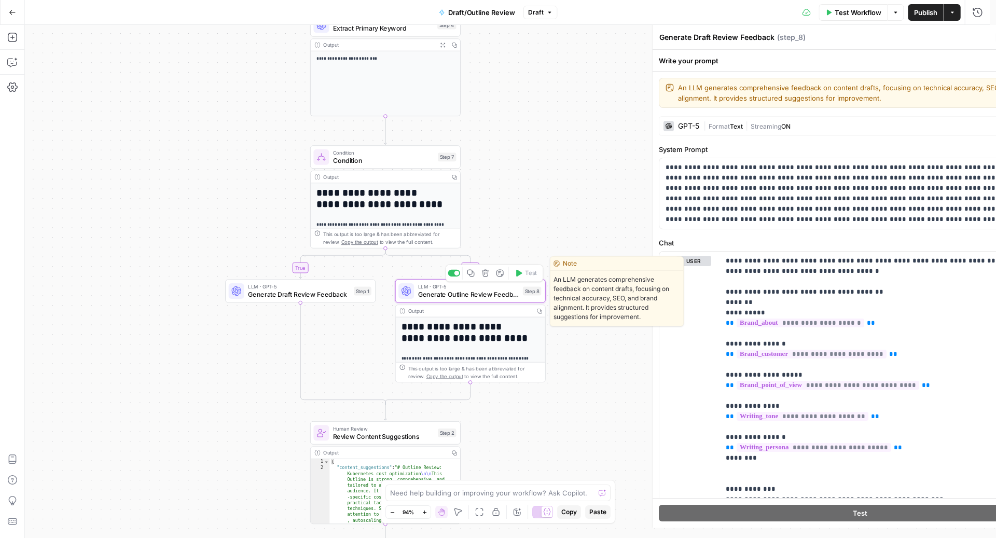
type textarea "Generate Outline Review Feedback"
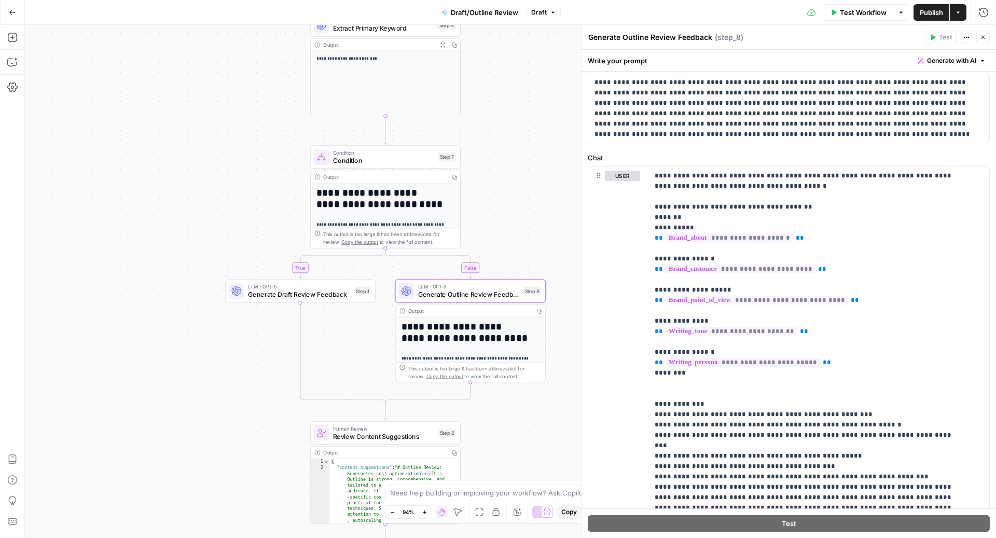
scroll to position [198, 0]
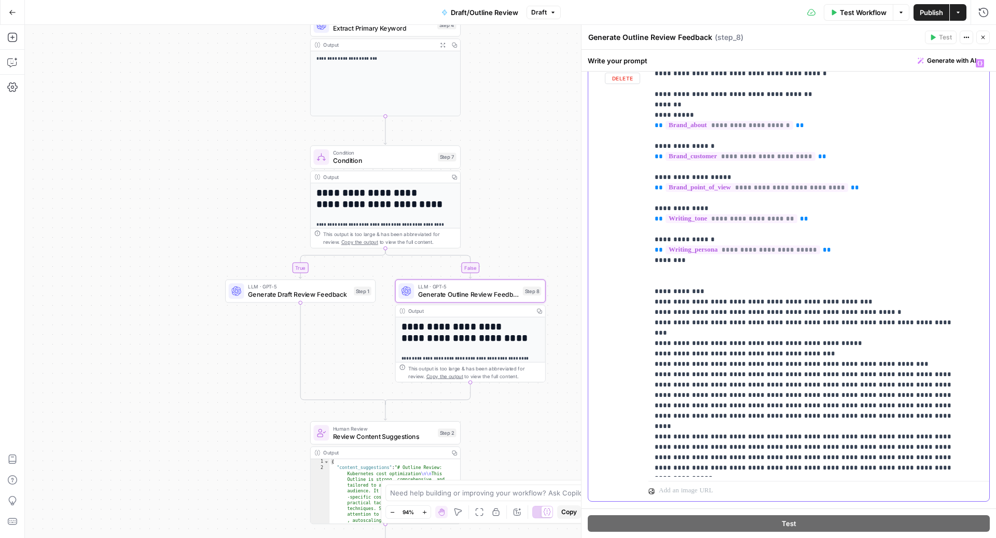
drag, startPoint x: 663, startPoint y: 290, endPoint x: 601, endPoint y: 290, distance: 62.2
click at [602, 290] on div "**********" at bounding box center [788, 277] width 401 height 447
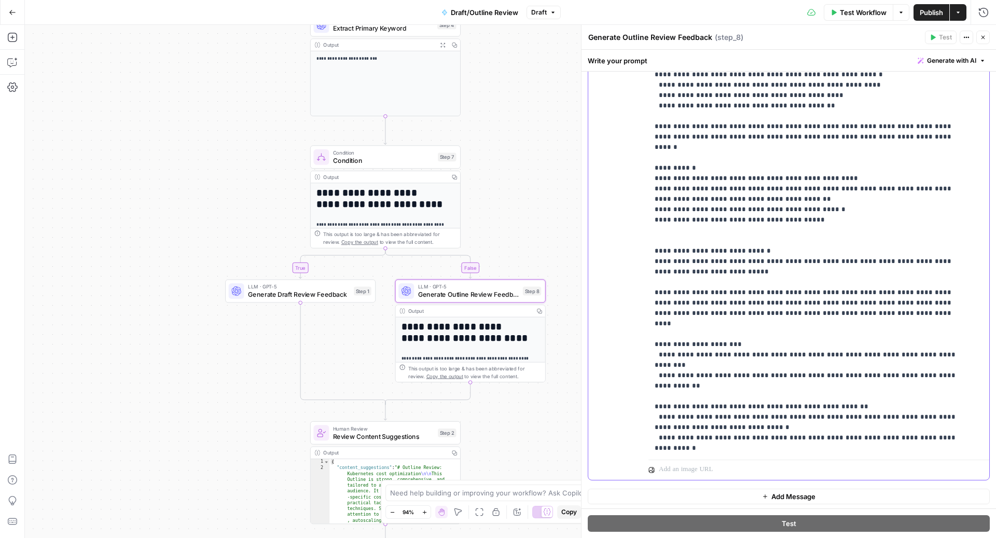
scroll to position [932, 0]
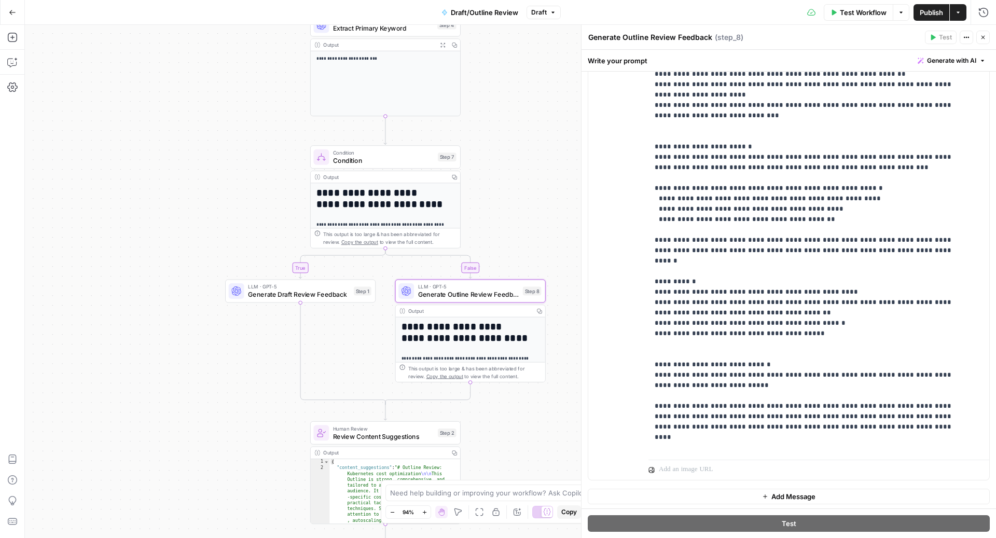
click at [983, 34] on icon "button" at bounding box center [983, 37] width 6 height 6
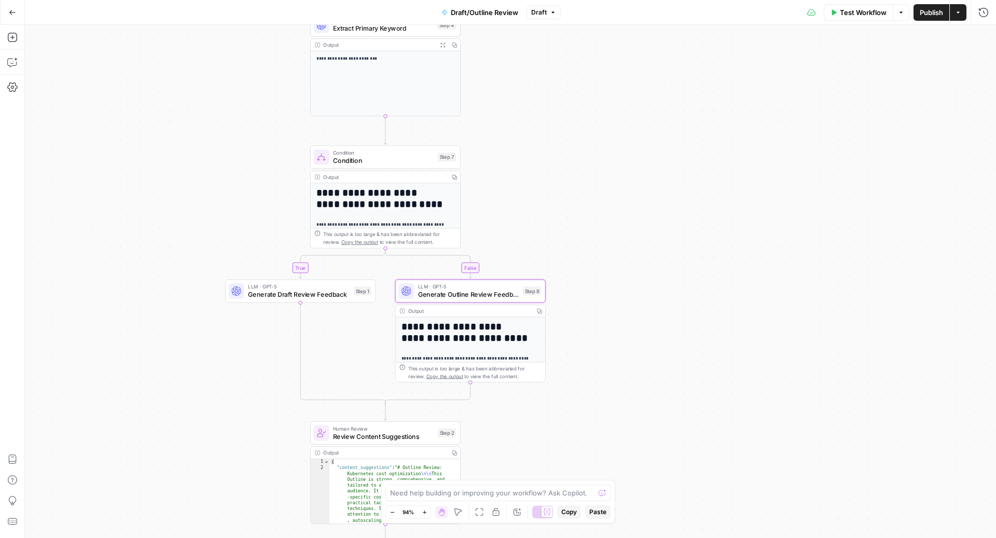
click at [932, 18] on button "Publish" at bounding box center [931, 12] width 36 height 17
